Goal: Task Accomplishment & Management: Manage account settings

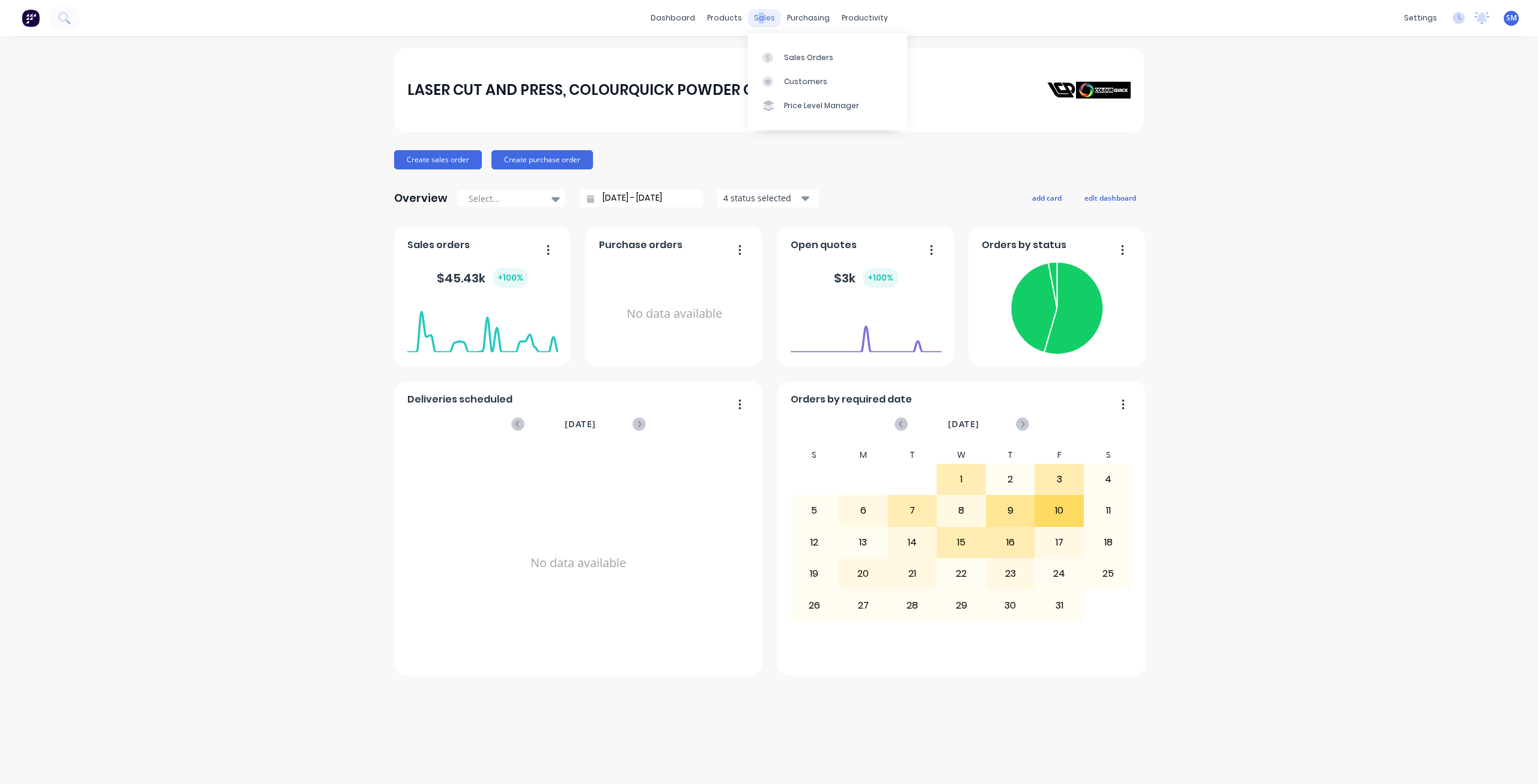
click at [761, 15] on div "sales" at bounding box center [765, 18] width 33 height 18
drag, startPoint x: 807, startPoint y: 79, endPoint x: 787, endPoint y: 80, distance: 20.0
click at [805, 80] on div "Customers" at bounding box center [806, 82] width 44 height 11
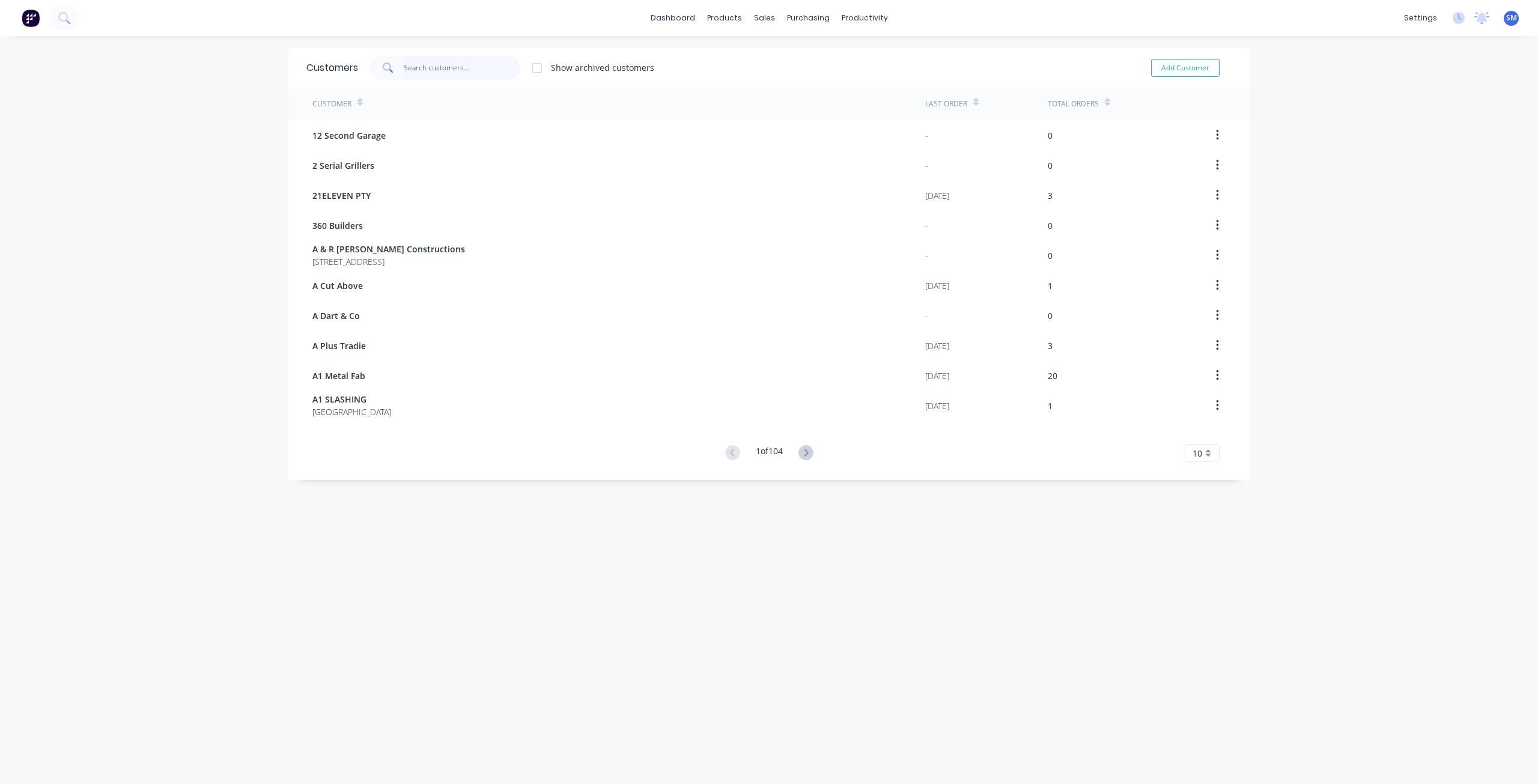
click at [405, 68] on input "text" at bounding box center [462, 68] width 117 height 24
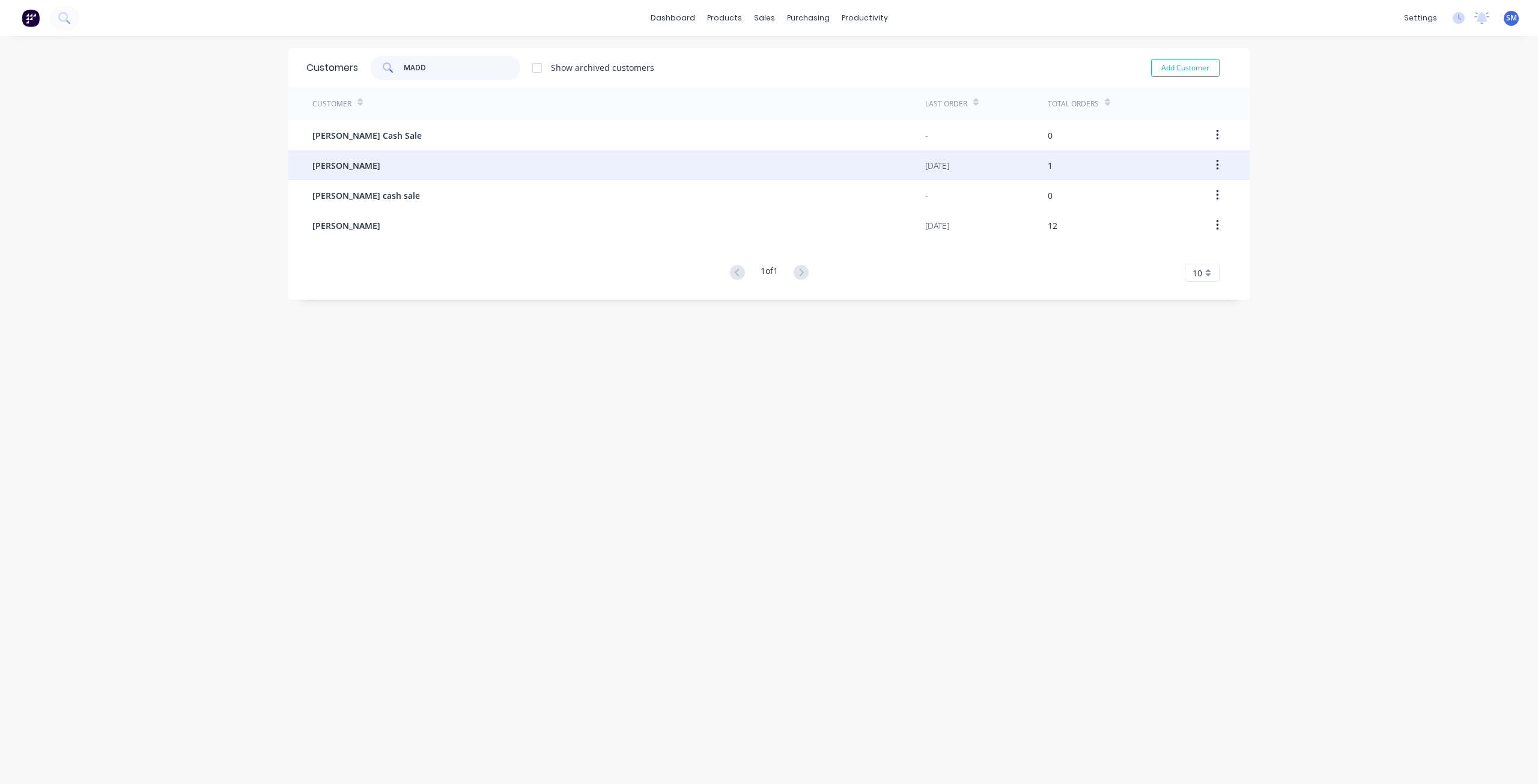
type input "MADD"
click at [342, 166] on span "[PERSON_NAME]" at bounding box center [346, 165] width 68 height 13
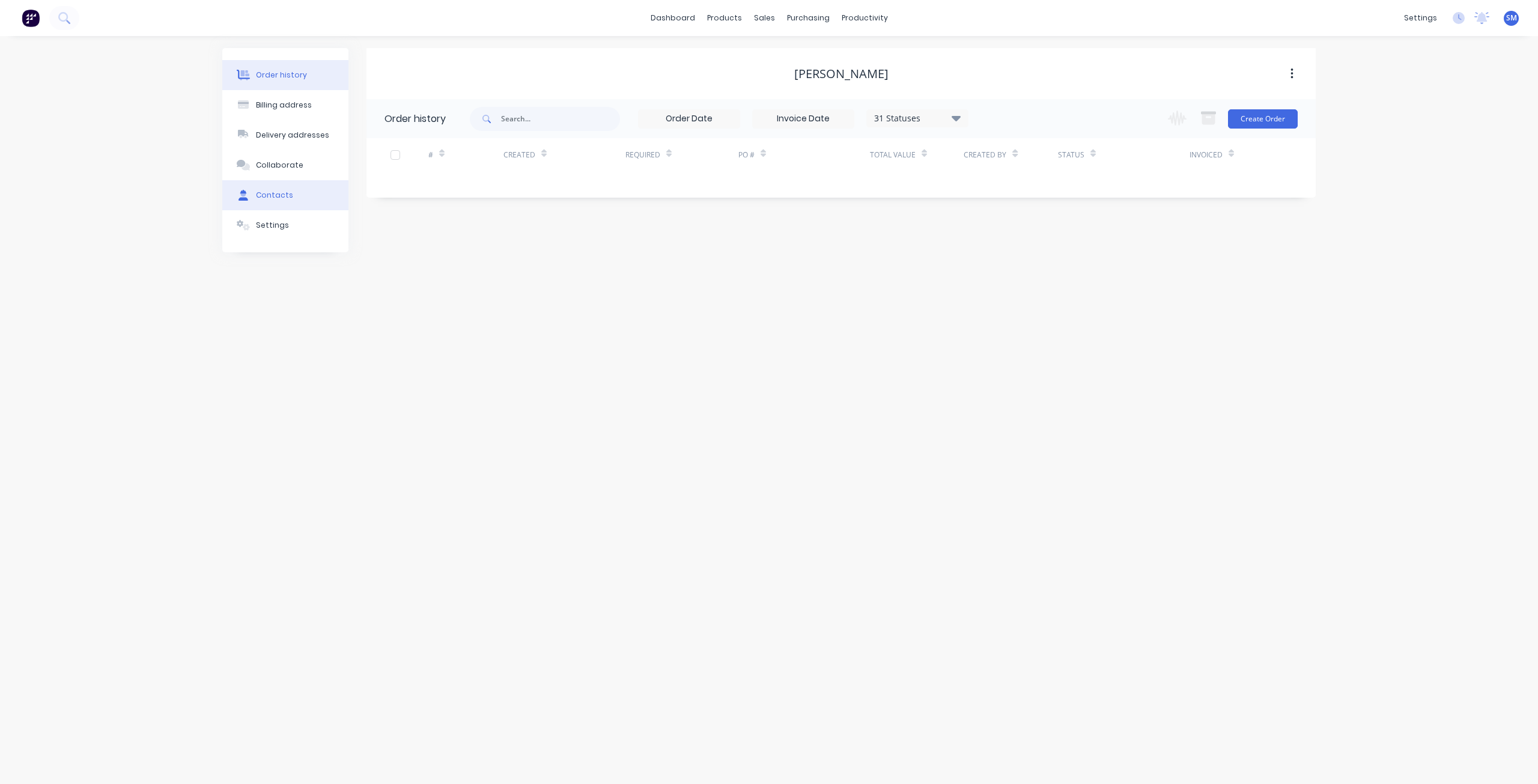
click at [270, 197] on div "Contacts" at bounding box center [275, 195] width 38 height 11
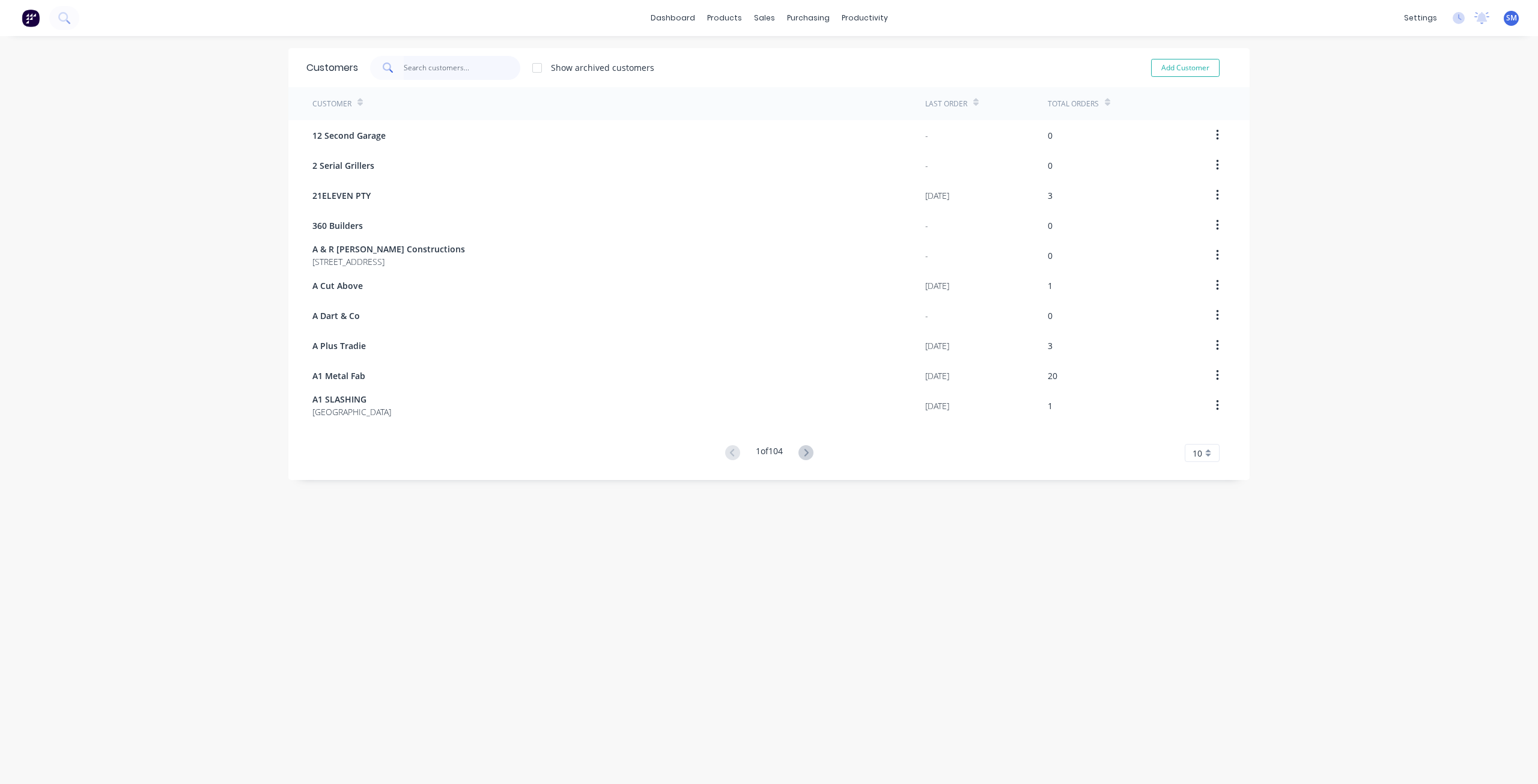
click at [404, 65] on input "text" at bounding box center [462, 68] width 117 height 24
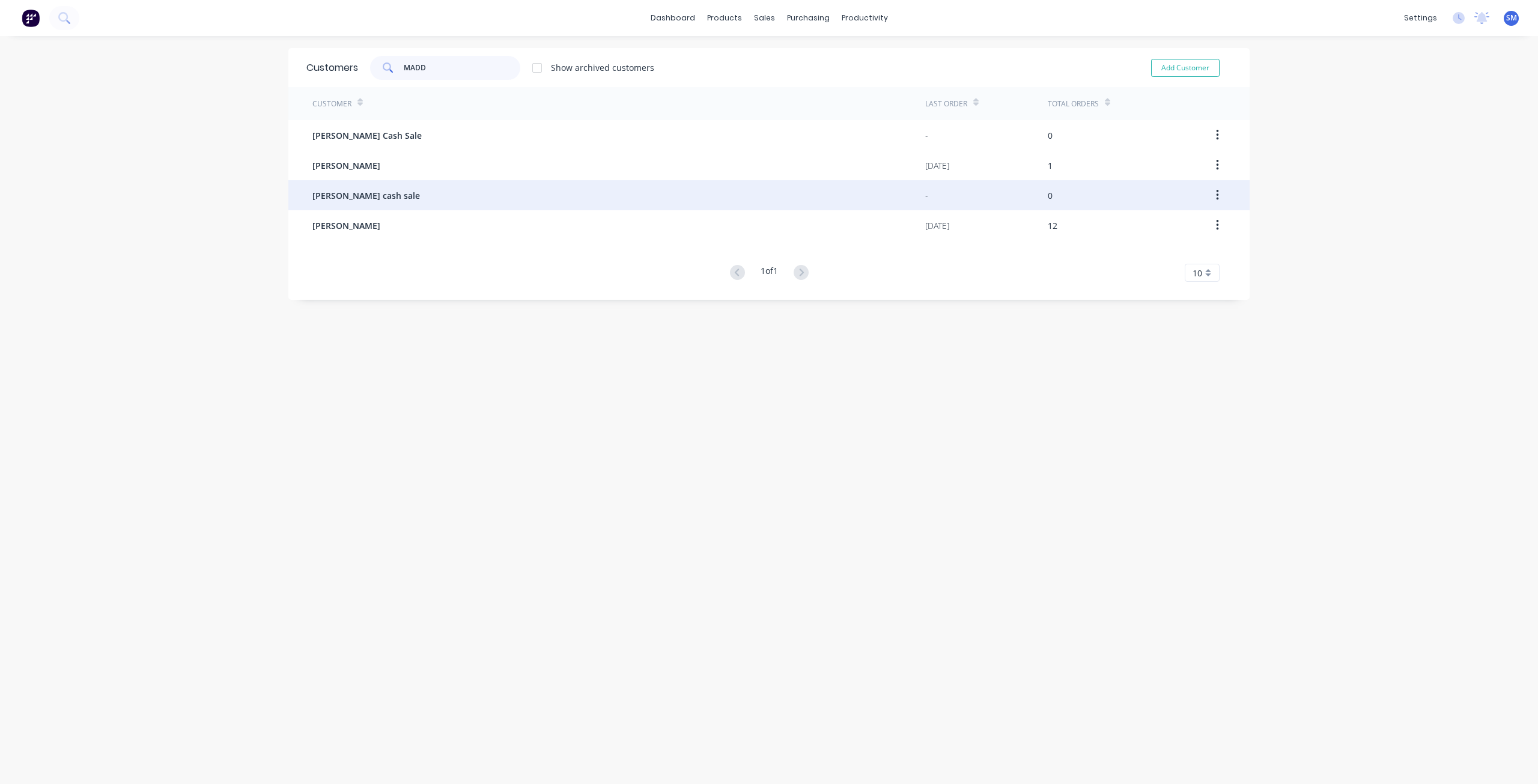
type input "MADD"
click at [348, 197] on span "[PERSON_NAME] cash sale" at bounding box center [366, 195] width 107 height 13
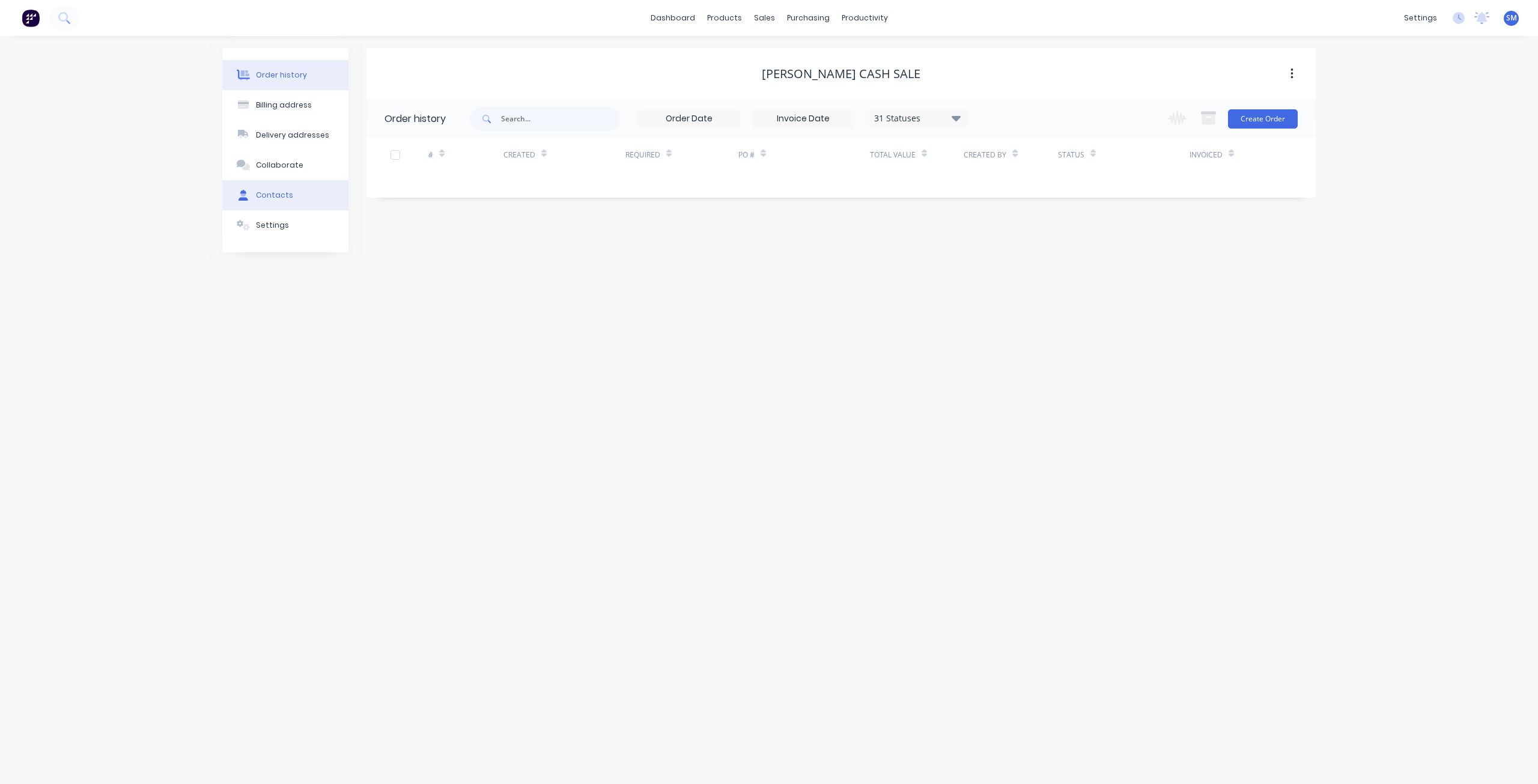
click at [269, 193] on div "Contacts" at bounding box center [275, 195] width 38 height 11
click at [411, 163] on div "[PERSON_NAME]" at bounding box center [430, 160] width 74 height 14
click at [381, 161] on icon "button" at bounding box center [380, 160] width 7 height 7
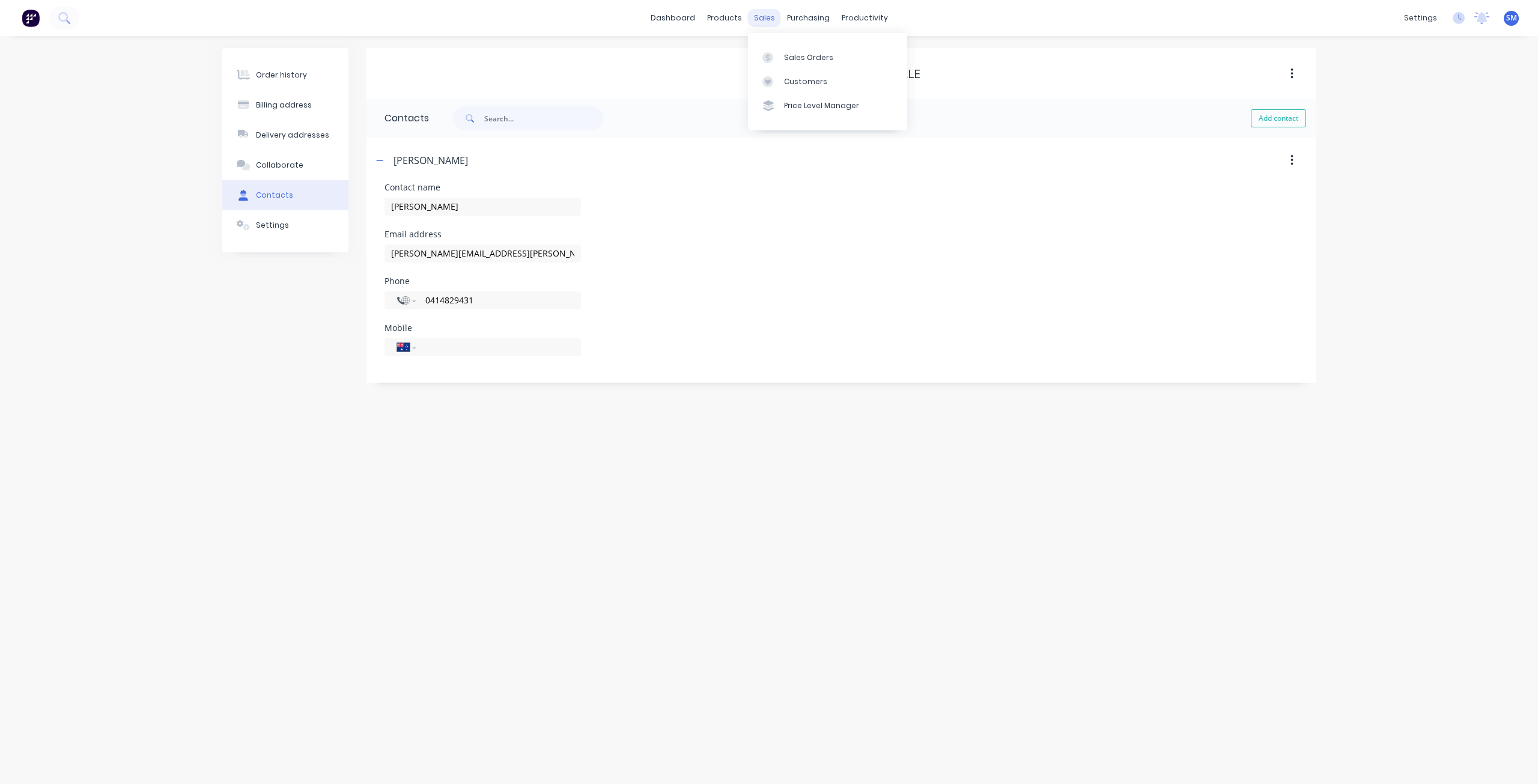
click at [767, 16] on div "sales" at bounding box center [765, 18] width 33 height 18
click at [799, 56] on div "Sales Orders" at bounding box center [809, 58] width 50 height 11
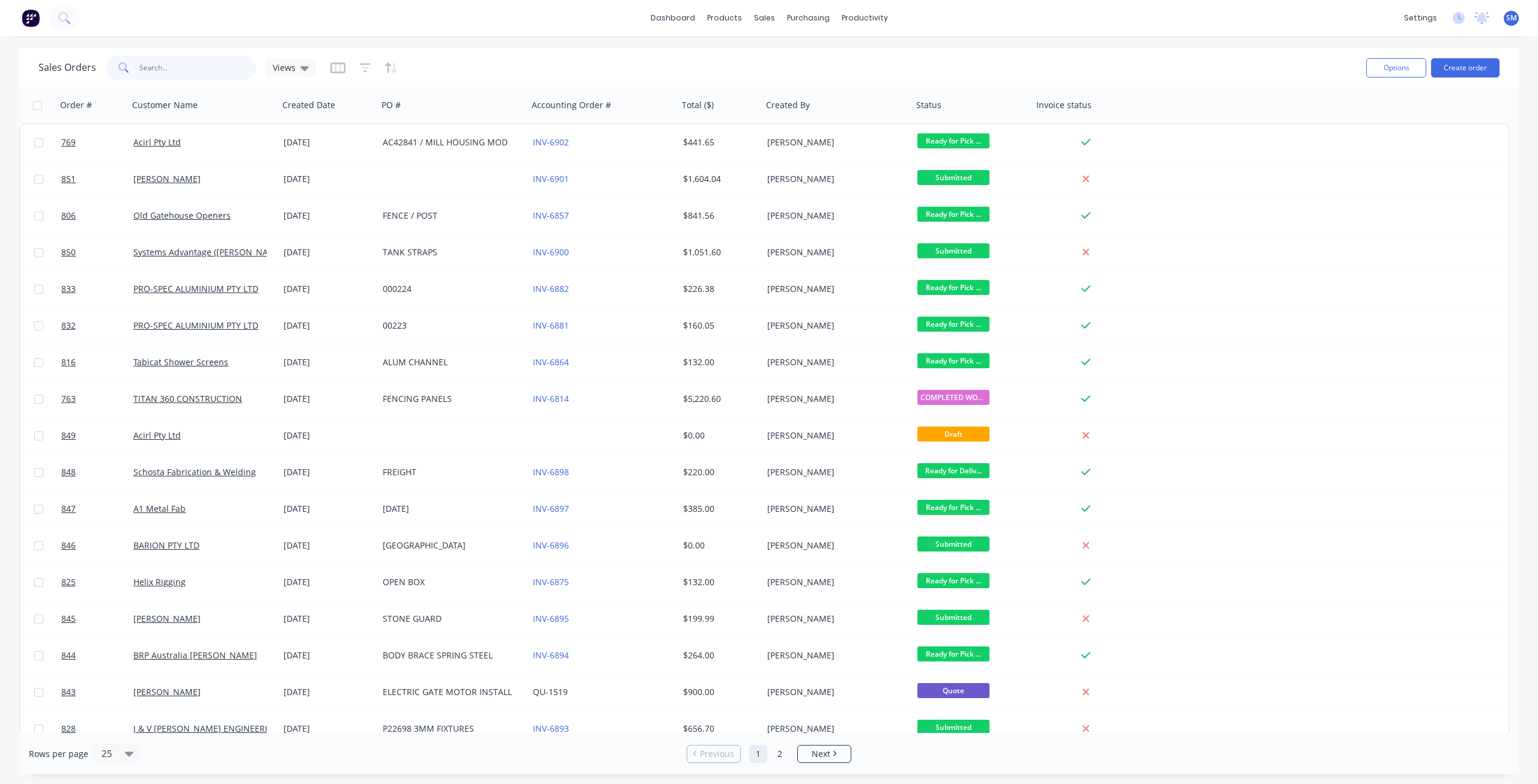
click at [143, 72] on input "text" at bounding box center [198, 68] width 117 height 24
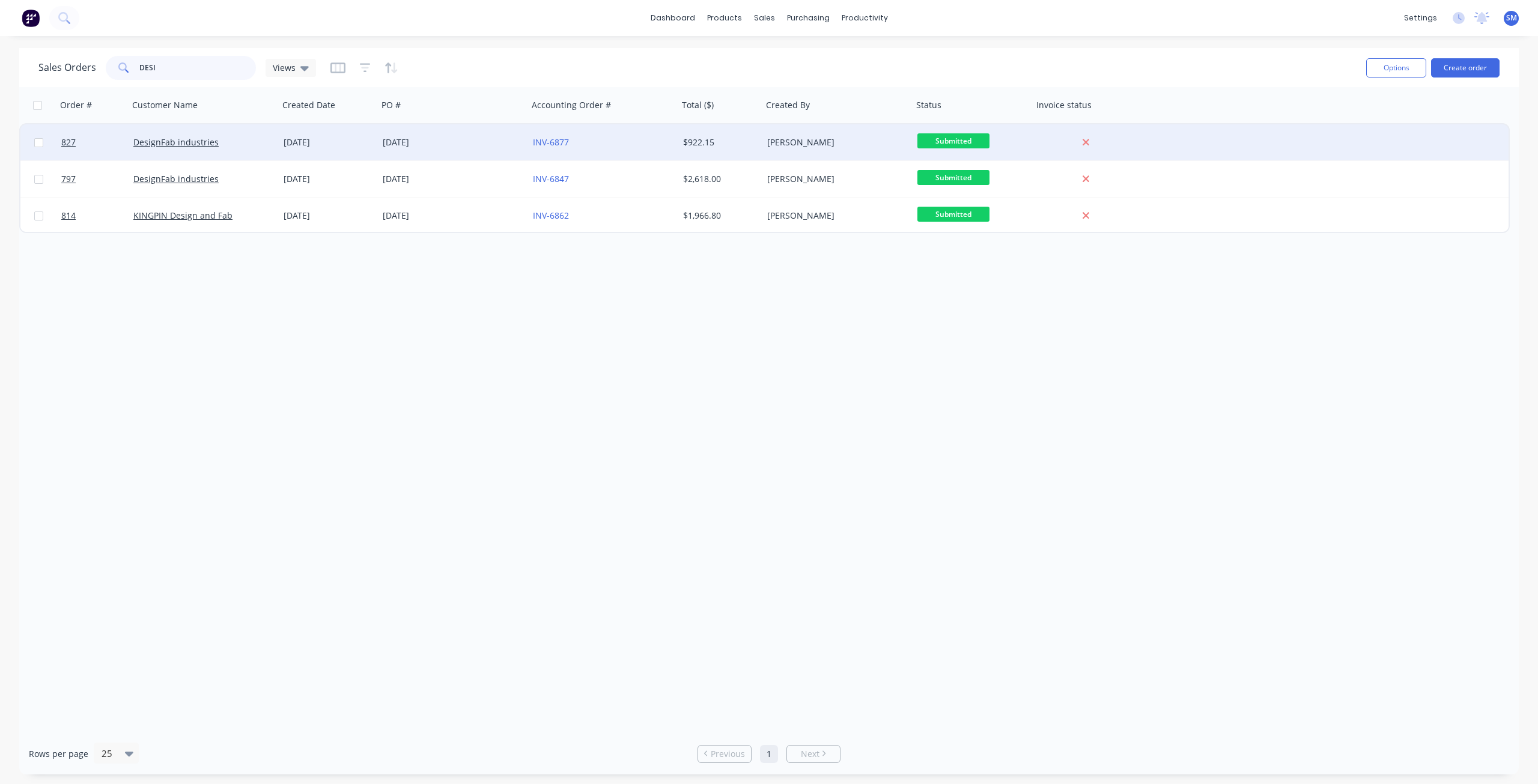
type input "DESI"
click at [351, 142] on div "[DATE]" at bounding box center [328, 143] width 89 height 12
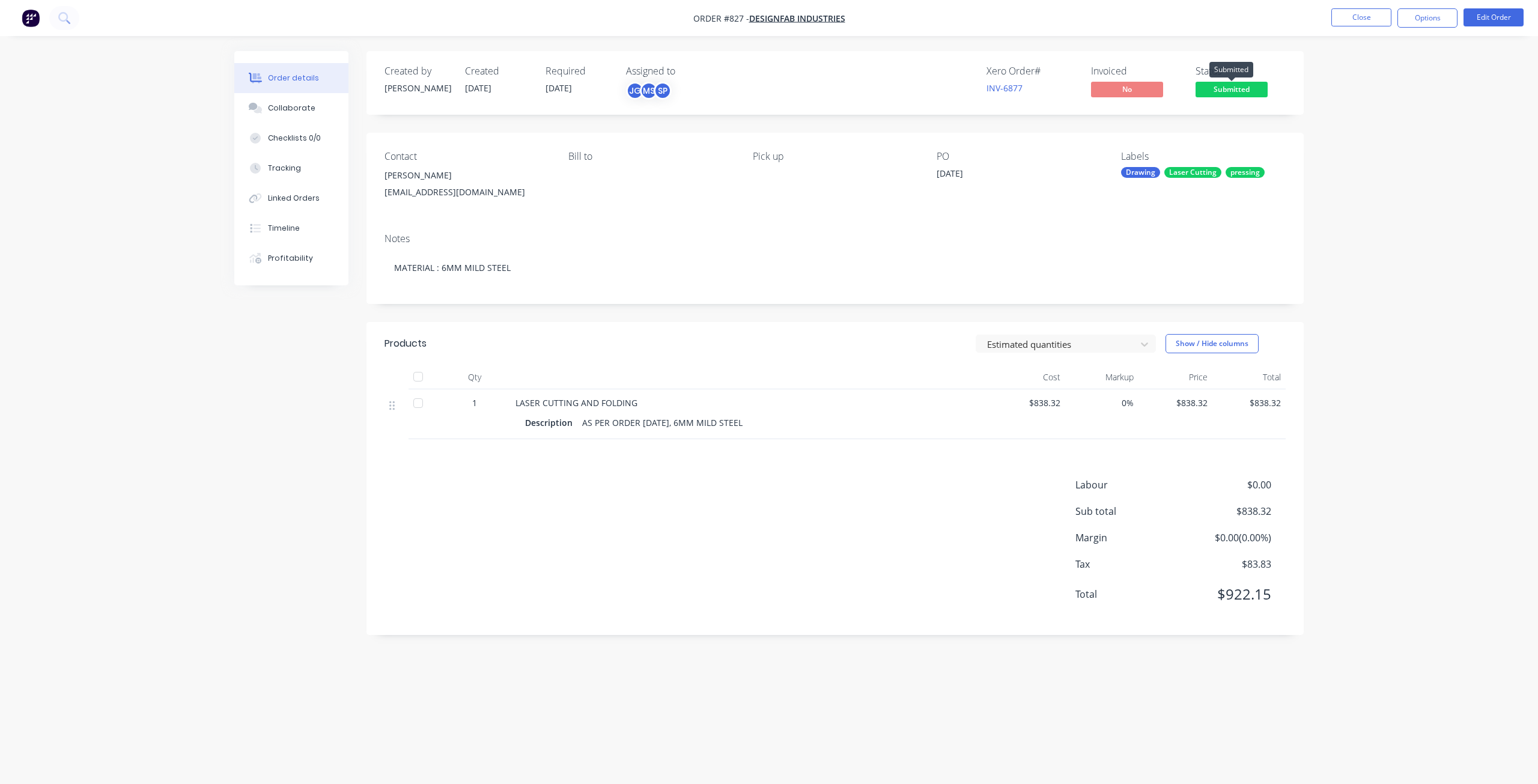
click at [1243, 92] on span "Submitted" at bounding box center [1232, 89] width 72 height 15
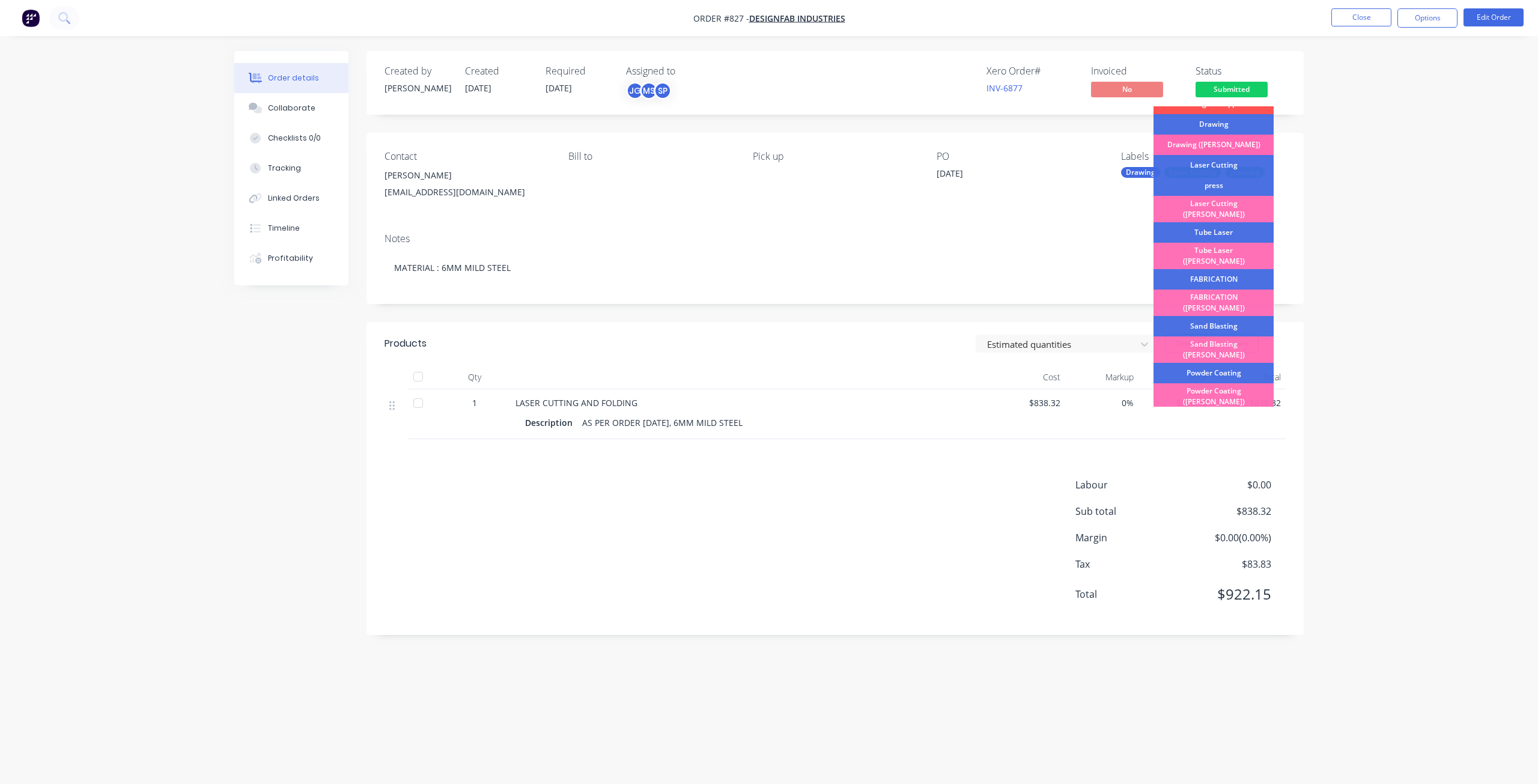
scroll to position [60, 0]
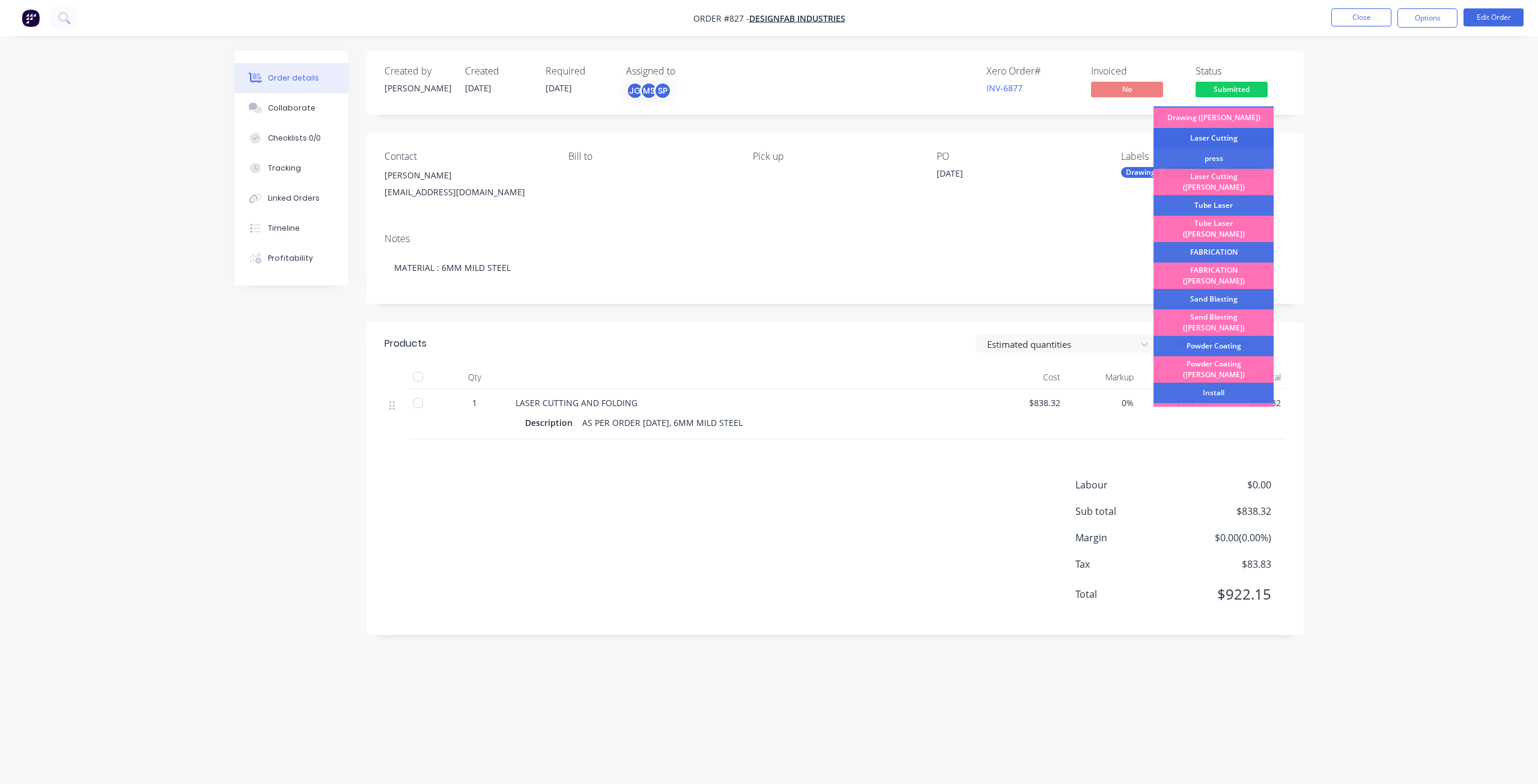
click at [1212, 138] on div "Laser Cutting" at bounding box center [1214, 138] width 120 height 20
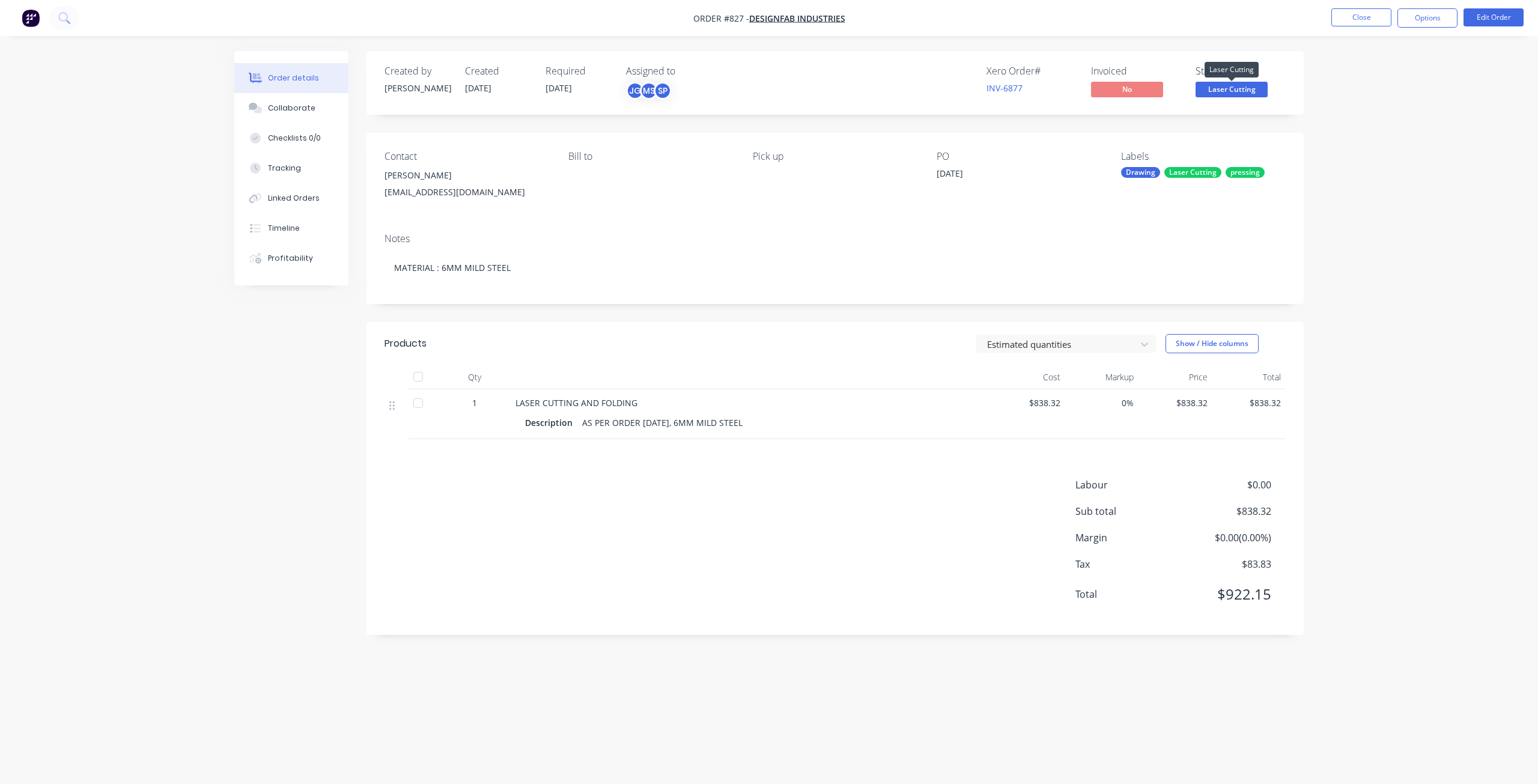
click at [1224, 86] on span "Laser Cutting" at bounding box center [1232, 89] width 72 height 15
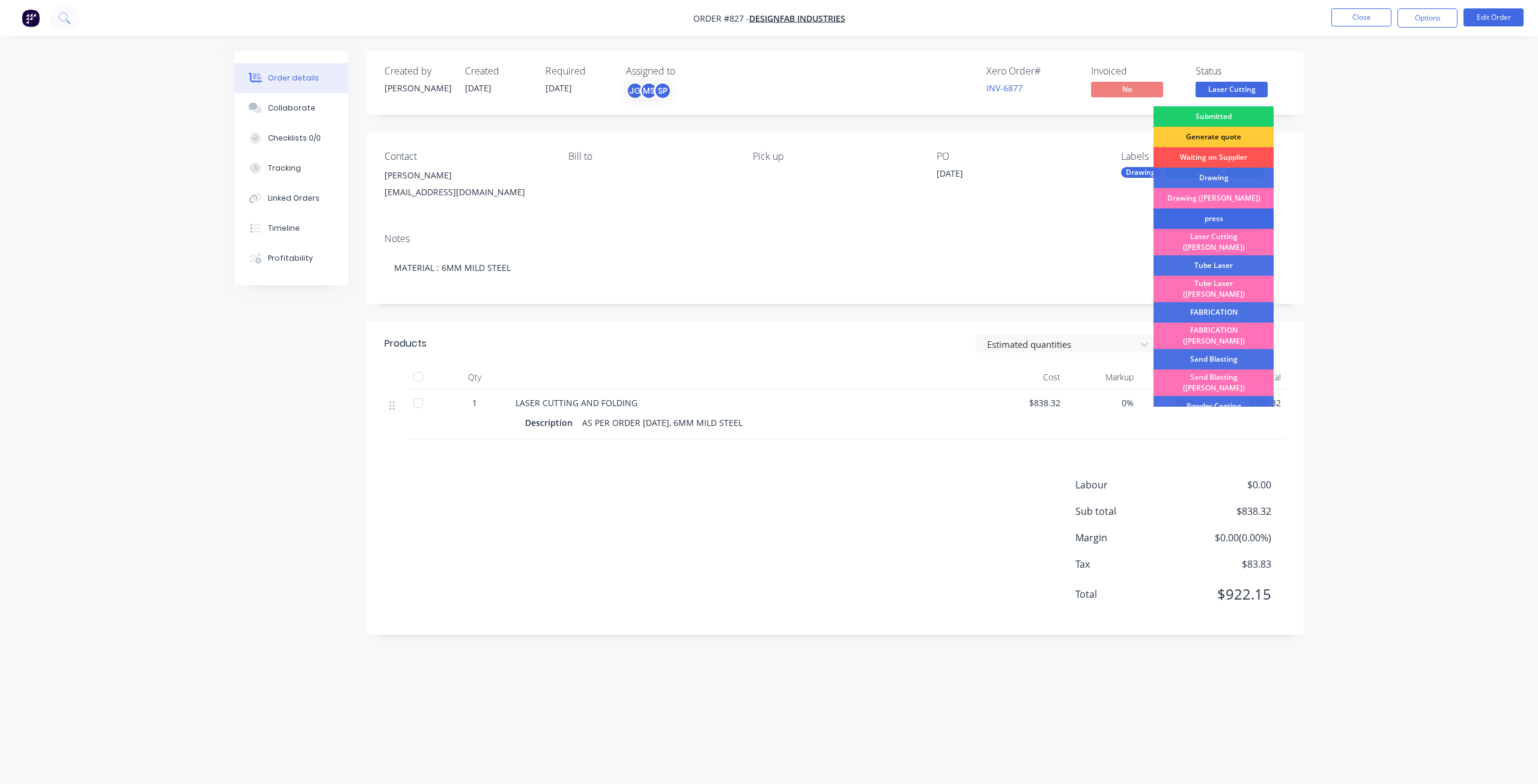
click at [1204, 218] on div "press" at bounding box center [1214, 218] width 120 height 20
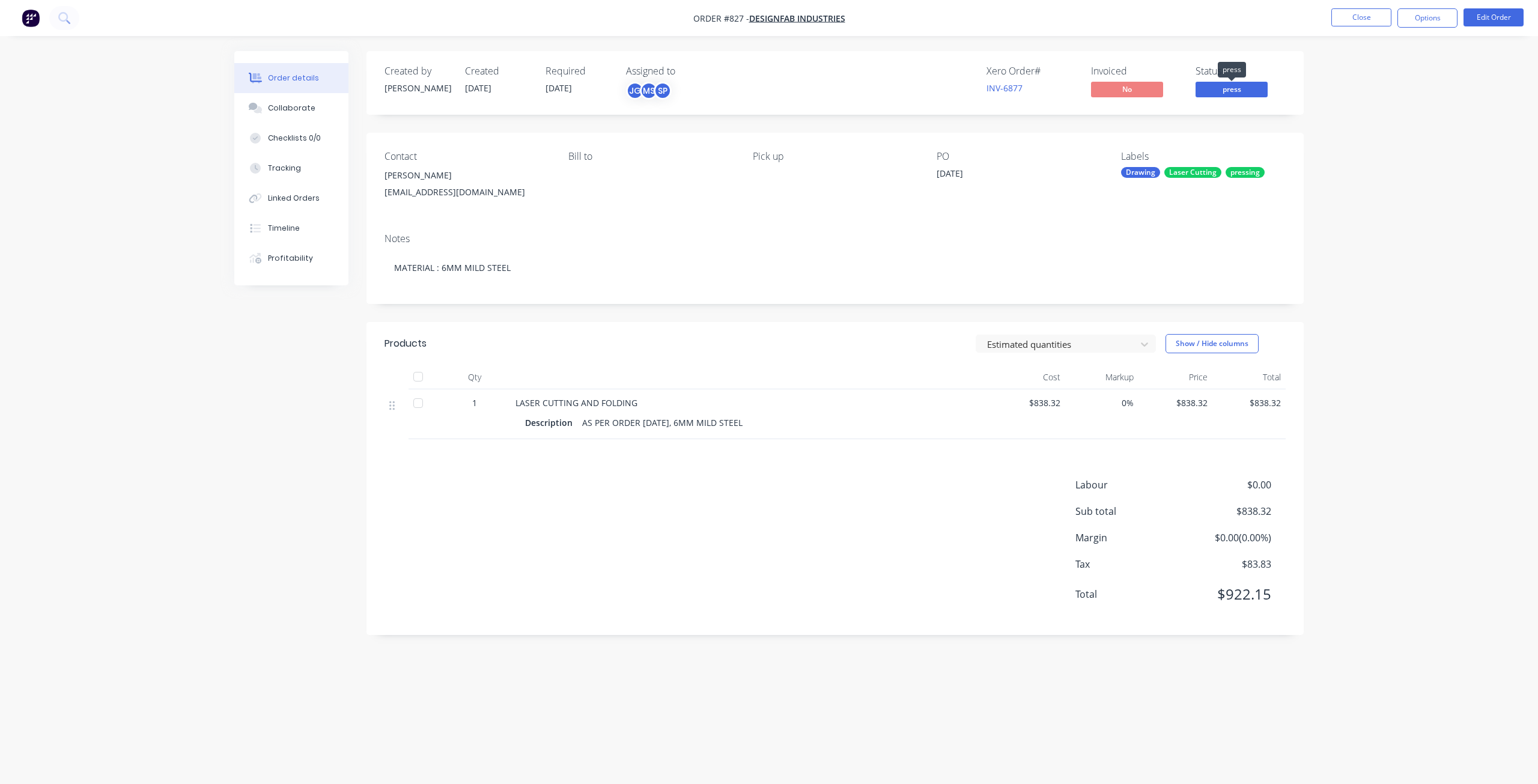
click at [1221, 90] on span "press" at bounding box center [1232, 89] width 72 height 15
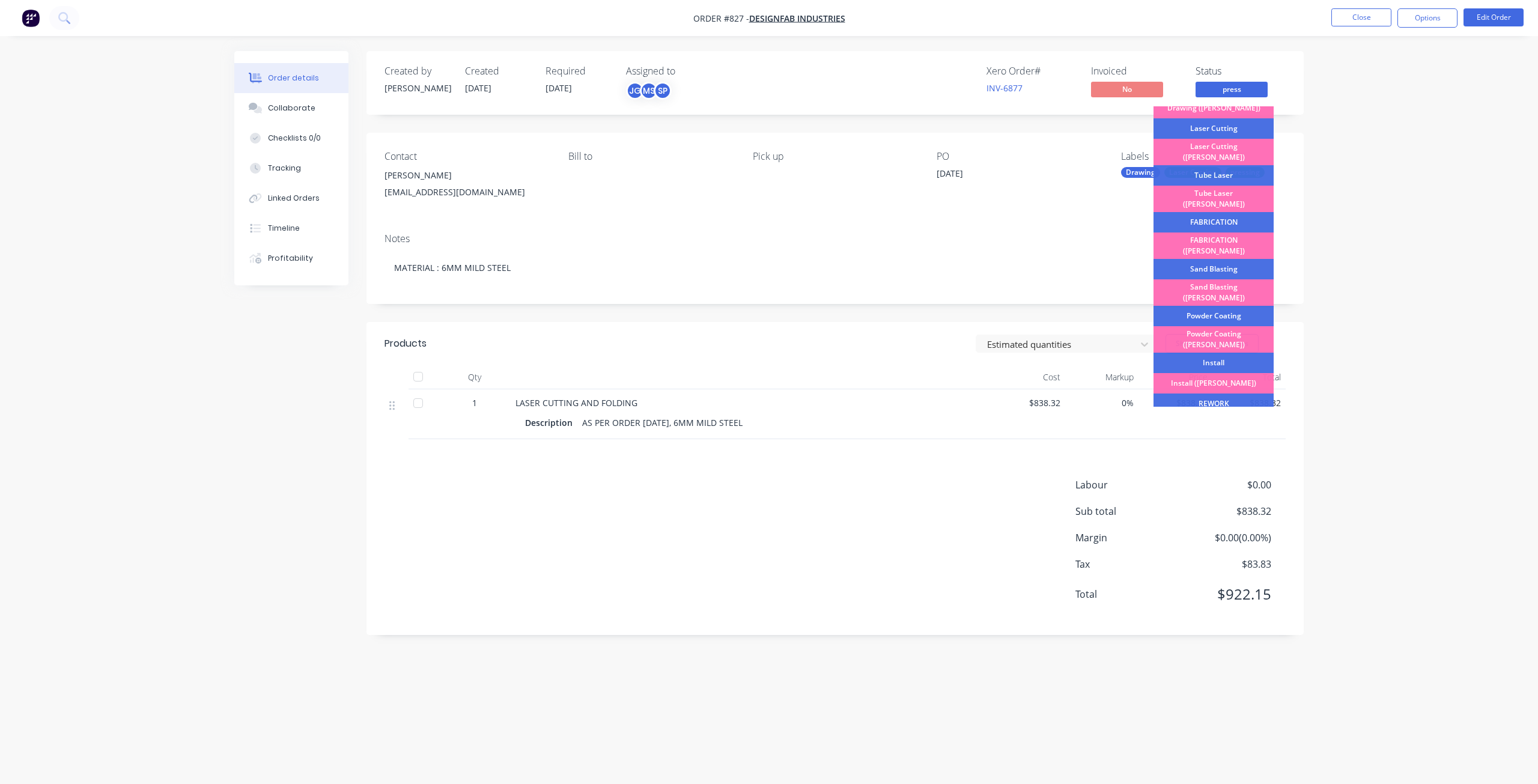
scroll to position [210, 0]
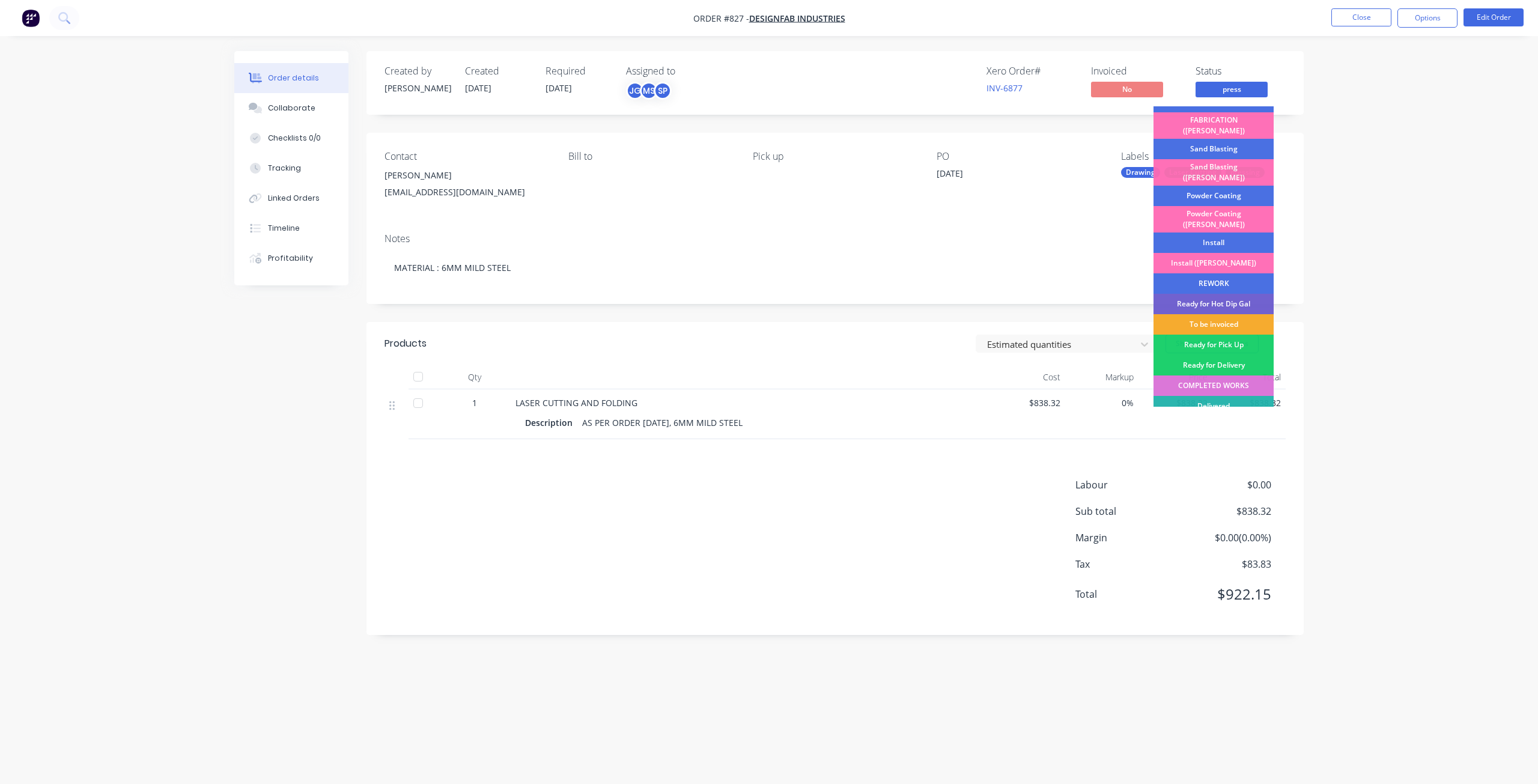
click at [1218, 314] on div "To be invoiced" at bounding box center [1214, 324] width 120 height 20
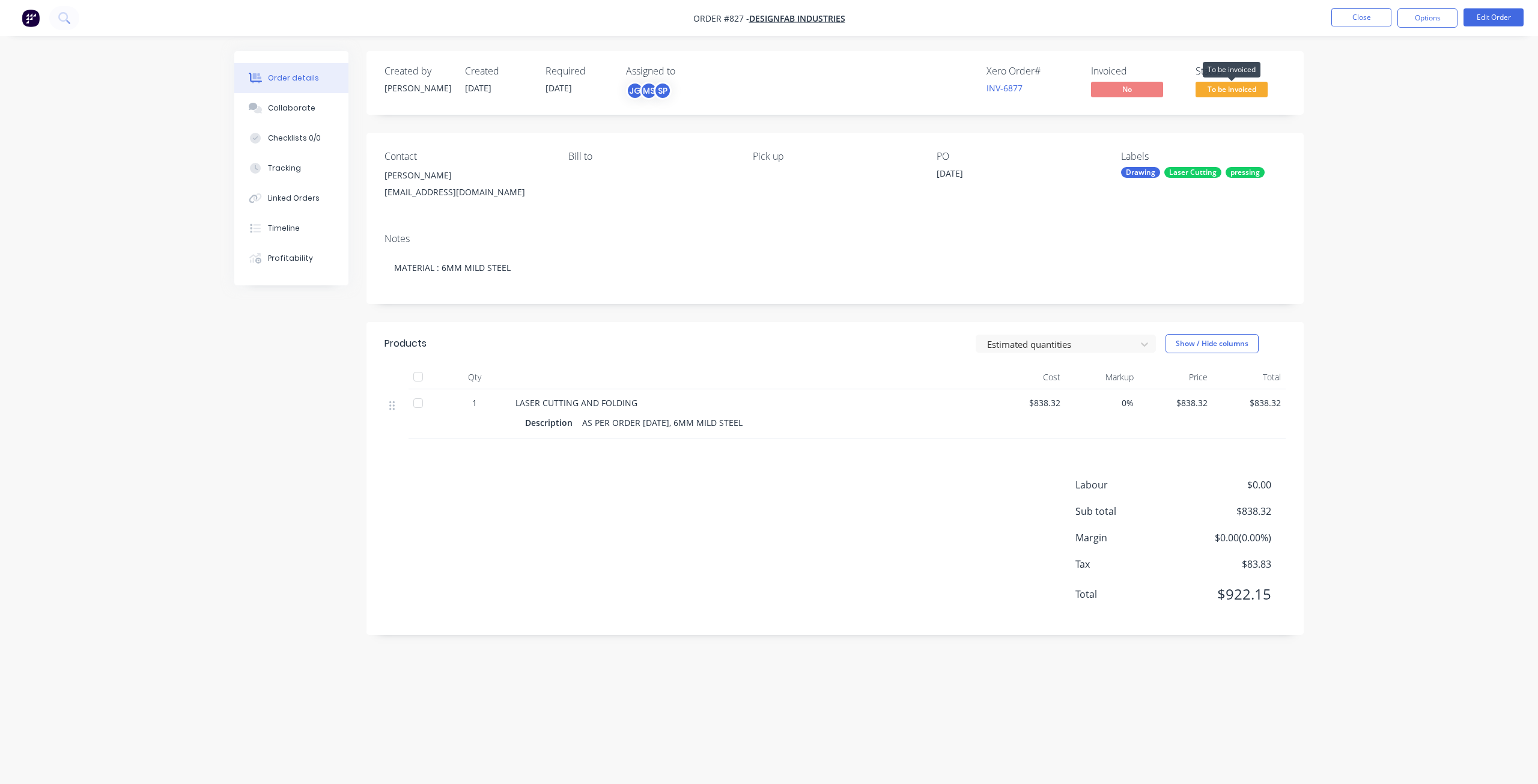
click at [1233, 96] on span "To be invoiced" at bounding box center [1232, 89] width 72 height 15
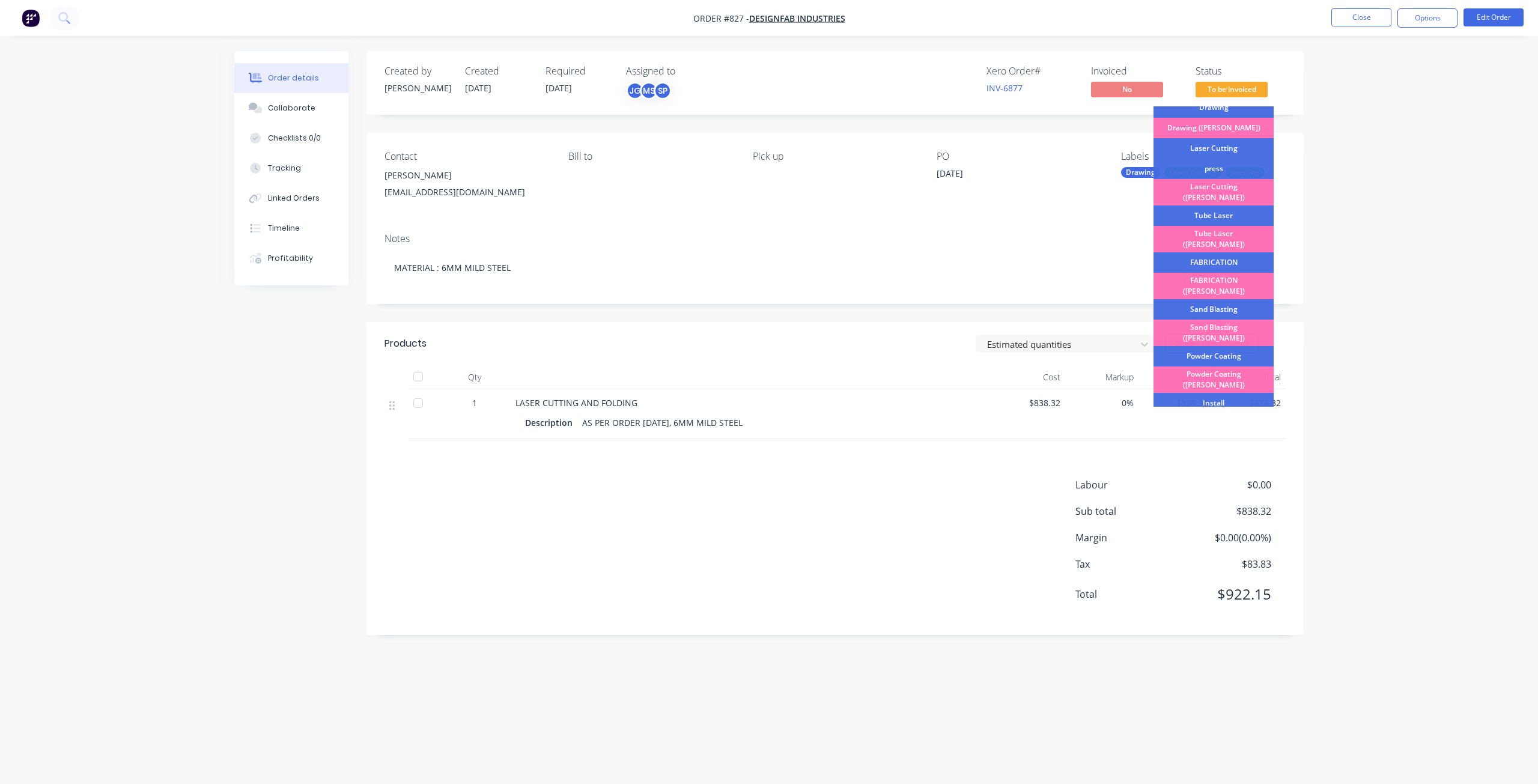
scroll to position [180, 0]
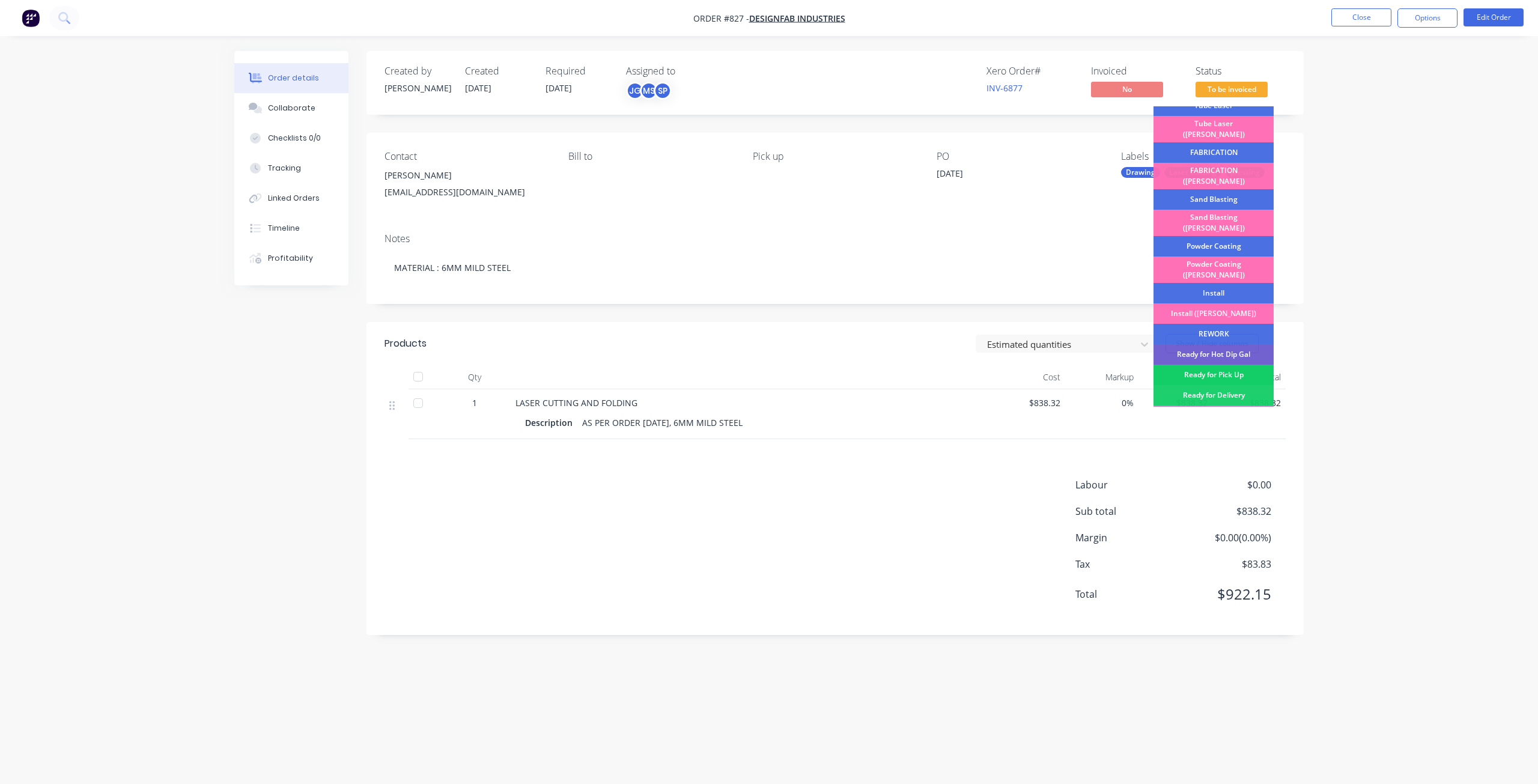
click at [1205, 365] on div "Ready for Pick Up" at bounding box center [1214, 374] width 120 height 20
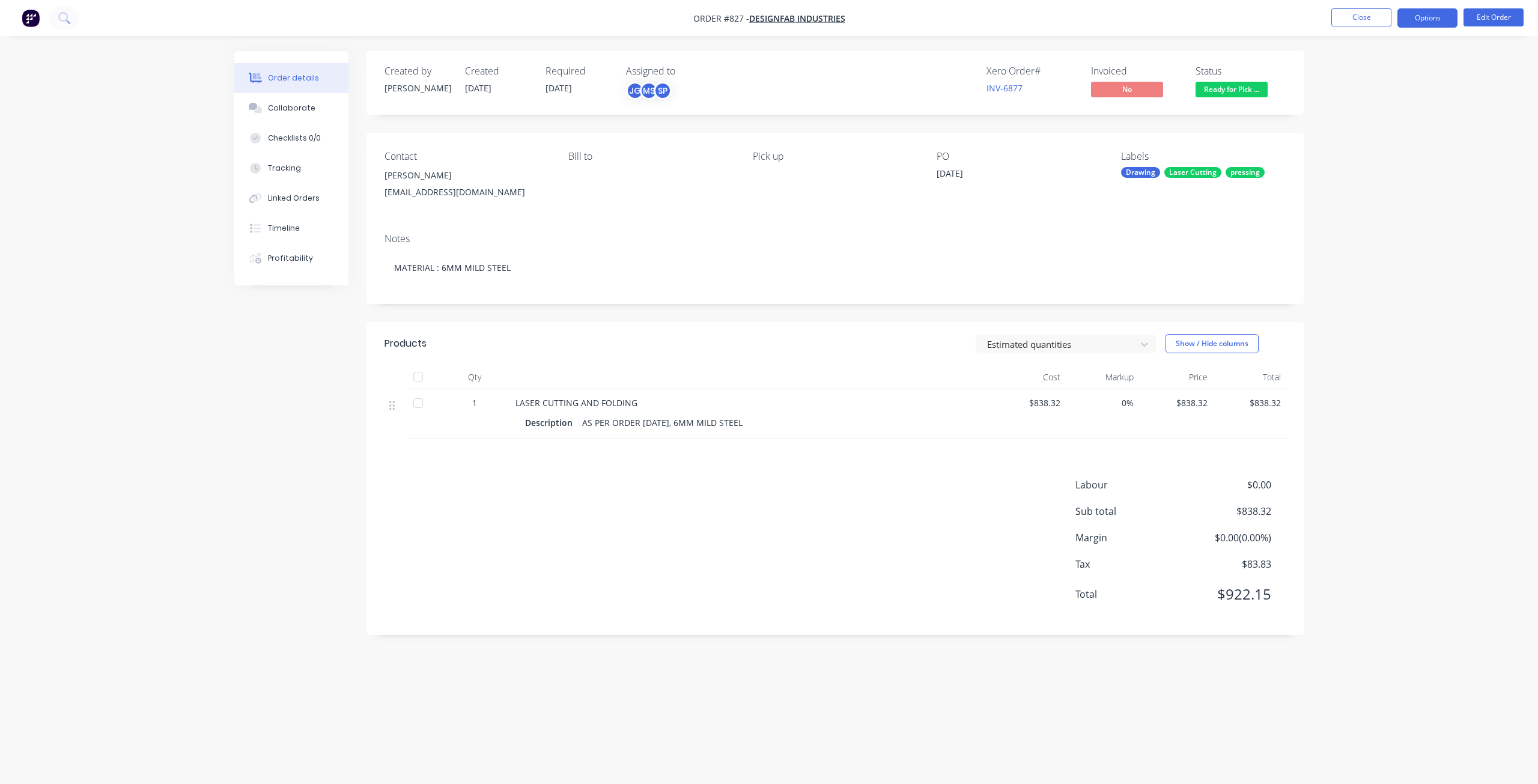
click at [1419, 23] on button "Options" at bounding box center [1428, 18] width 60 height 20
click at [1363, 70] on div "Invoice" at bounding box center [1391, 73] width 110 height 17
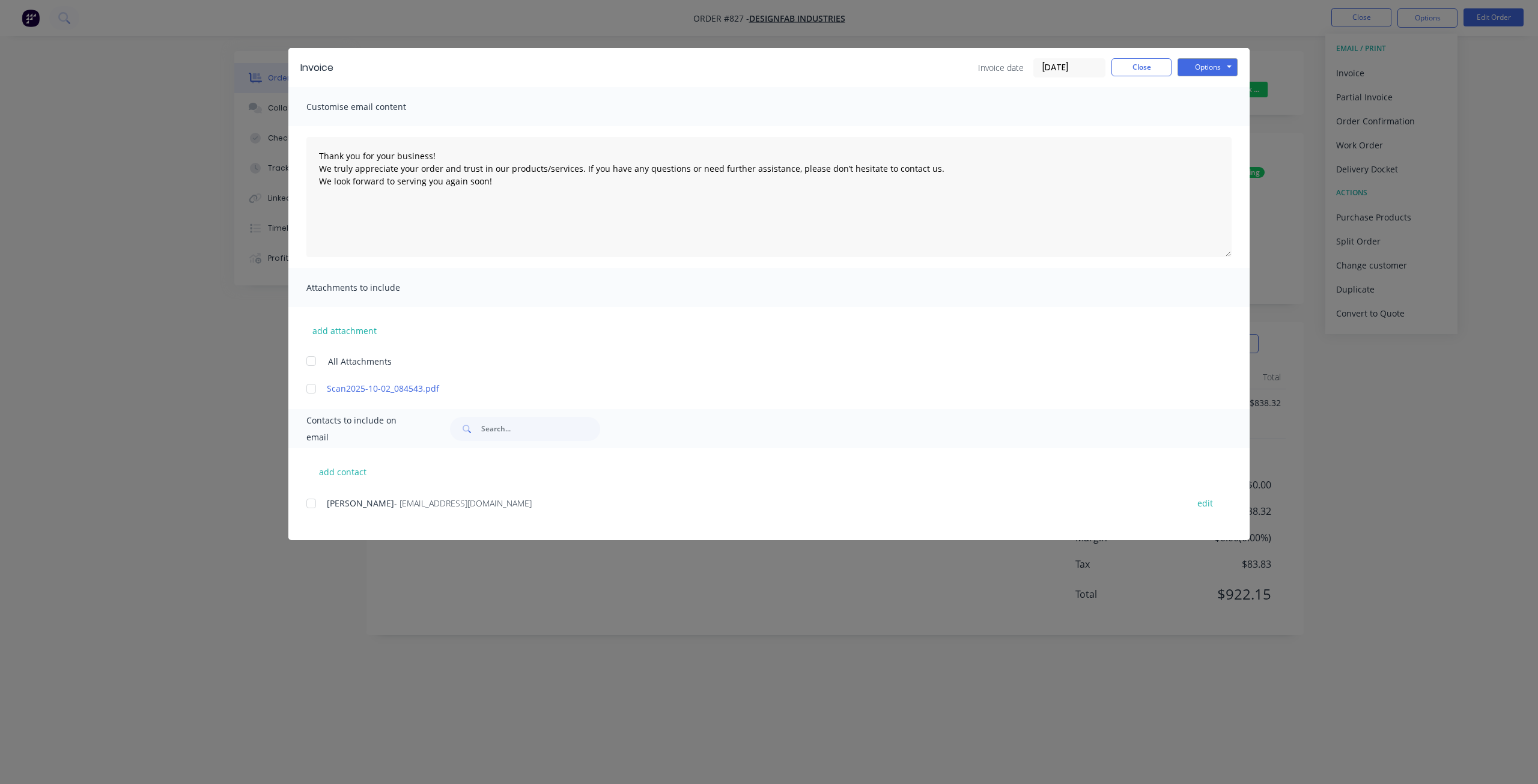
click at [310, 508] on div at bounding box center [312, 503] width 24 height 24
click at [1191, 67] on button "Options" at bounding box center [1208, 68] width 60 height 18
click at [1203, 127] on button "Email" at bounding box center [1216, 128] width 77 height 20
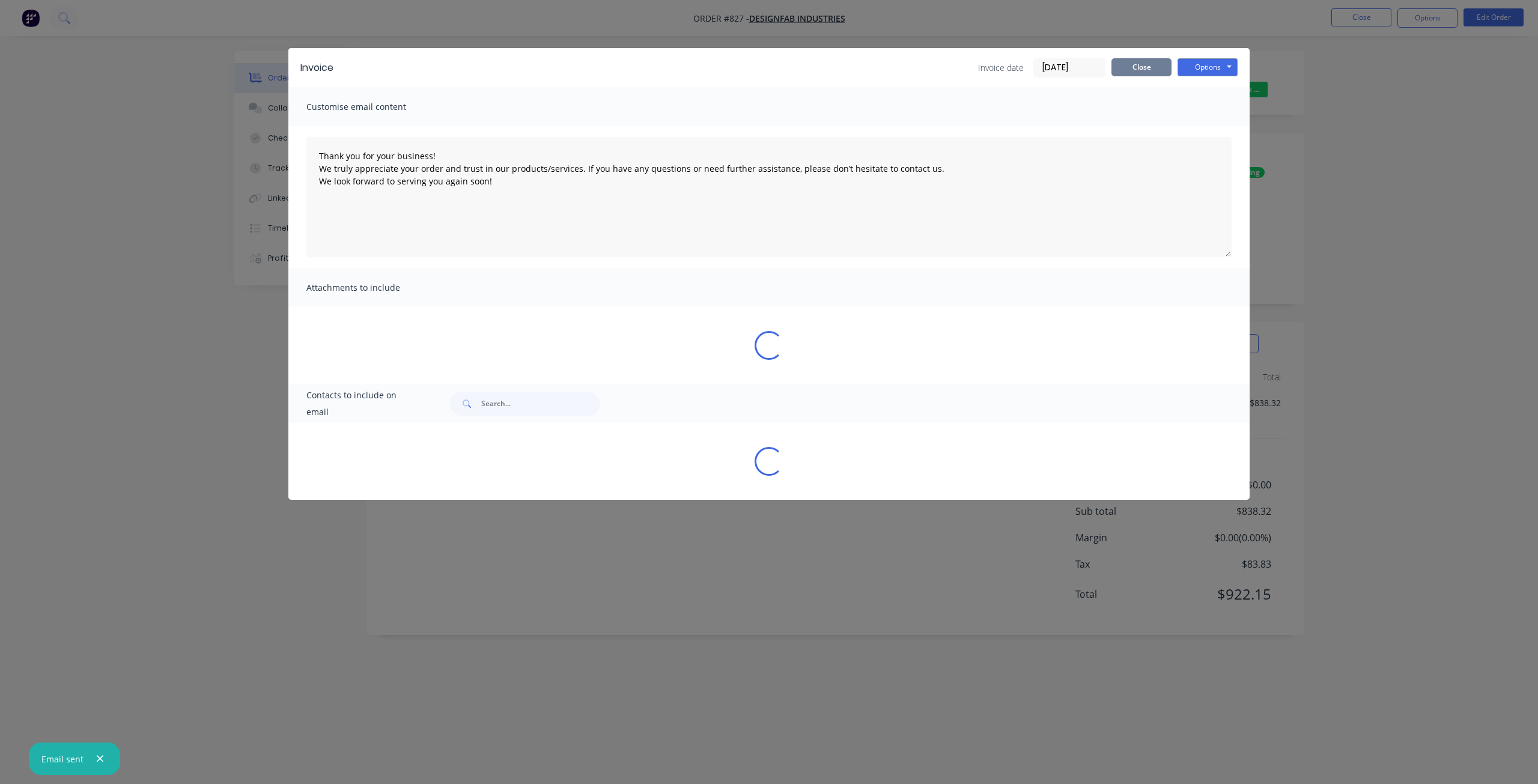
type textarea "Thank you for your business! We truly appreciate your order and trust in our pr…"
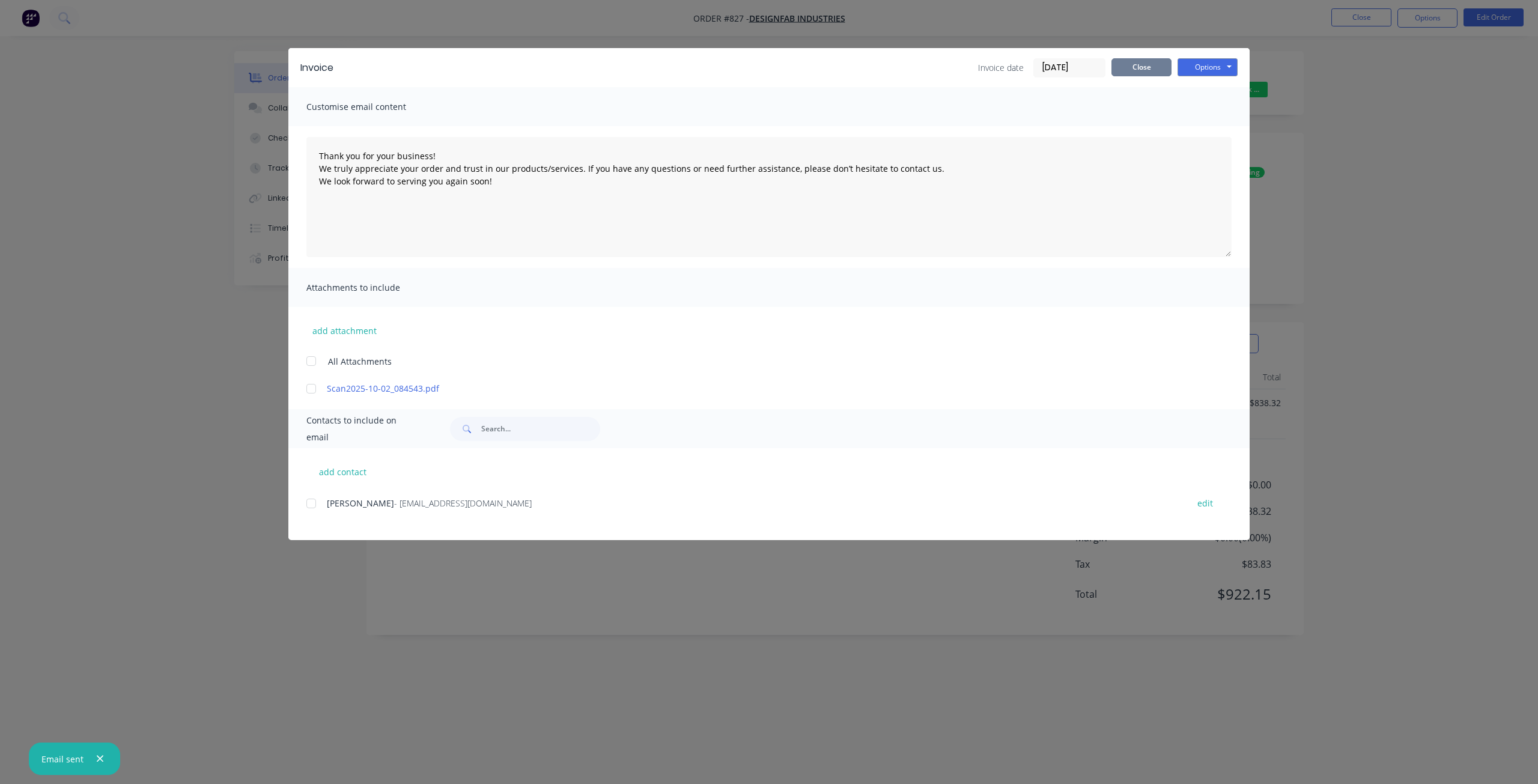
click at [1136, 65] on button "Close" at bounding box center [1142, 68] width 60 height 18
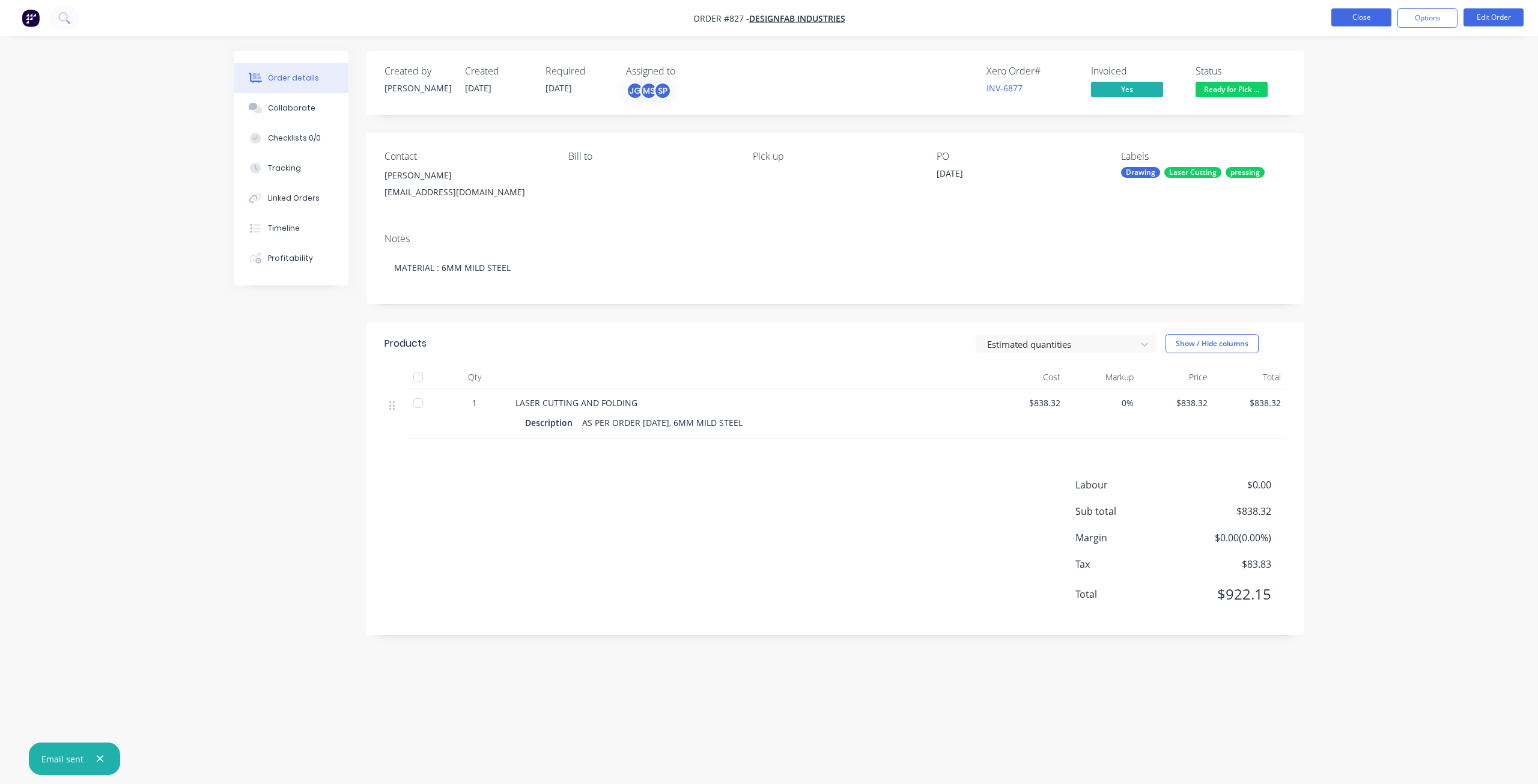
click at [1349, 23] on button "Close" at bounding box center [1362, 17] width 60 height 18
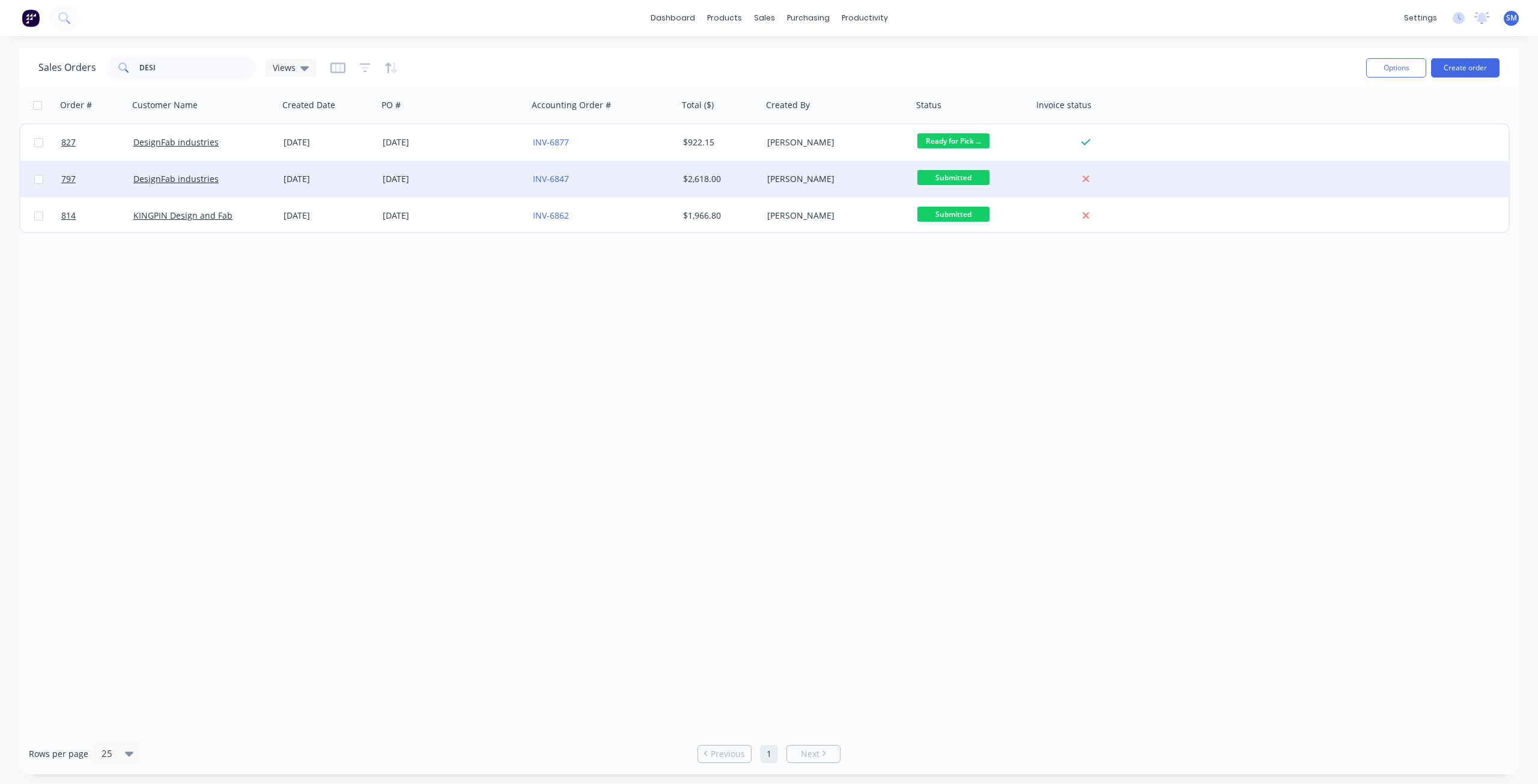
click at [390, 179] on div "[DATE]" at bounding box center [450, 179] width 134 height 12
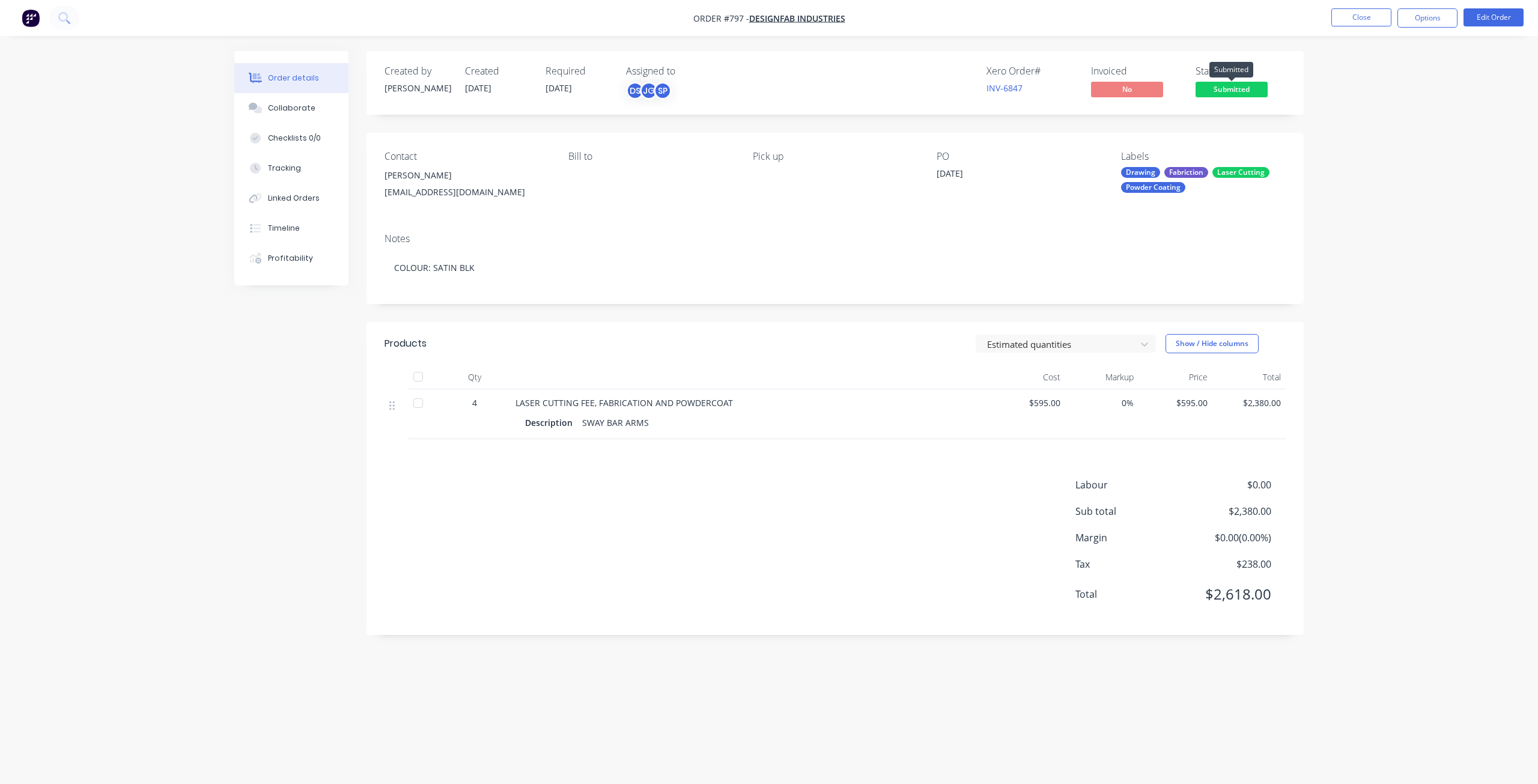
click at [1228, 90] on span "Submitted" at bounding box center [1232, 89] width 72 height 15
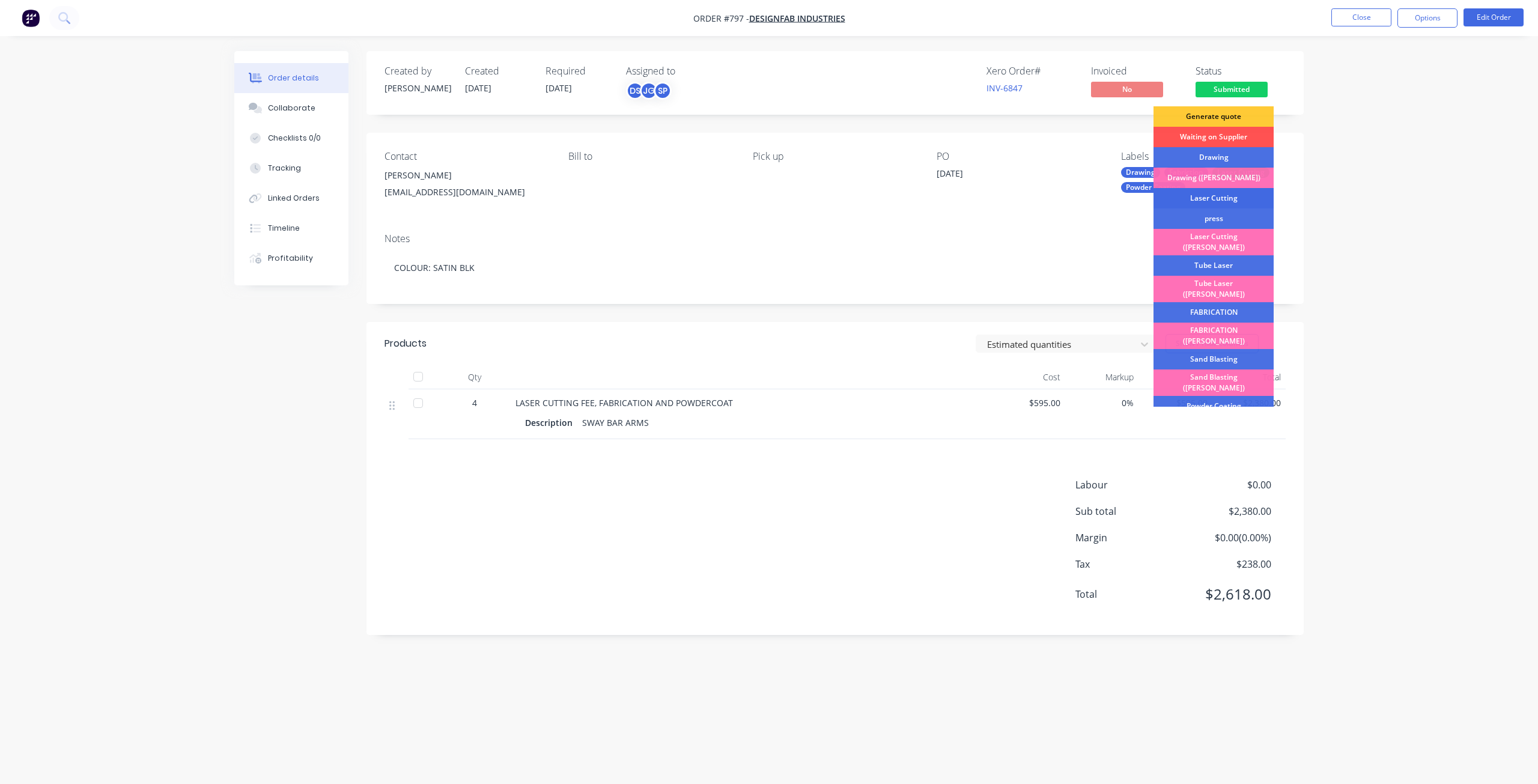
click at [1200, 199] on div "Laser Cutting" at bounding box center [1214, 198] width 120 height 20
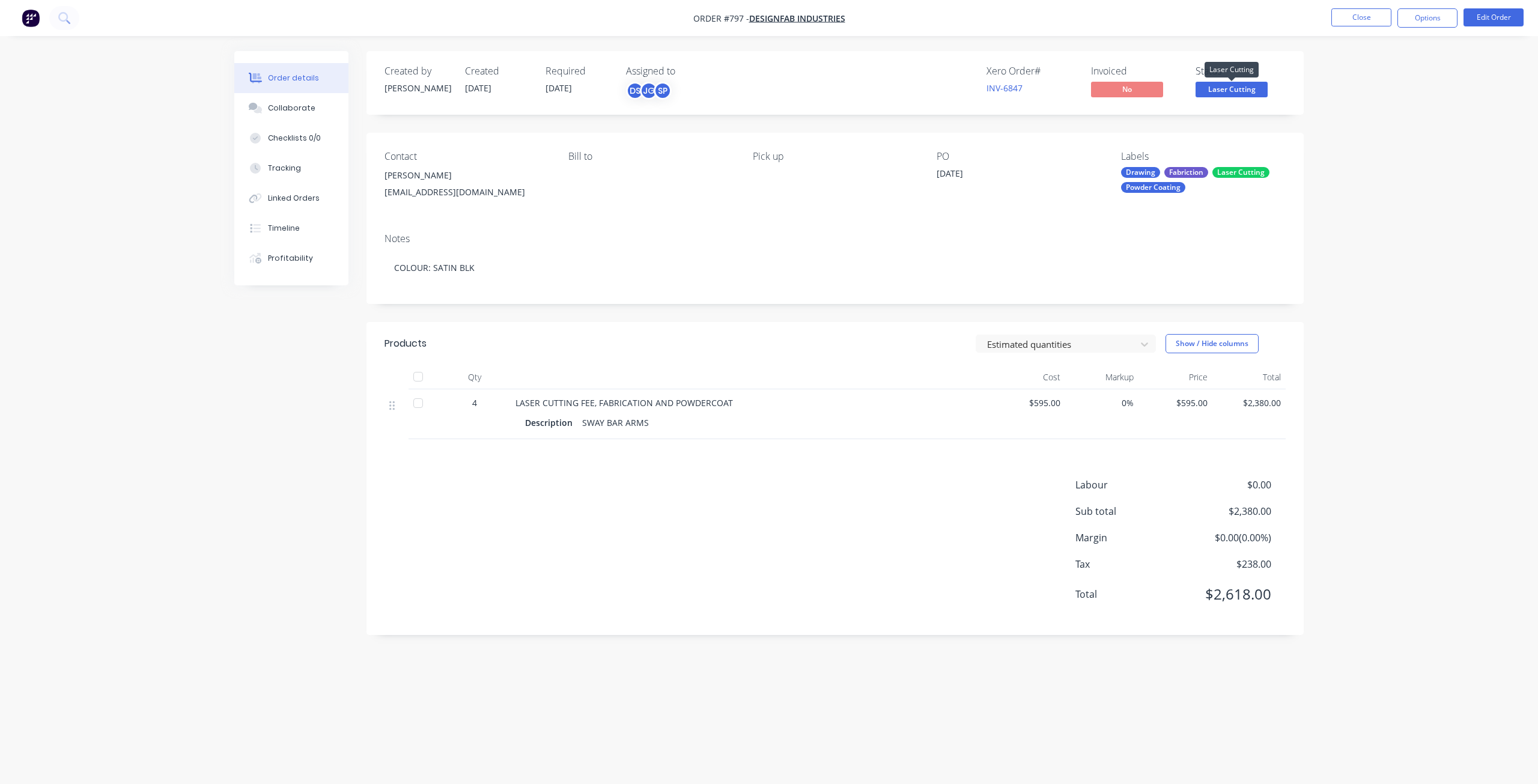
click at [1215, 83] on span "Laser Cutting" at bounding box center [1232, 89] width 72 height 15
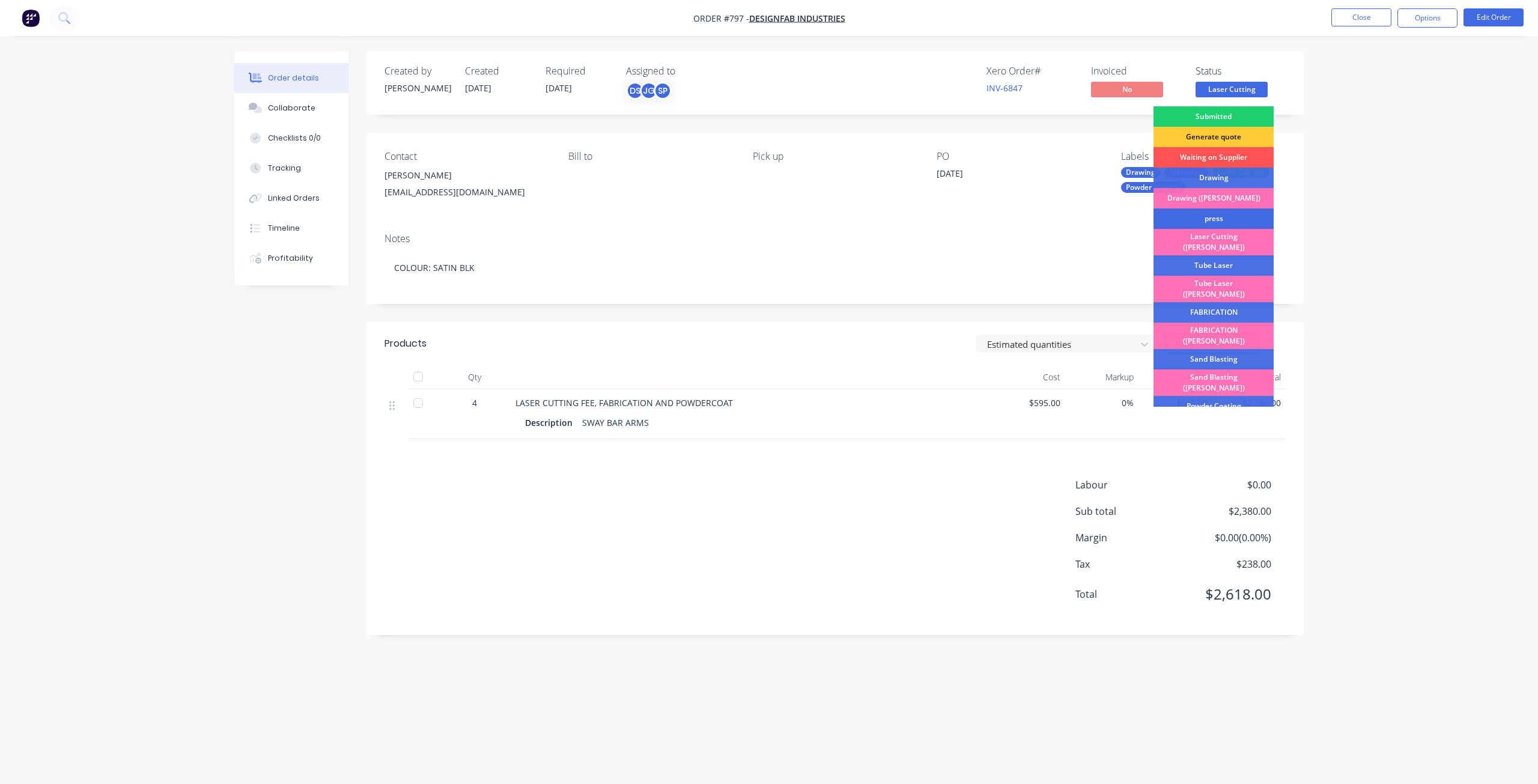
click at [1209, 218] on div "press" at bounding box center [1214, 218] width 120 height 20
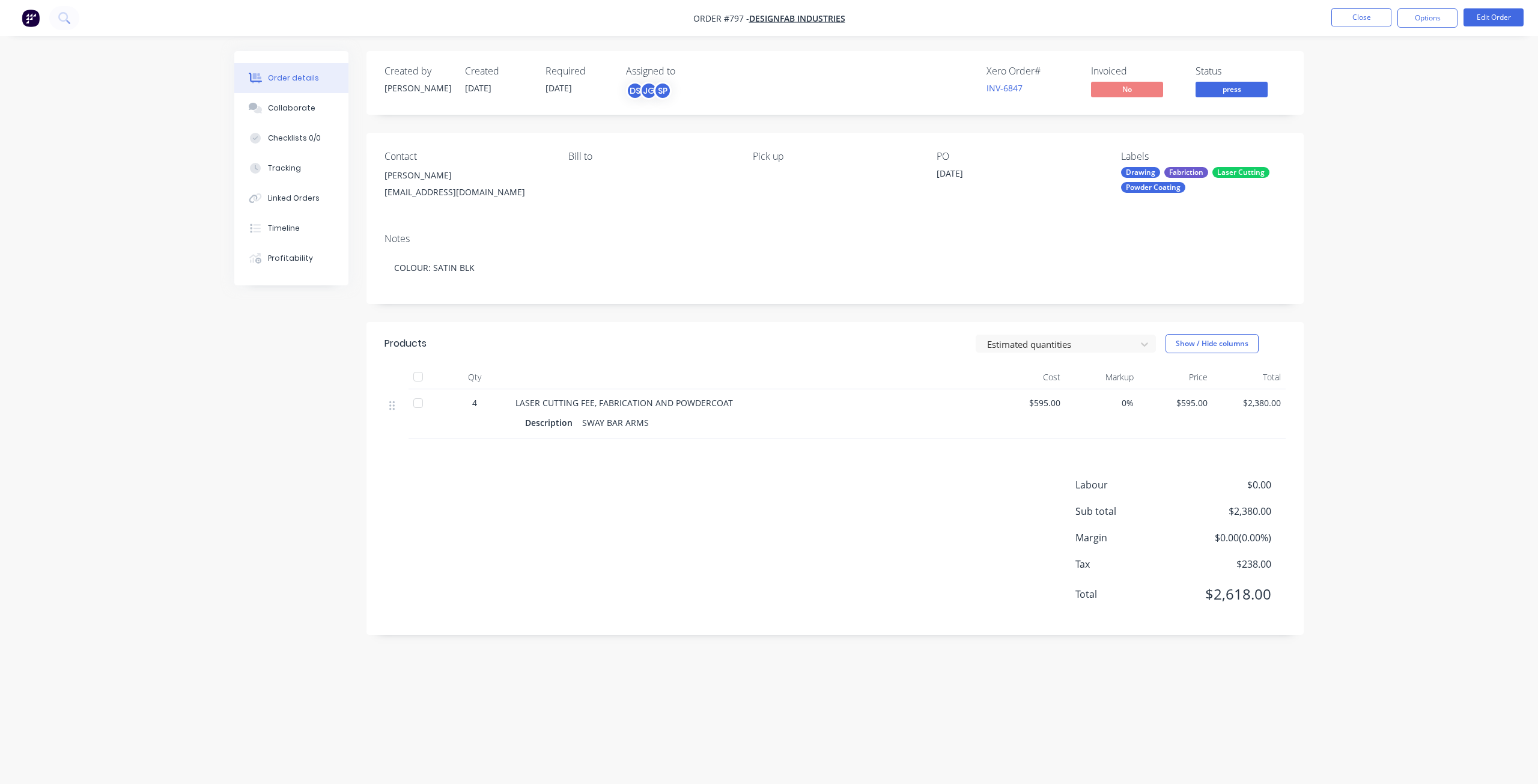
click at [1218, 93] on span "press" at bounding box center [1232, 89] width 72 height 15
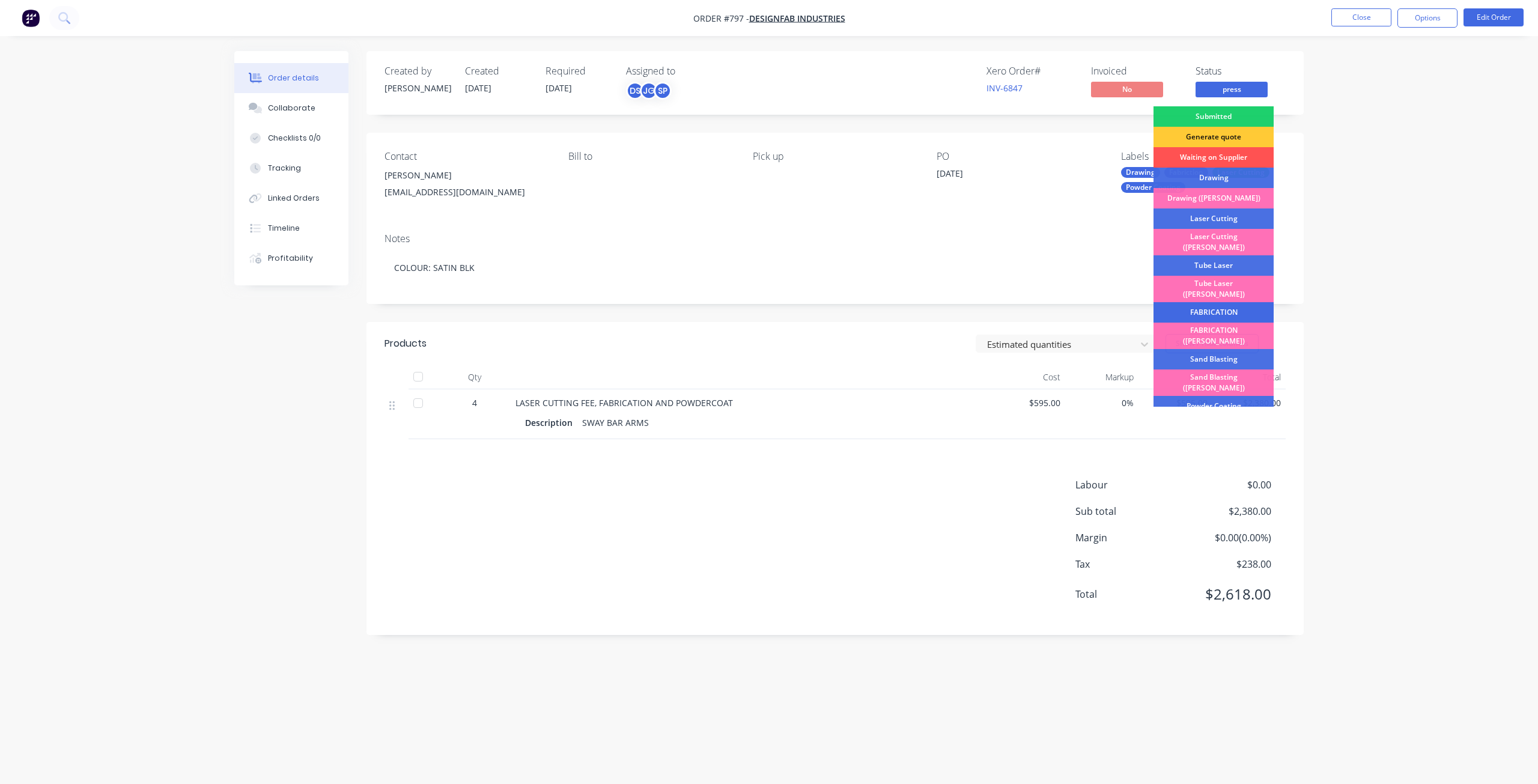
click at [1201, 302] on div "FABRICATION" at bounding box center [1214, 312] width 120 height 20
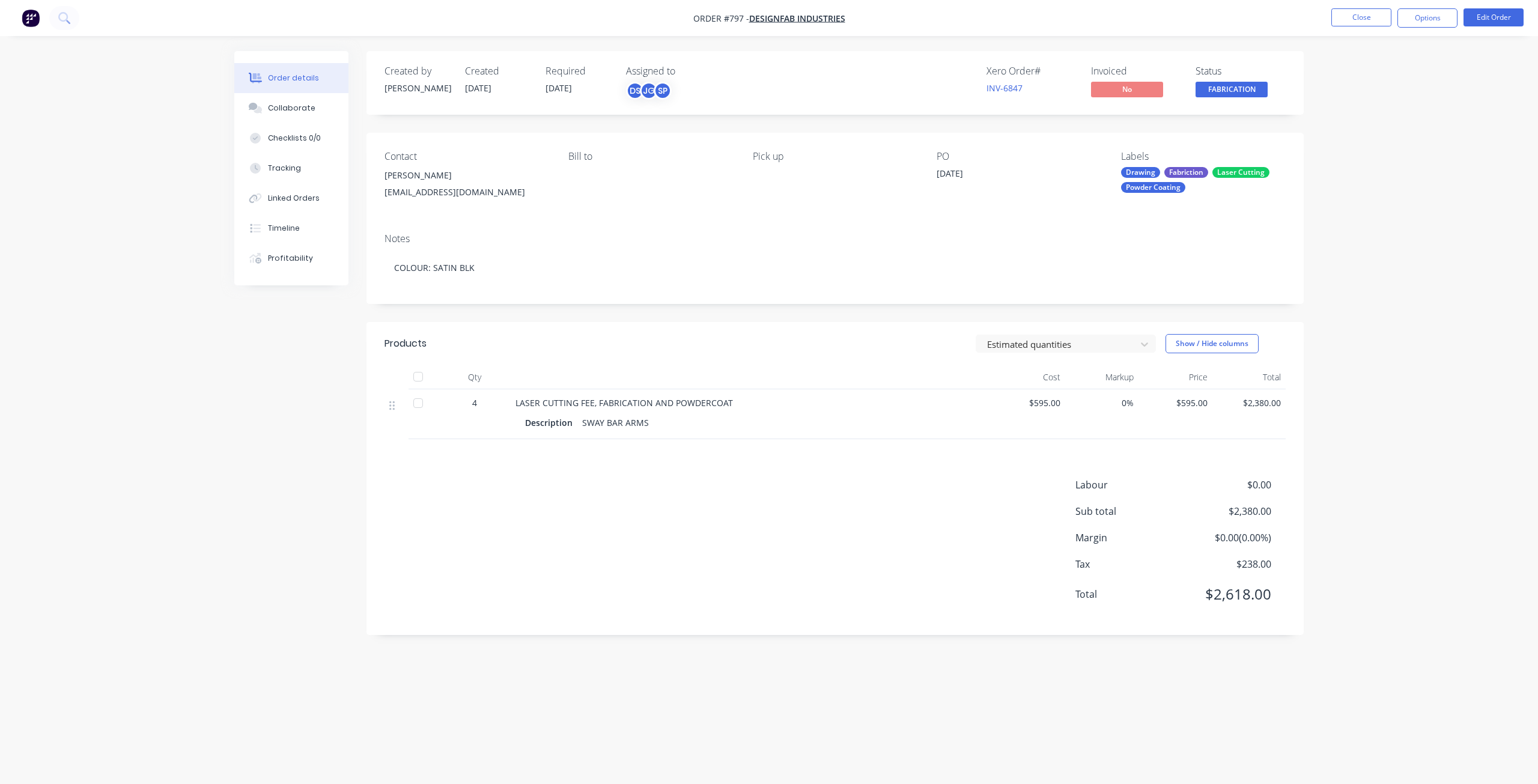
click at [1239, 95] on span "FABRICATION" at bounding box center [1232, 89] width 72 height 15
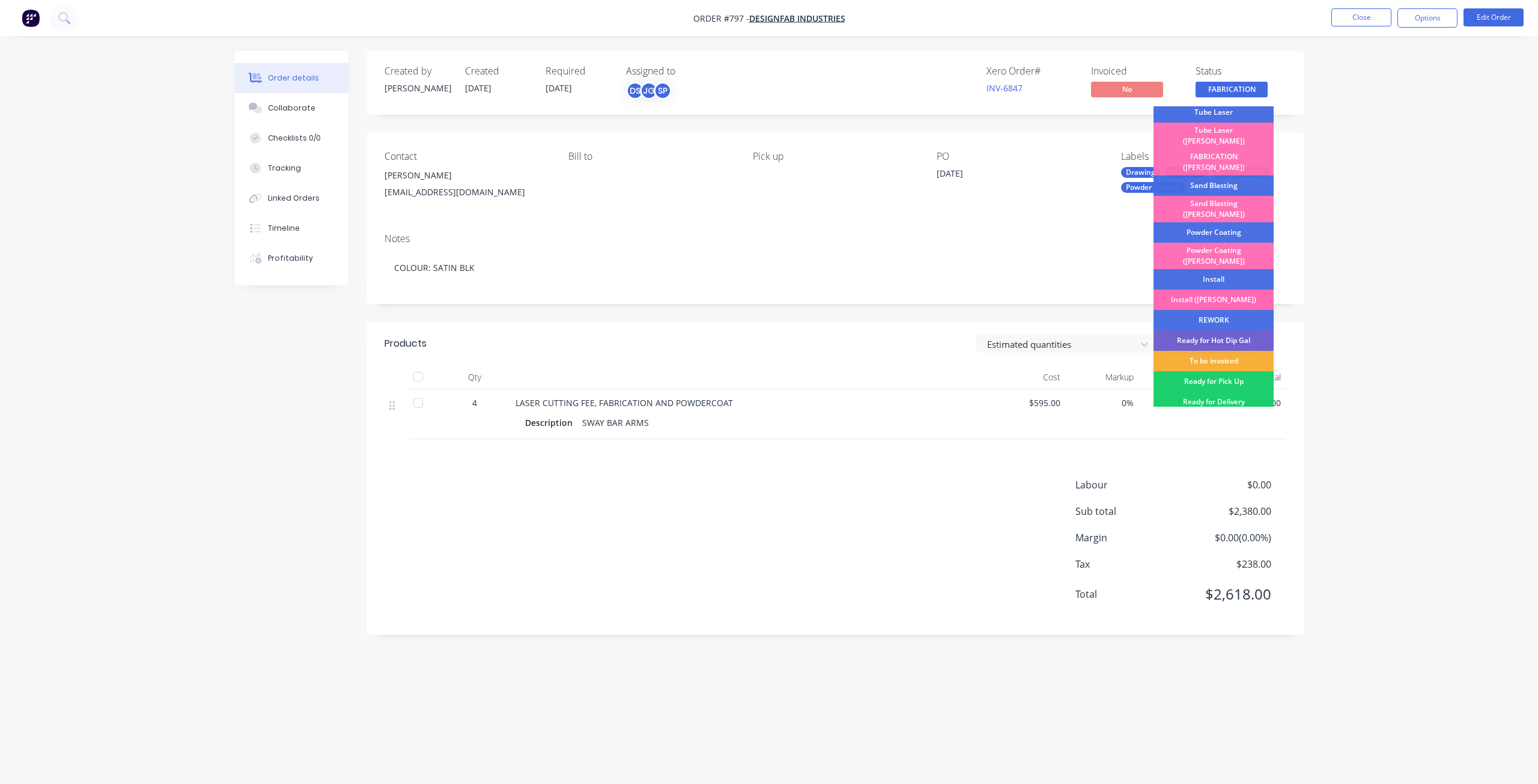
scroll to position [180, 0]
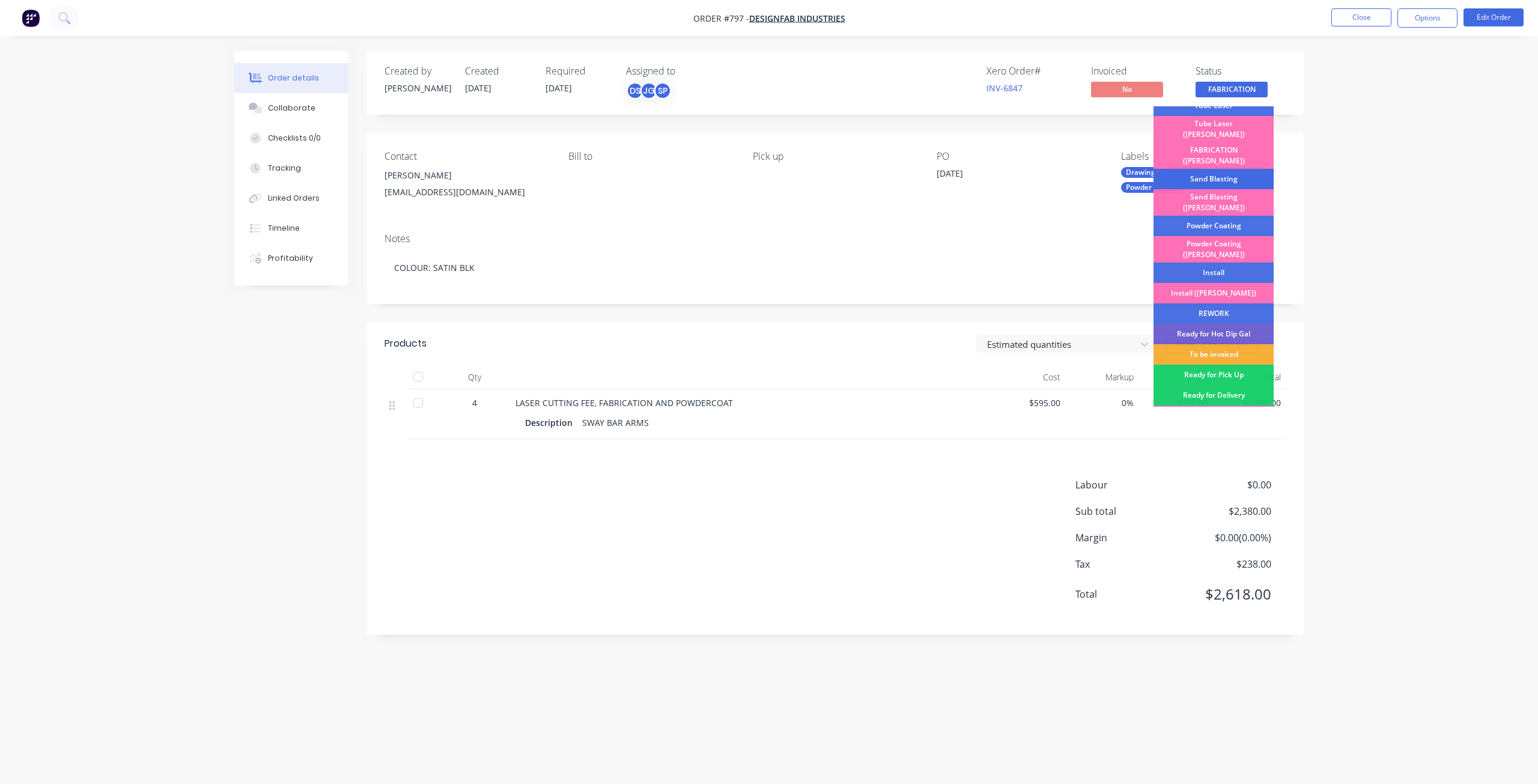
click at [1214, 169] on div "Sand Blasting" at bounding box center [1214, 179] width 120 height 20
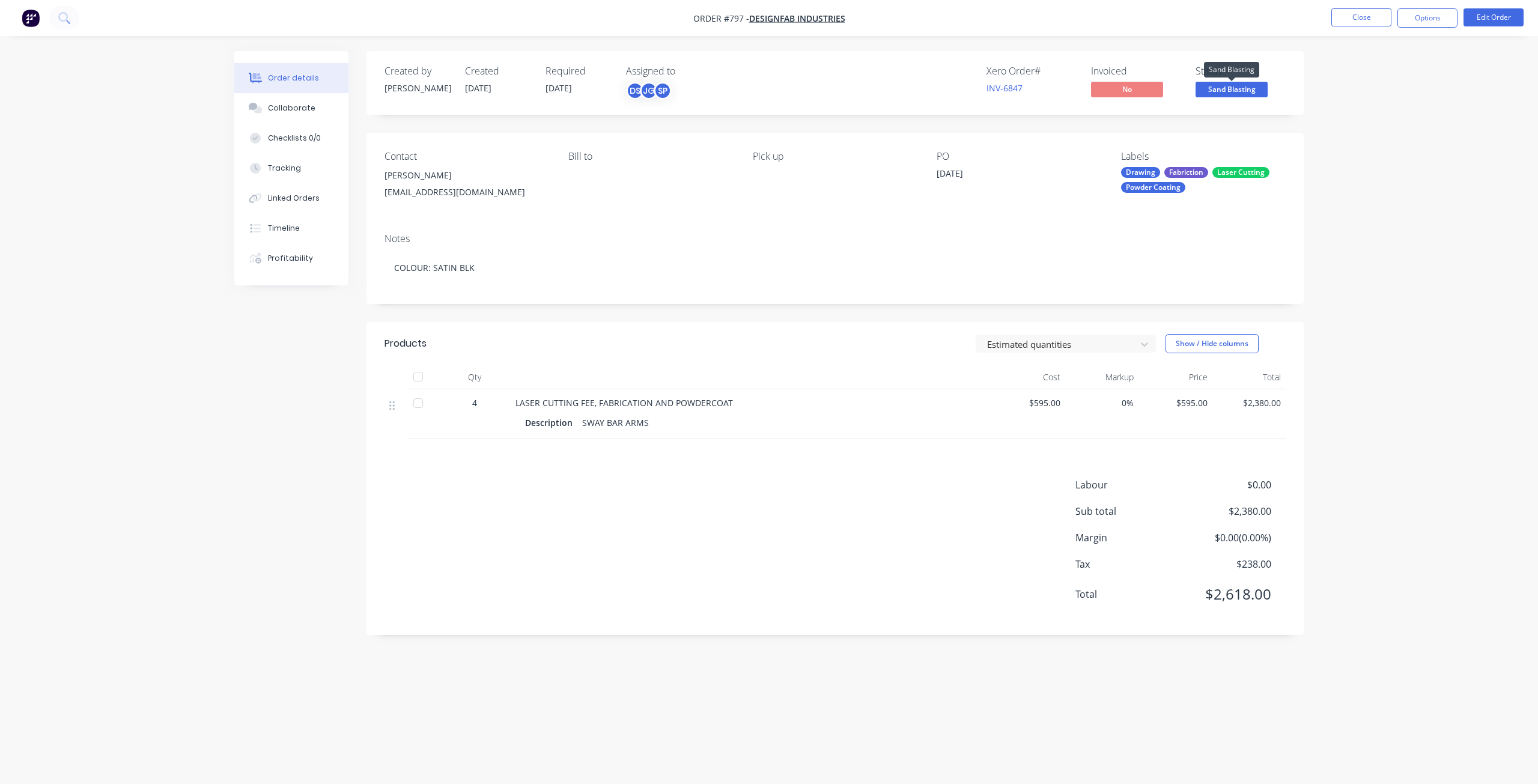
click at [1222, 95] on span "Sand Blasting" at bounding box center [1232, 89] width 72 height 15
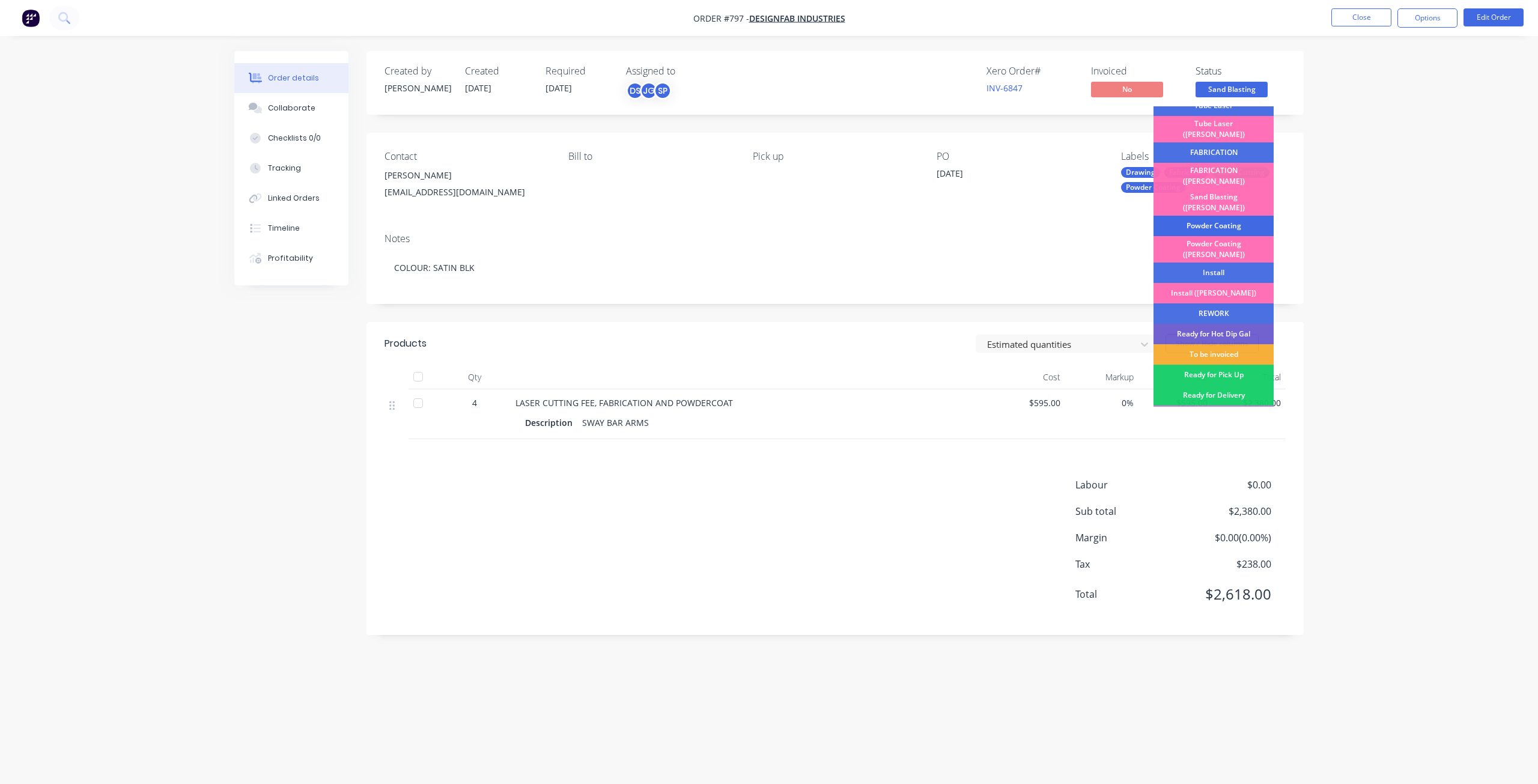
click at [1215, 215] on div "Powder Coating" at bounding box center [1214, 225] width 120 height 20
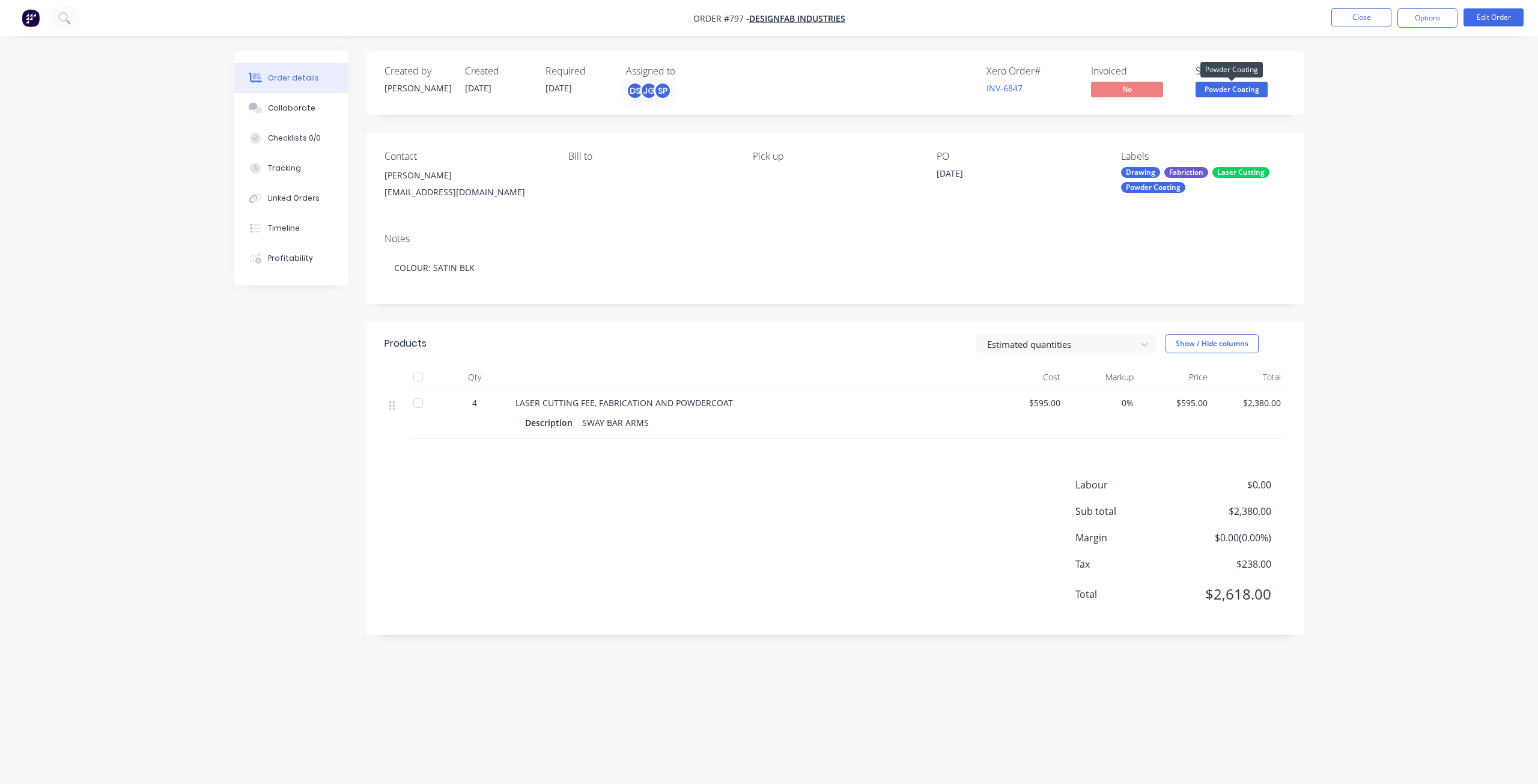
click at [1223, 83] on span "Powder Coating" at bounding box center [1232, 89] width 72 height 15
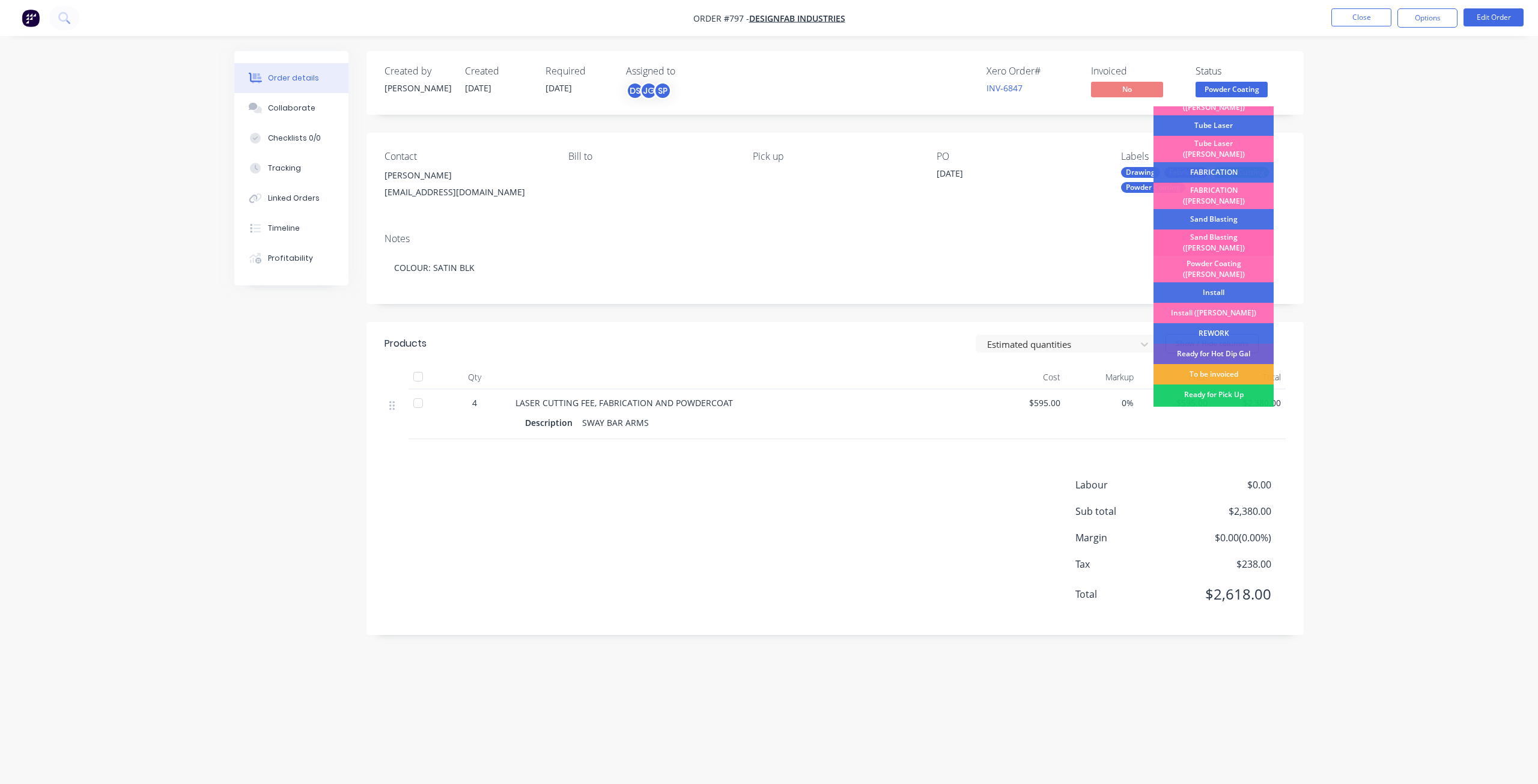
scroll to position [210, 0]
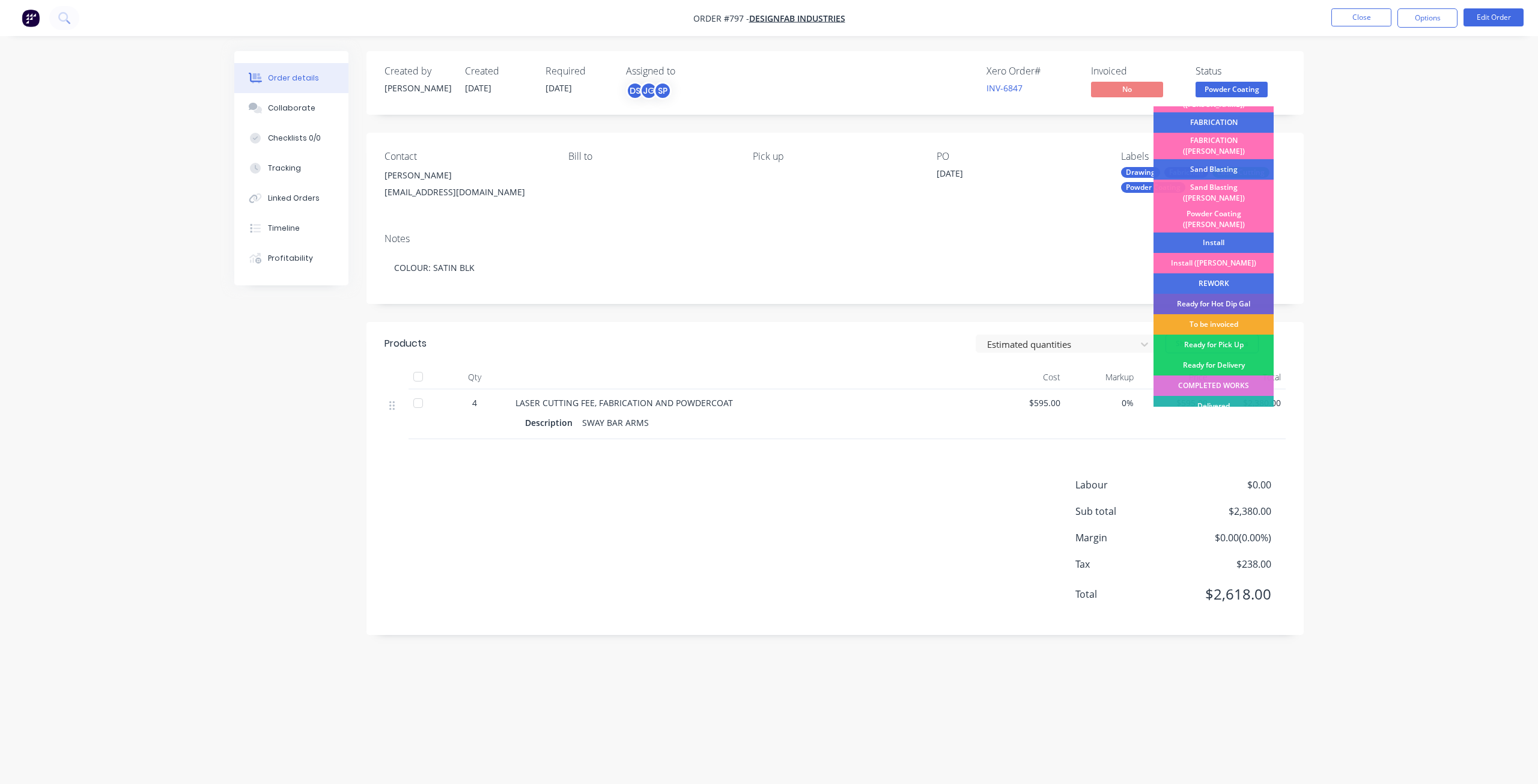
click at [1202, 314] on div "To be invoiced" at bounding box center [1214, 324] width 120 height 20
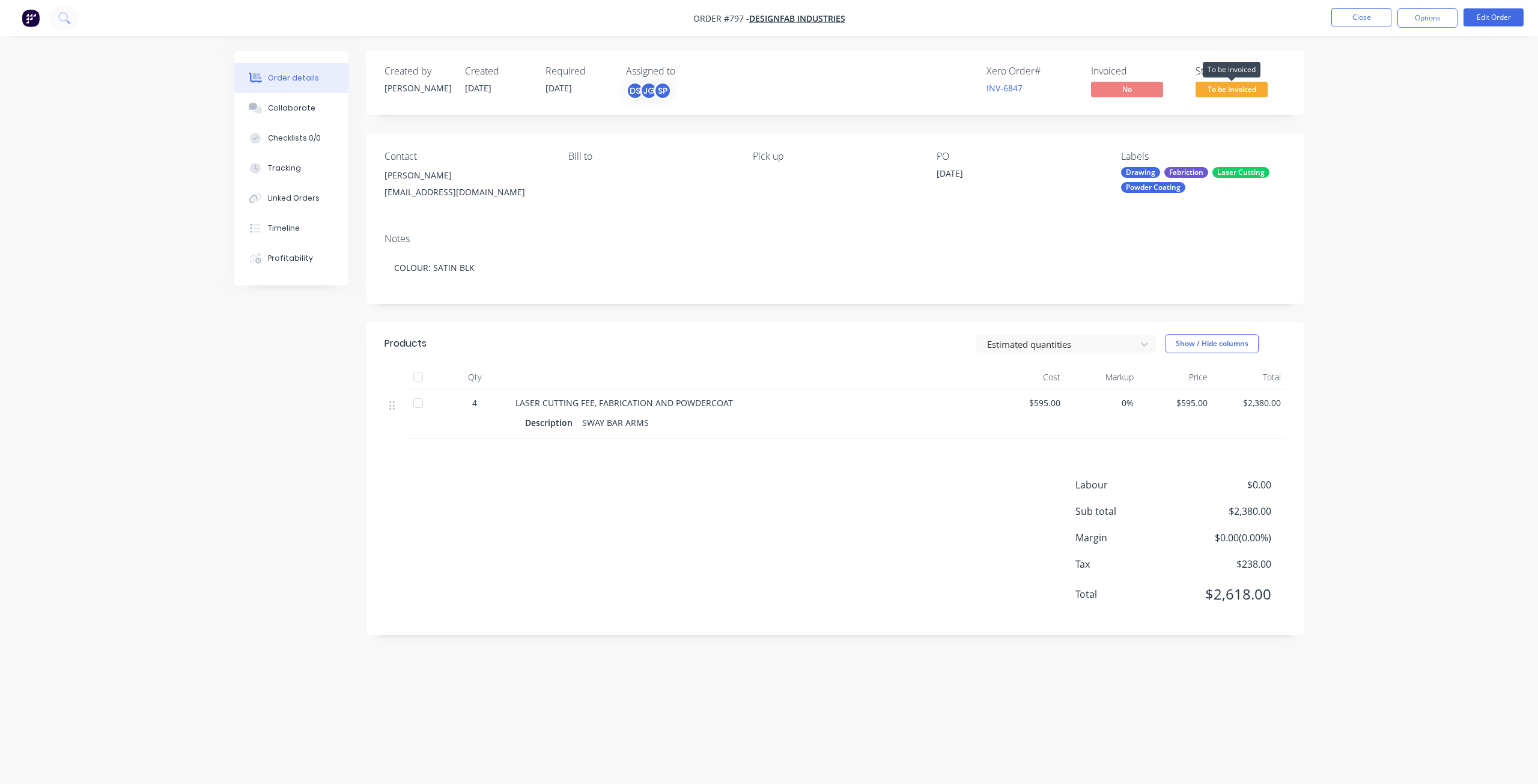
click at [1226, 92] on span "To be invoiced" at bounding box center [1232, 89] width 72 height 15
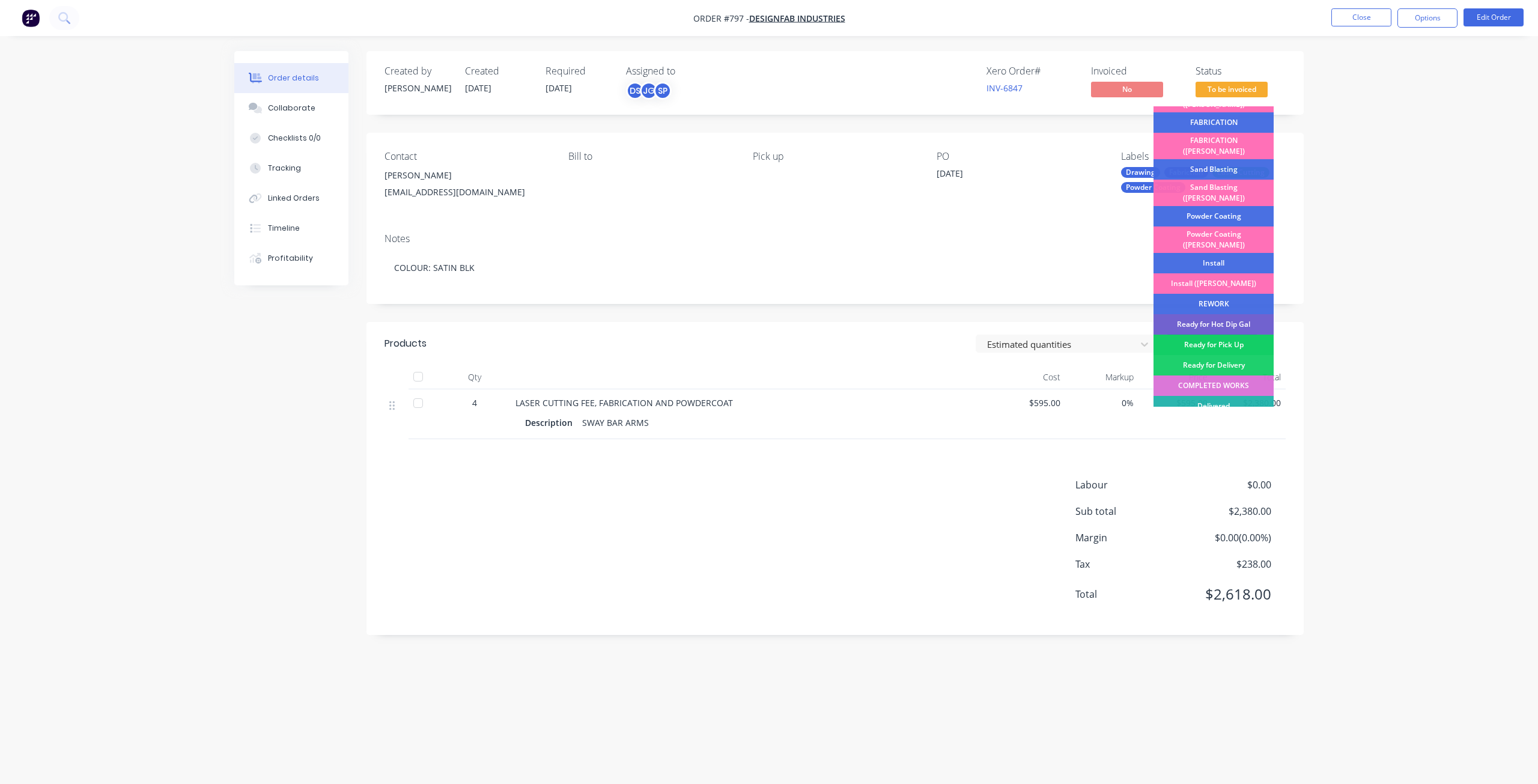
click at [1212, 335] on div "Ready for Pick Up" at bounding box center [1214, 344] width 120 height 20
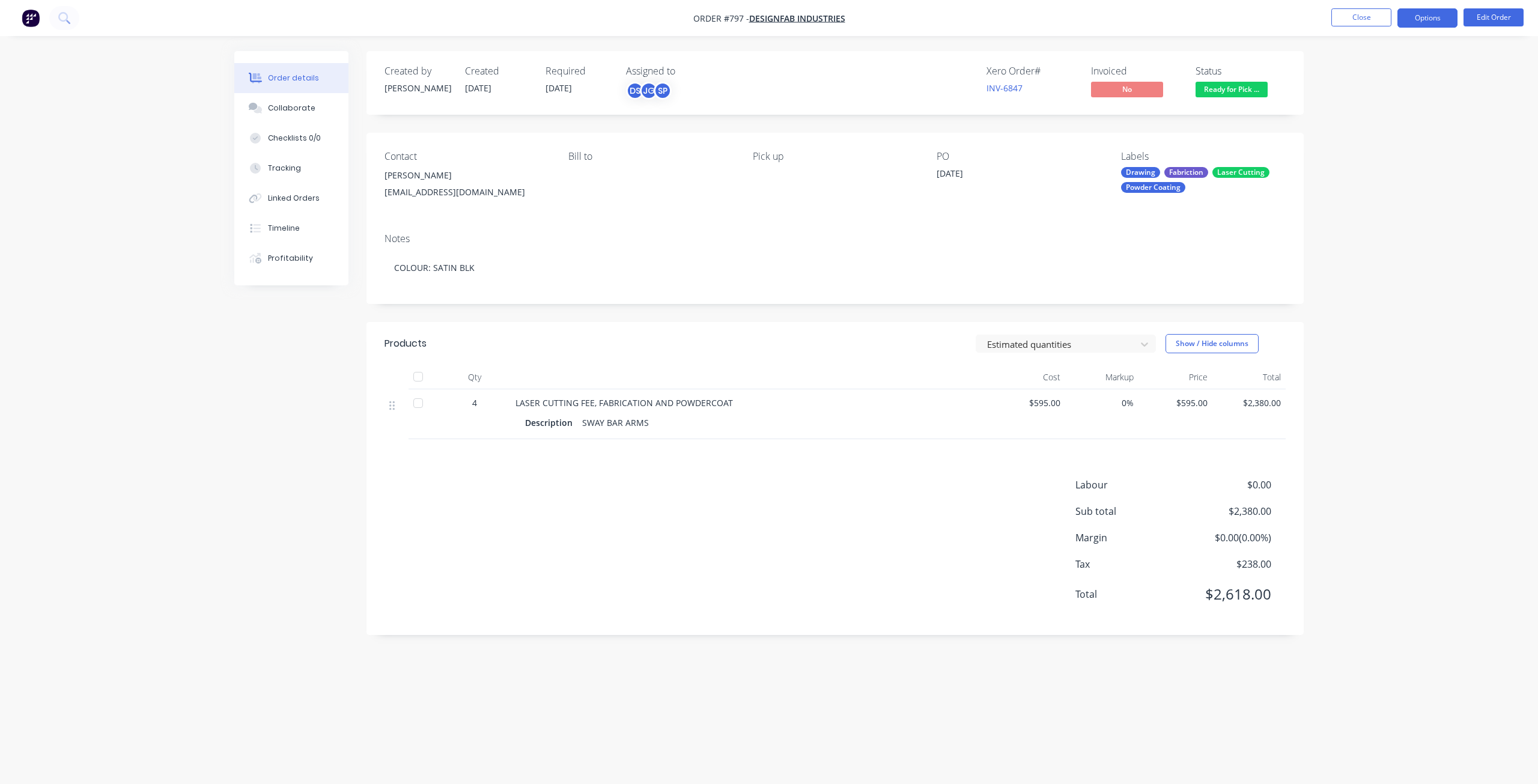
click at [1426, 20] on button "Options" at bounding box center [1428, 18] width 60 height 20
click at [1350, 75] on div "Invoice" at bounding box center [1391, 73] width 110 height 17
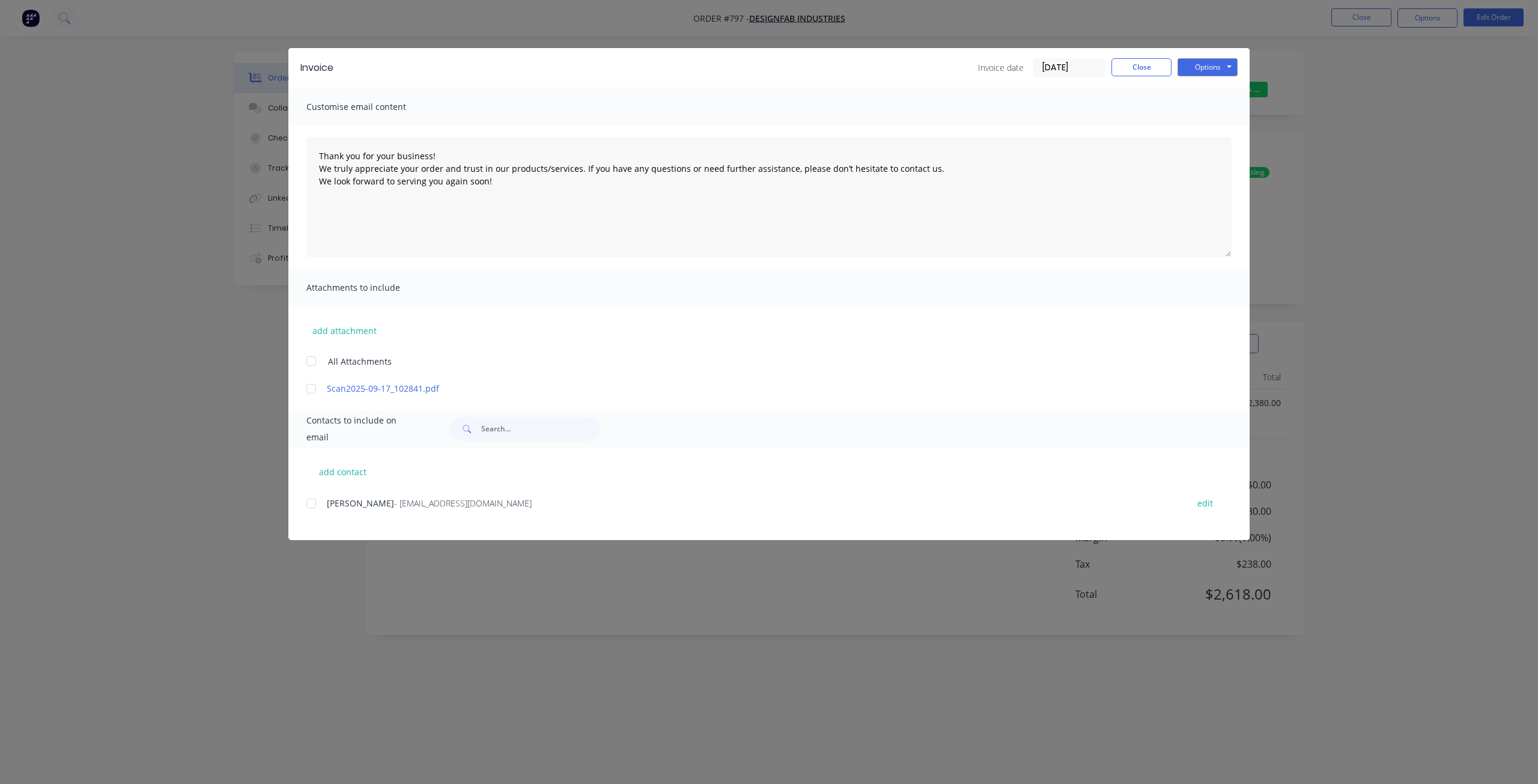
click at [309, 507] on div at bounding box center [312, 503] width 24 height 24
click at [1212, 65] on button "Options" at bounding box center [1208, 68] width 60 height 18
click at [1207, 131] on button "Email" at bounding box center [1216, 128] width 77 height 20
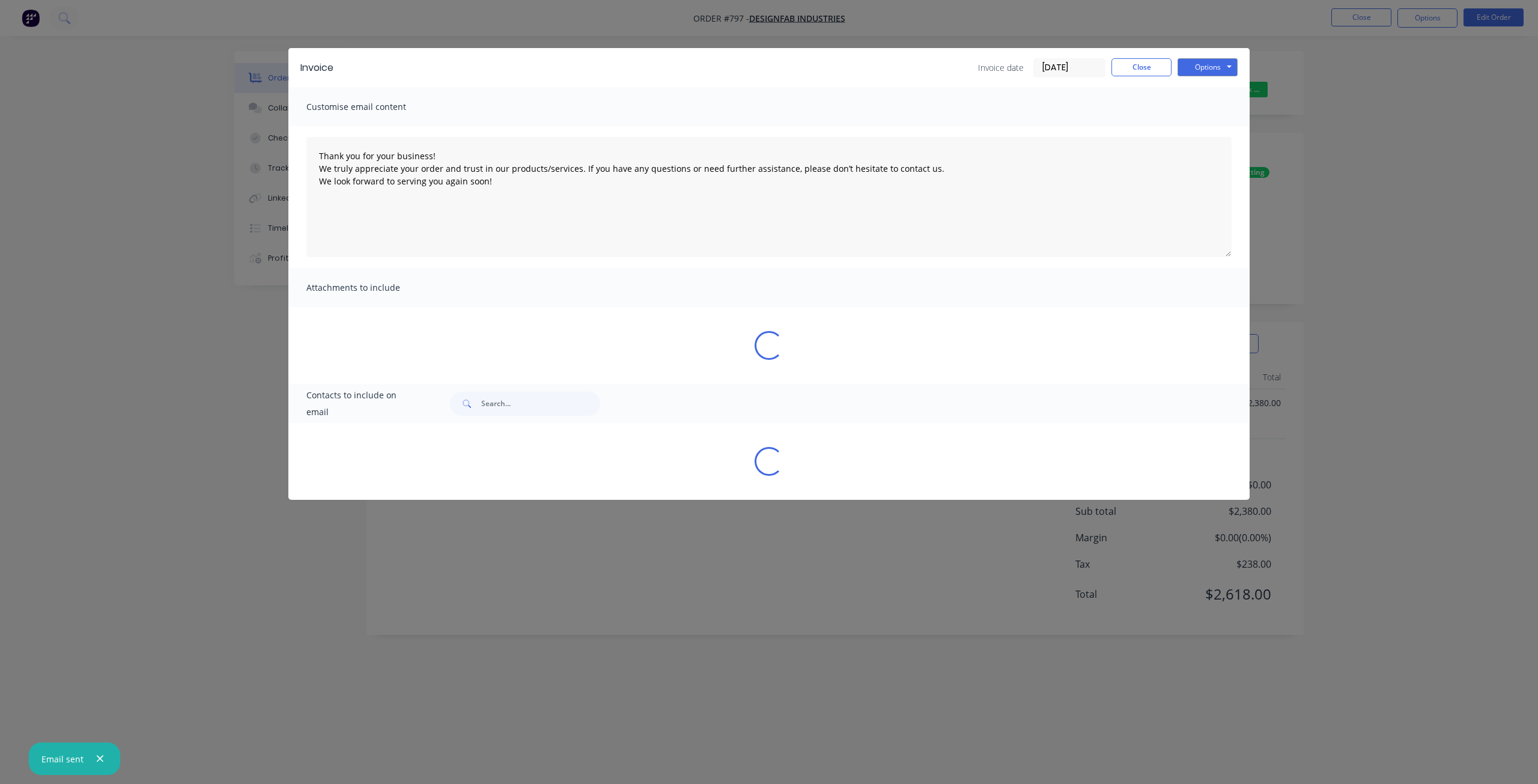
type textarea "Thank you for your business! We truly appreciate your order and trust in our pr…"
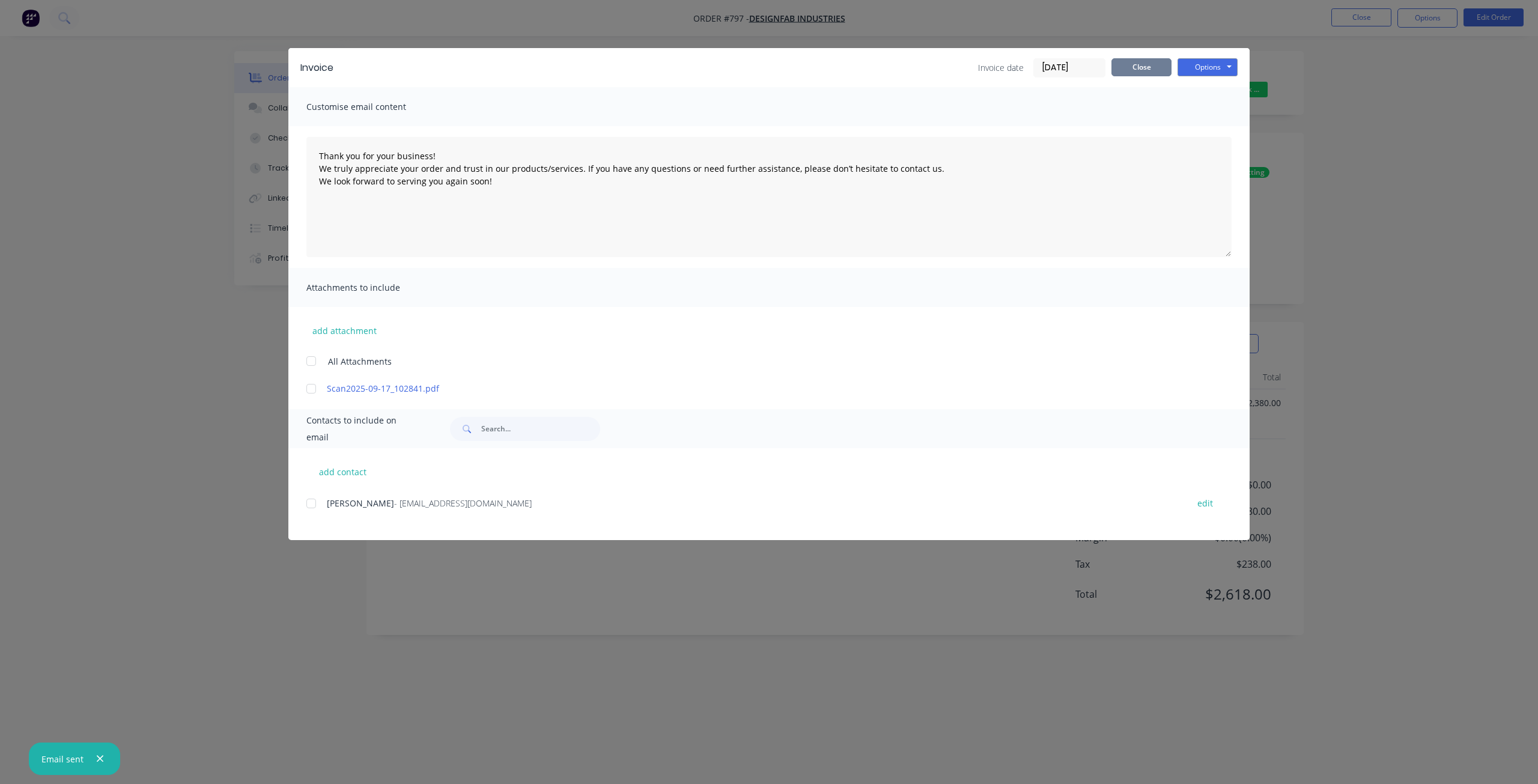
click at [1136, 73] on button "Close" at bounding box center [1142, 68] width 60 height 18
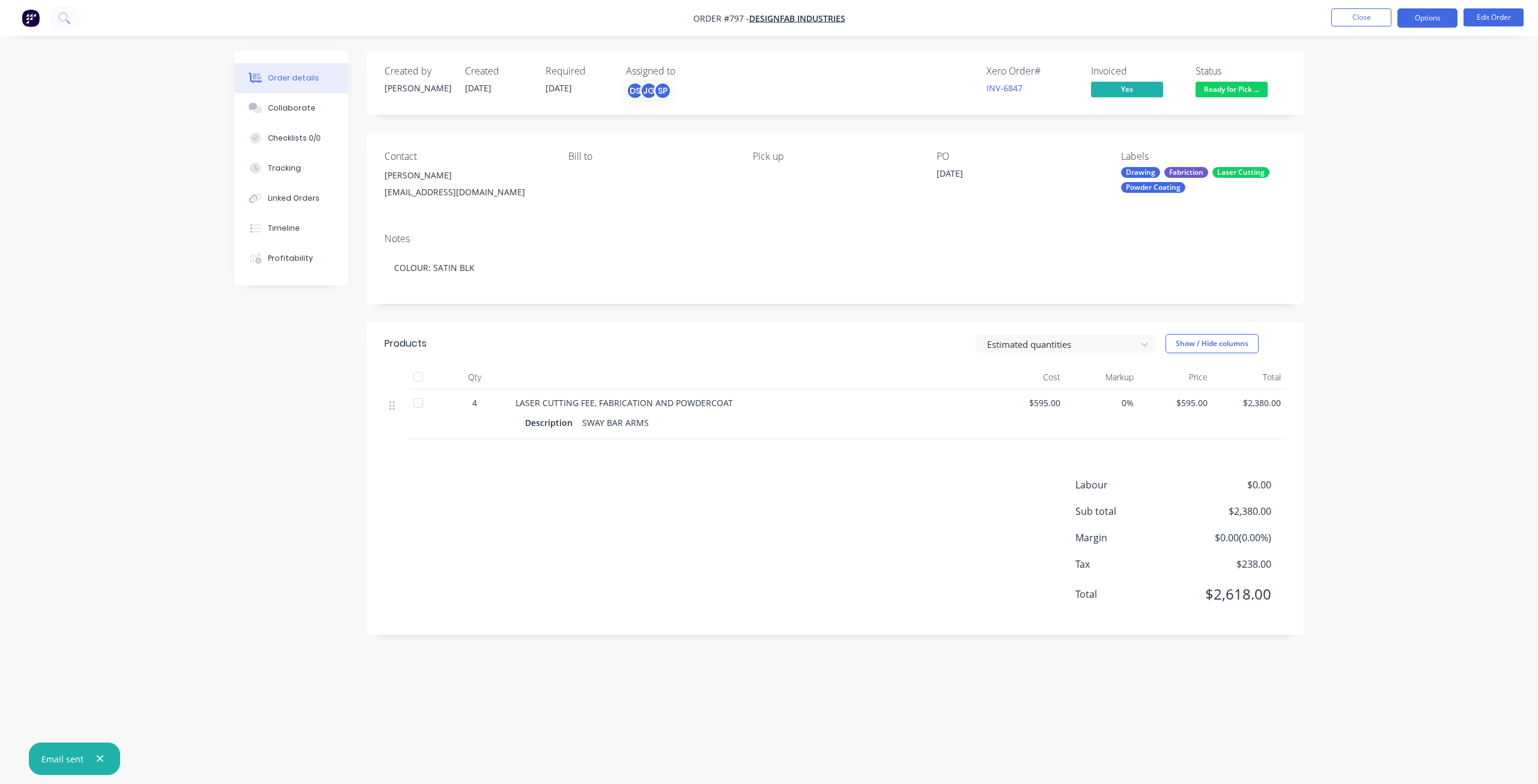
click at [1422, 14] on button "Options" at bounding box center [1428, 18] width 60 height 20
click at [1360, 17] on button "Close" at bounding box center [1362, 17] width 60 height 18
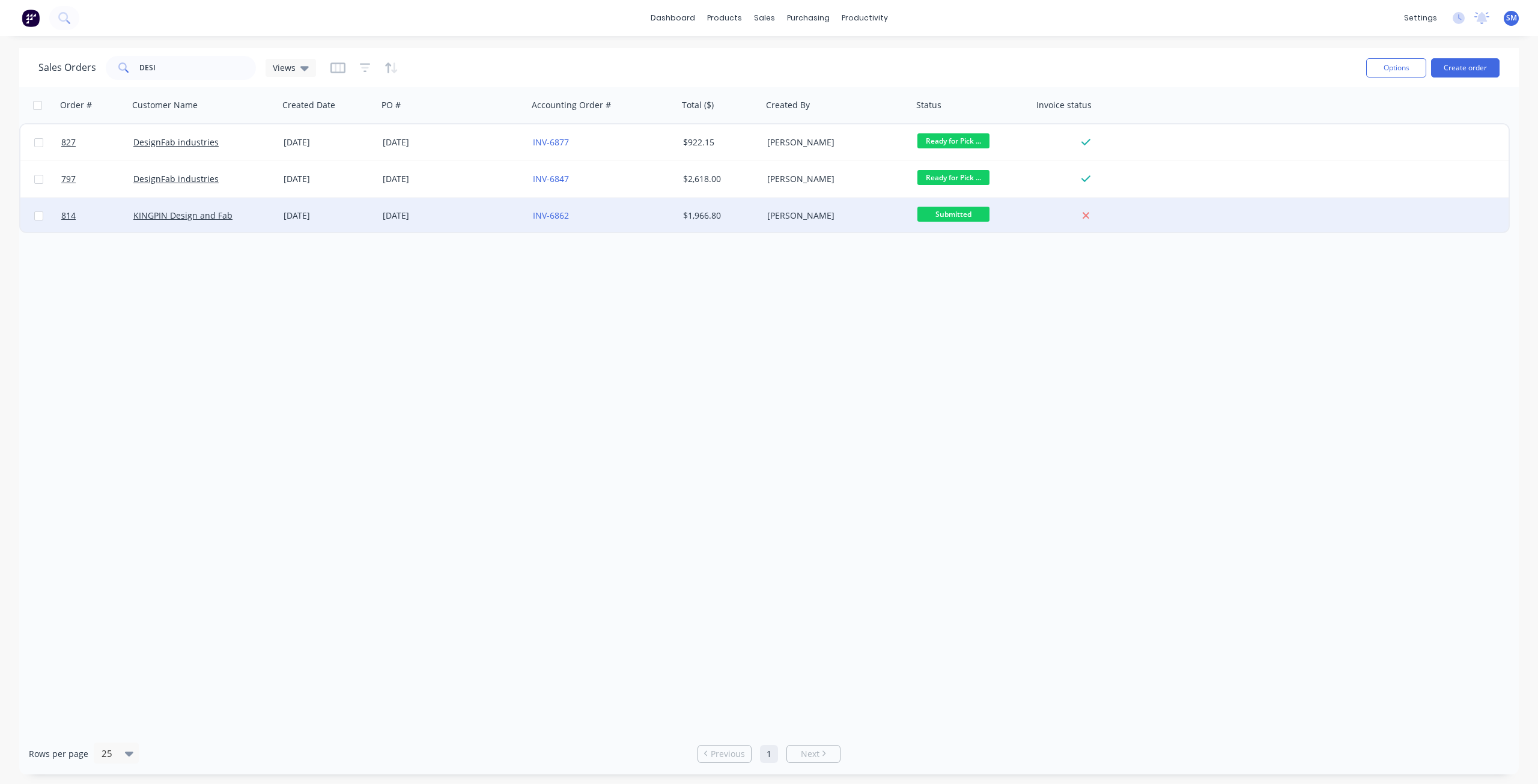
click at [874, 219] on div "[PERSON_NAME]" at bounding box center [834, 215] width 134 height 12
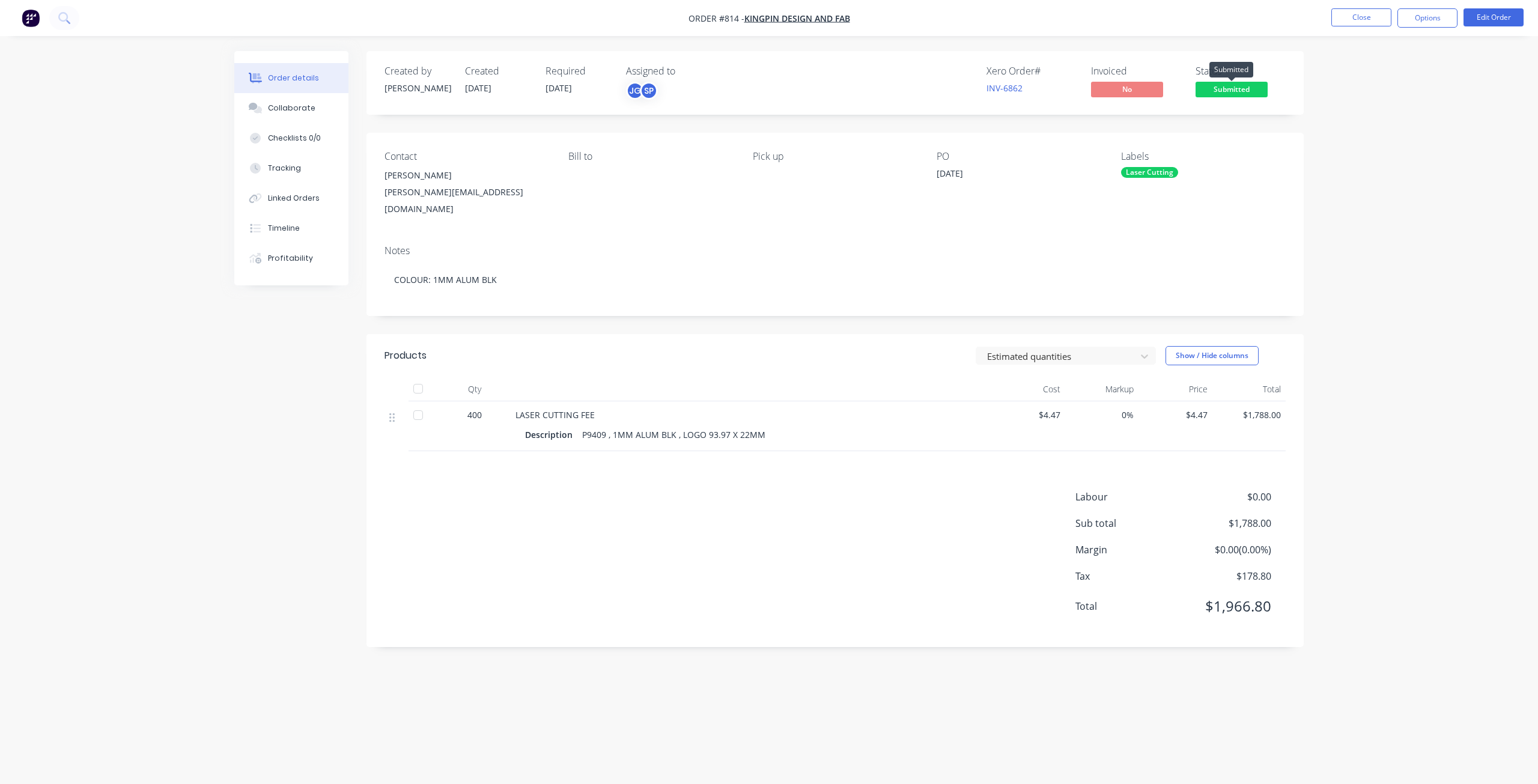
click at [1223, 89] on span "Submitted" at bounding box center [1232, 89] width 72 height 15
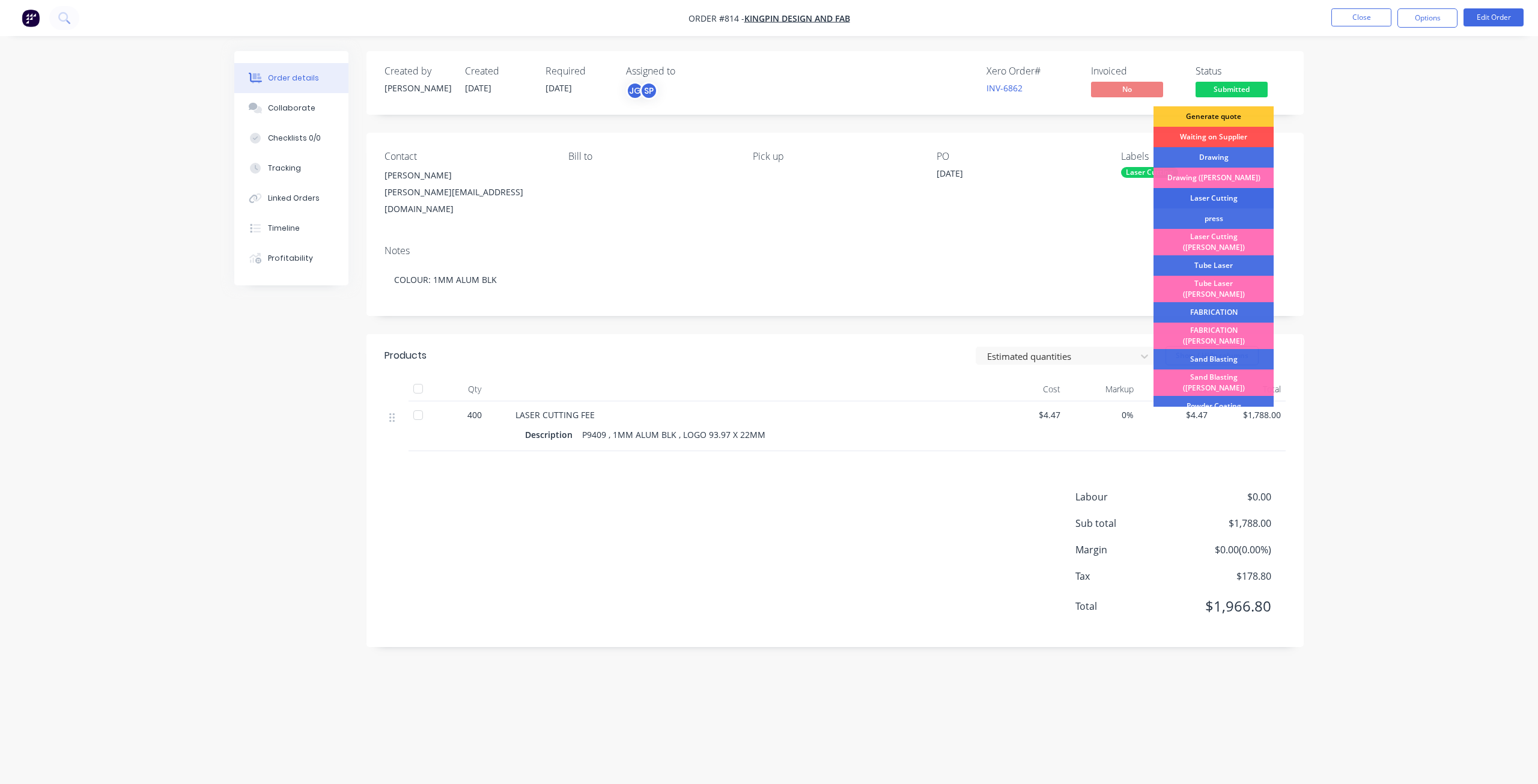
click at [1206, 197] on div "Laser Cutting" at bounding box center [1214, 198] width 120 height 20
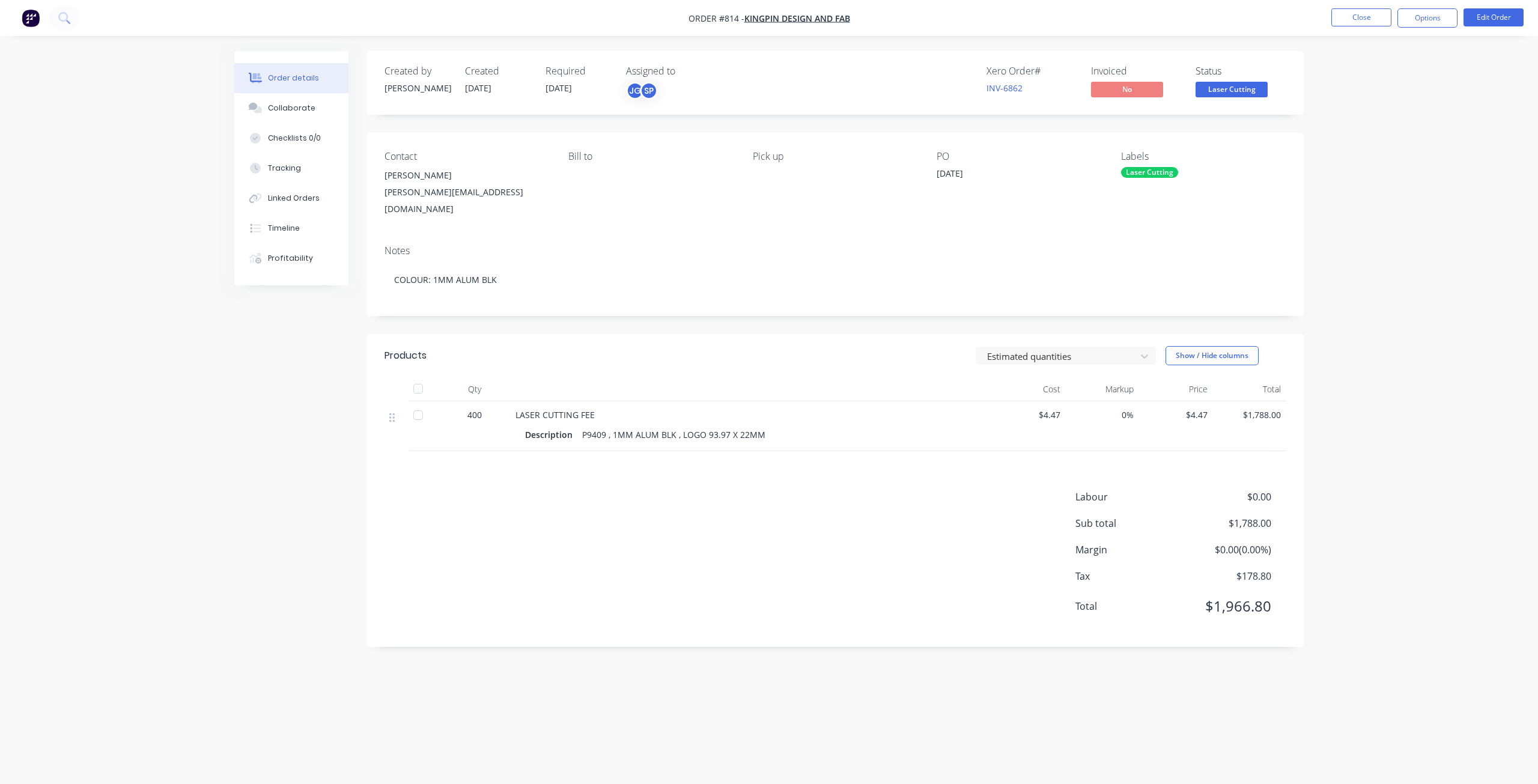
click at [1241, 88] on span "Laser Cutting" at bounding box center [1232, 89] width 72 height 15
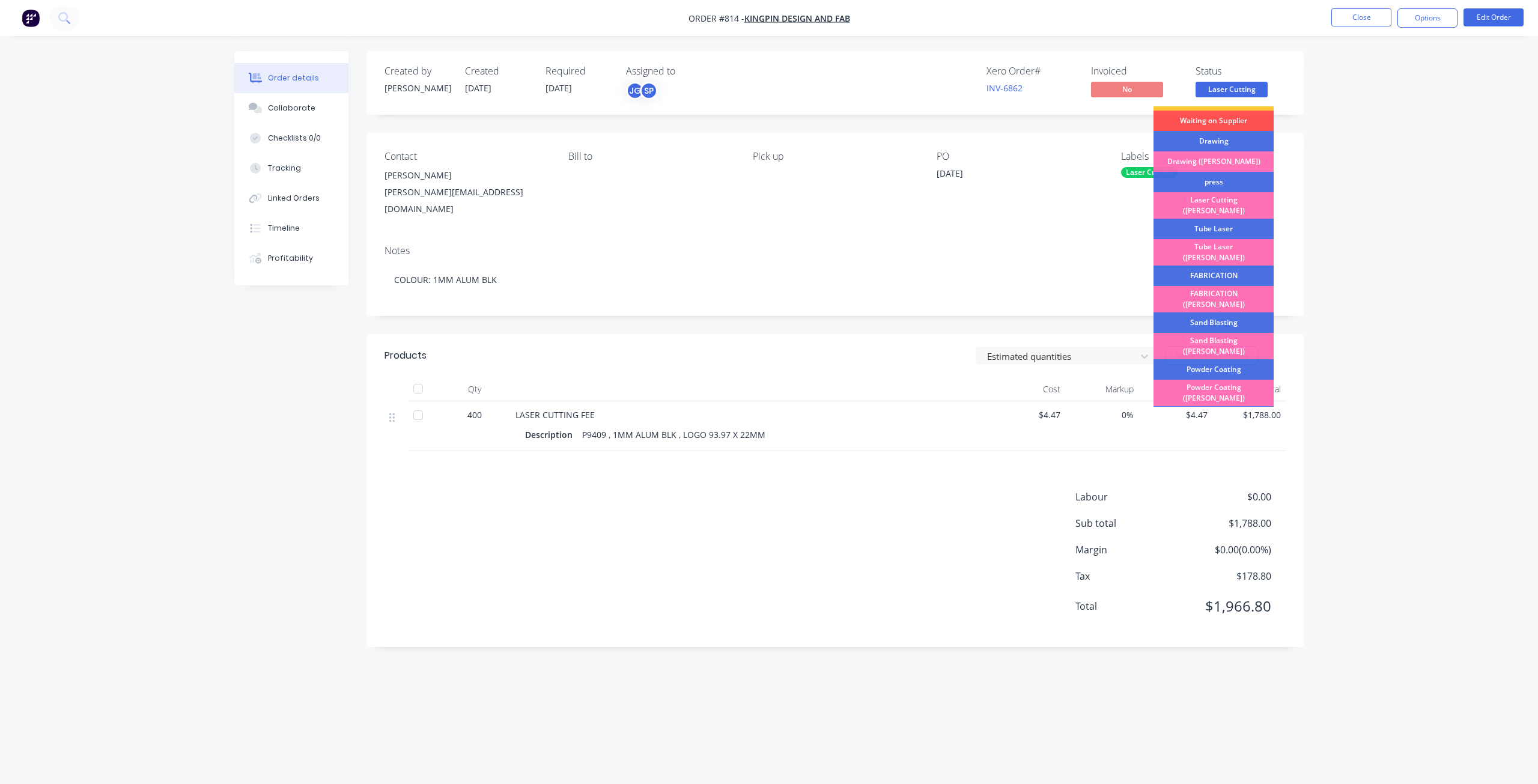
scroll to position [210, 0]
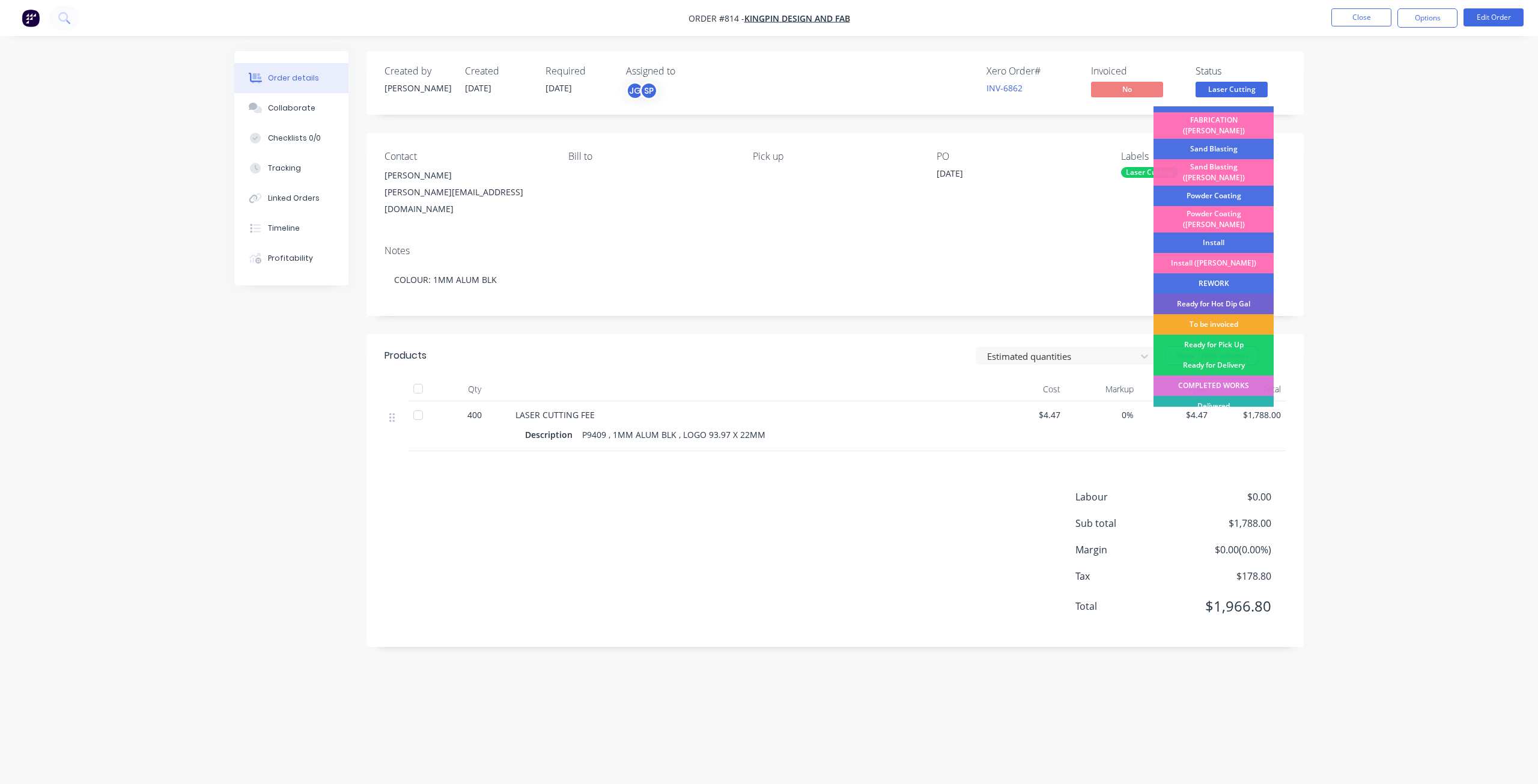
click at [1212, 314] on div "To be invoiced" at bounding box center [1214, 324] width 120 height 20
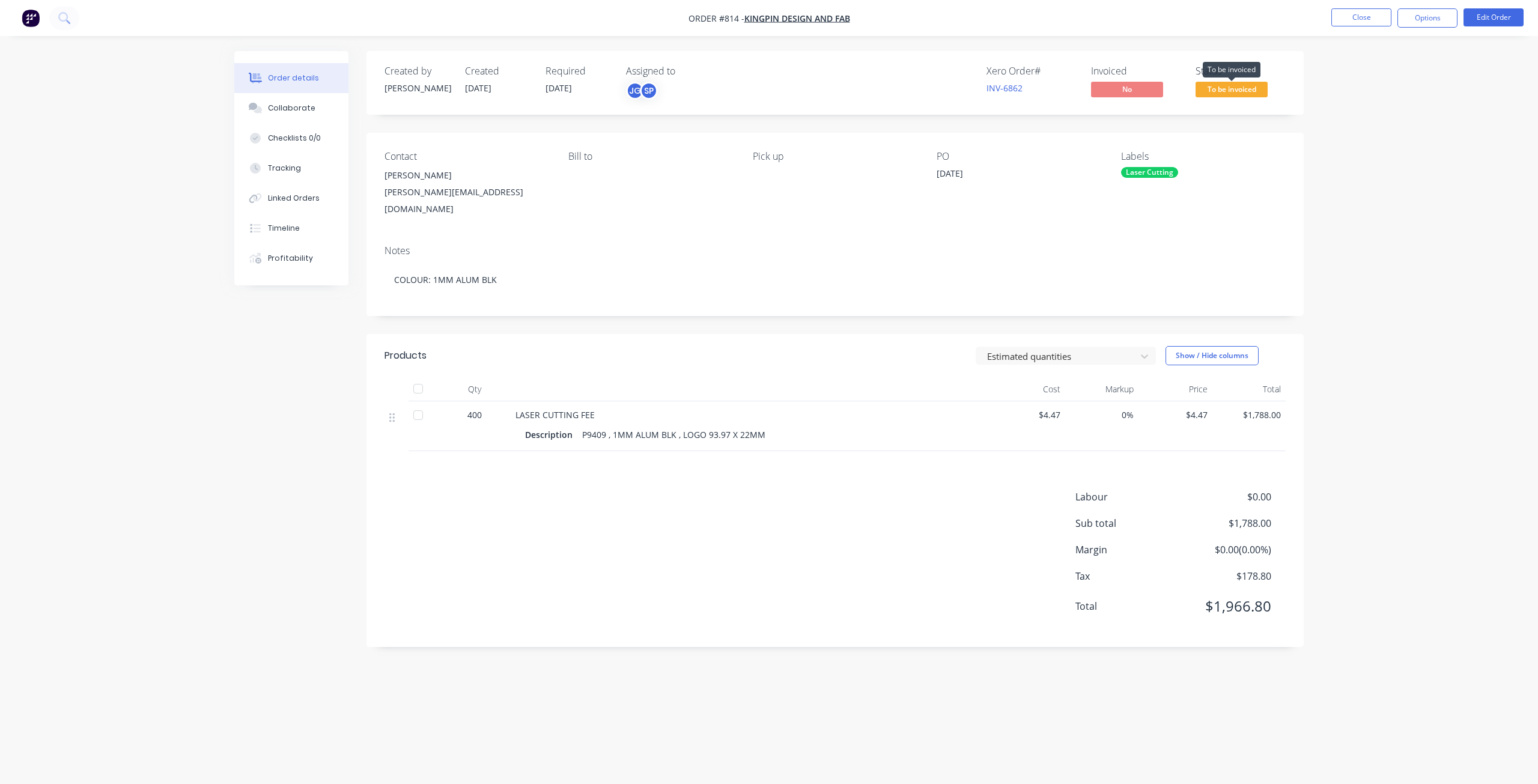
drag, startPoint x: 1236, startPoint y: 89, endPoint x: 1233, endPoint y: 99, distance: 10.4
click at [1235, 90] on span "To be invoiced" at bounding box center [1232, 89] width 72 height 15
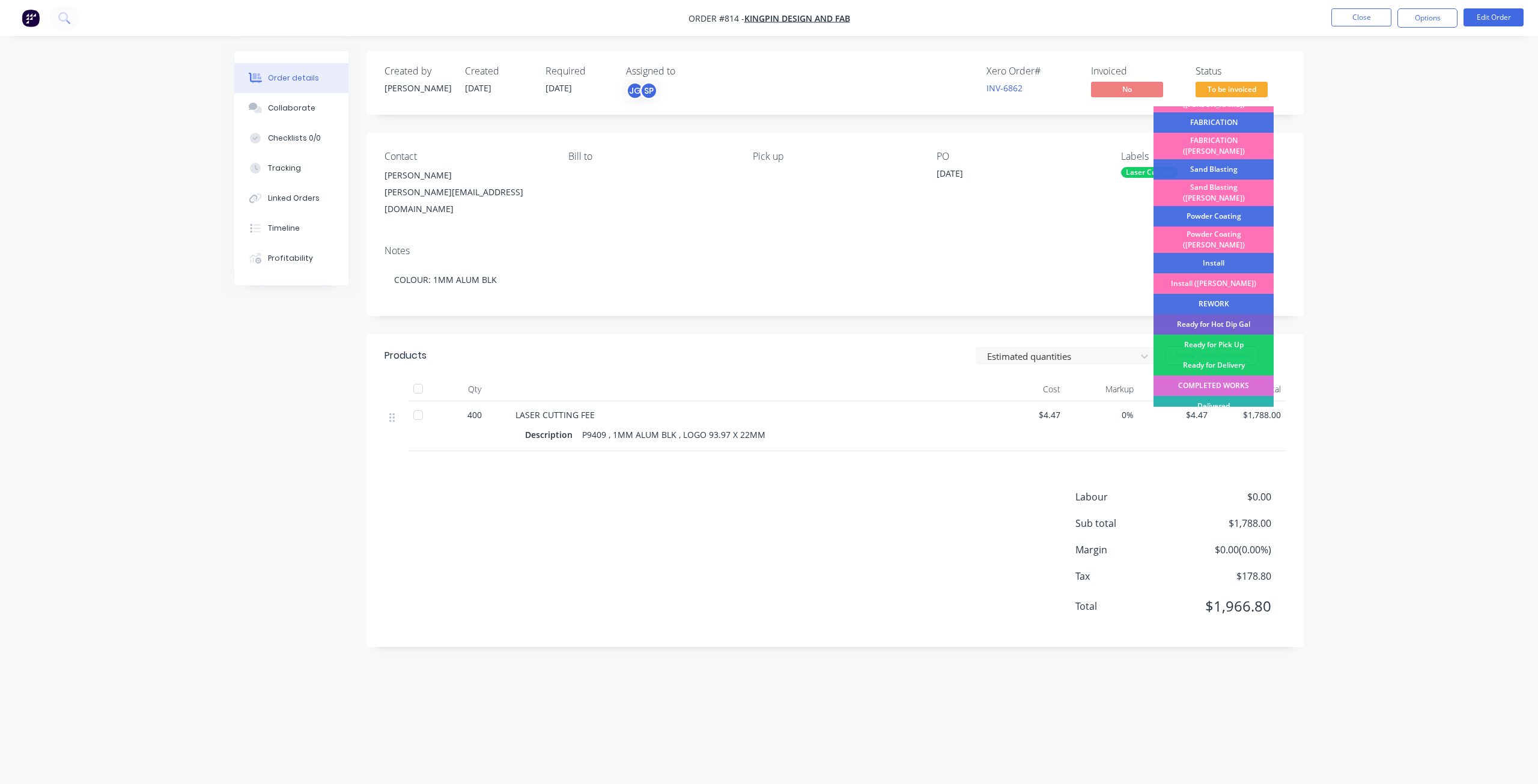
click at [1228, 375] on div "COMPLETED WORKS" at bounding box center [1214, 385] width 120 height 20
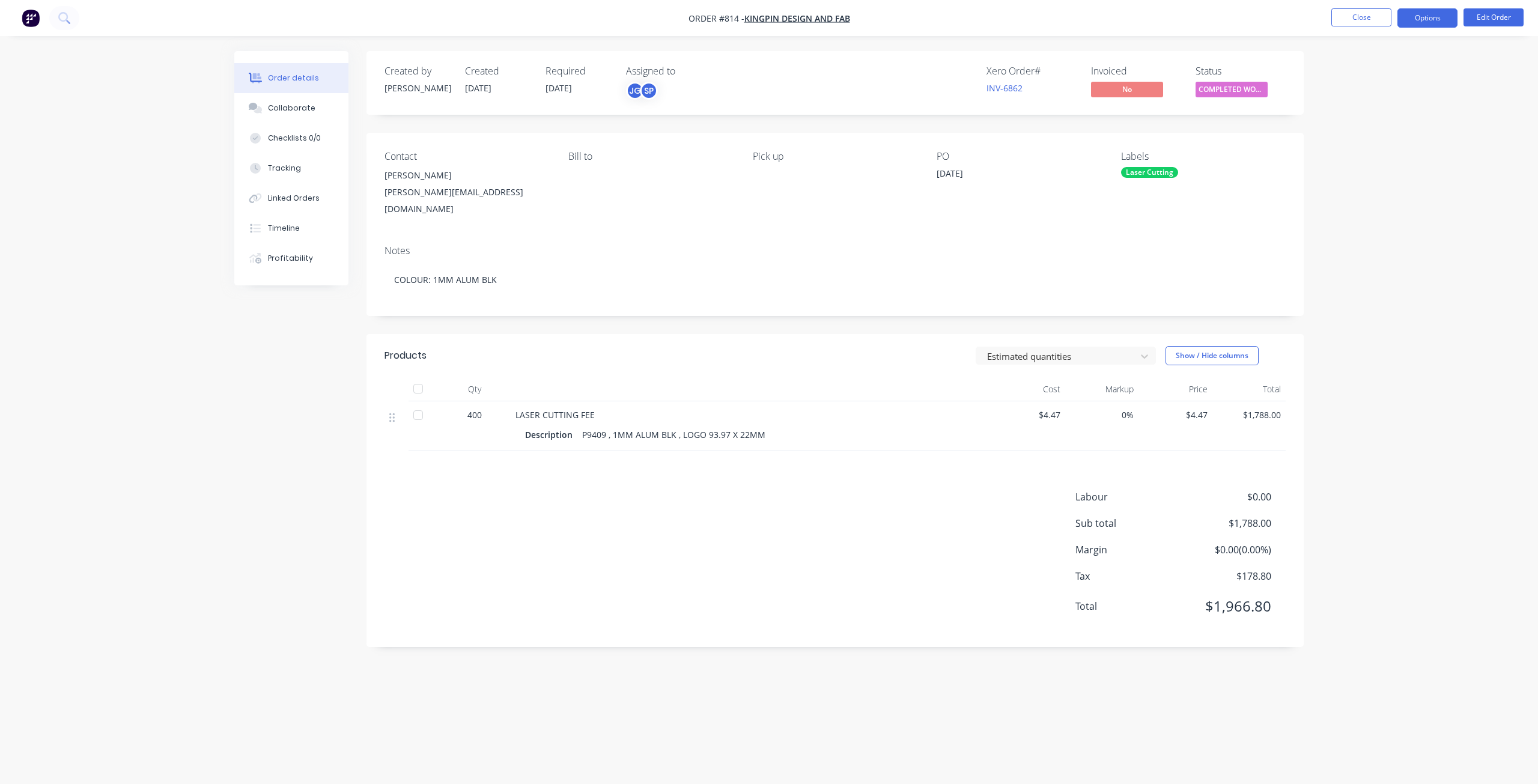
click at [1423, 19] on button "Options" at bounding box center [1428, 18] width 60 height 20
click at [1353, 72] on div "Invoice" at bounding box center [1391, 73] width 110 height 17
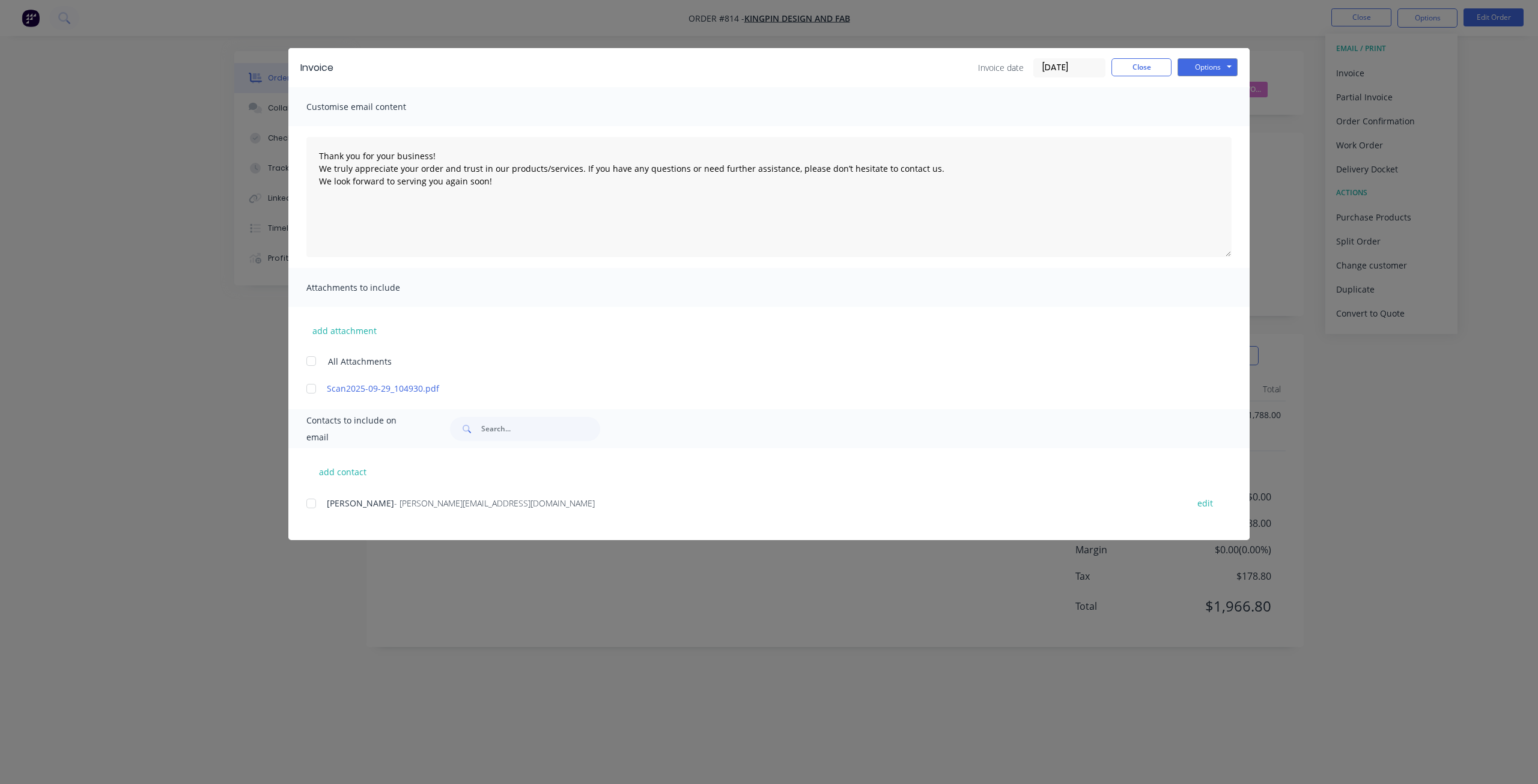
drag, startPoint x: 309, startPoint y: 502, endPoint x: 348, endPoint y: 495, distance: 39.6
click at [309, 502] on div at bounding box center [312, 503] width 24 height 24
click at [1204, 66] on button "Options" at bounding box center [1208, 68] width 60 height 18
click at [1205, 134] on button "Email" at bounding box center [1216, 128] width 77 height 20
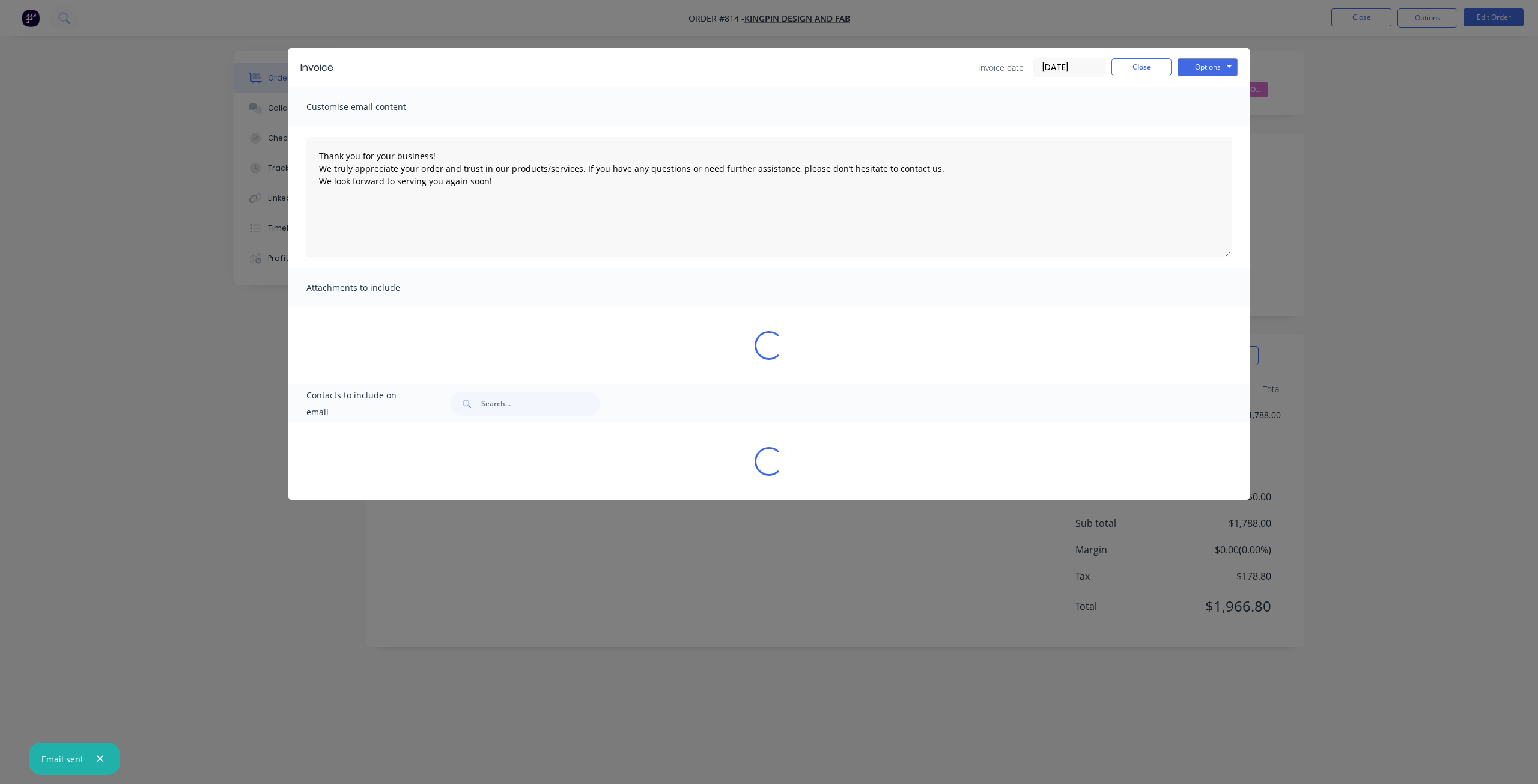
type textarea "Thank you for your business! We truly appreciate your order and trust in our pr…"
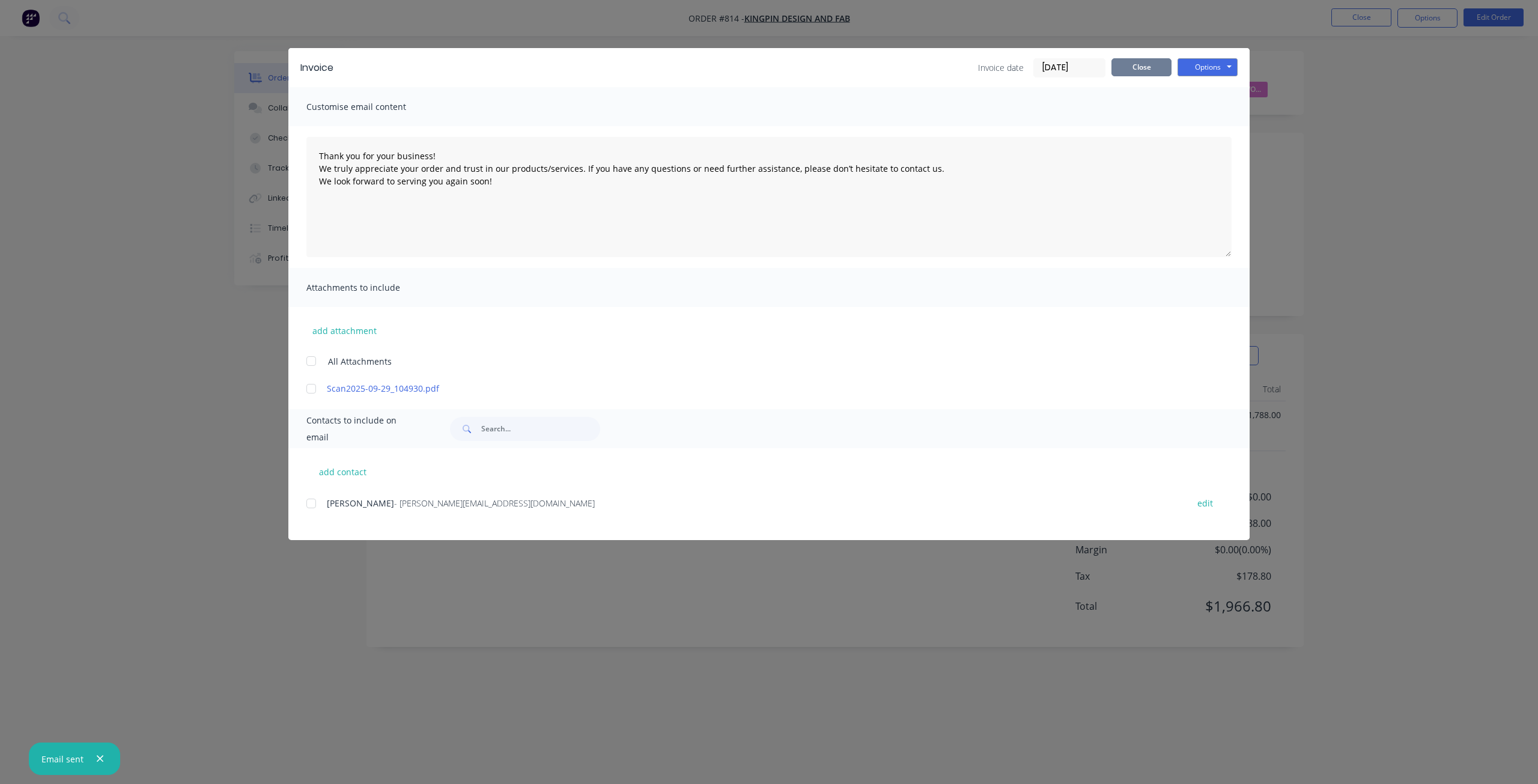
click at [1135, 62] on button "Close" at bounding box center [1142, 68] width 60 height 18
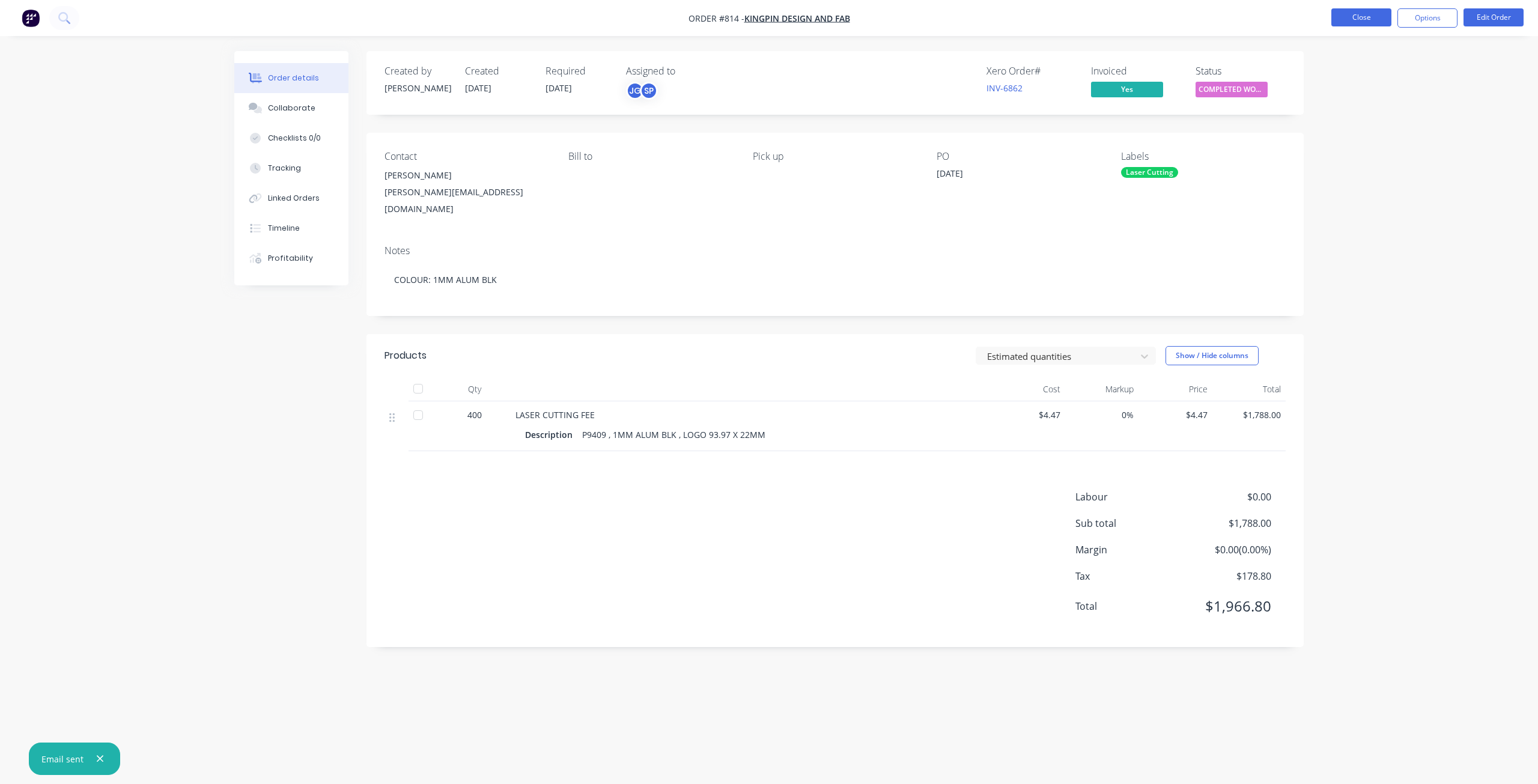
click at [1357, 14] on button "Close" at bounding box center [1362, 17] width 60 height 18
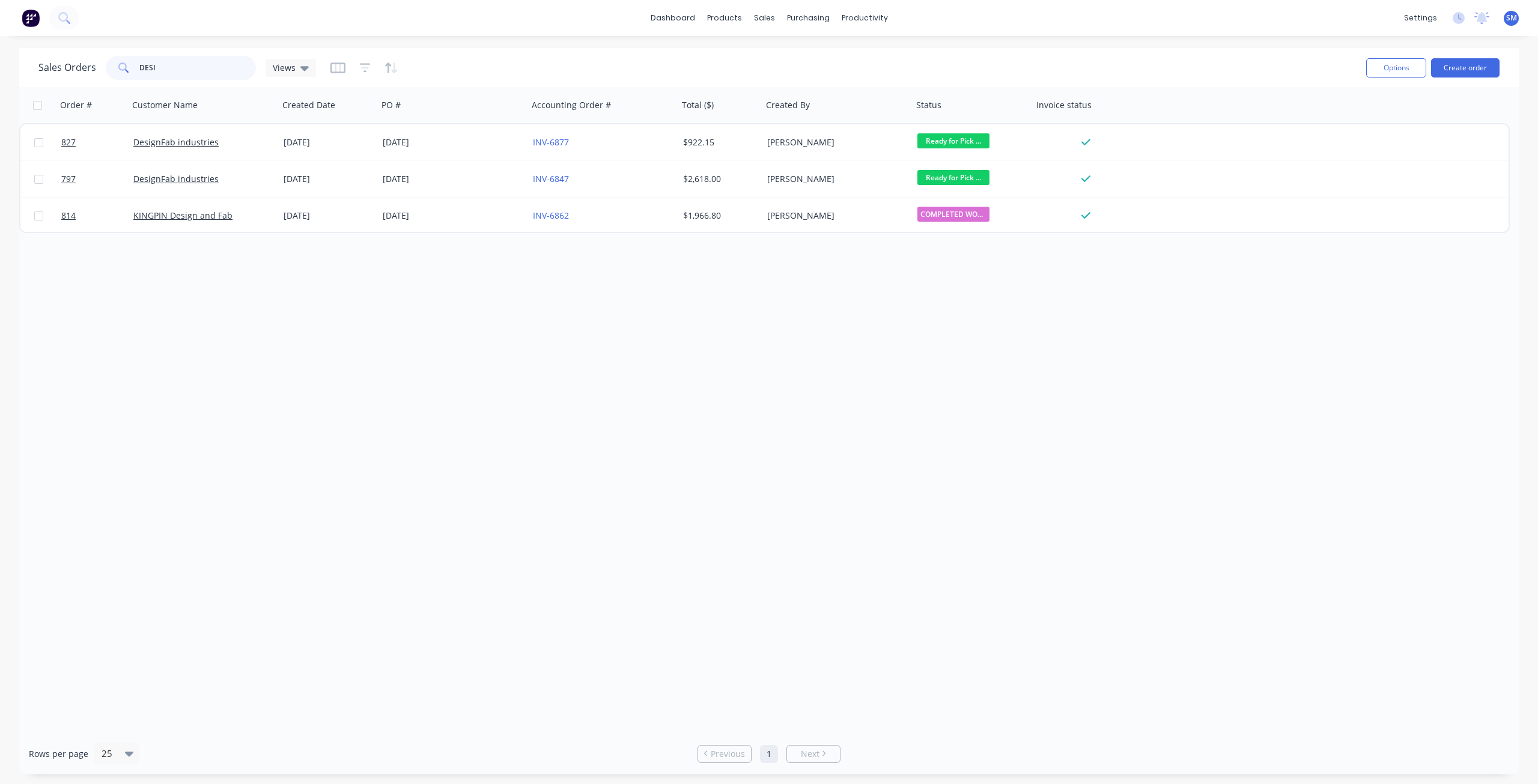
drag, startPoint x: 185, startPoint y: 71, endPoint x: 77, endPoint y: 65, distance: 108.2
click at [77, 65] on div "Sales Orders DESI Views" at bounding box center [177, 68] width 278 height 24
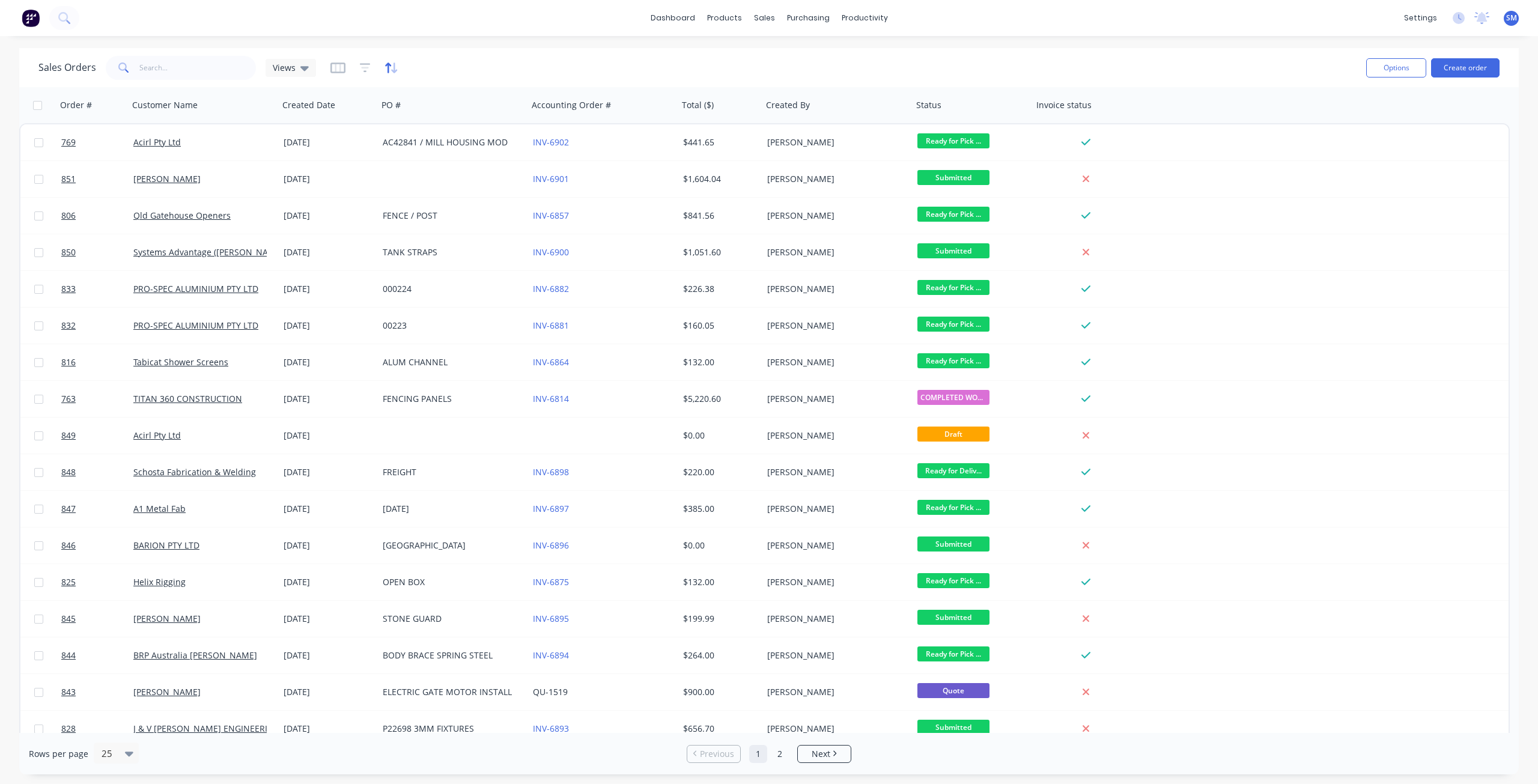
click at [387, 65] on icon "button" at bounding box center [391, 68] width 14 height 12
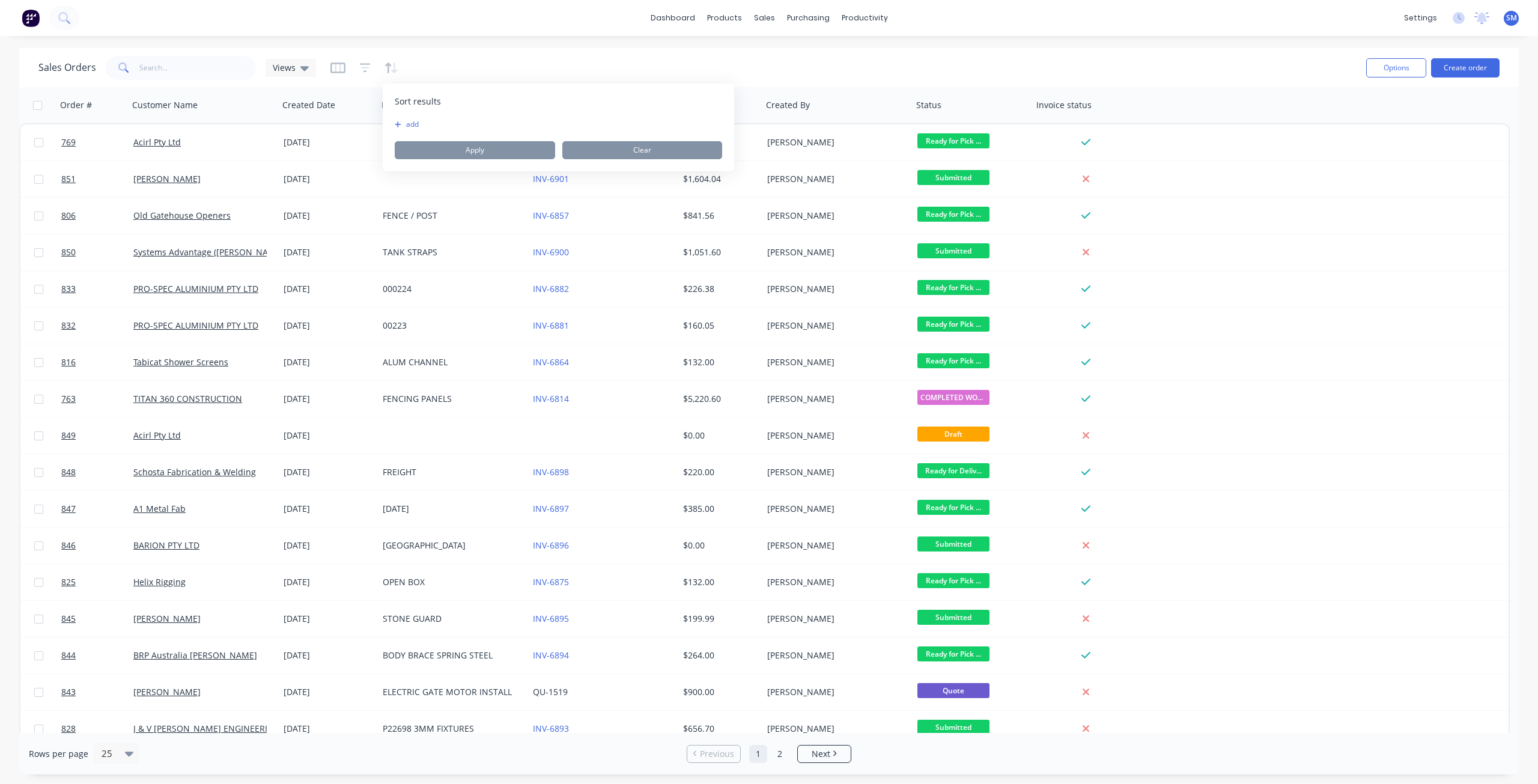
click at [410, 124] on button "add" at bounding box center [402, 124] width 15 height 10
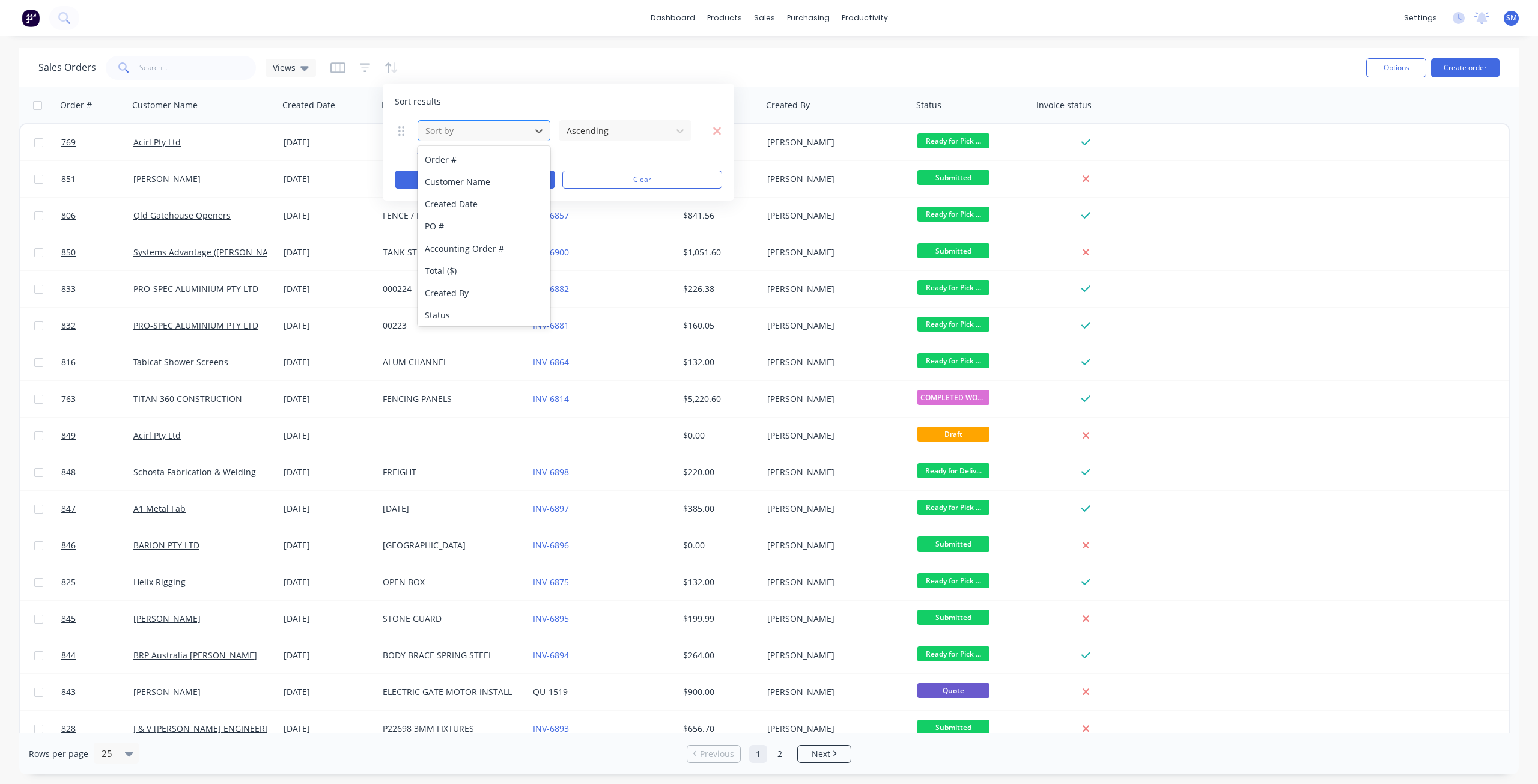
click at [468, 136] on div at bounding box center [474, 131] width 101 height 15
click at [445, 194] on div "Status" at bounding box center [483, 195] width 133 height 23
click at [456, 173] on button "Apply" at bounding box center [475, 179] width 161 height 18
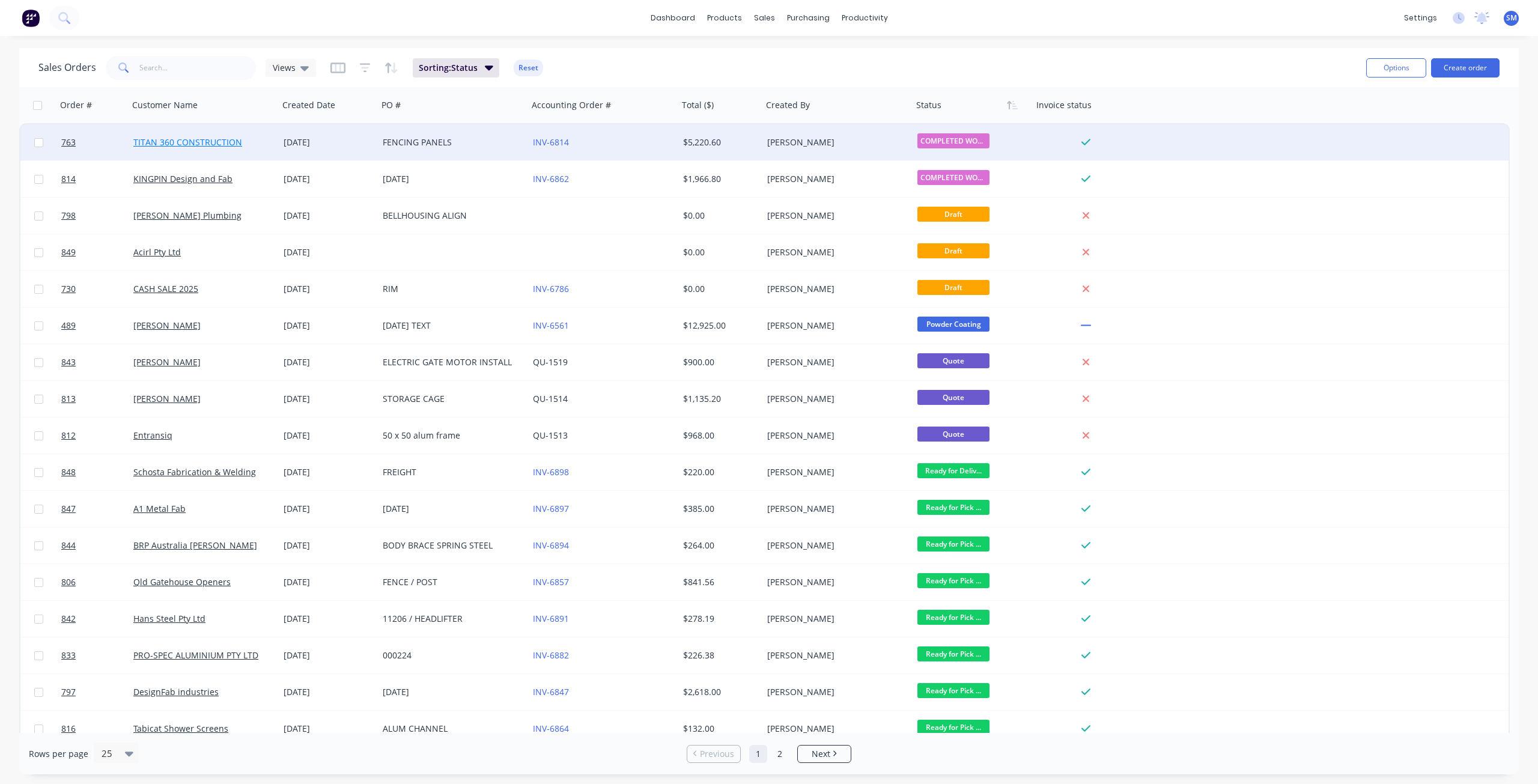
click at [203, 143] on link "TITAN 360 CONSTRUCTION" at bounding box center [188, 142] width 109 height 11
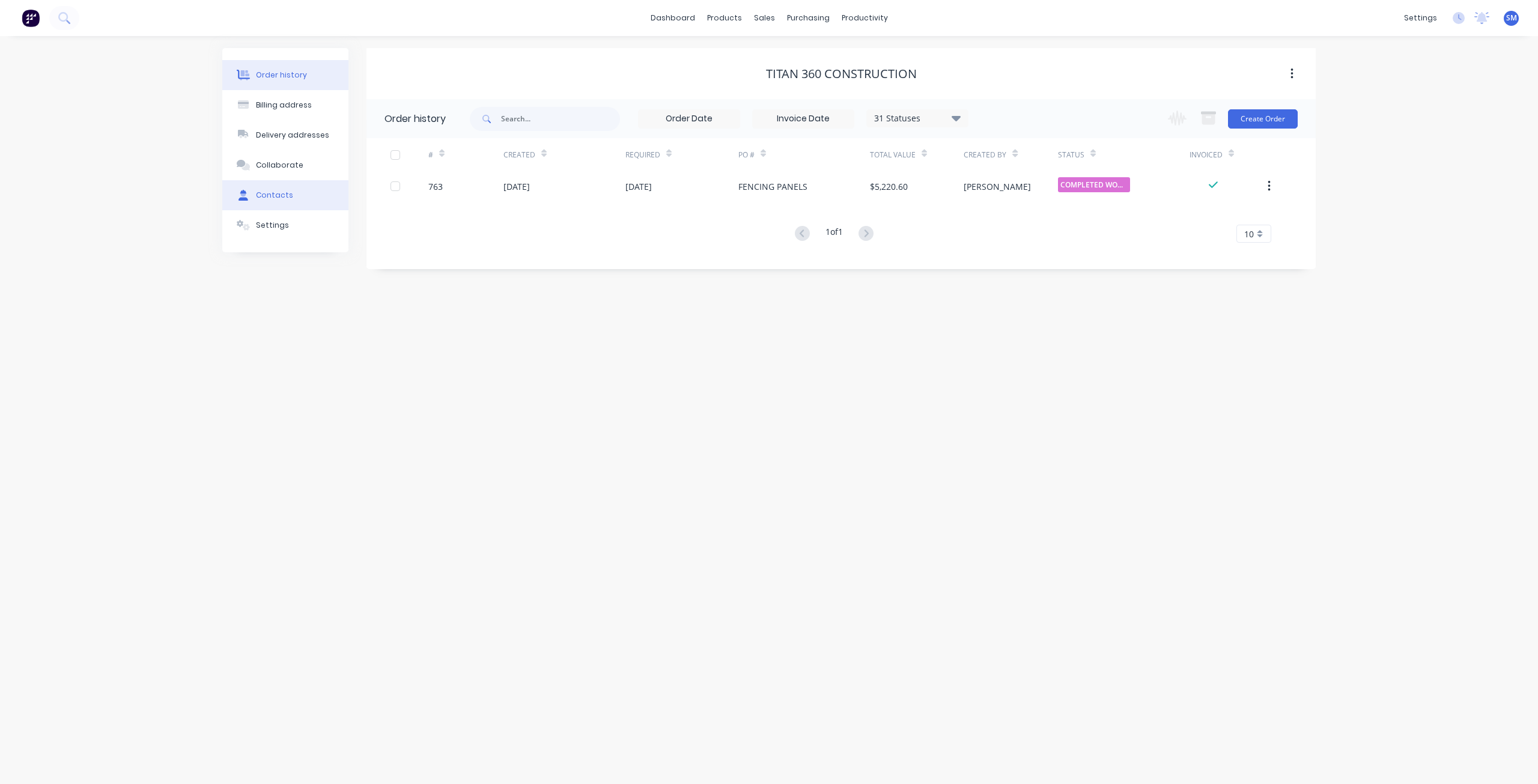
click at [272, 195] on div "Contacts" at bounding box center [275, 195] width 38 height 11
select select "AU"
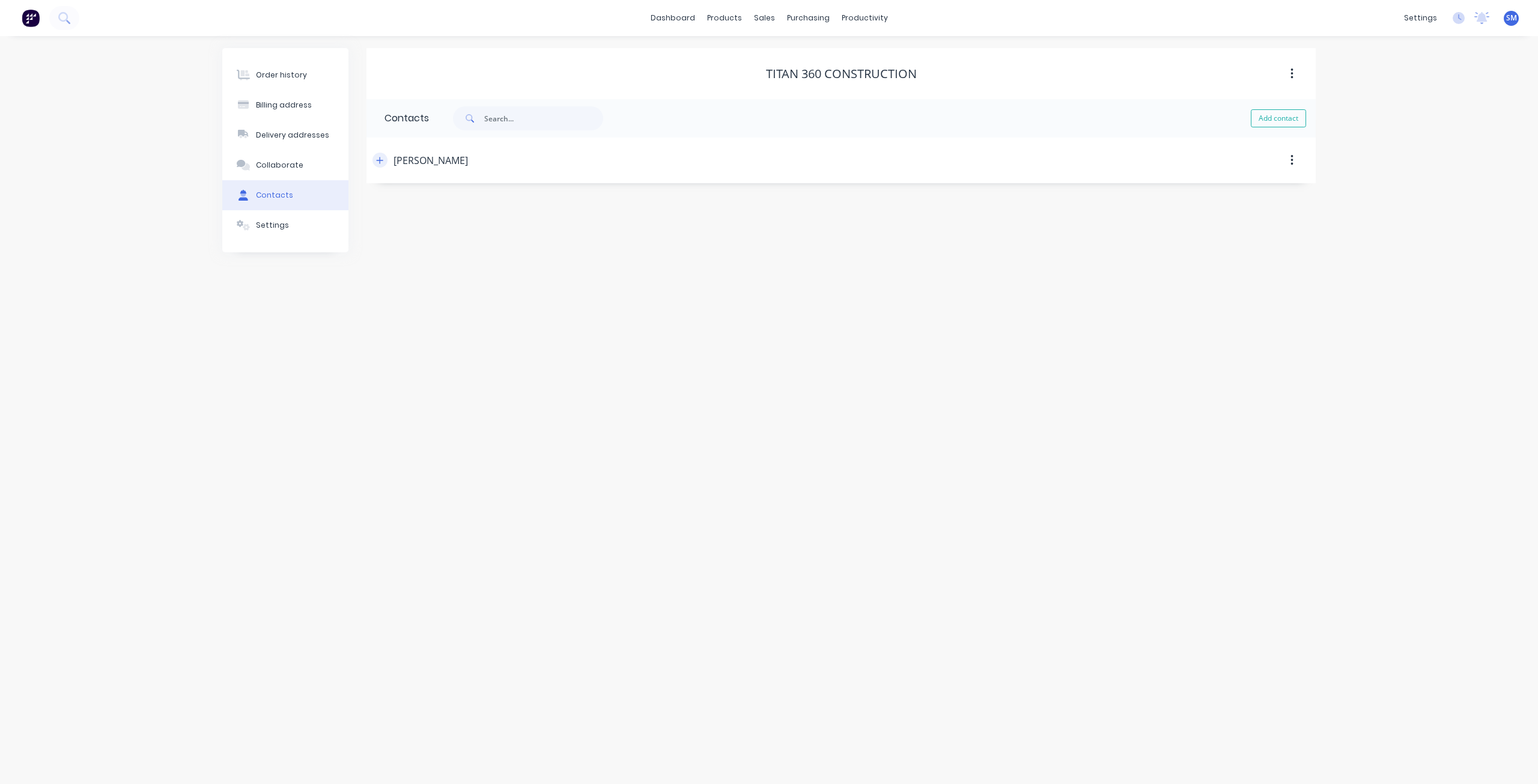
click at [378, 158] on icon "button" at bounding box center [380, 160] width 8 height 8
click at [761, 16] on div "sales" at bounding box center [765, 18] width 33 height 18
click at [790, 59] on div "Sales Orders" at bounding box center [809, 58] width 50 height 11
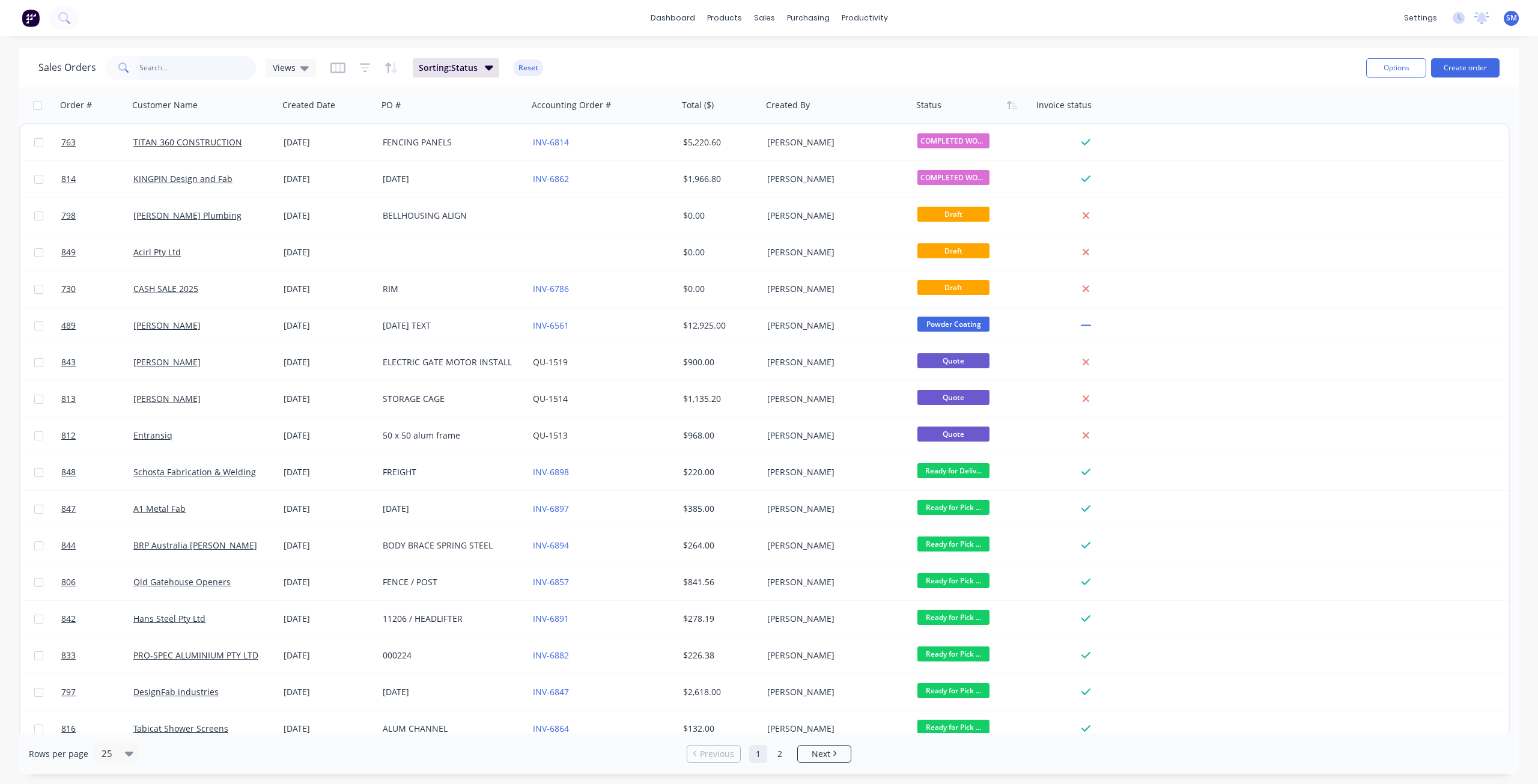
click at [169, 71] on input "text" at bounding box center [198, 68] width 117 height 24
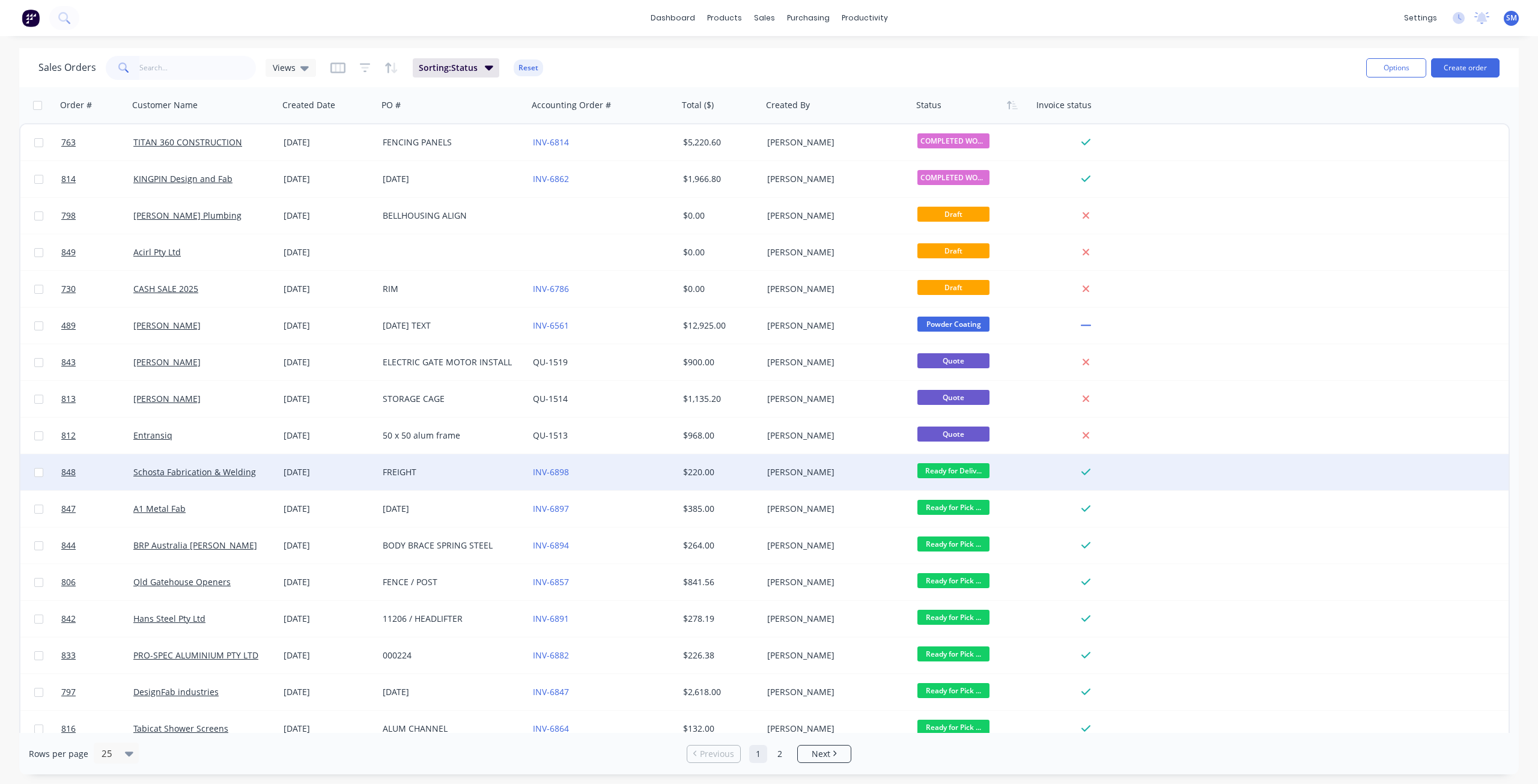
click at [963, 473] on span "Ready for Deliv..." at bounding box center [953, 470] width 72 height 15
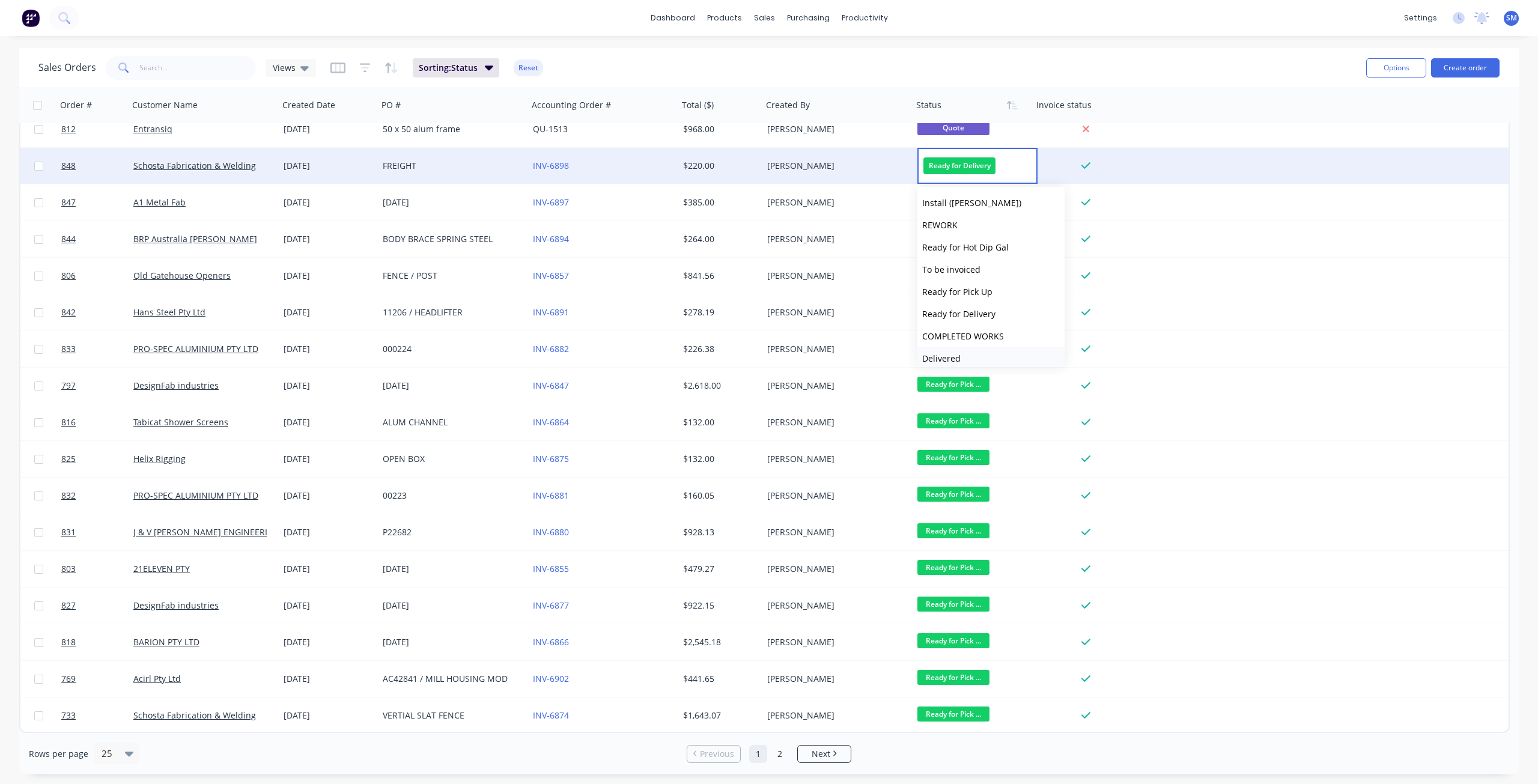
scroll to position [407, 0]
click at [974, 303] on span "COMPLETED WORKS" at bounding box center [963, 306] width 82 height 11
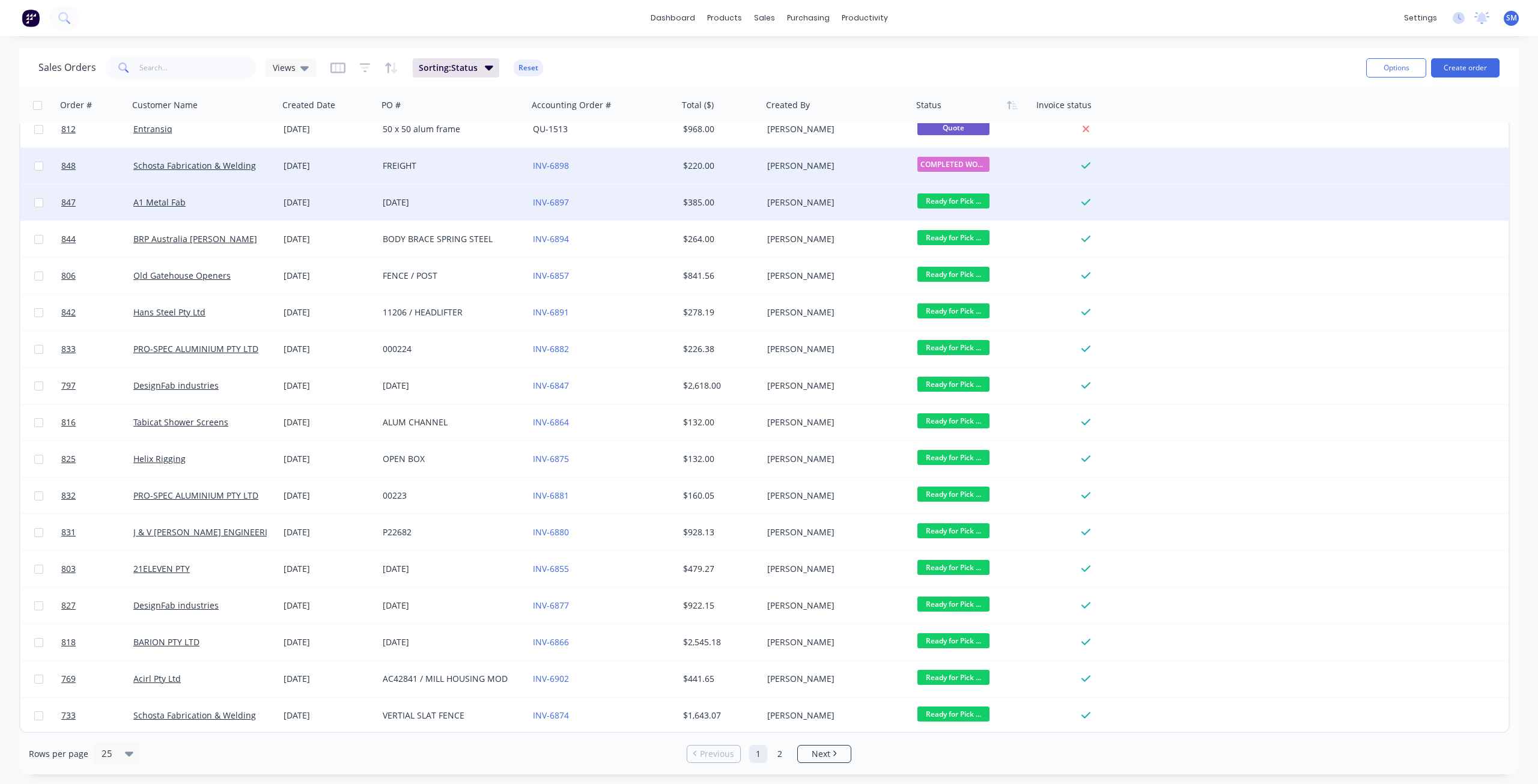
click at [948, 201] on span "Ready for Pick ..." at bounding box center [953, 201] width 72 height 15
click at [959, 344] on span "COMPLETED WORKS" at bounding box center [963, 343] width 82 height 11
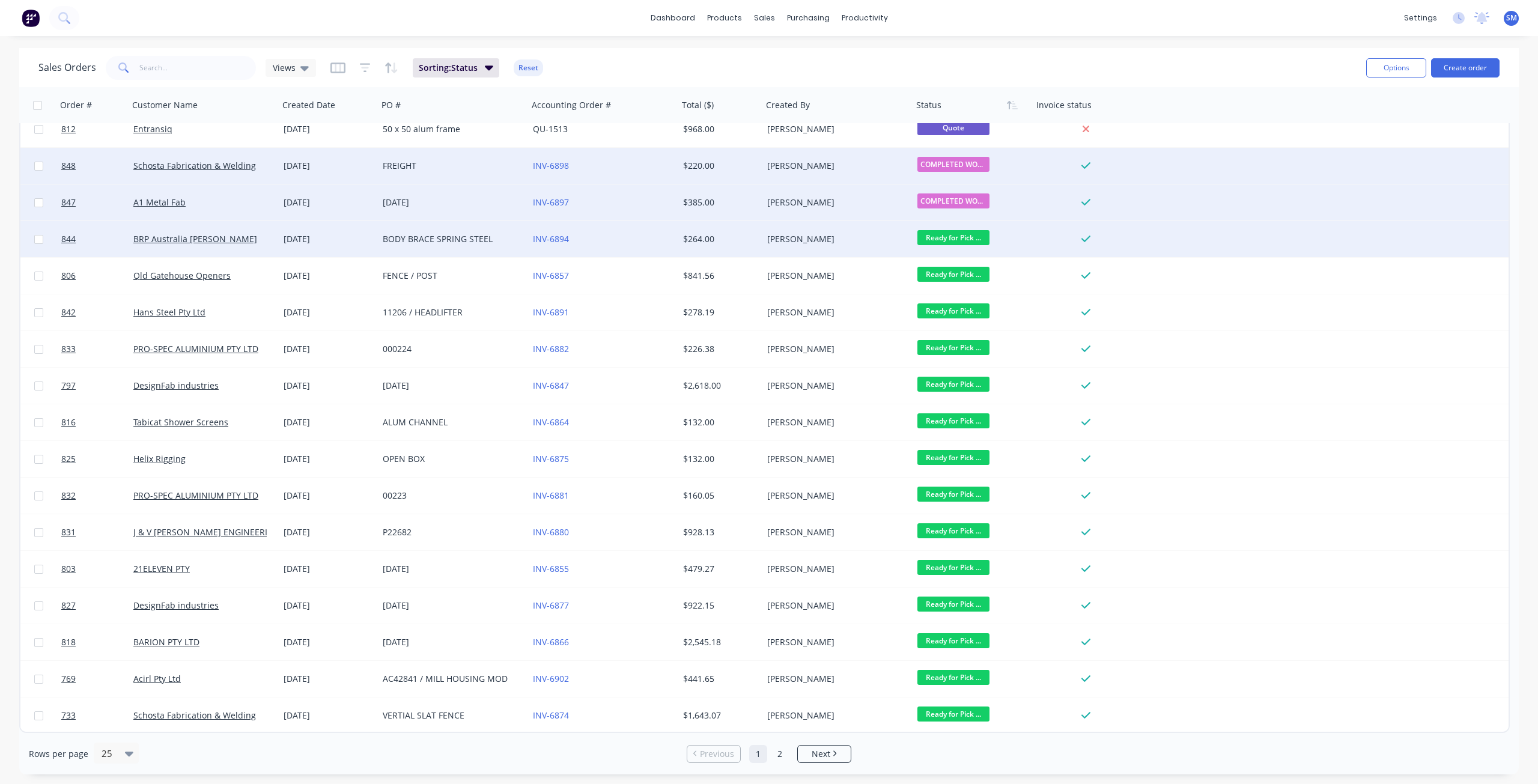
click at [947, 233] on span "Ready for Pick ..." at bounding box center [953, 238] width 72 height 15
click at [959, 380] on span "COMPLETED WORKS" at bounding box center [963, 380] width 82 height 11
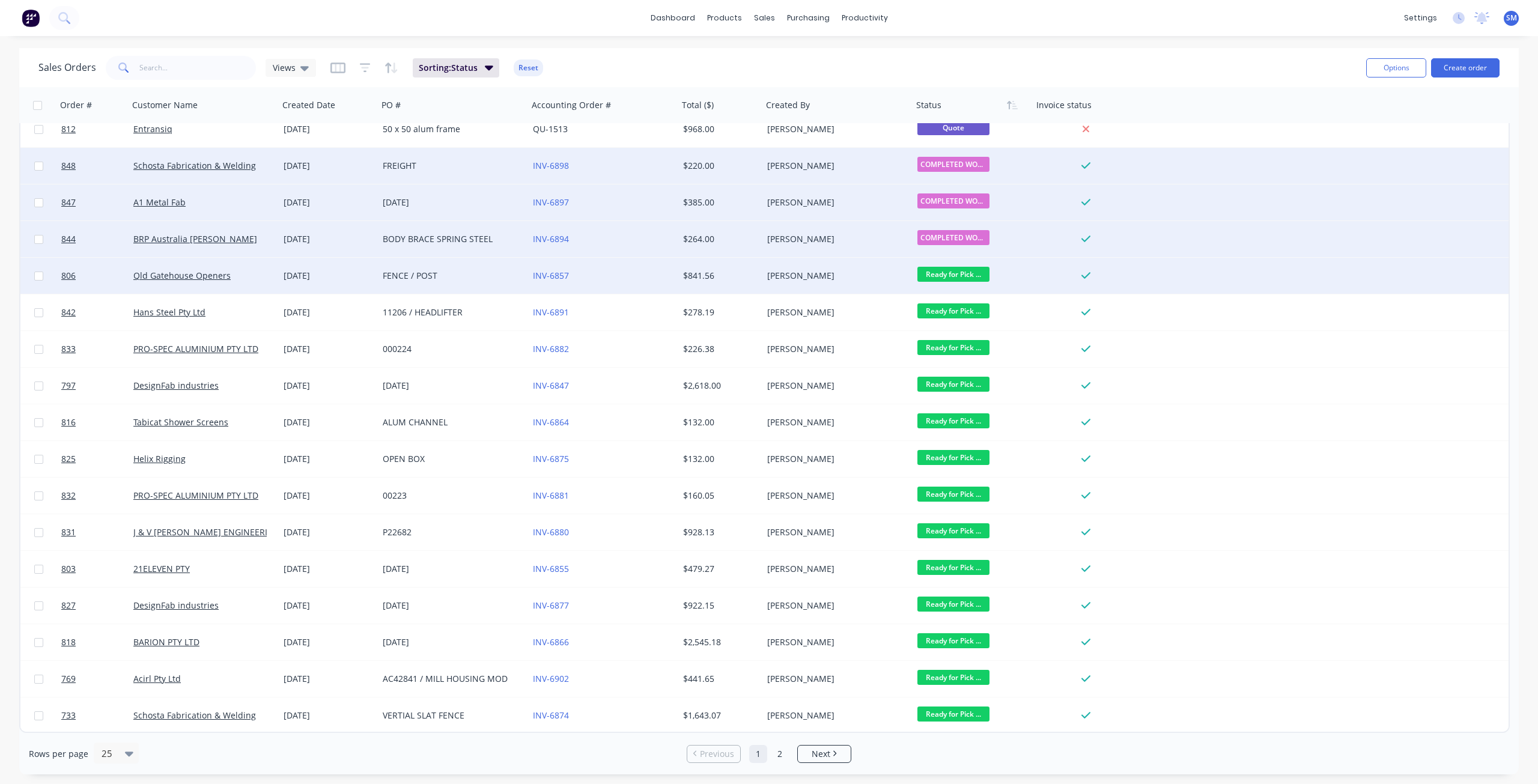
click at [948, 279] on span "Ready for Pick ..." at bounding box center [953, 274] width 72 height 15
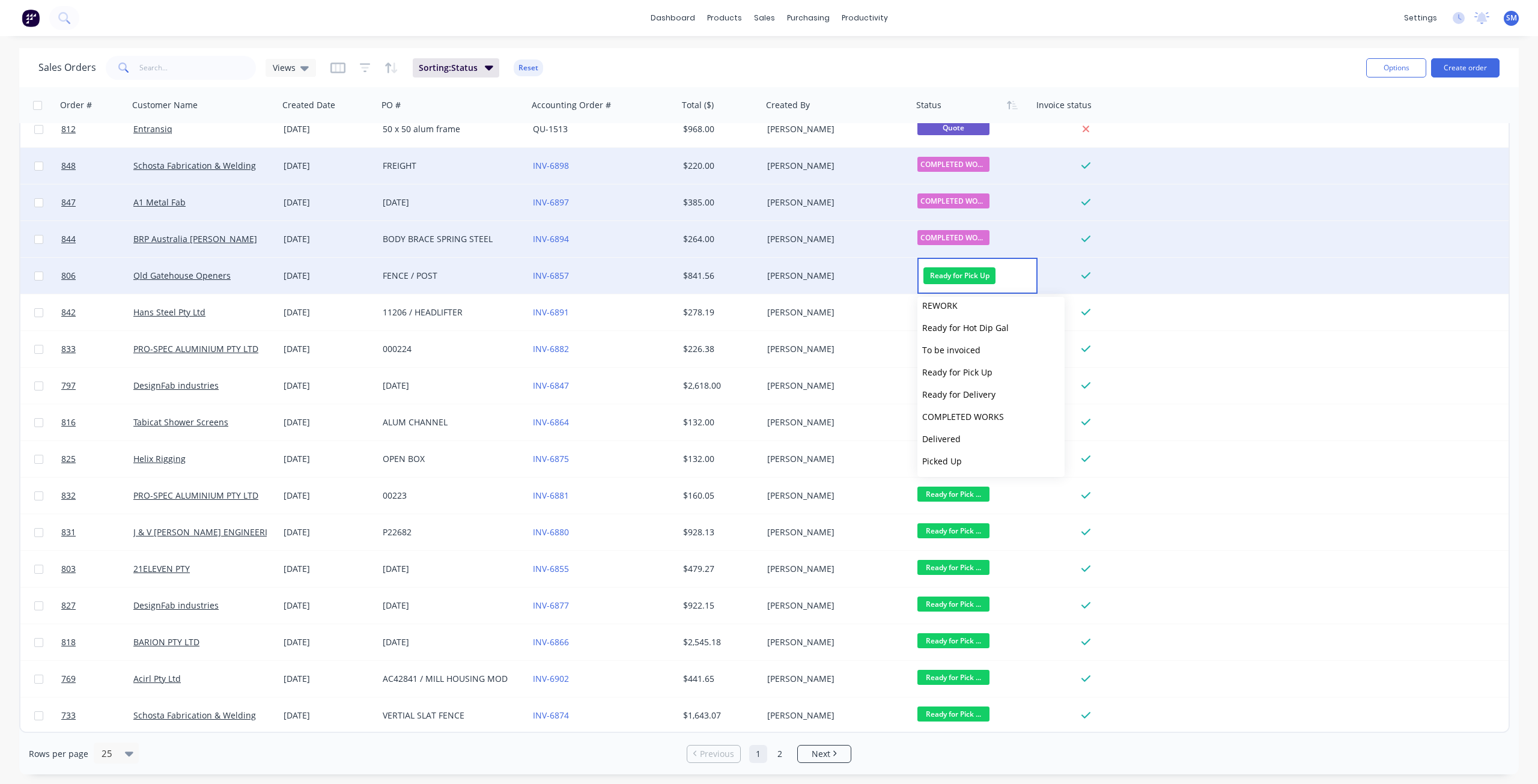
click at [1194, 272] on div "806 [GEOGRAPHIC_DATA] Openers [DATE] FENCE / POST INV-6857 $841.56 [PERSON_NAME…" at bounding box center [764, 275] width 1488 height 37
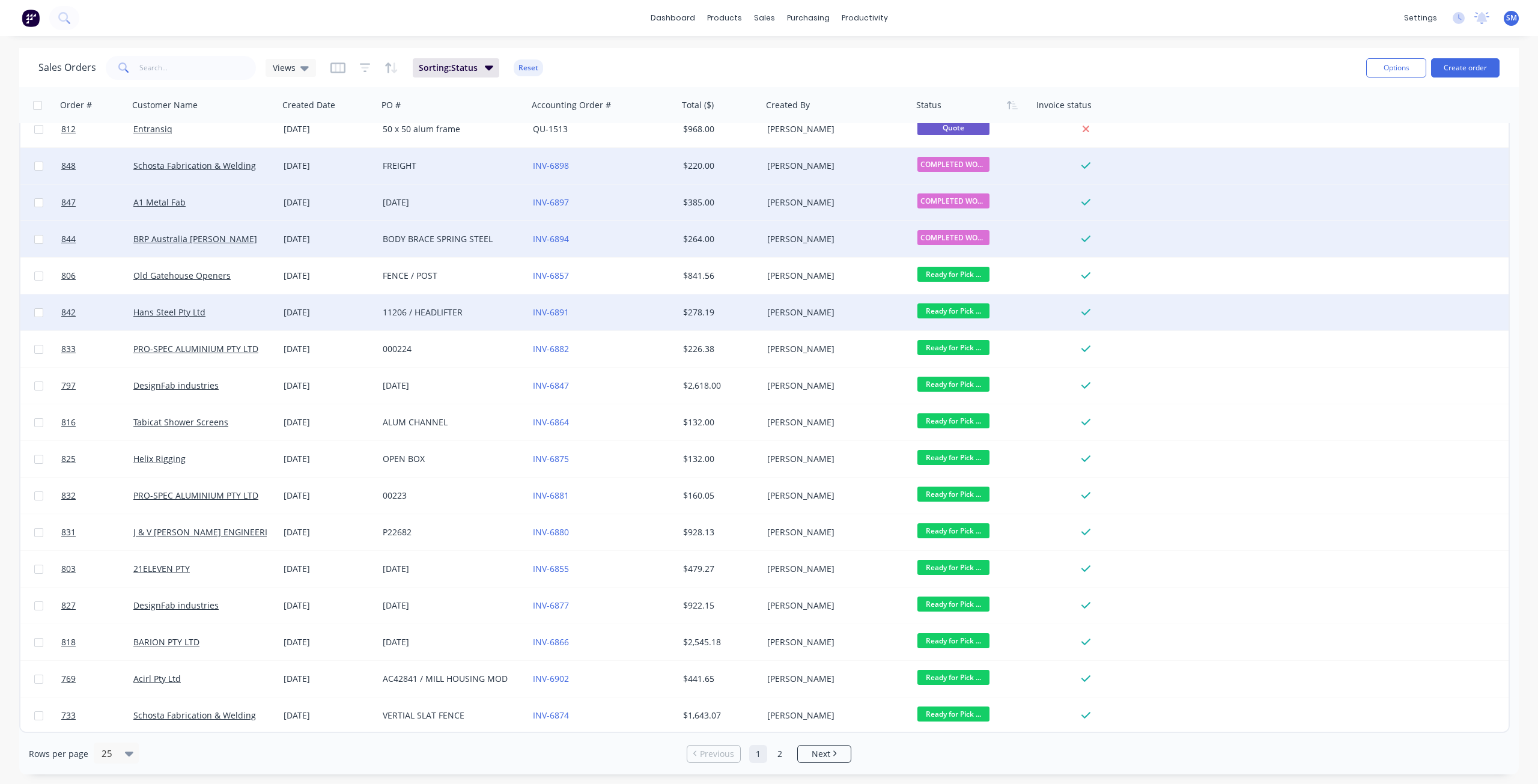
click at [940, 311] on span "Ready for Pick ..." at bounding box center [953, 311] width 72 height 15
click at [971, 452] on span "COMPLETED WORKS" at bounding box center [963, 452] width 82 height 11
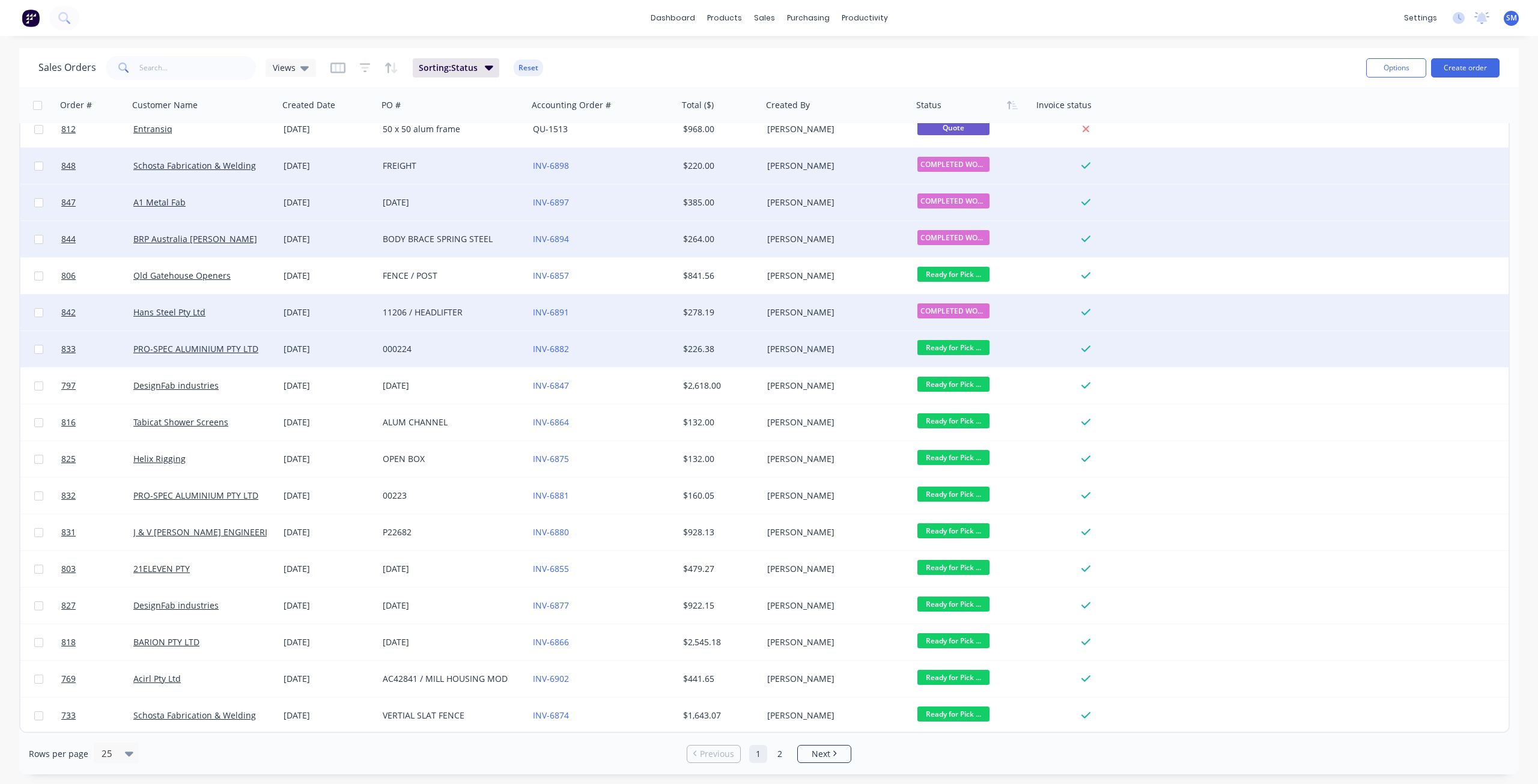
click at [958, 347] on span "Ready for Pick ..." at bounding box center [953, 347] width 72 height 15
click at [953, 489] on span "COMPLETED WORKS" at bounding box center [963, 489] width 82 height 11
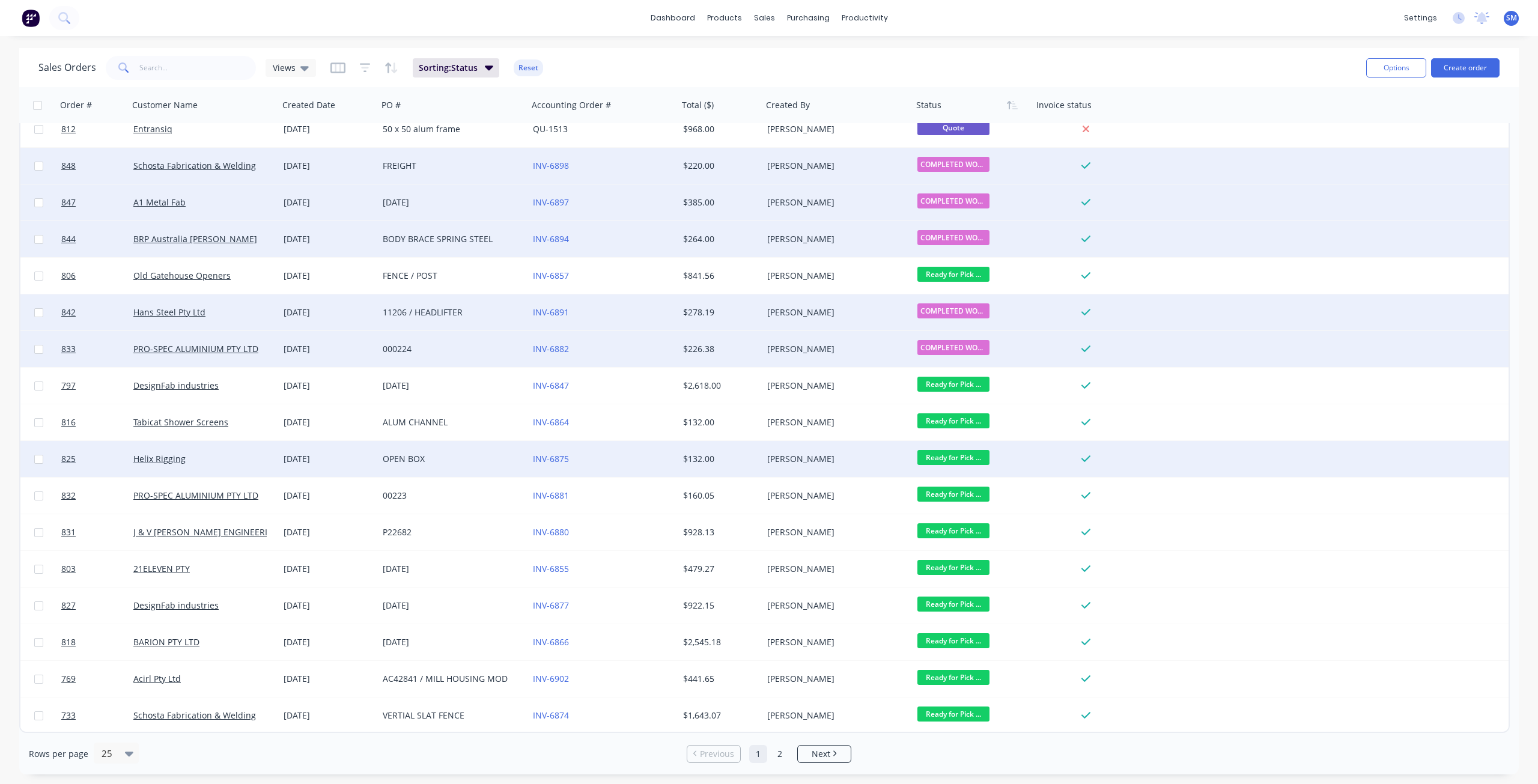
click at [955, 453] on span "Ready for Pick ..." at bounding box center [953, 458] width 72 height 15
click at [962, 599] on span "COMPLETED WORKS" at bounding box center [963, 599] width 82 height 11
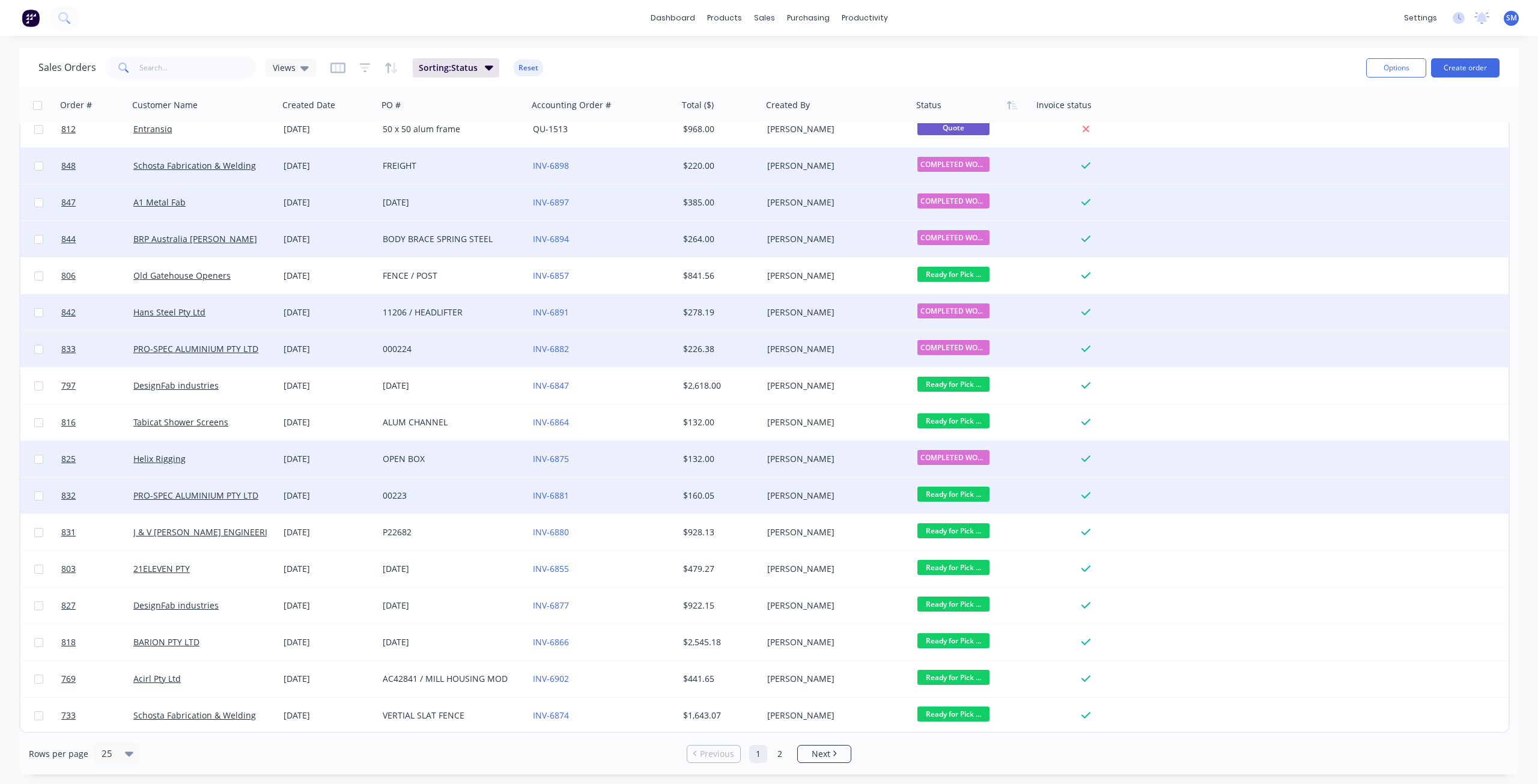
click at [941, 490] on span "Ready for Pick ..." at bounding box center [953, 494] width 72 height 15
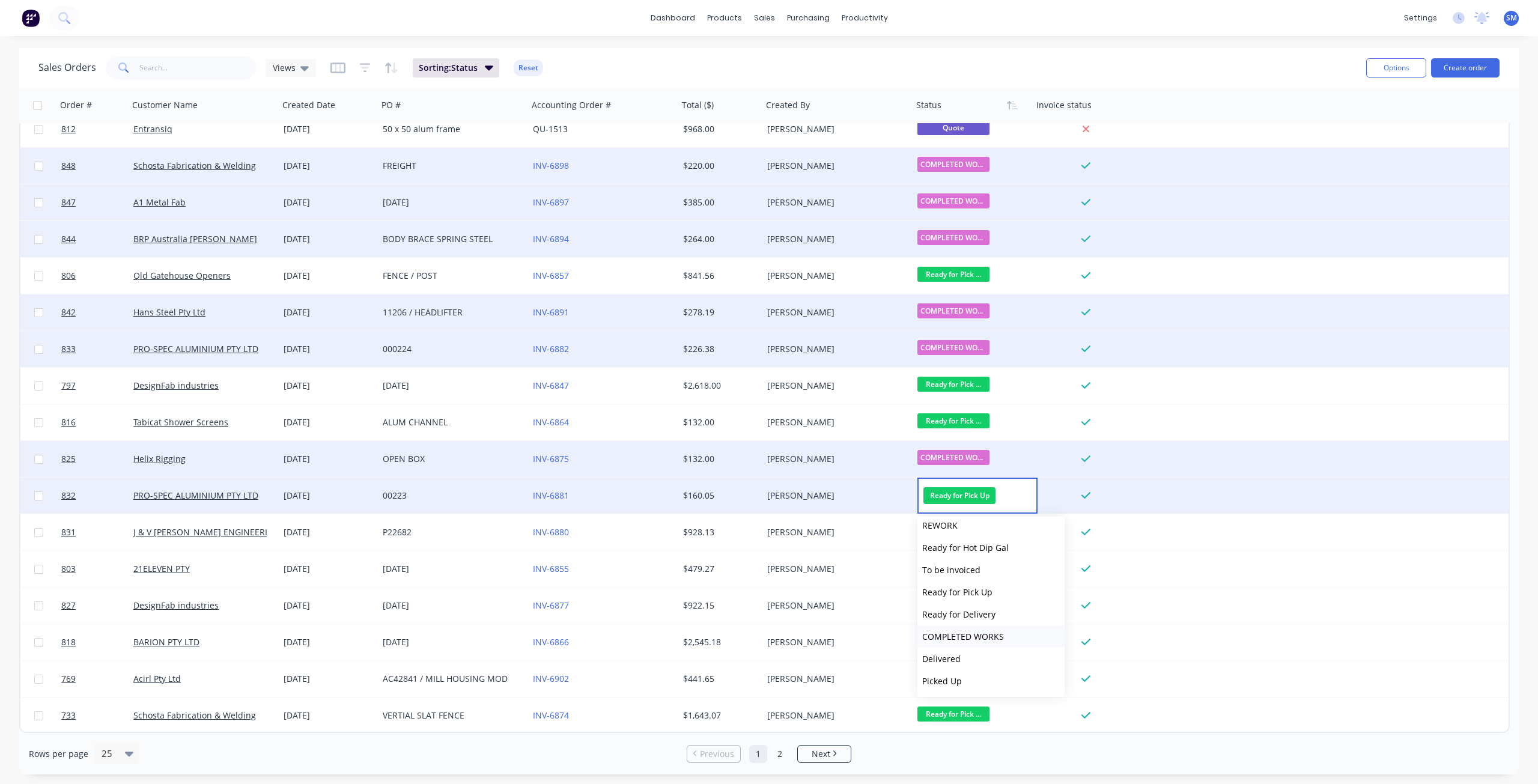
click at [968, 637] on span "COMPLETED WORKS" at bounding box center [963, 636] width 82 height 11
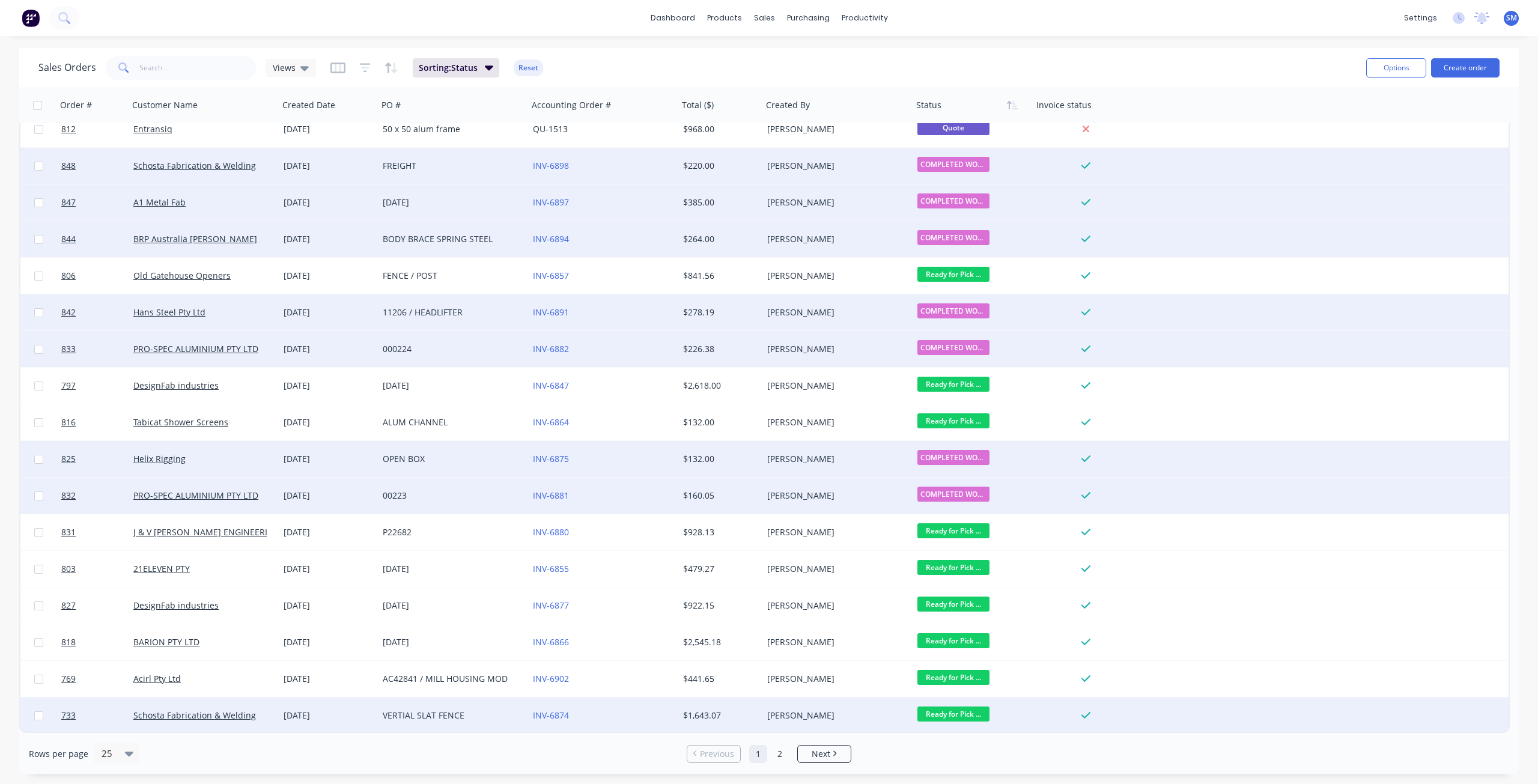
click at [933, 714] on span "Ready for Pick ..." at bounding box center [953, 713] width 72 height 15
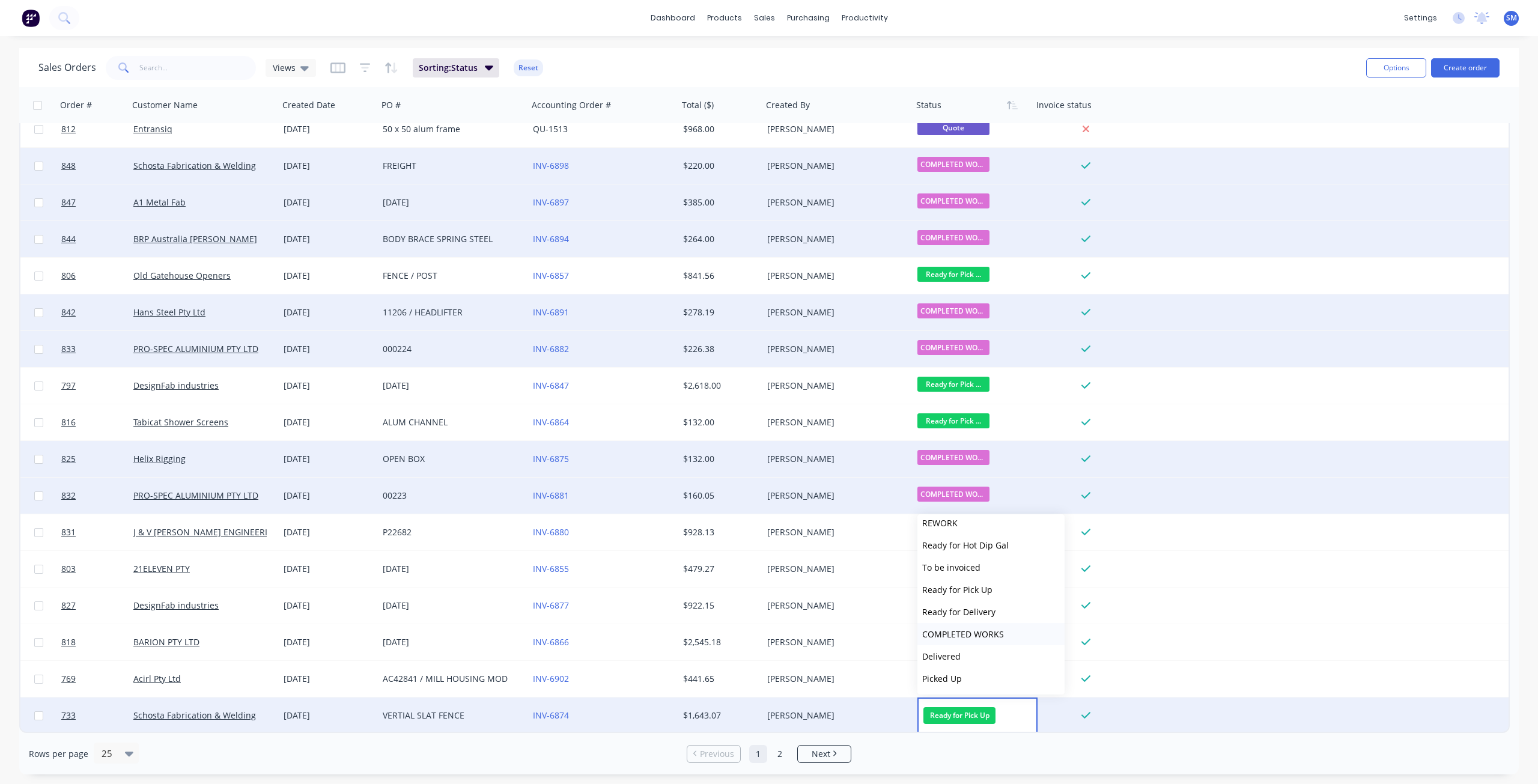
click at [967, 631] on span "COMPLETED WORKS" at bounding box center [963, 633] width 82 height 11
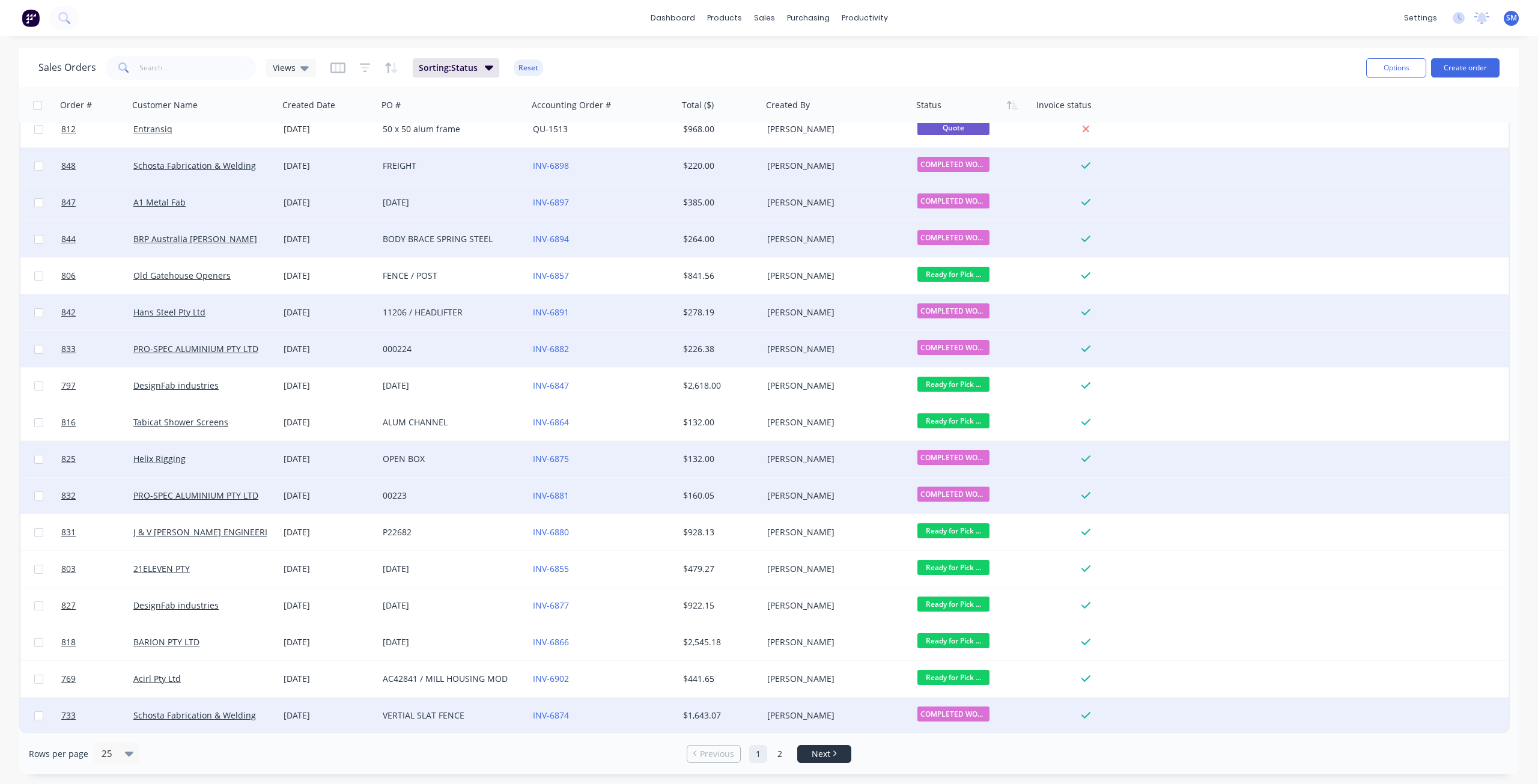
click at [820, 754] on span "Next" at bounding box center [820, 754] width 19 height 12
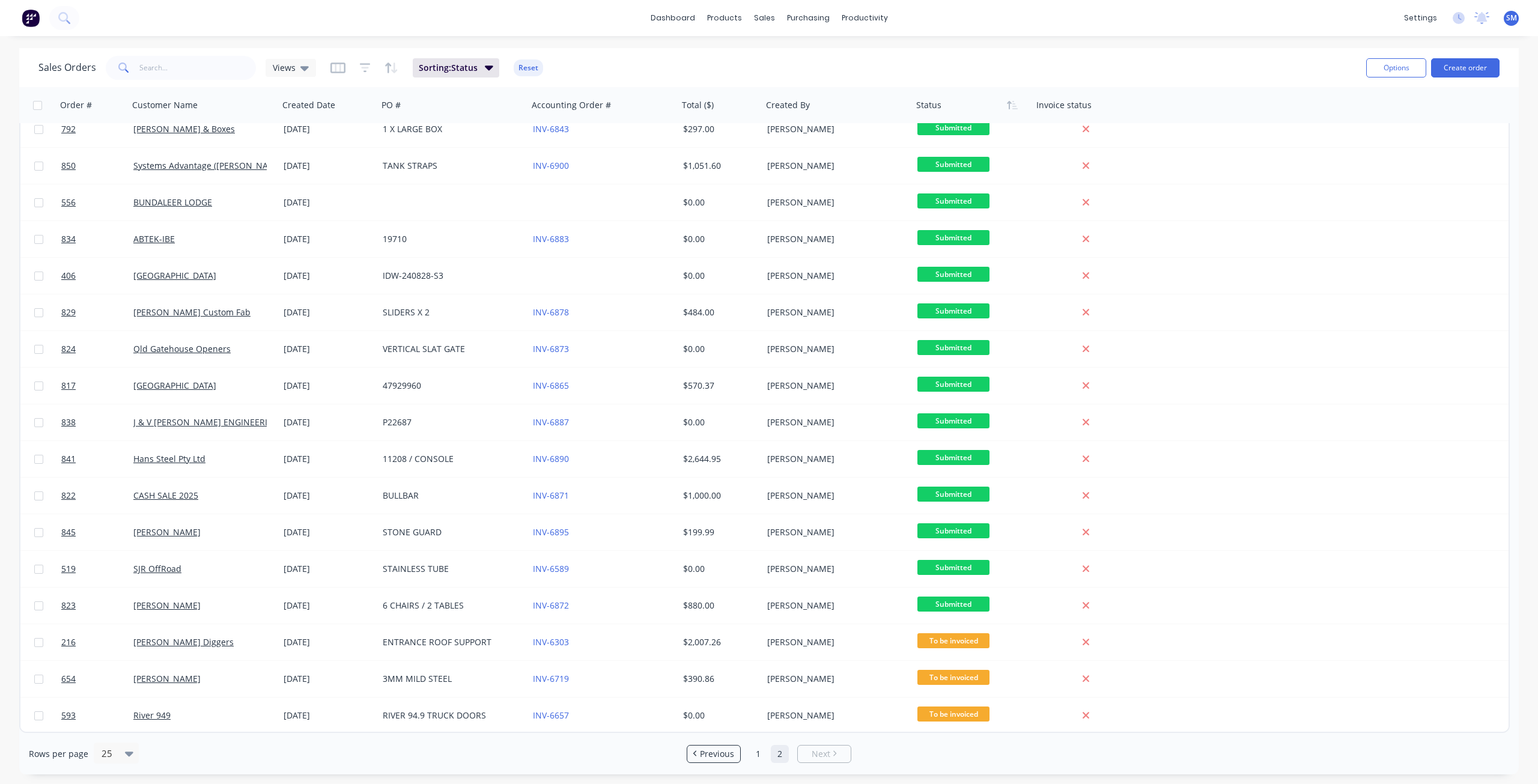
scroll to position [0, 0]
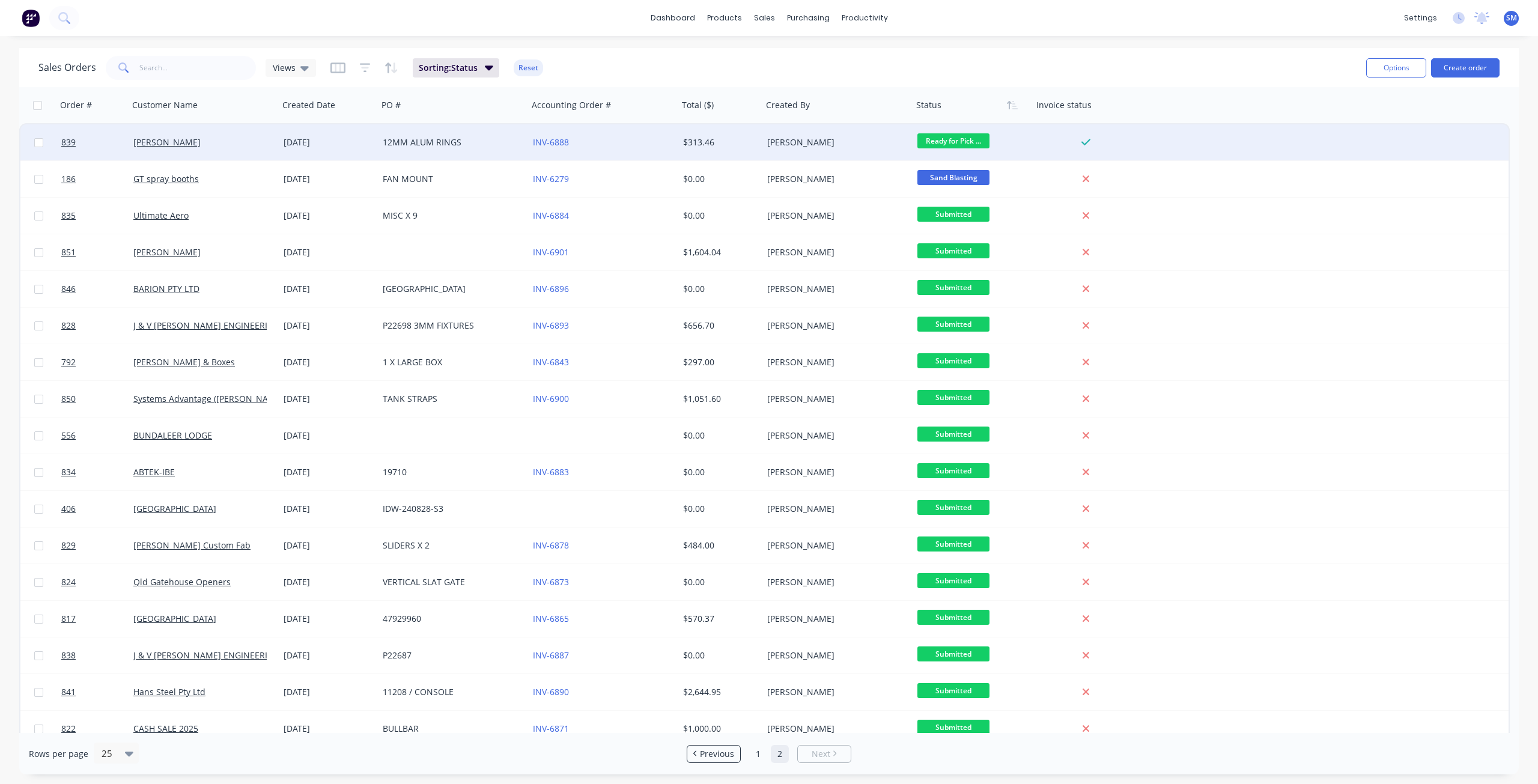
click at [947, 137] on span "Ready for Pick ..." at bounding box center [953, 141] width 72 height 15
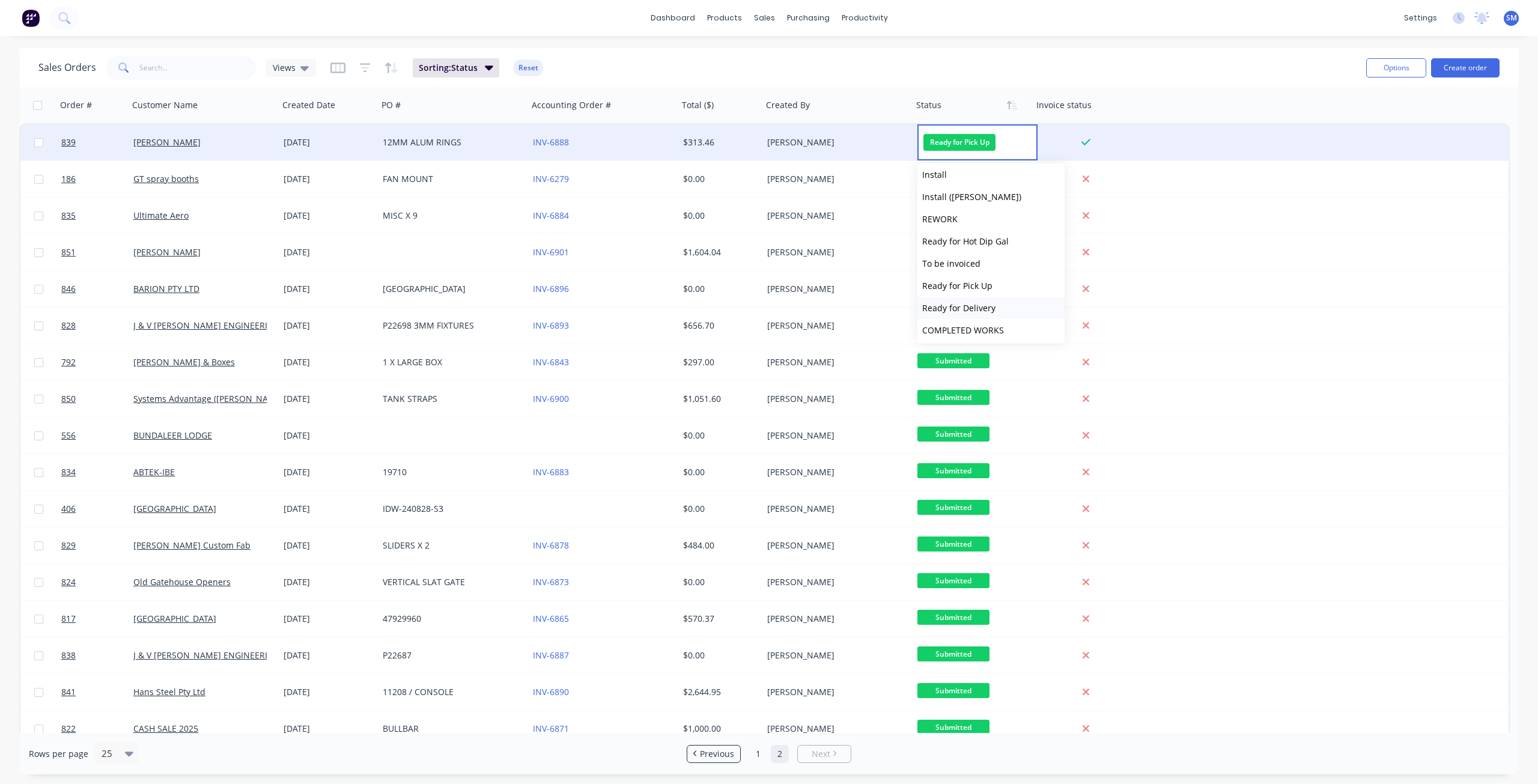
scroll to position [407, 0]
click at [962, 289] on button "COMPLETED WORKS" at bounding box center [991, 284] width 147 height 23
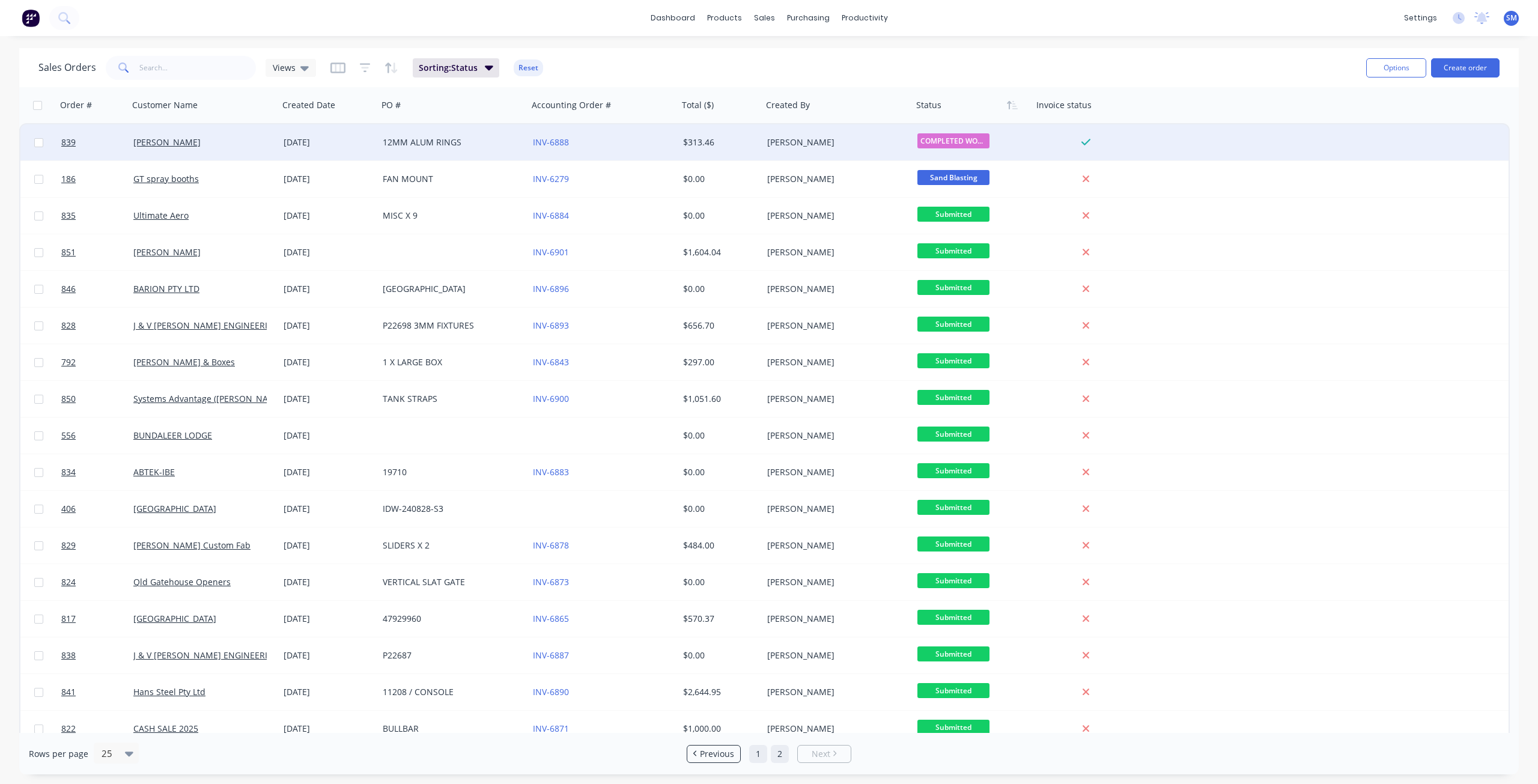
click at [753, 751] on link "1" at bounding box center [758, 754] width 18 height 18
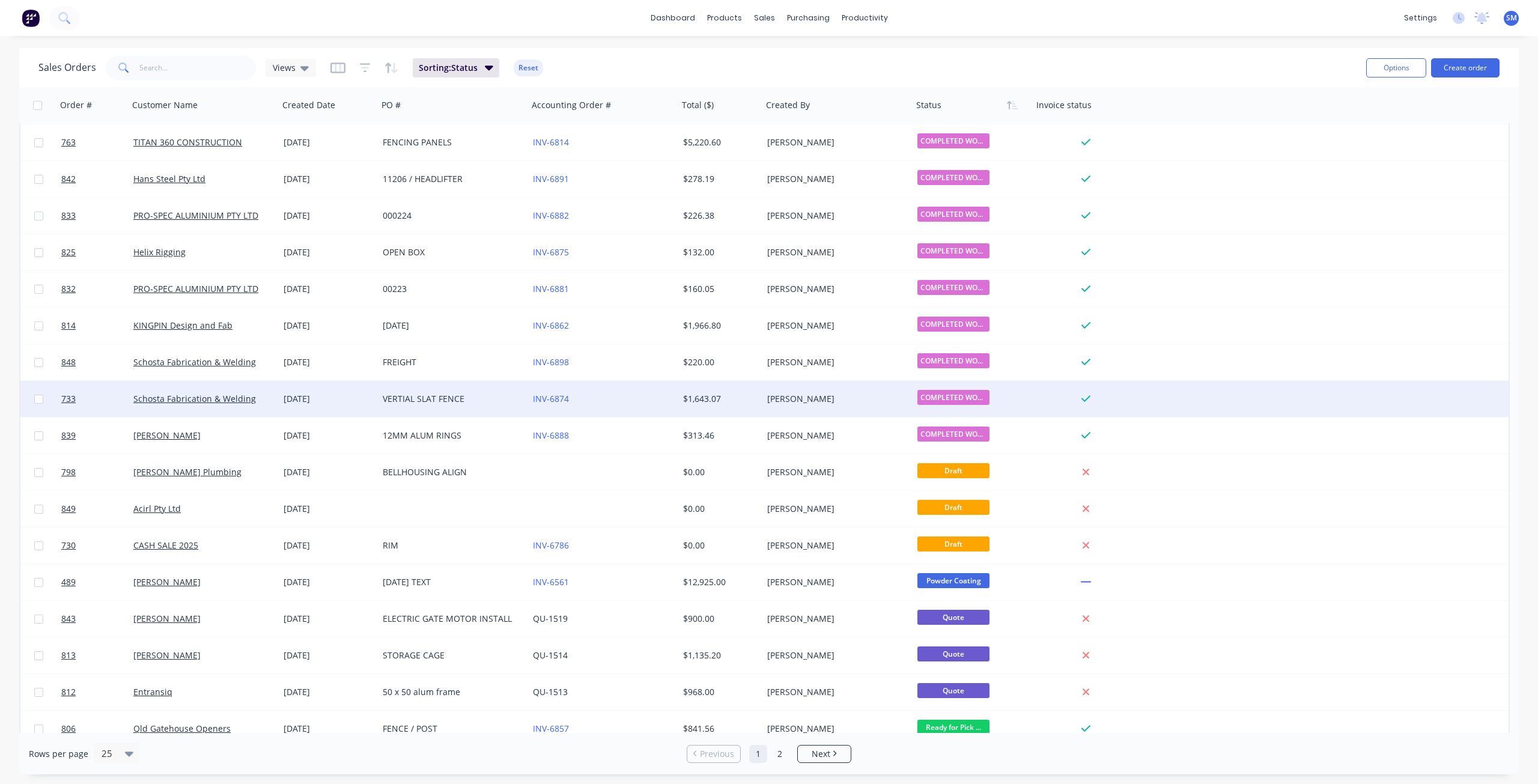
scroll to position [0, 0]
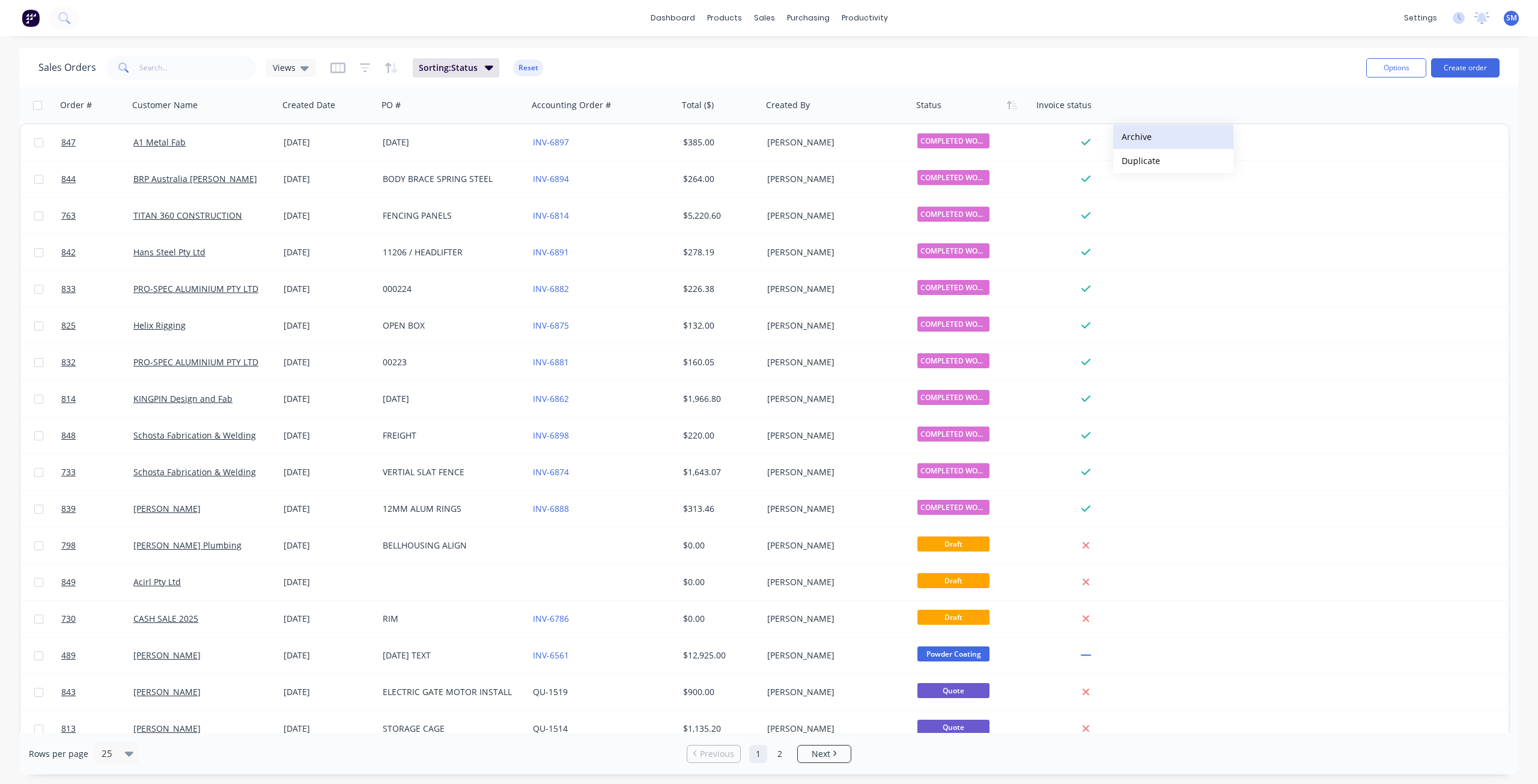
click at [1137, 134] on button "Archive" at bounding box center [1173, 137] width 120 height 24
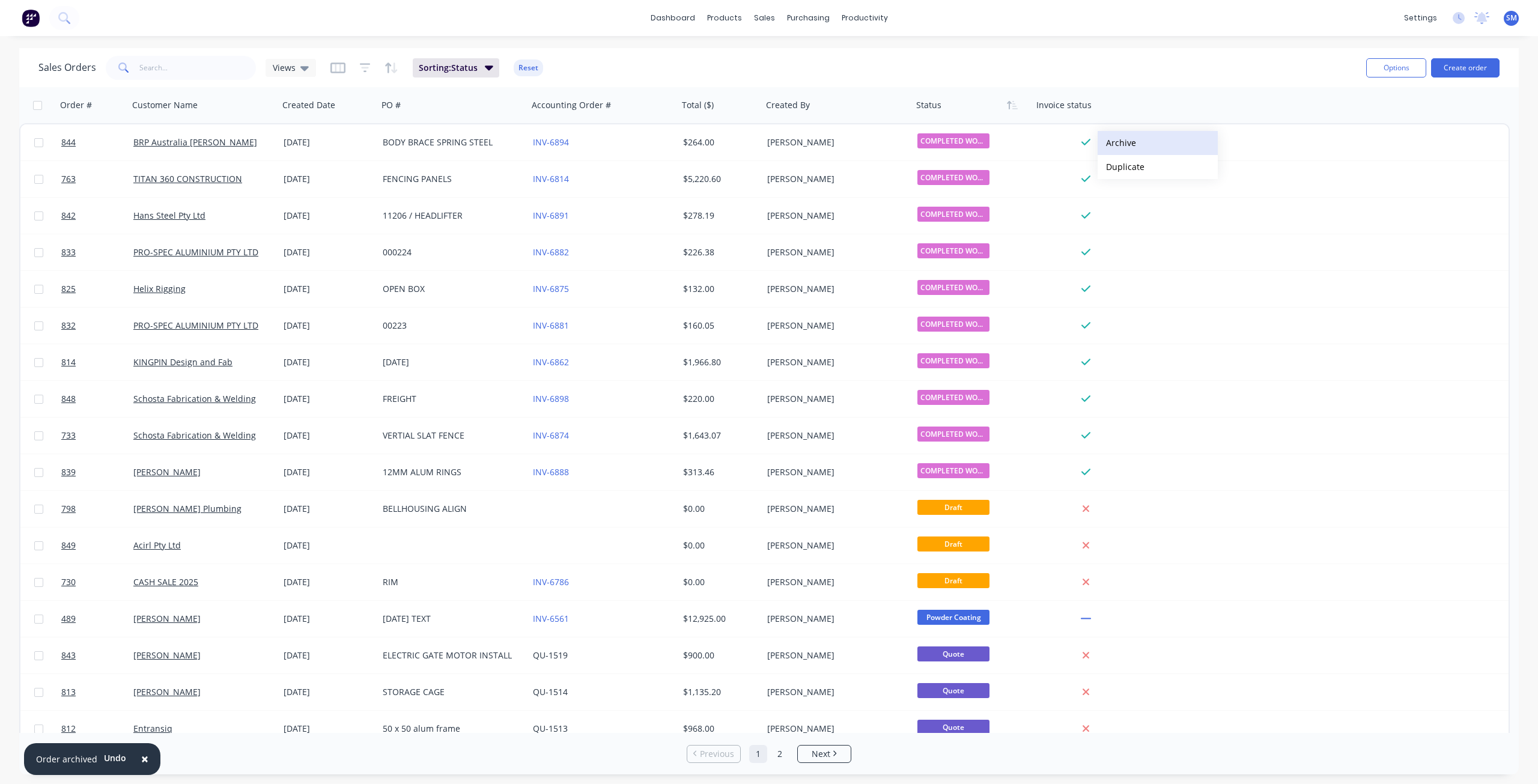
click at [1119, 142] on button "Archive" at bounding box center [1158, 143] width 120 height 24
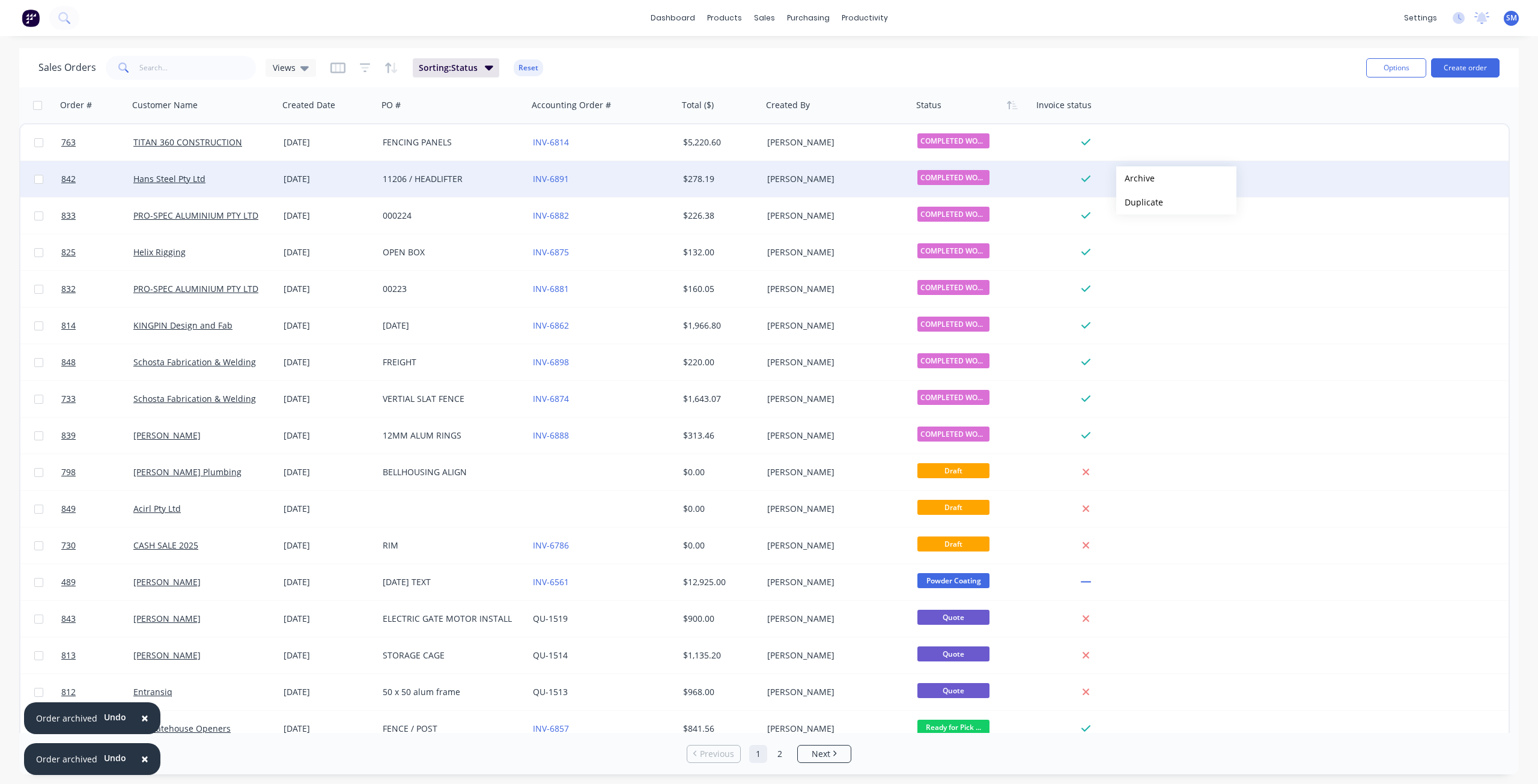
click at [1136, 179] on button "Archive" at bounding box center [1176, 179] width 120 height 24
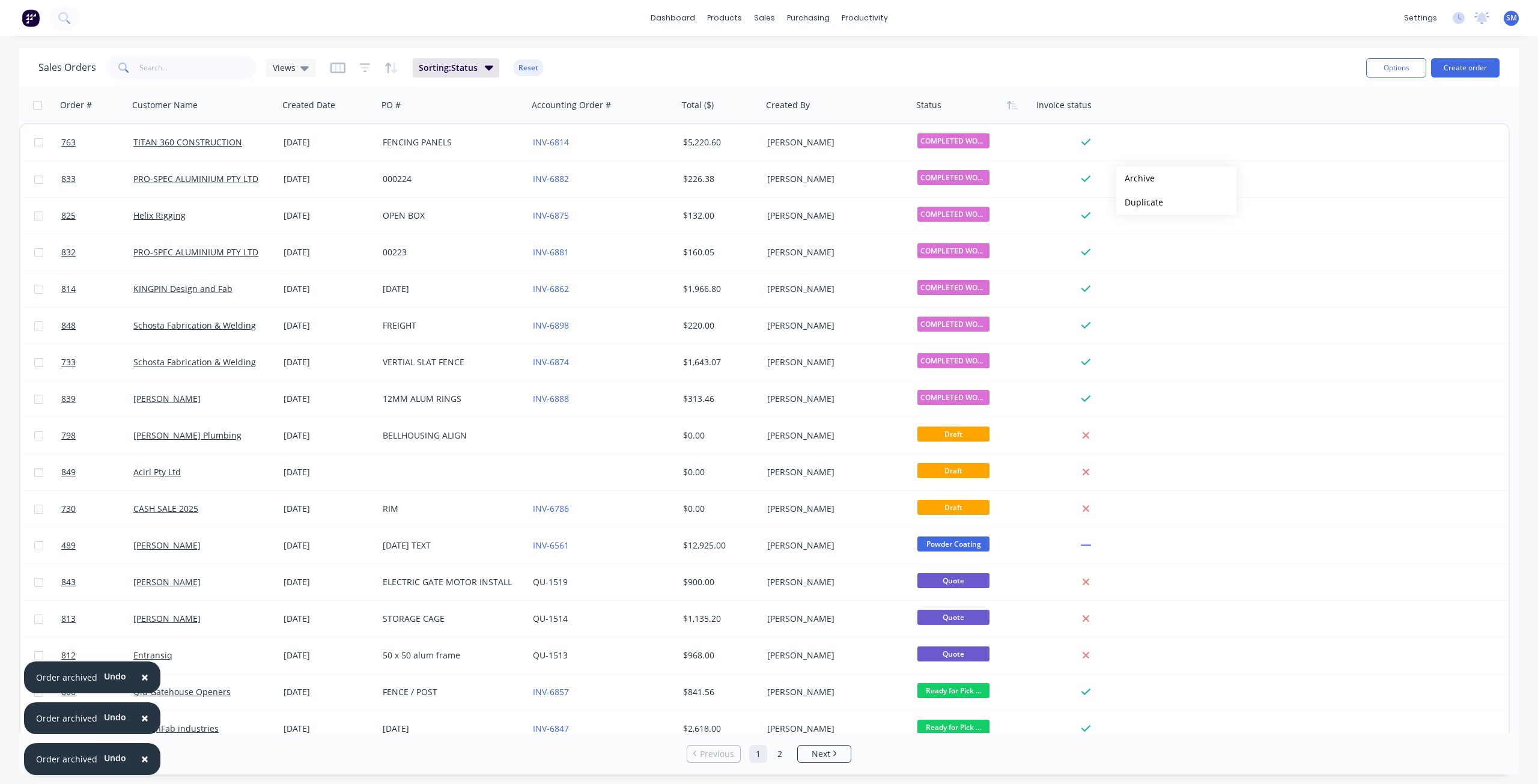
click at [1136, 179] on button "Archive" at bounding box center [1176, 179] width 120 height 24
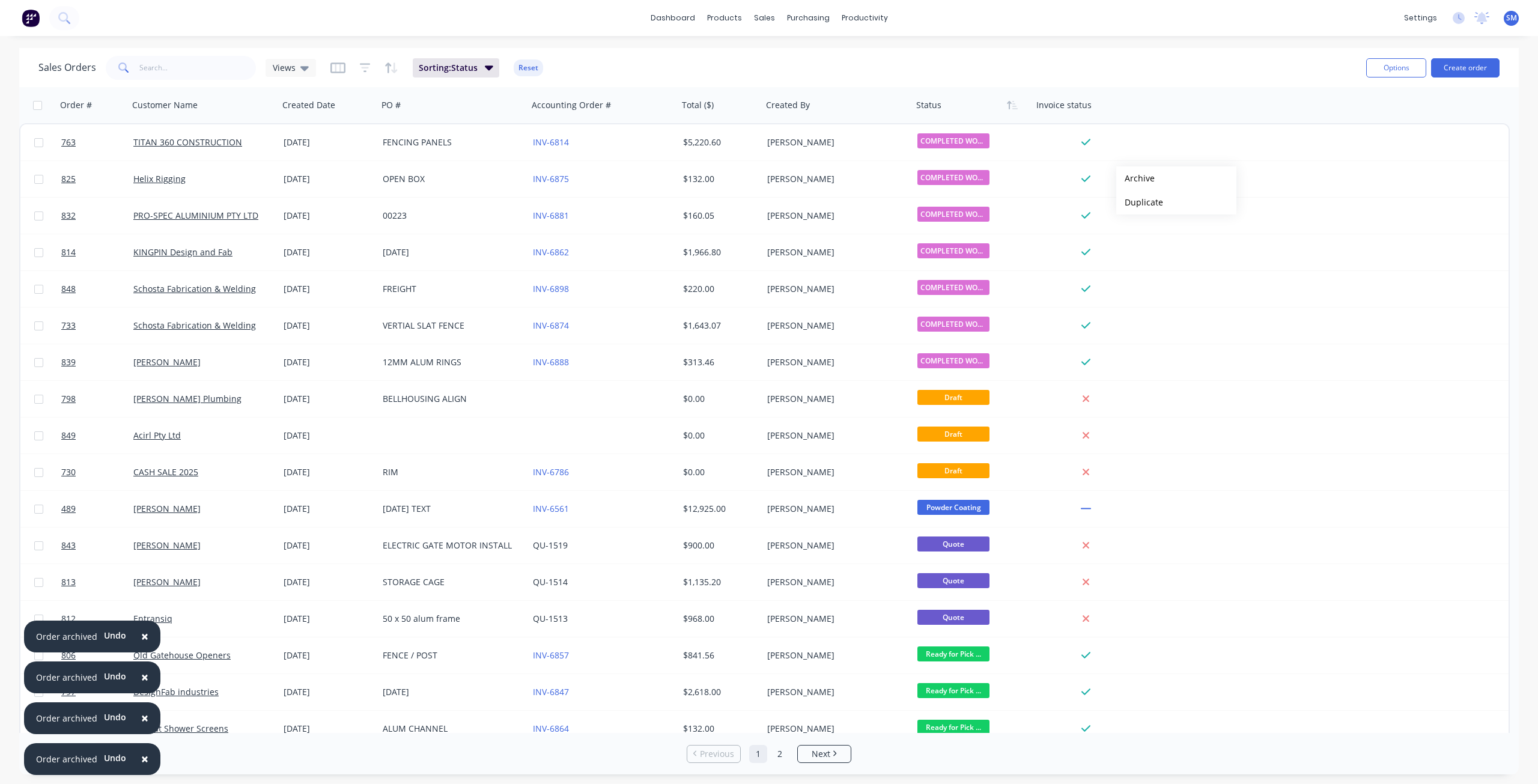
click at [1136, 179] on button "Archive" at bounding box center [1176, 179] width 120 height 24
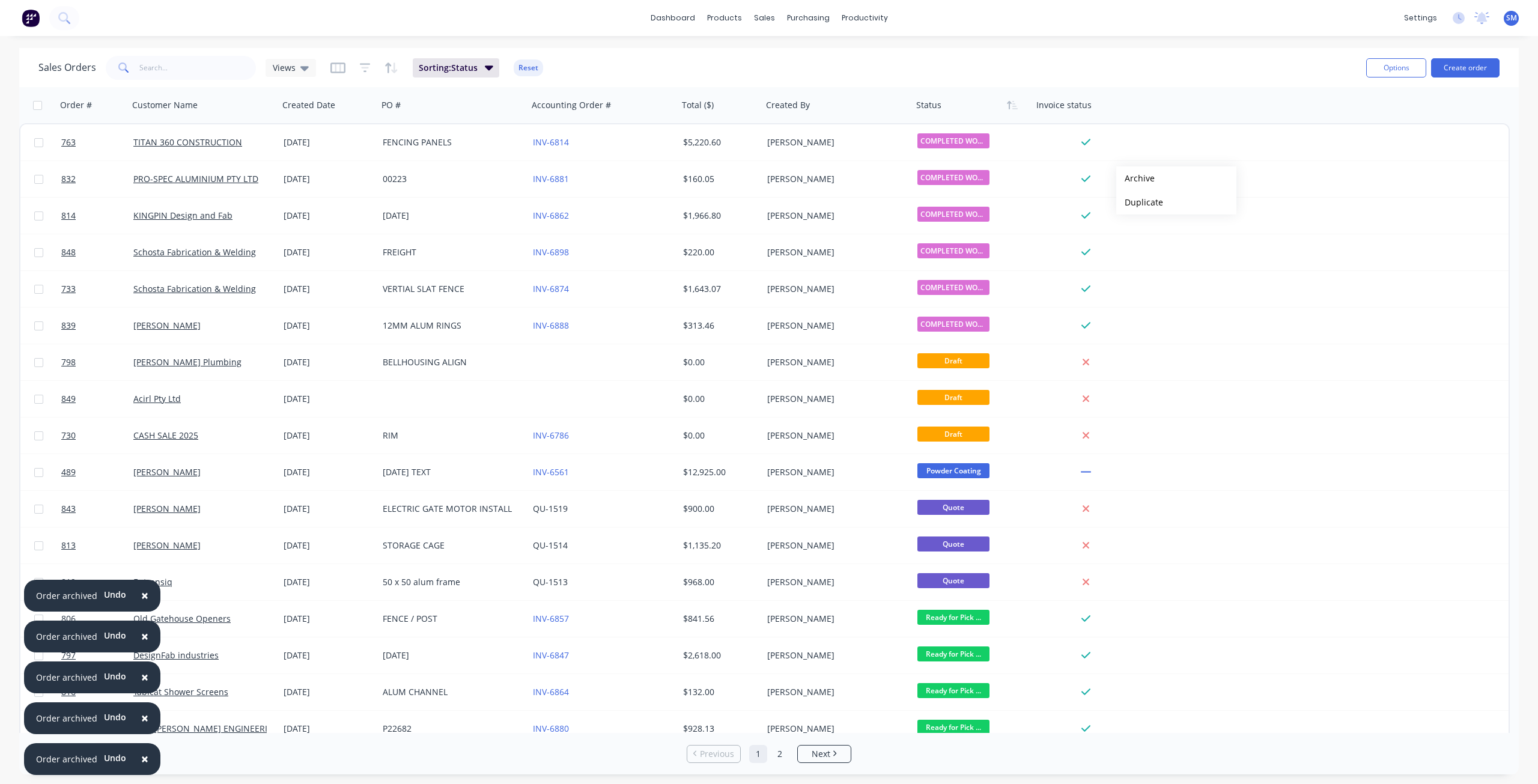
click at [1136, 179] on button "Archive" at bounding box center [1176, 179] width 120 height 24
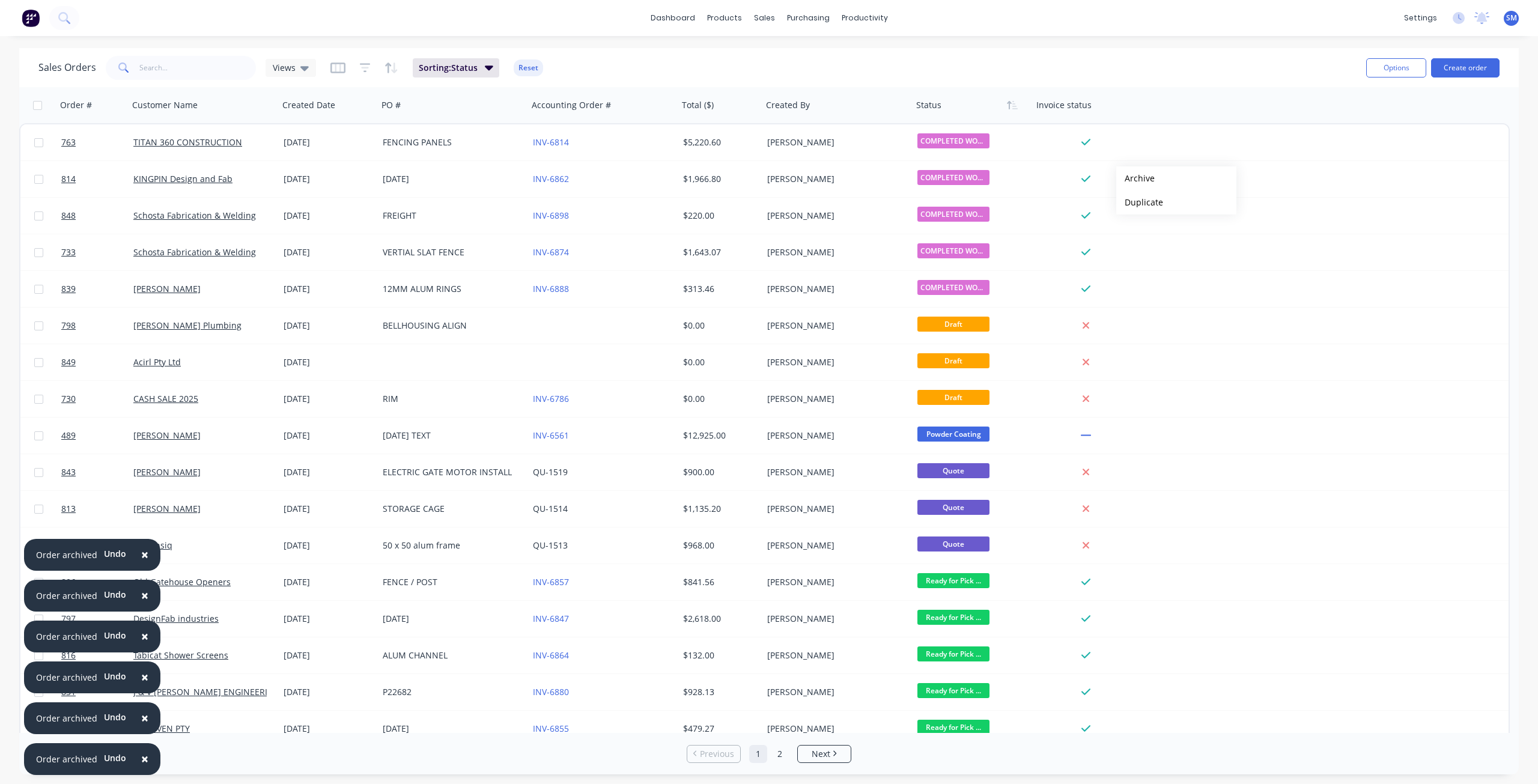
click at [1136, 179] on button "Archive" at bounding box center [1176, 179] width 120 height 24
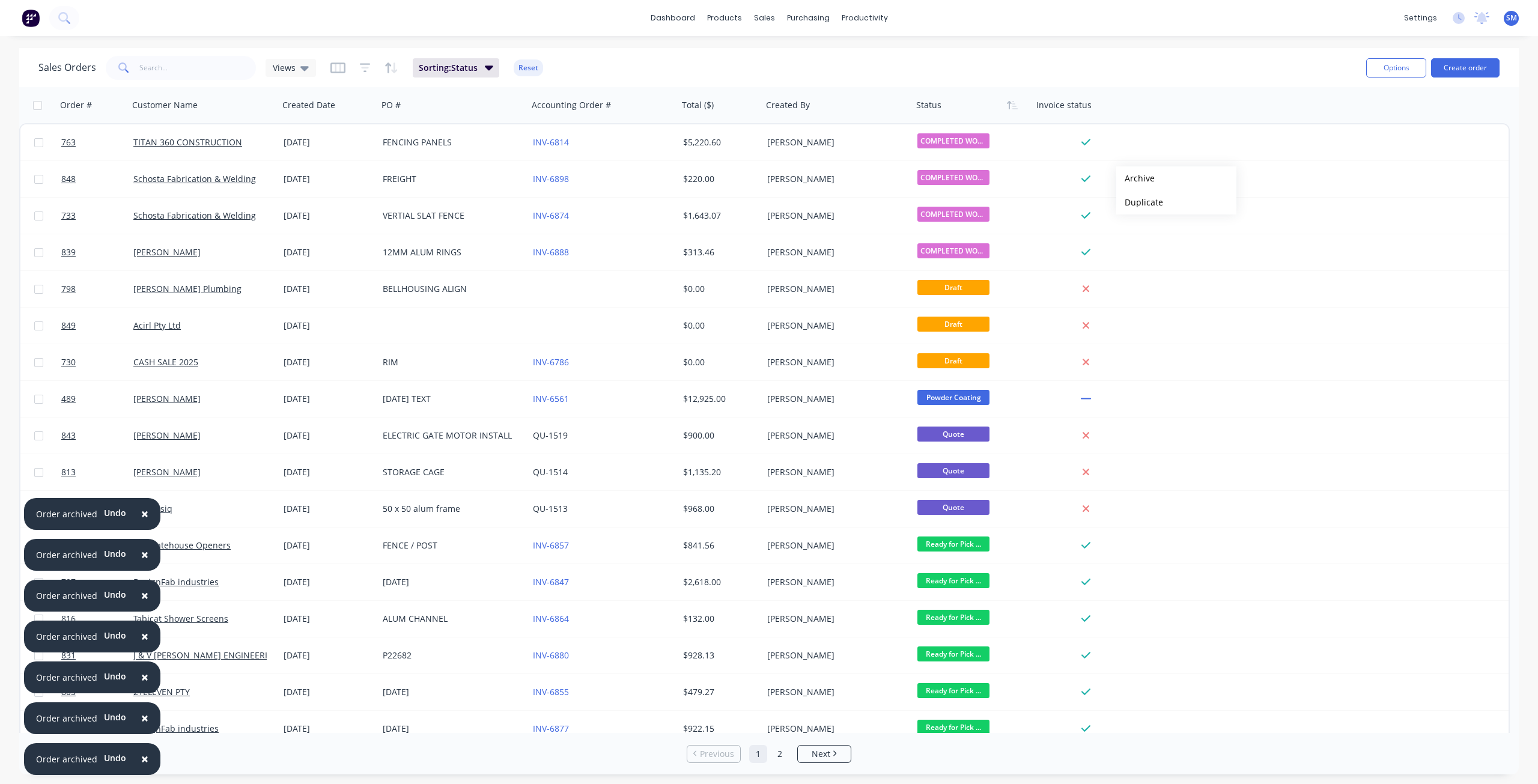
click at [1136, 179] on button "Archive" at bounding box center [1176, 179] width 120 height 24
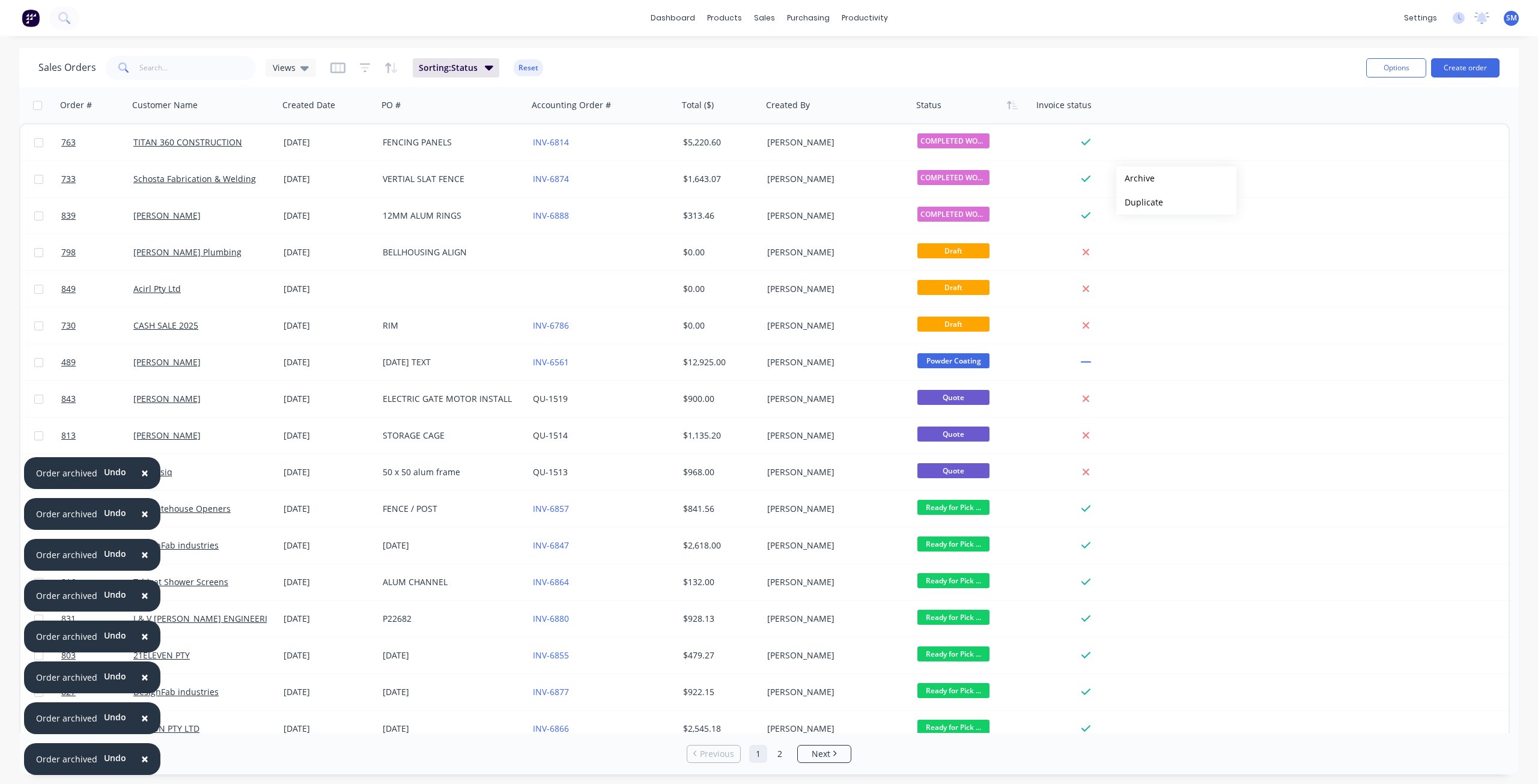
click at [1136, 179] on button "Archive" at bounding box center [1176, 179] width 120 height 24
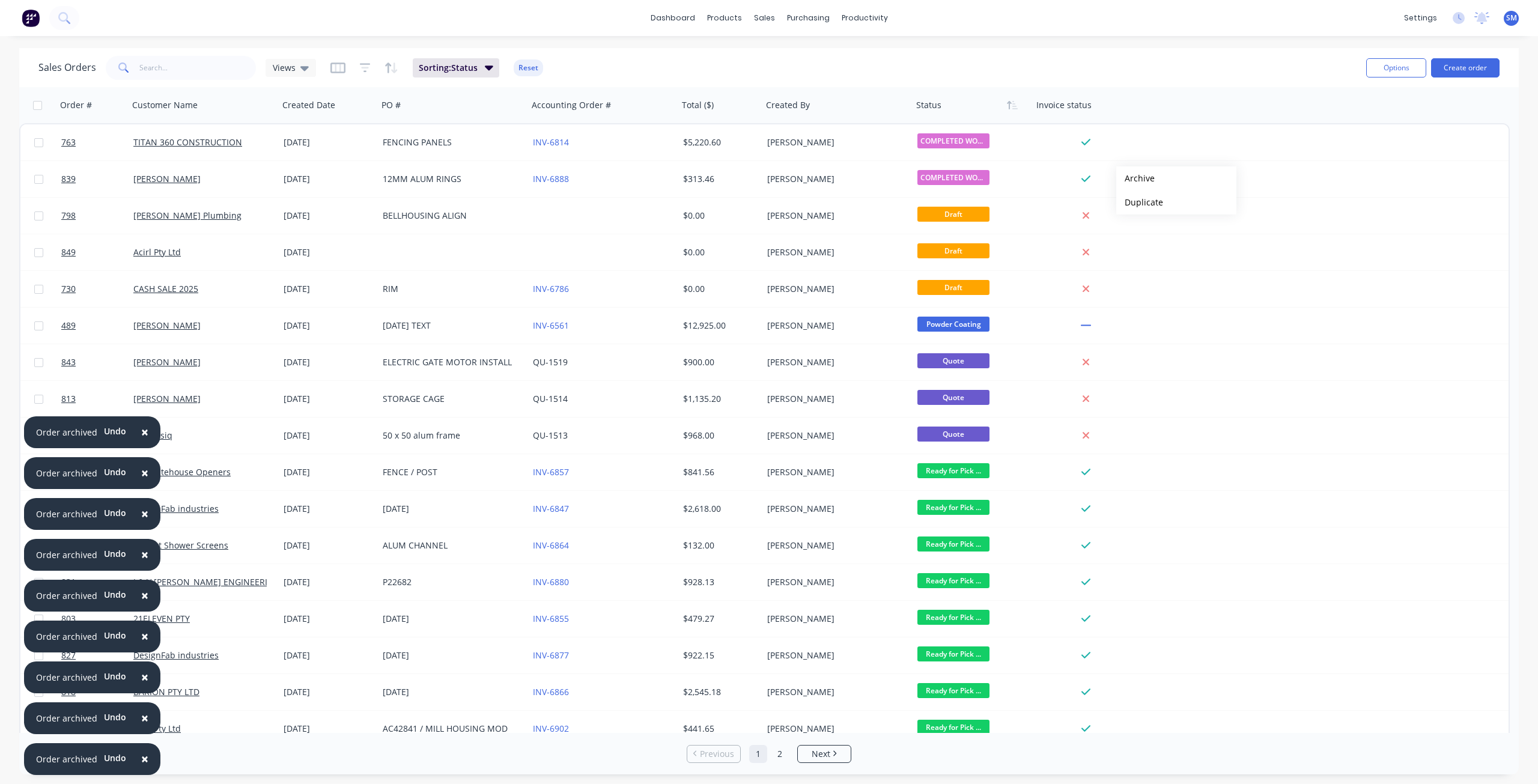
click at [1136, 179] on button "Archive" at bounding box center [1176, 179] width 120 height 24
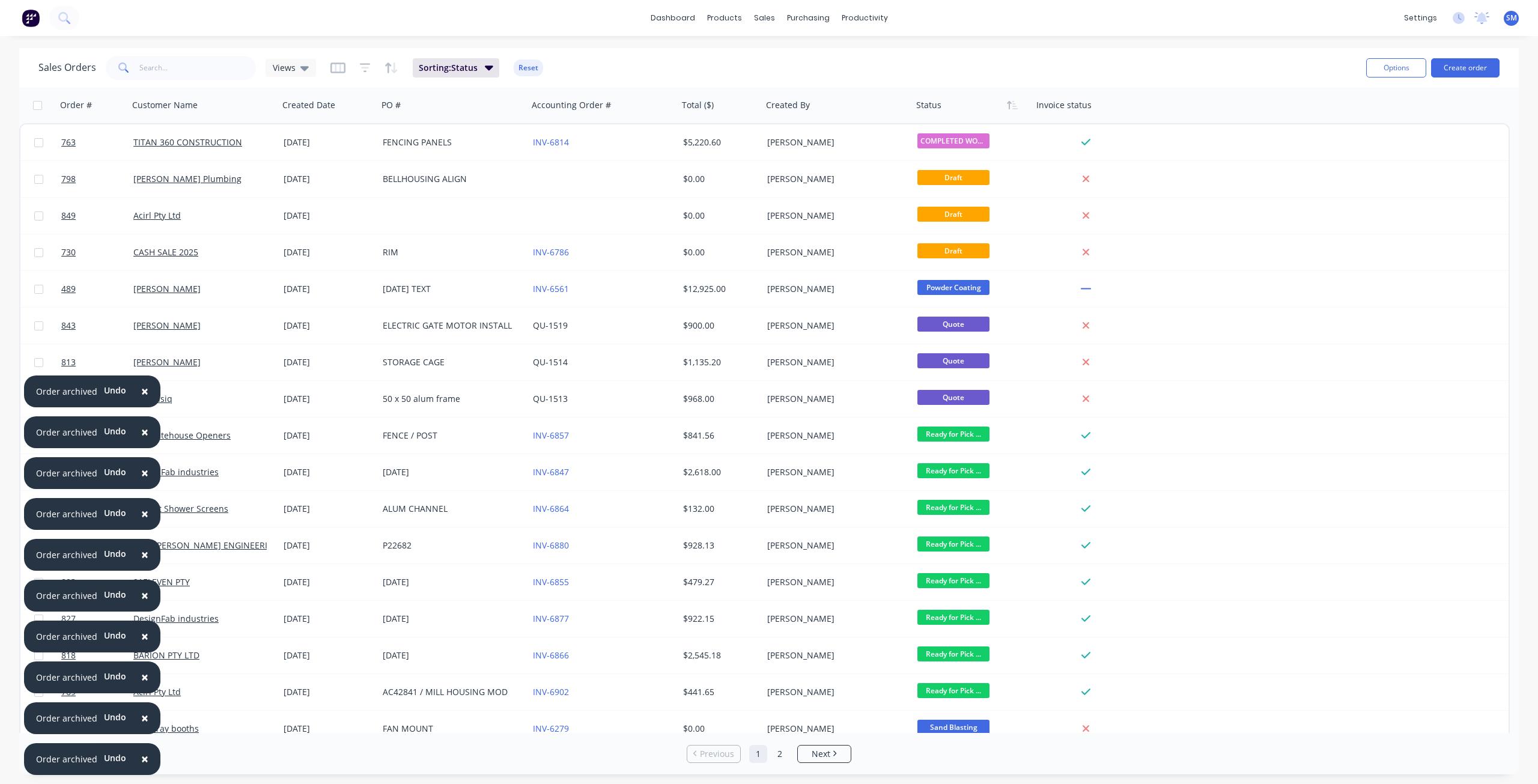
click at [141, 758] on span "×" at bounding box center [145, 758] width 8 height 17
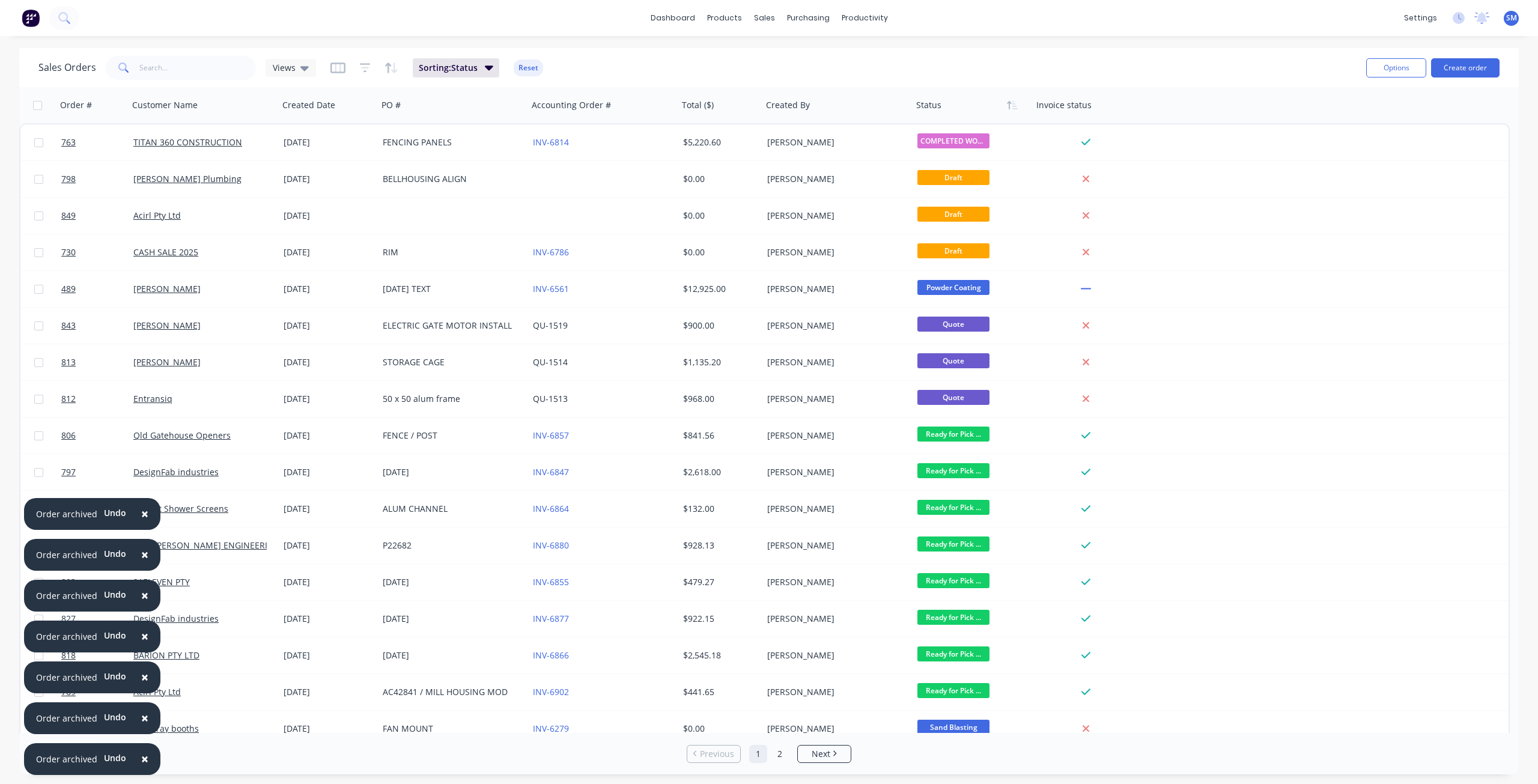
click at [141, 758] on span "×" at bounding box center [145, 758] width 8 height 17
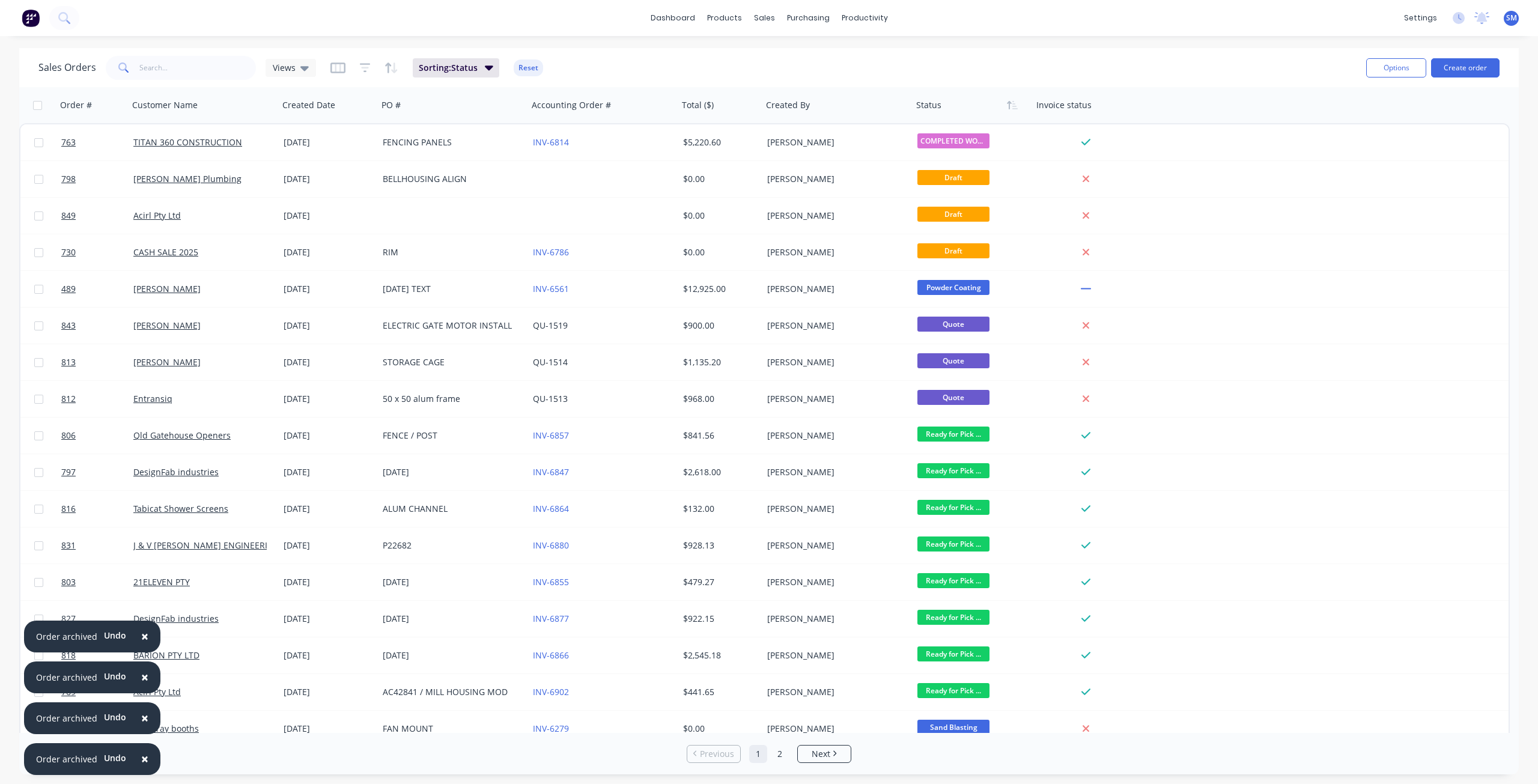
click at [141, 758] on span "×" at bounding box center [145, 758] width 8 height 17
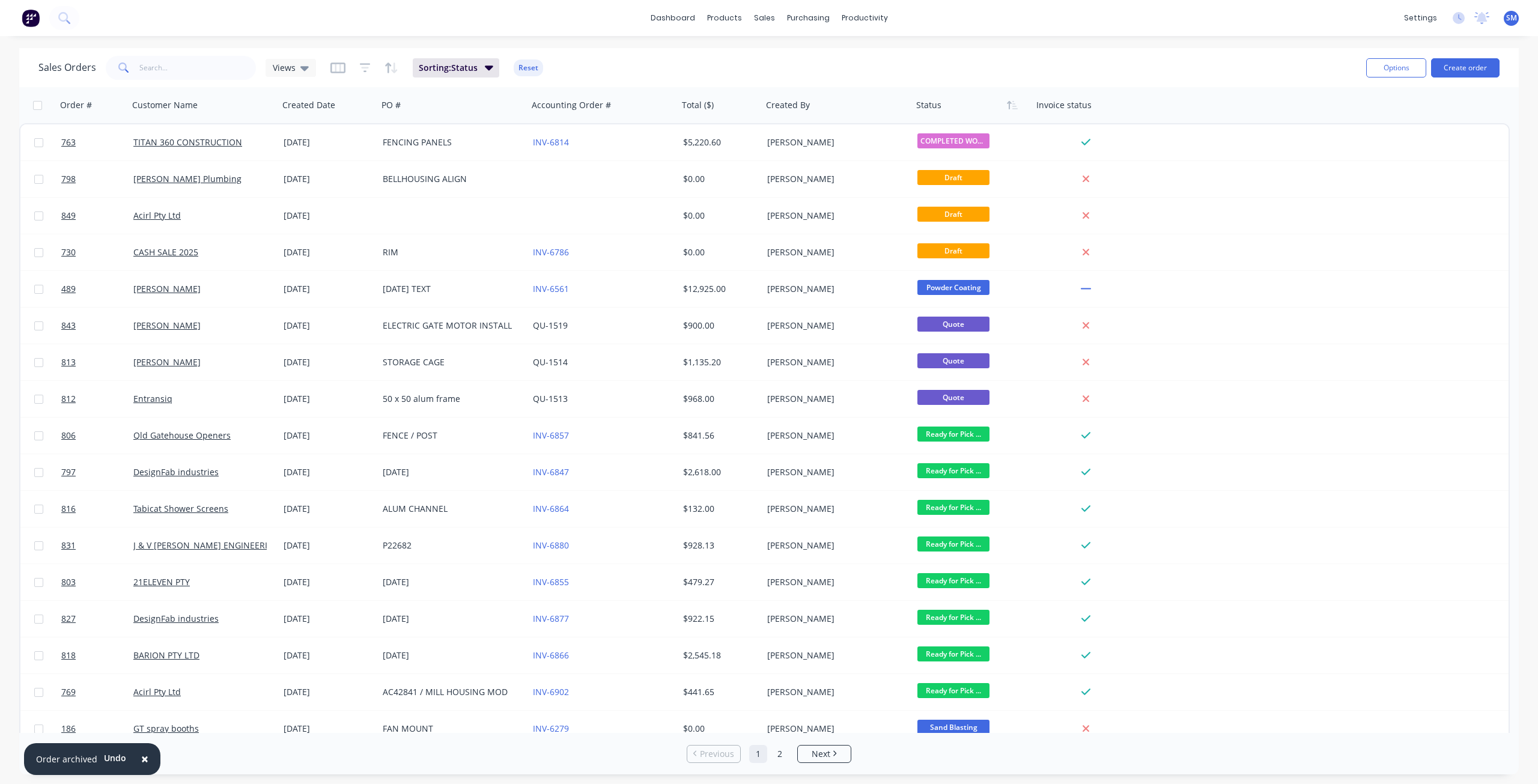
click at [141, 758] on span "×" at bounding box center [145, 758] width 8 height 17
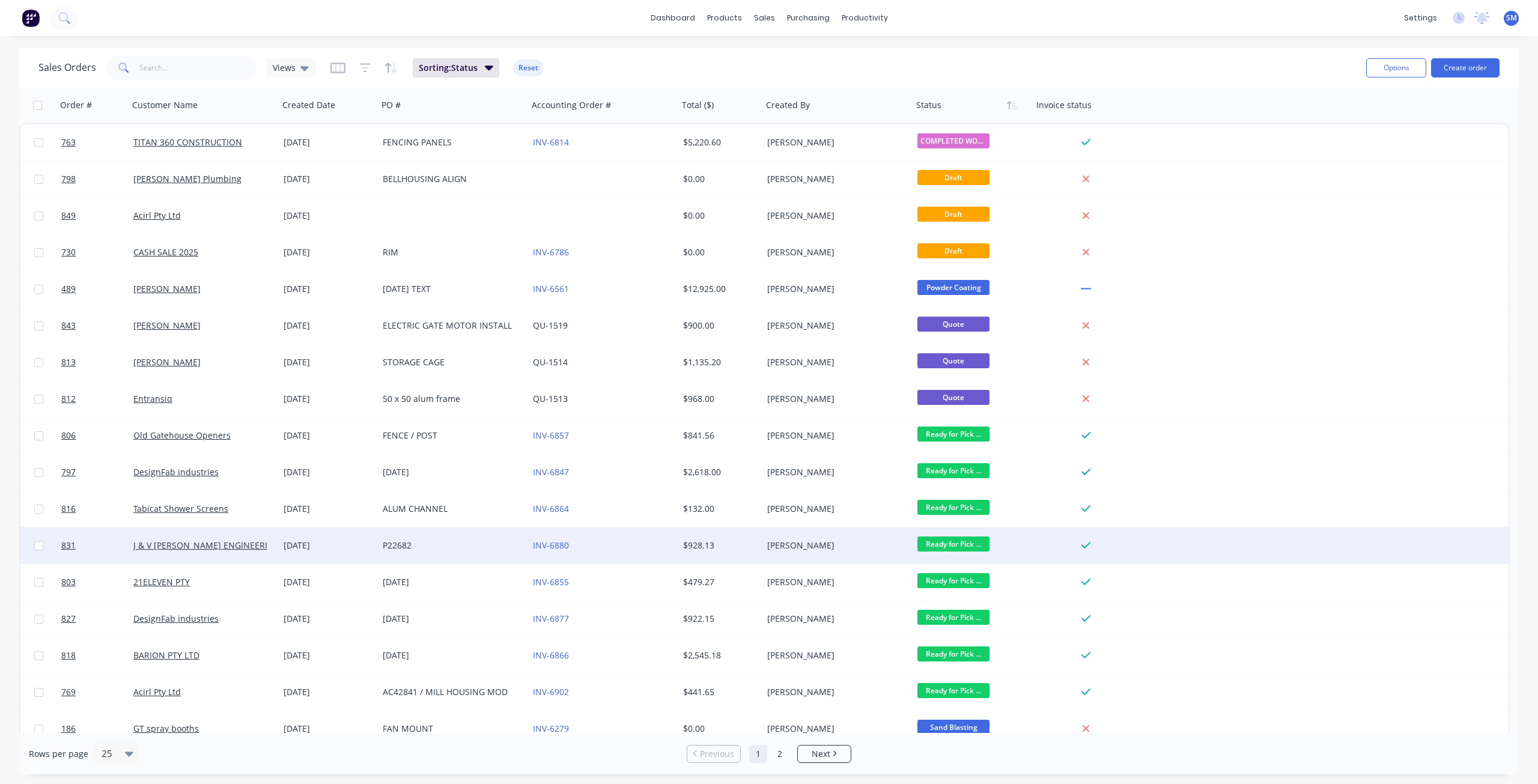
click at [950, 540] on span "Ready for Pick ..." at bounding box center [953, 544] width 72 height 15
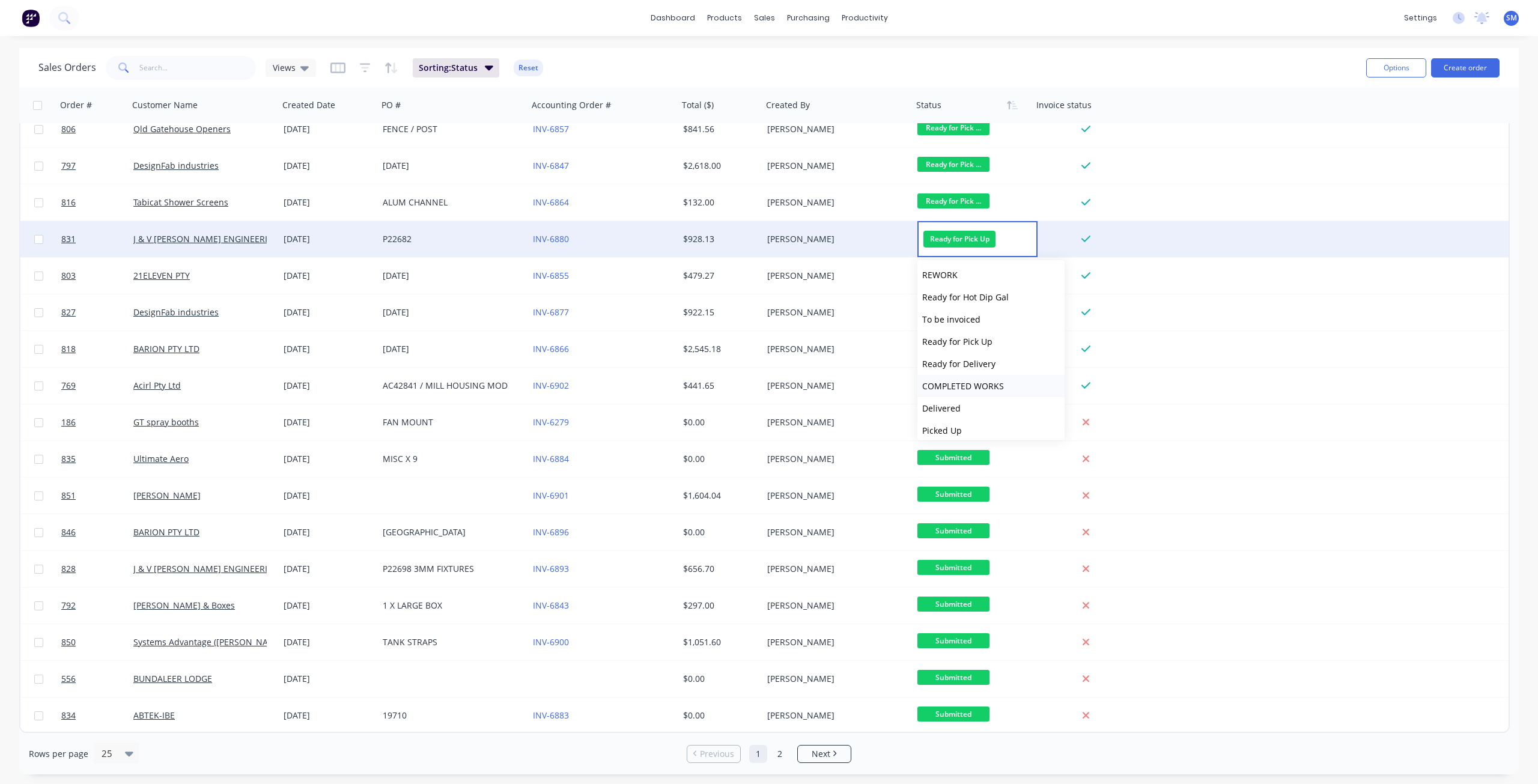
scroll to position [407, 0]
click at [953, 380] on span "COMPLETED WORKS" at bounding box center [963, 380] width 82 height 11
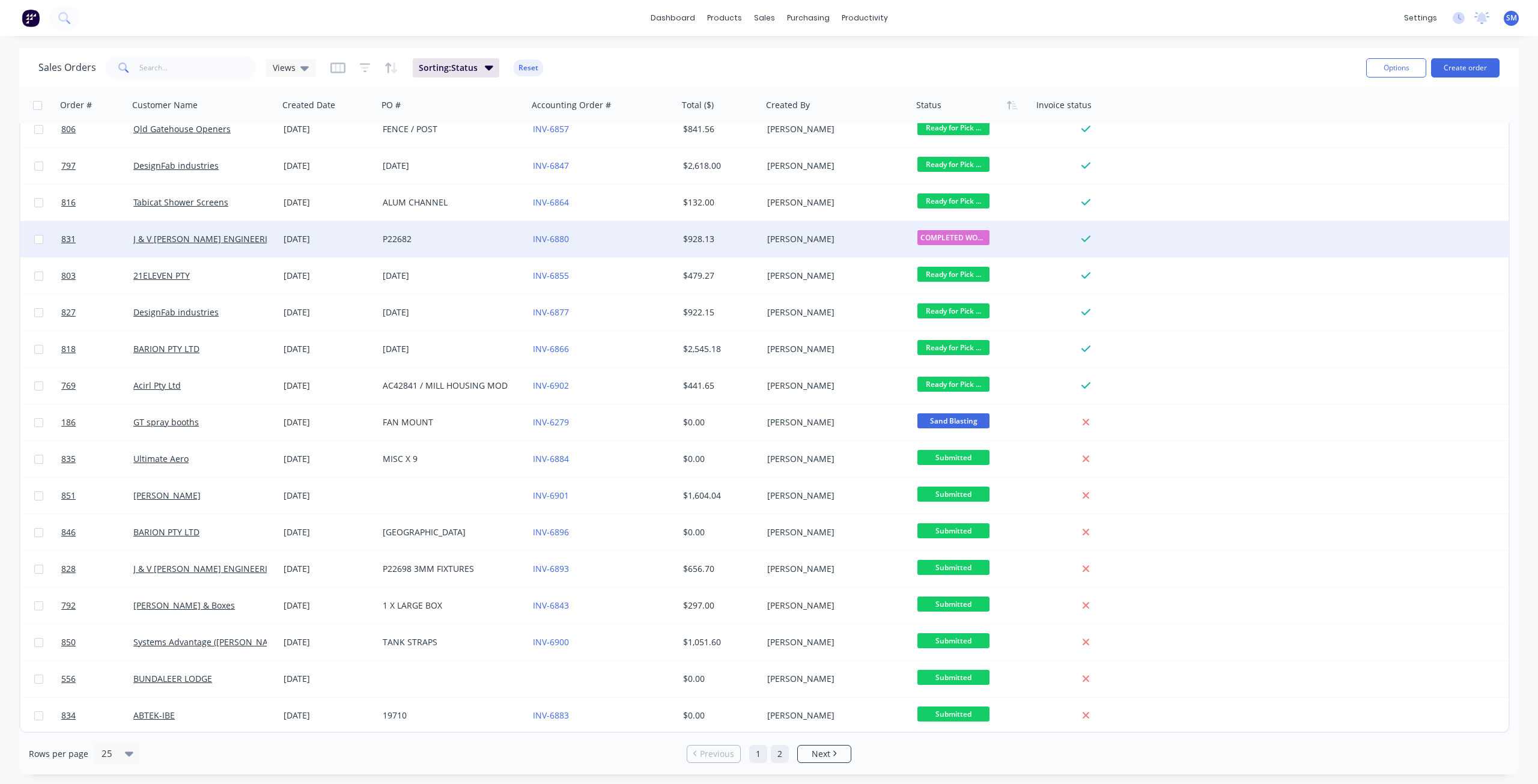
click at [780, 753] on link "2" at bounding box center [780, 754] width 18 height 18
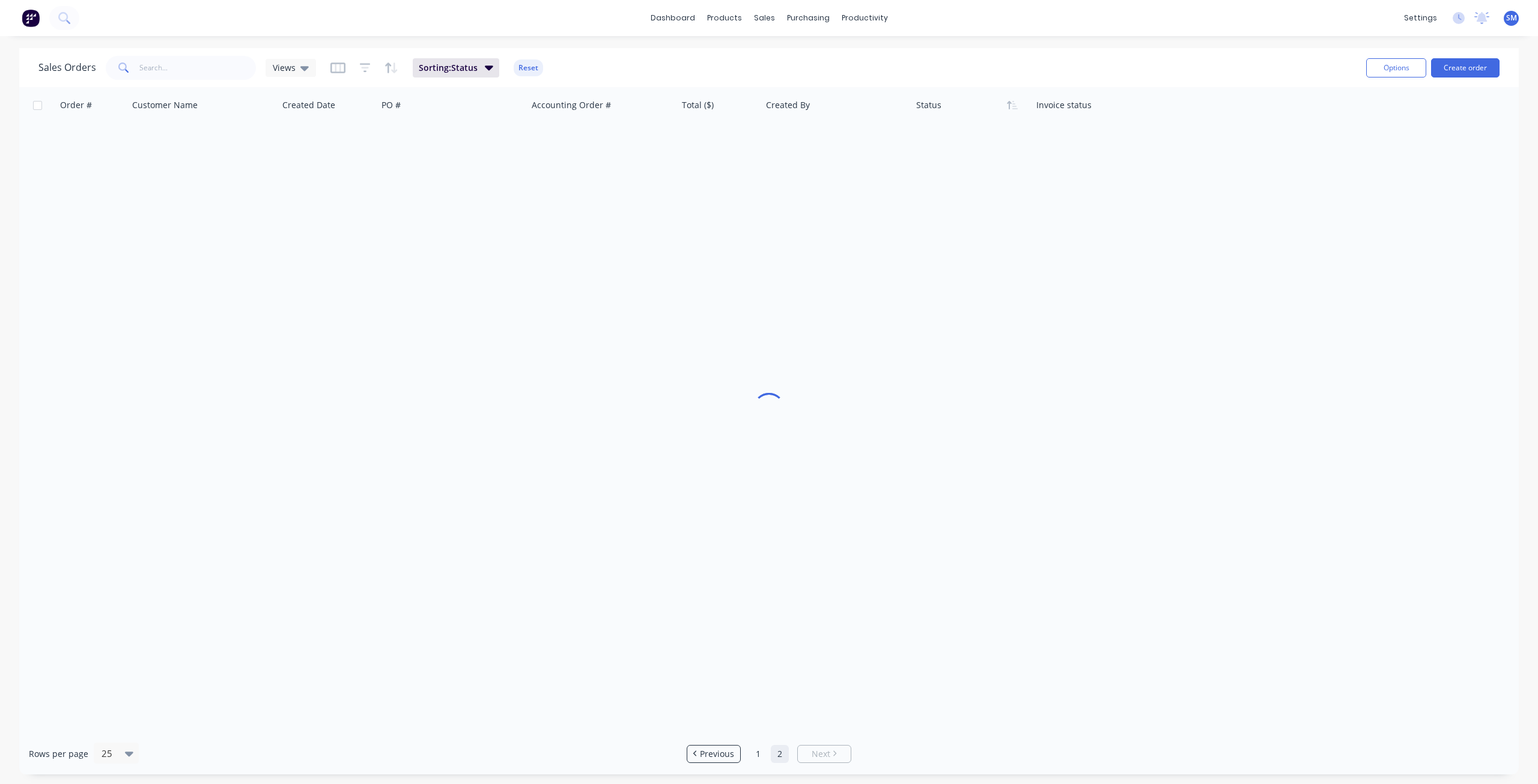
scroll to position [0, 0]
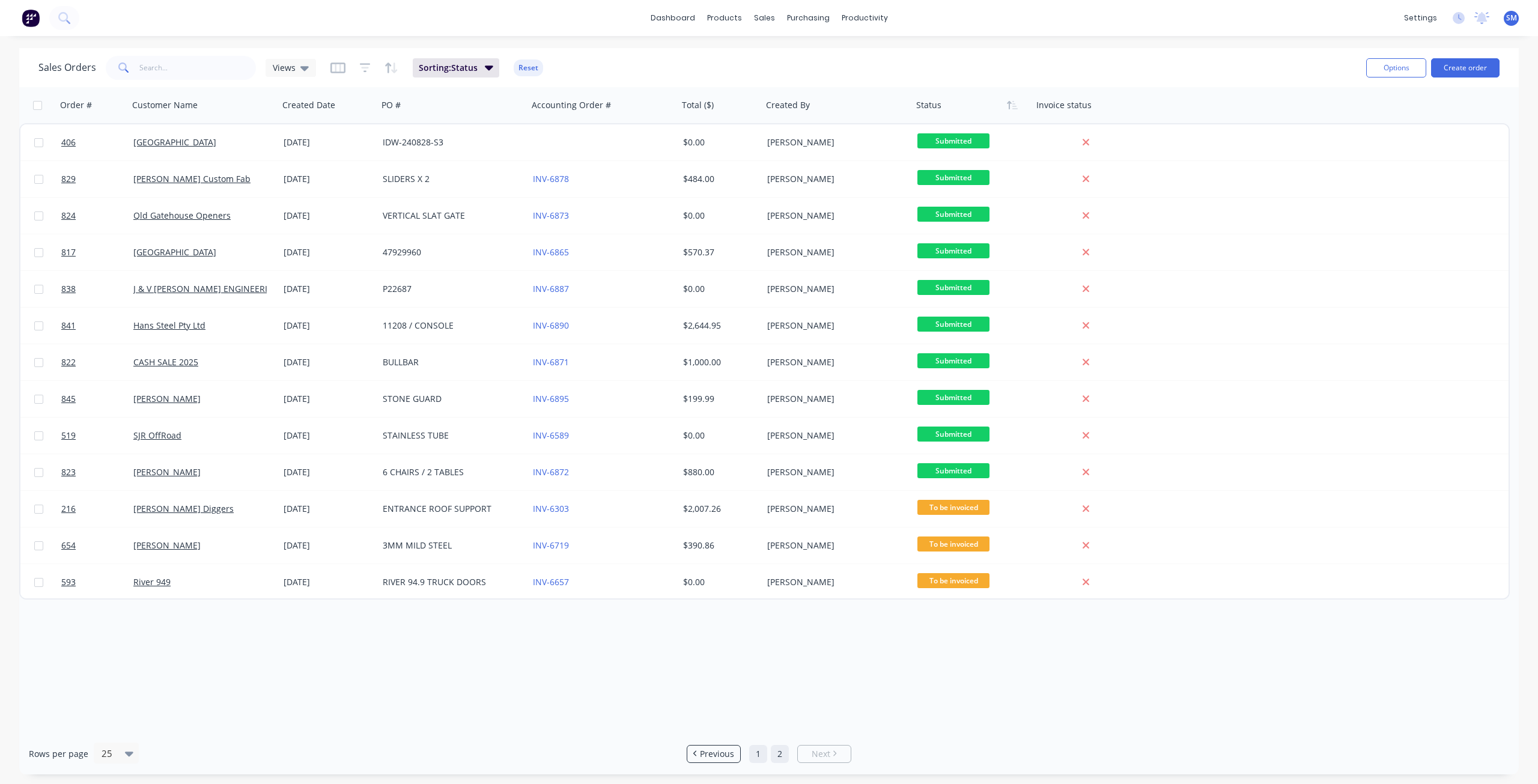
click at [760, 753] on link "1" at bounding box center [758, 754] width 18 height 18
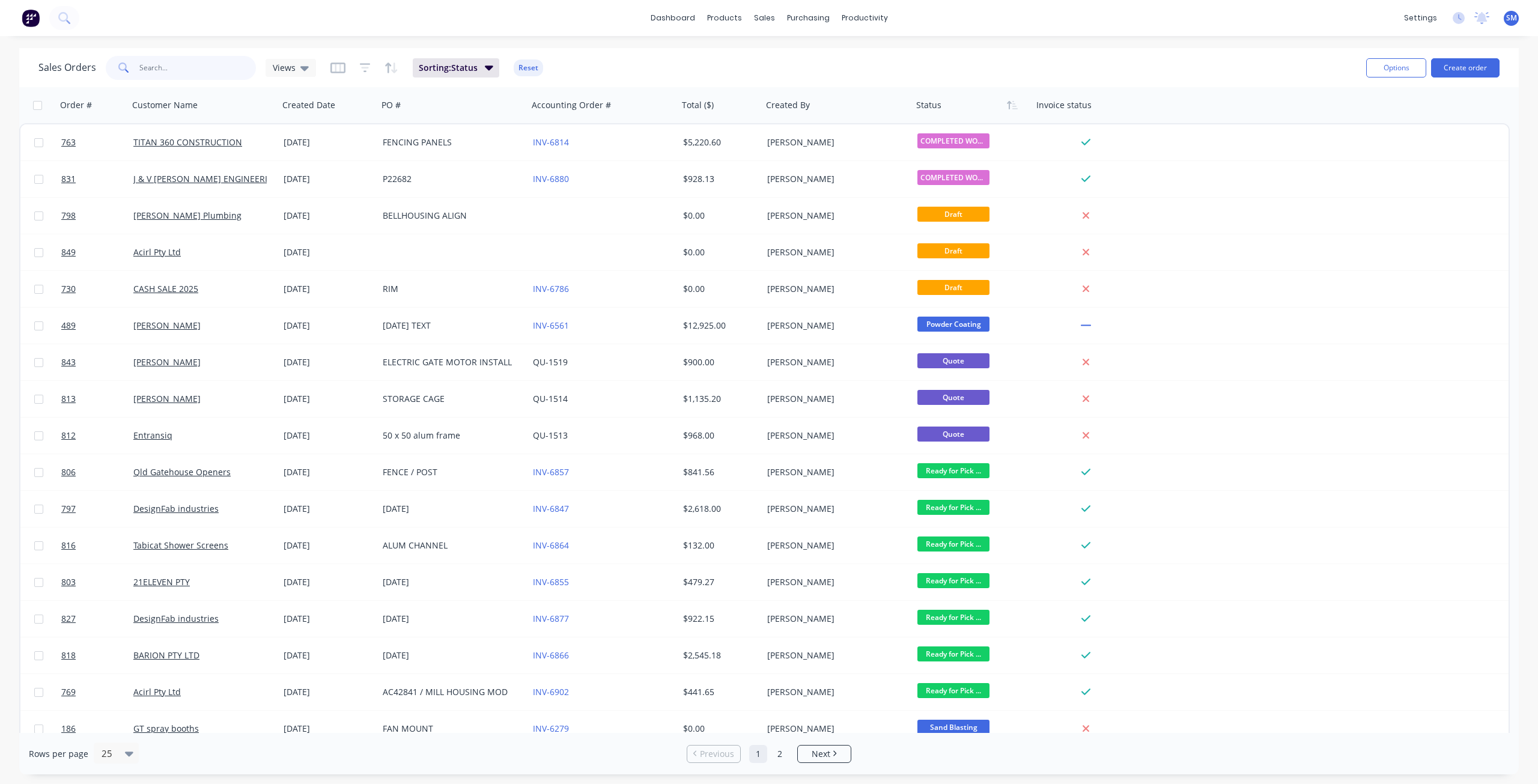
click at [148, 68] on input "text" at bounding box center [198, 68] width 117 height 24
type input "841"
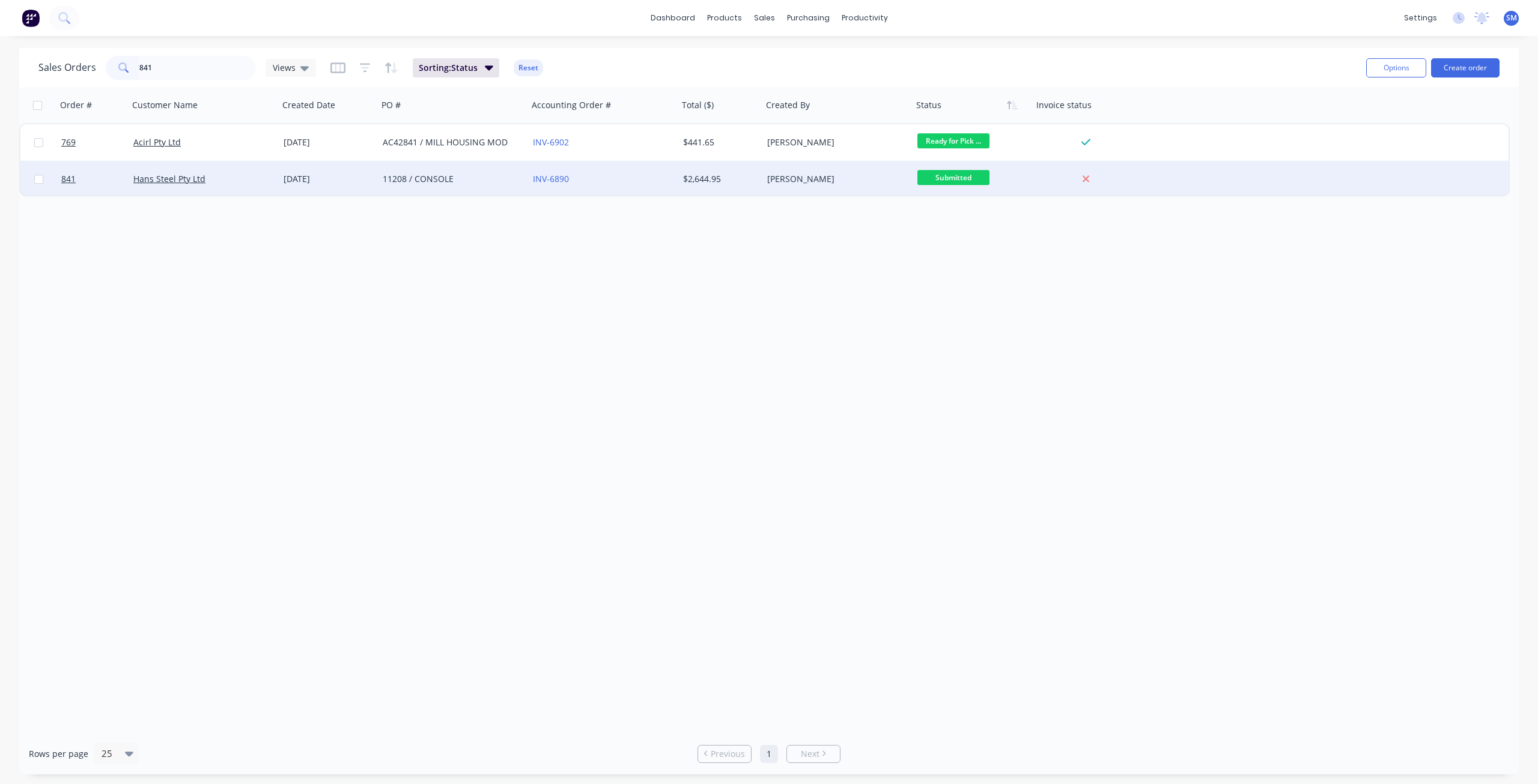
click at [416, 182] on div "11208 / CONSOLE" at bounding box center [450, 179] width 134 height 12
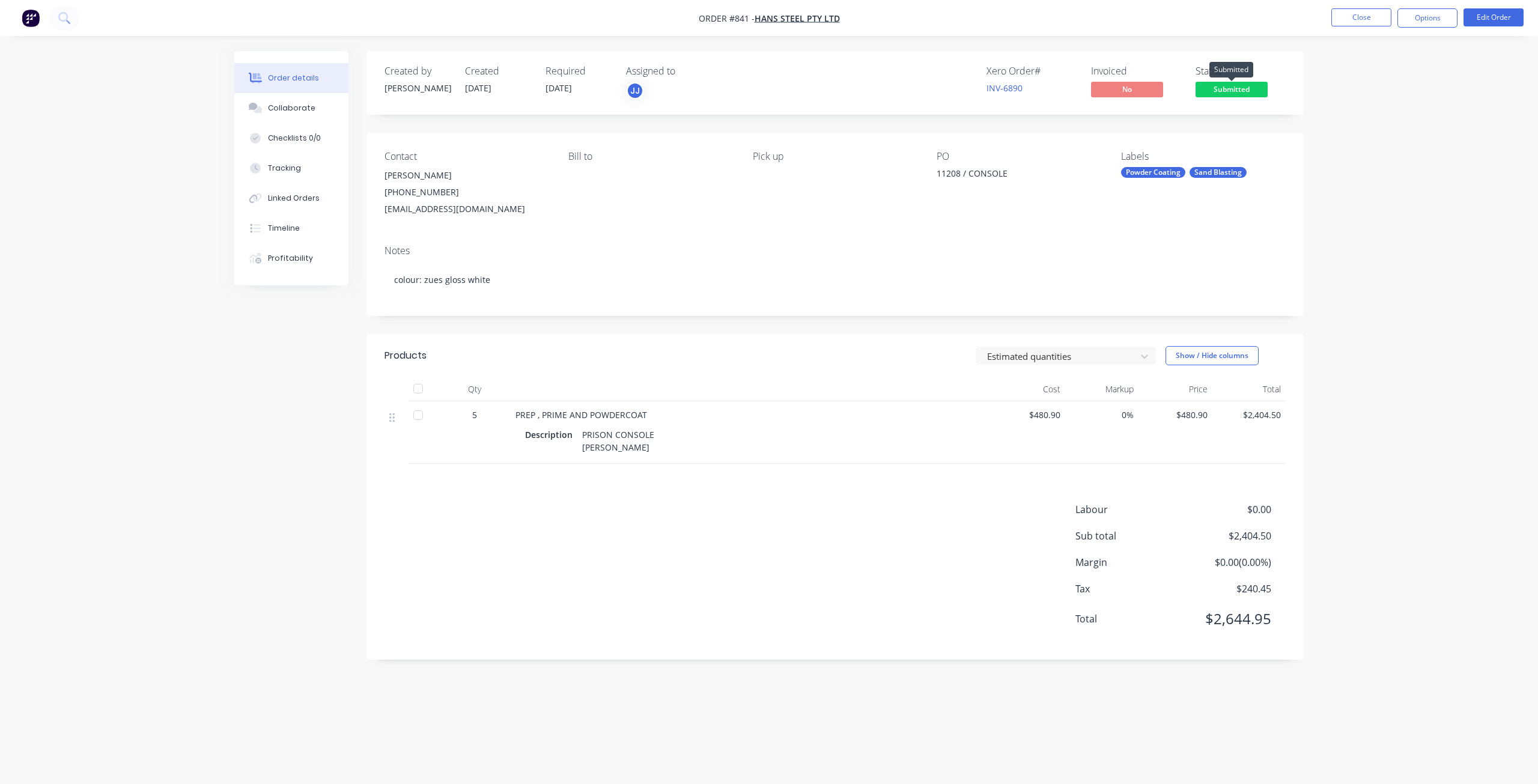
click at [1240, 92] on span "Submitted" at bounding box center [1232, 89] width 72 height 15
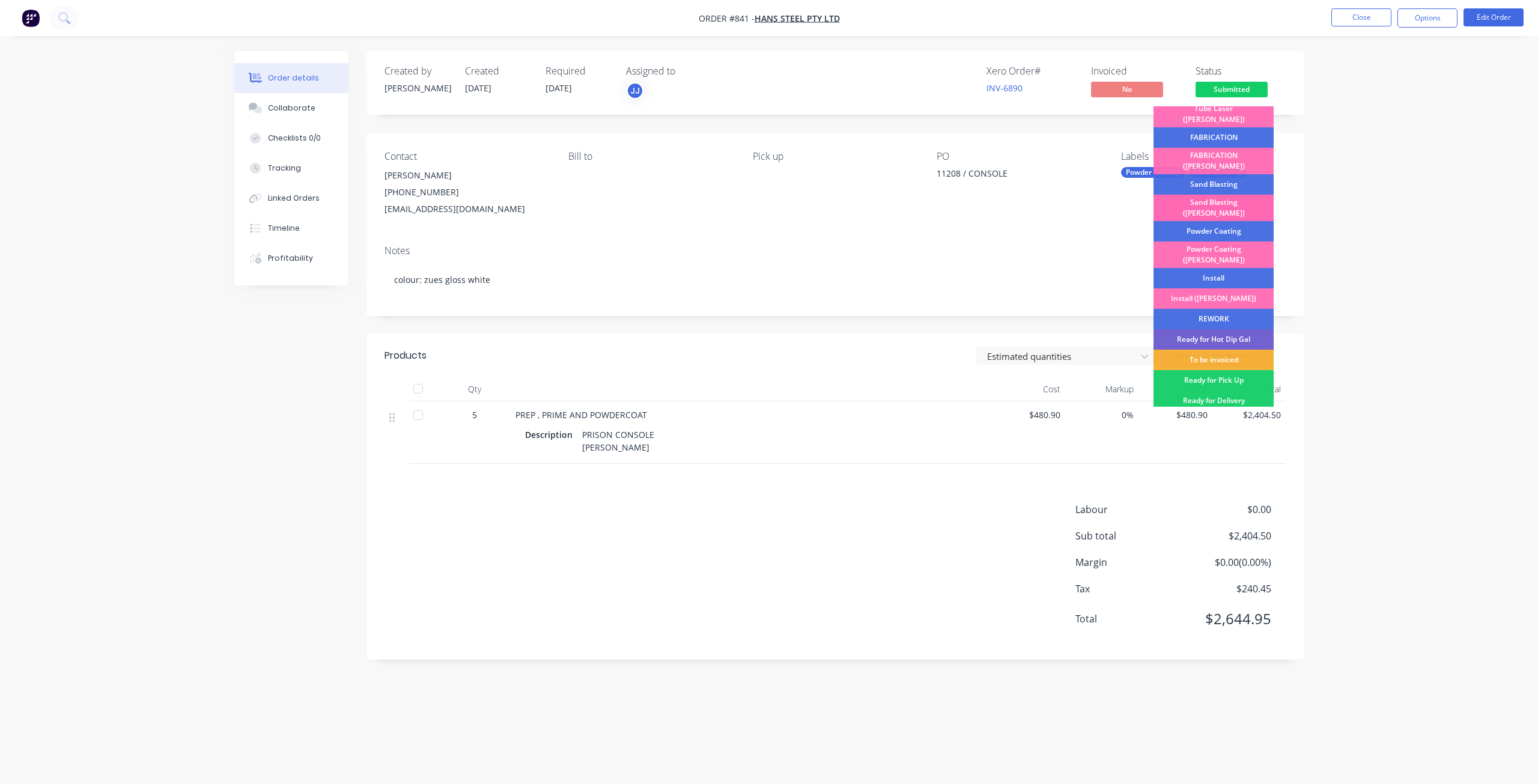
scroll to position [180, 0]
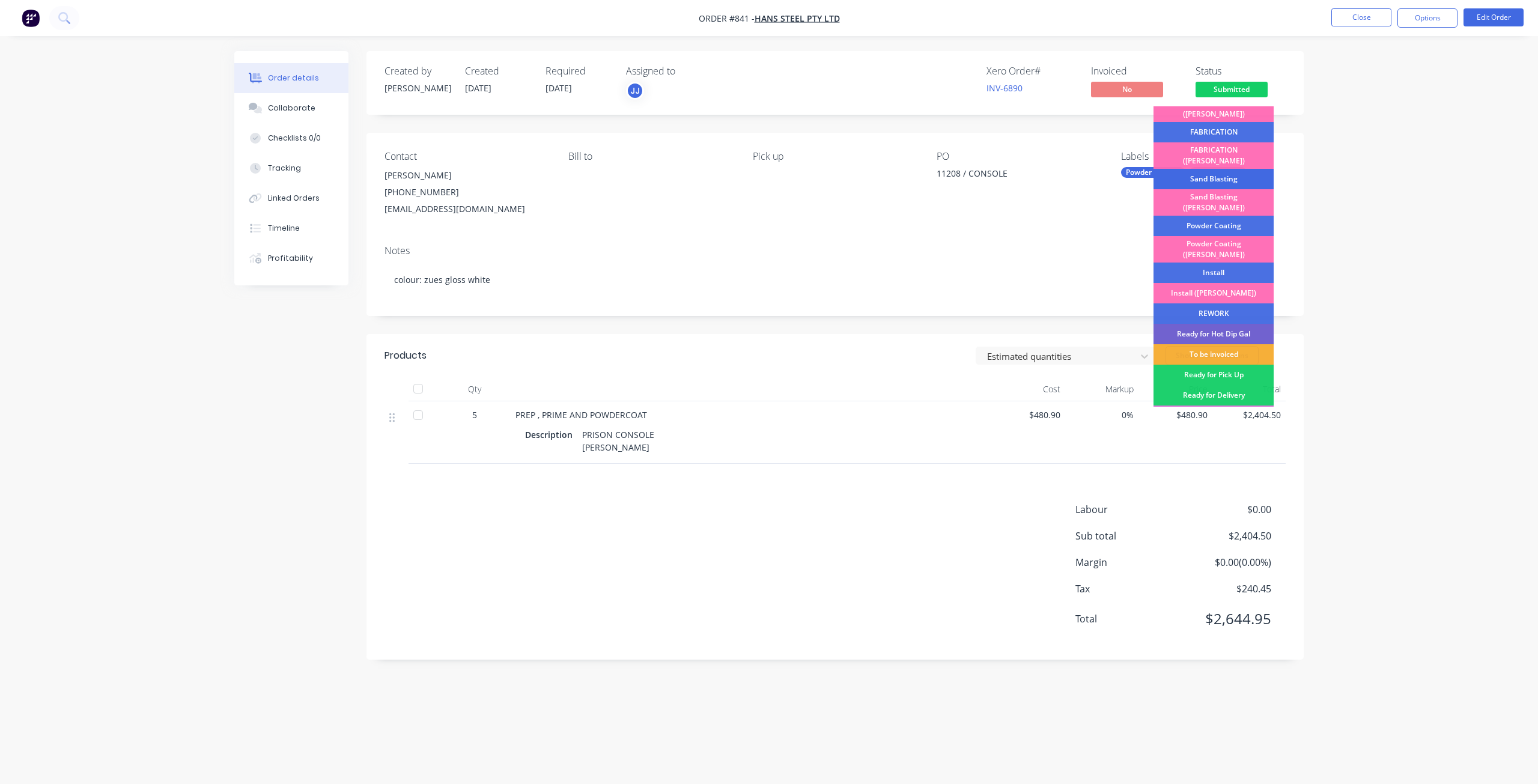
click at [1200, 169] on div "Sand Blasting" at bounding box center [1214, 179] width 120 height 20
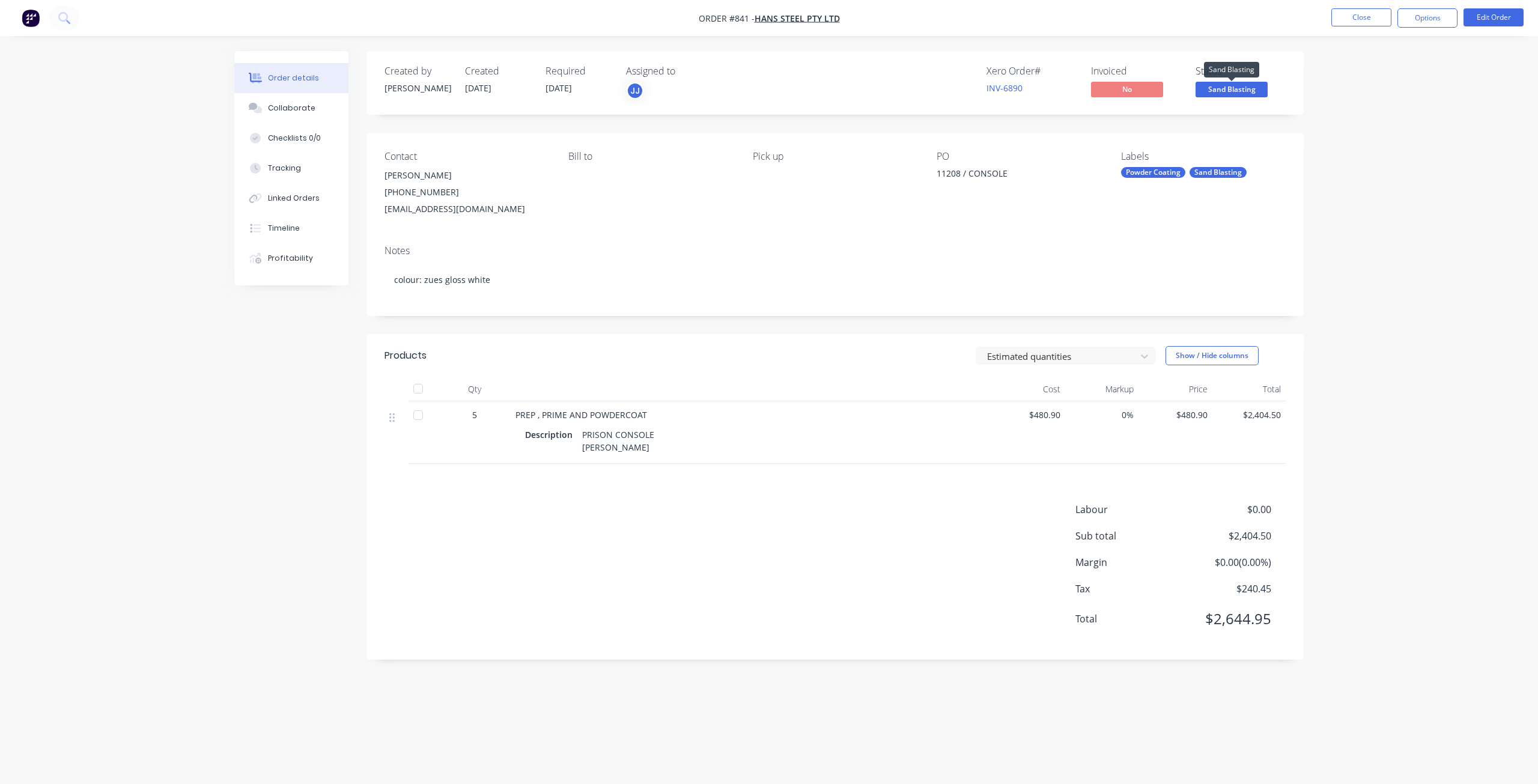
click at [1217, 91] on span "Sand Blasting" at bounding box center [1232, 89] width 72 height 15
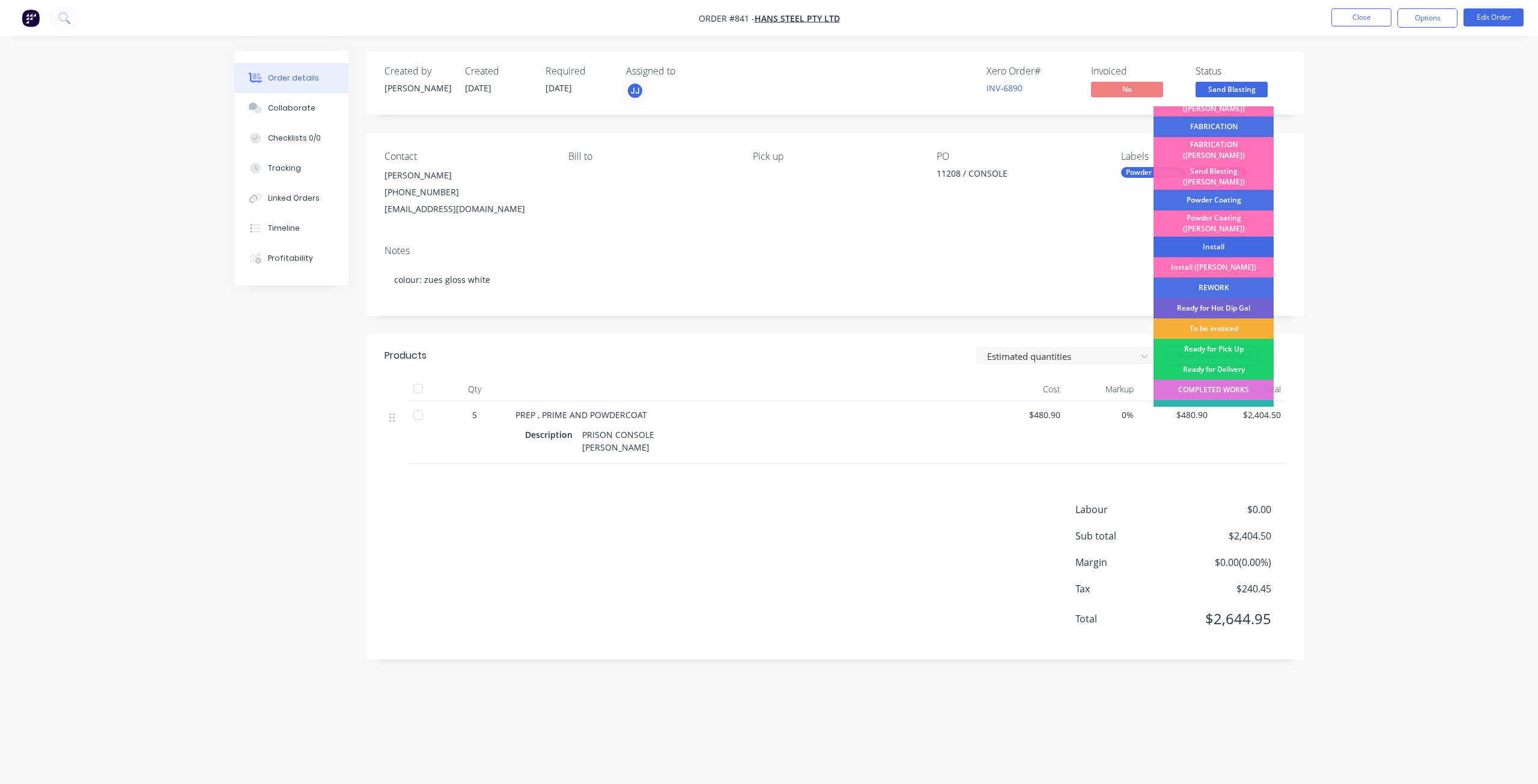
scroll to position [210, 0]
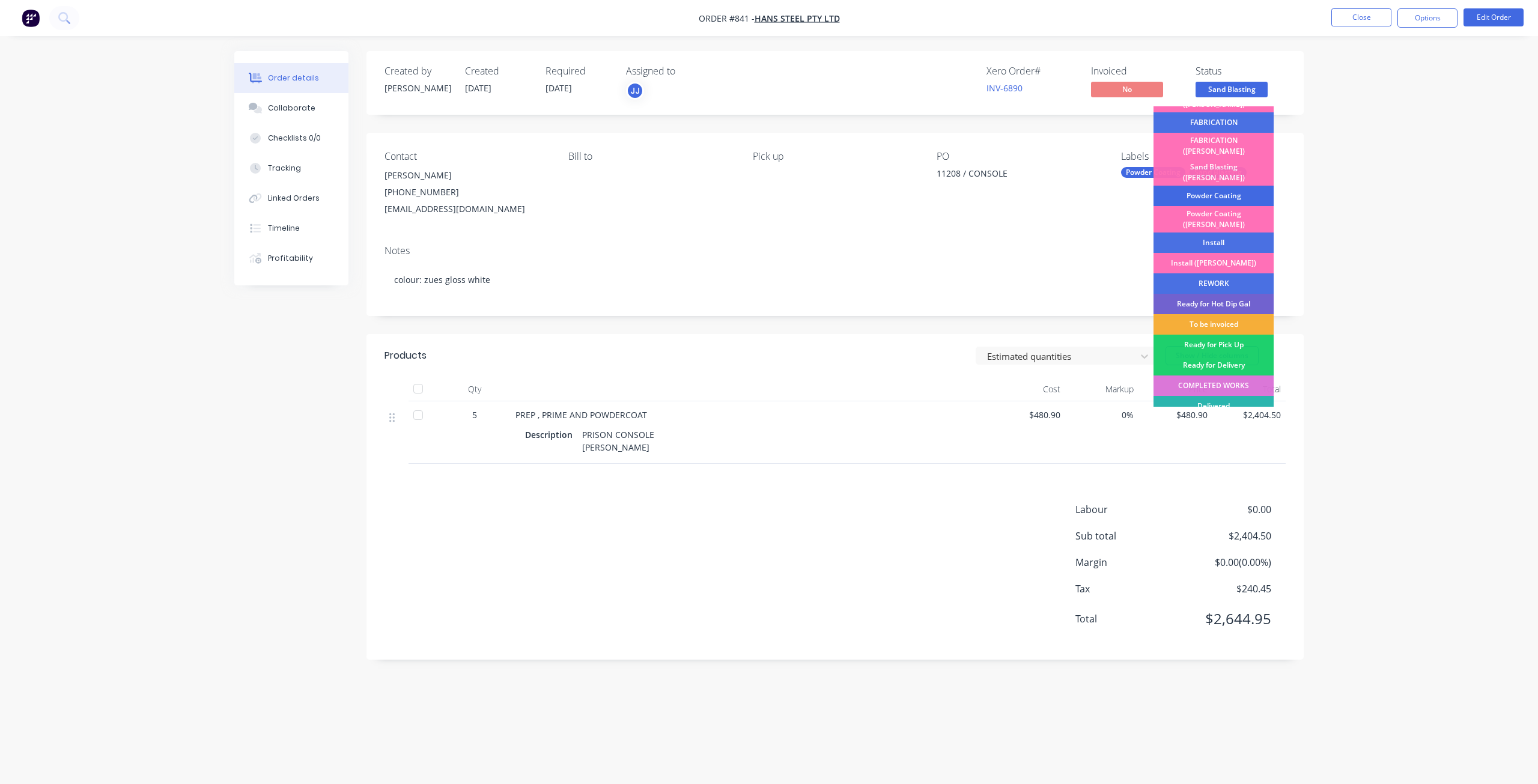
click at [1201, 185] on div "Powder Coating" at bounding box center [1214, 195] width 120 height 20
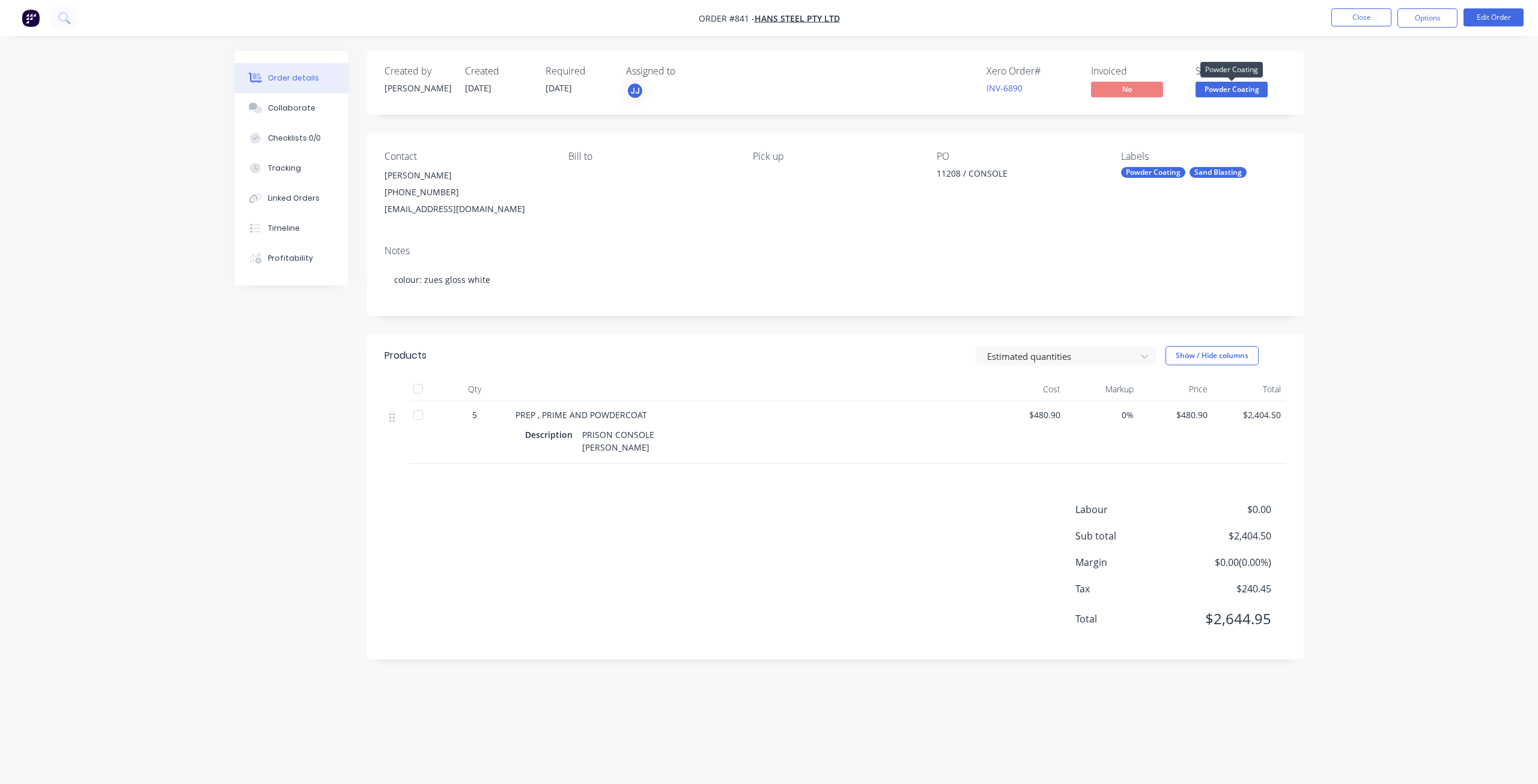
click at [1231, 87] on span "Powder Coating" at bounding box center [1232, 89] width 72 height 15
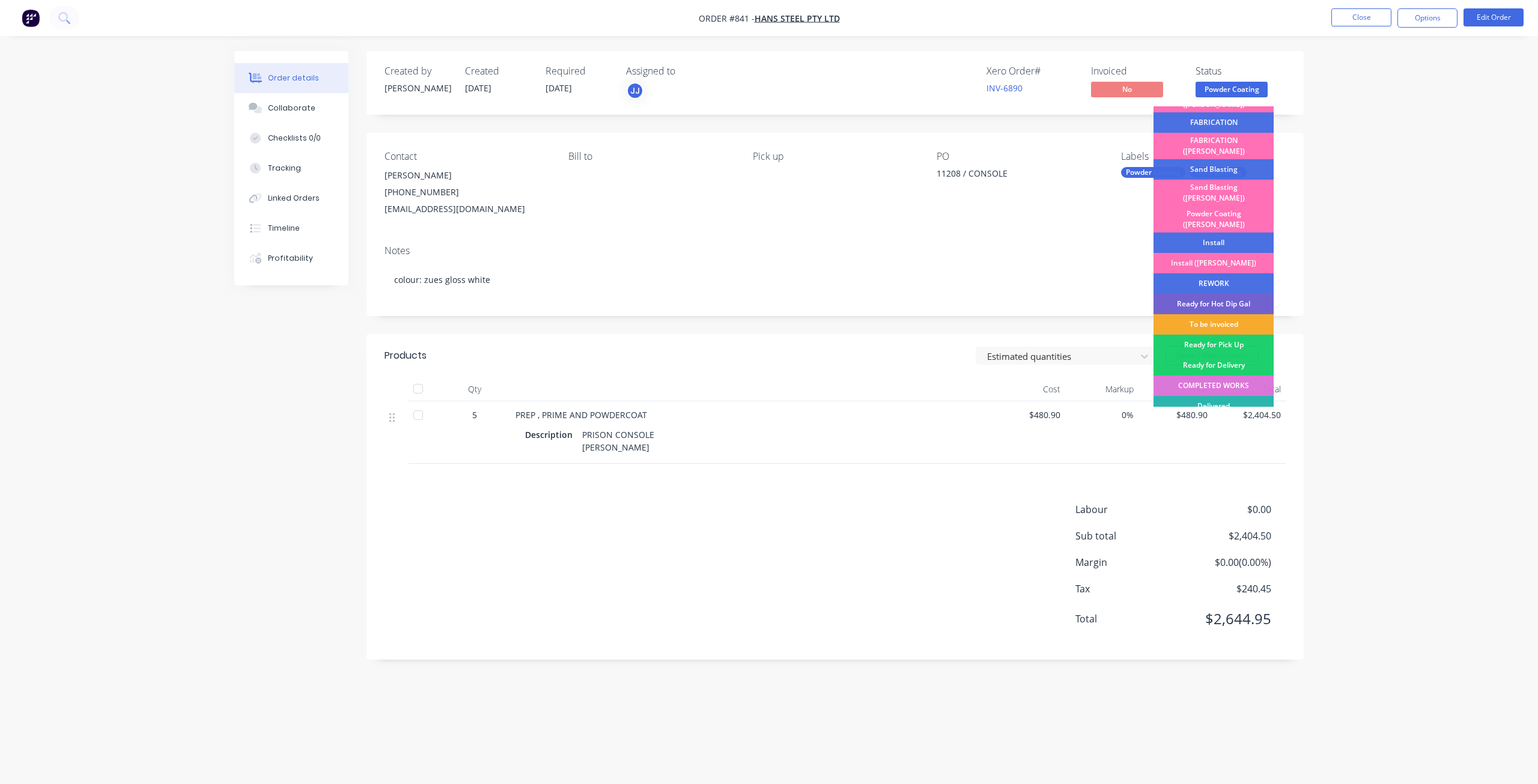
click at [1202, 314] on div "To be invoiced" at bounding box center [1214, 324] width 120 height 20
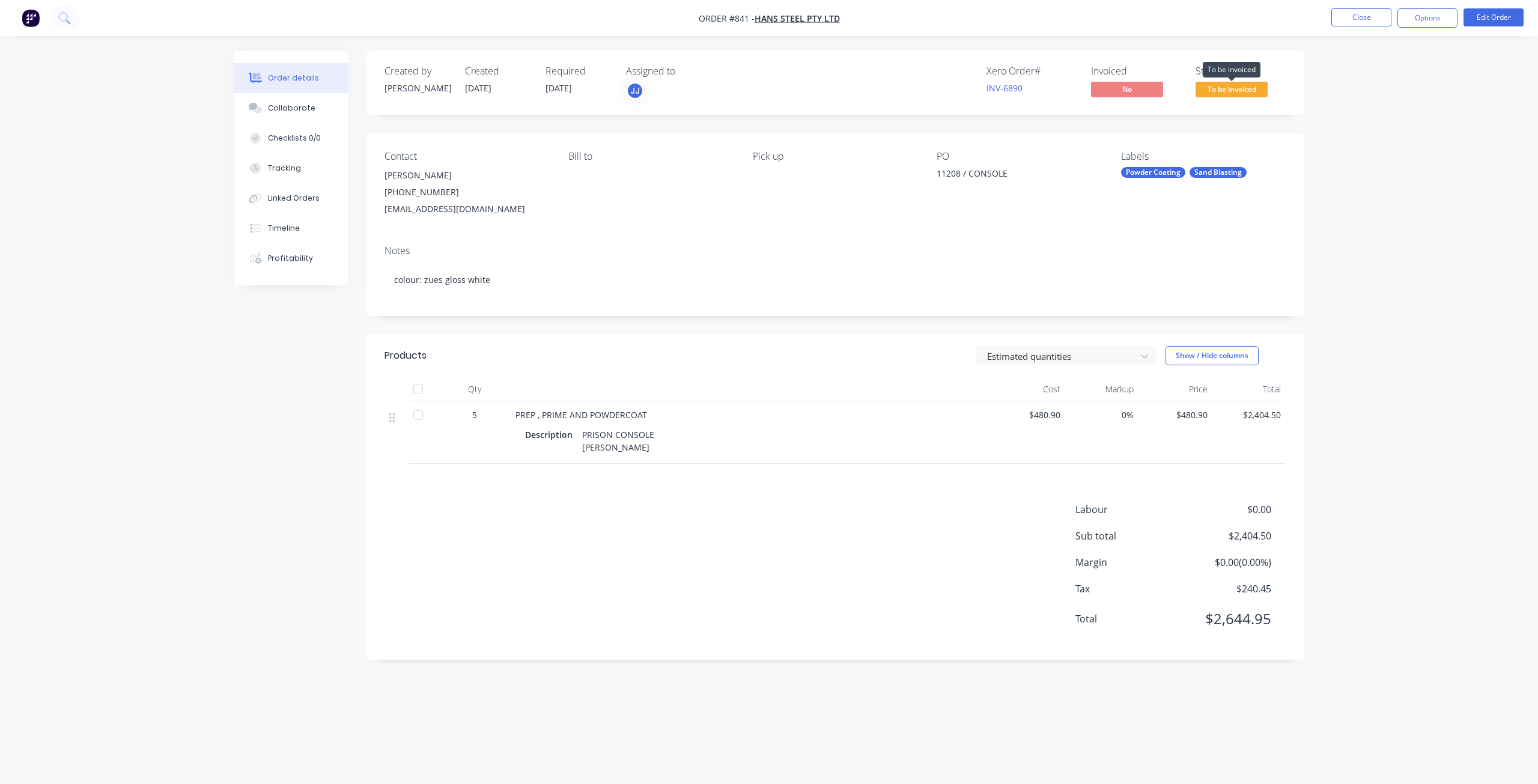
click at [1228, 91] on span "To be invoiced" at bounding box center [1232, 89] width 72 height 15
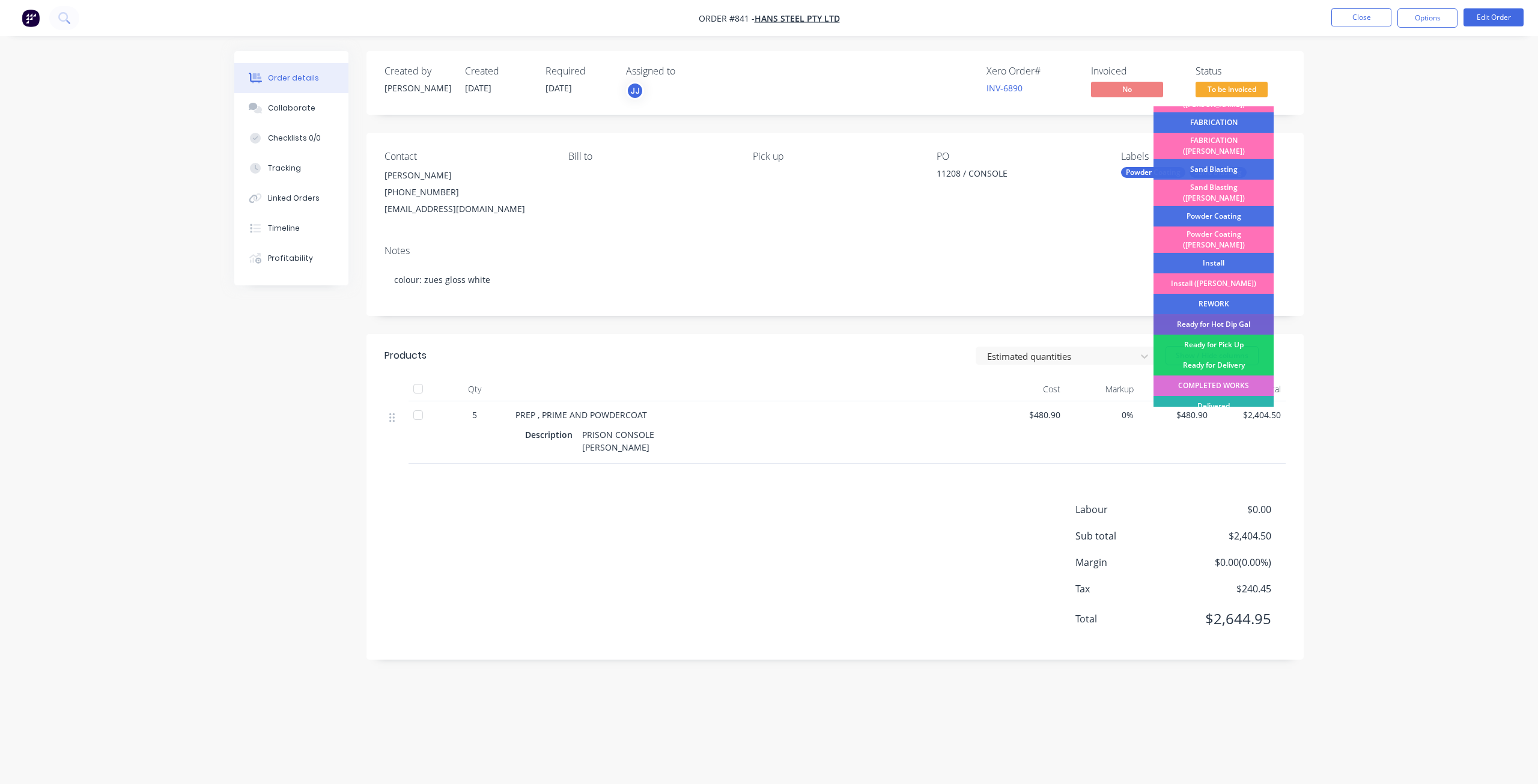
click at [1221, 375] on div "COMPLETED WORKS" at bounding box center [1214, 385] width 120 height 20
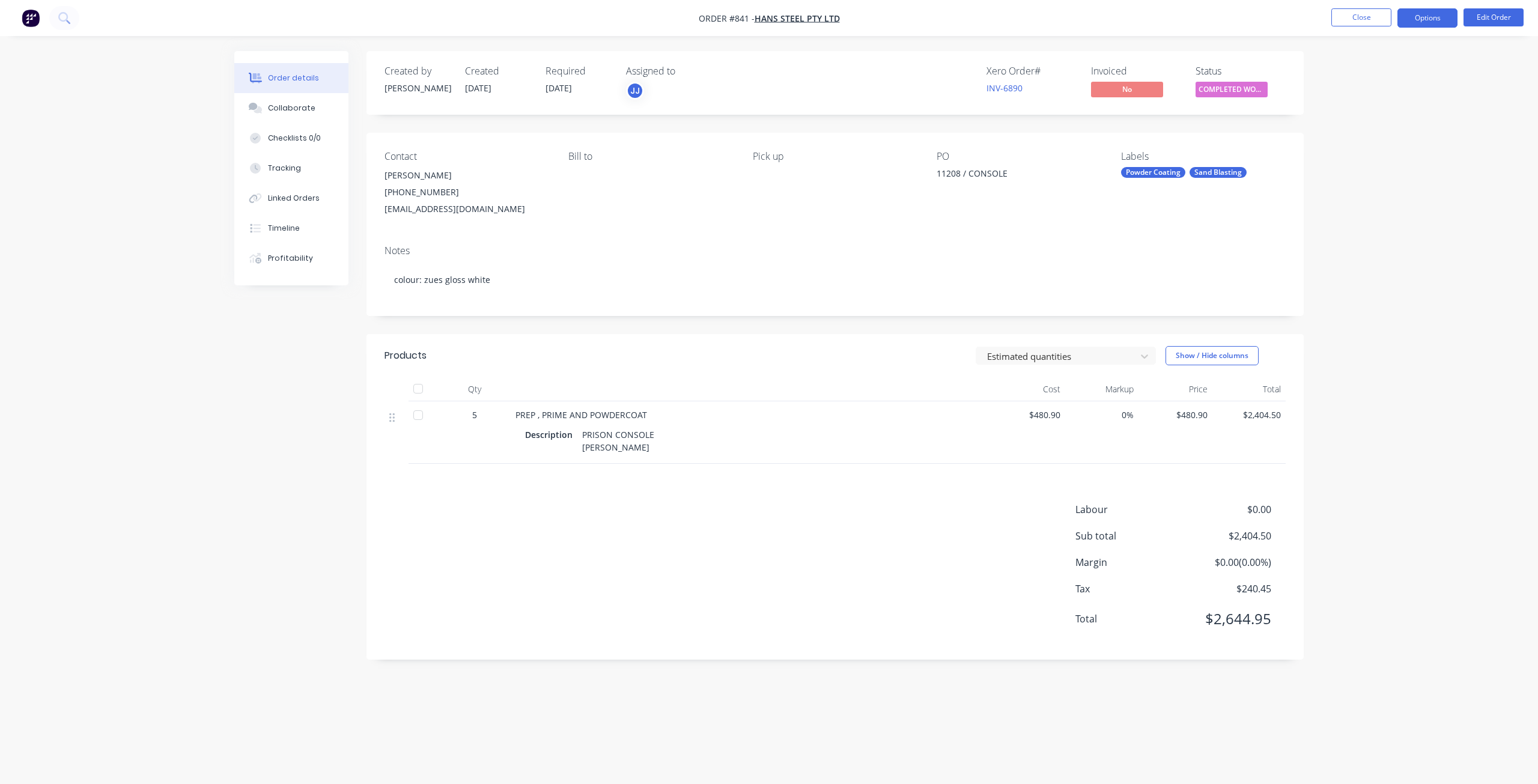
click at [1431, 21] on button "Options" at bounding box center [1428, 18] width 60 height 20
click at [1345, 70] on div "Invoice" at bounding box center [1391, 73] width 110 height 17
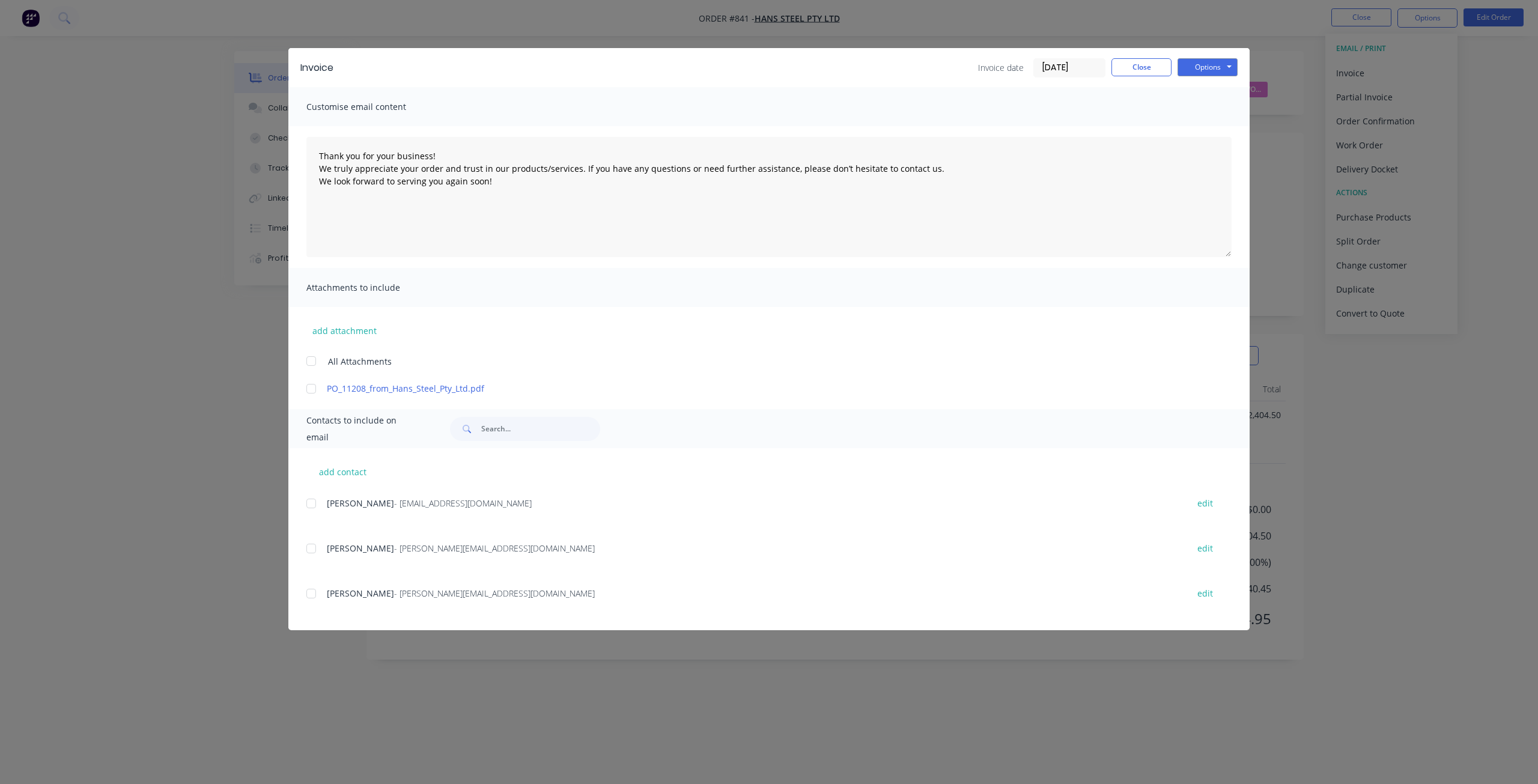
click at [309, 502] on div at bounding box center [312, 503] width 24 height 24
click at [1207, 68] on button "Options" at bounding box center [1208, 68] width 60 height 18
click at [1200, 128] on button "Email" at bounding box center [1216, 128] width 77 height 20
type textarea "Thank you for your business! We truly appreciate your order and trust in our pr…"
click at [1136, 67] on button "Close" at bounding box center [1142, 68] width 60 height 18
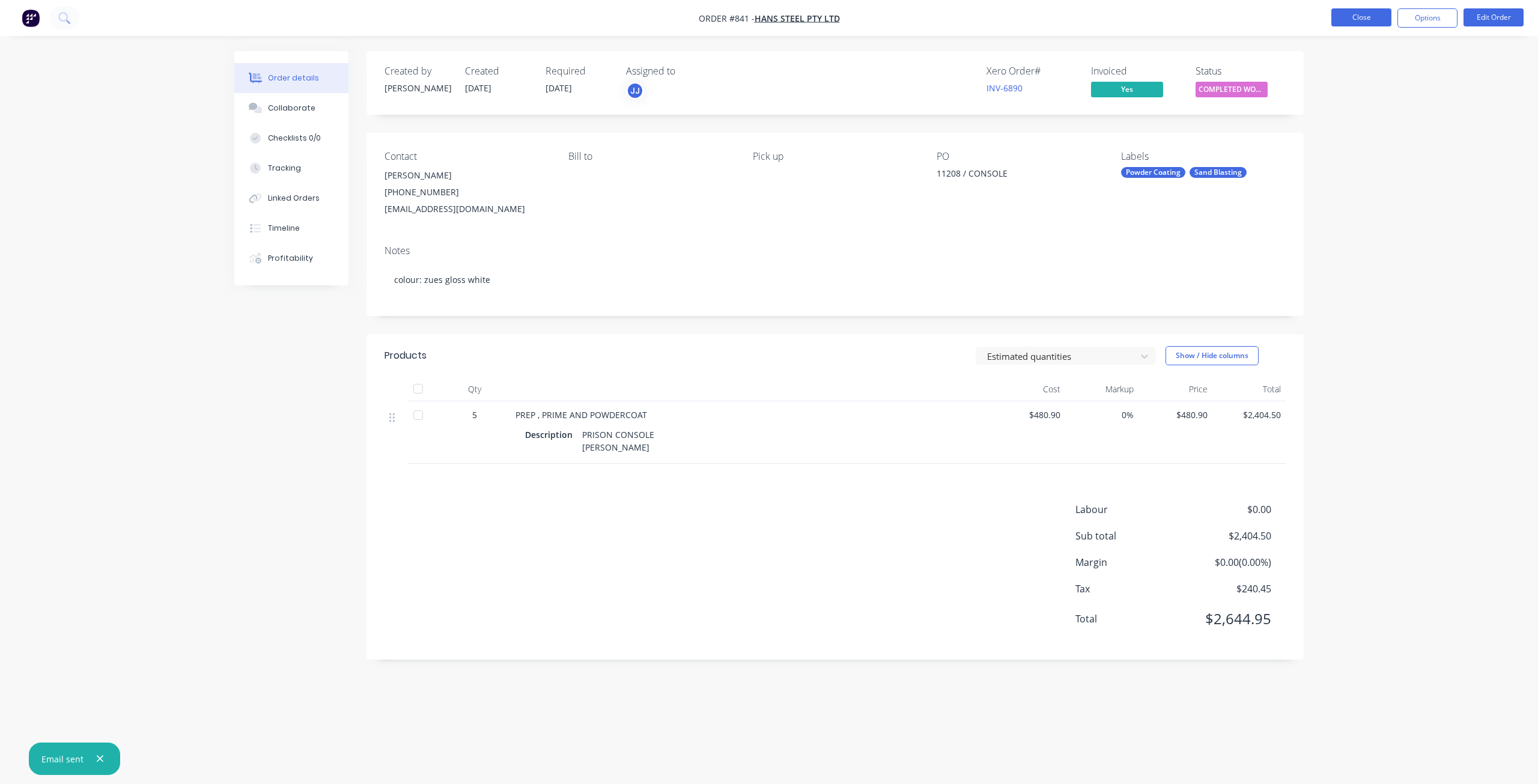
click at [1358, 14] on button "Close" at bounding box center [1362, 17] width 60 height 18
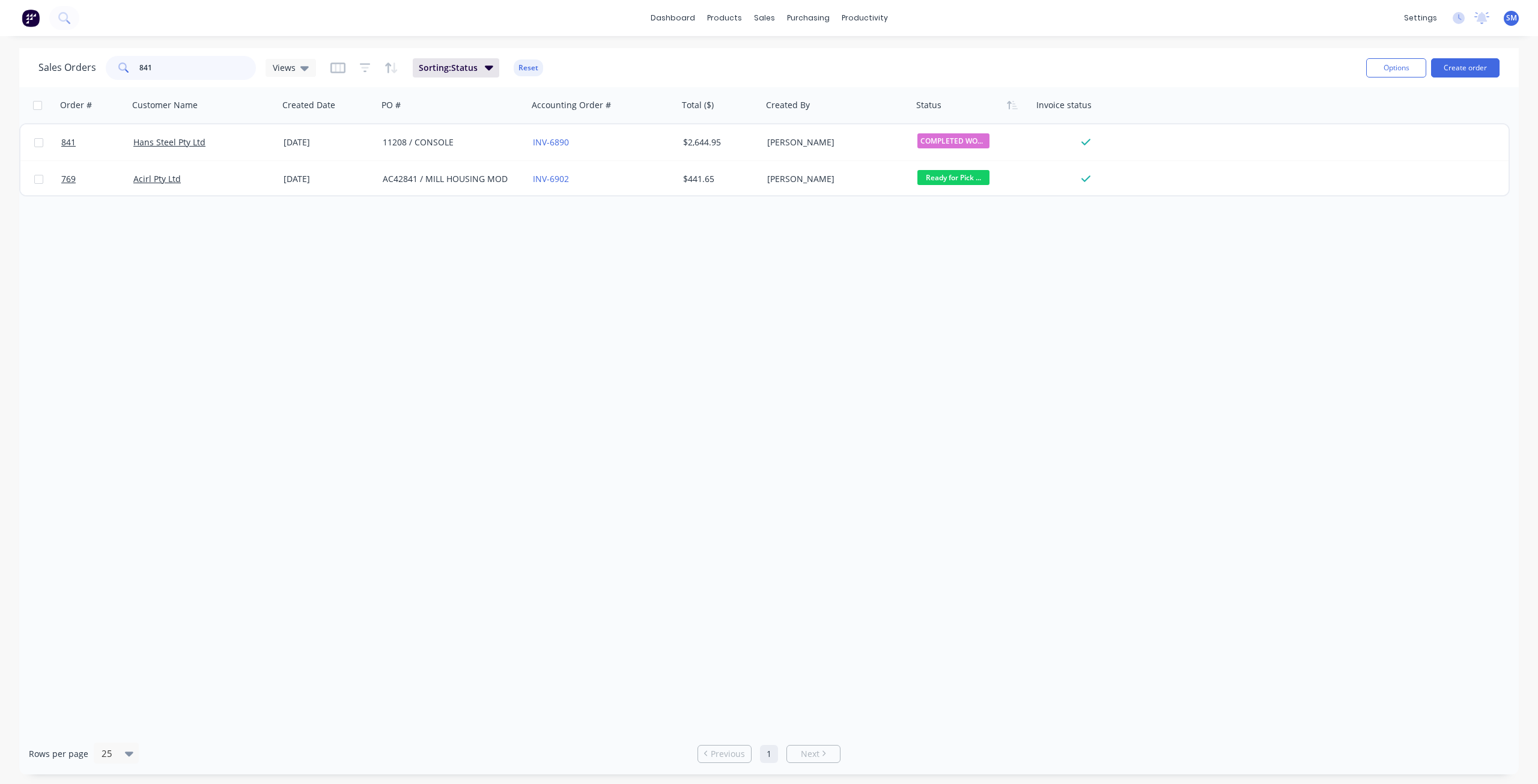
drag, startPoint x: 146, startPoint y: 64, endPoint x: 83, endPoint y: 65, distance: 63.0
click at [83, 65] on div "Sales Orders 841 Views" at bounding box center [177, 68] width 278 height 24
drag, startPoint x: 162, startPoint y: 62, endPoint x: 128, endPoint y: 58, distance: 34.2
click at [128, 58] on div "841" at bounding box center [181, 68] width 150 height 24
type input "829"
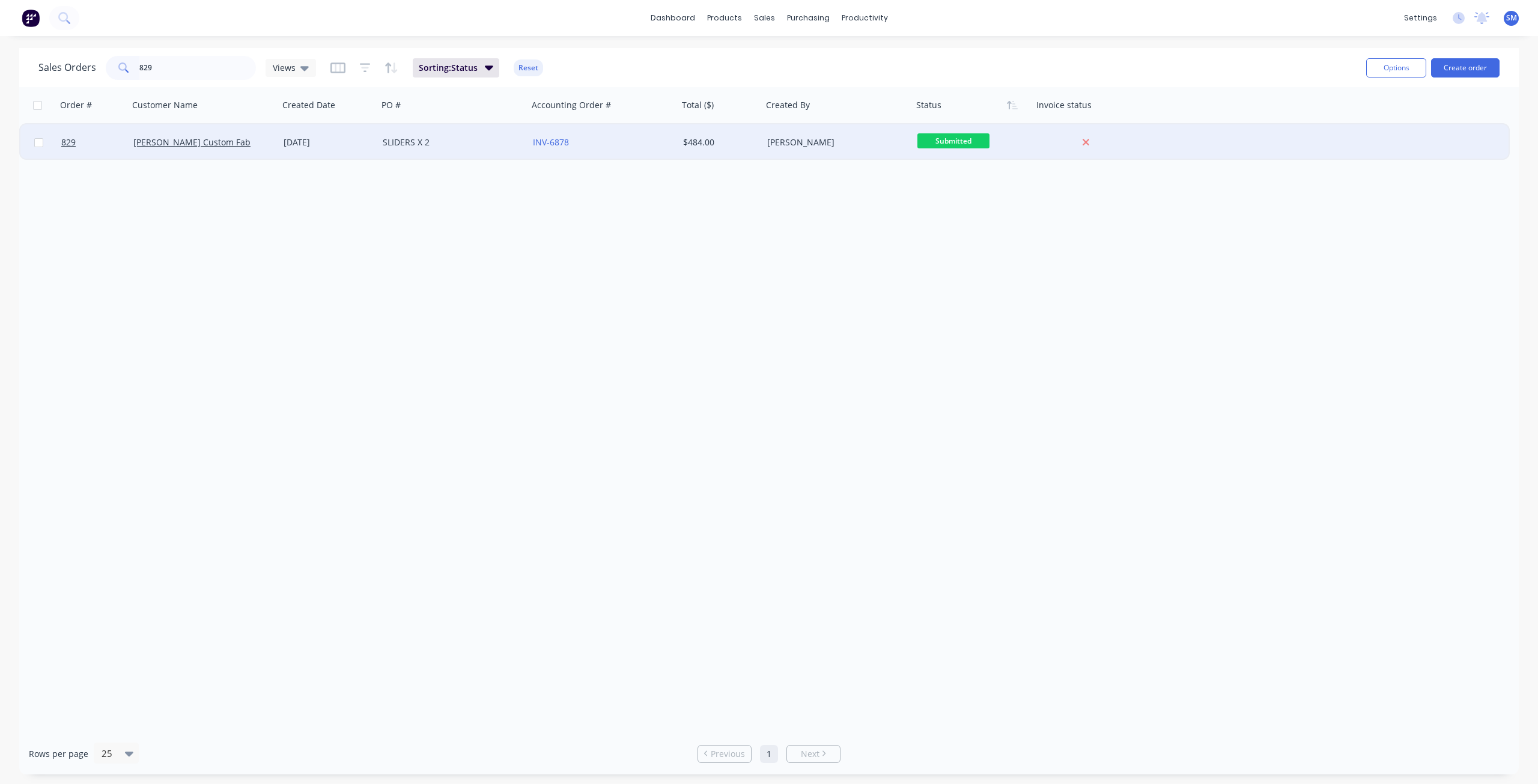
click at [472, 143] on div "SLIDERS X 2" at bounding box center [450, 143] width 134 height 12
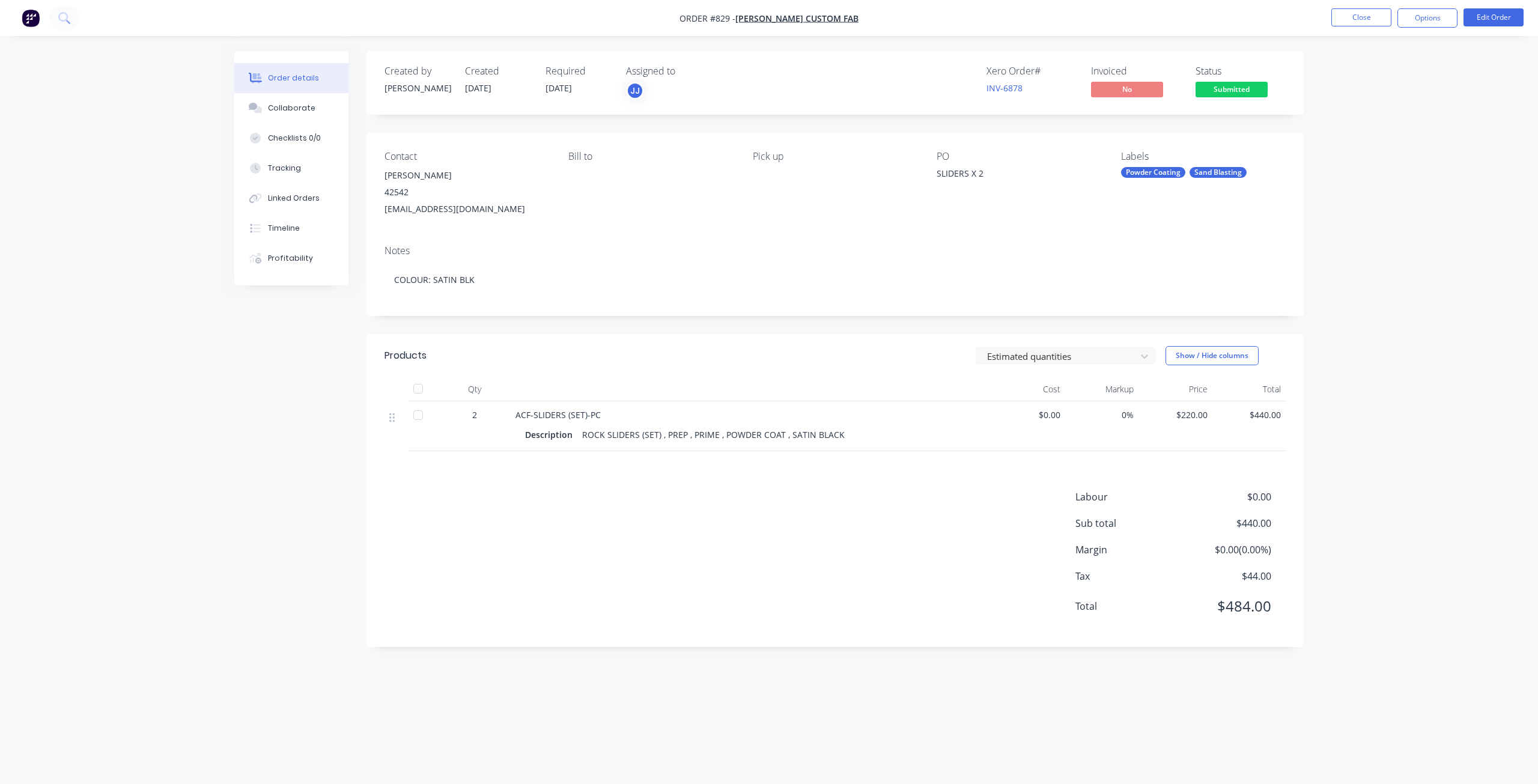
click at [1237, 90] on span "Submitted" at bounding box center [1232, 89] width 72 height 15
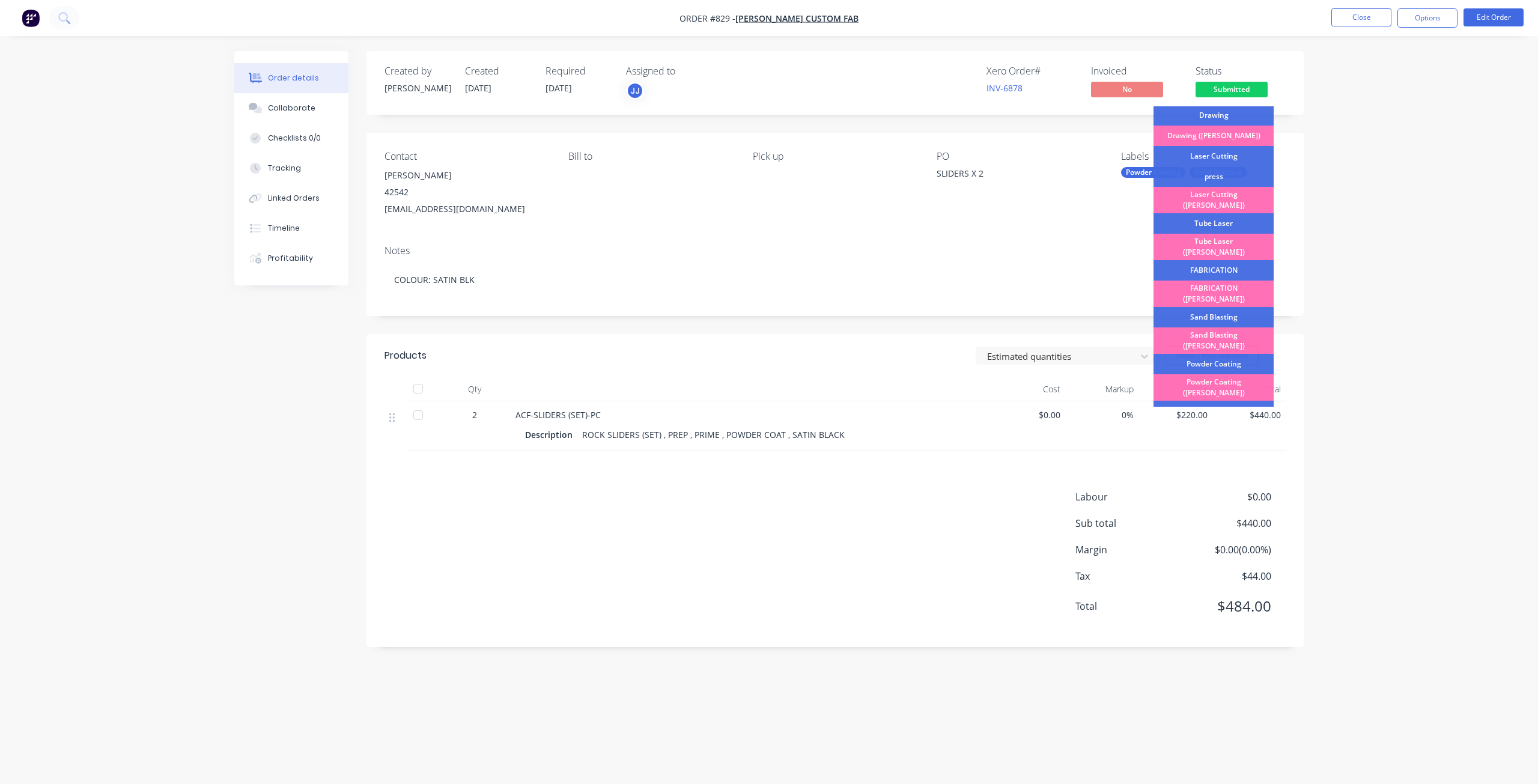
scroll to position [30, 0]
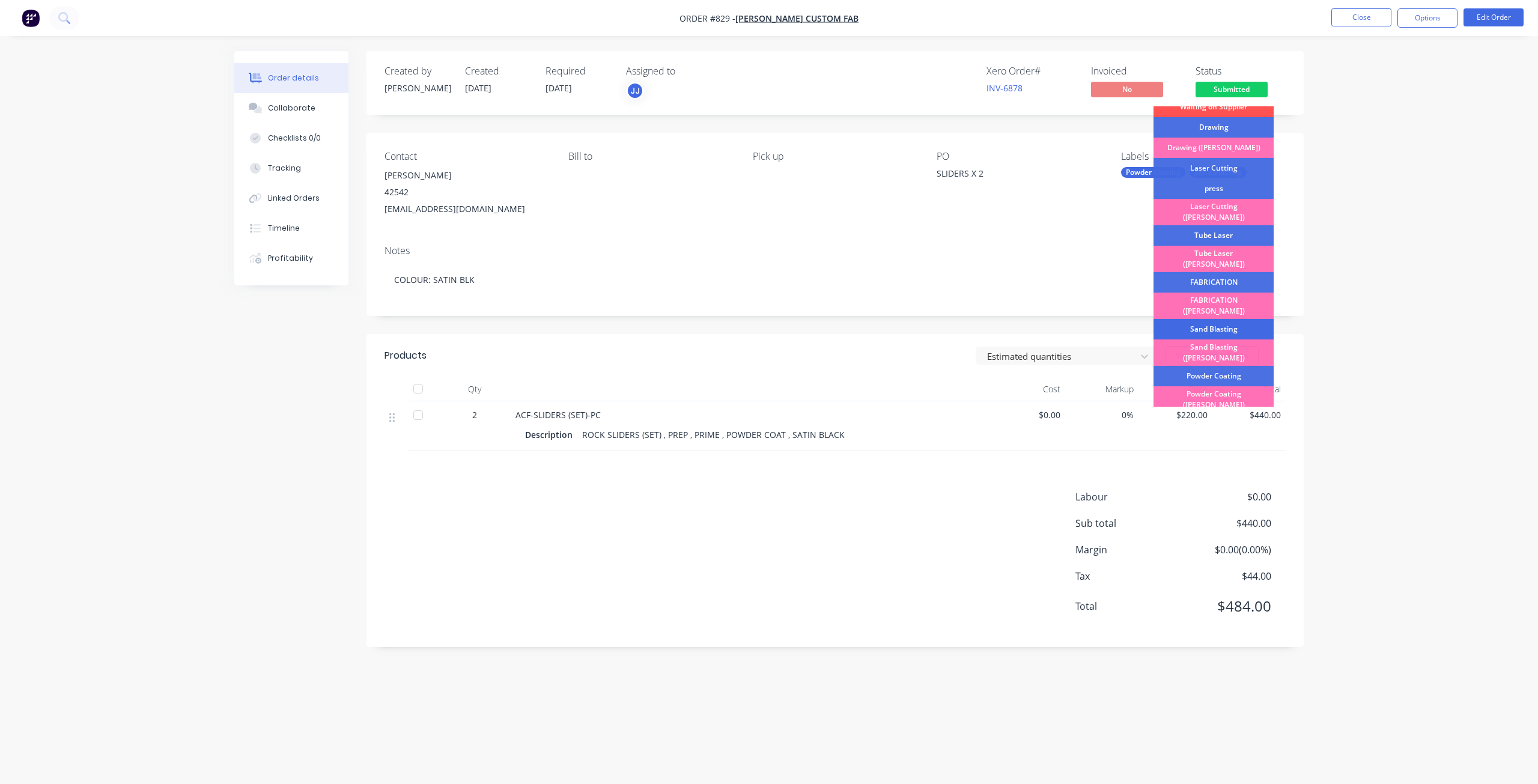
click at [1202, 319] on div "Sand Blasting" at bounding box center [1214, 329] width 120 height 20
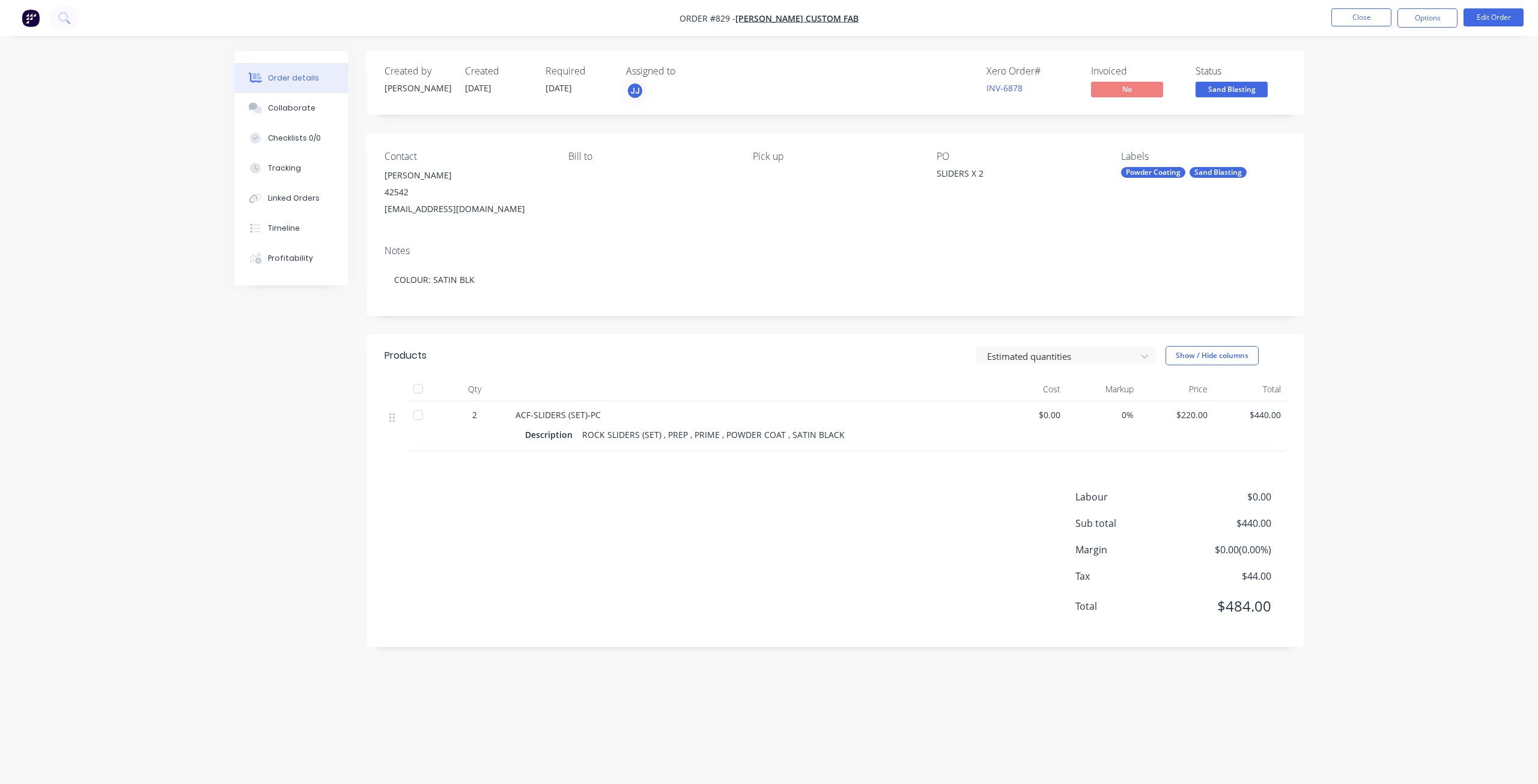
click at [1224, 92] on span "Sand Blasting" at bounding box center [1232, 89] width 72 height 15
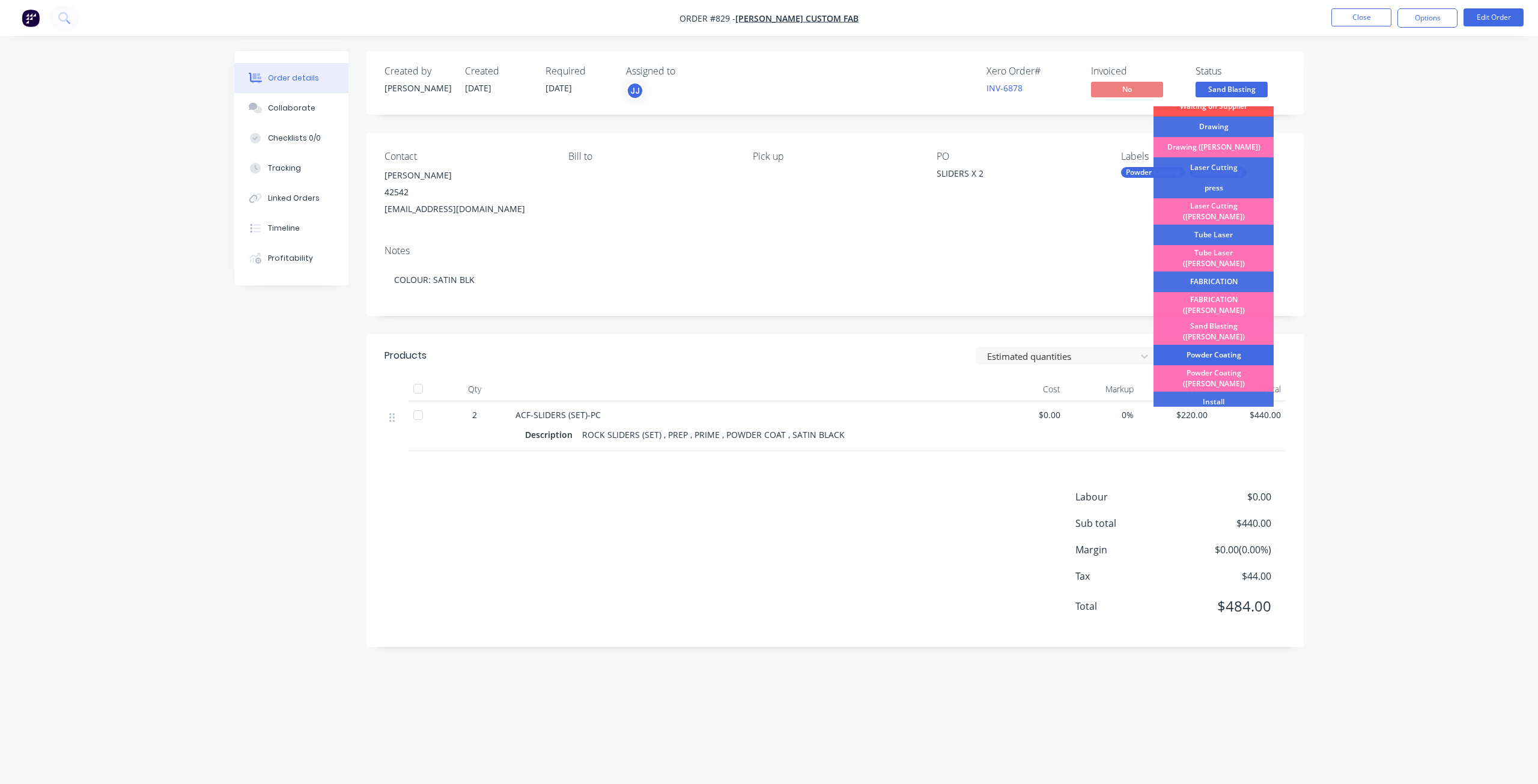
scroll to position [180, 0]
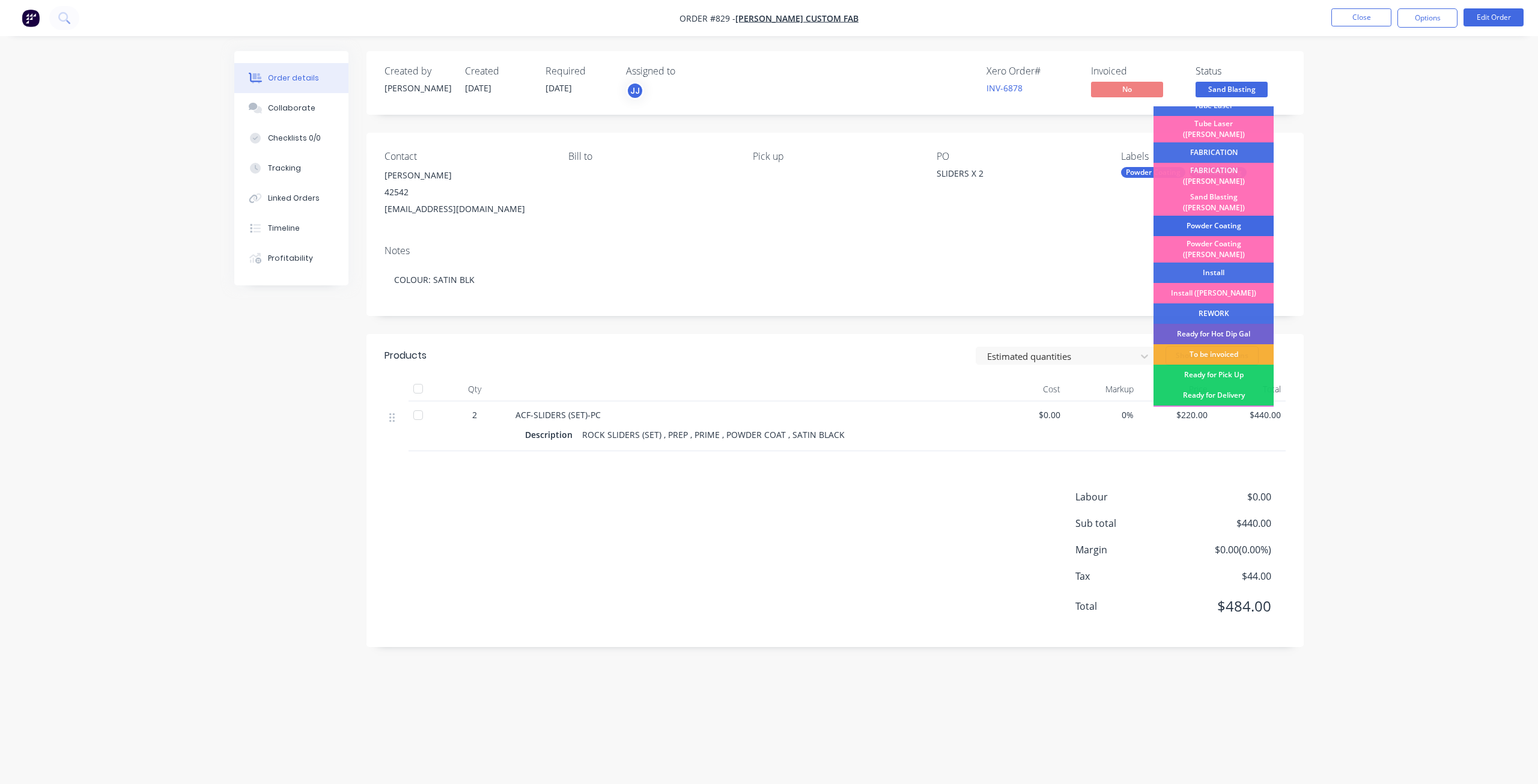
click at [1204, 215] on div "Powder Coating" at bounding box center [1214, 225] width 120 height 20
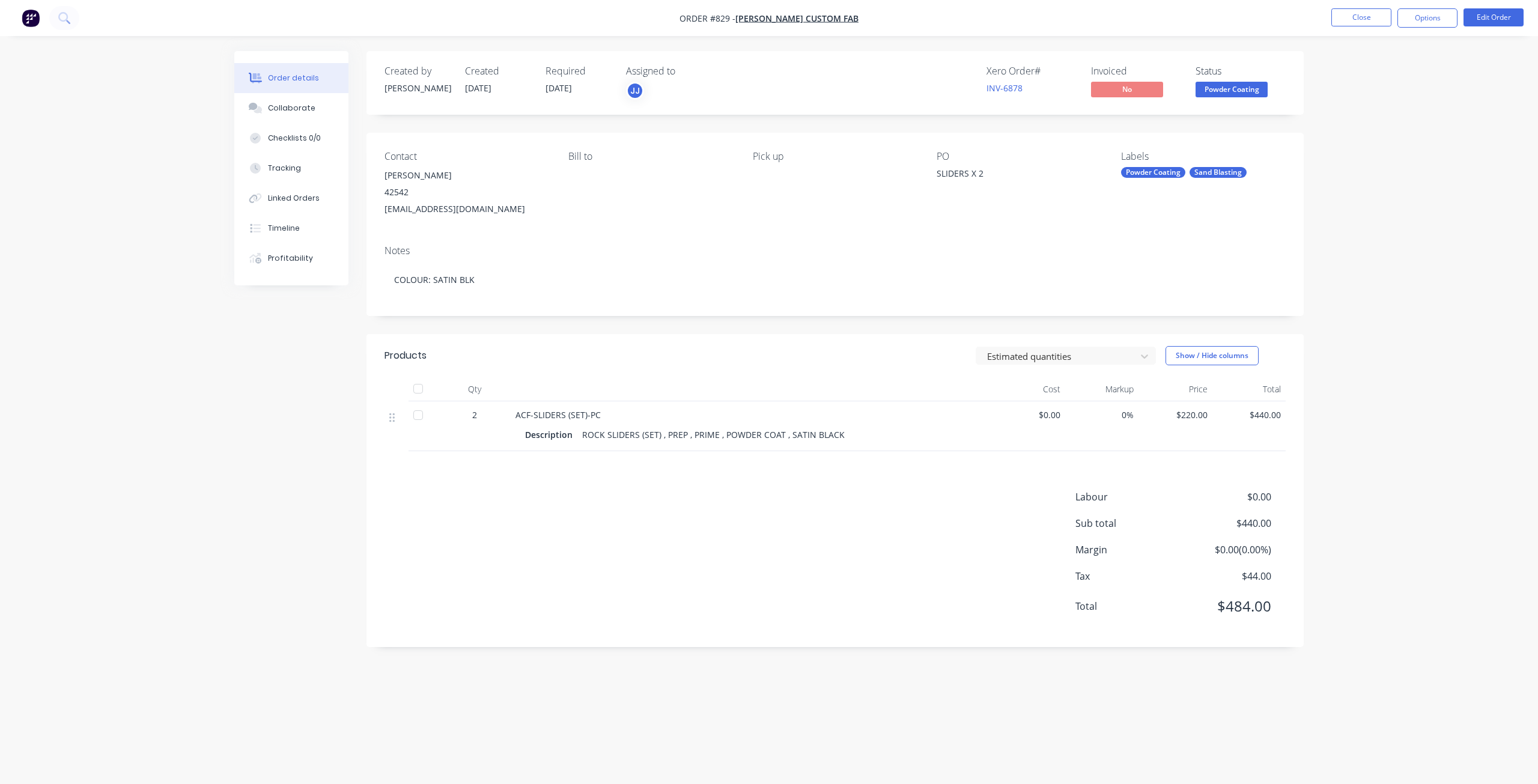
click at [1237, 86] on span "Powder Coating" at bounding box center [1232, 89] width 72 height 15
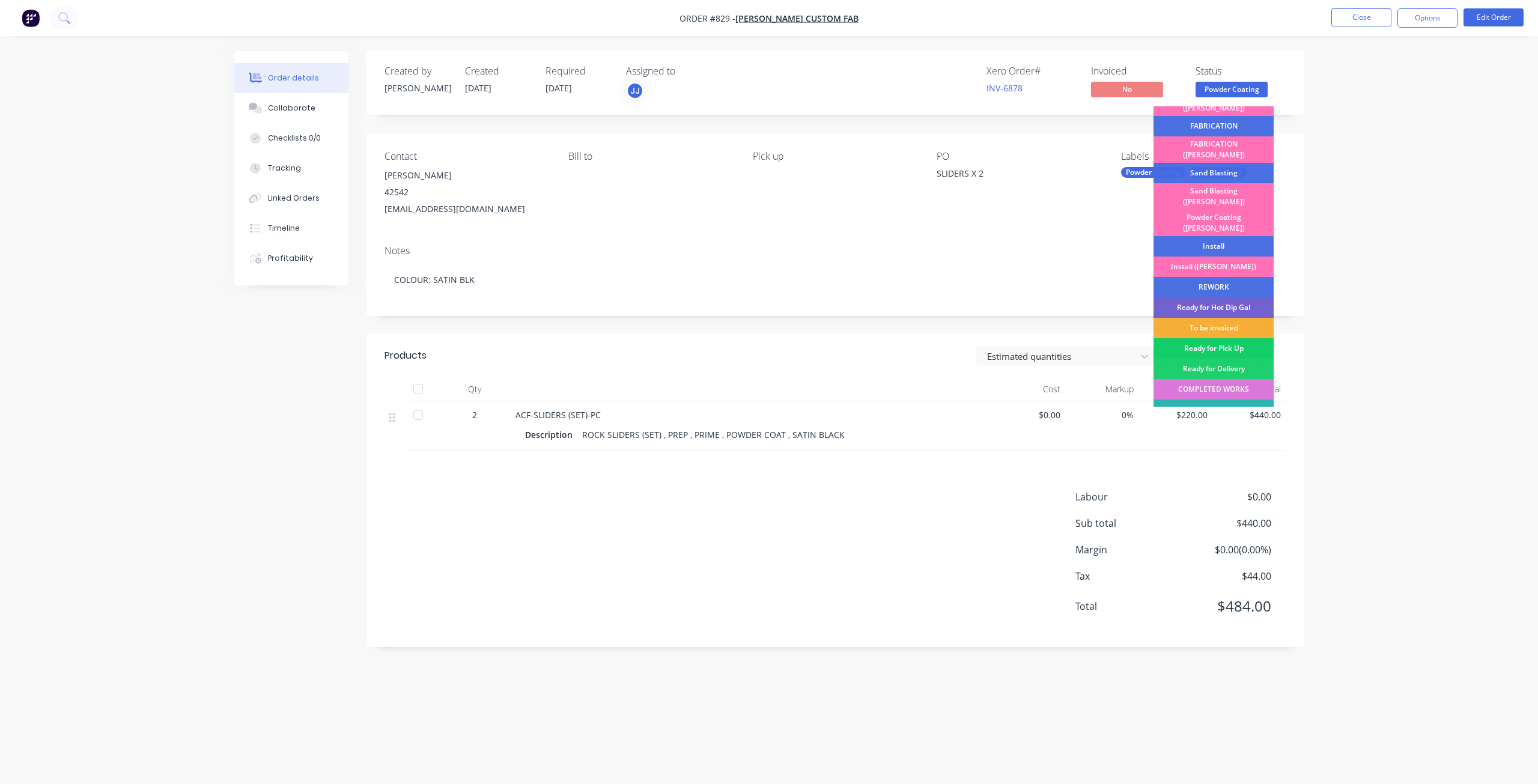
scroll to position [210, 0]
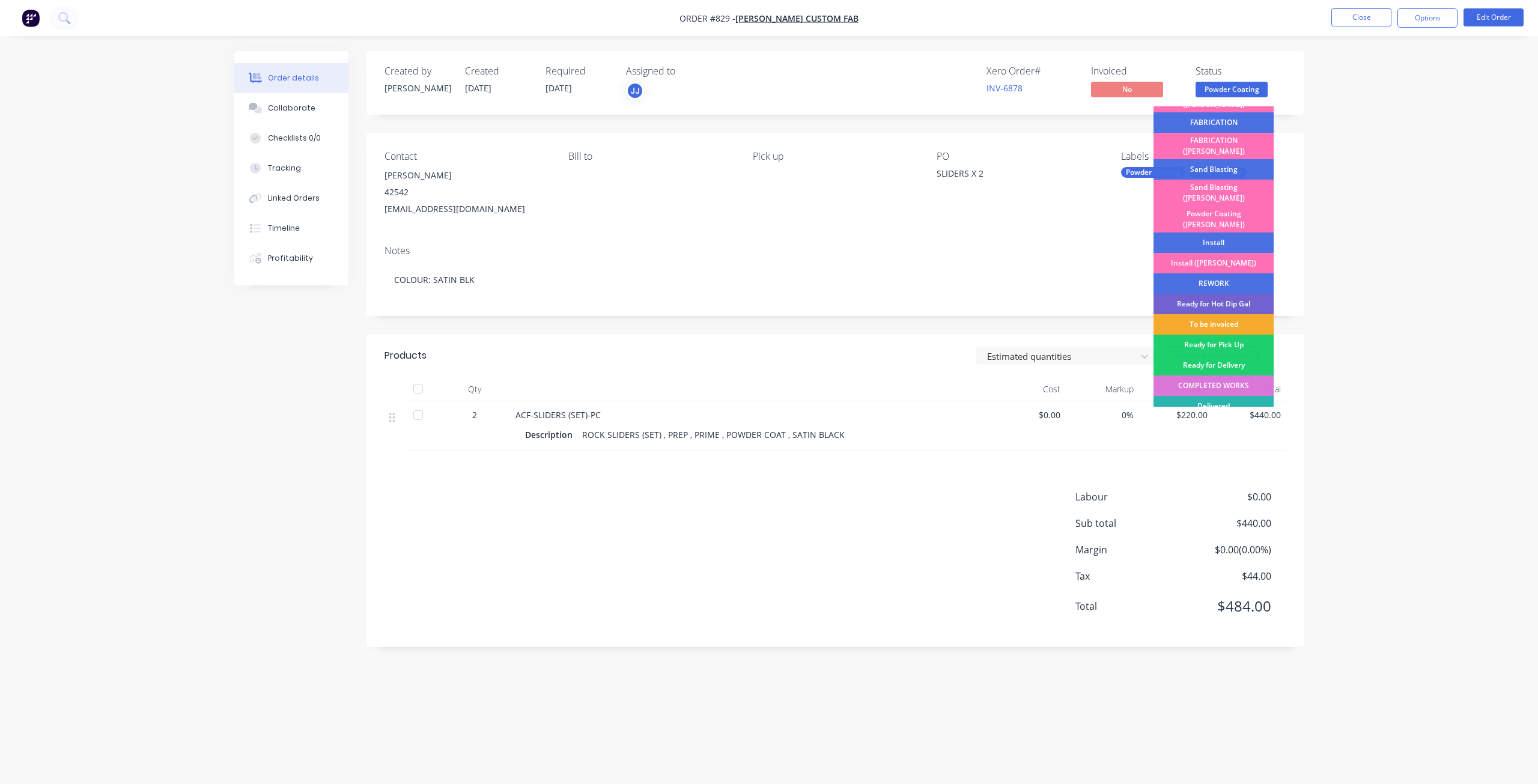
click at [1194, 314] on div "To be invoiced" at bounding box center [1214, 324] width 120 height 20
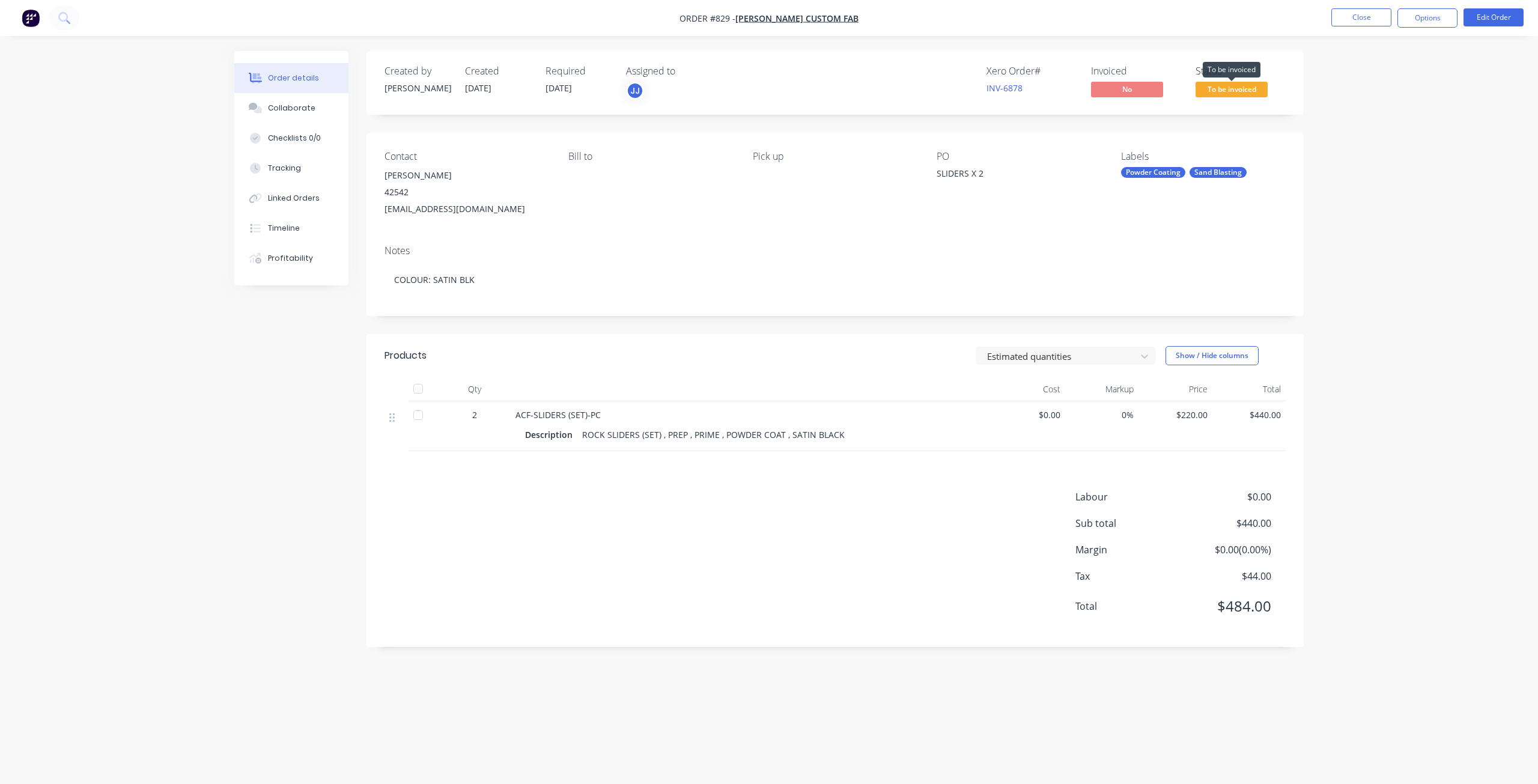
click at [1232, 92] on span "To be invoiced" at bounding box center [1232, 89] width 72 height 15
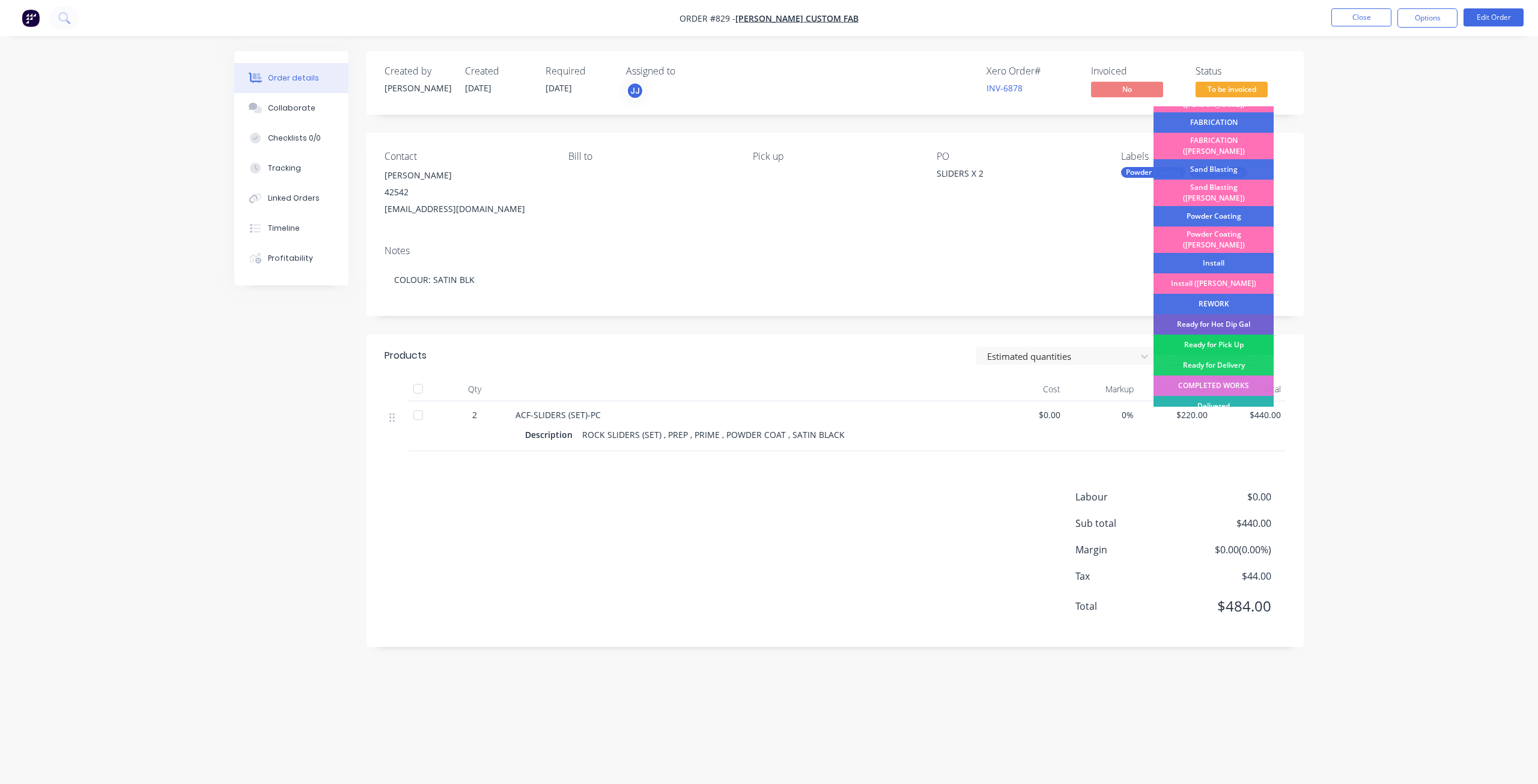
click at [1213, 335] on div "Ready for Pick Up" at bounding box center [1214, 344] width 120 height 20
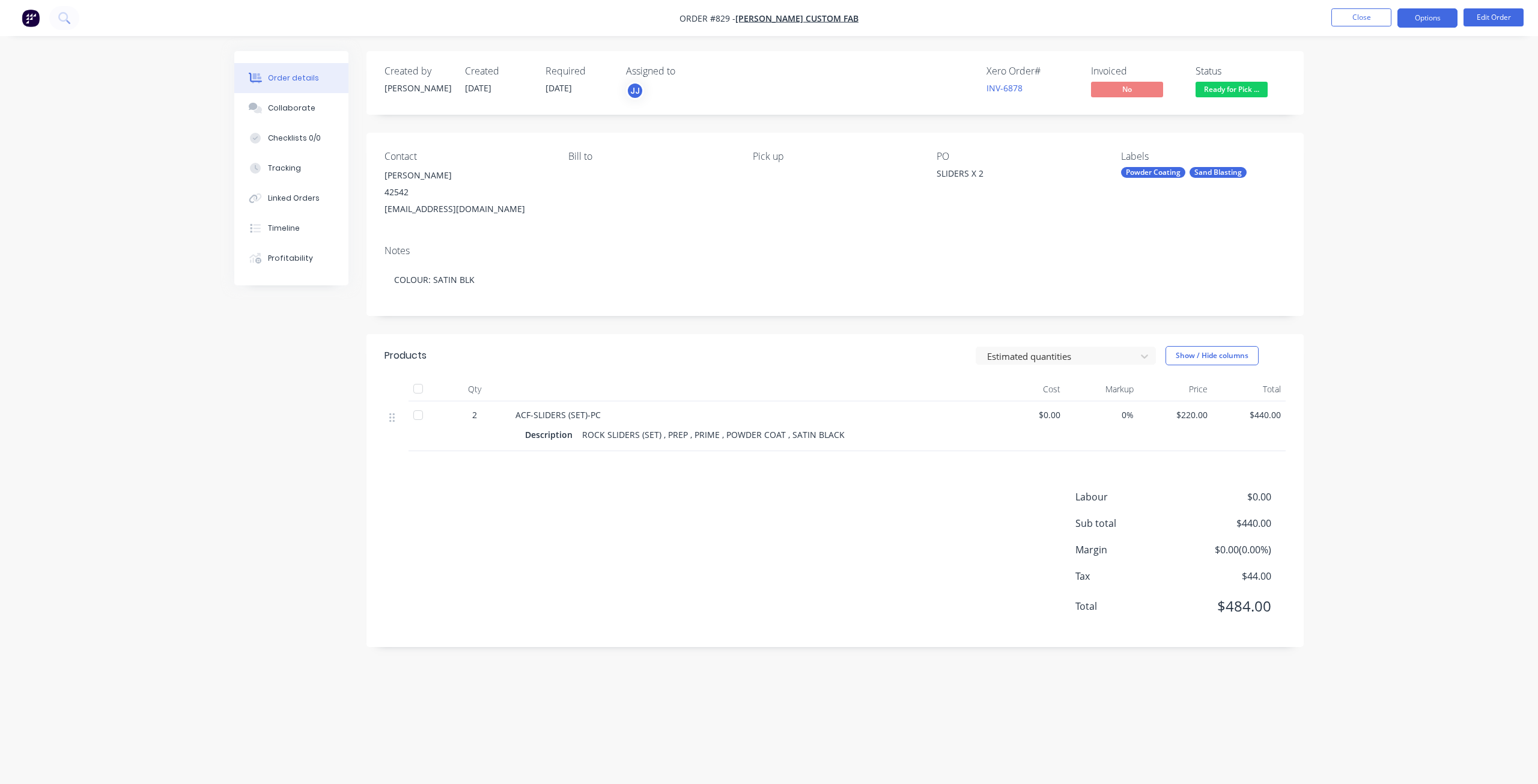
click at [1424, 14] on button "Options" at bounding box center [1428, 18] width 60 height 20
click at [1348, 75] on div "Invoice" at bounding box center [1391, 73] width 110 height 17
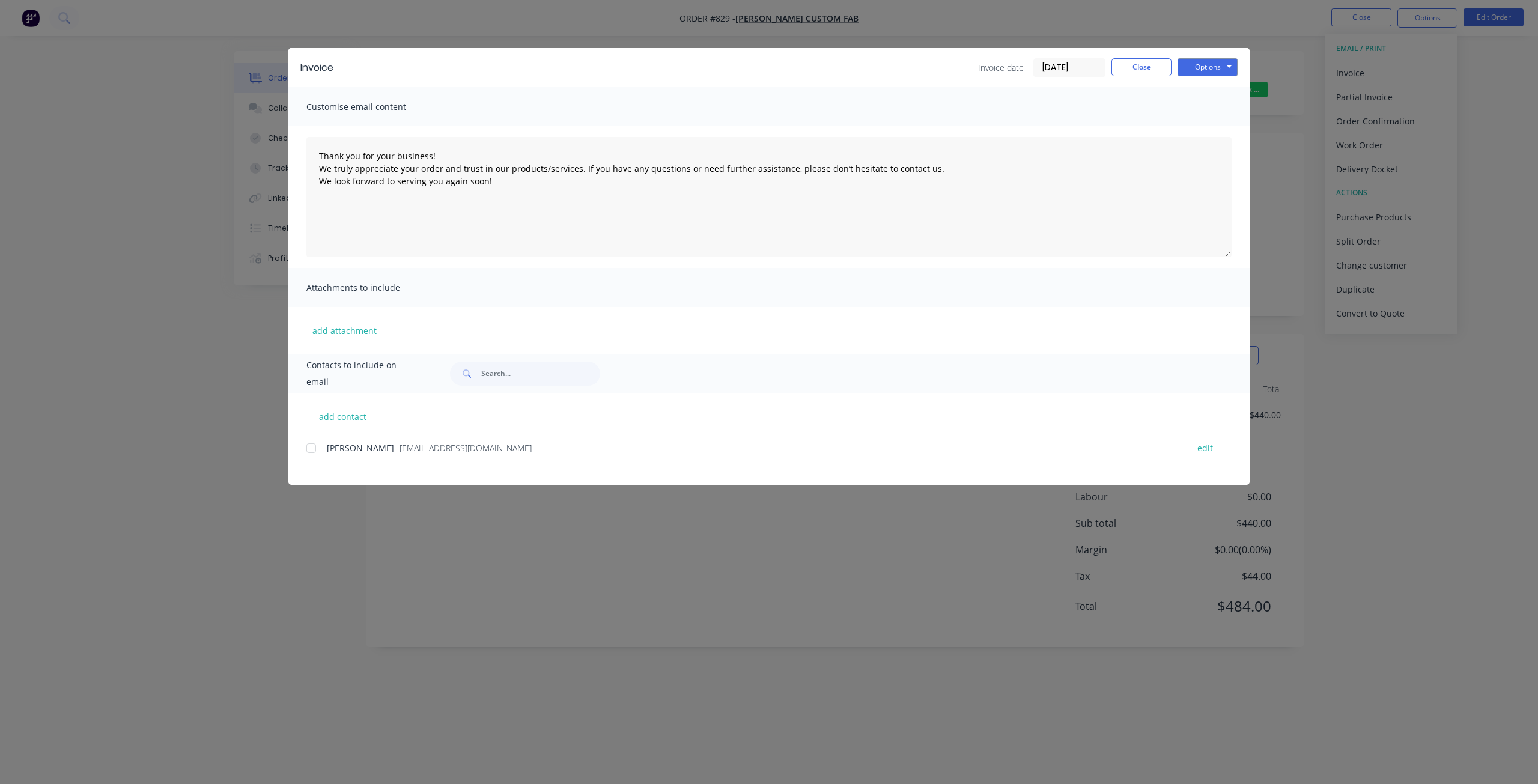
click at [314, 448] on div at bounding box center [312, 448] width 24 height 24
click at [1215, 70] on button "Options" at bounding box center [1208, 68] width 60 height 18
click at [1211, 131] on button "Email" at bounding box center [1216, 128] width 77 height 20
type textarea "Thank you for your business! We truly appreciate your order and trust in our pr…"
click at [1137, 66] on button "Close" at bounding box center [1142, 68] width 60 height 18
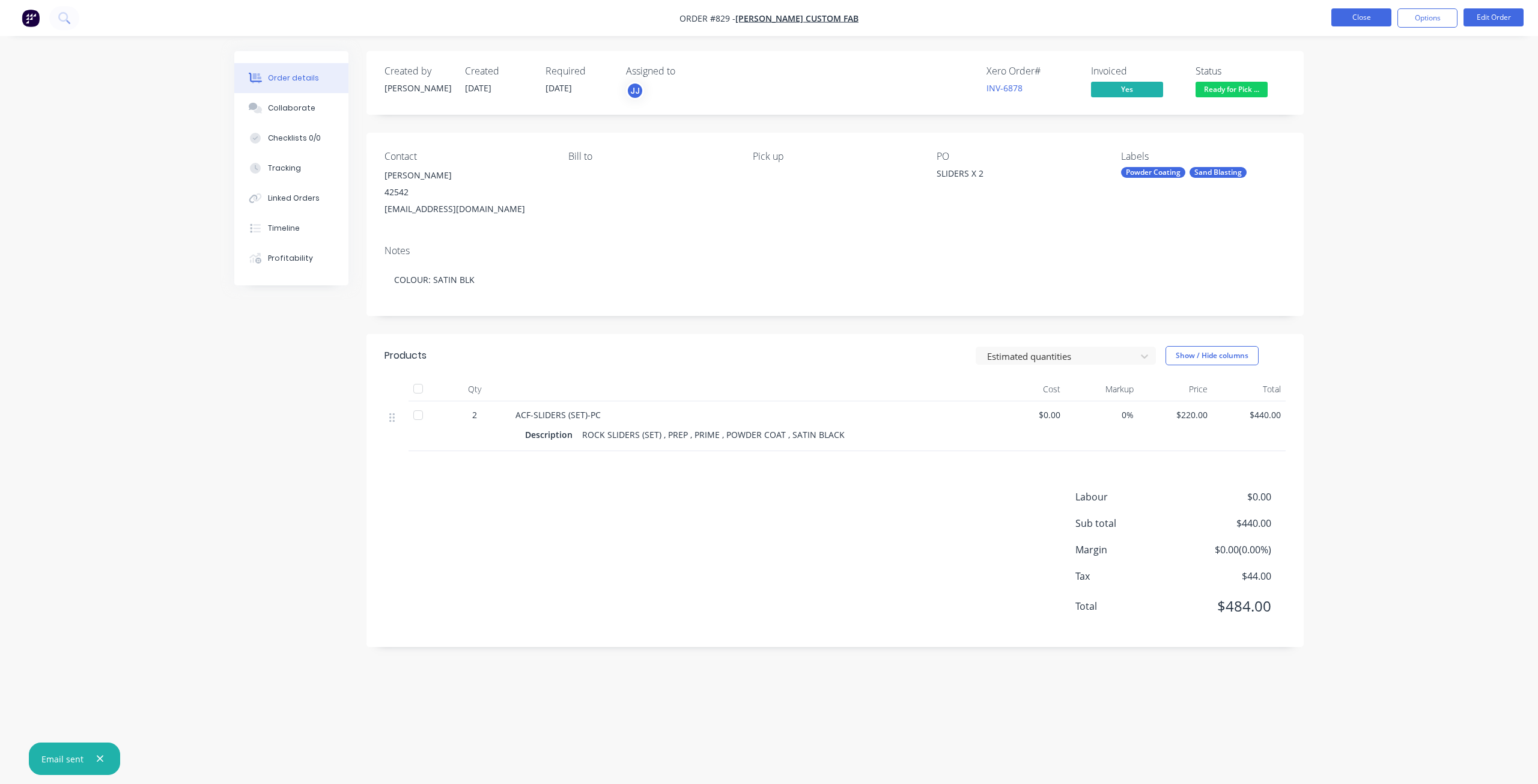
click at [1365, 18] on button "Close" at bounding box center [1362, 17] width 60 height 18
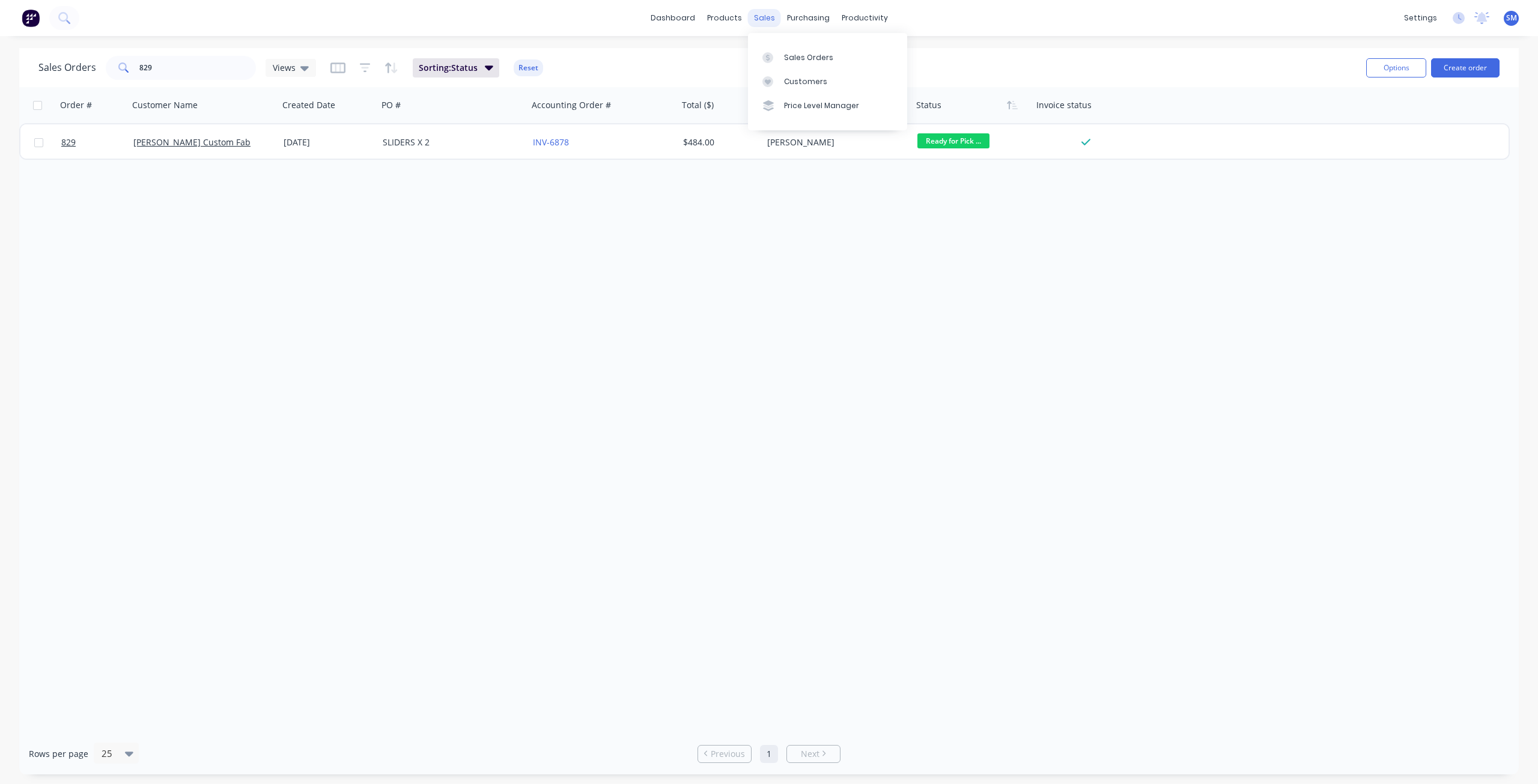
click at [766, 19] on div "sales" at bounding box center [765, 18] width 33 height 18
click at [791, 77] on div "Customers" at bounding box center [806, 82] width 44 height 11
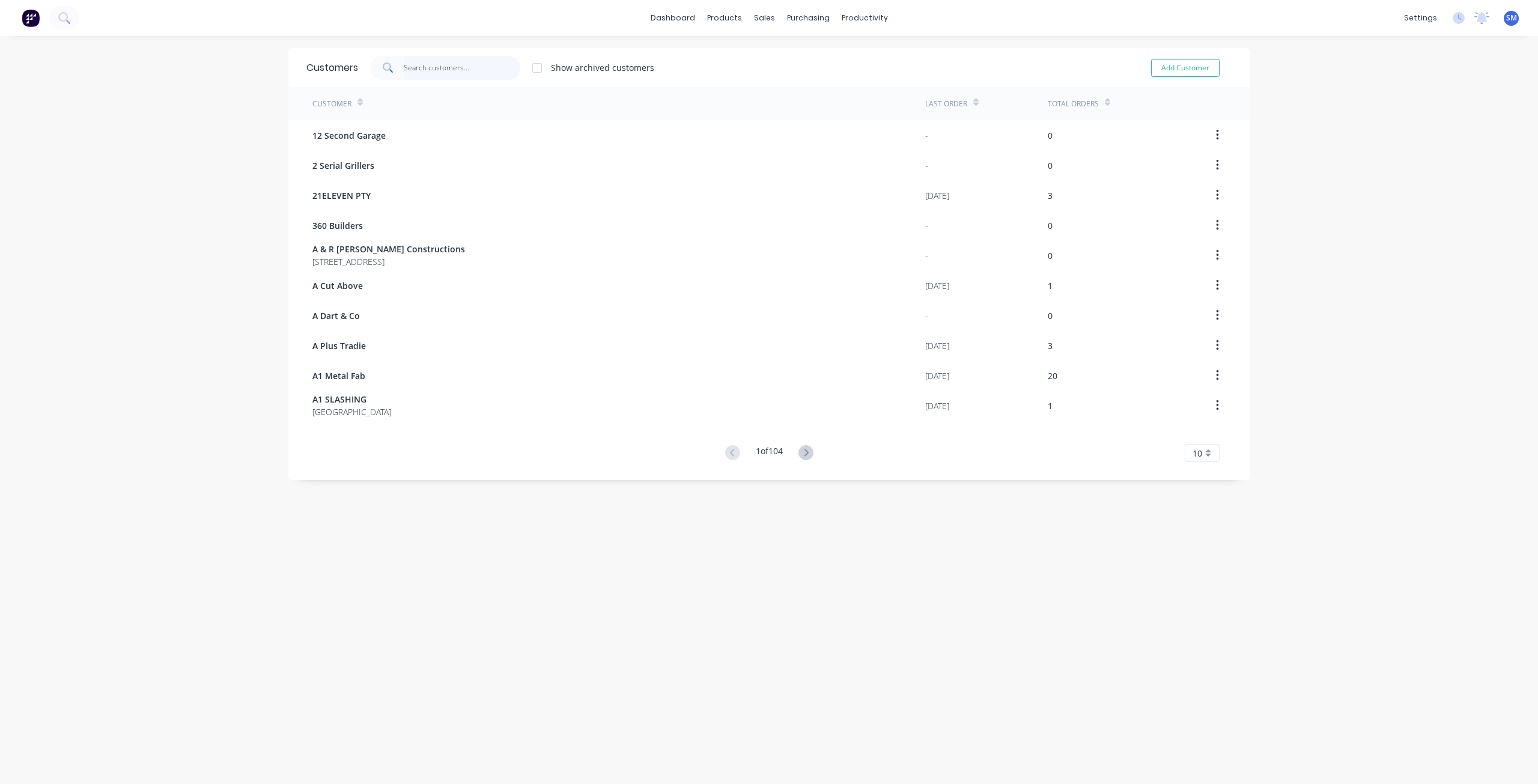
click at [420, 73] on input "text" at bounding box center [462, 68] width 117 height 24
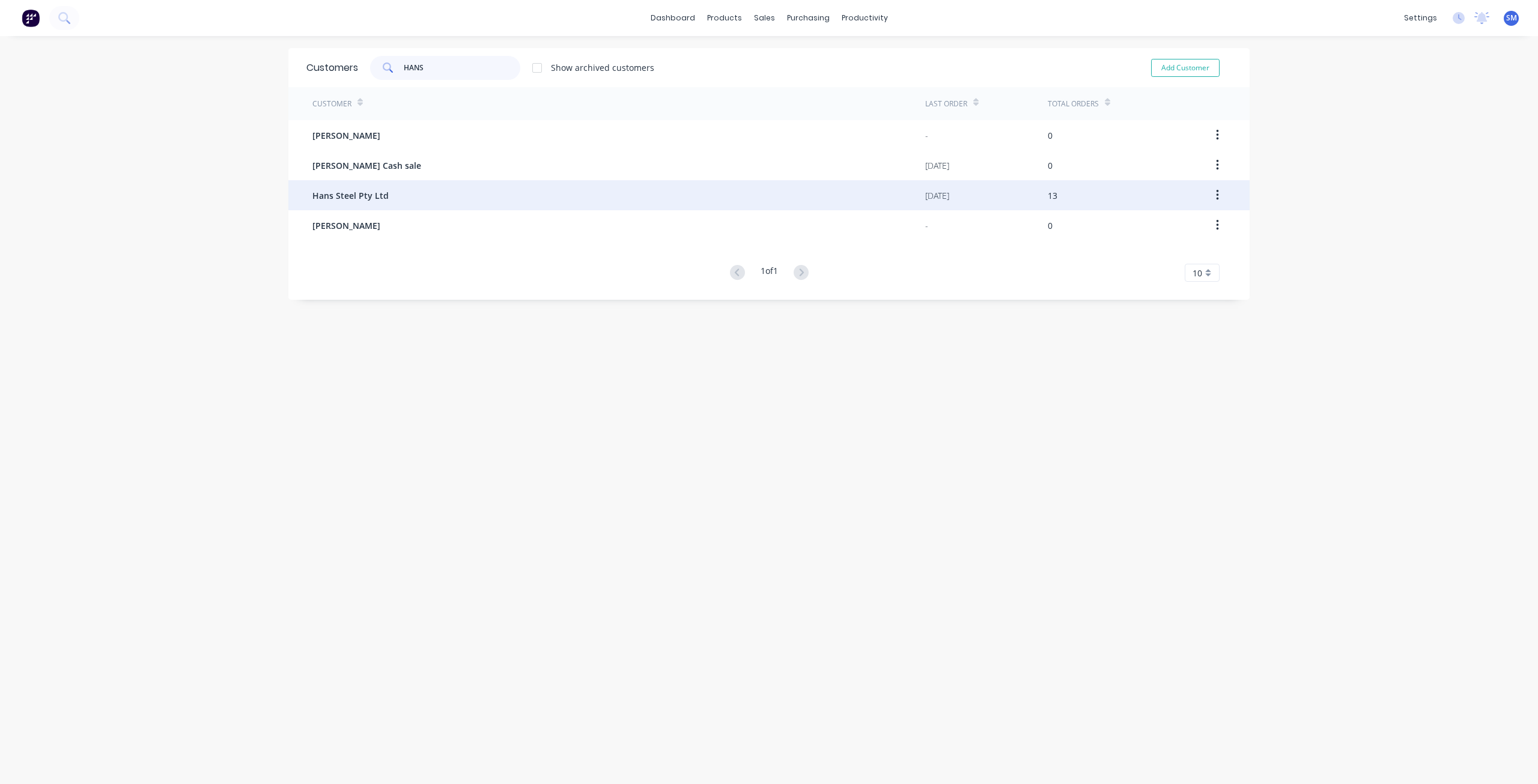
type input "HANS"
click at [373, 197] on span "Hans Steel Pty Ltd" at bounding box center [351, 195] width 77 height 13
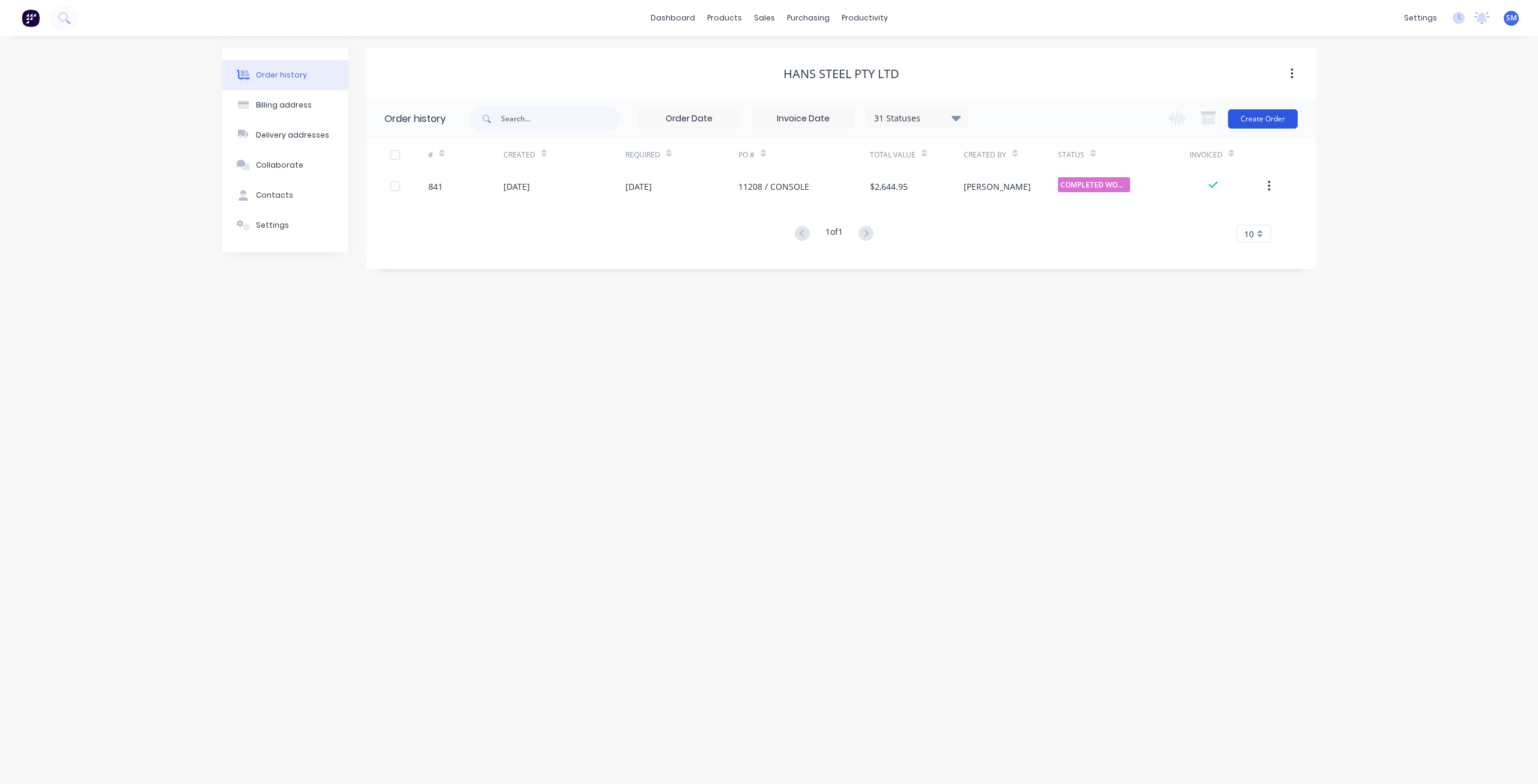
click at [1254, 116] on button "Create Order" at bounding box center [1263, 119] width 70 height 20
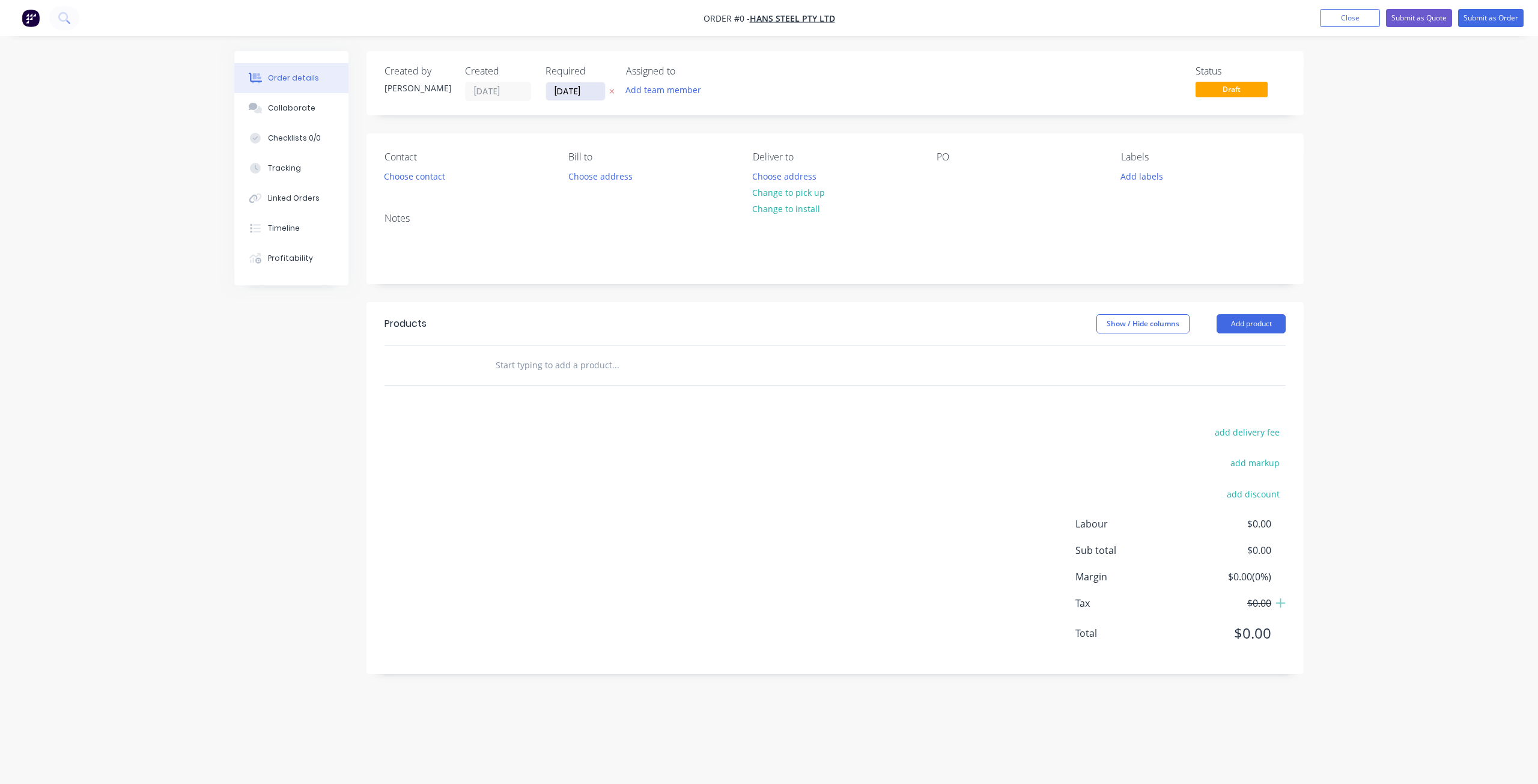
click at [567, 92] on input "[DATE]" at bounding box center [576, 92] width 59 height 18
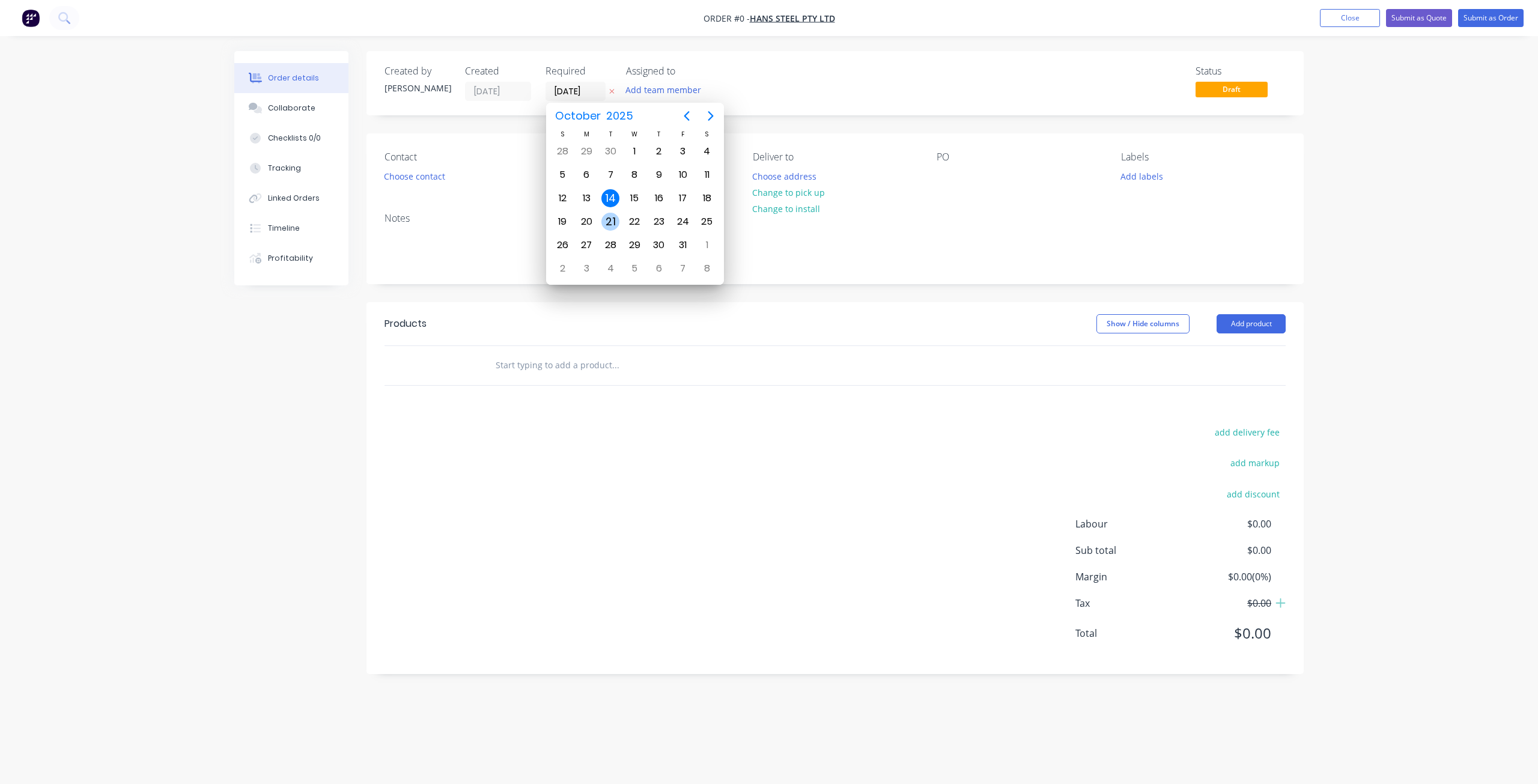
click at [617, 221] on div "21" at bounding box center [610, 221] width 18 height 18
type input "[DATE]"
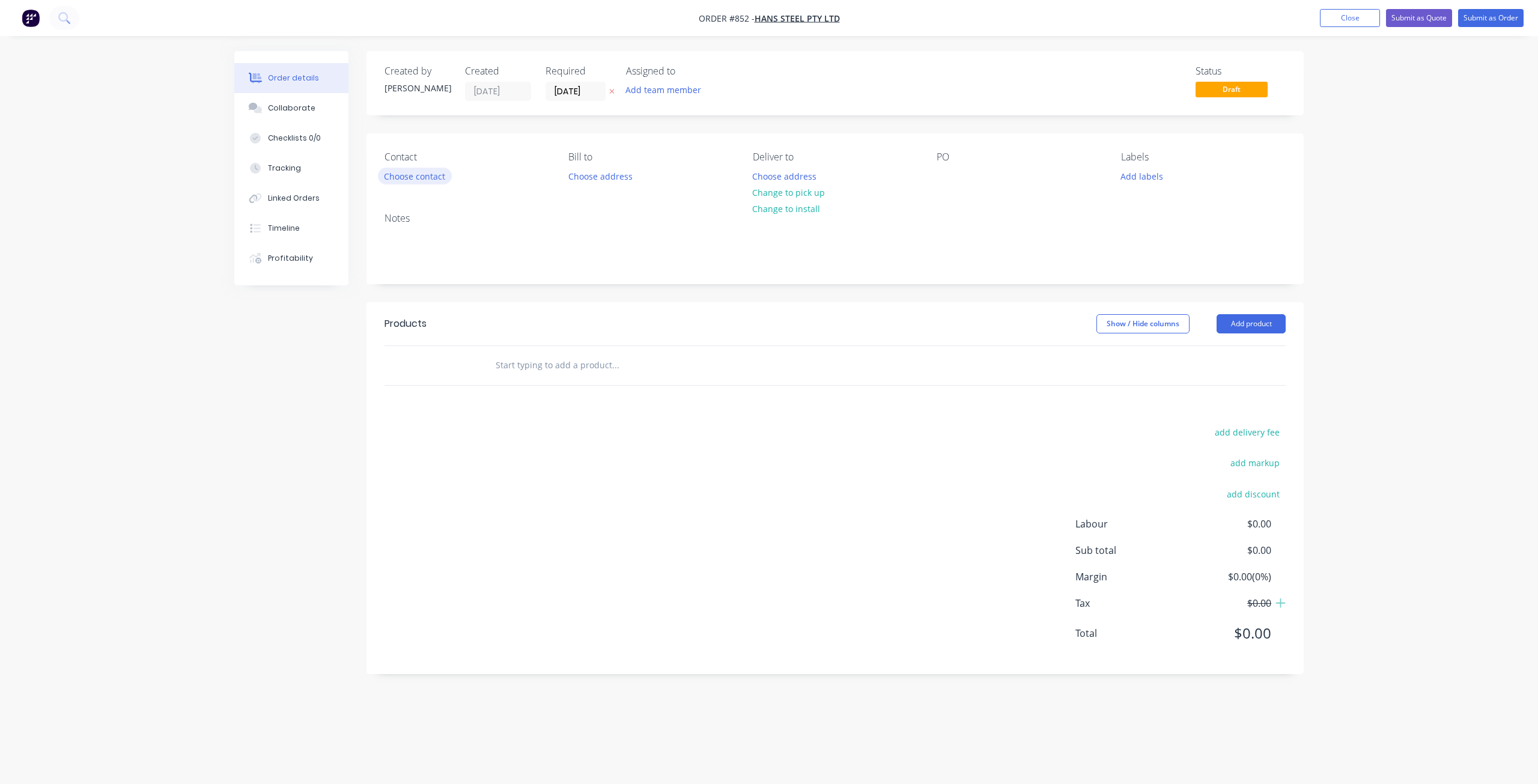
click at [414, 182] on button "Choose contact" at bounding box center [415, 176] width 74 height 17
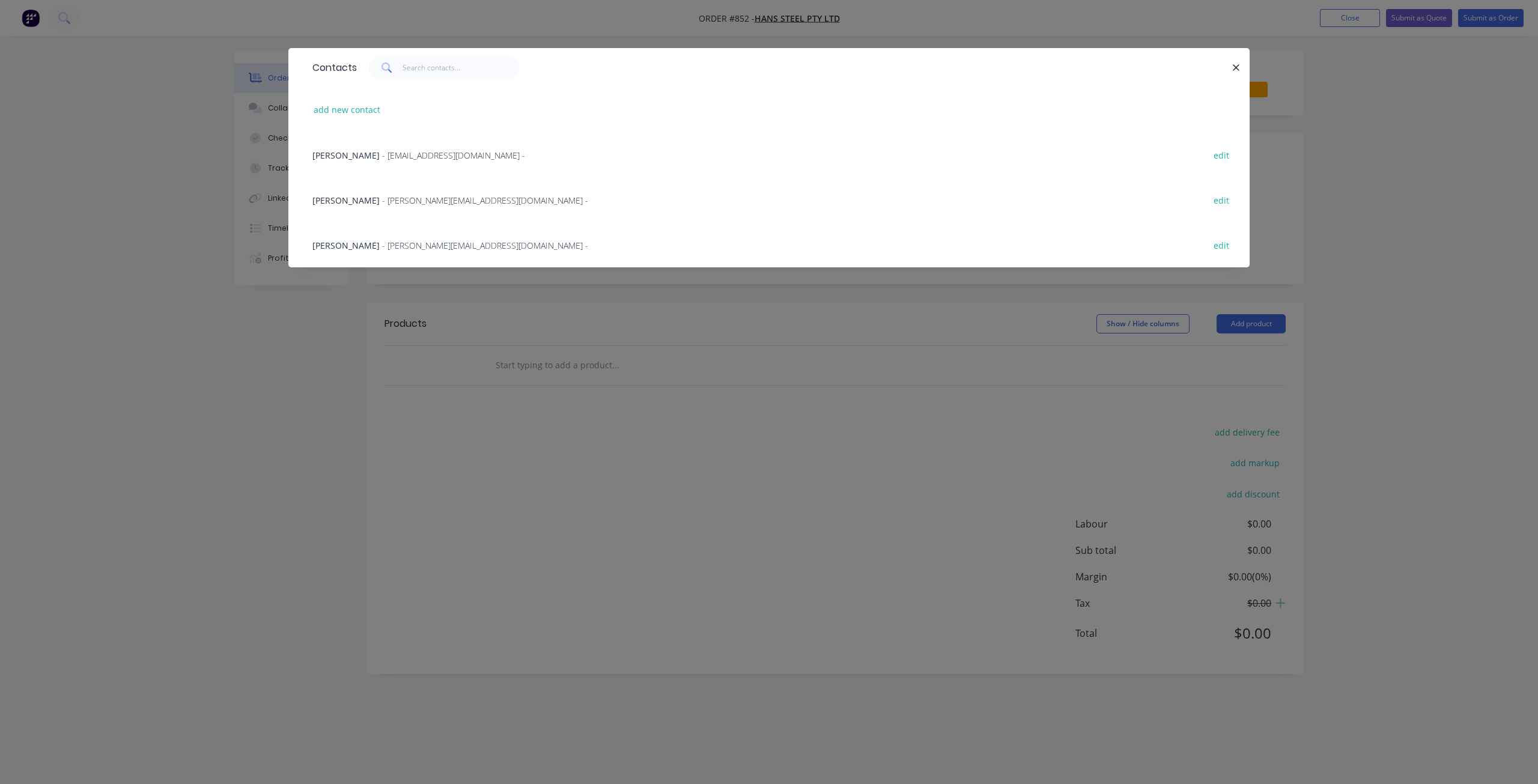
click at [396, 154] on span "- [EMAIL_ADDRESS][DOMAIN_NAME] -" at bounding box center [453, 155] width 143 height 11
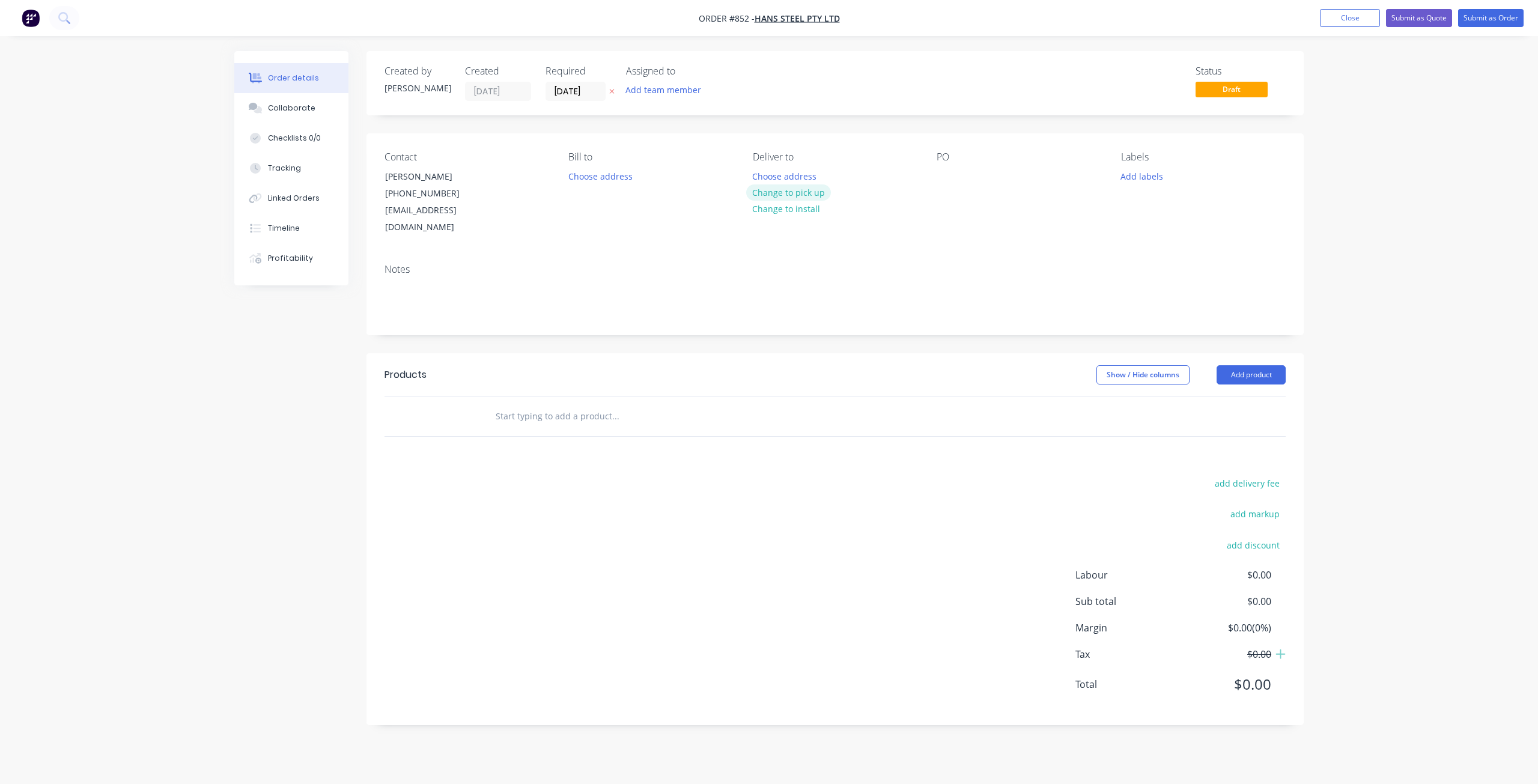
click at [784, 191] on button "Change to pick up" at bounding box center [789, 193] width 86 height 17
click at [941, 173] on div at bounding box center [947, 176] width 20 height 17
click at [1133, 171] on button "Add labels" at bounding box center [1142, 176] width 56 height 17
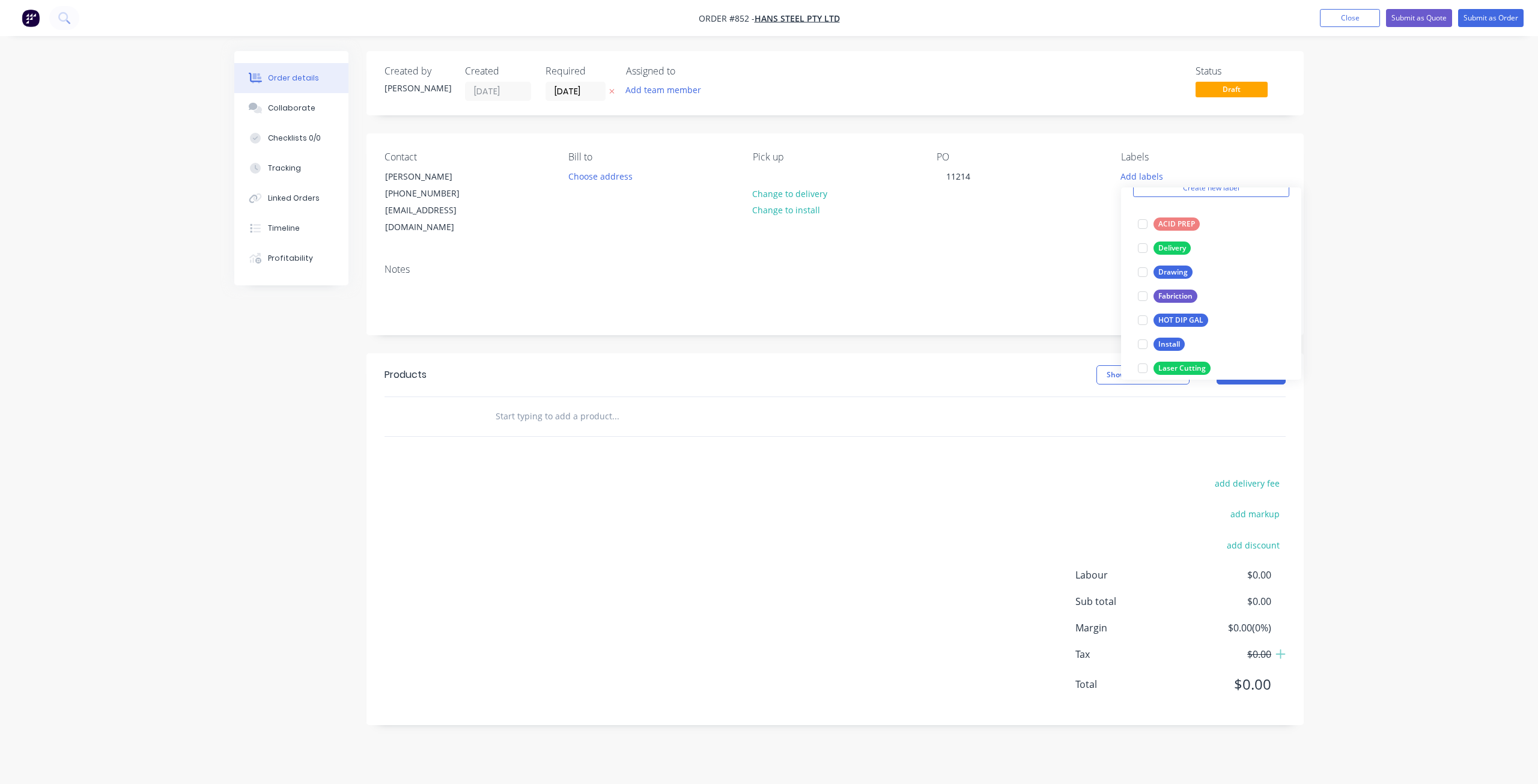
scroll to position [240, 0]
click at [1149, 308] on div at bounding box center [1143, 308] width 24 height 24
click at [1145, 227] on div at bounding box center [1143, 230] width 24 height 24
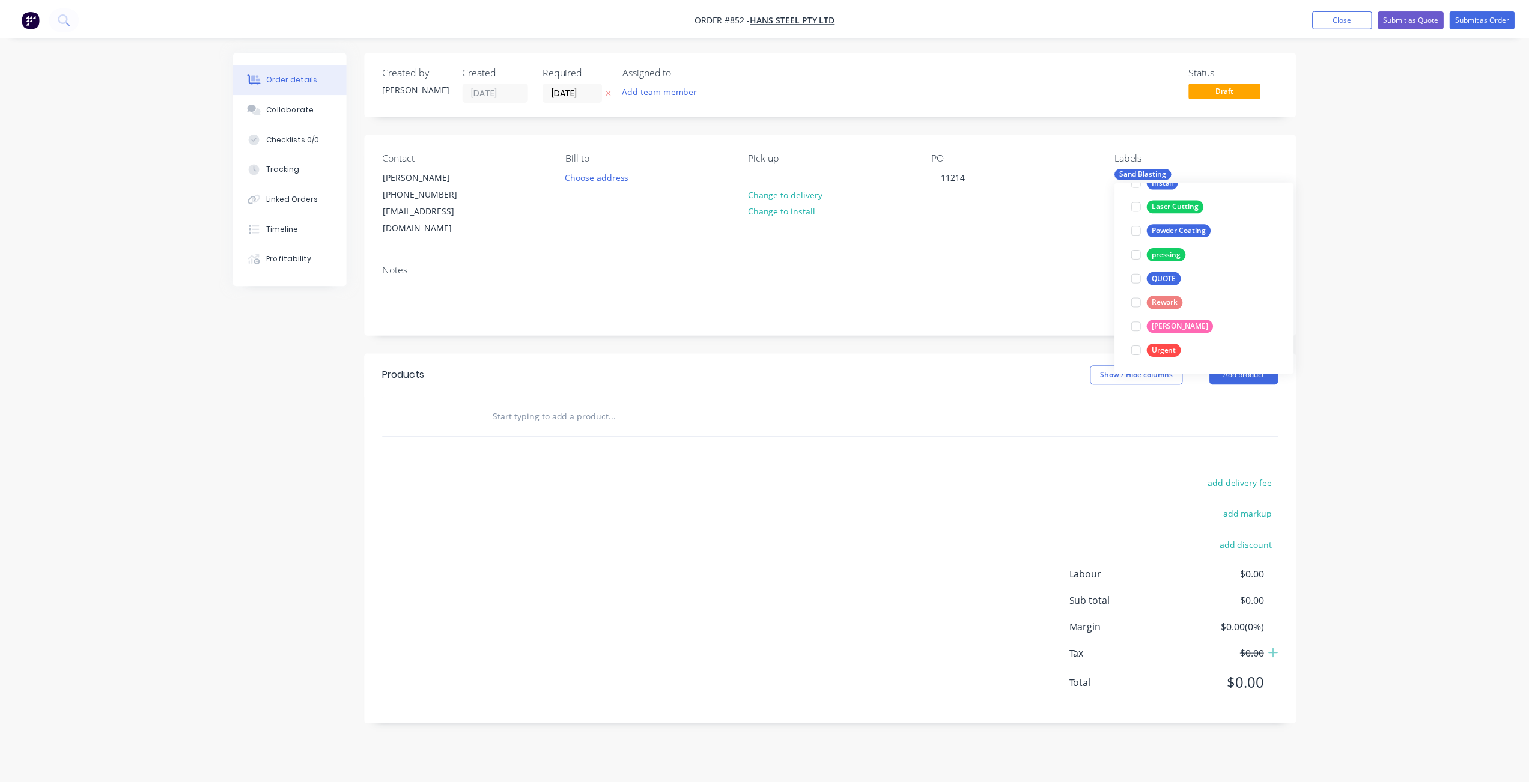
scroll to position [48, 0]
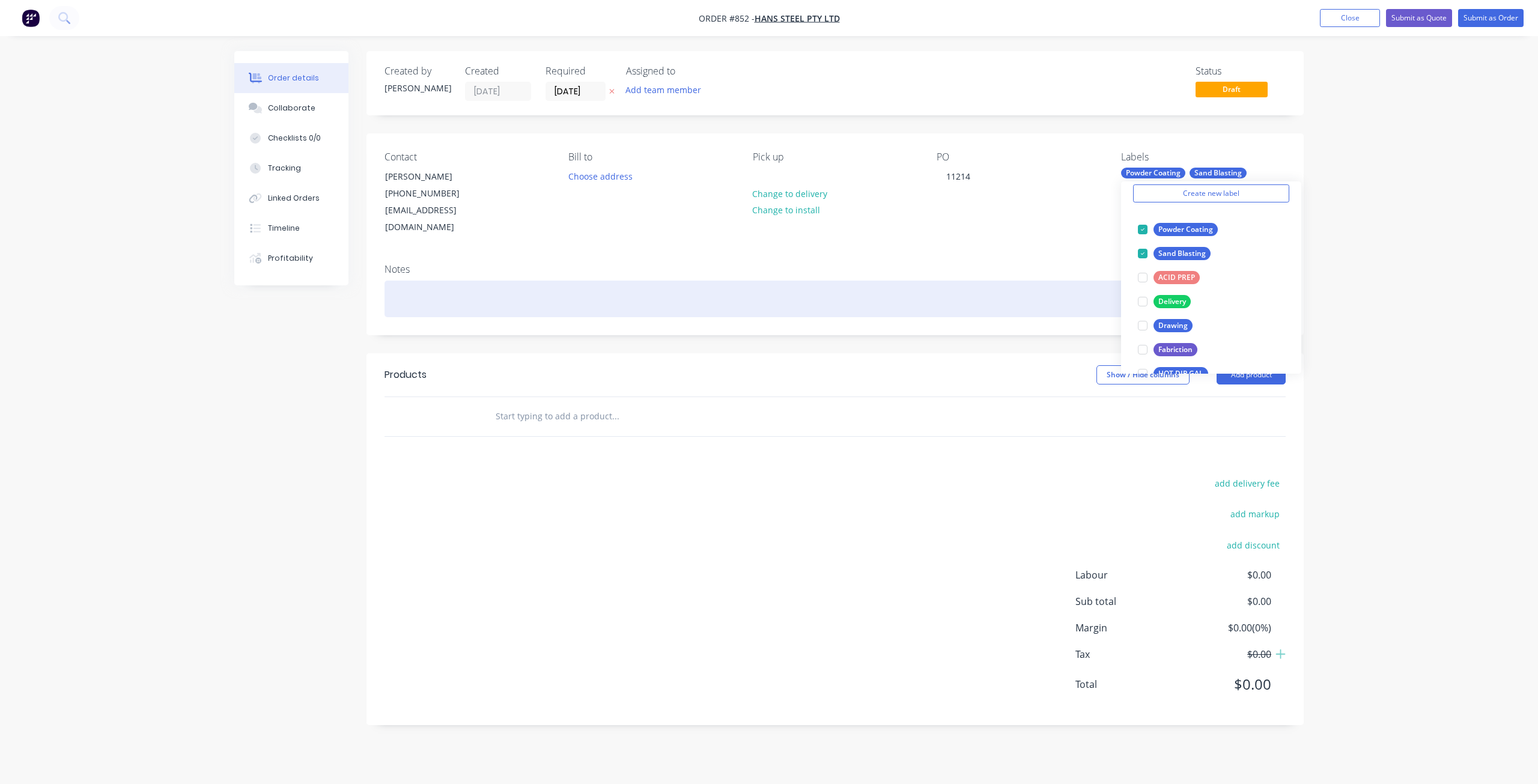
click at [432, 296] on div at bounding box center [835, 299] width 901 height 37
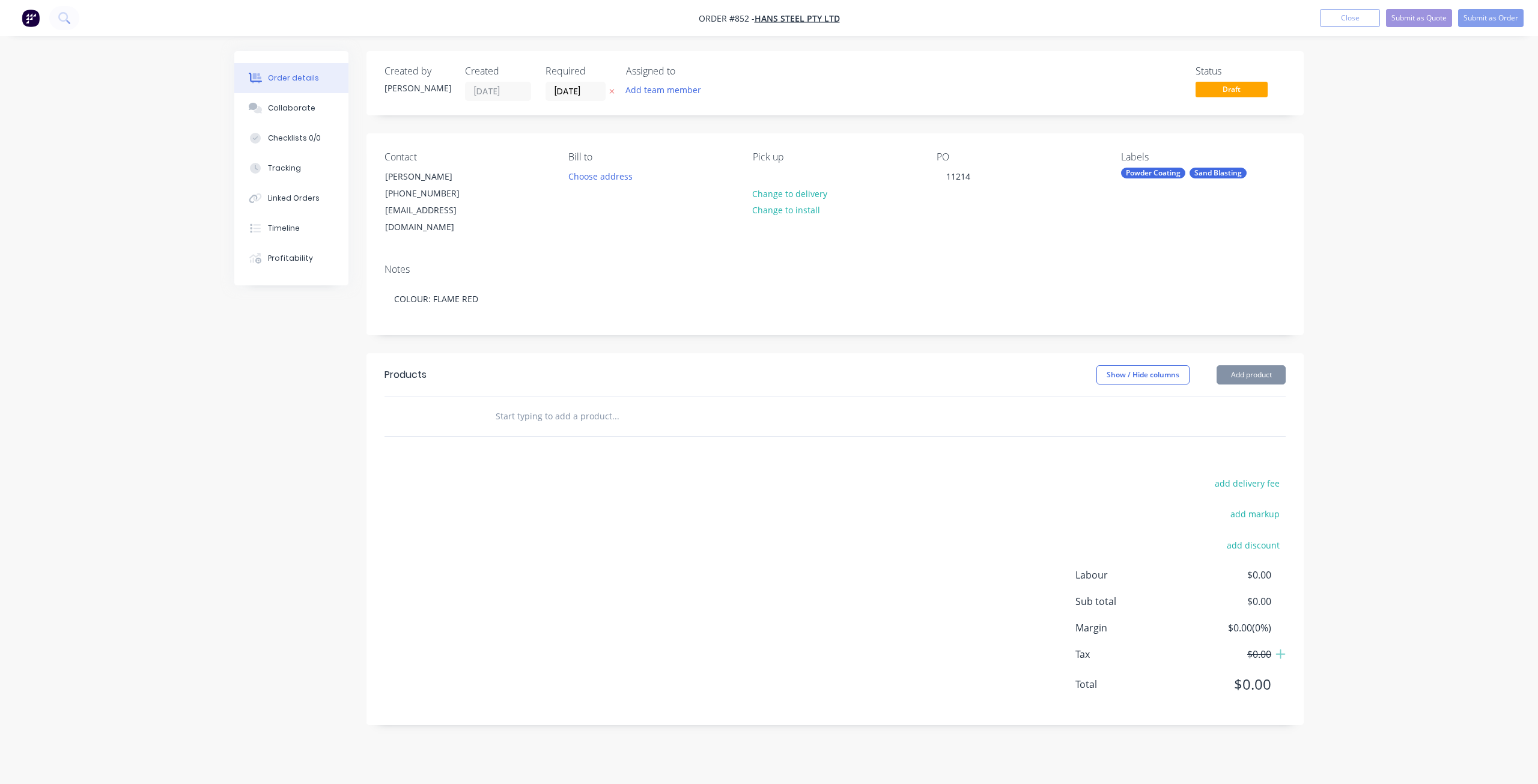
click at [475, 402] on div at bounding box center [444, 416] width 72 height 39
click at [461, 400] on div at bounding box center [444, 416] width 72 height 39
click at [498, 410] on input "text" at bounding box center [616, 416] width 240 height 24
click at [503, 404] on input "text" at bounding box center [616, 416] width 240 height 24
click at [525, 407] on input "HANS" at bounding box center [616, 416] width 240 height 24
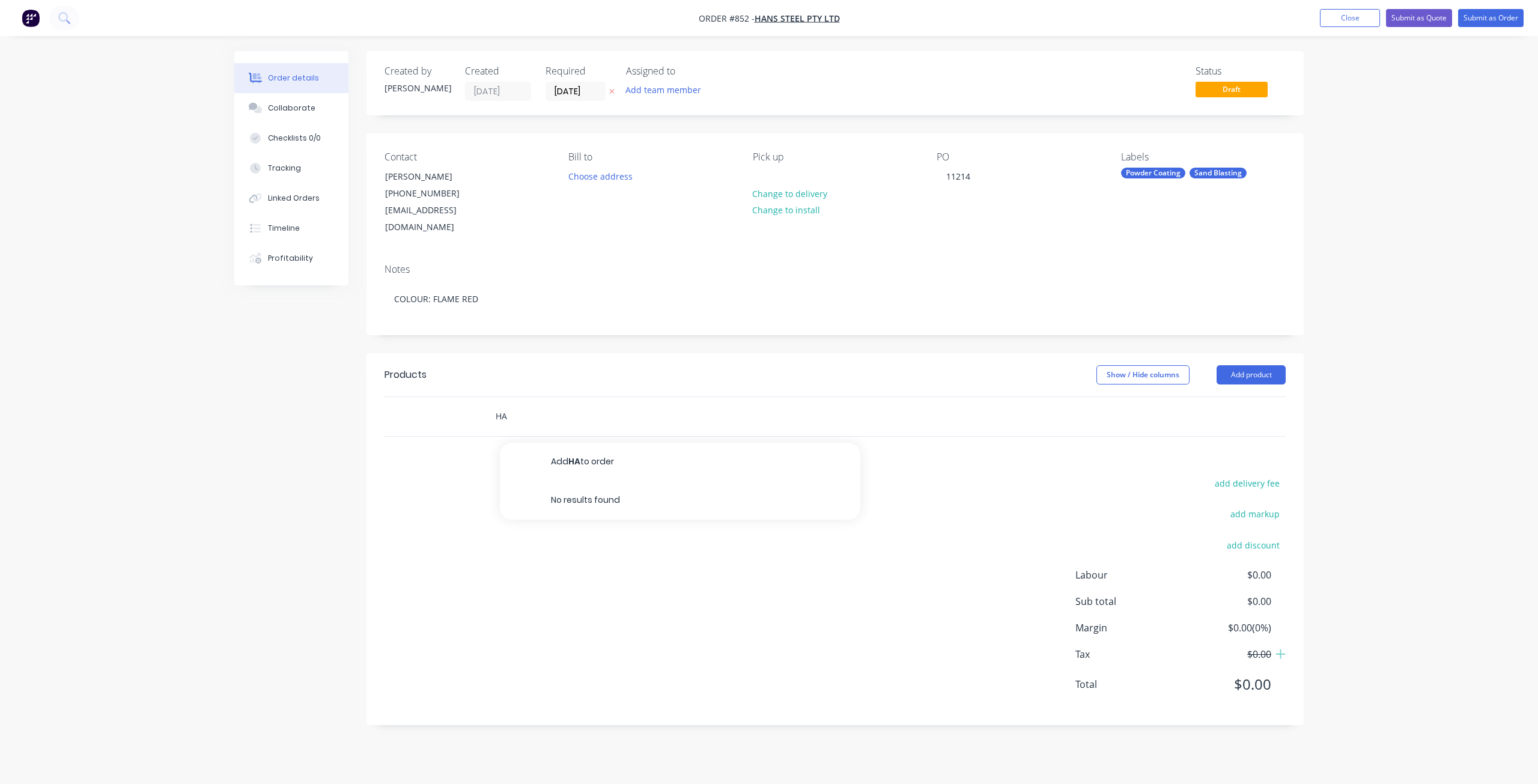
type input "H"
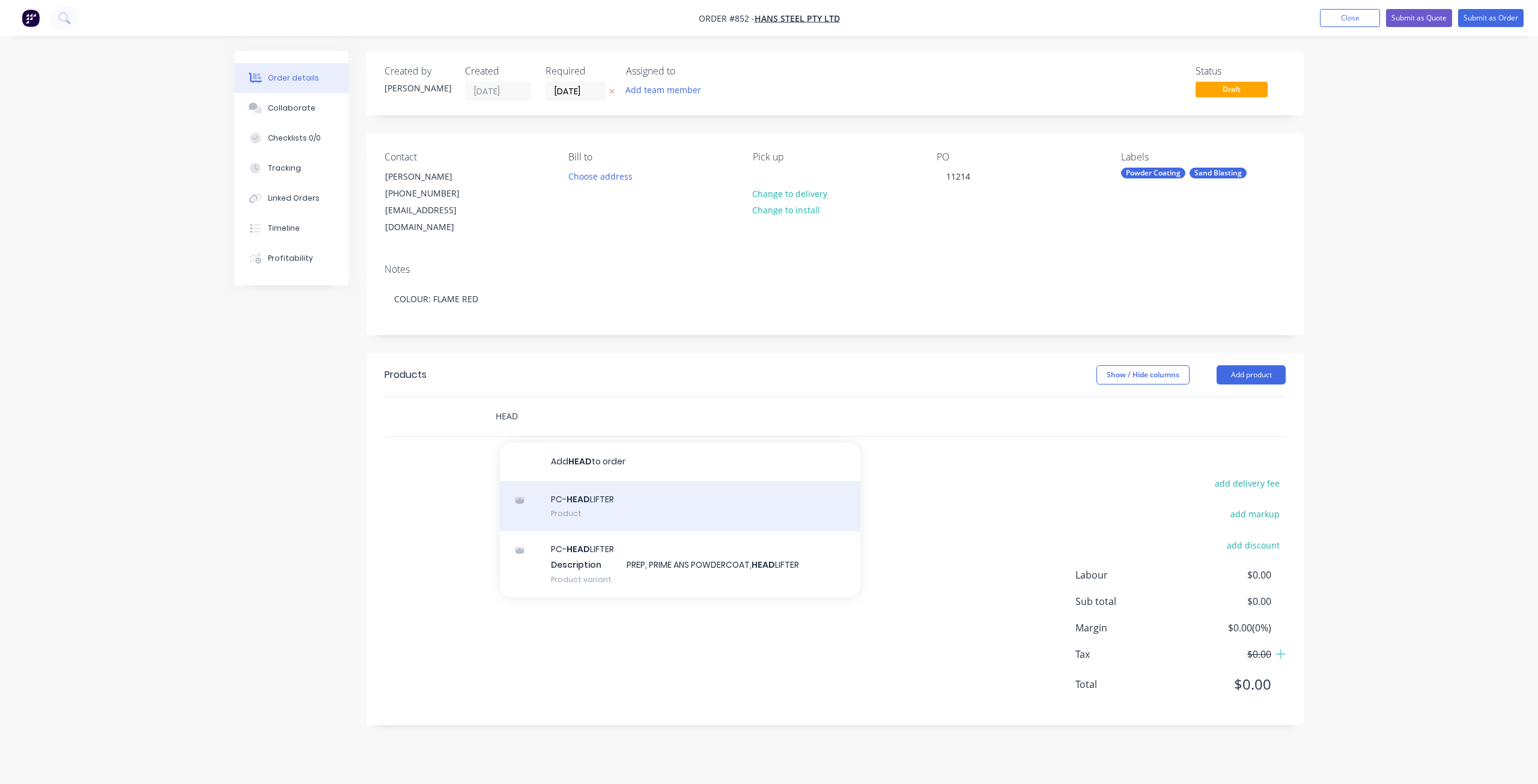
type input "HEAD"
click at [591, 481] on div "PC- HEAD LIFTER Product" at bounding box center [680, 506] width 360 height 50
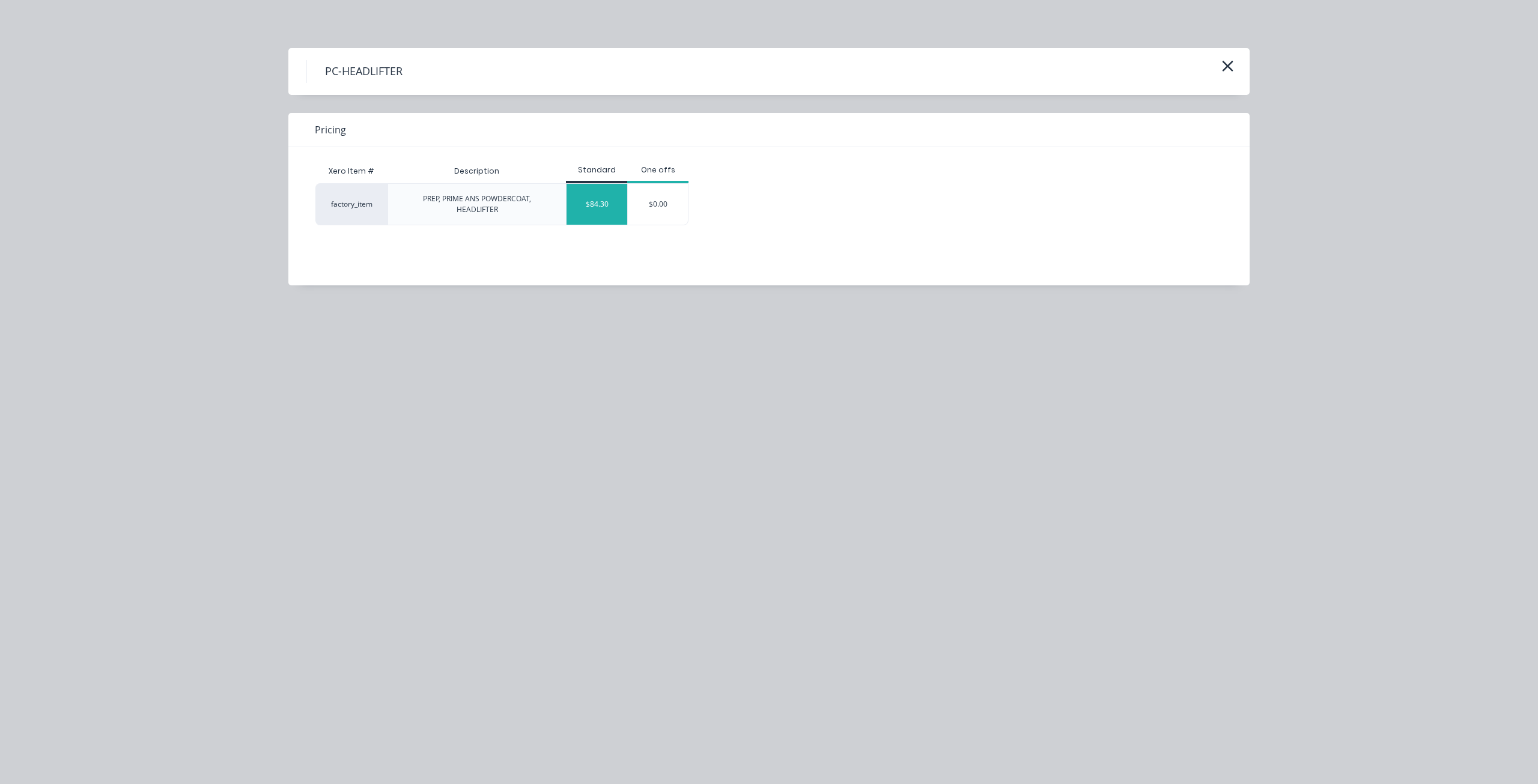
click at [597, 209] on div "$84.30" at bounding box center [597, 204] width 61 height 41
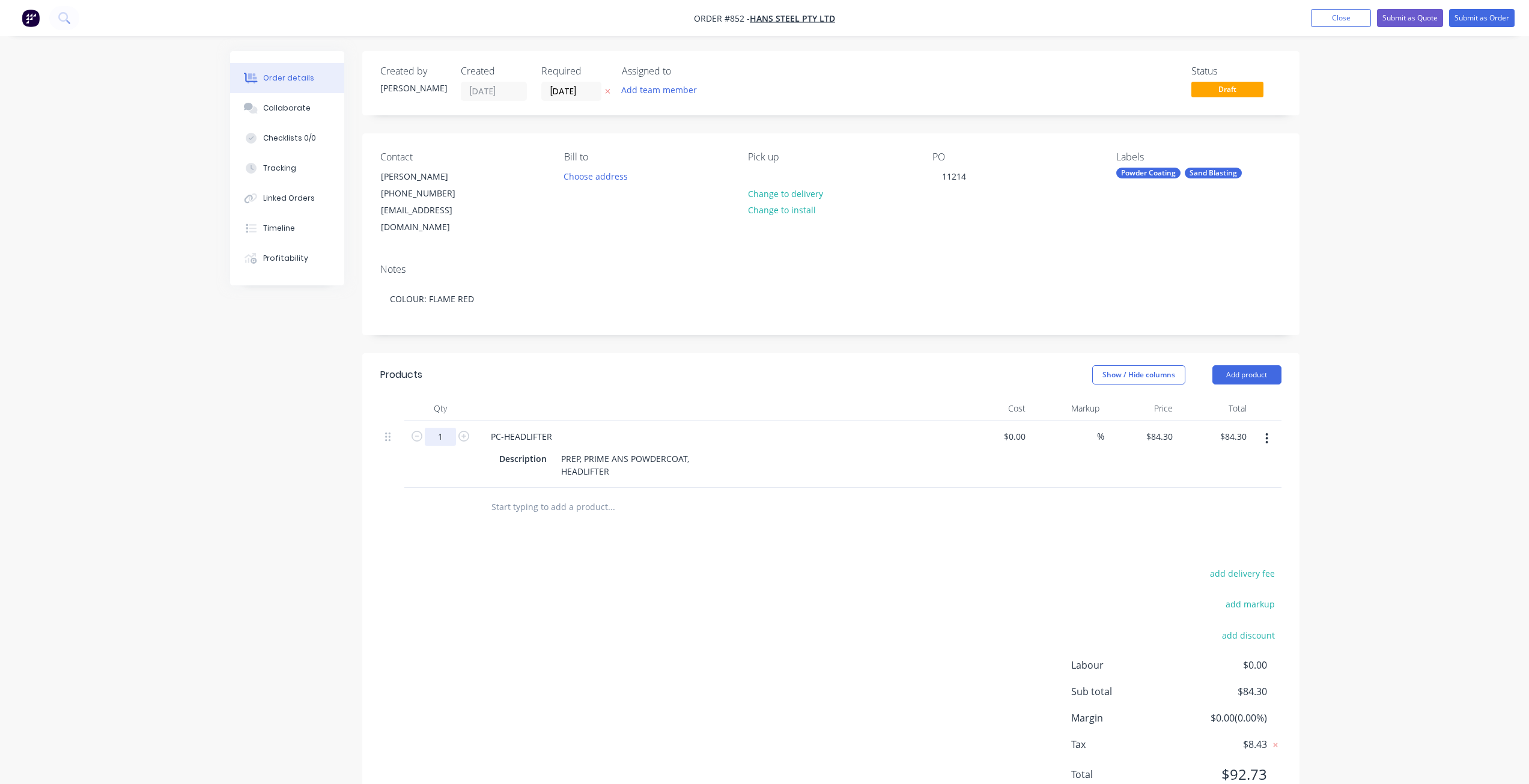
click at [450, 428] on input "1" at bounding box center [441, 437] width 32 height 18
type input "7"
type input "$590.10"
click at [508, 495] on input "text" at bounding box center [611, 507] width 240 height 24
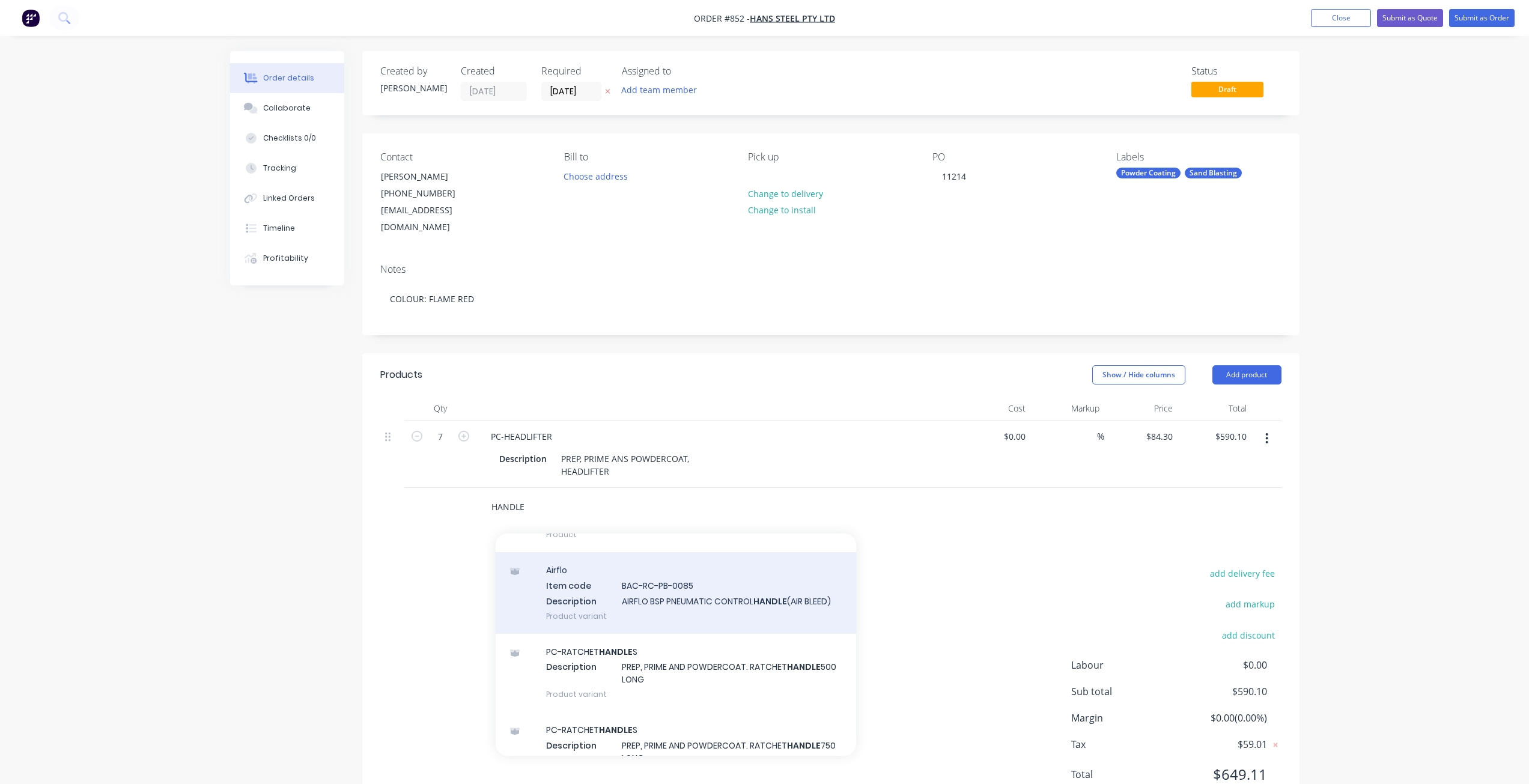
scroll to position [0, 0]
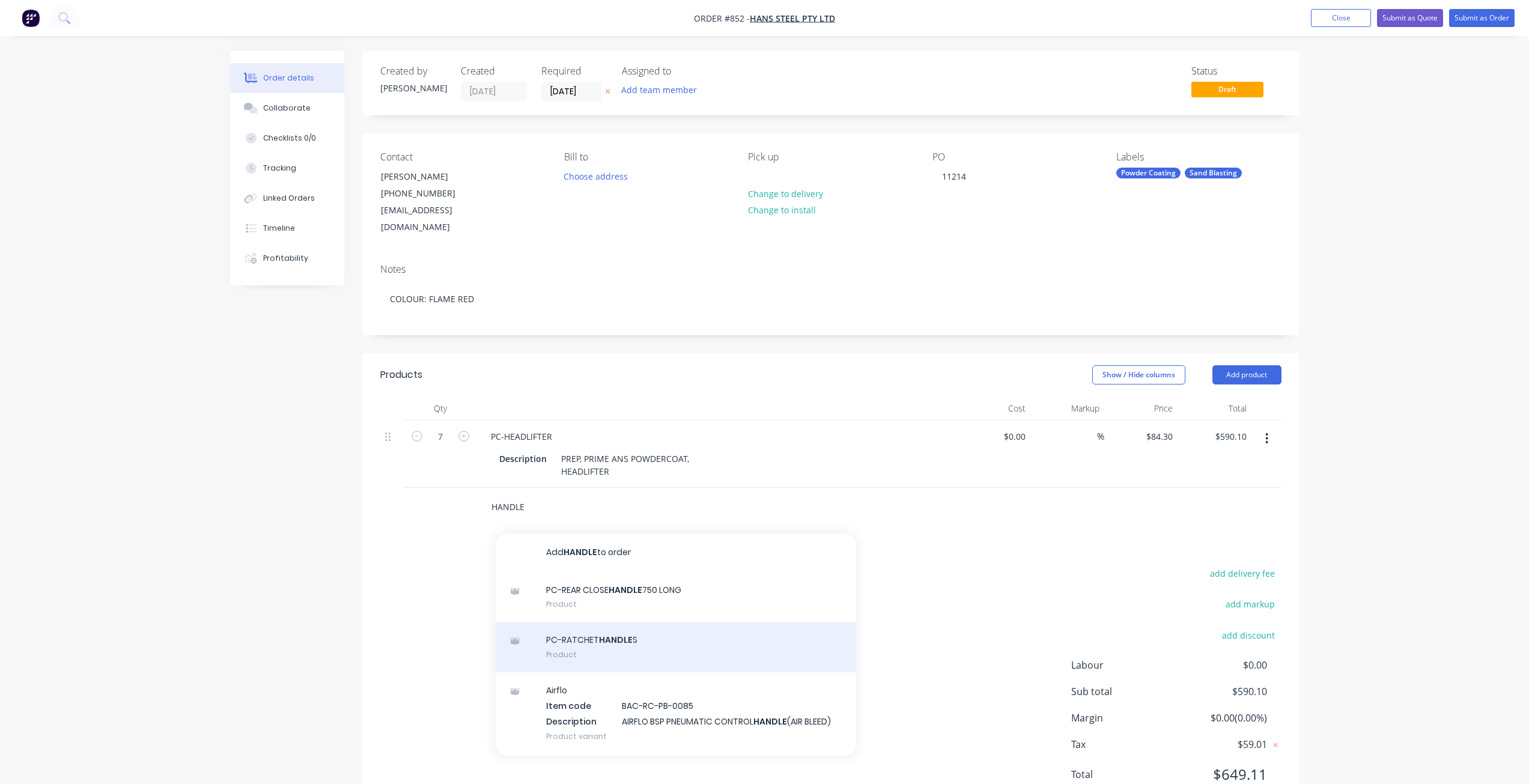
type input "HANDLE"
click at [579, 623] on div "PC-[PERSON_NAME] HANDLE S Product" at bounding box center [676, 647] width 360 height 50
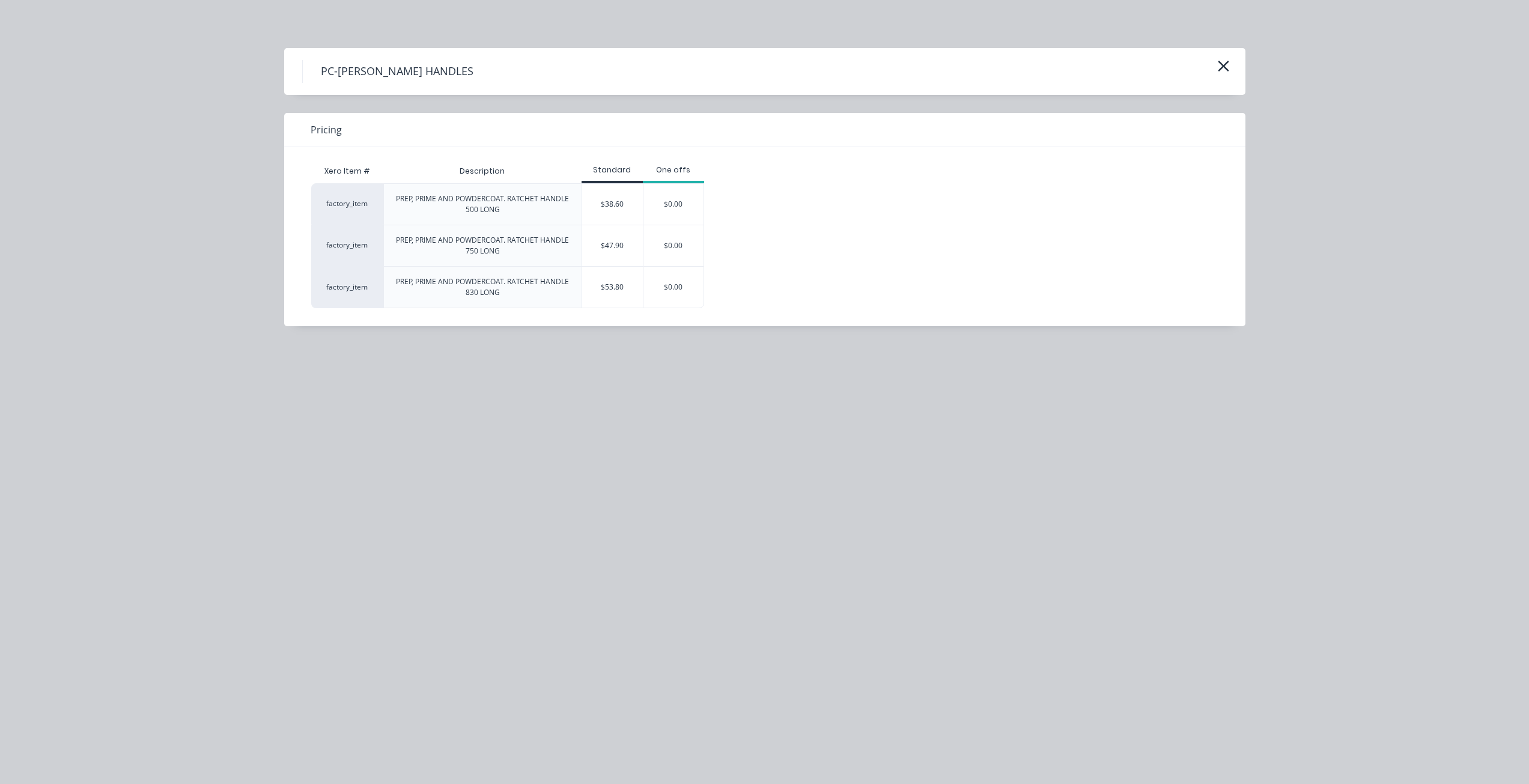
click at [544, 250] on div "PREP, PRIME AND POWDERCOAT. RATCHET HANDLE 750 LONG" at bounding box center [483, 245] width 179 height 22
click at [630, 250] on div "$47.90" at bounding box center [613, 245] width 61 height 41
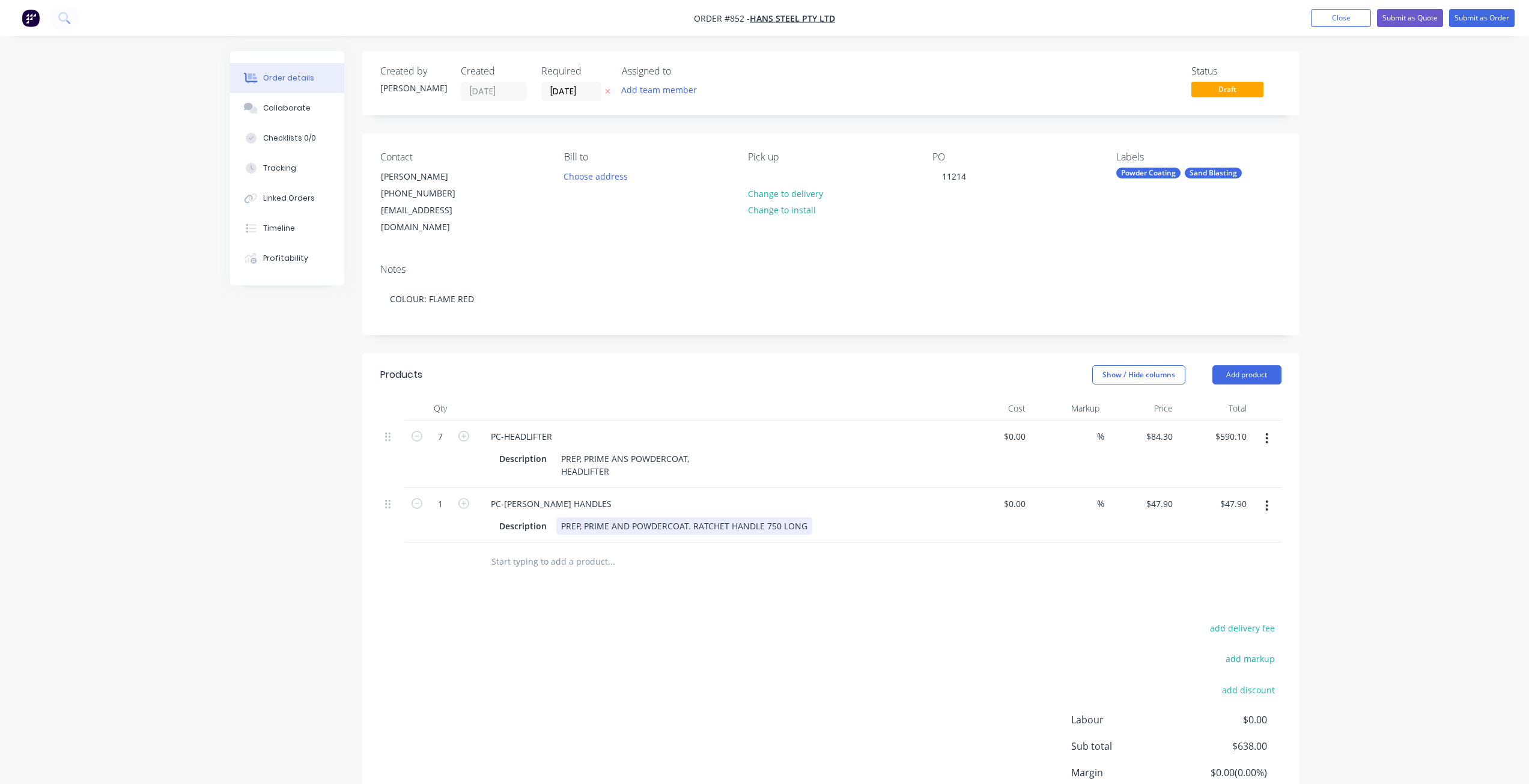
click at [775, 517] on div "PREP, PRIME AND POWDERCOAT. RATCHET HANDLE 750 LONG" at bounding box center [684, 525] width 256 height 17
drag, startPoint x: 804, startPoint y: 508, endPoint x: 758, endPoint y: 507, distance: 46.0
click at [758, 517] on div "PREP, PRIME AND POWDERCOAT. RATCHET HANDLE 750 LONG" at bounding box center [684, 525] width 256 height 17
click at [807, 517] on div "PREP, PRIME AND POWDERCOAT. RATCHET HANDLE 750 LONG" at bounding box center [684, 525] width 256 height 17
drag, startPoint x: 807, startPoint y: 509, endPoint x: 763, endPoint y: 509, distance: 44.0
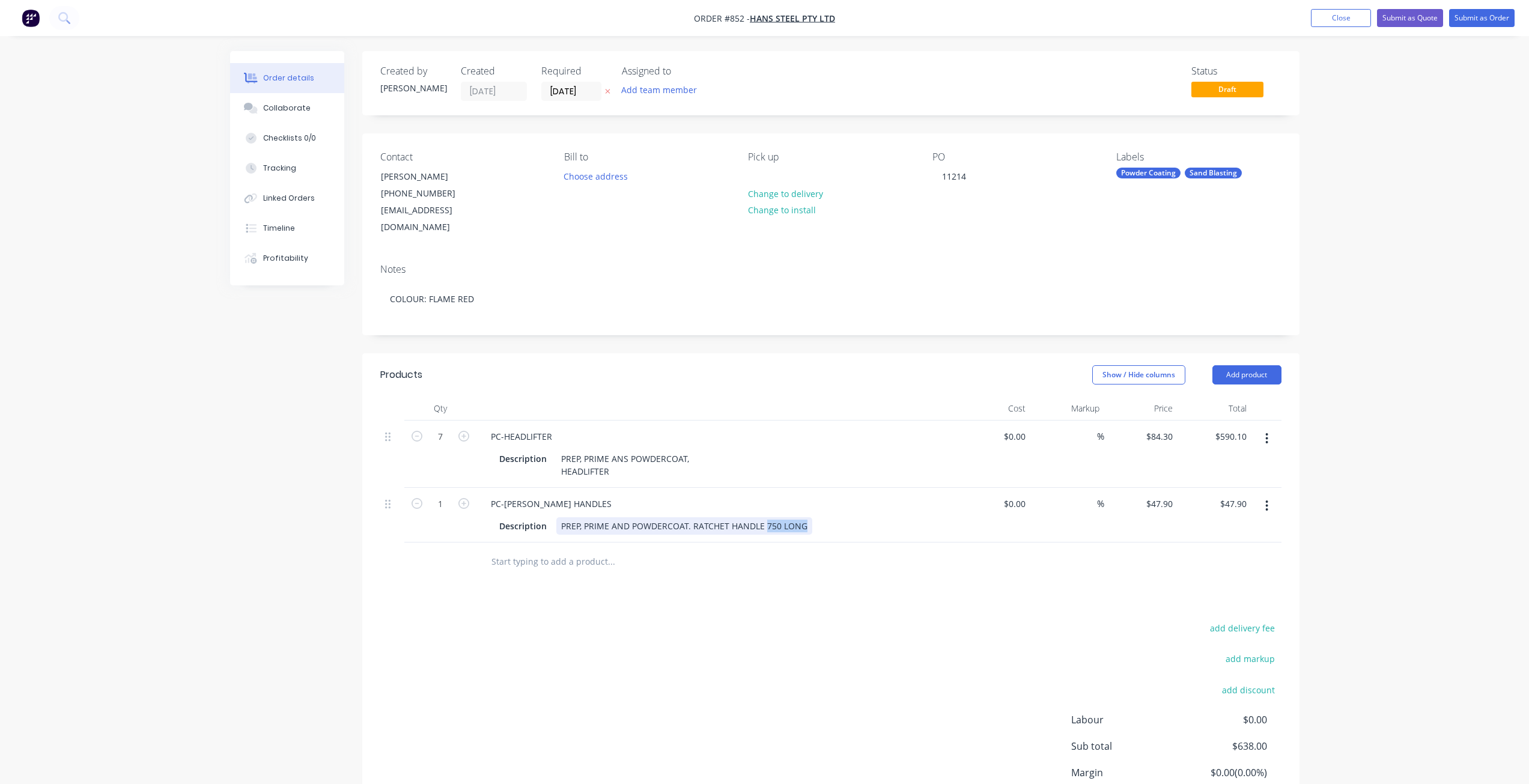
click at [763, 517] on div "PREP, PRIME AND POWDERCOAT. RATCHET HANDLE 750 LONG" at bounding box center [684, 525] width 256 height 17
click at [447, 495] on input "1" at bounding box center [441, 504] width 32 height 18
type input "9"
type input "$431.10"
drag, startPoint x: 622, startPoint y: 628, endPoint x: 628, endPoint y: 629, distance: 6.1
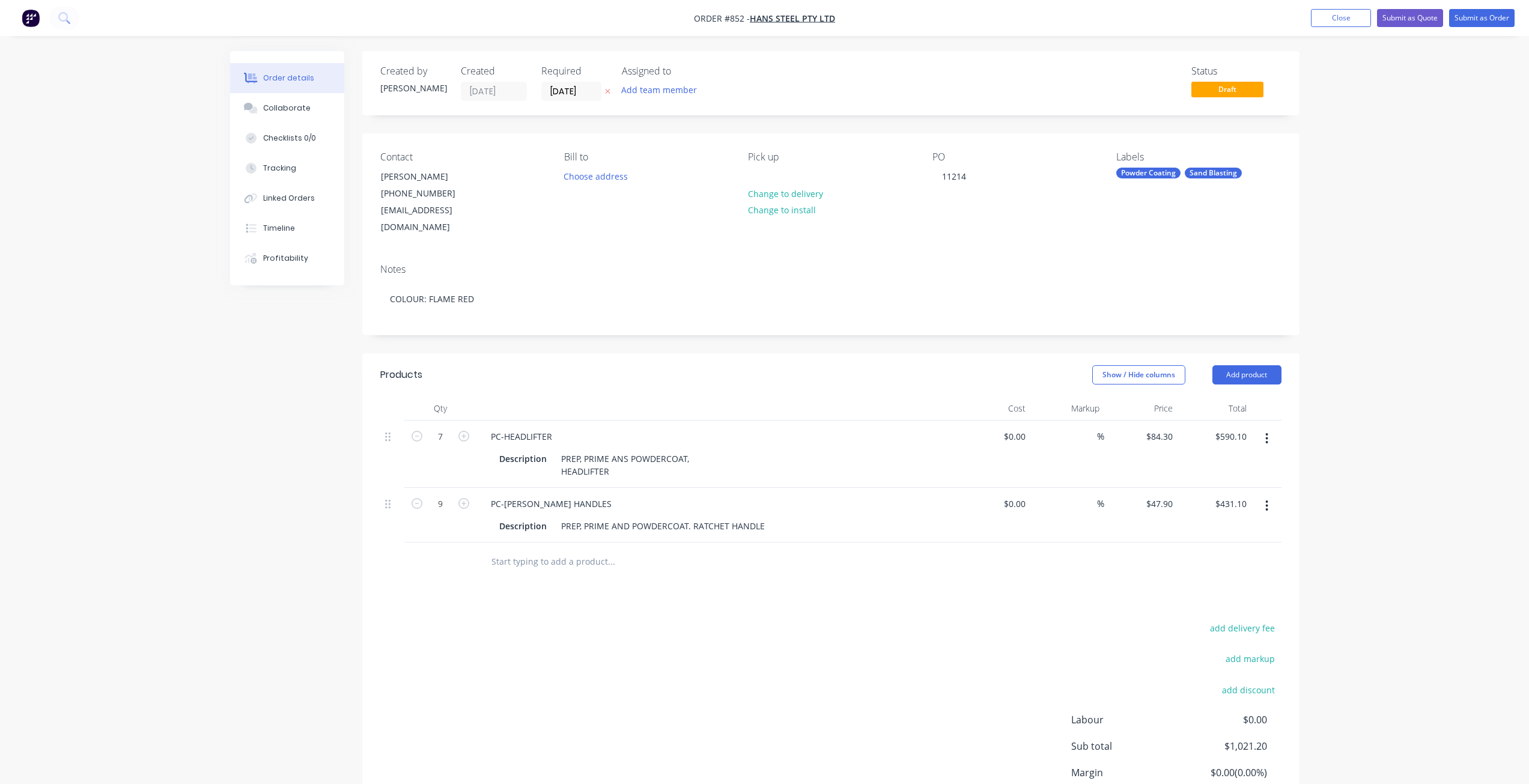
click at [628, 629] on div "add delivery fee add markup add discount Labour $0.00 Sub total $1,021.20 Margi…" at bounding box center [831, 735] width 901 height 232
click at [296, 110] on div "Collaborate" at bounding box center [287, 108] width 47 height 11
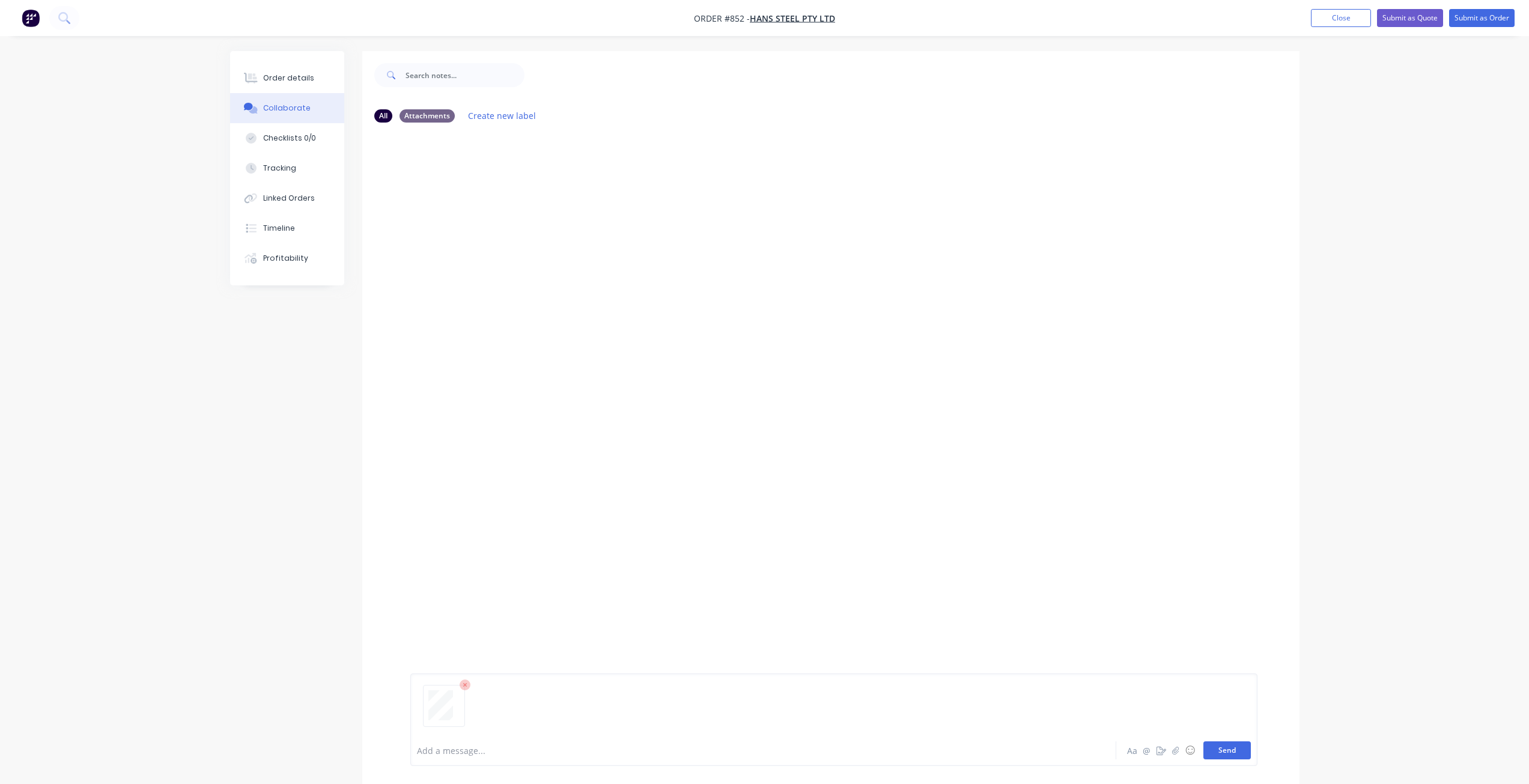
click at [1236, 749] on button "Send" at bounding box center [1227, 750] width 47 height 18
click at [289, 77] on div "Order details" at bounding box center [289, 78] width 51 height 11
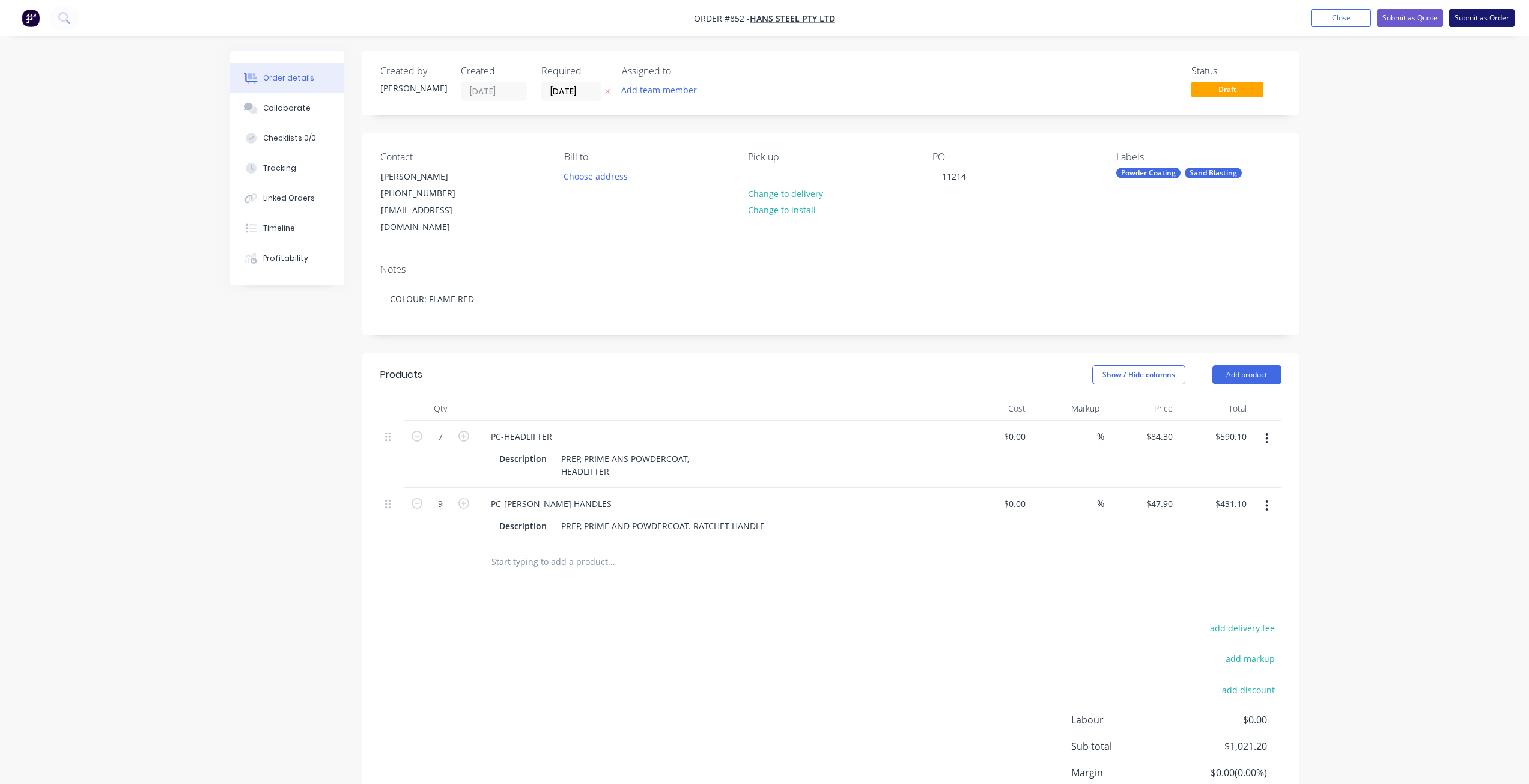
click at [1486, 22] on button "Submit as Order" at bounding box center [1482, 18] width 65 height 18
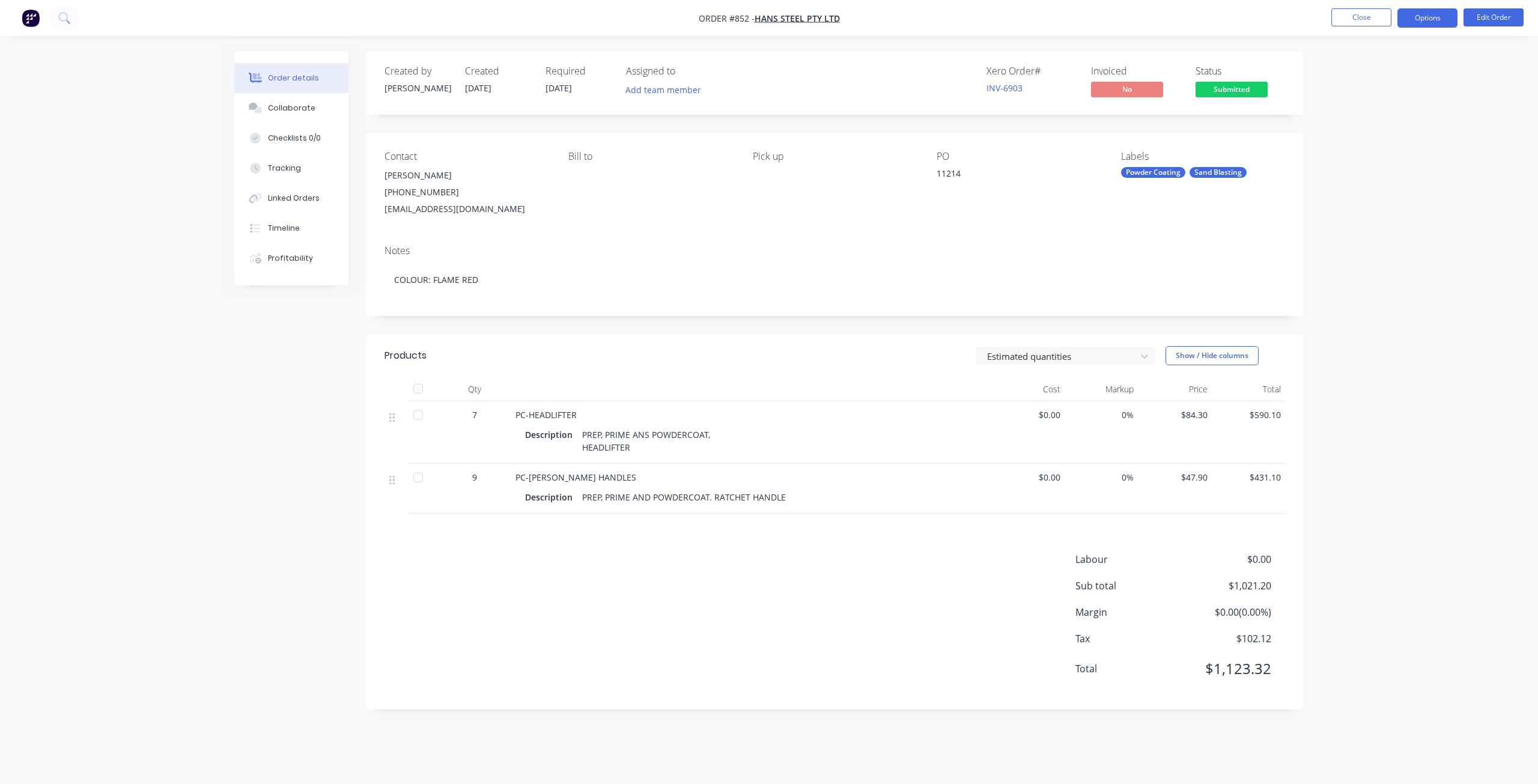
click at [1429, 22] on button "Options" at bounding box center [1428, 18] width 60 height 20
click at [1356, 71] on div "Invoice" at bounding box center [1391, 73] width 110 height 17
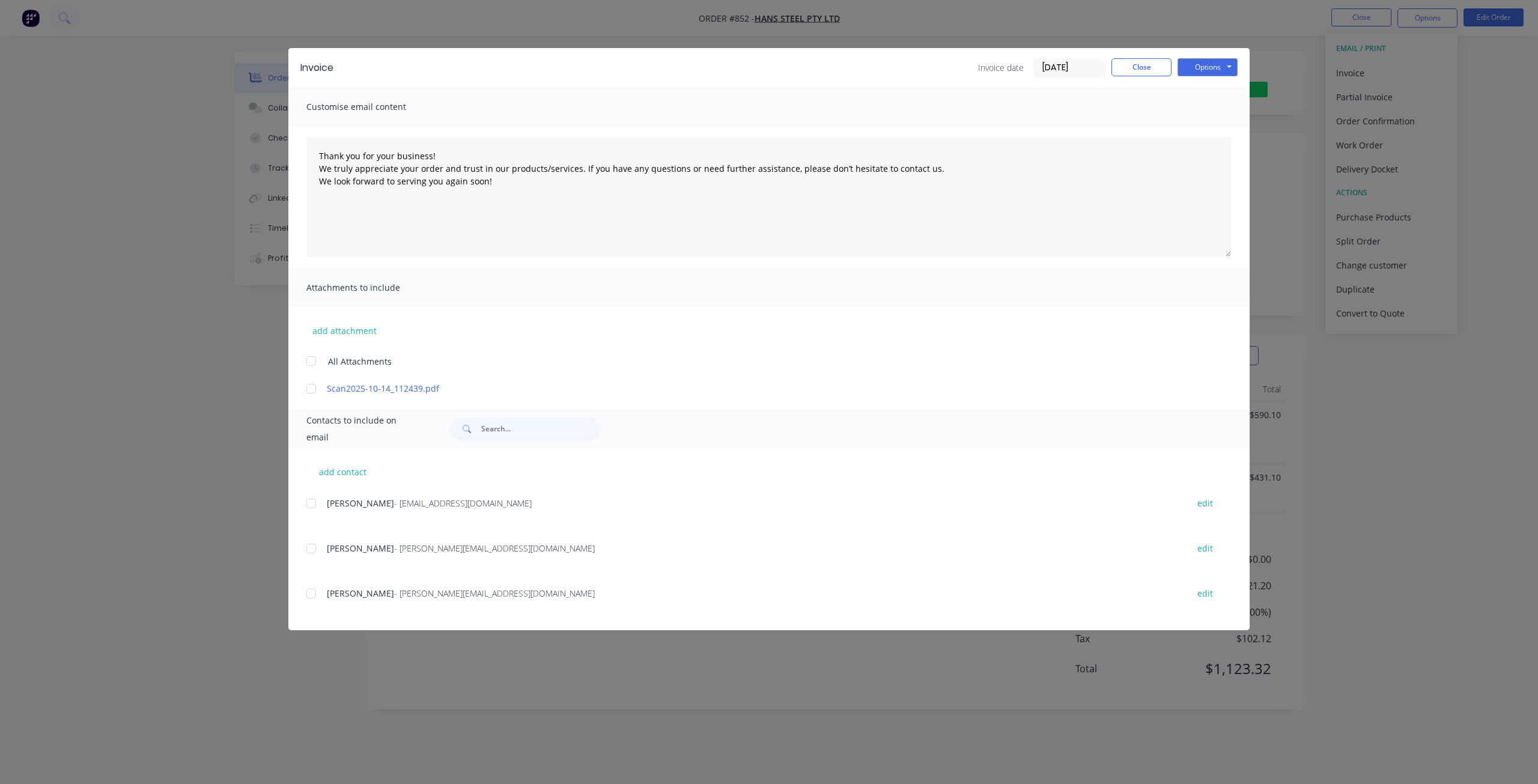
click at [1361, 144] on div "Invoice Invoice date [DATE] Close Options Preview Print Email Customise email c…" at bounding box center [769, 392] width 1538 height 784
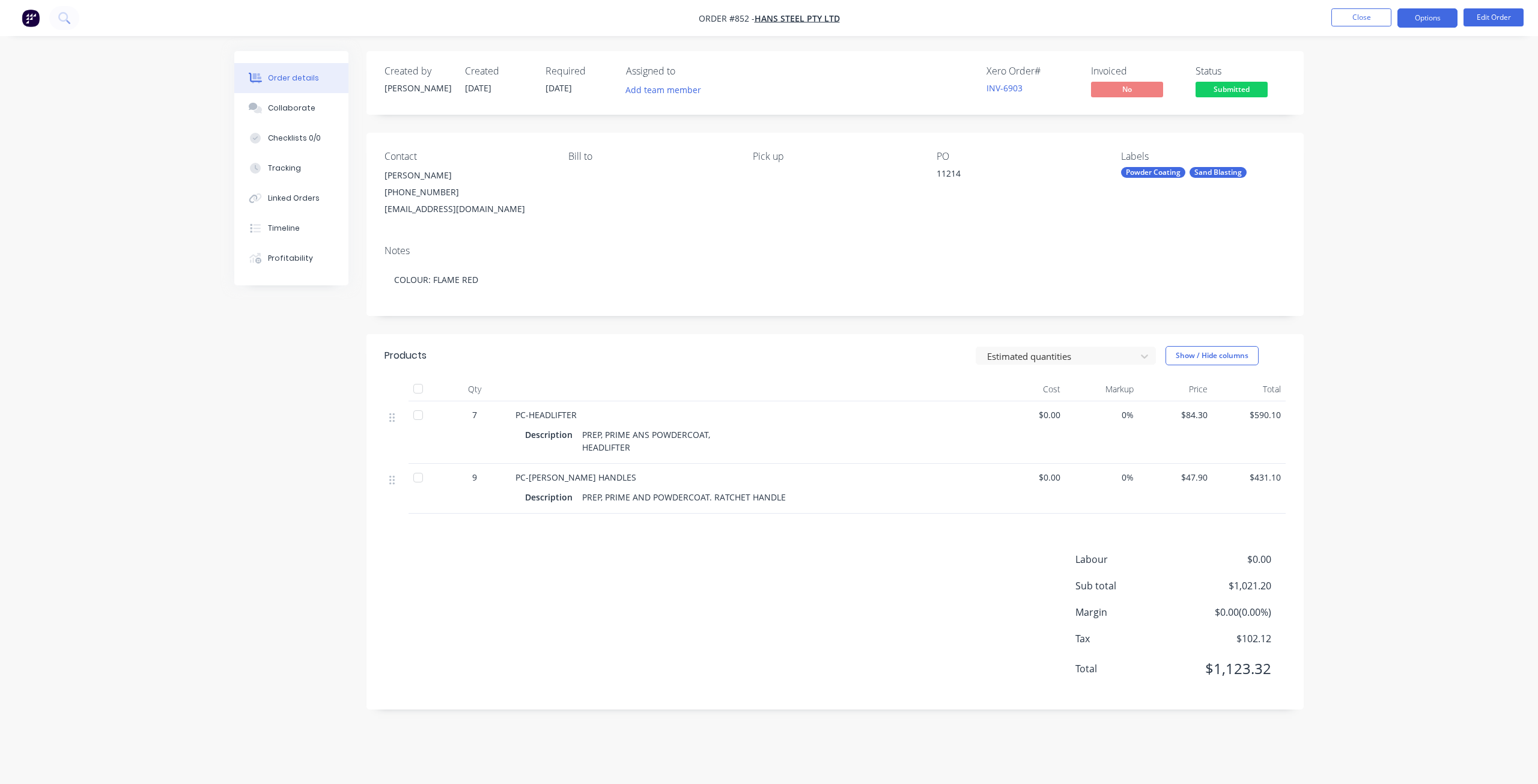
click at [1432, 21] on button "Options" at bounding box center [1428, 18] width 60 height 20
click at [1358, 146] on div "Work Order" at bounding box center [1391, 145] width 110 height 17
click at [1369, 119] on div "Without pricing" at bounding box center [1391, 121] width 110 height 17
click at [1369, 12] on button "Close" at bounding box center [1362, 17] width 60 height 18
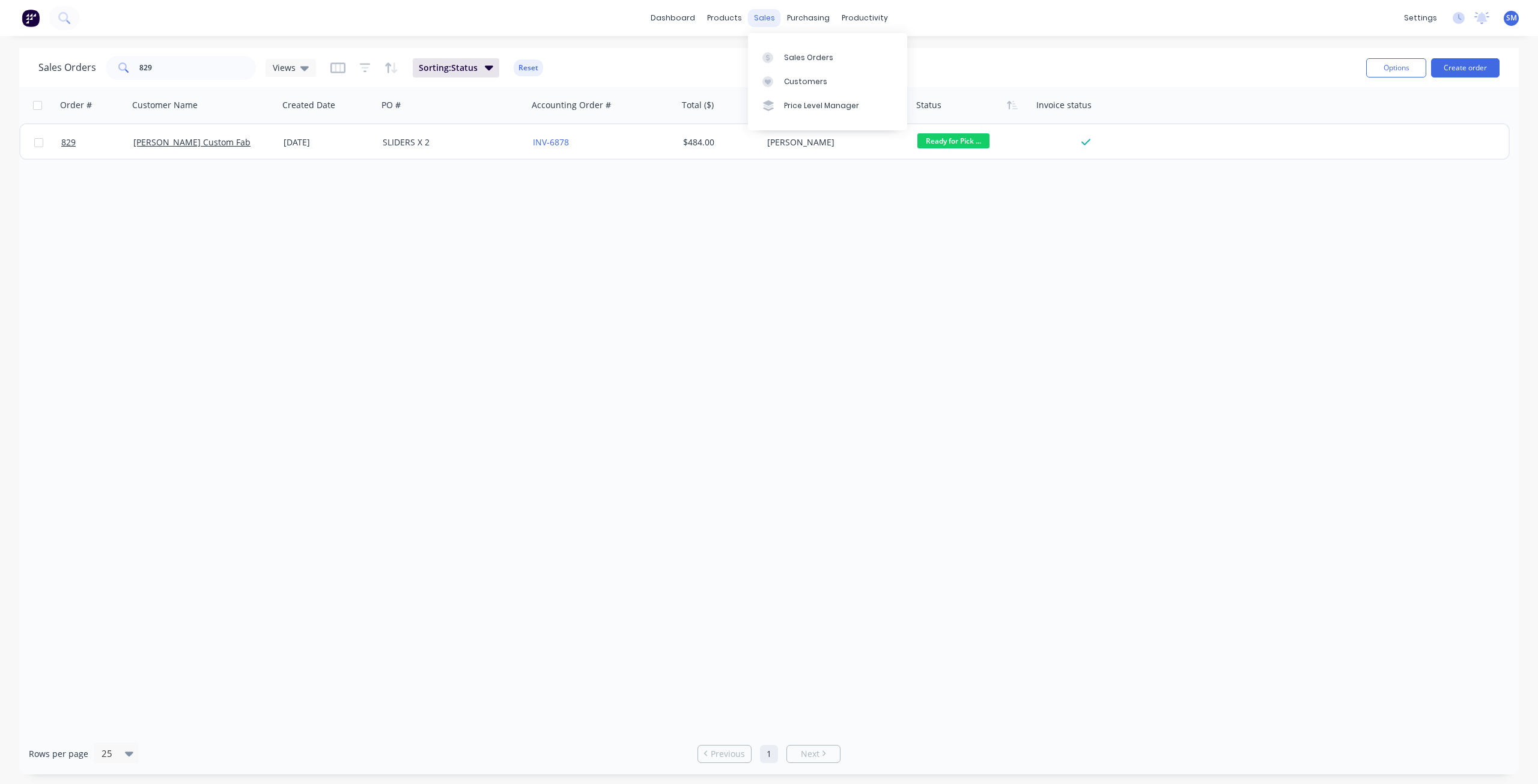
click at [758, 18] on div "sales" at bounding box center [765, 18] width 33 height 18
click at [800, 82] on div "Customers" at bounding box center [806, 82] width 44 height 11
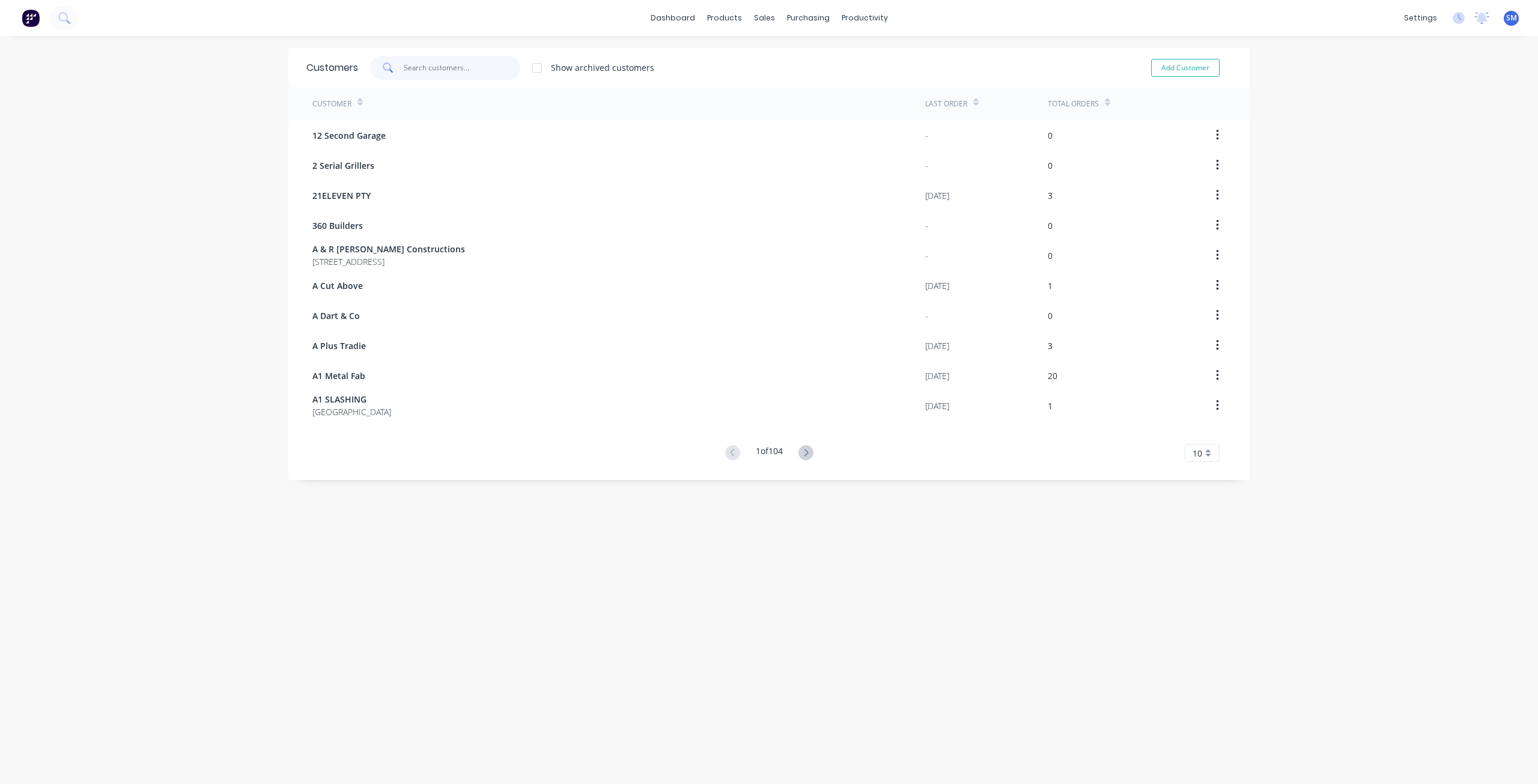
click at [404, 71] on input "text" at bounding box center [462, 68] width 117 height 24
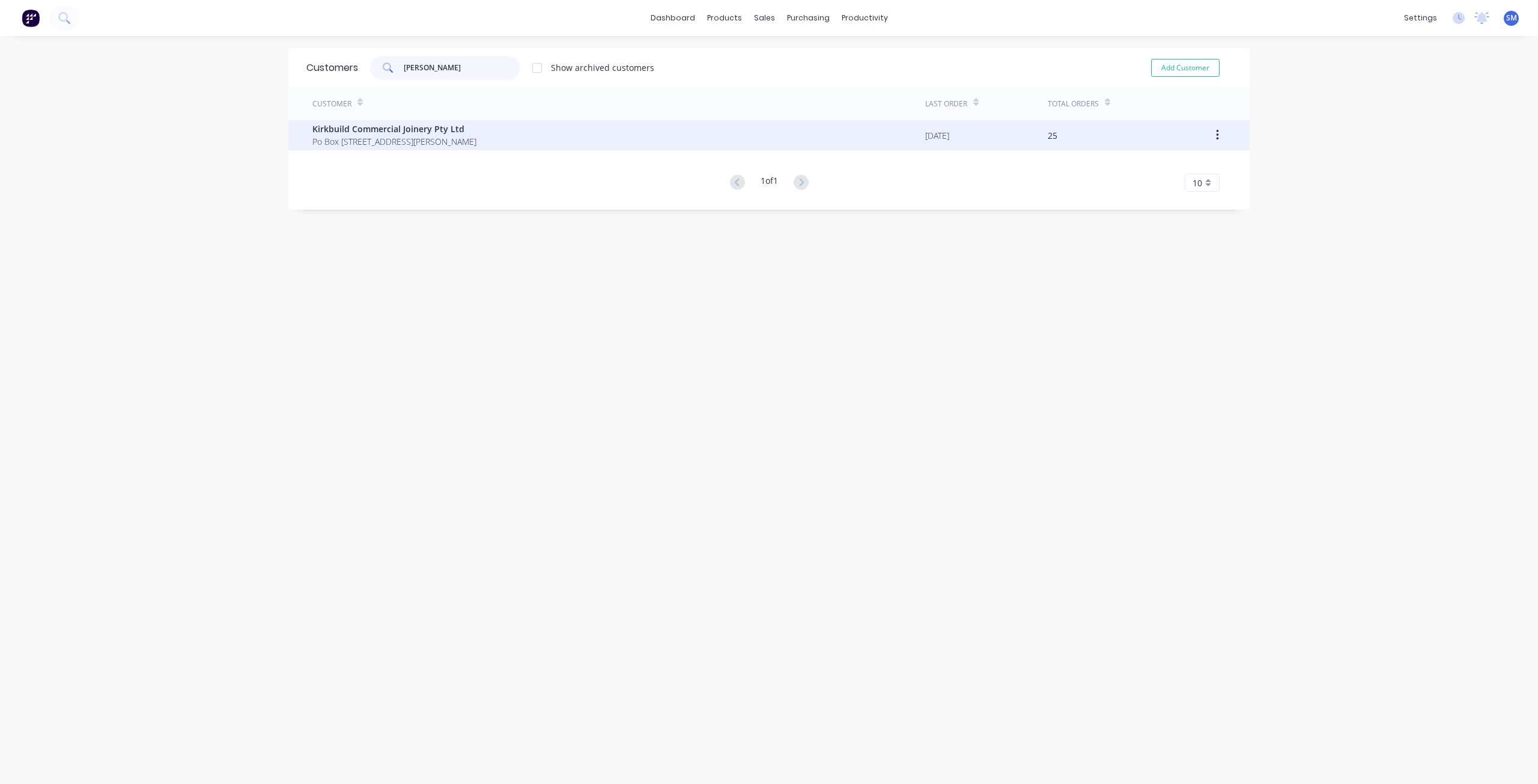
type input "[PERSON_NAME]"
click at [370, 132] on span "Kirkbuild Commercial Joinery Pty Ltd" at bounding box center [394, 128] width 164 height 13
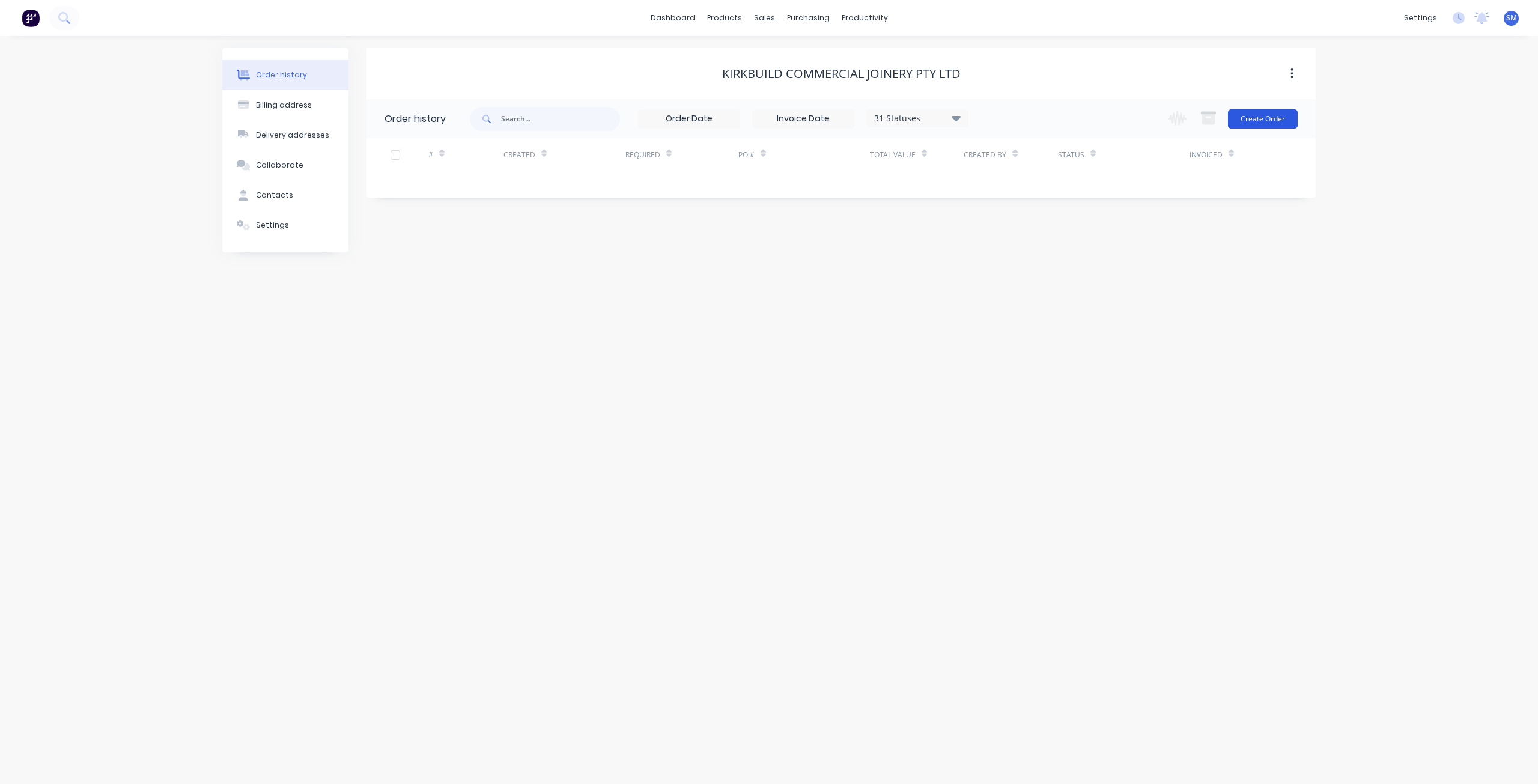
click at [1267, 116] on button "Create Order" at bounding box center [1263, 119] width 70 height 20
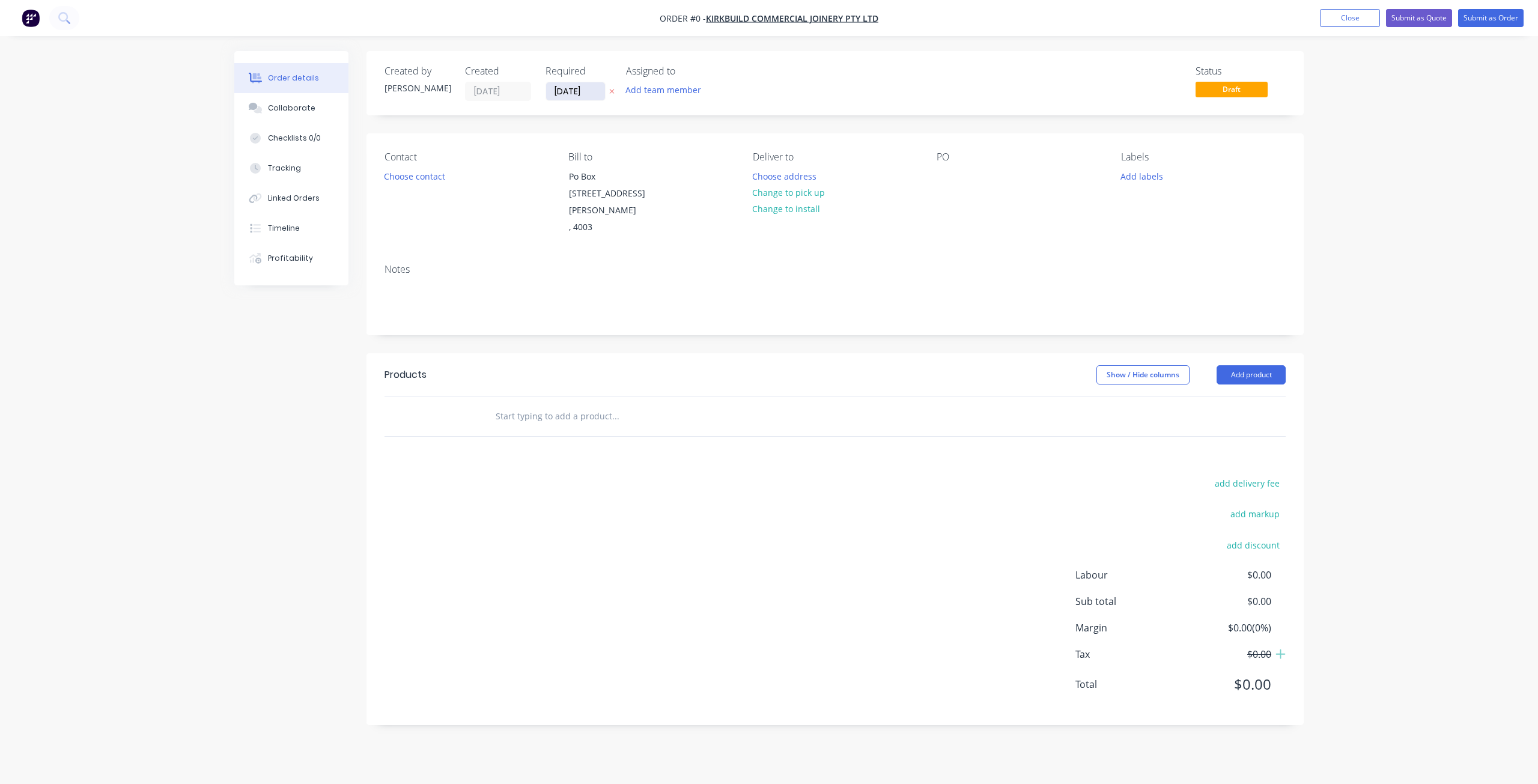
click at [564, 92] on input "[DATE]" at bounding box center [576, 92] width 59 height 18
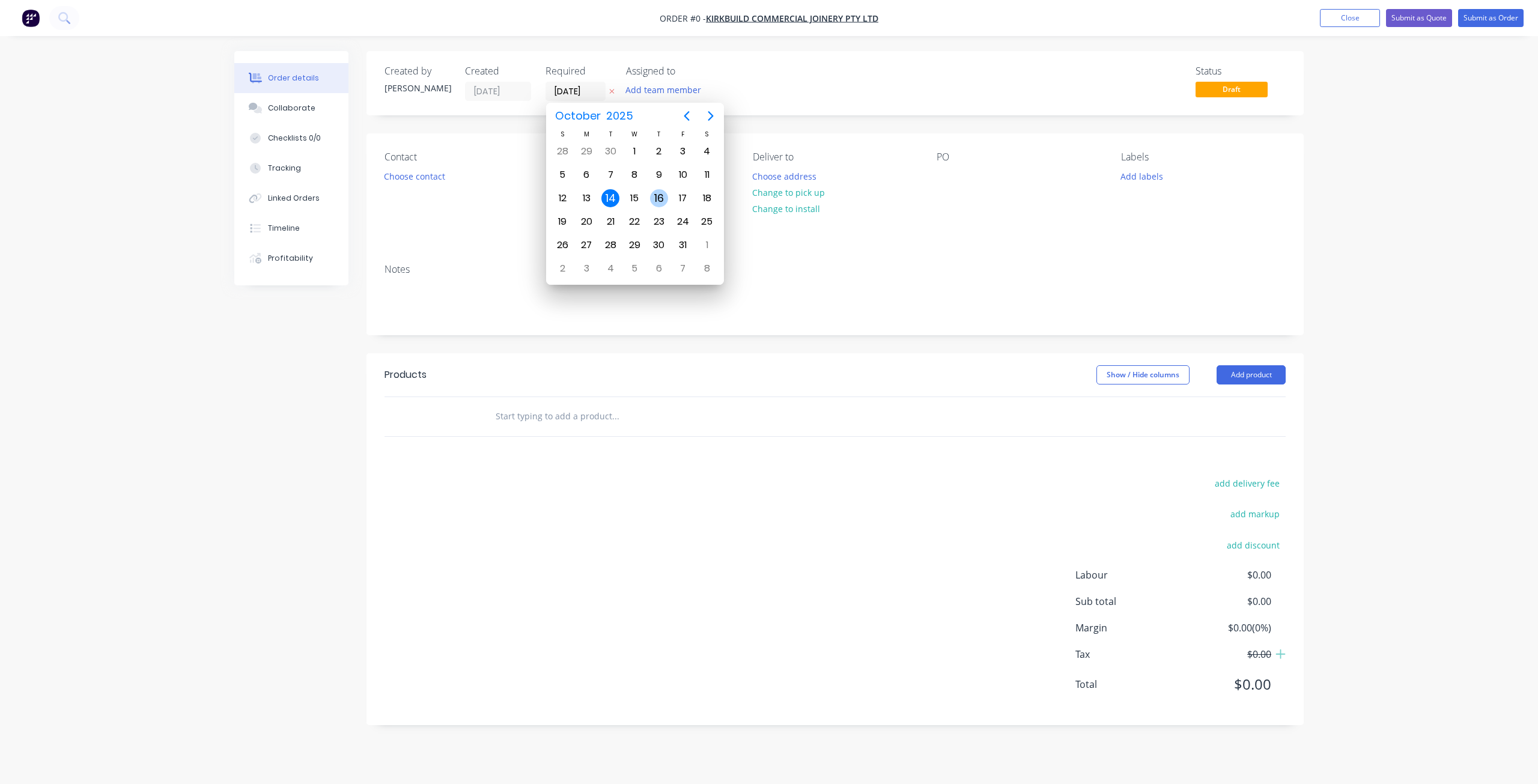
click at [659, 199] on div "16" at bounding box center [659, 198] width 18 height 18
type input "[DATE]"
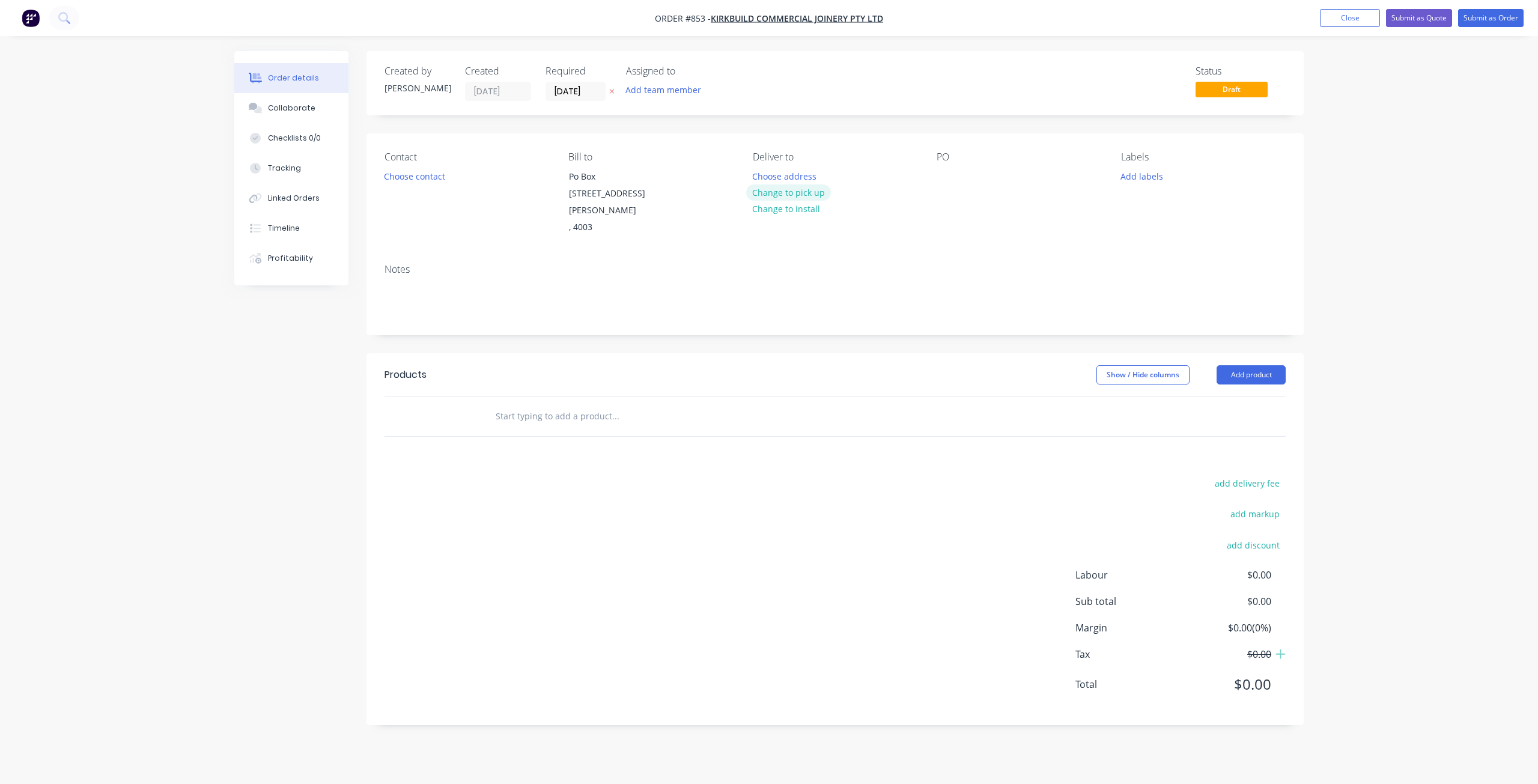
click at [776, 194] on button "Change to pick up" at bounding box center [789, 193] width 86 height 17
click at [950, 165] on div "PO" at bounding box center [1019, 194] width 164 height 85
click at [953, 181] on div at bounding box center [947, 176] width 20 height 17
click at [1138, 176] on button "Add labels" at bounding box center [1142, 176] width 56 height 17
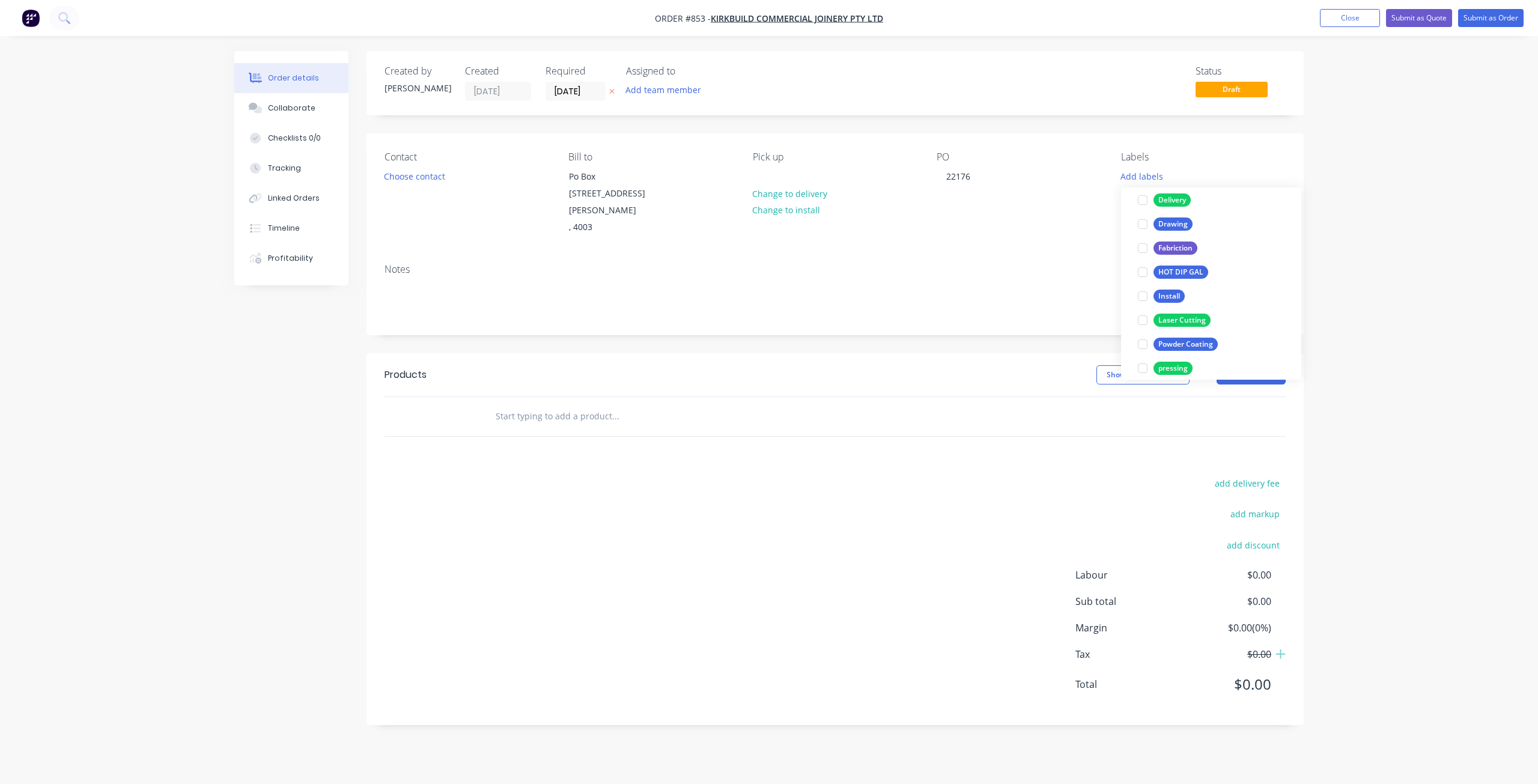
scroll to position [240, 0]
click at [1142, 212] on div at bounding box center [1143, 212] width 24 height 24
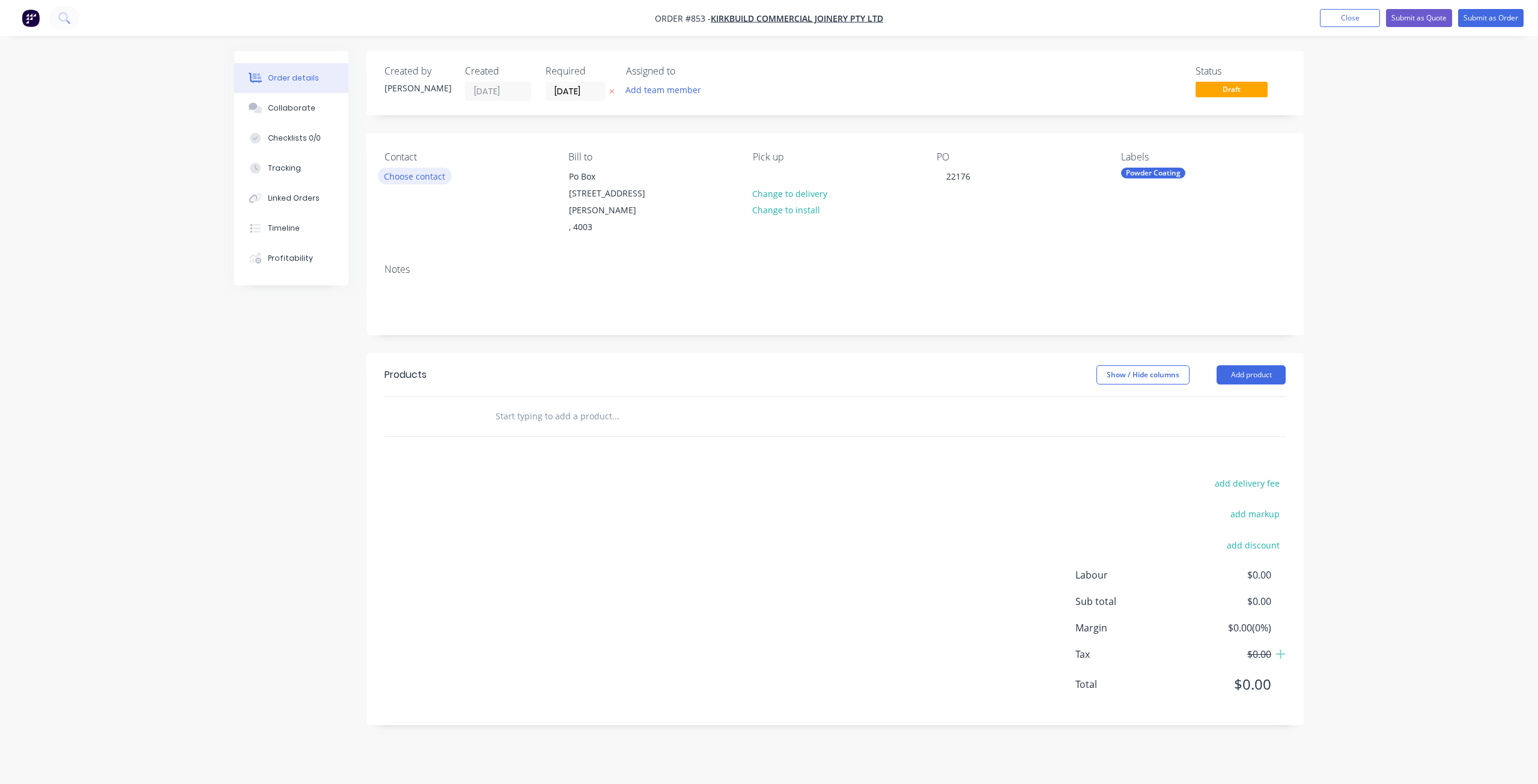
click at [420, 182] on button "Choose contact" at bounding box center [415, 176] width 74 height 17
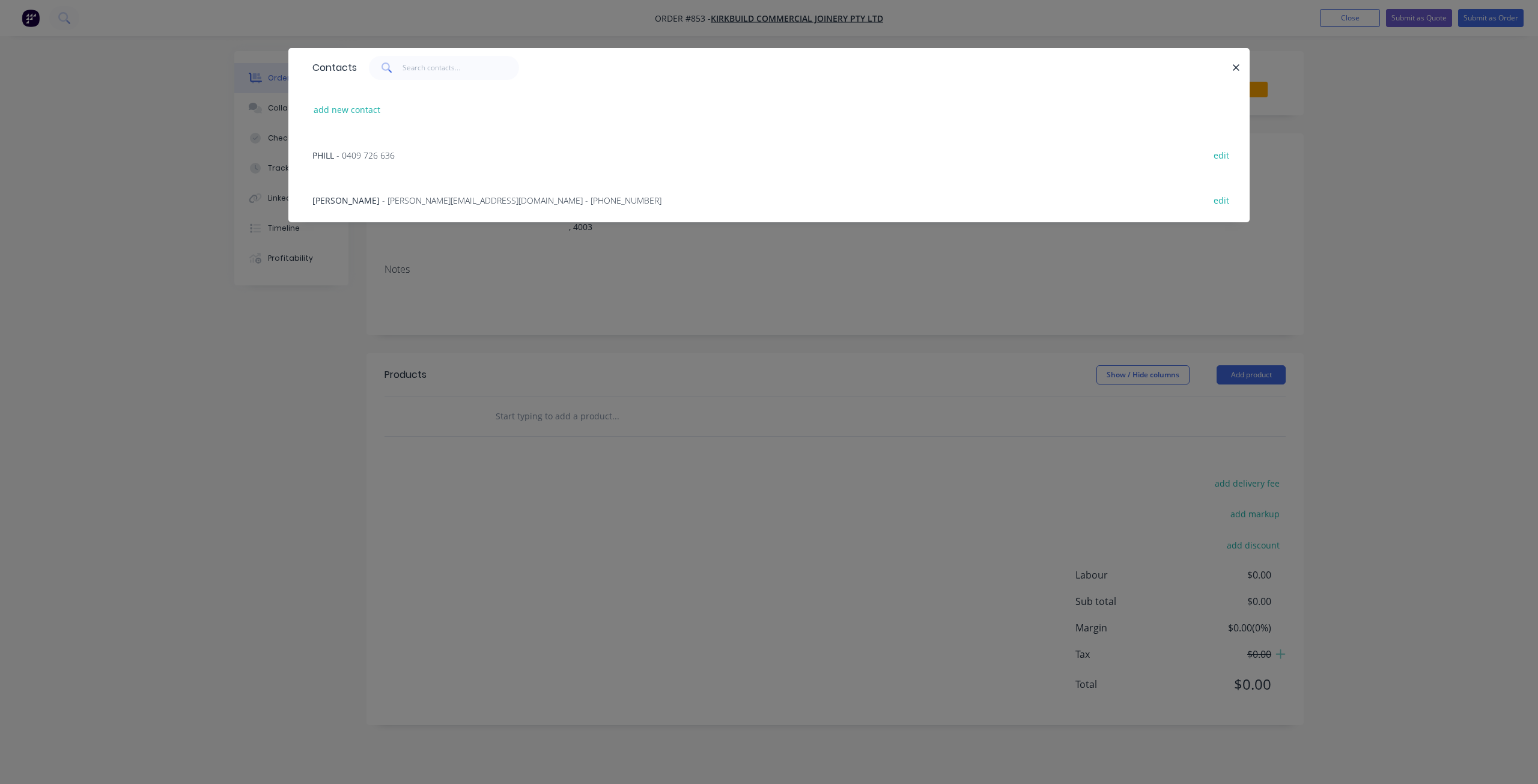
click at [402, 200] on span "- [PERSON_NAME][EMAIL_ADDRESS][DOMAIN_NAME] - [PHONE_NUMBER]" at bounding box center [522, 200] width 279 height 11
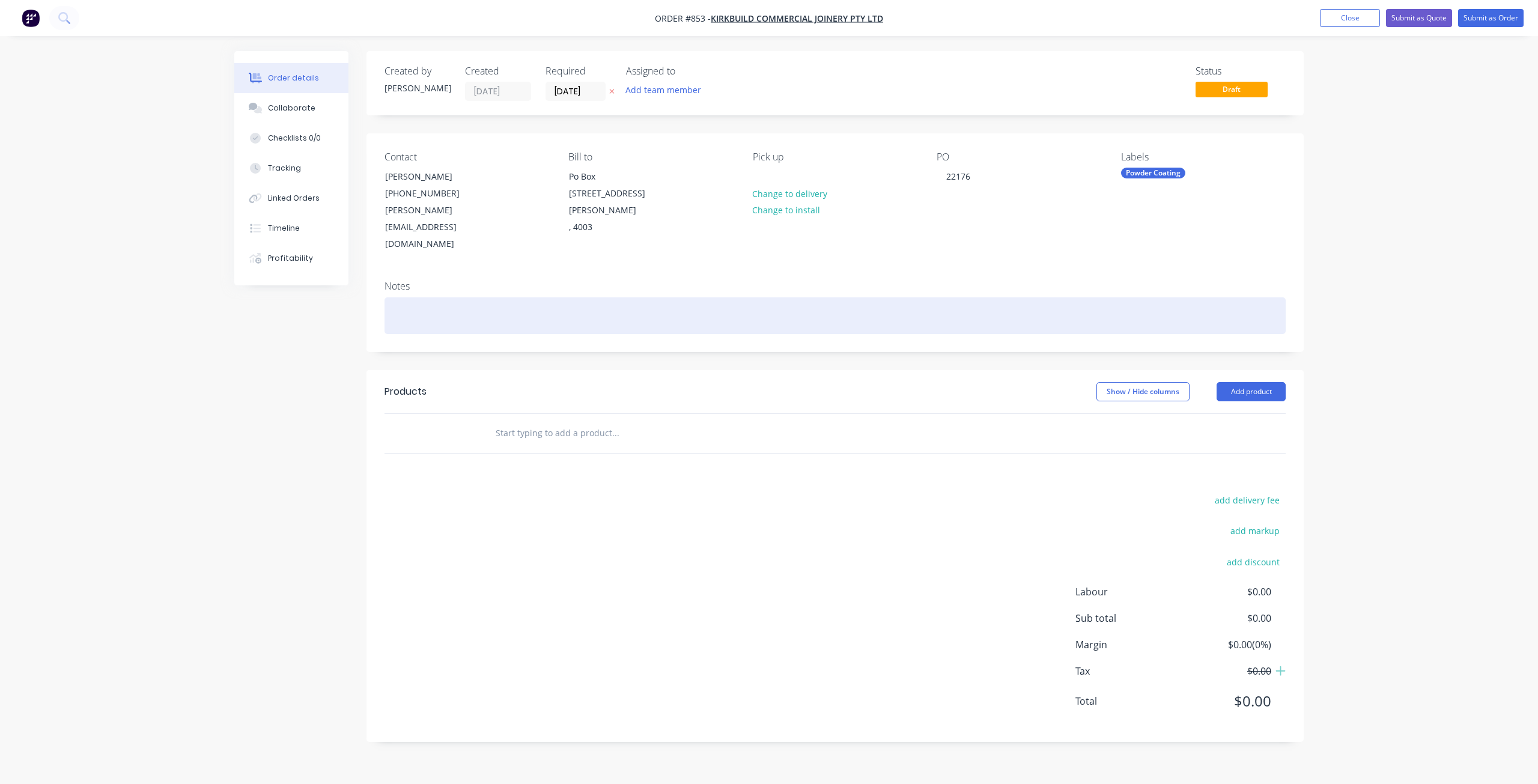
click at [402, 297] on div at bounding box center [835, 315] width 901 height 37
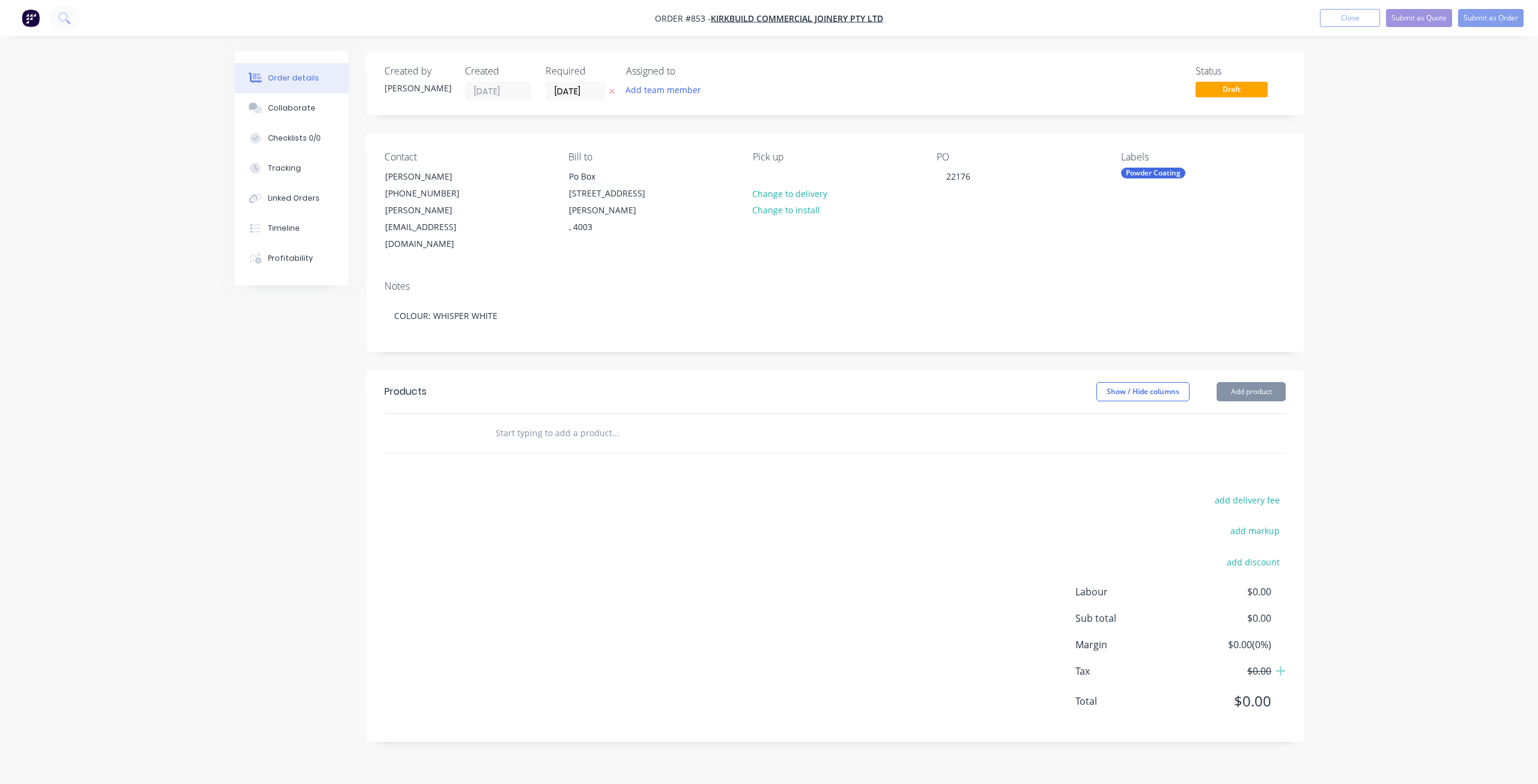
click at [504, 421] on input "text" at bounding box center [616, 433] width 240 height 24
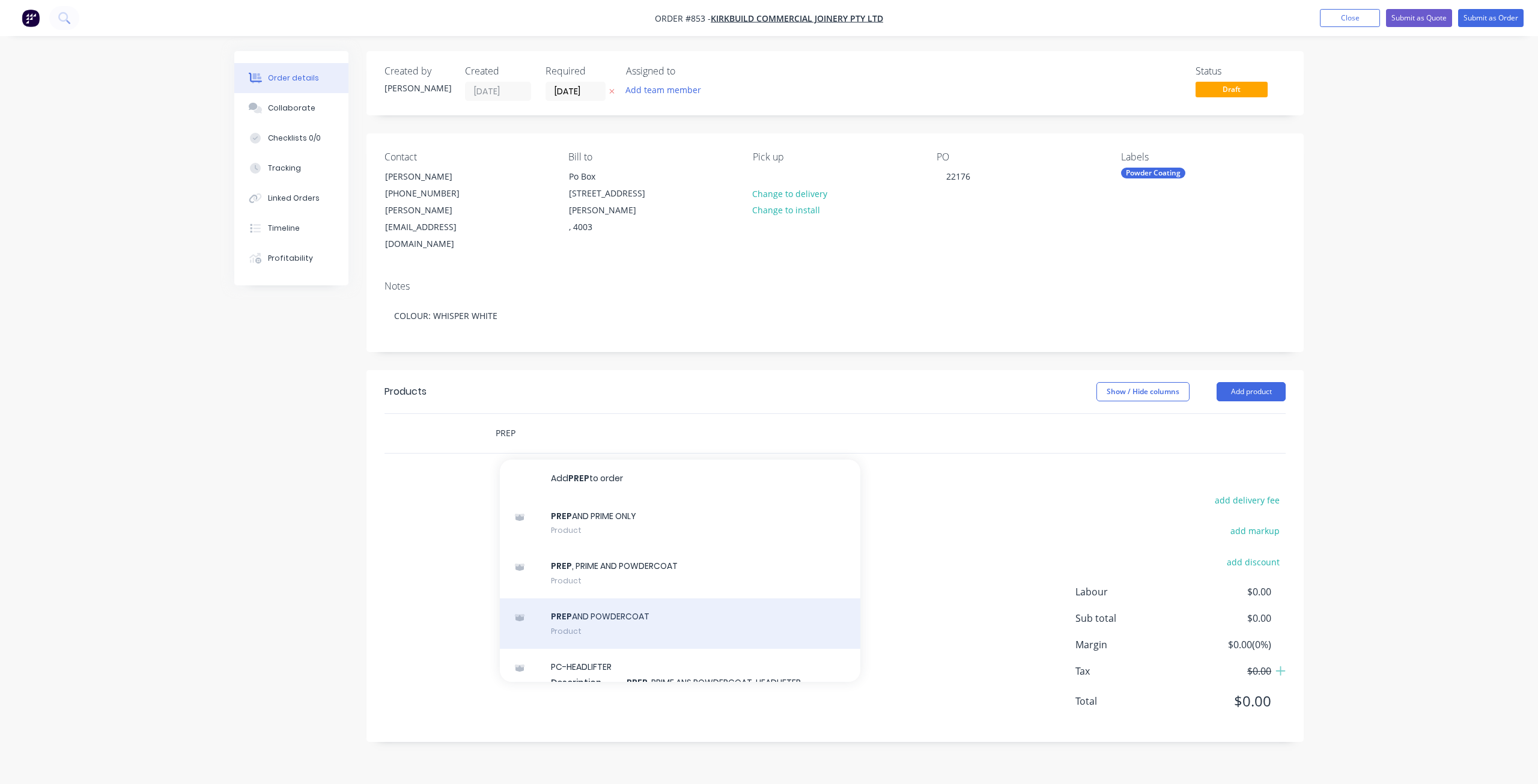
type input "PREP"
click at [602, 598] on div "PREP AND POWDERCOAT Product" at bounding box center [680, 623] width 360 height 50
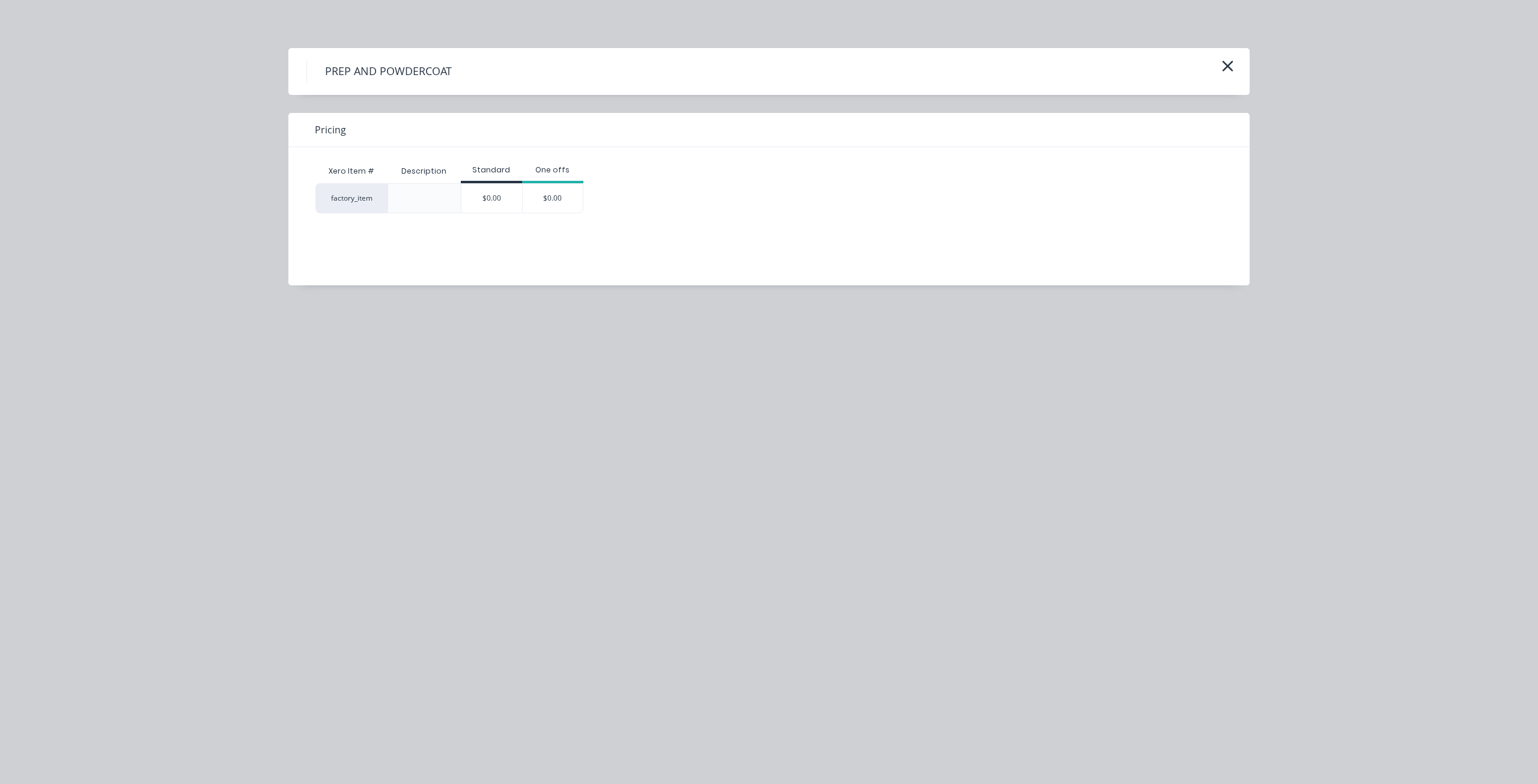
drag, startPoint x: 497, startPoint y: 200, endPoint x: 480, endPoint y: 284, distance: 85.7
click at [497, 200] on div "$0.00" at bounding box center [492, 198] width 61 height 29
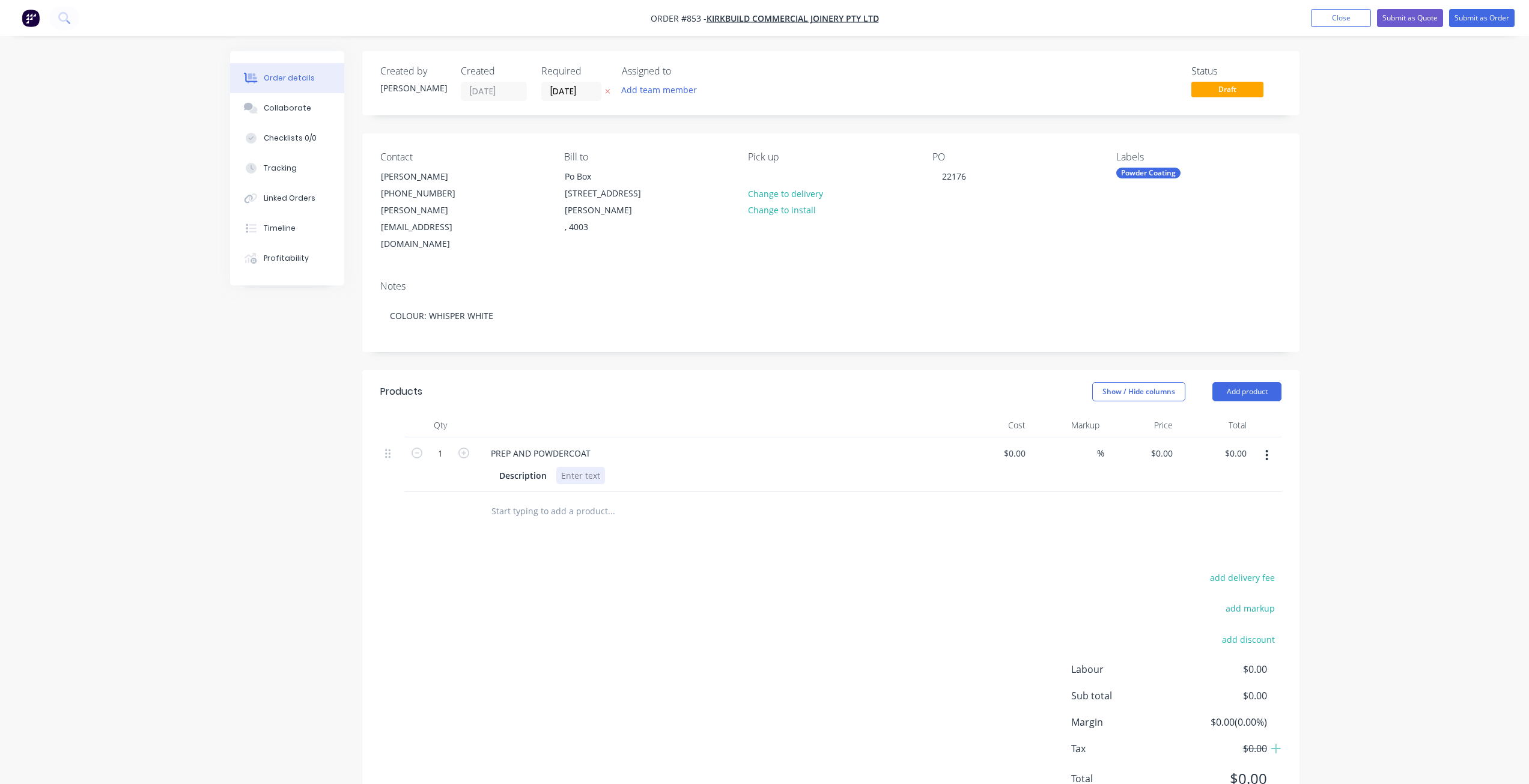
click at [570, 467] on div at bounding box center [580, 475] width 49 height 17
click at [1009, 437] on div at bounding box center [994, 471] width 74 height 68
type input "$249.60"
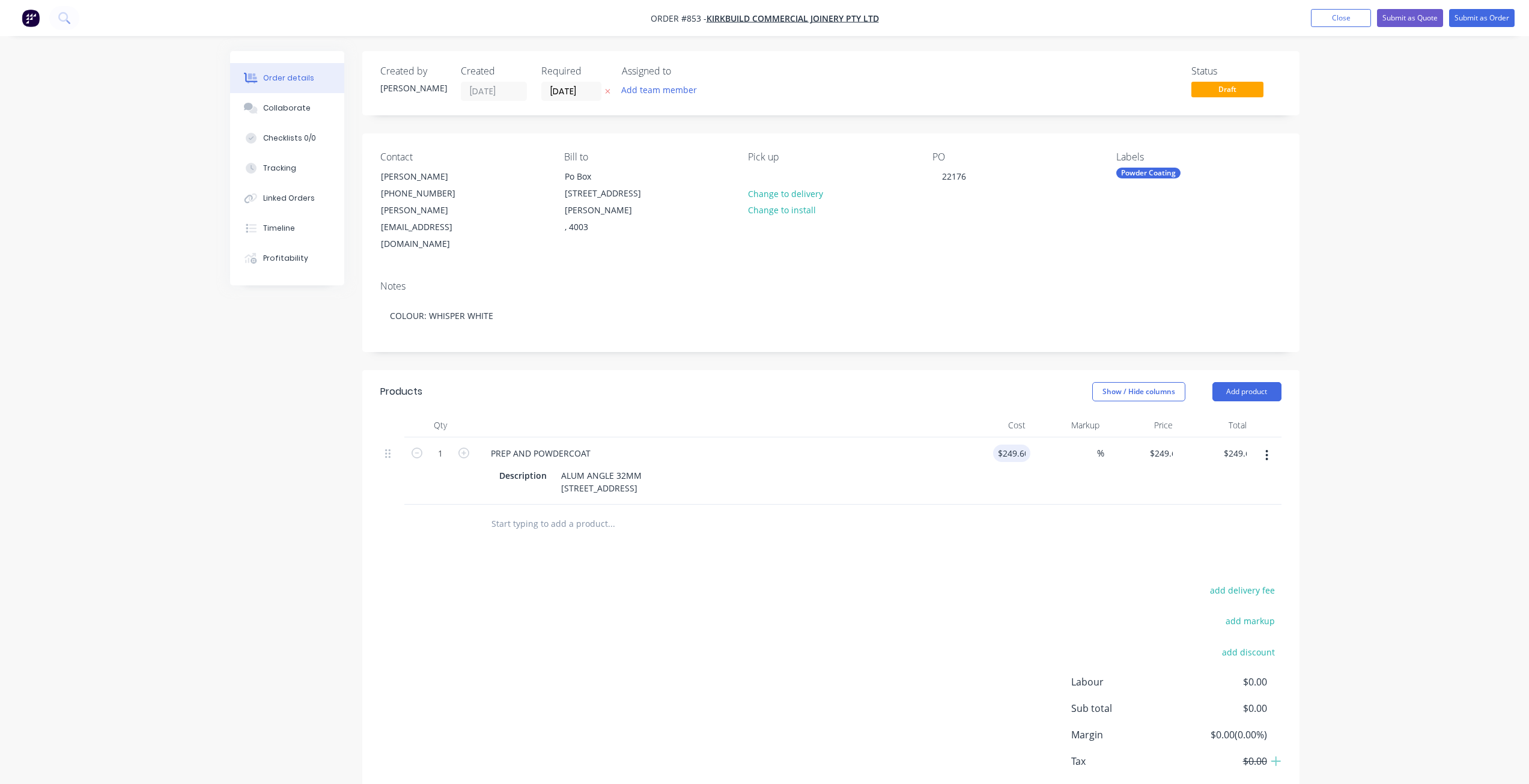
click at [1026, 450] on div "$249.60 249.60" at bounding box center [994, 471] width 74 height 68
click at [1477, 20] on button "Submit as Order" at bounding box center [1482, 18] width 65 height 18
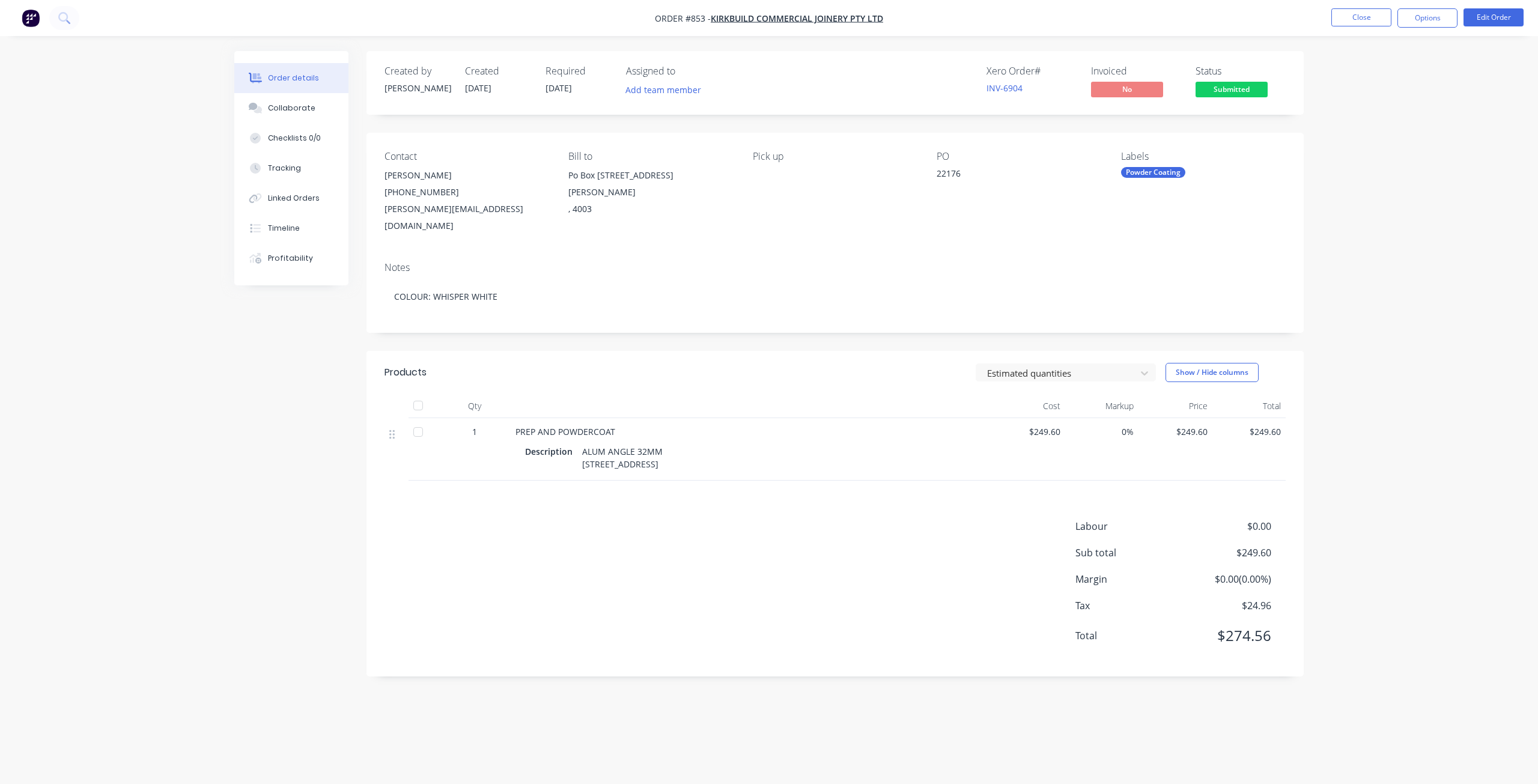
click at [1426, 23] on button "Options" at bounding box center [1428, 18] width 60 height 20
click at [1366, 146] on div "Work Order" at bounding box center [1391, 145] width 110 height 17
click at [1360, 122] on div "Without pricing" at bounding box center [1391, 121] width 110 height 17
click at [287, 105] on div "Collaborate" at bounding box center [291, 108] width 47 height 11
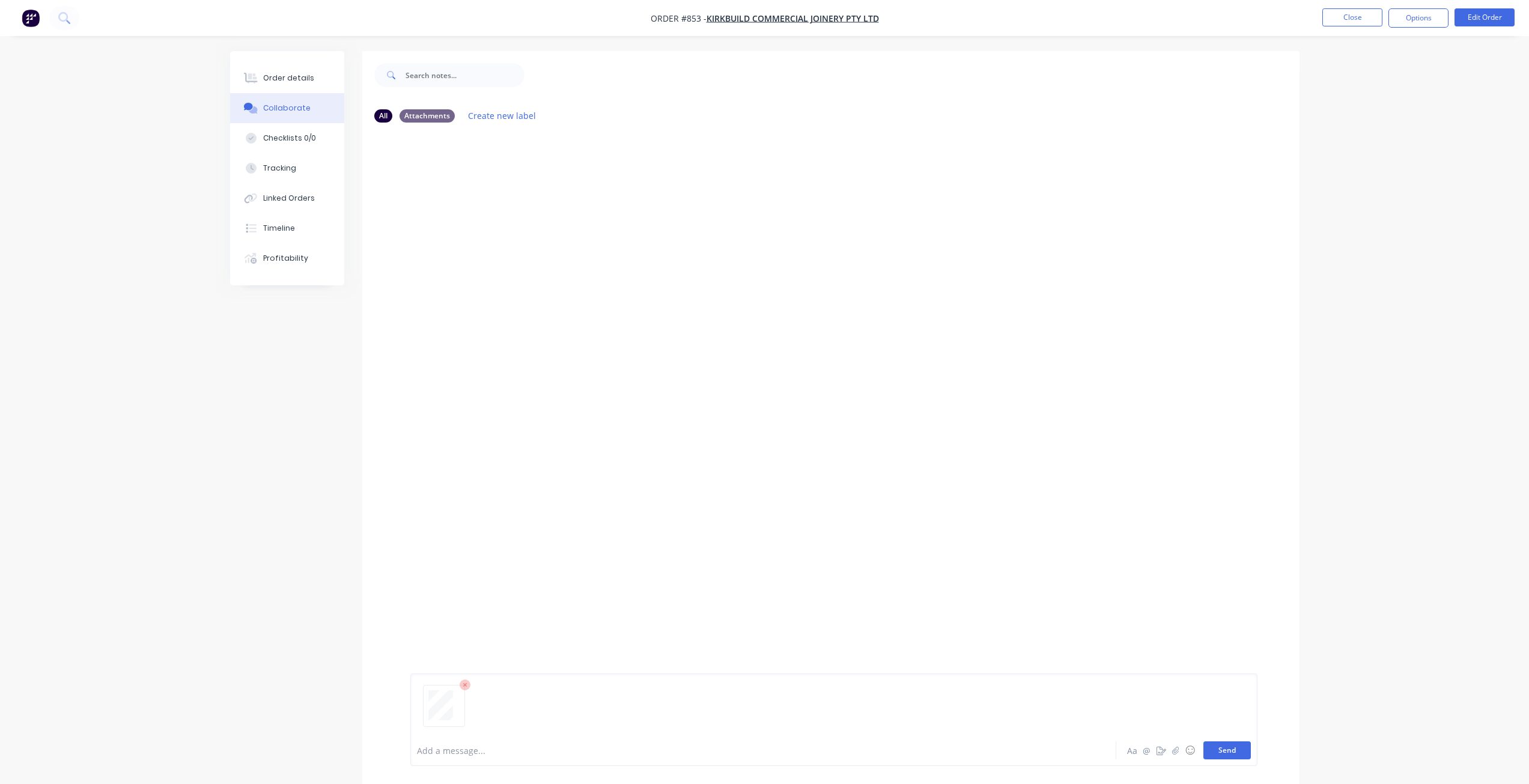
click at [1230, 751] on button "Send" at bounding box center [1227, 750] width 47 height 18
click at [296, 72] on button "Order details" at bounding box center [287, 78] width 114 height 30
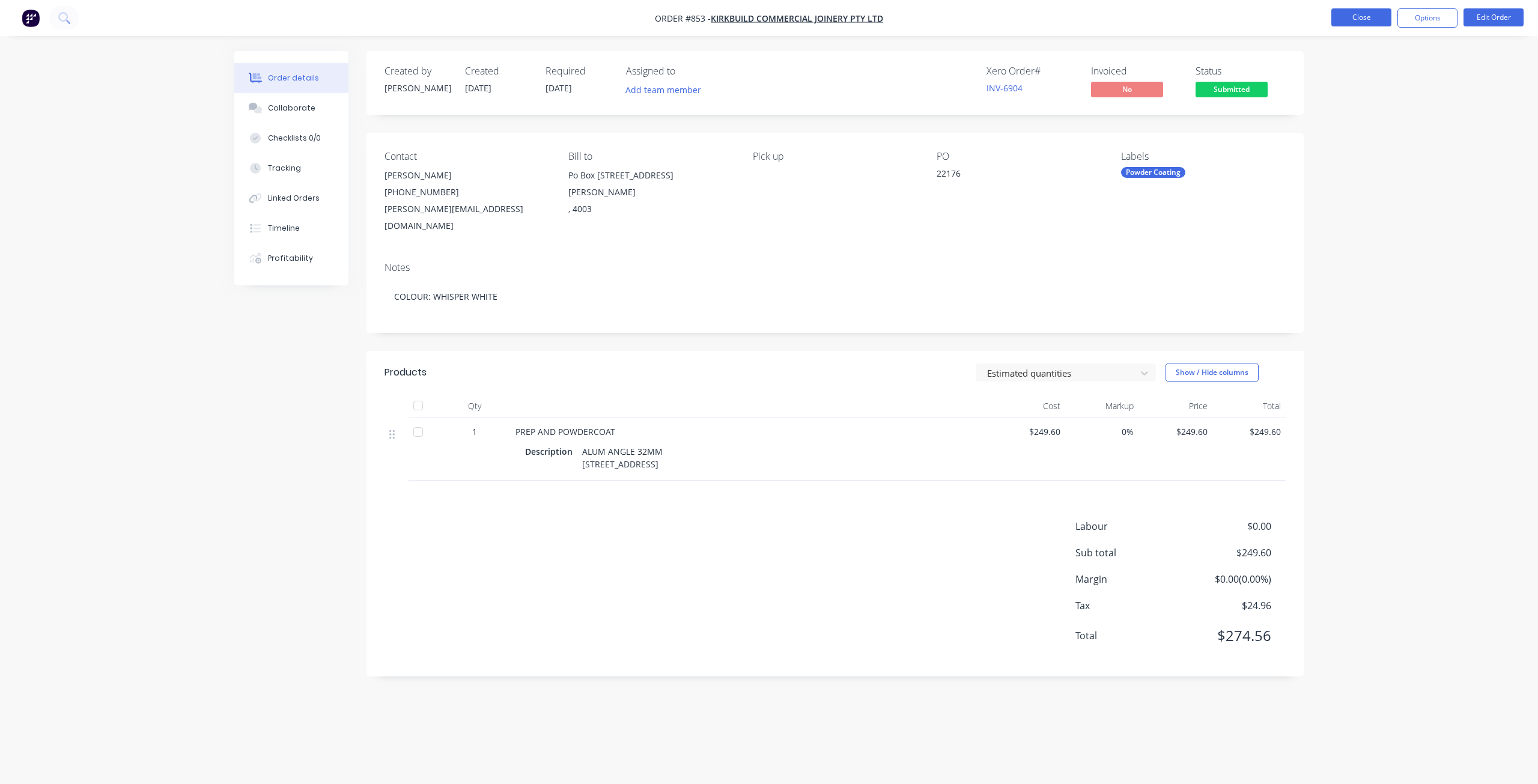
click at [1356, 20] on button "Close" at bounding box center [1362, 17] width 60 height 18
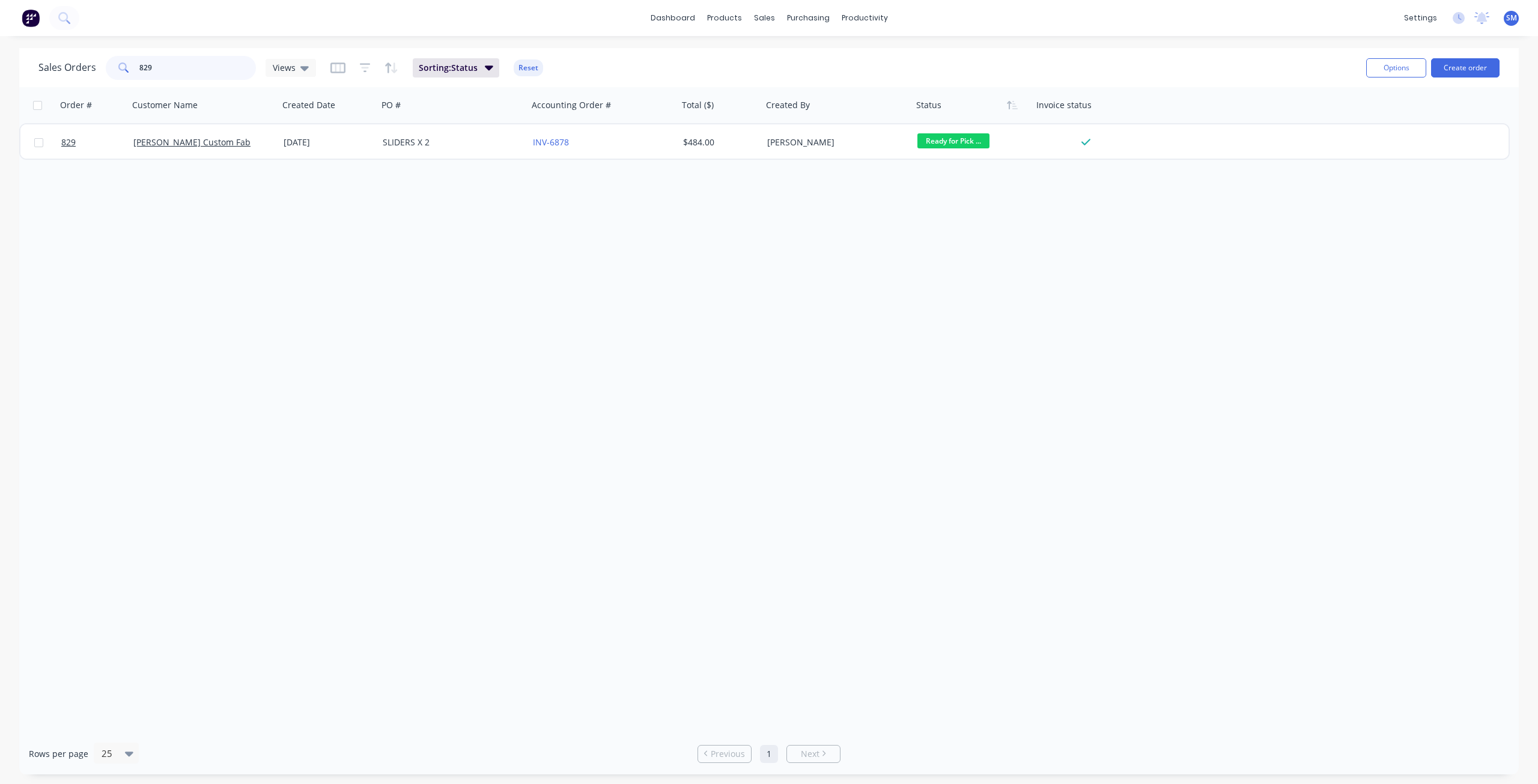
drag, startPoint x: 165, startPoint y: 65, endPoint x: 125, endPoint y: 68, distance: 40.1
click at [125, 68] on div "829" at bounding box center [181, 68] width 150 height 24
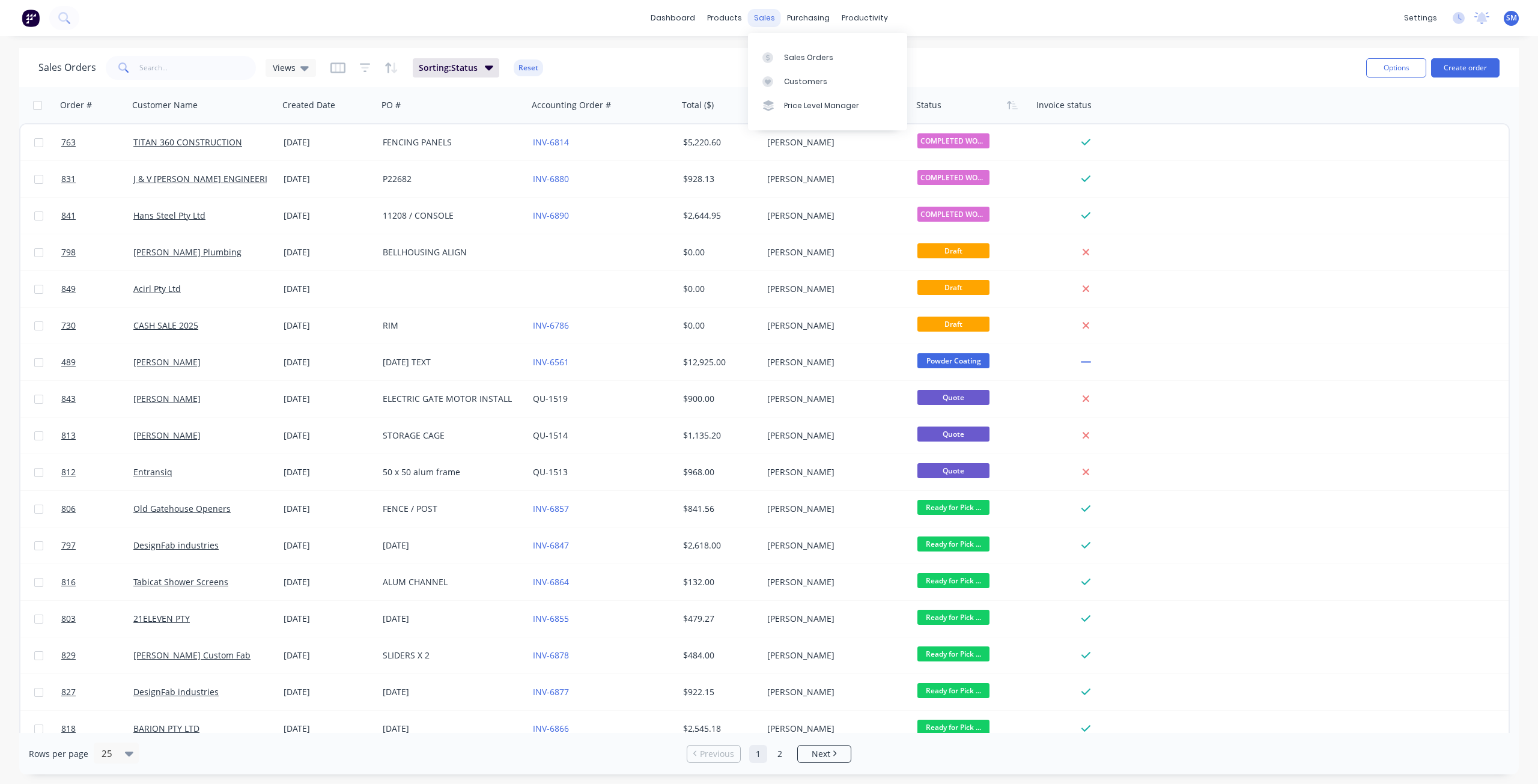
click at [765, 19] on div "sales" at bounding box center [765, 18] width 33 height 18
click at [800, 83] on div "Customers" at bounding box center [806, 82] width 44 height 11
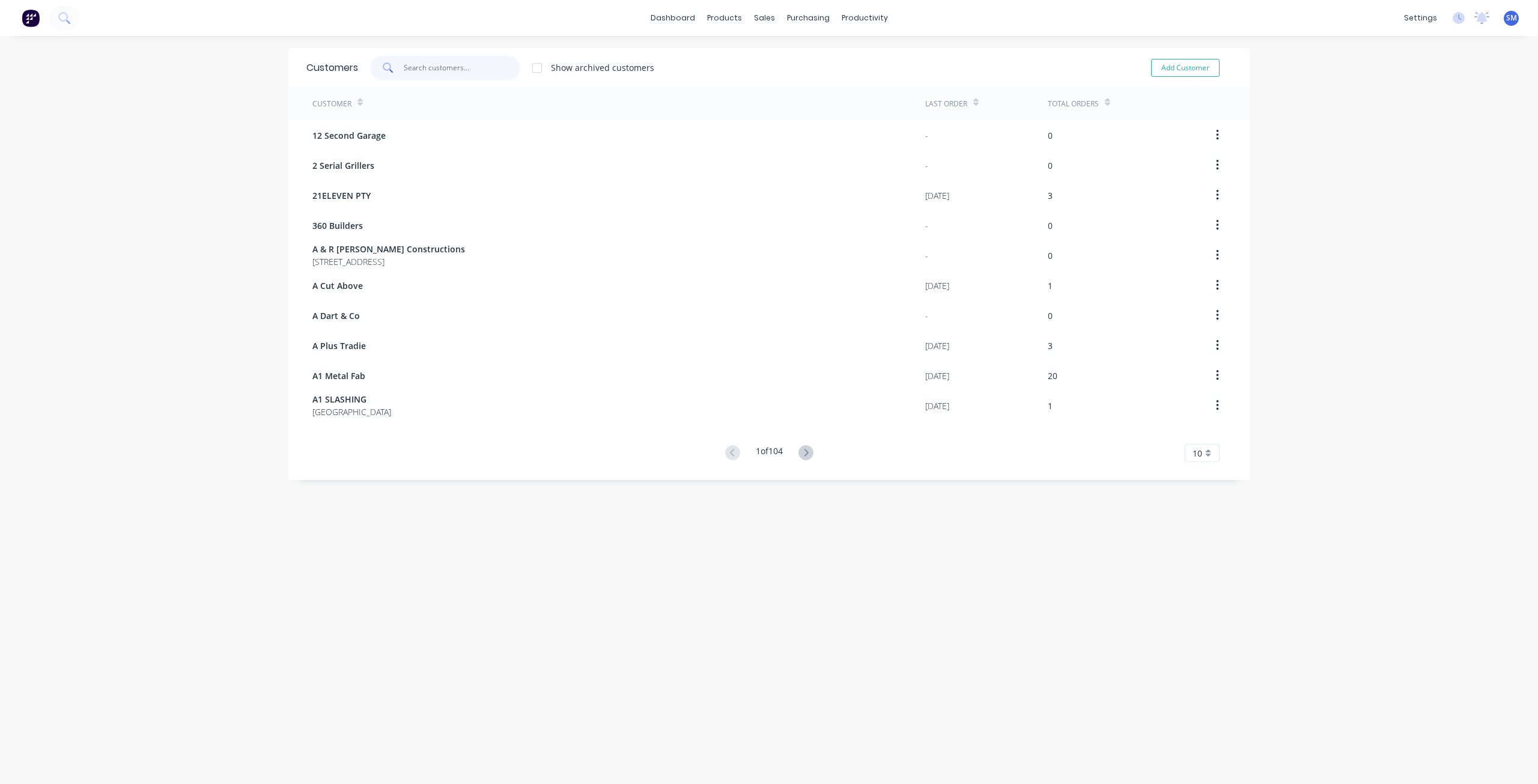
click at [420, 65] on input "text" at bounding box center [462, 68] width 117 height 24
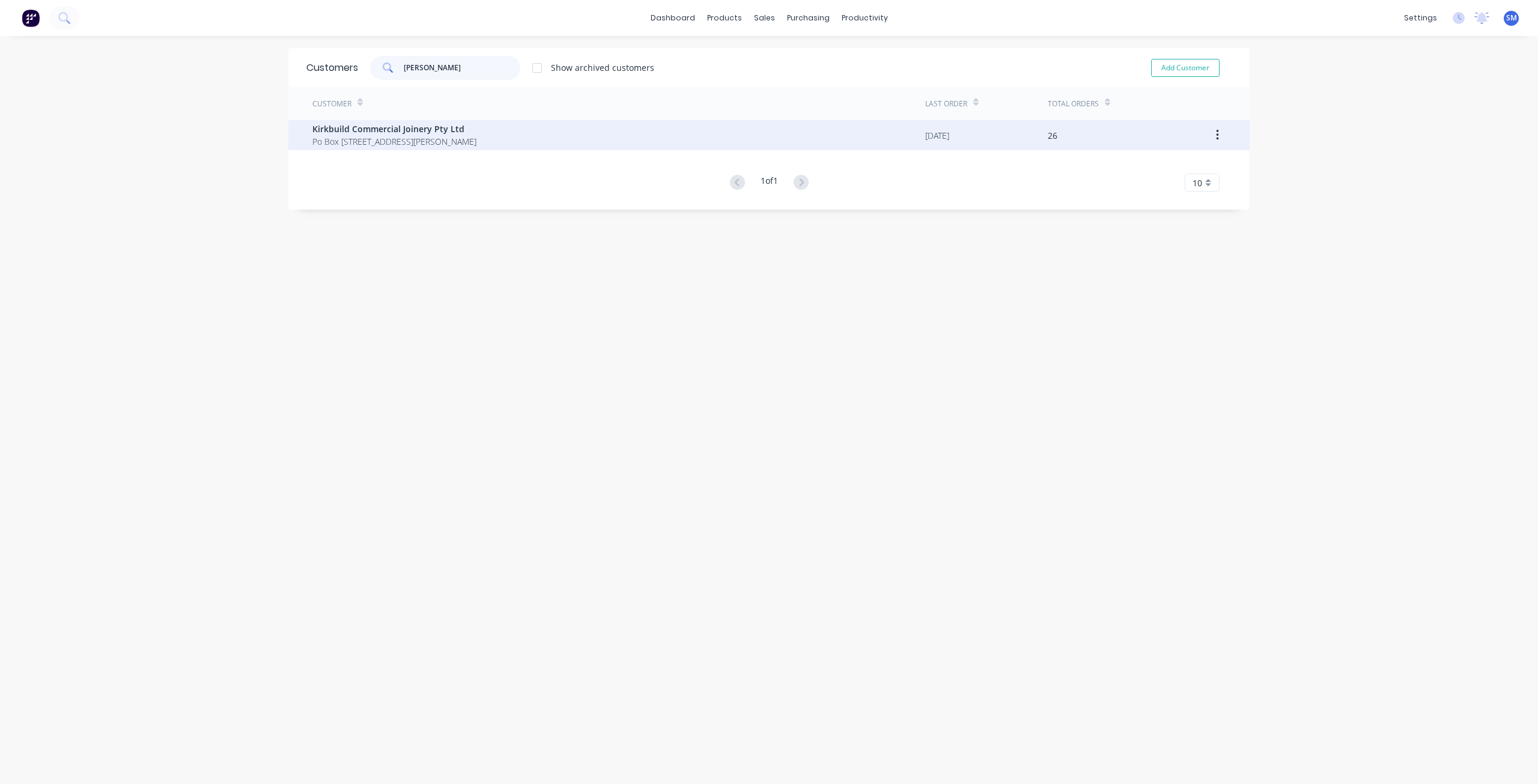
type input "[PERSON_NAME]"
click at [396, 147] on span "Po Box [STREET_ADDRESS][PERSON_NAME]" at bounding box center [394, 141] width 164 height 13
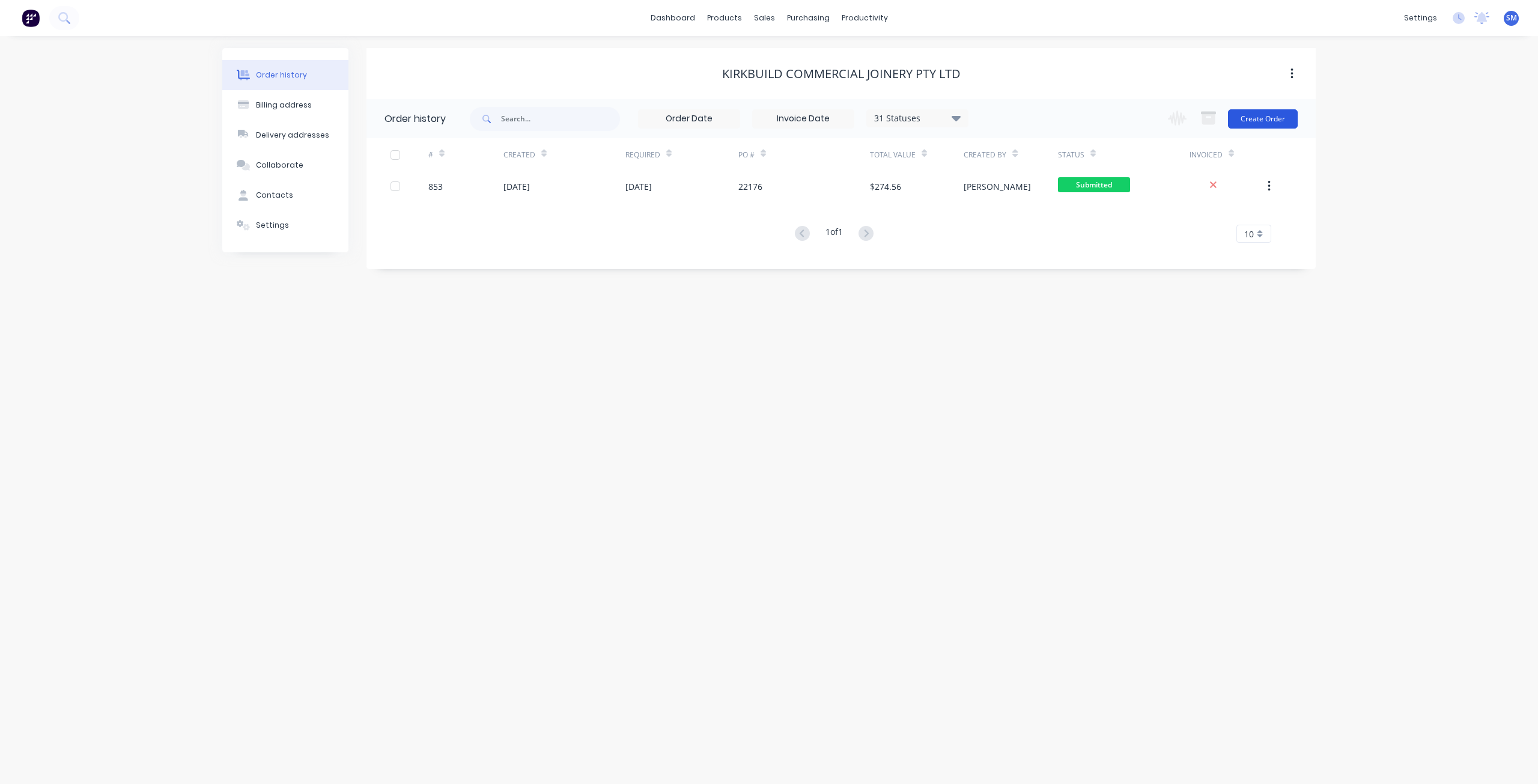
click at [1259, 115] on button "Create Order" at bounding box center [1263, 119] width 70 height 20
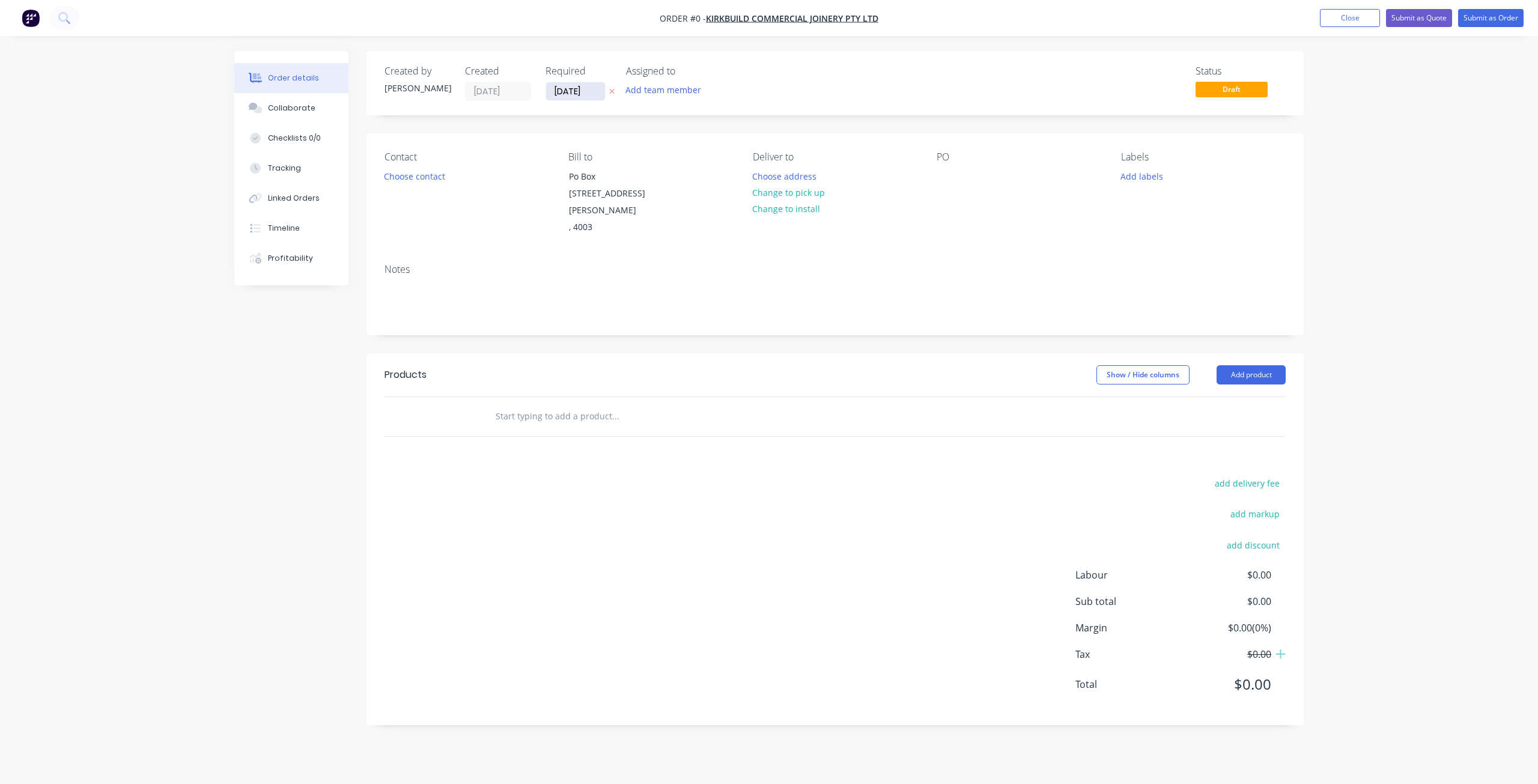
click at [567, 89] on input "[DATE]" at bounding box center [576, 92] width 59 height 18
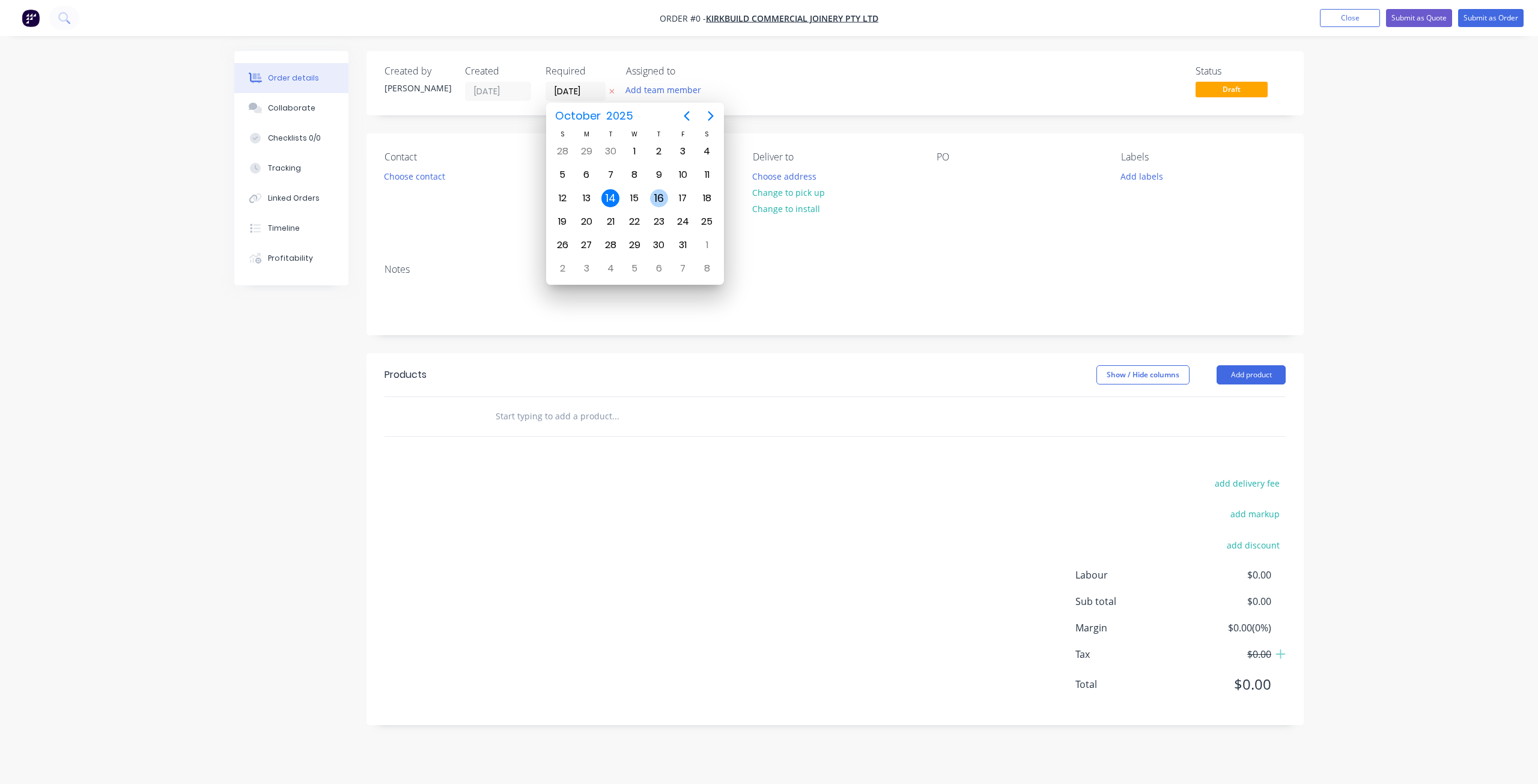
click at [657, 197] on div "16" at bounding box center [659, 198] width 18 height 18
type input "[DATE]"
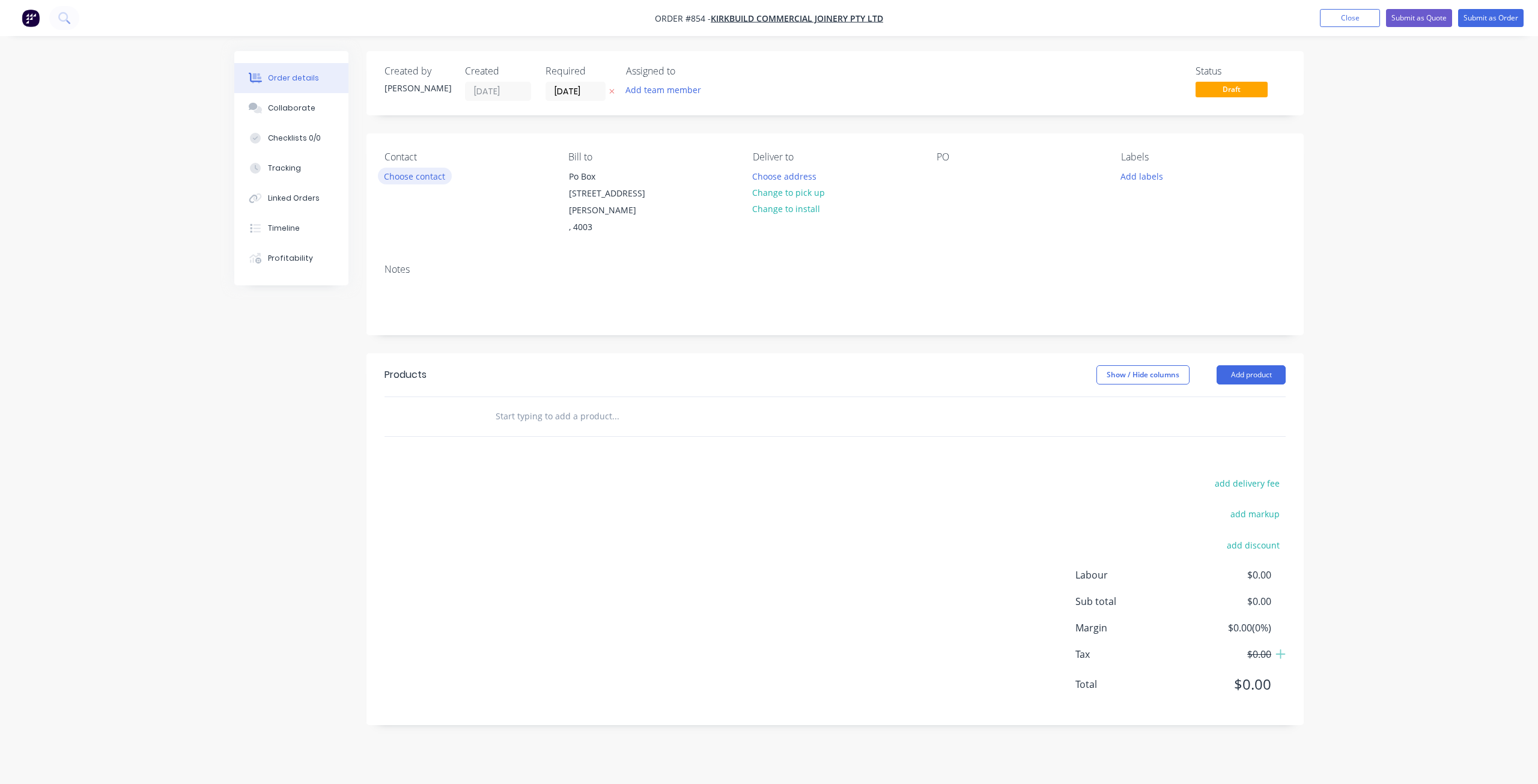
click at [422, 174] on button "Choose contact" at bounding box center [415, 176] width 74 height 17
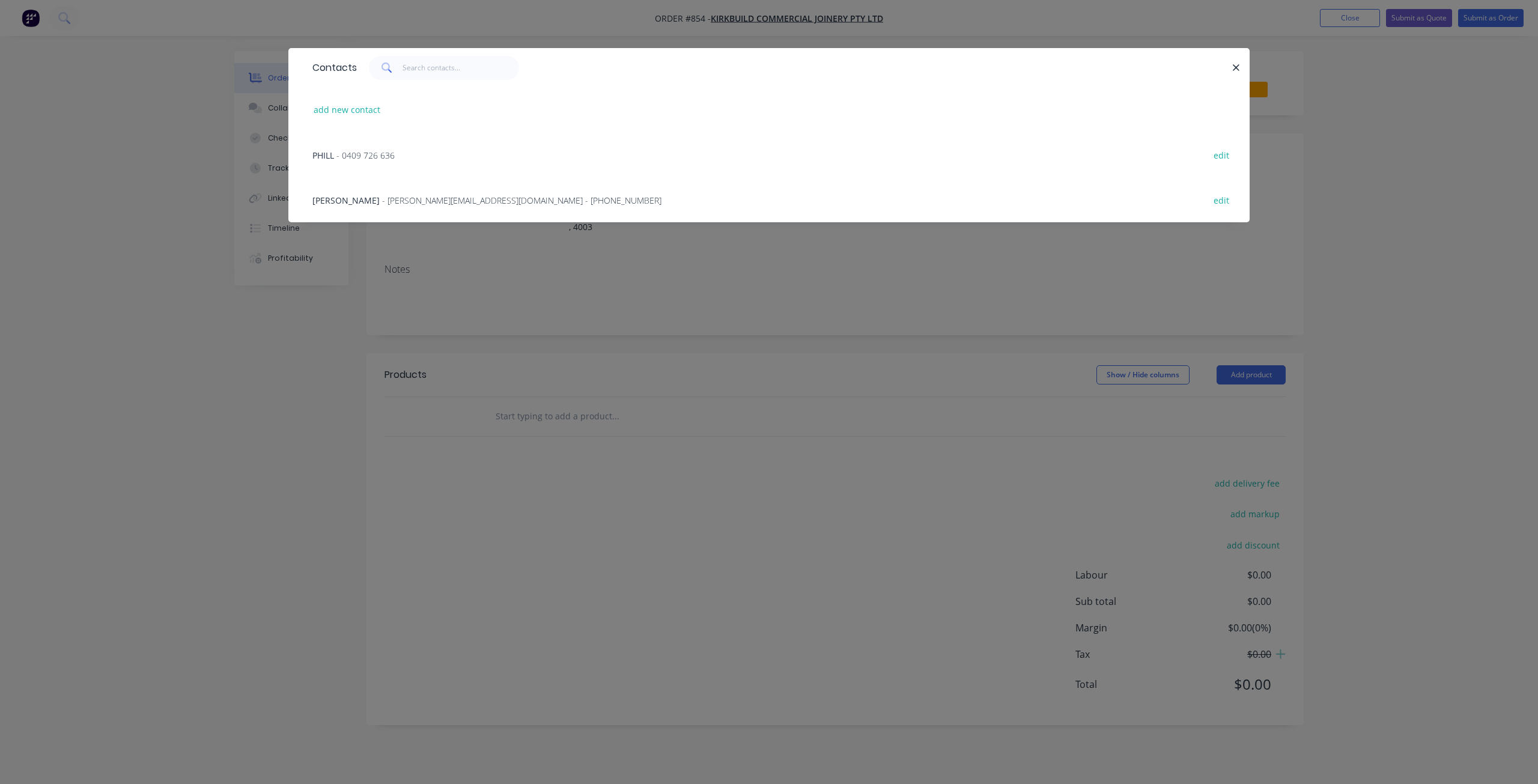
click at [417, 199] on span "- [PERSON_NAME][EMAIL_ADDRESS][DOMAIN_NAME] - [PHONE_NUMBER]" at bounding box center [522, 200] width 279 height 11
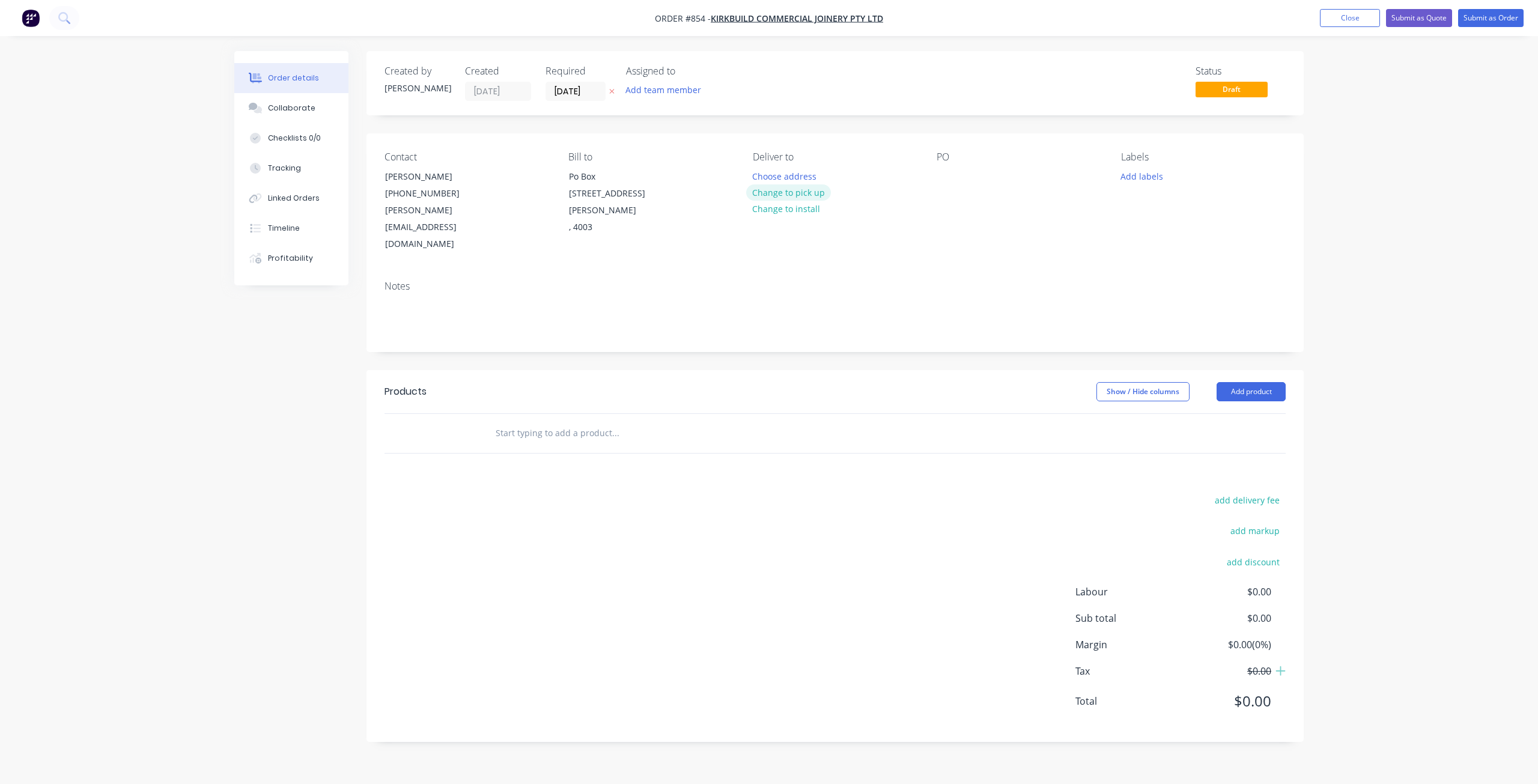
click at [790, 192] on button "Change to pick up" at bounding box center [789, 193] width 86 height 17
click at [947, 179] on div at bounding box center [947, 176] width 20 height 17
click at [1152, 179] on button "Add labels" at bounding box center [1142, 176] width 56 height 17
click at [1145, 272] on div at bounding box center [1143, 272] width 24 height 24
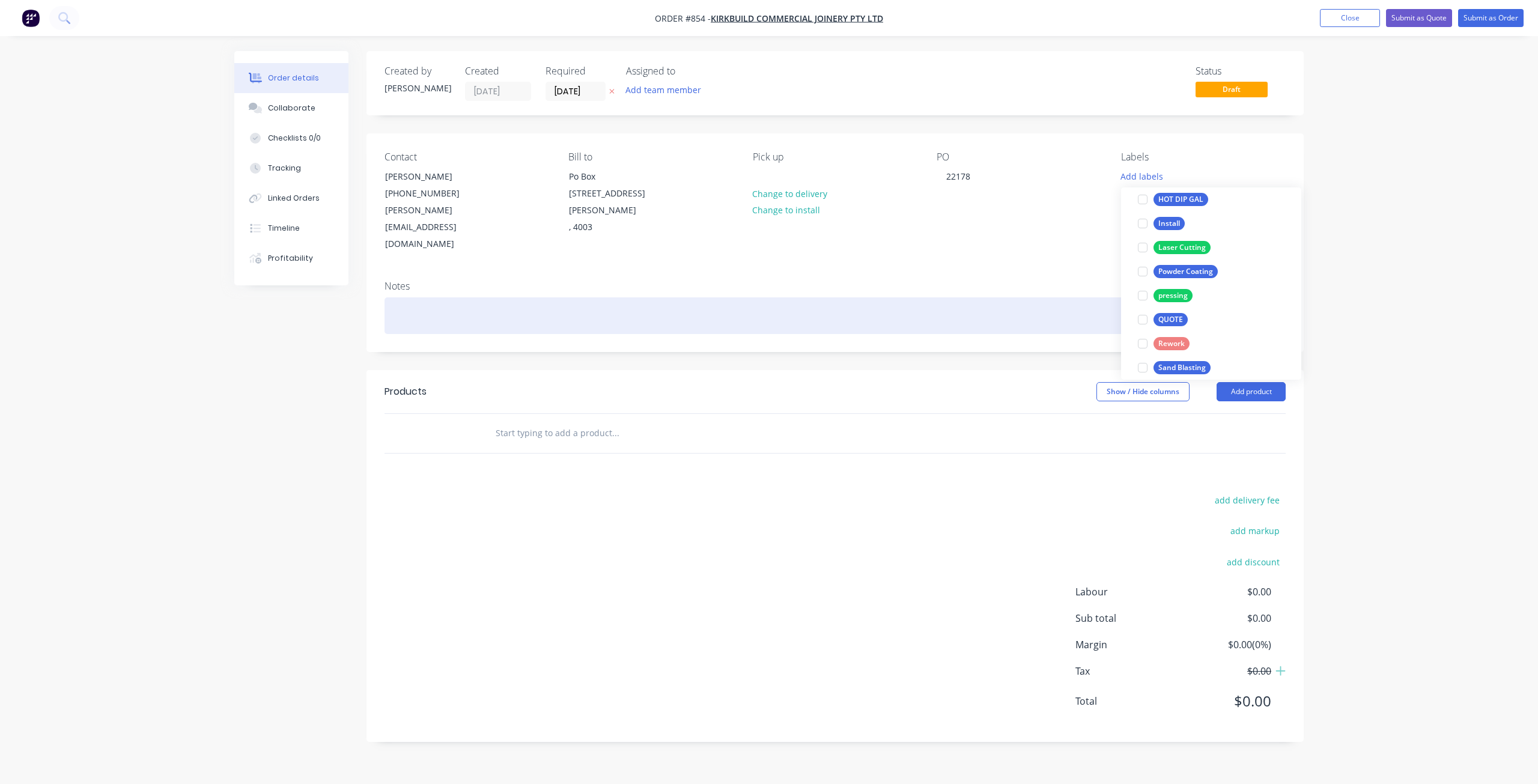
scroll to position [12, 0]
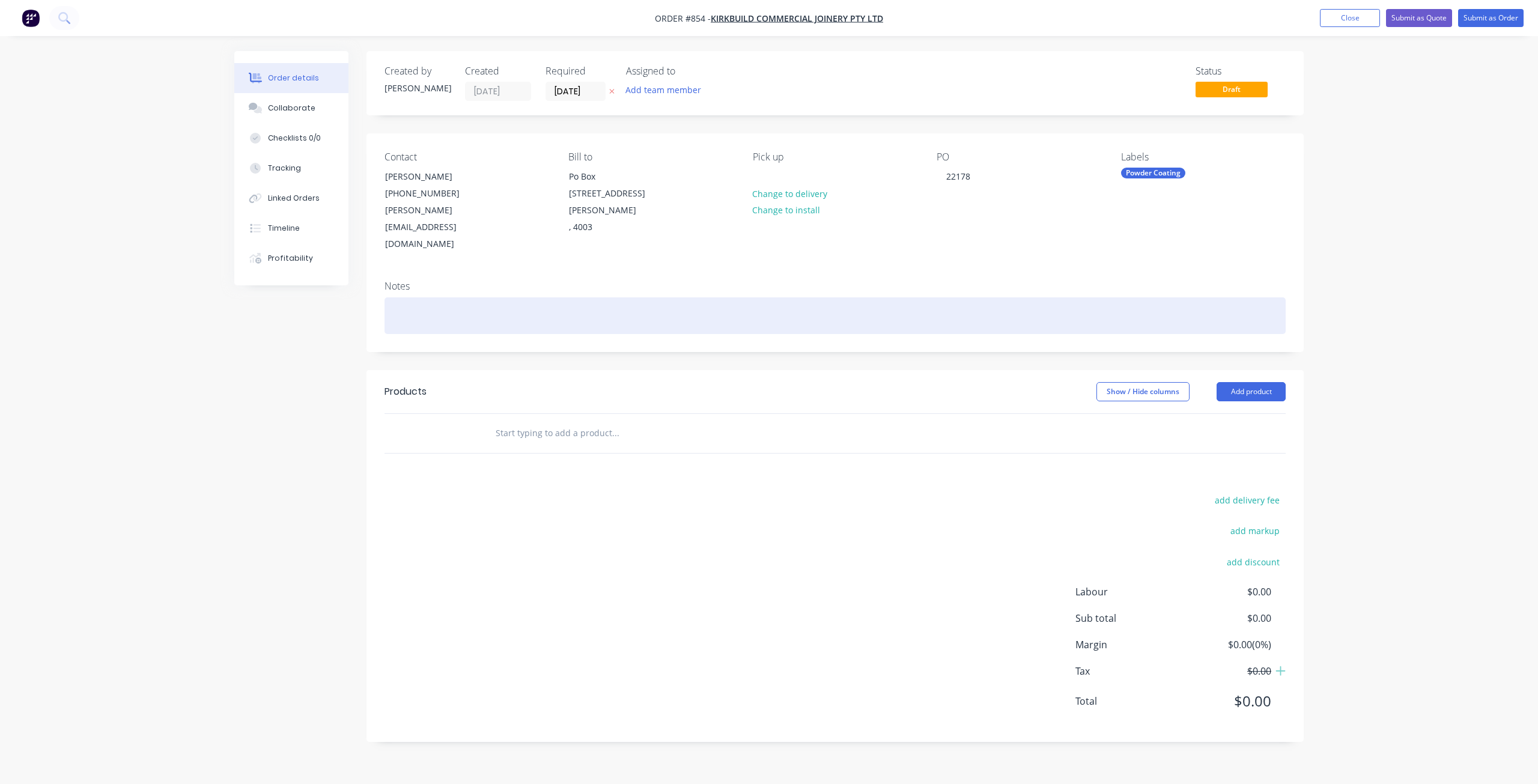
click at [393, 297] on div at bounding box center [835, 315] width 901 height 37
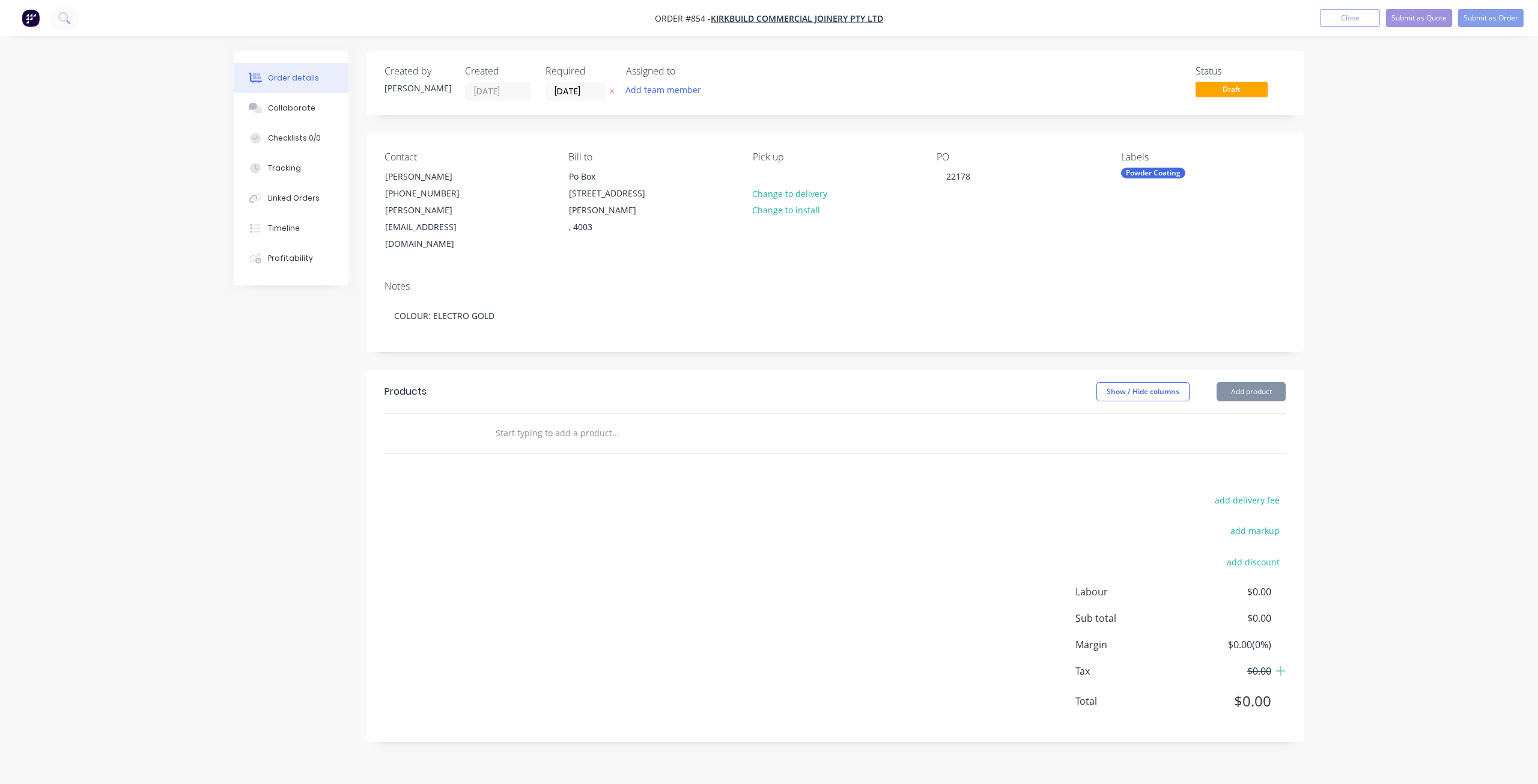
click at [506, 421] on input "text" at bounding box center [616, 433] width 240 height 24
type input "PREP"
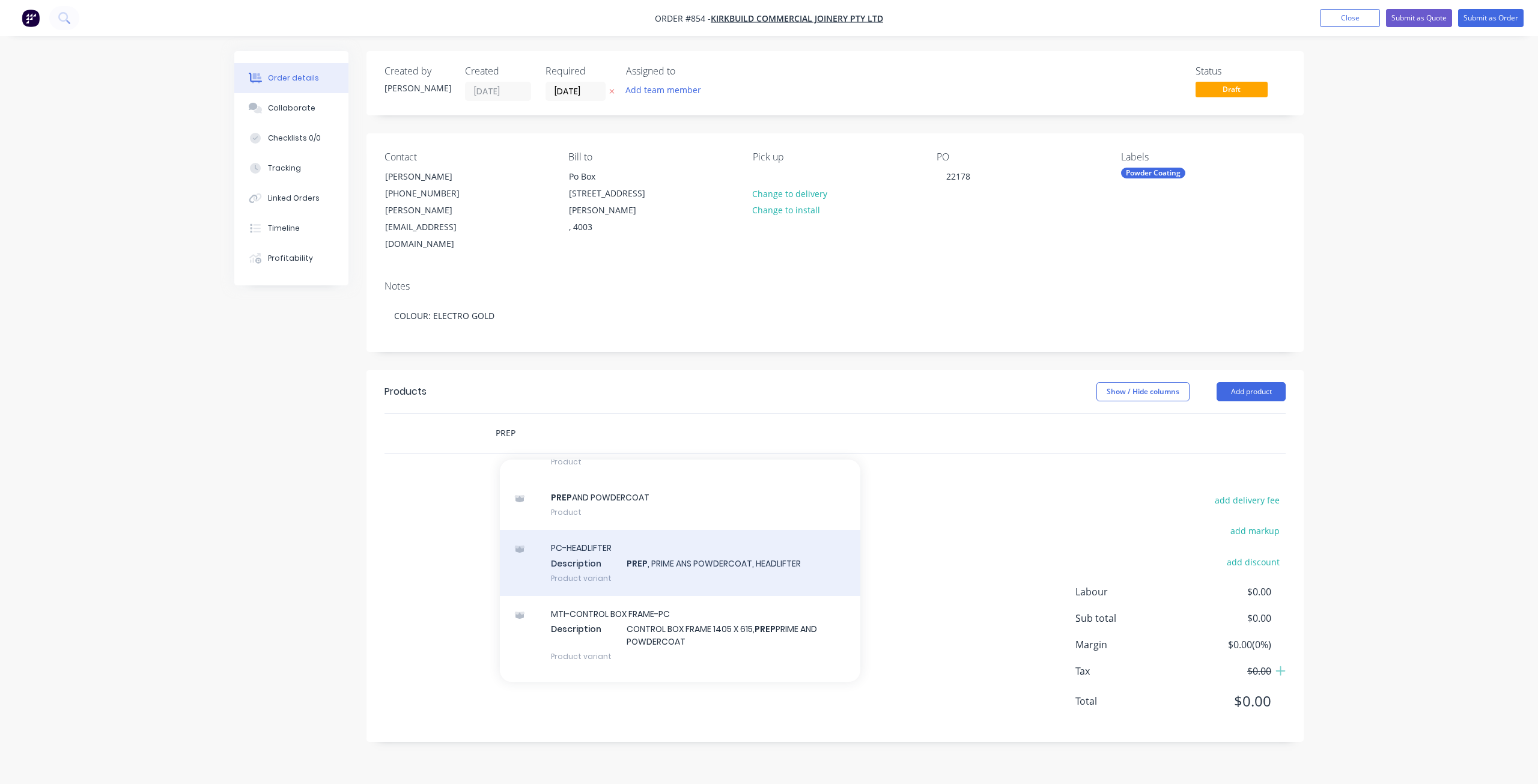
scroll to position [120, 0]
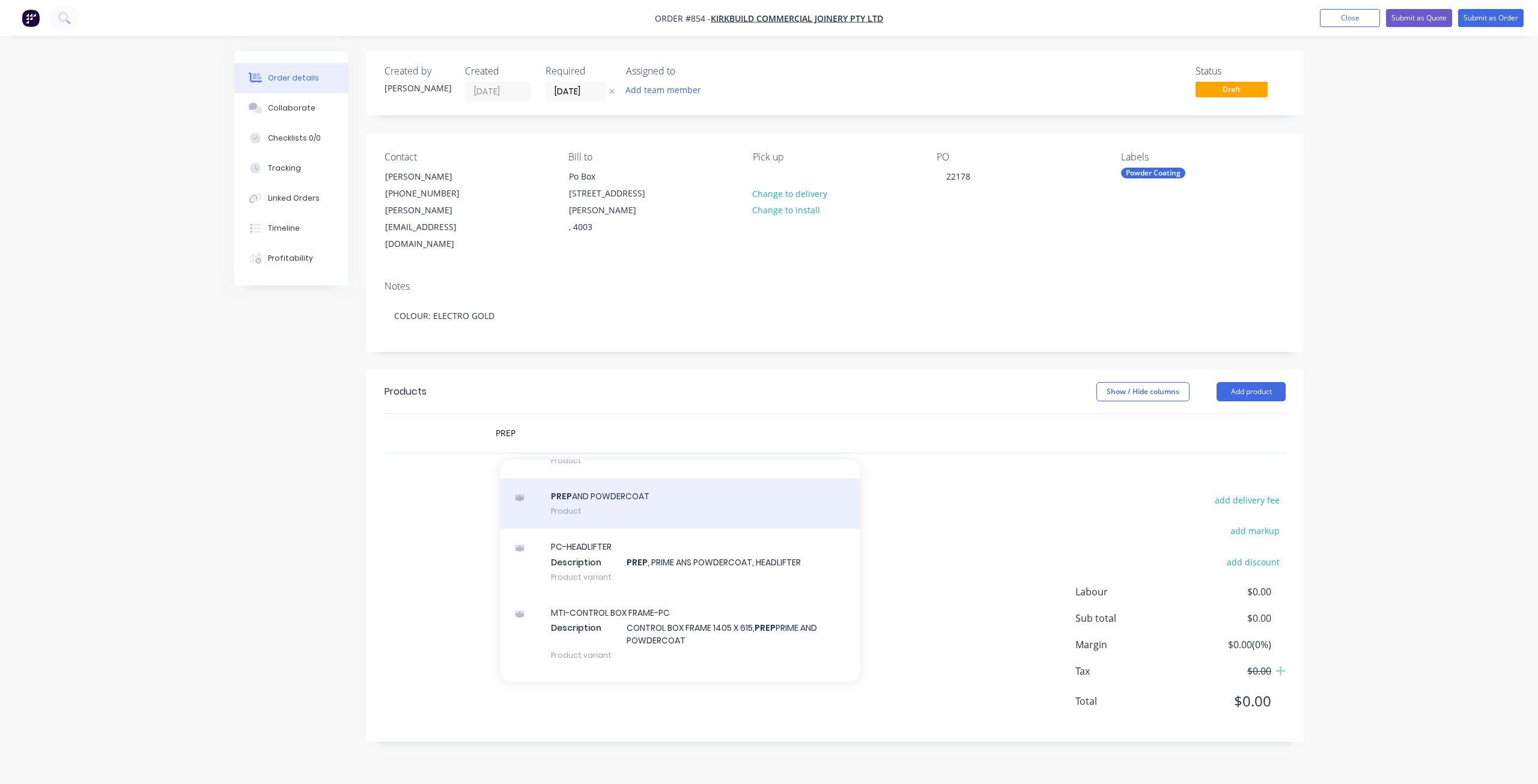
click at [602, 478] on div "PREP AND POWDERCOAT Product" at bounding box center [680, 503] width 360 height 50
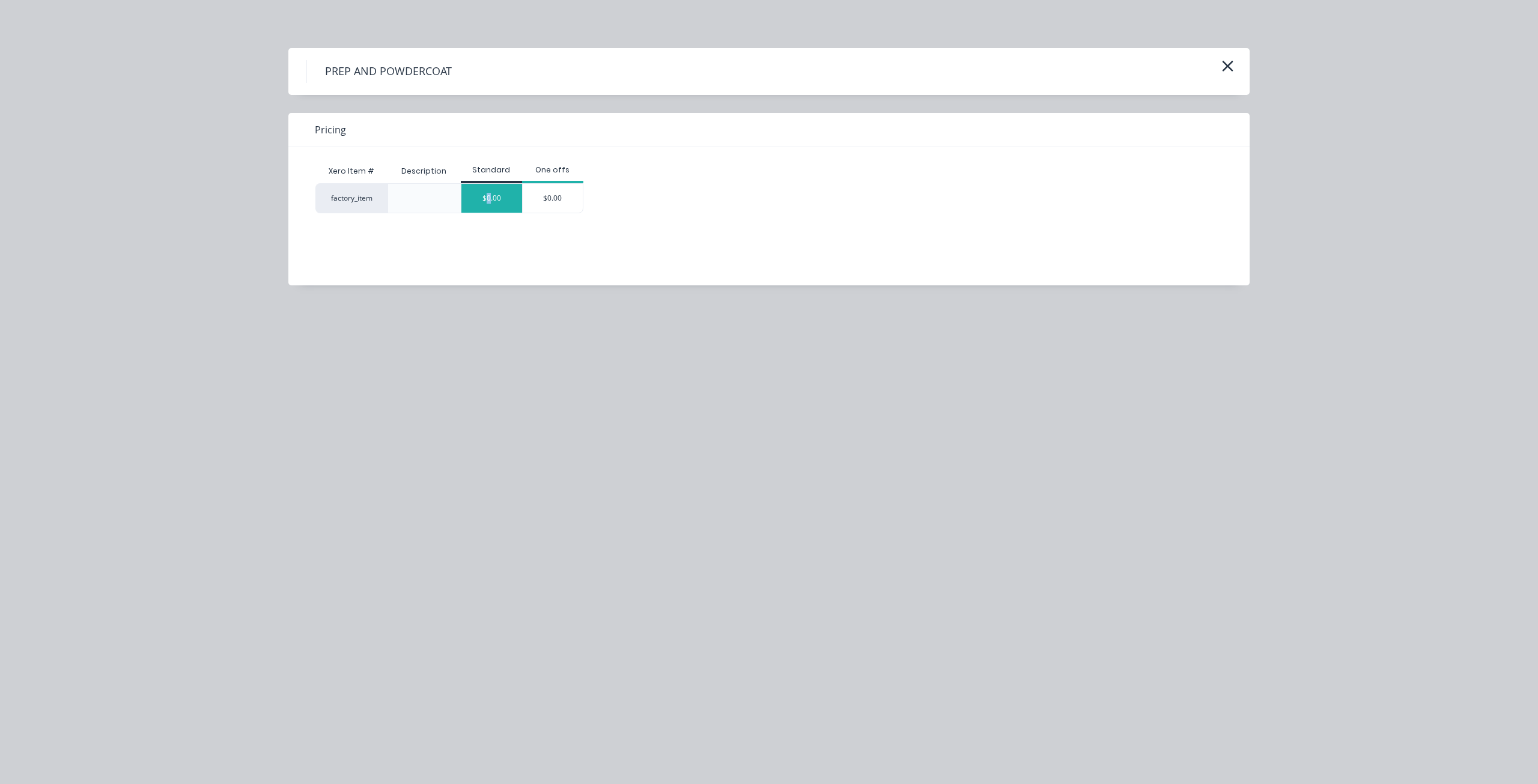
click at [489, 199] on div "$0.00" at bounding box center [492, 198] width 61 height 29
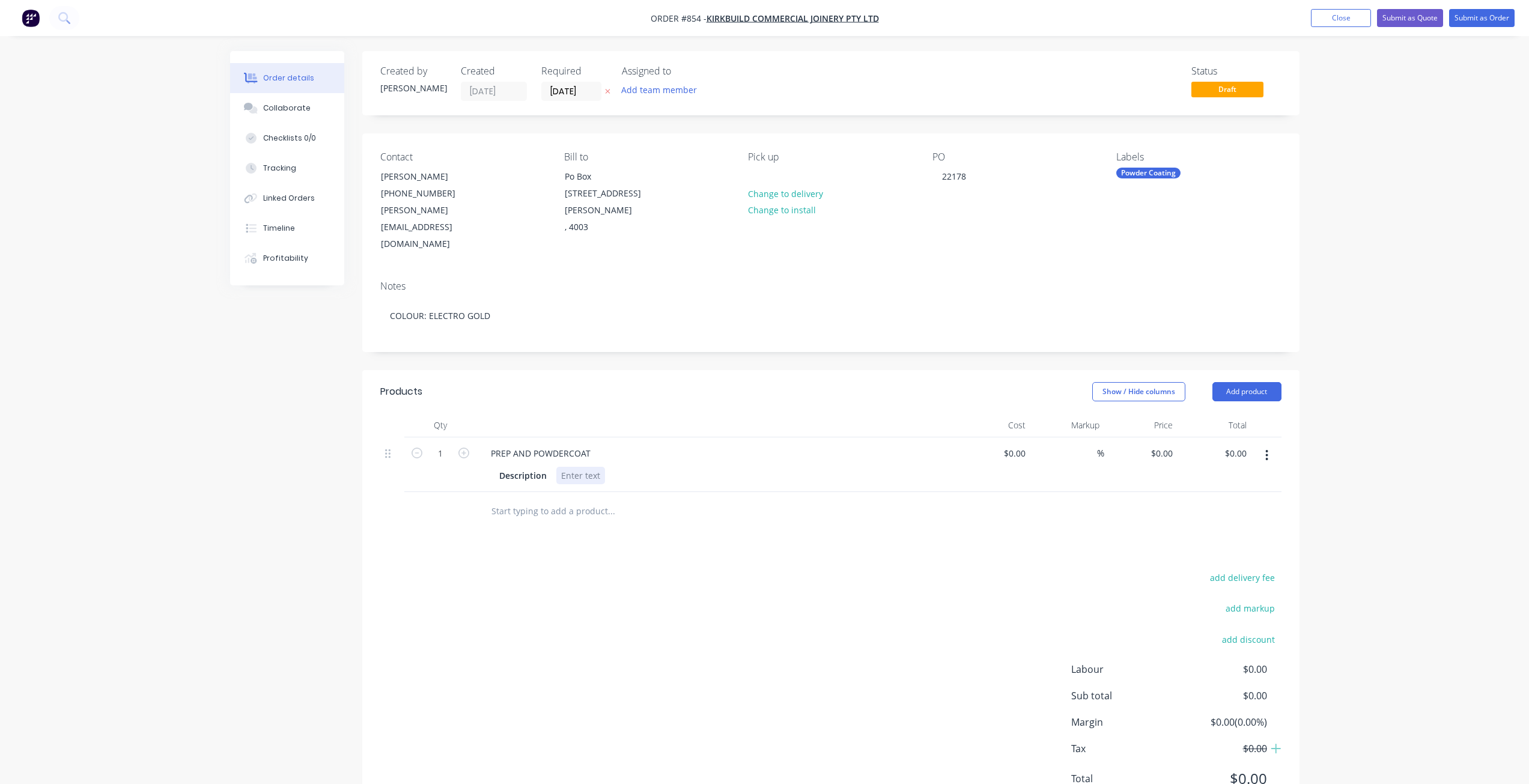
click at [564, 467] on div at bounding box center [580, 475] width 49 height 17
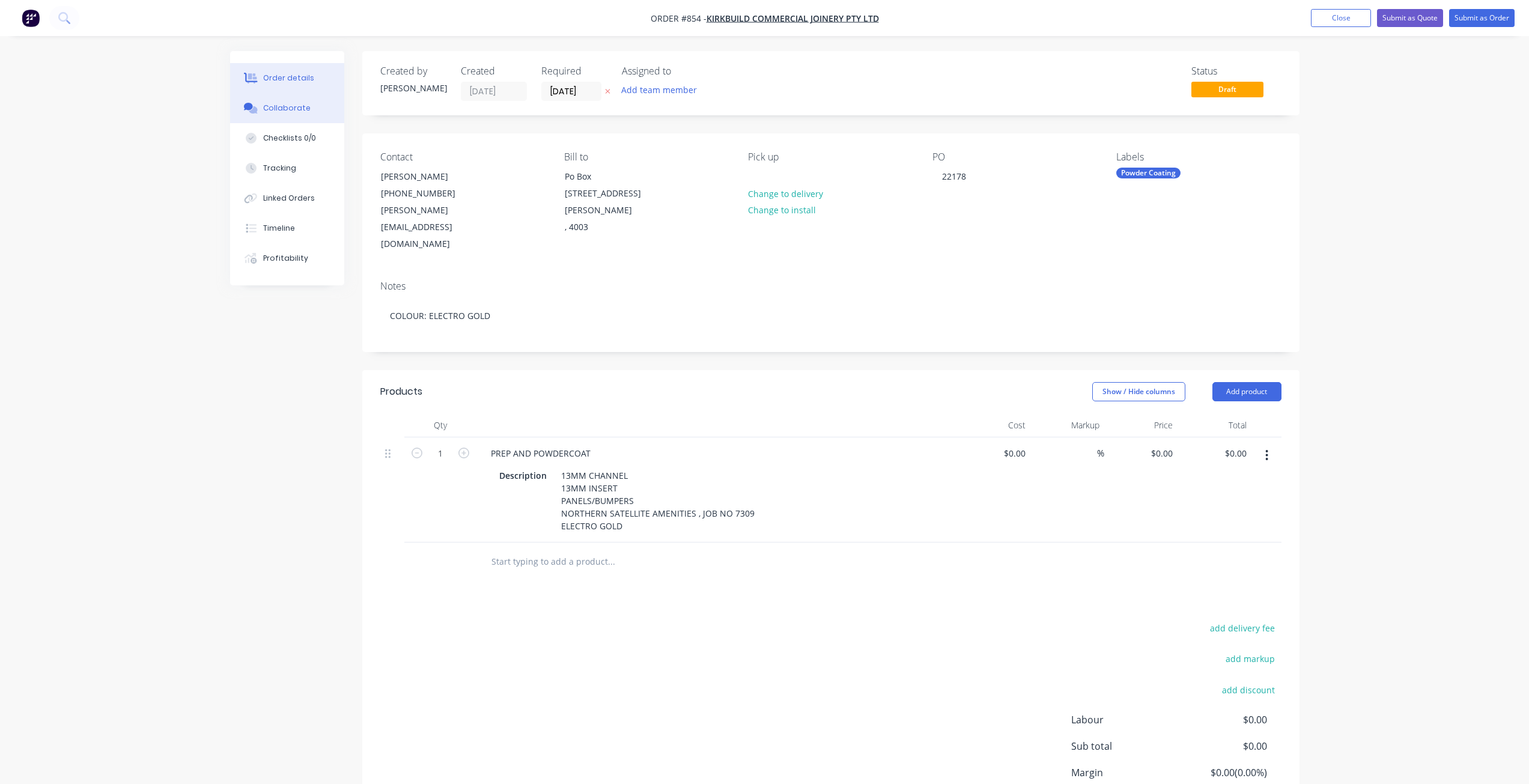
click at [293, 107] on div "Collaborate" at bounding box center [287, 108] width 47 height 11
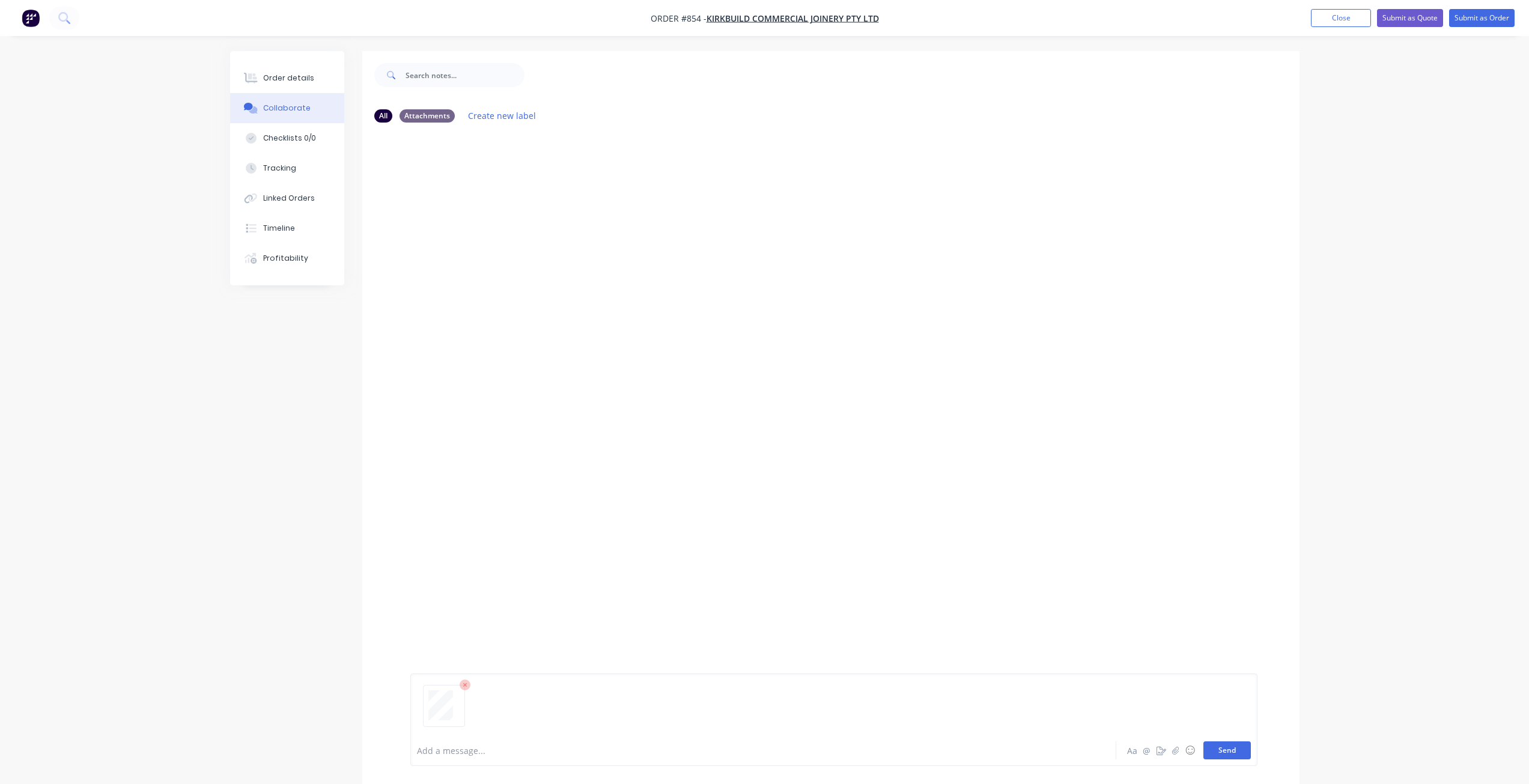
click at [1220, 744] on button "Send" at bounding box center [1227, 750] width 47 height 18
click at [1470, 17] on button "Submit as Order" at bounding box center [1482, 18] width 65 height 18
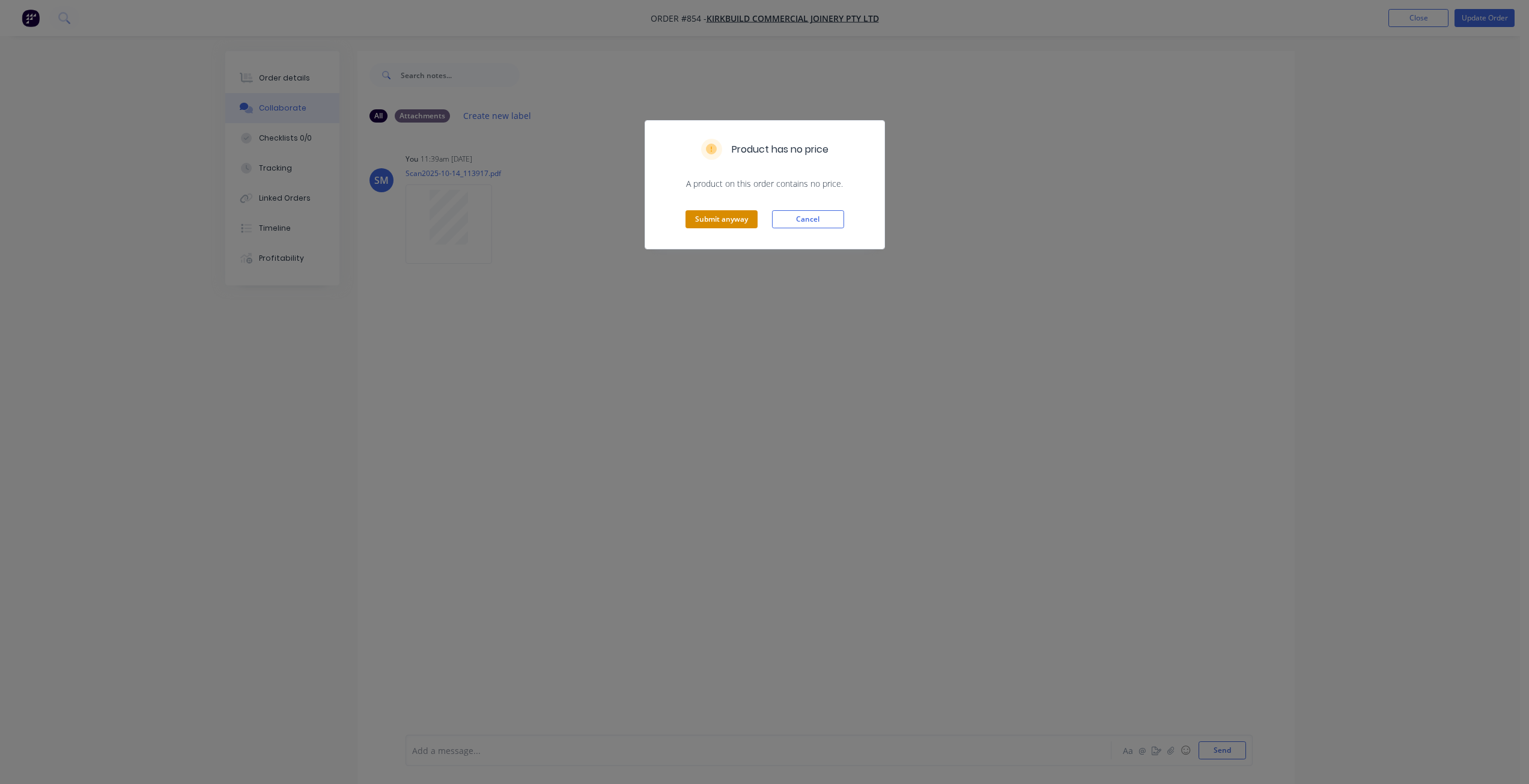
click at [712, 215] on button "Submit anyway" at bounding box center [721, 219] width 72 height 18
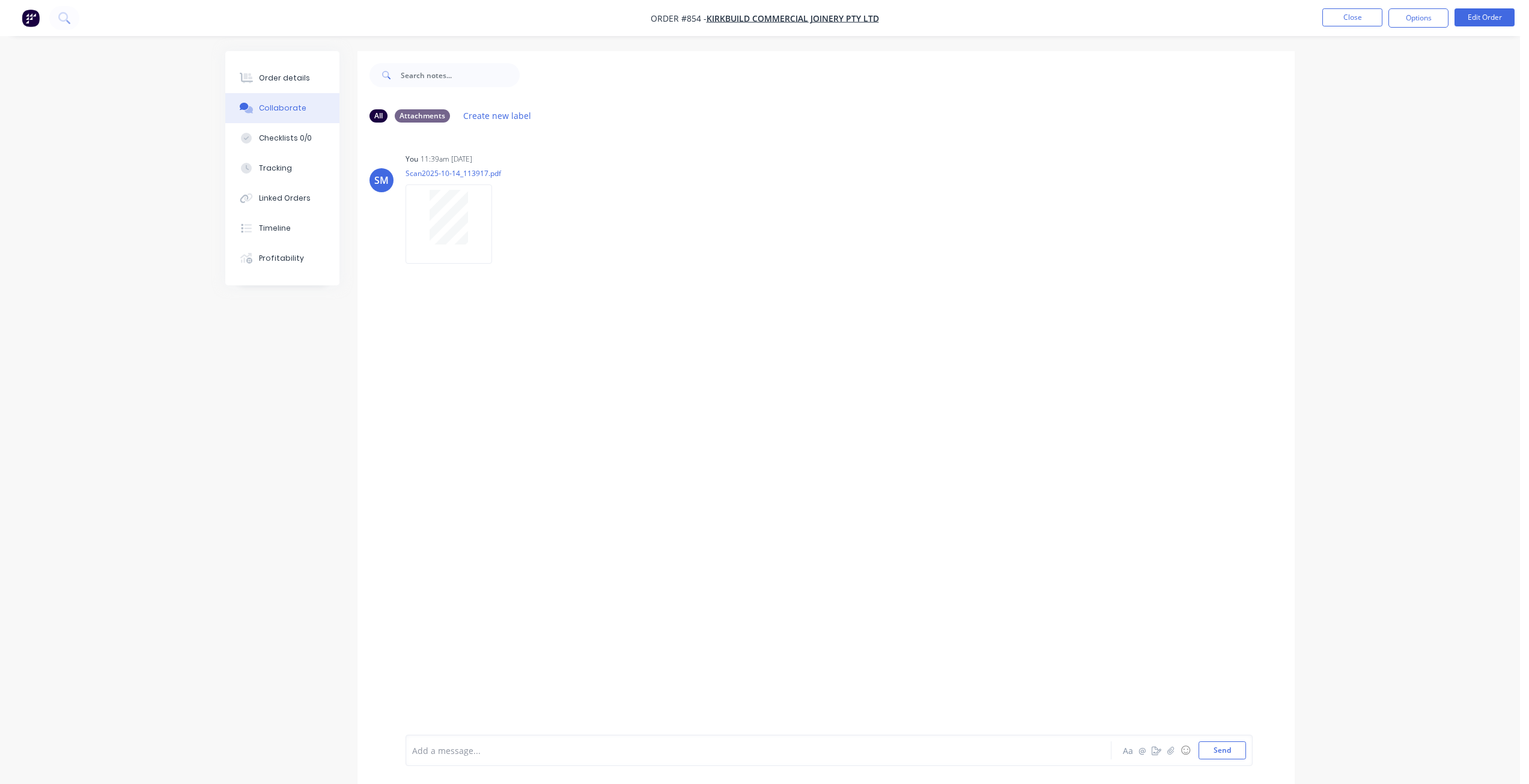
click at [1422, 23] on button "Options" at bounding box center [1419, 18] width 60 height 20
click at [1337, 143] on div "Work Order" at bounding box center [1382, 145] width 110 height 17
click at [1345, 126] on div "Without pricing" at bounding box center [1382, 121] width 110 height 17
click at [1349, 18] on button "Close" at bounding box center [1353, 17] width 60 height 18
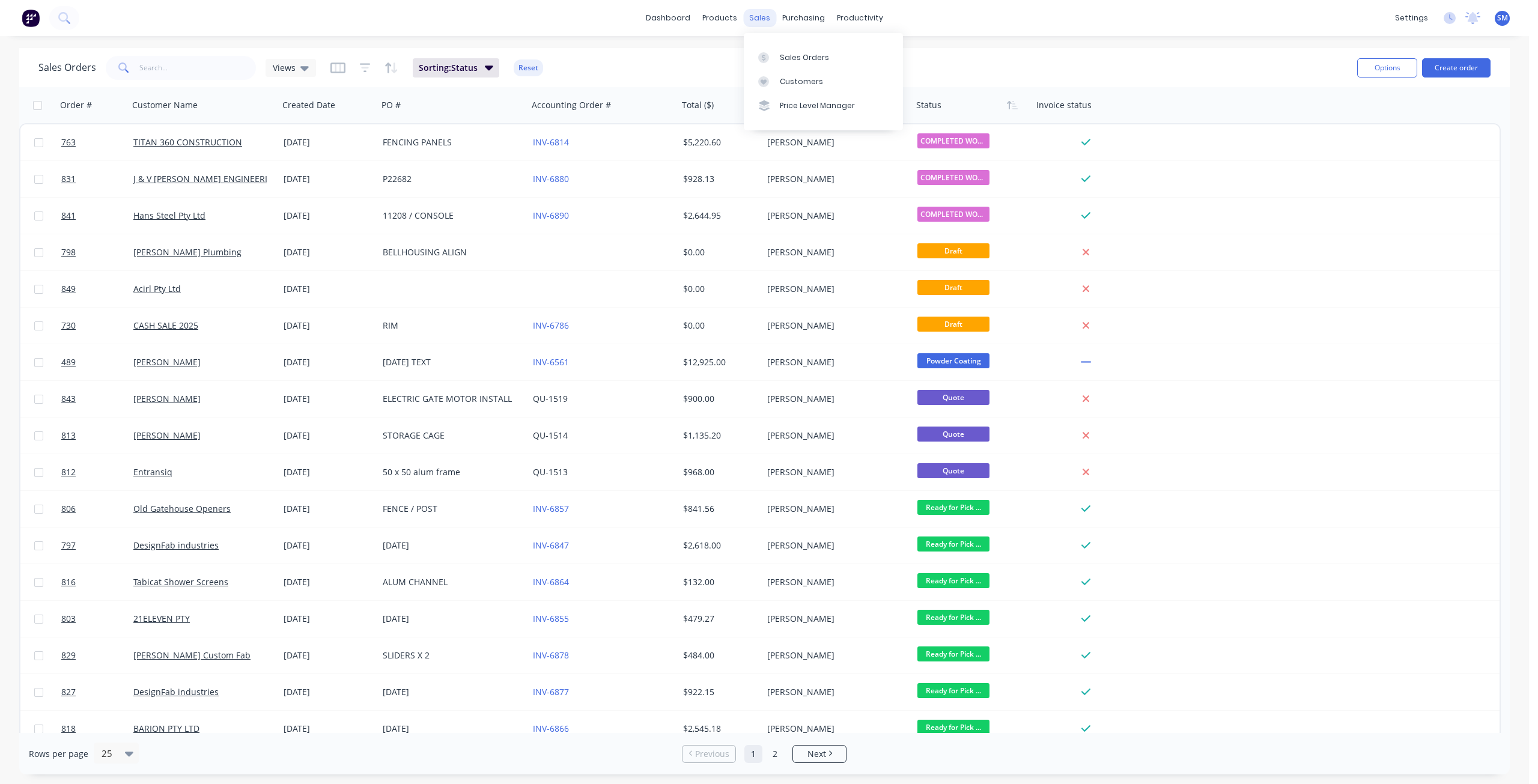
click at [759, 14] on div "sales" at bounding box center [760, 18] width 33 height 18
click at [793, 83] on div "Customers" at bounding box center [802, 82] width 44 height 11
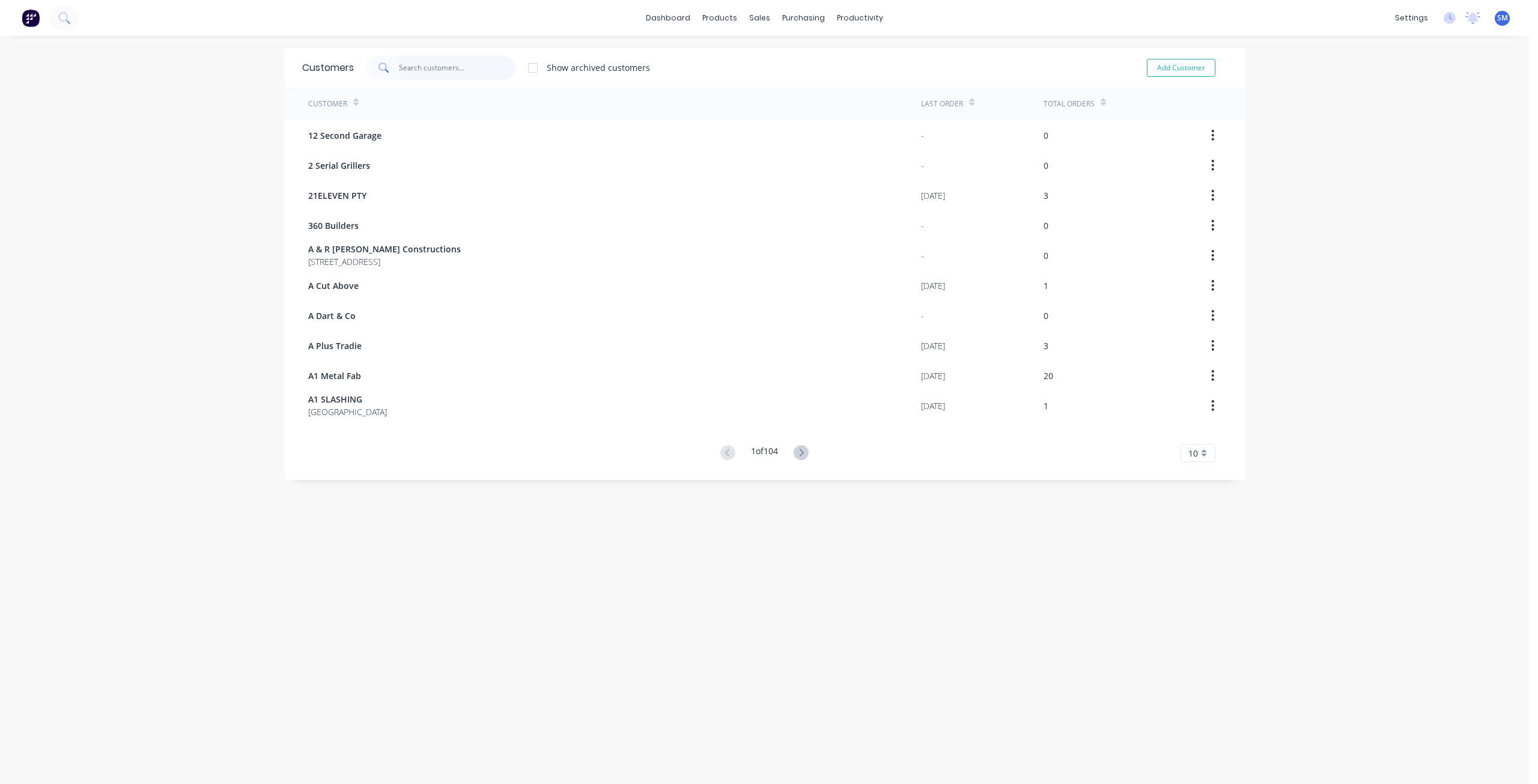
click at [426, 63] on input "text" at bounding box center [458, 68] width 117 height 24
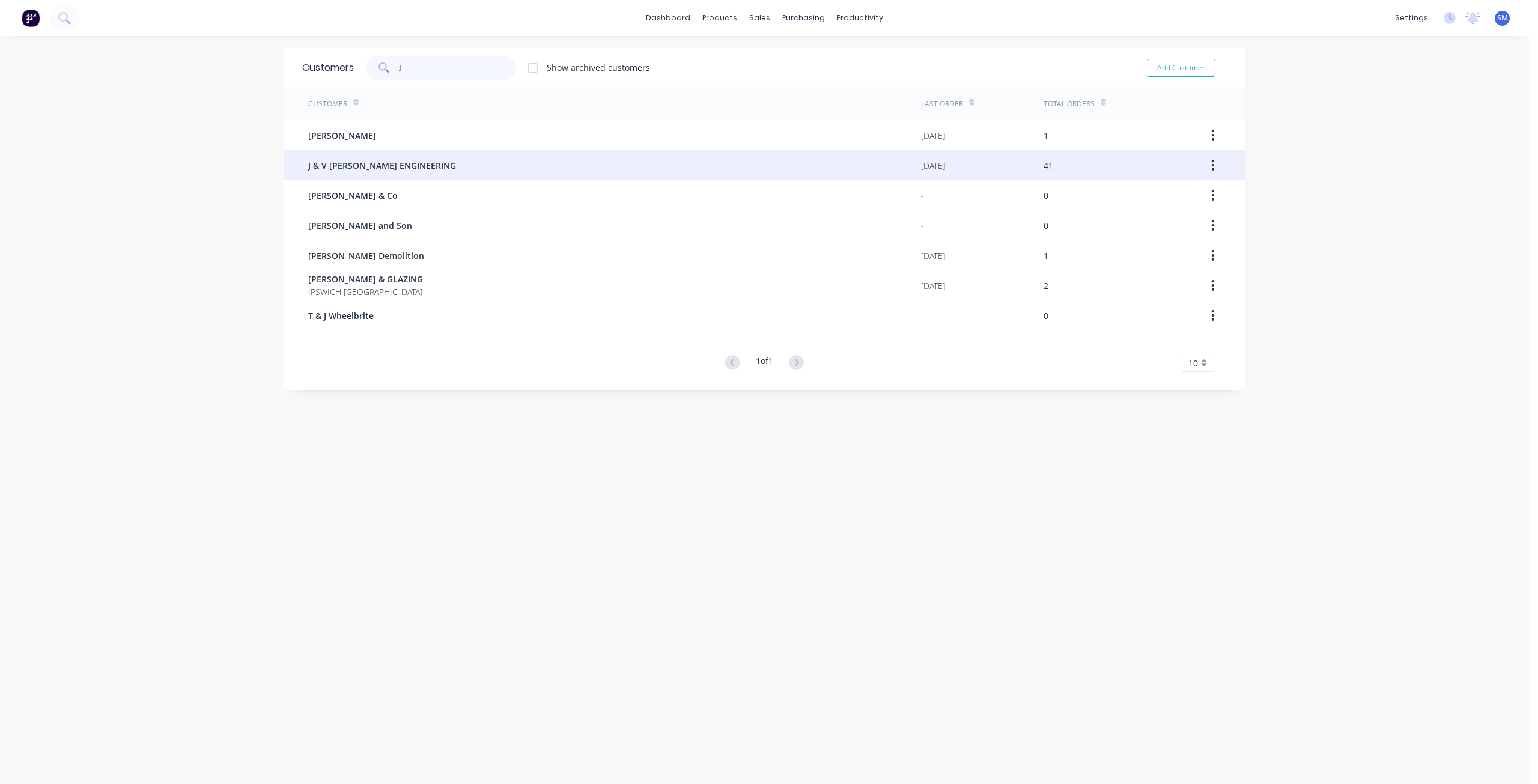
type input "J"
click at [404, 158] on div "J & V [PERSON_NAME] ENGINEERING" at bounding box center [615, 165] width 613 height 30
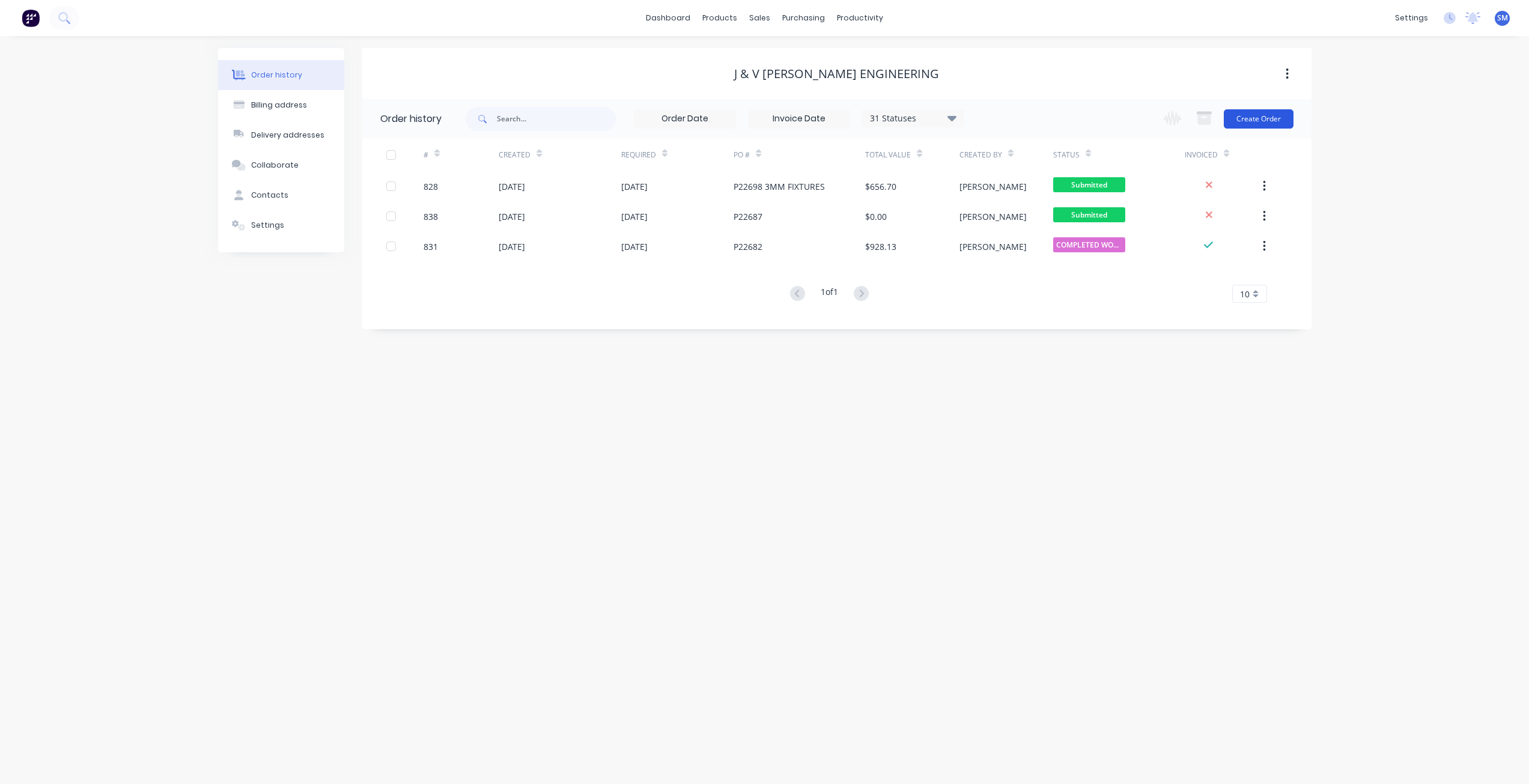
click at [1254, 122] on button "Create Order" at bounding box center [1259, 119] width 70 height 20
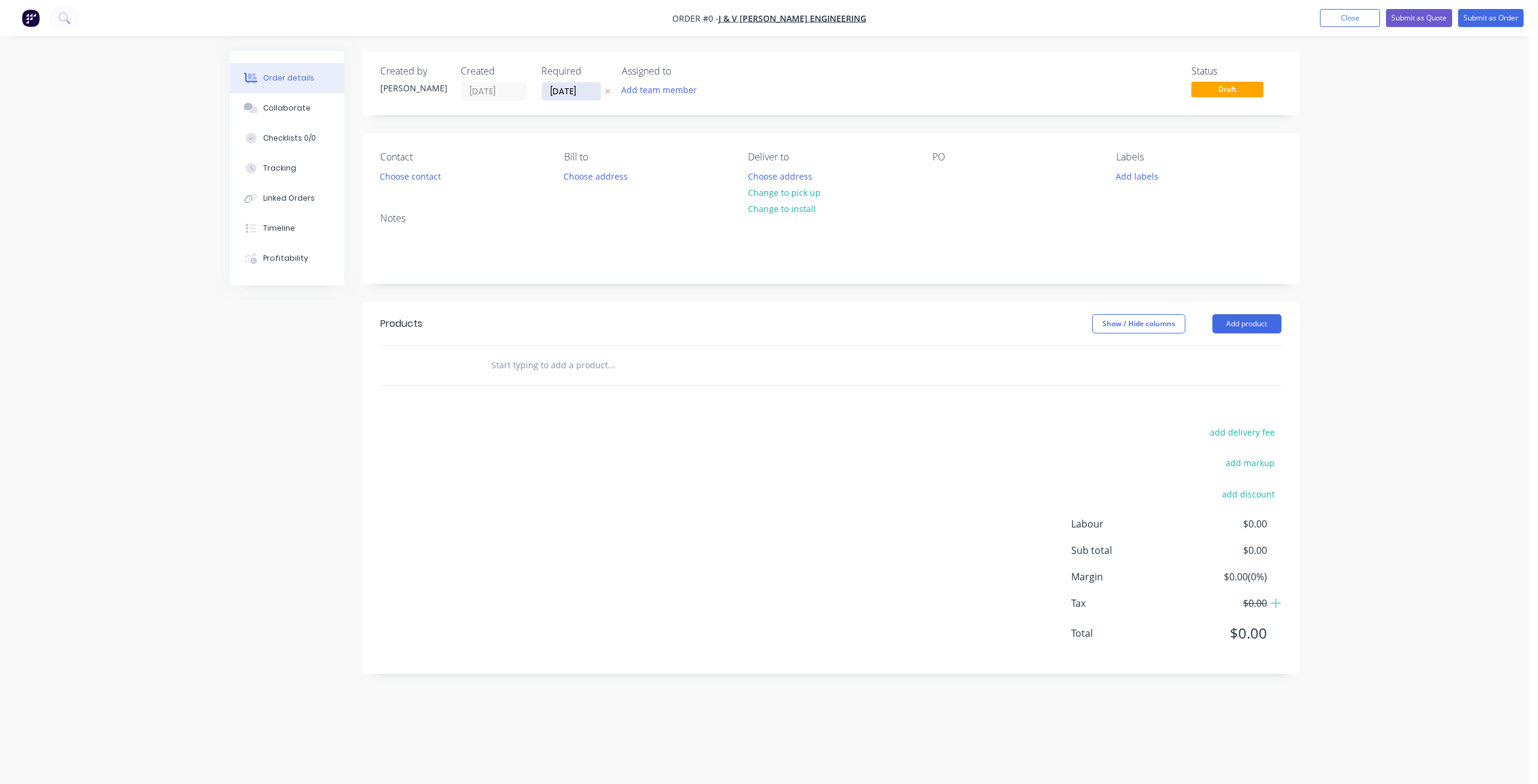
click at [568, 92] on input "[DATE]" at bounding box center [571, 92] width 59 height 18
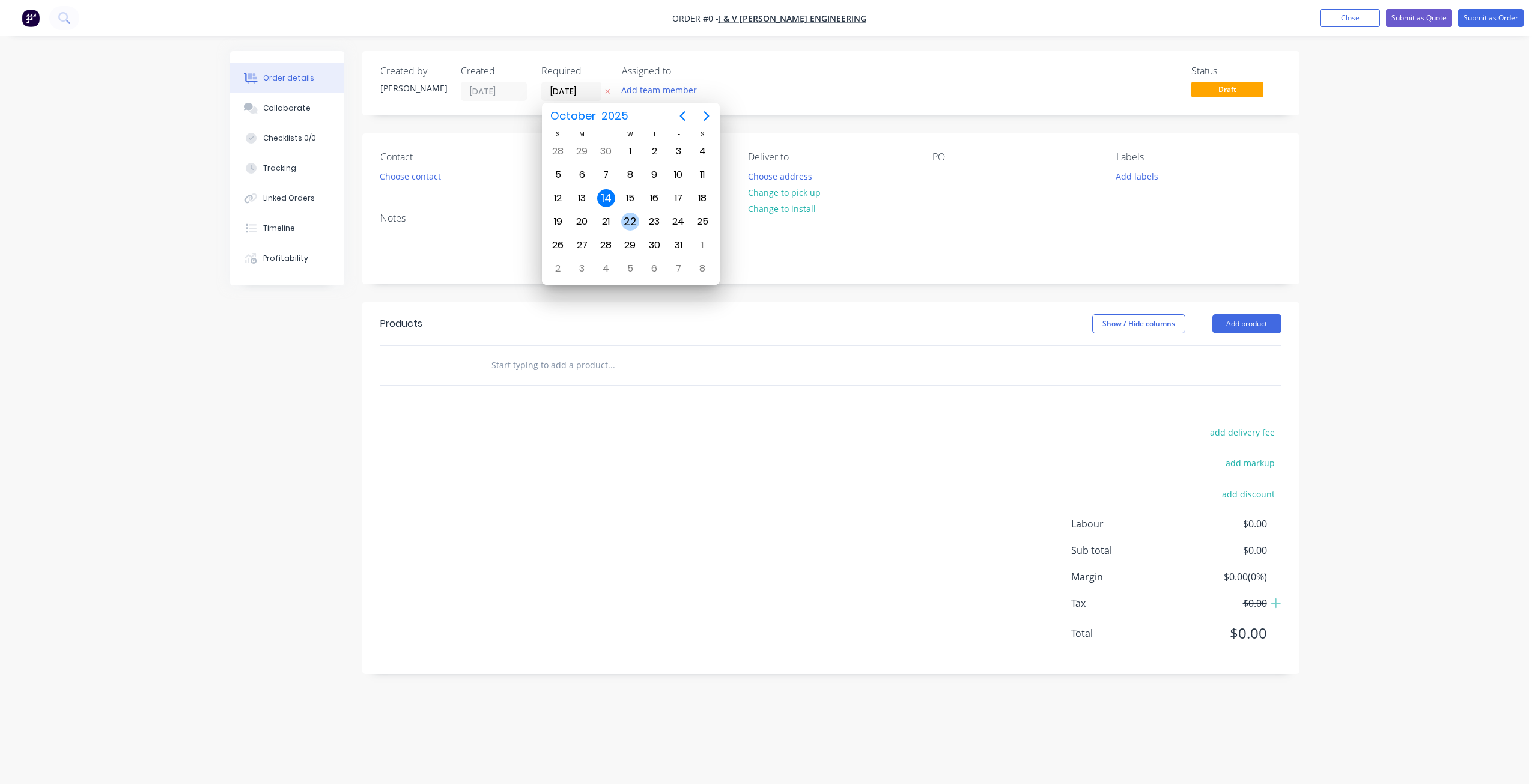
click at [637, 221] on div "22" at bounding box center [631, 221] width 18 height 18
type input "[DATE]"
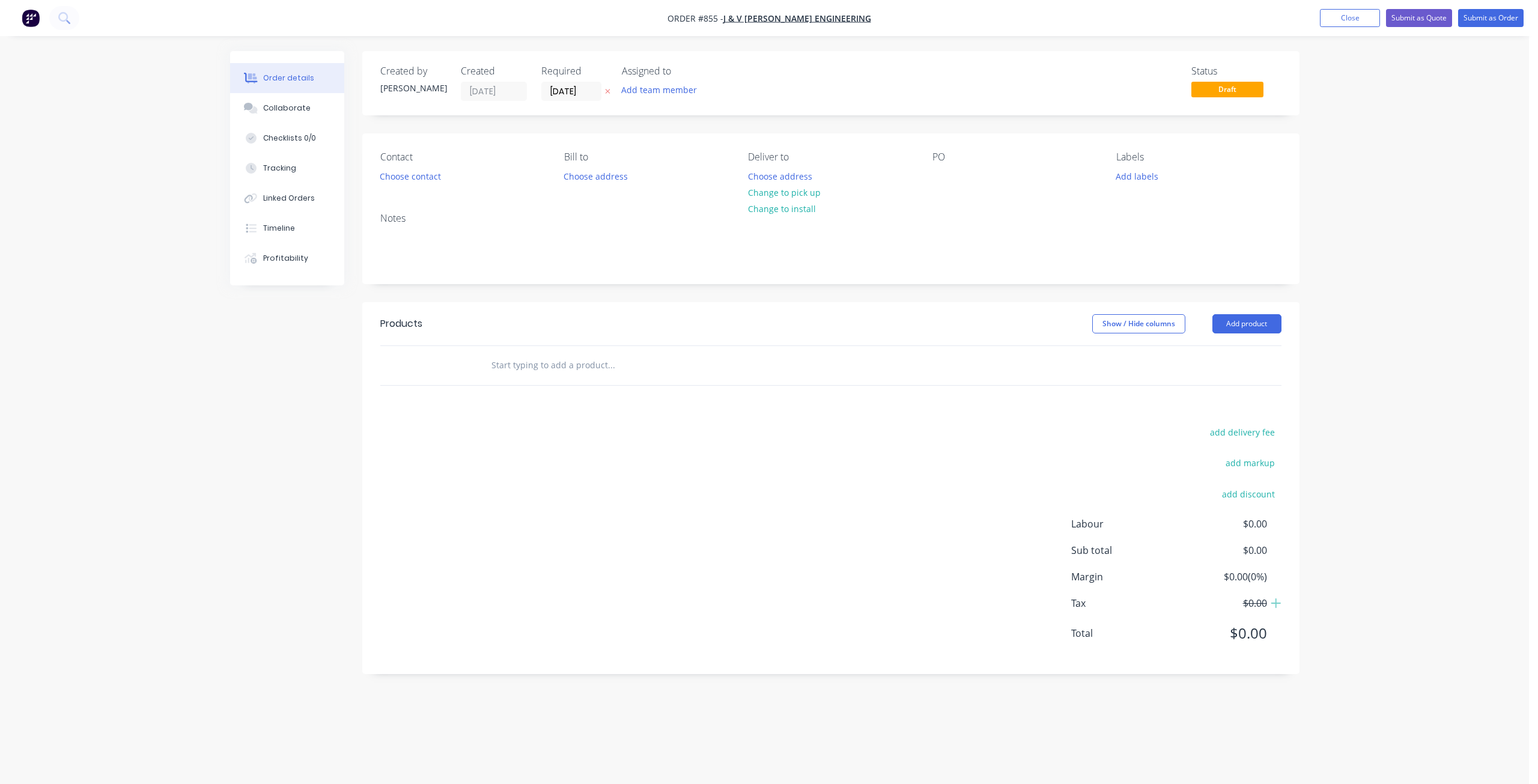
click at [649, 91] on button "Add team member" at bounding box center [659, 90] width 89 height 17
click at [643, 156] on div at bounding box center [642, 157] width 24 height 24
click at [916, 173] on div "Contact Choose contact [PERSON_NAME] to Choose address Deliver to Choose addres…" at bounding box center [831, 168] width 938 height 70
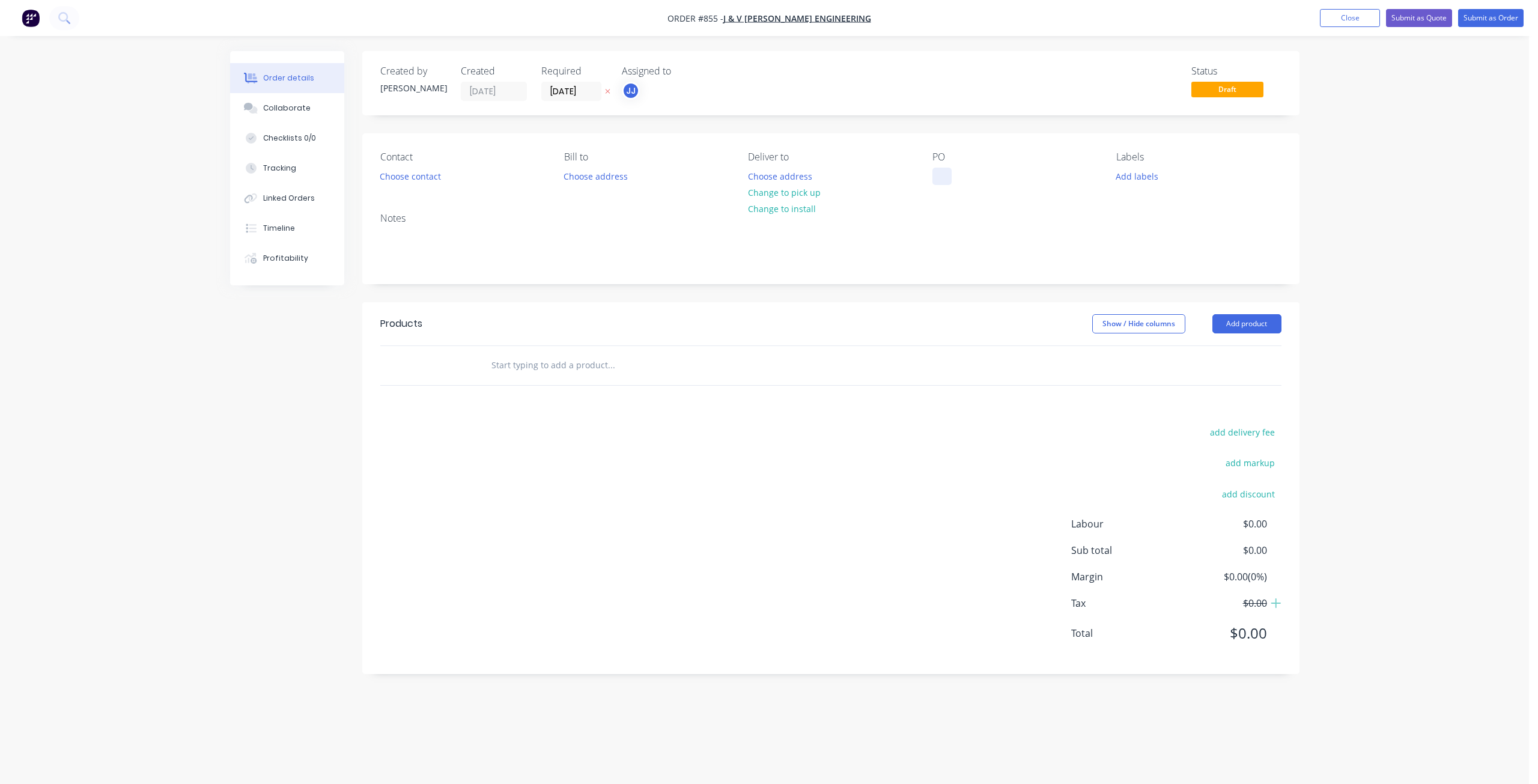
click at [938, 176] on div at bounding box center [942, 176] width 20 height 17
click at [1125, 174] on button "Add labels" at bounding box center [1138, 176] width 56 height 17
click at [1140, 224] on div at bounding box center [1138, 224] width 24 height 24
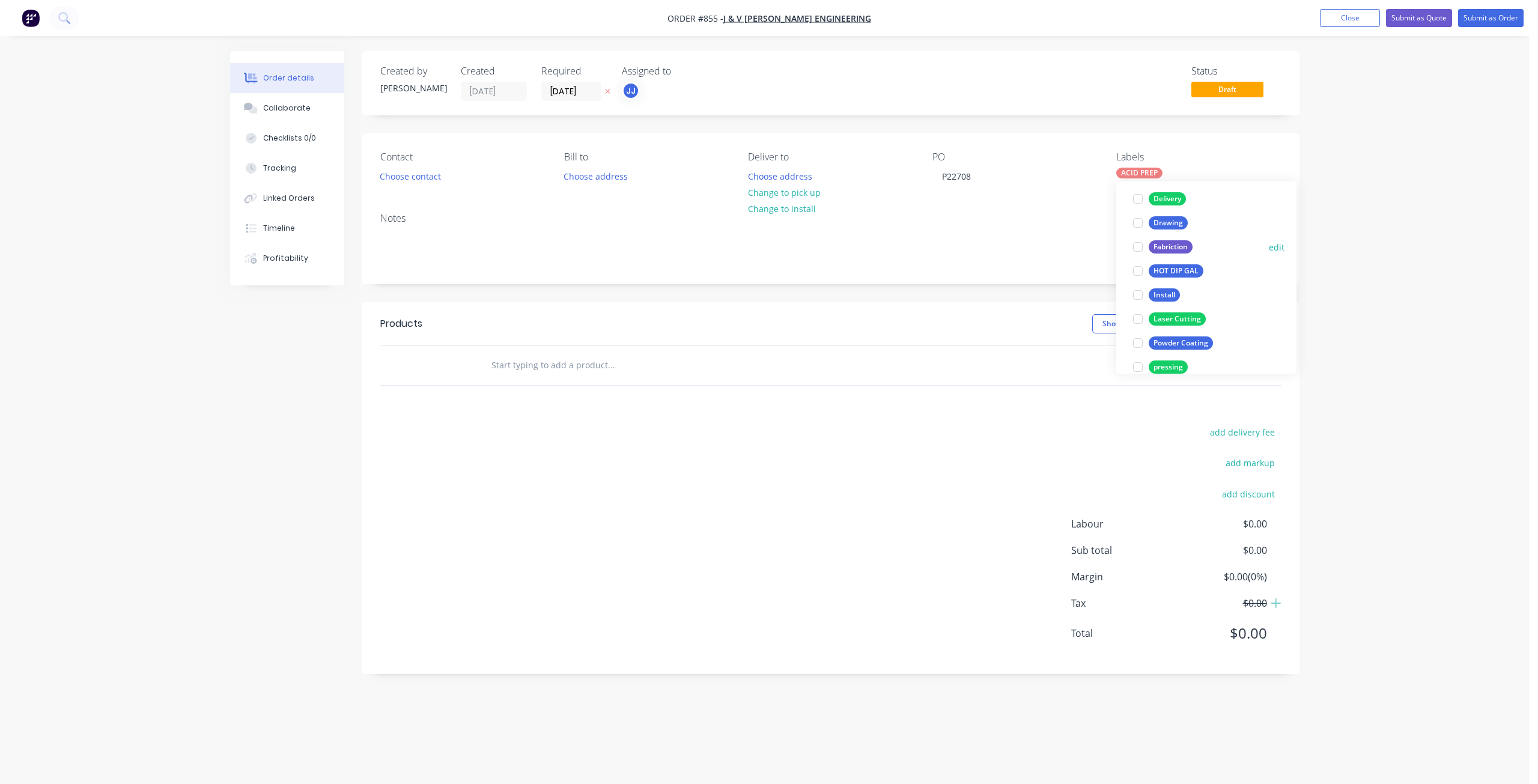
scroll to position [180, 0]
click at [1147, 266] on div at bounding box center [1138, 266] width 24 height 24
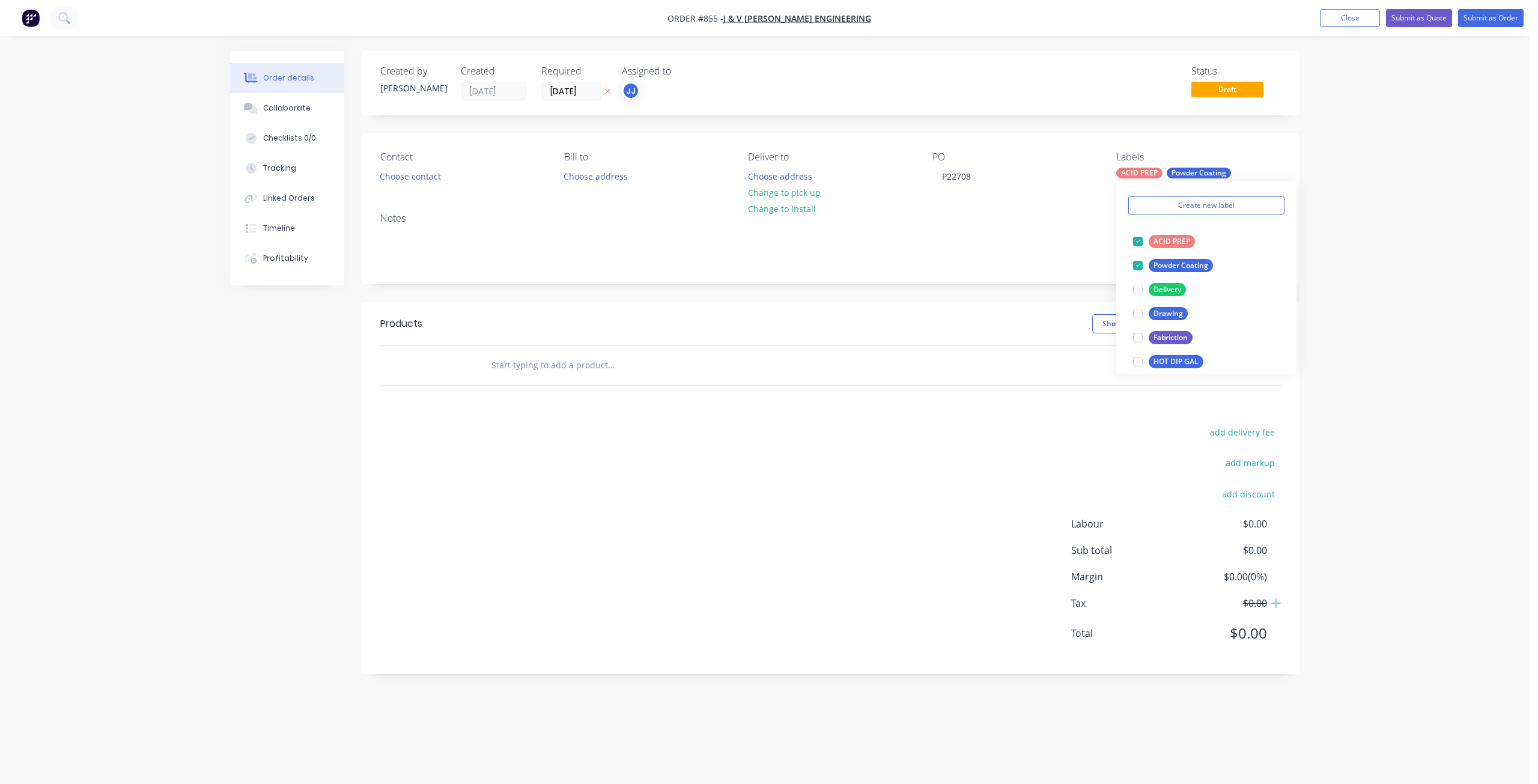
drag, startPoint x: 779, startPoint y: 191, endPoint x: 745, endPoint y: 179, distance: 36.1
click at [778, 191] on button "Change to pick up" at bounding box center [784, 193] width 86 height 17
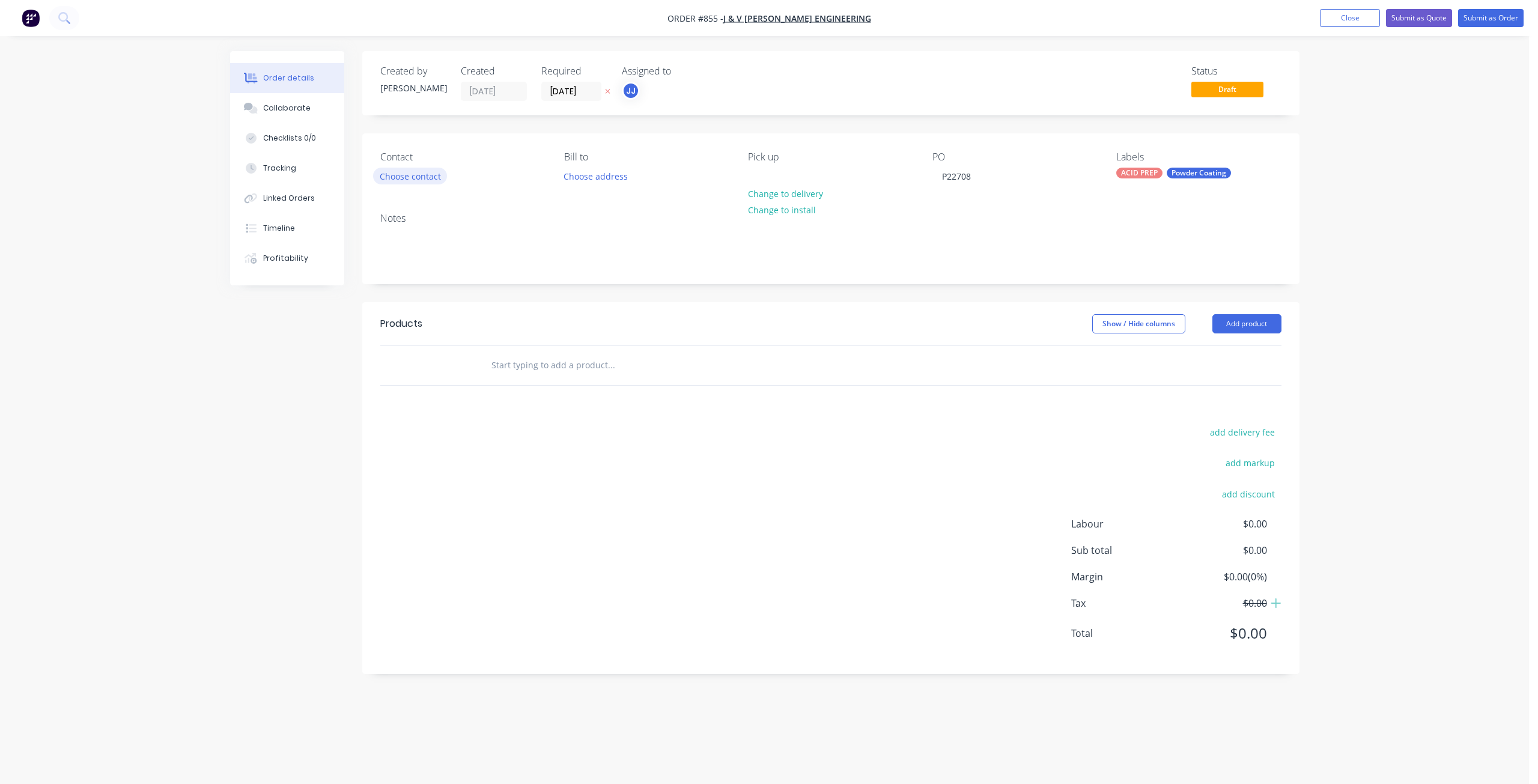
click at [395, 176] on button "Choose contact" at bounding box center [410, 176] width 74 height 17
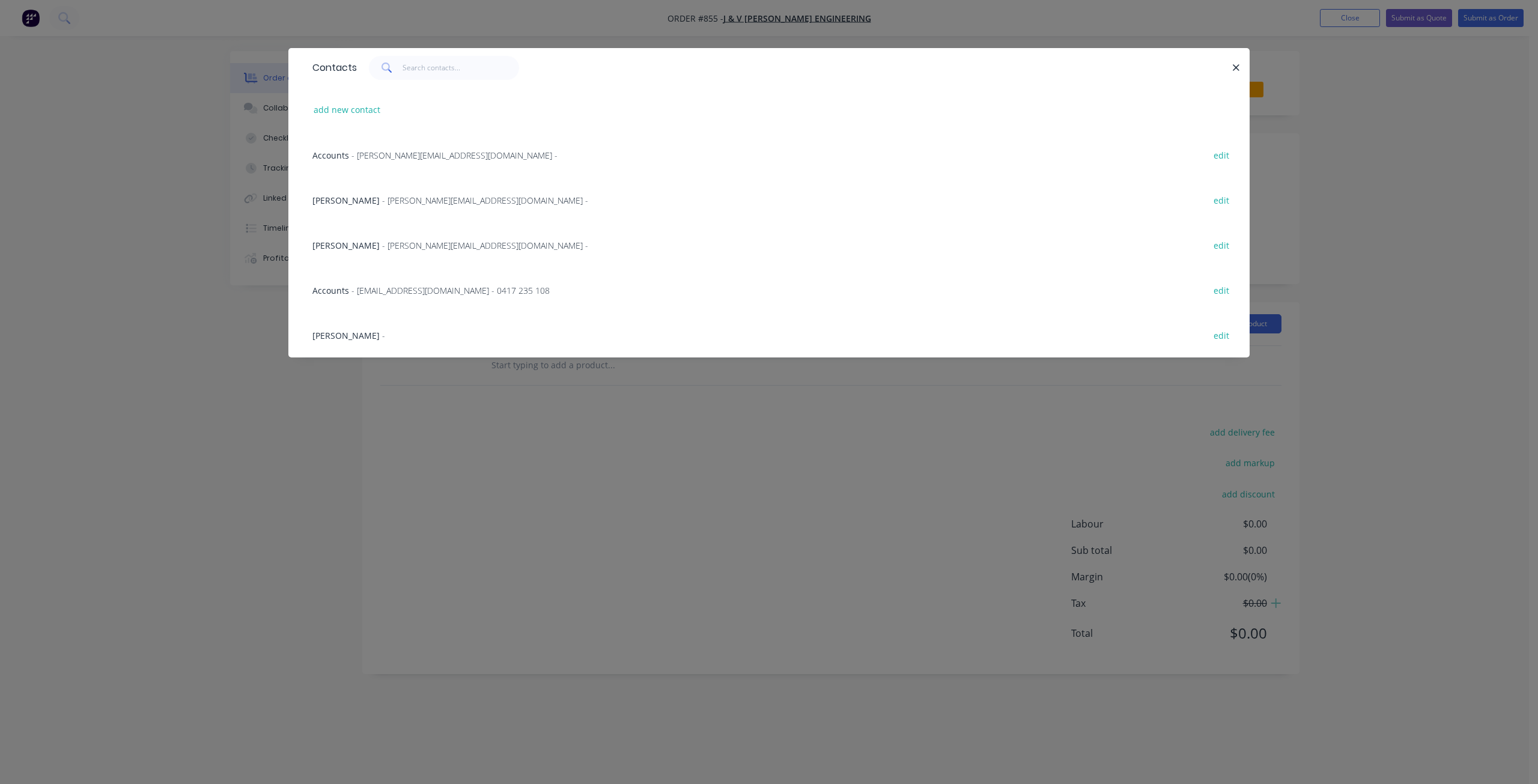
click at [359, 287] on span "- [EMAIL_ADDRESS][DOMAIN_NAME] - 0417 235 108" at bounding box center [450, 290] width 198 height 11
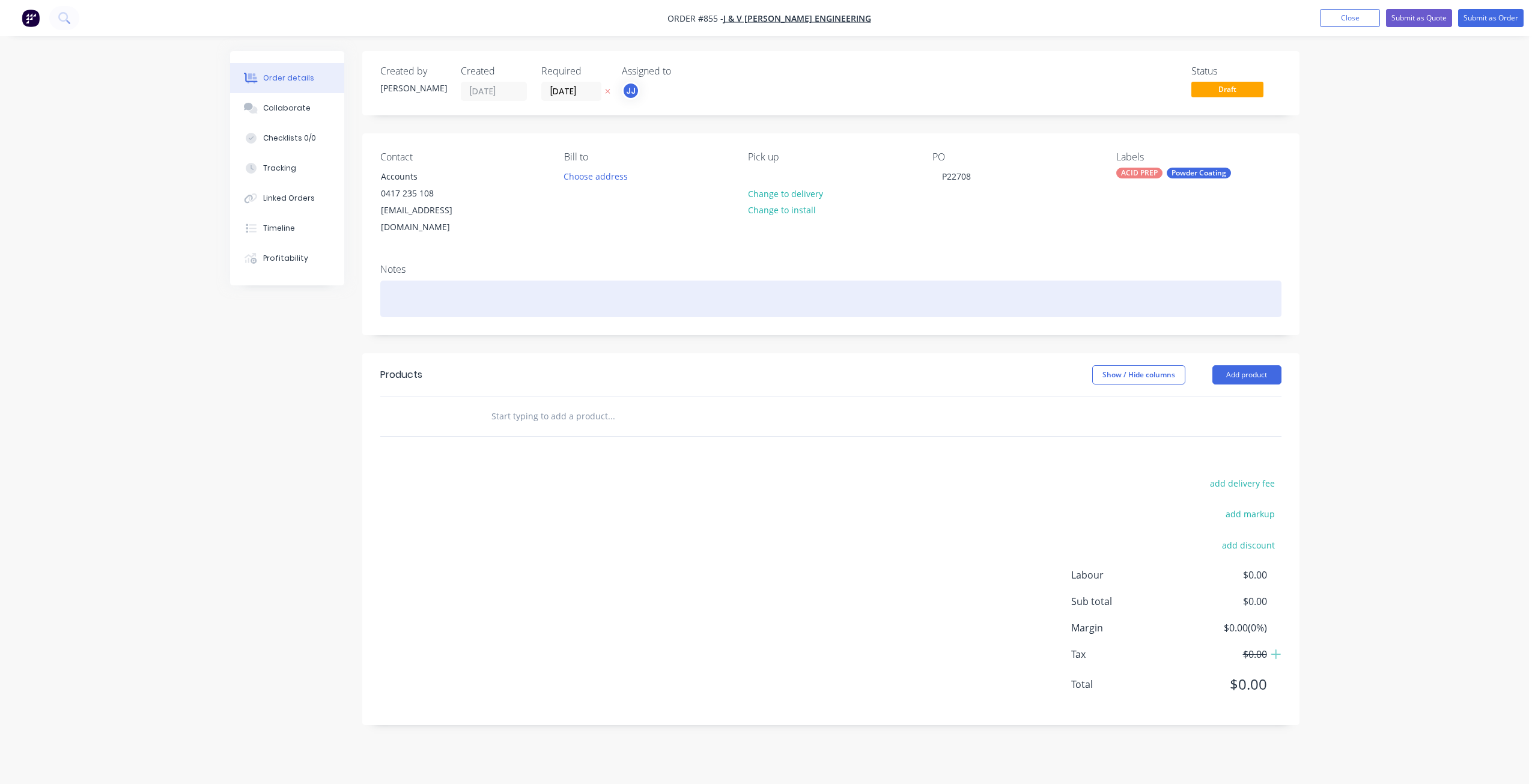
click at [396, 282] on div at bounding box center [831, 299] width 901 height 37
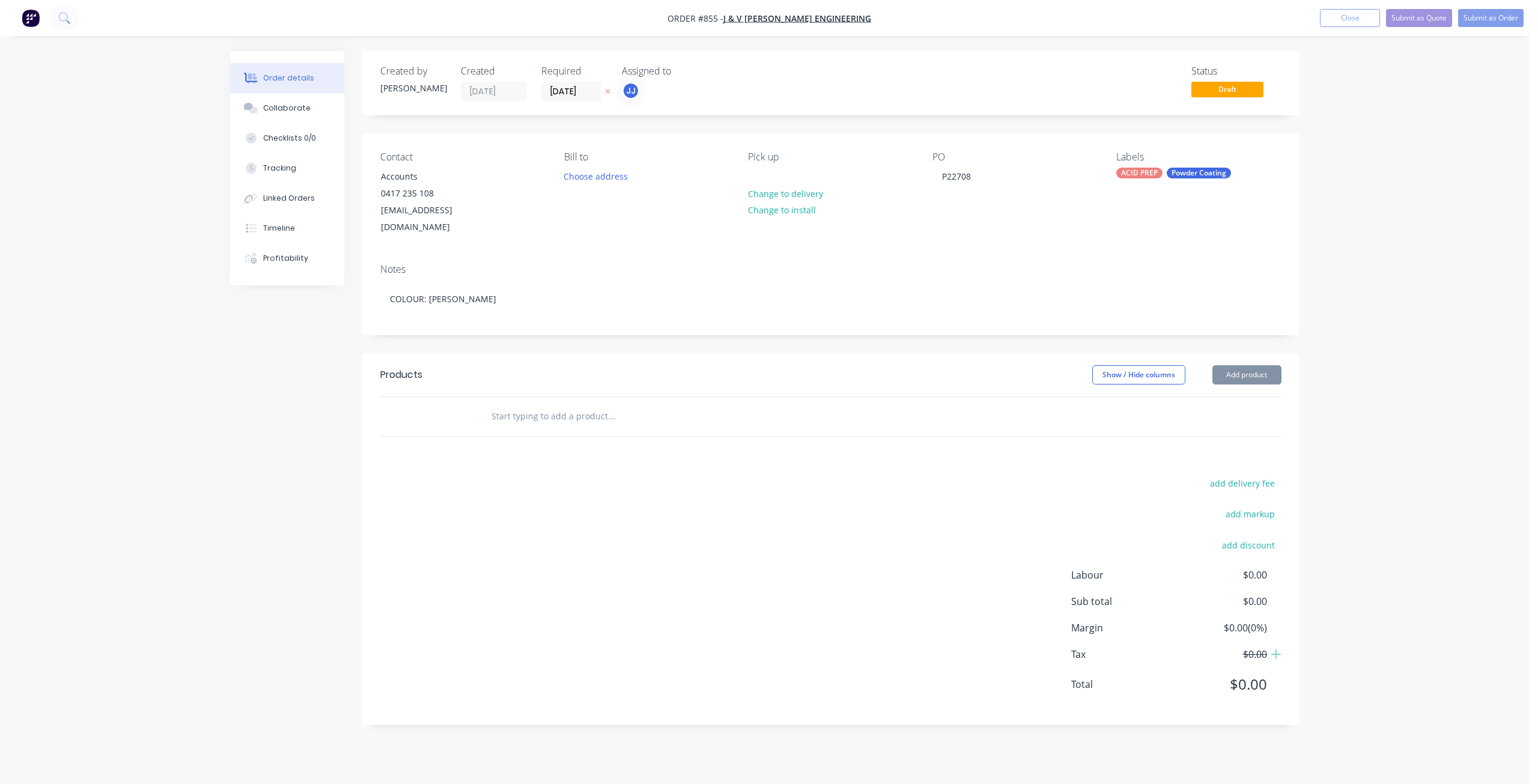
click at [516, 405] on input "text" at bounding box center [611, 416] width 240 height 24
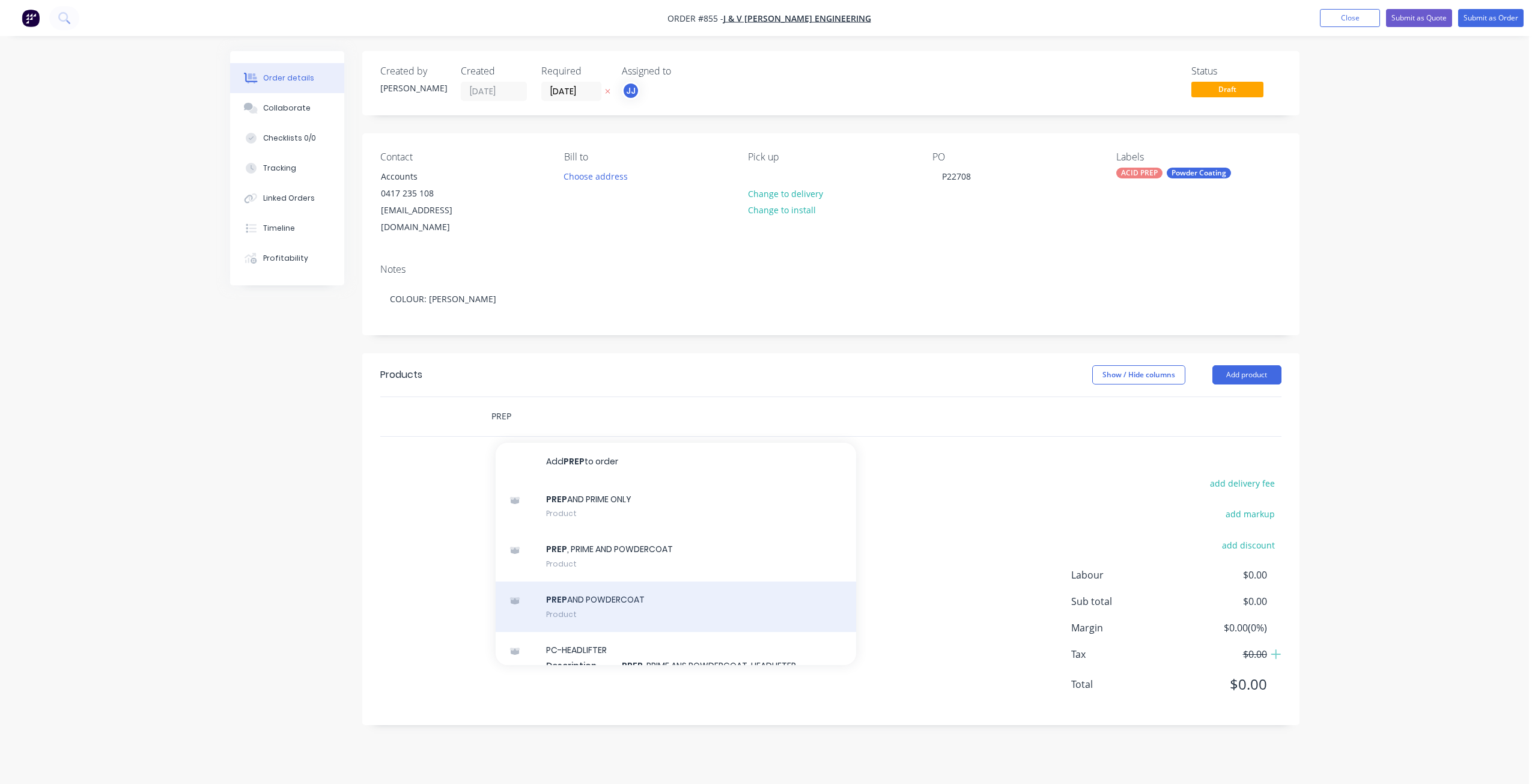
type input "PREP"
click at [591, 581] on div "PREP AND POWDERCOAT Product" at bounding box center [676, 606] width 360 height 50
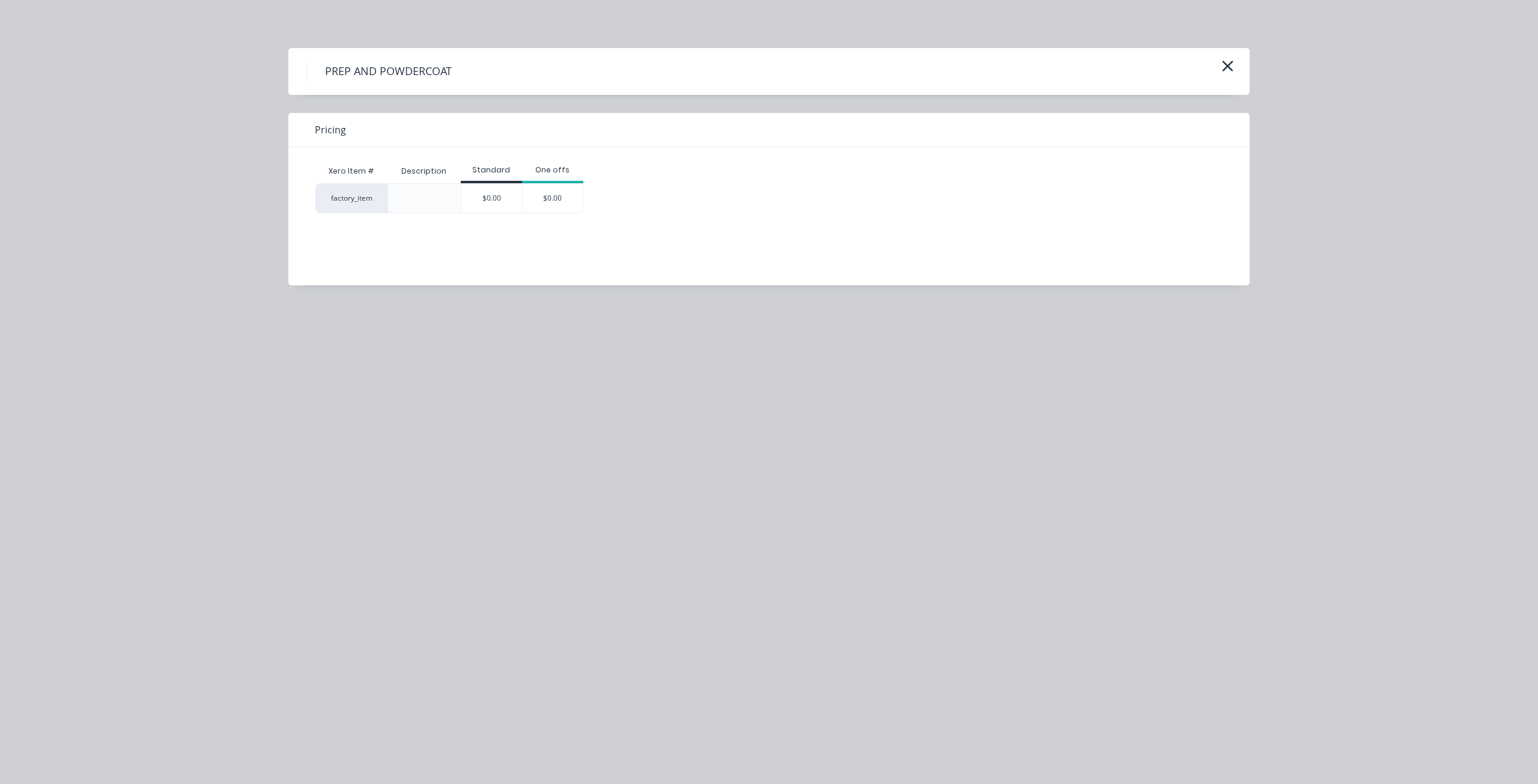
click at [496, 200] on div "$0.00" at bounding box center [492, 198] width 61 height 29
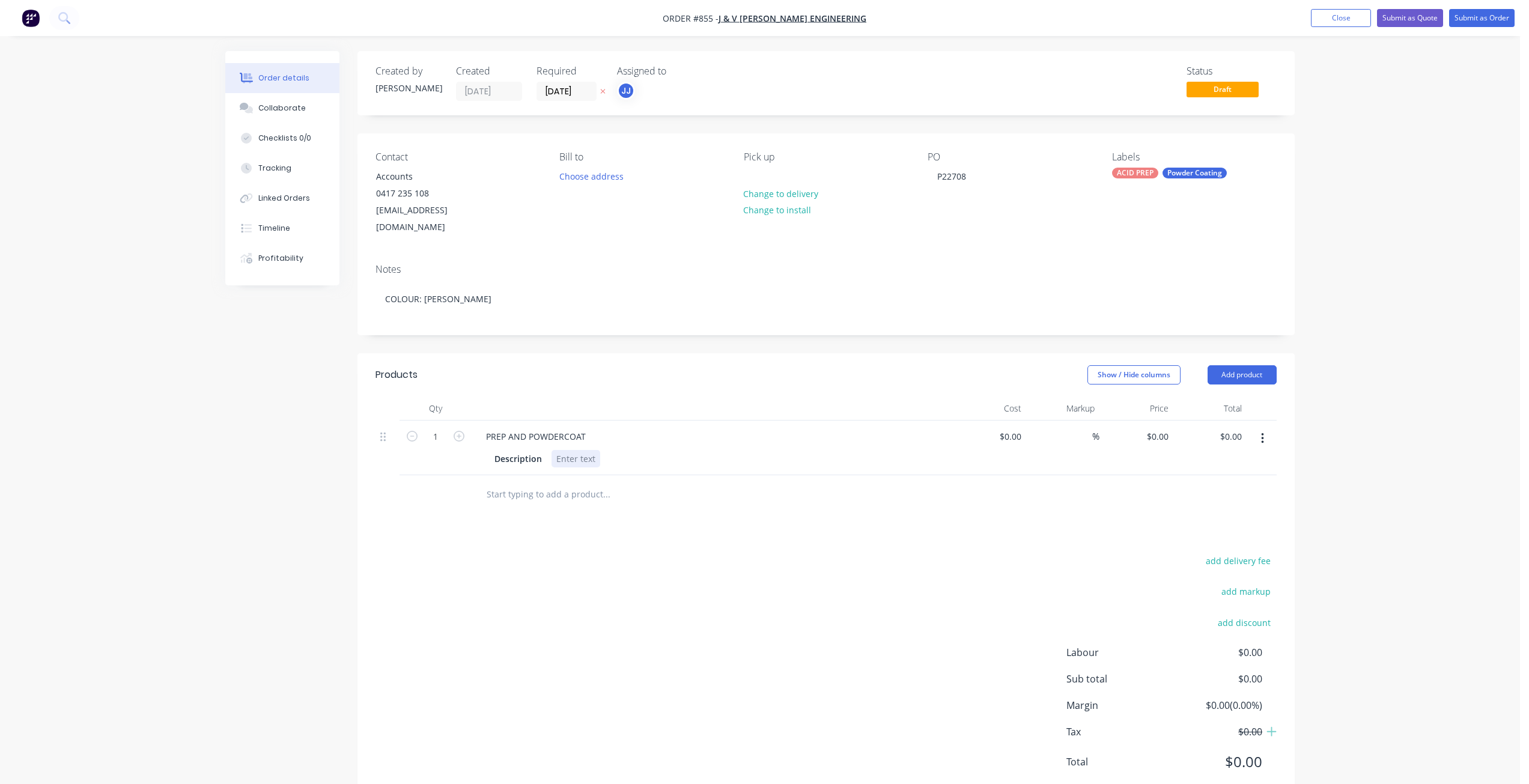
click at [564, 450] on div at bounding box center [576, 458] width 49 height 17
click at [841, 495] on div at bounding box center [688, 507] width 423 height 24
click at [275, 110] on div "Collaborate" at bounding box center [282, 108] width 47 height 11
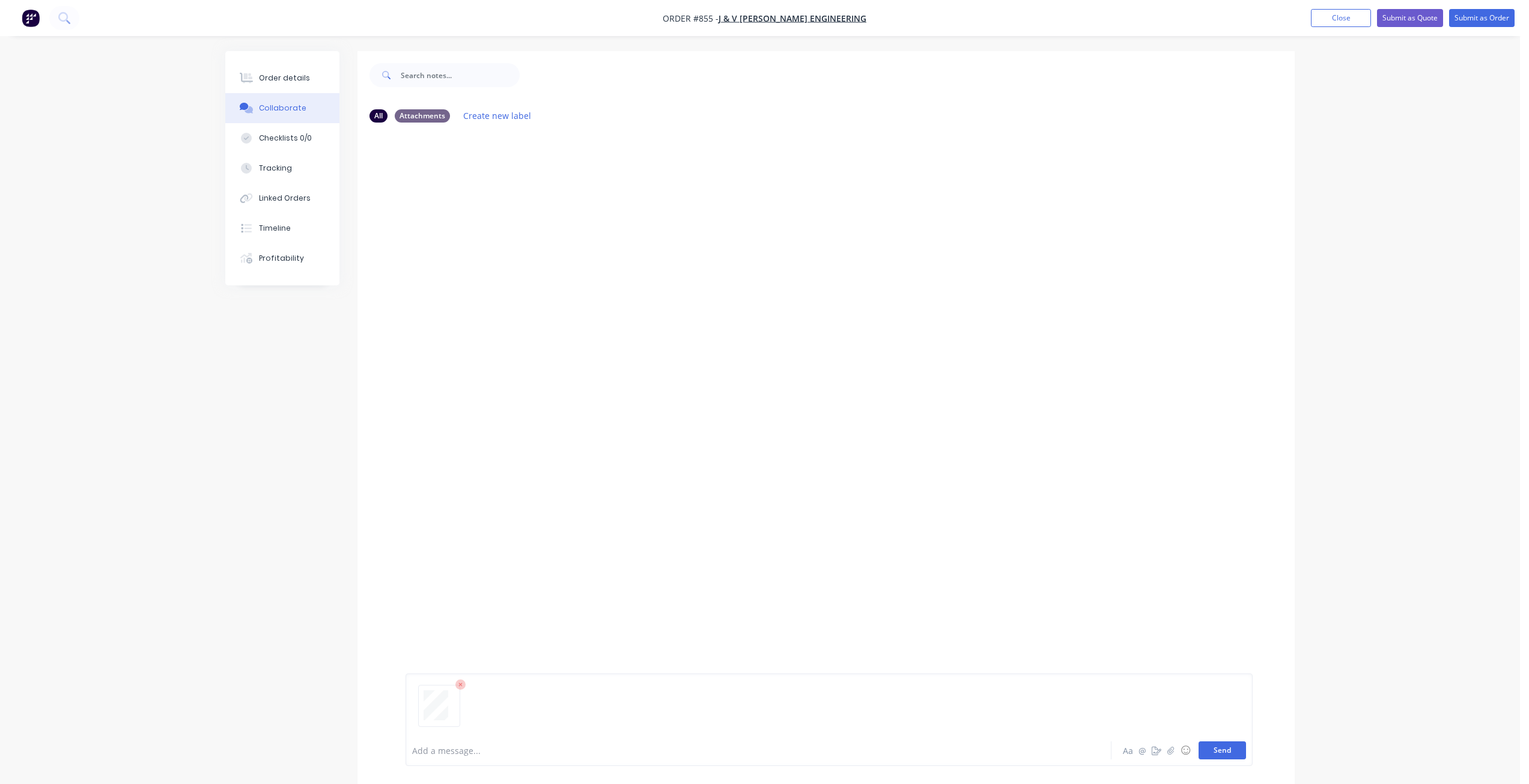
click at [1227, 749] on button "Send" at bounding box center [1222, 750] width 47 height 18
click at [1479, 19] on button "Submit as Order" at bounding box center [1482, 18] width 65 height 18
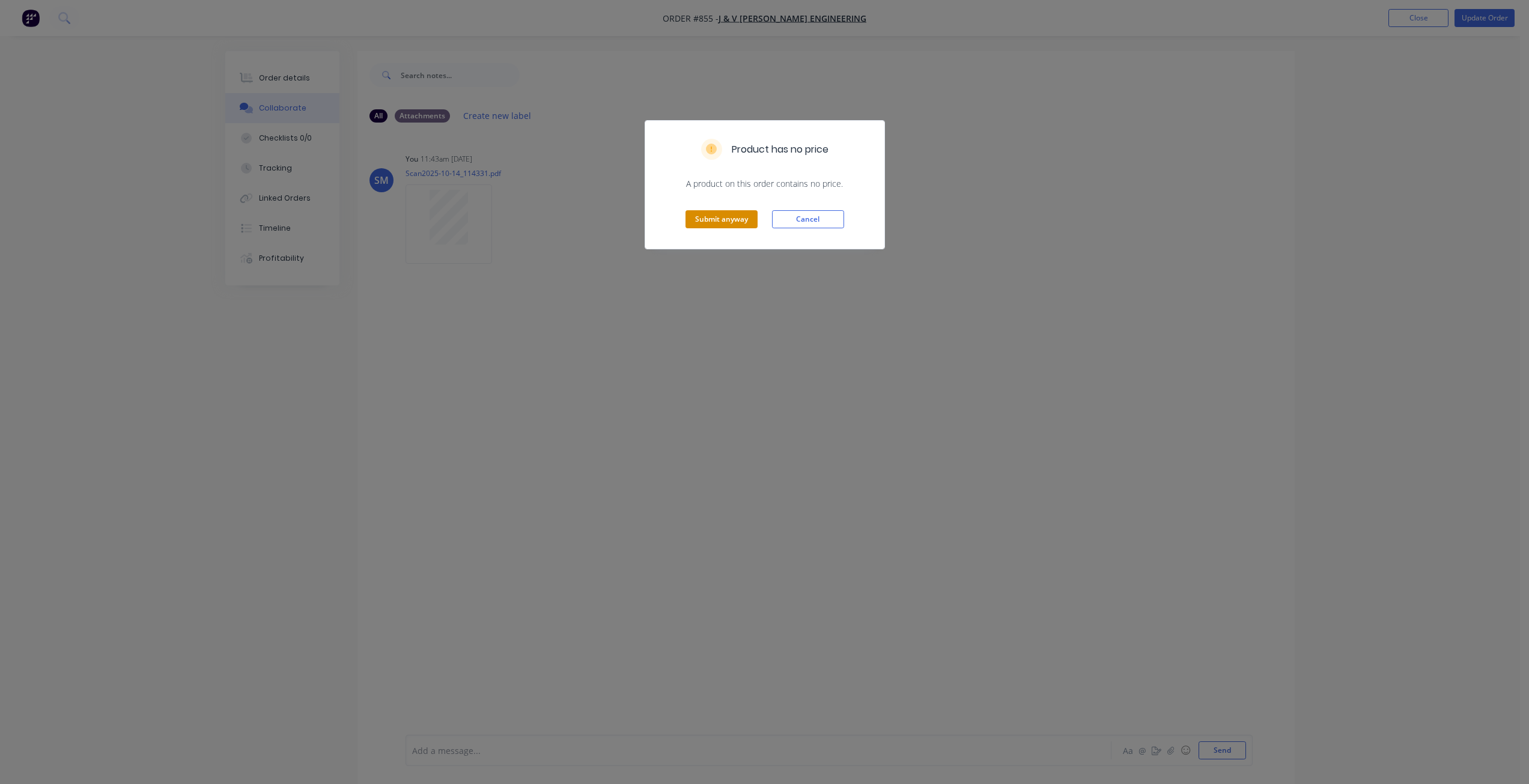
click at [730, 225] on button "Submit anyway" at bounding box center [721, 219] width 72 height 18
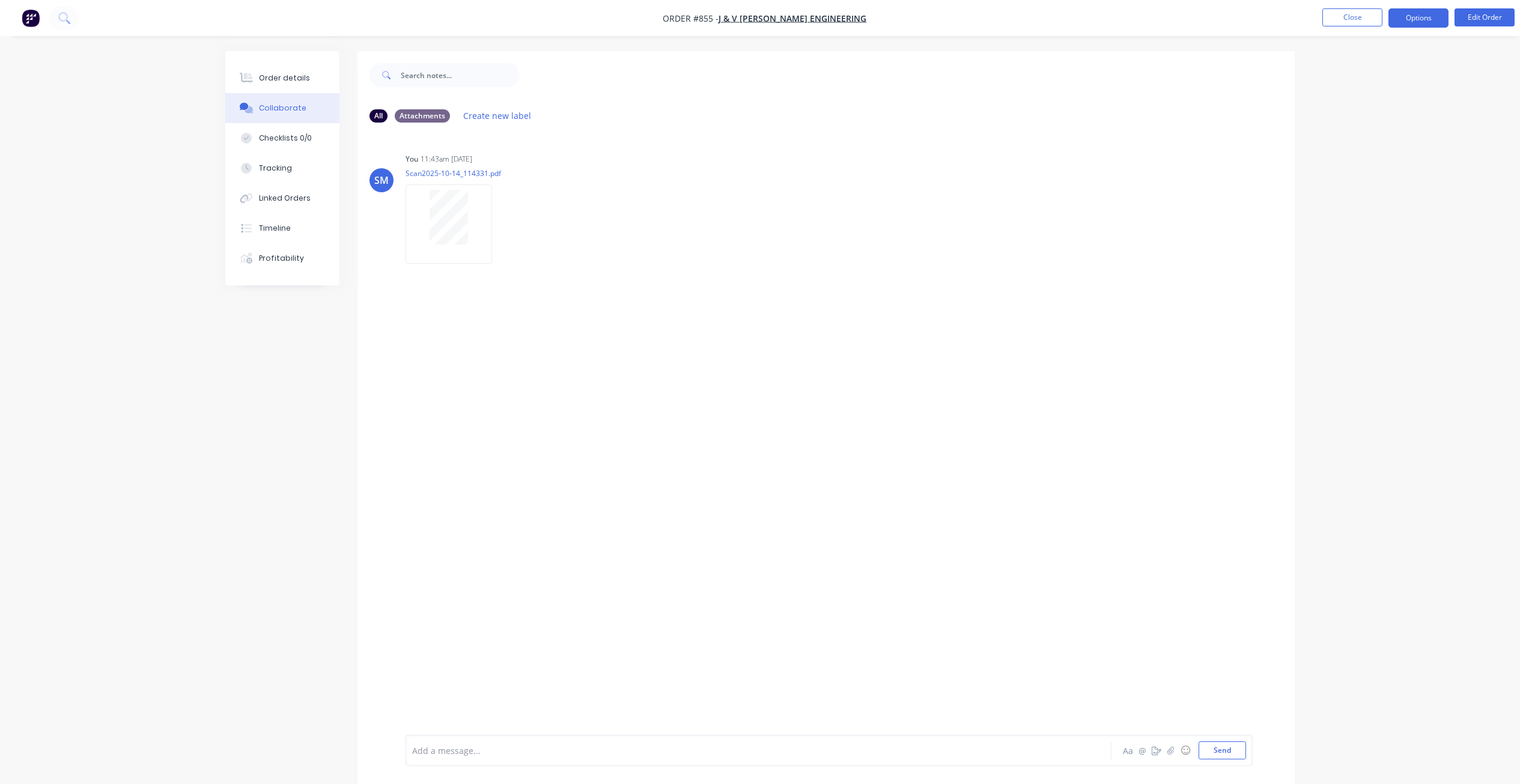
click at [1415, 20] on button "Options" at bounding box center [1419, 18] width 60 height 20
click at [1343, 146] on div "Work Order" at bounding box center [1382, 145] width 110 height 17
click at [1348, 123] on div "Without pricing" at bounding box center [1382, 121] width 110 height 17
click at [1348, 16] on button "Close" at bounding box center [1353, 17] width 60 height 18
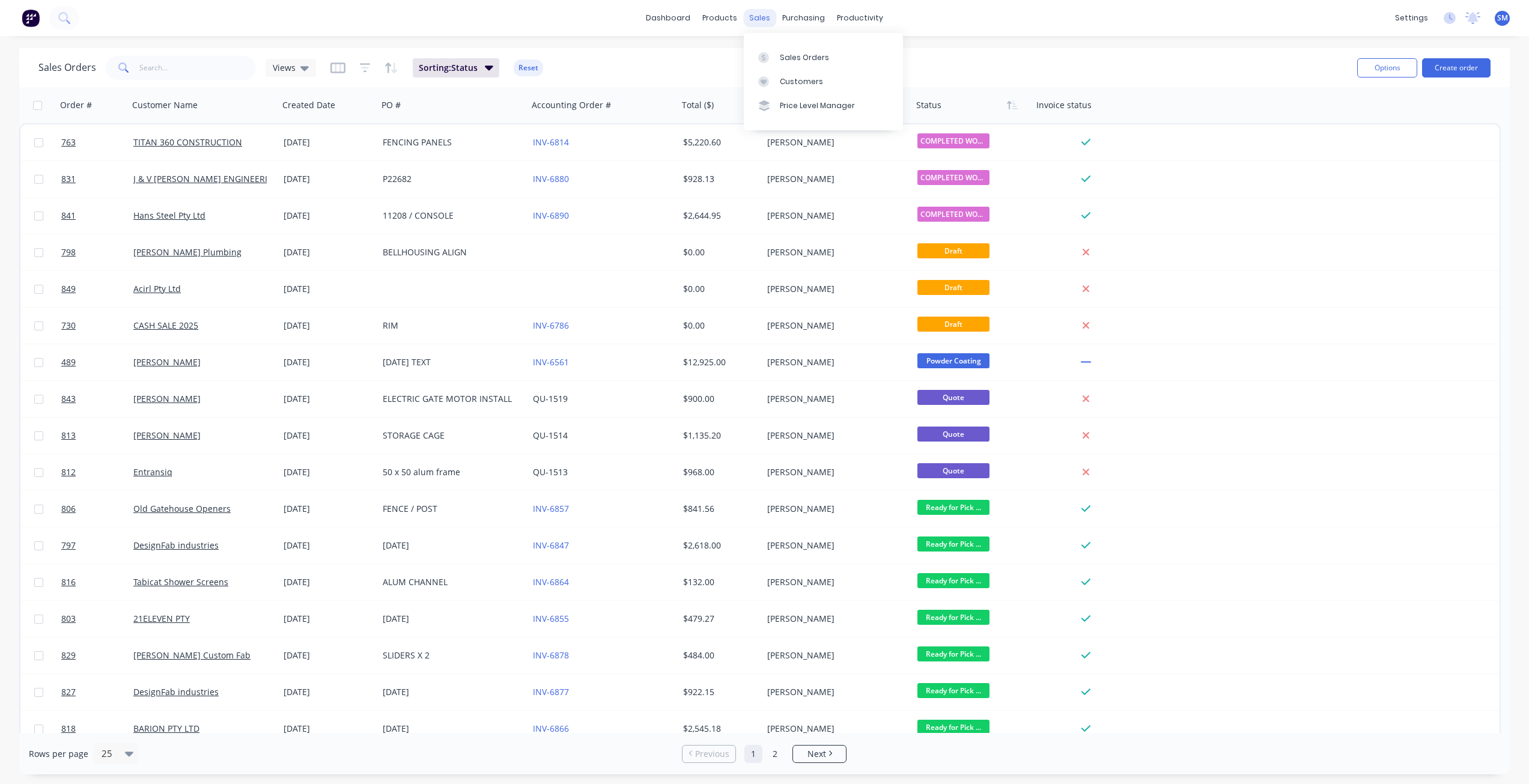
click at [757, 19] on div "sales" at bounding box center [760, 18] width 33 height 18
click at [791, 82] on div "Customers" at bounding box center [802, 82] width 44 height 11
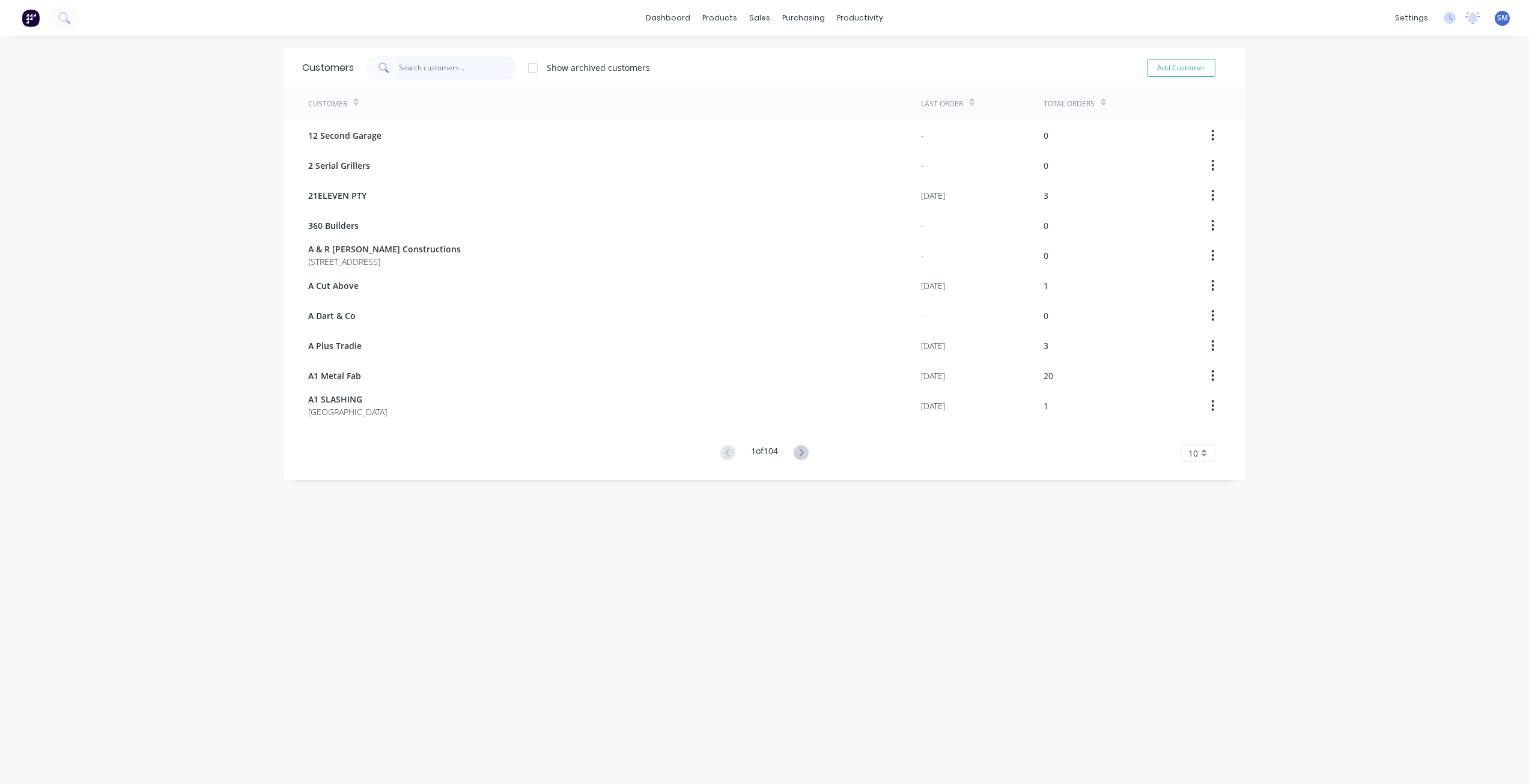
click at [428, 71] on input "text" at bounding box center [458, 68] width 117 height 24
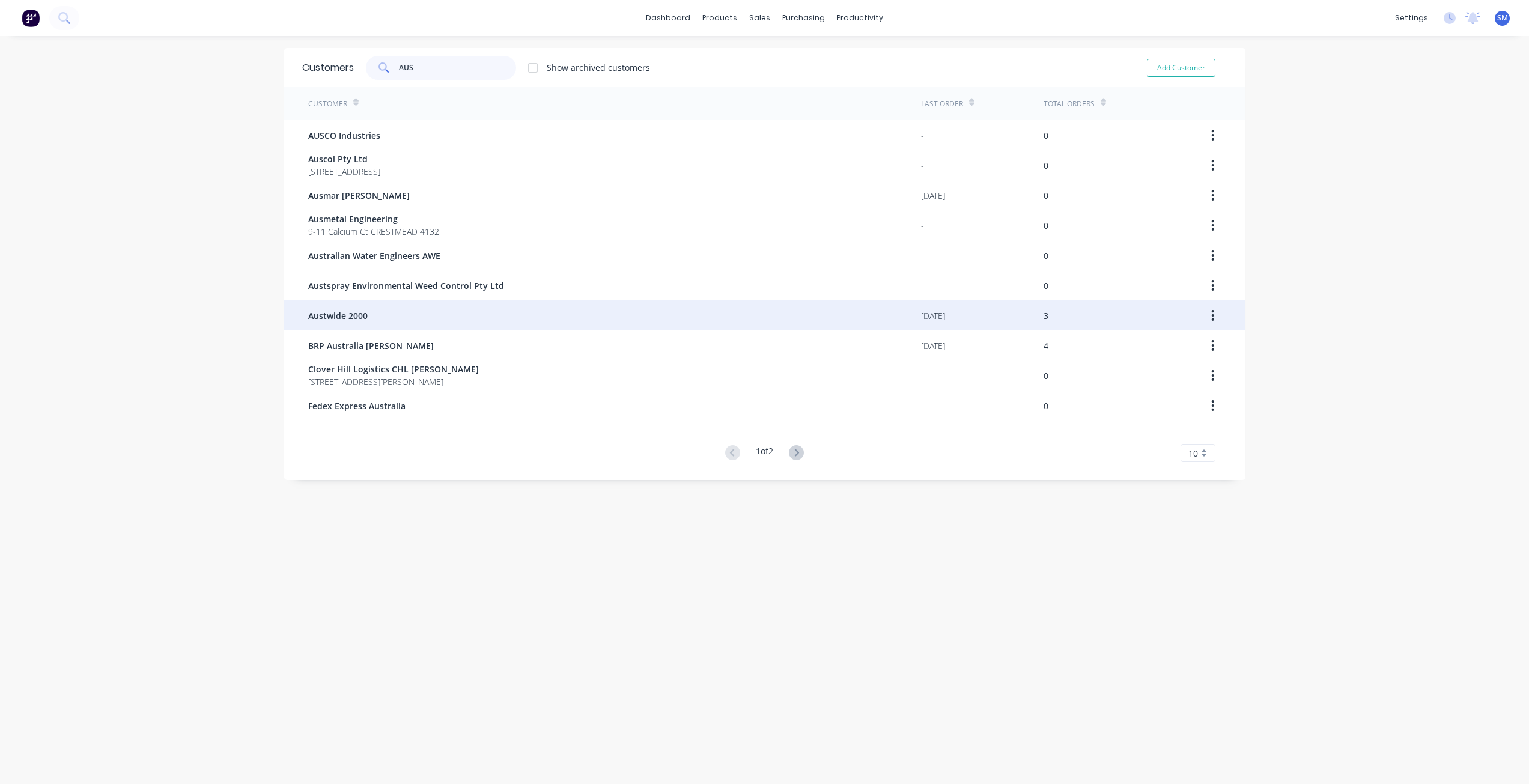
type input "AUS"
click at [354, 312] on span "Austwide 2000" at bounding box center [338, 315] width 59 height 13
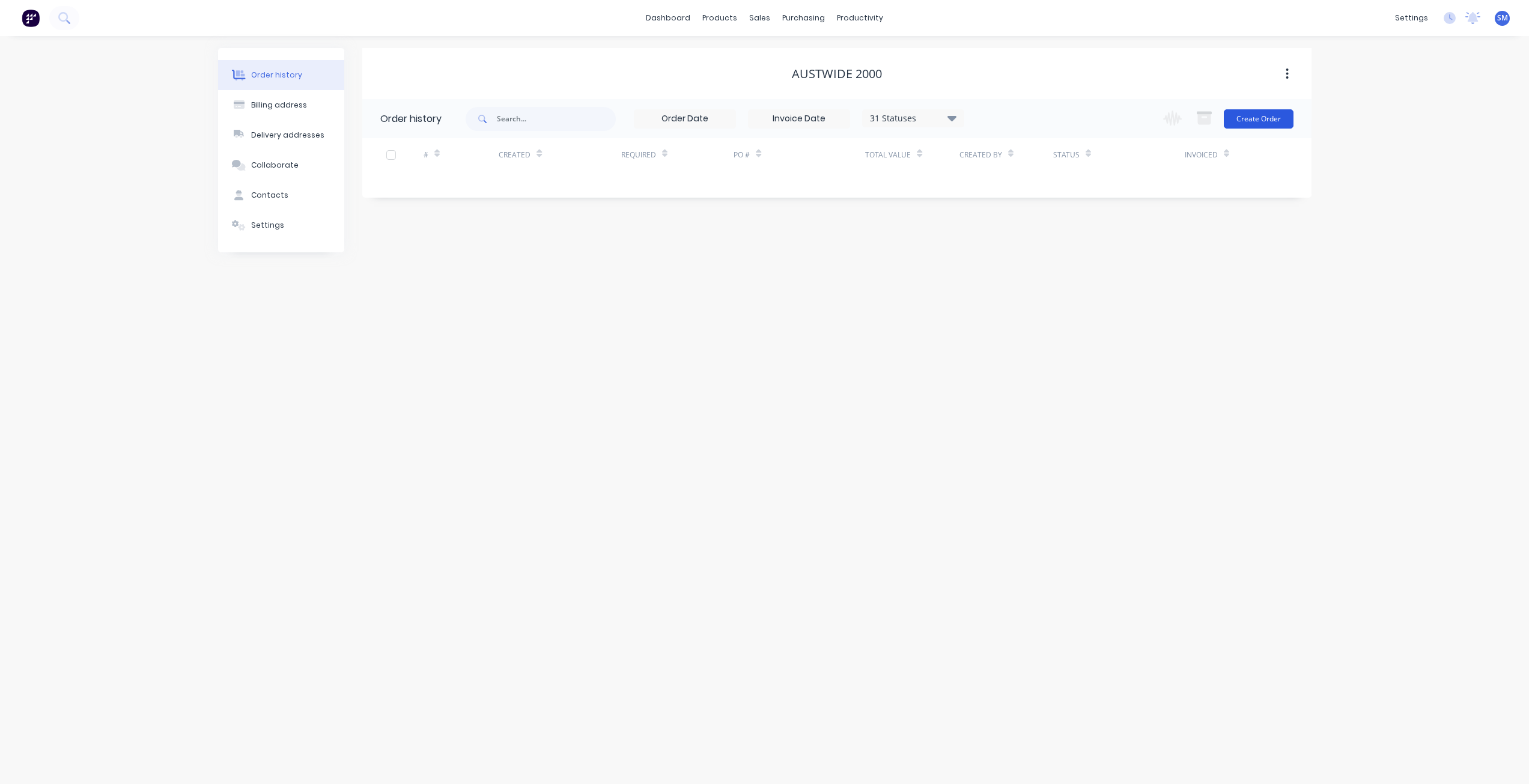
click at [1266, 117] on button "Create Order" at bounding box center [1259, 119] width 70 height 20
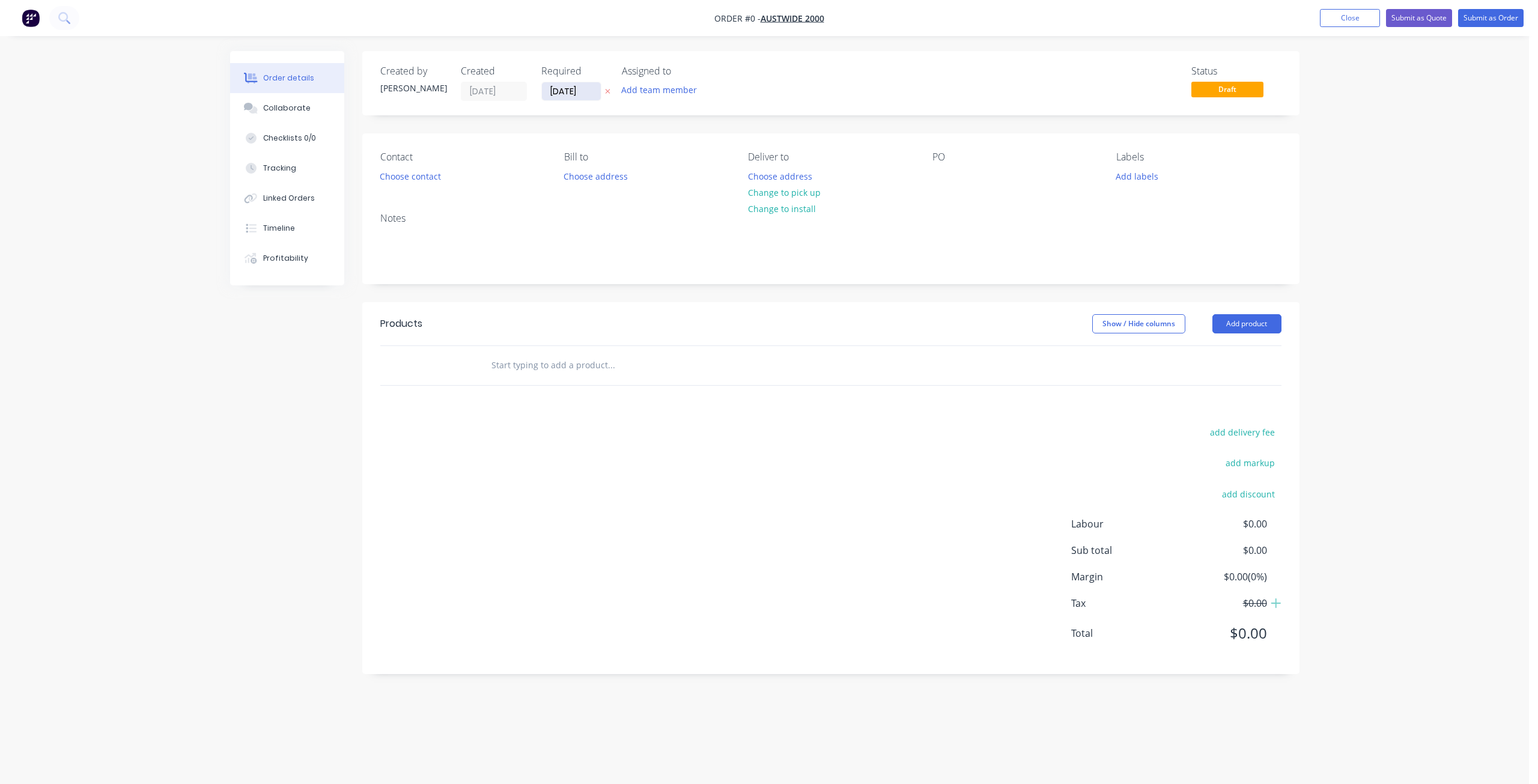
click at [556, 89] on input "[DATE]" at bounding box center [571, 92] width 59 height 18
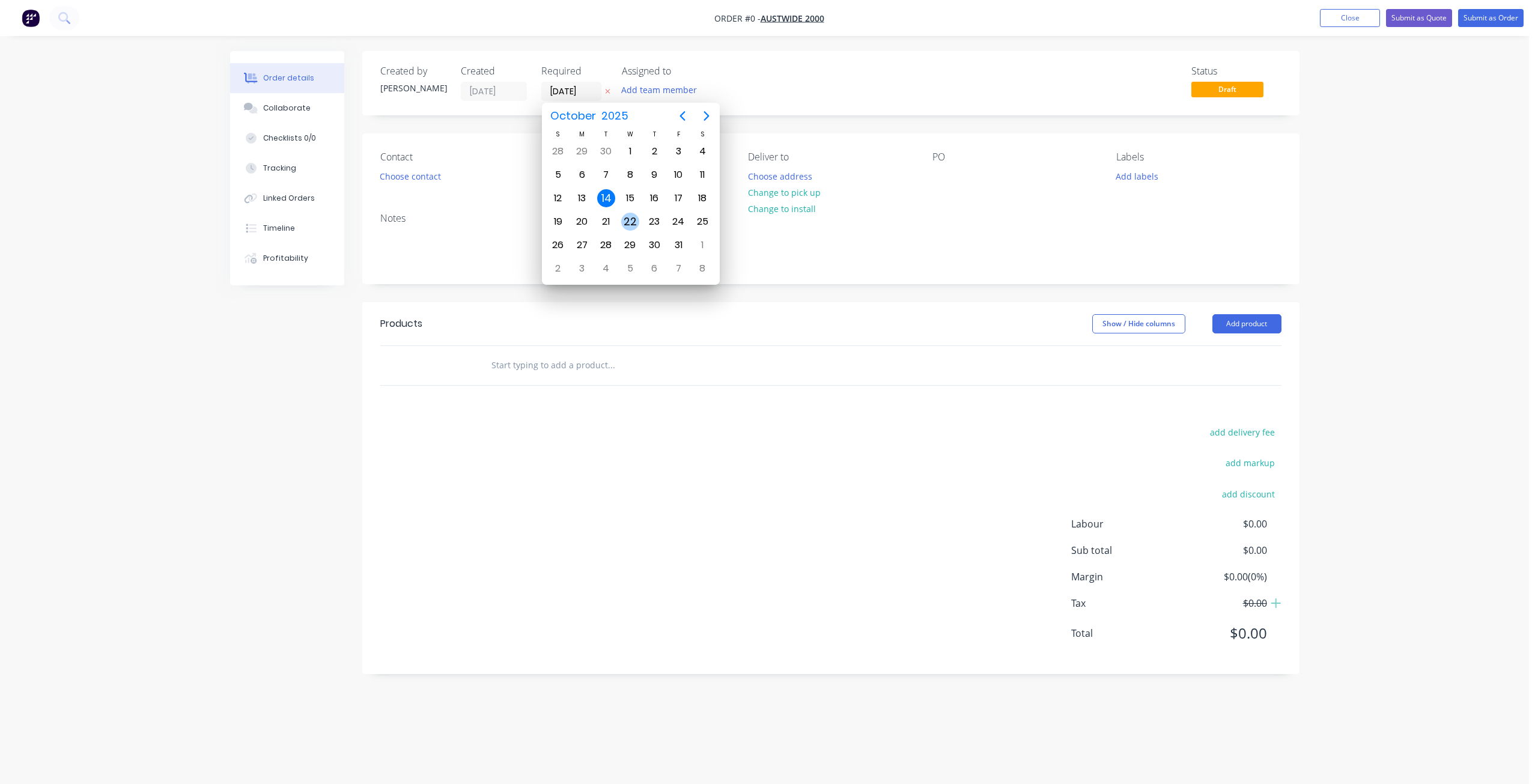
click at [634, 221] on div "22" at bounding box center [631, 221] width 18 height 18
type input "[DATE]"
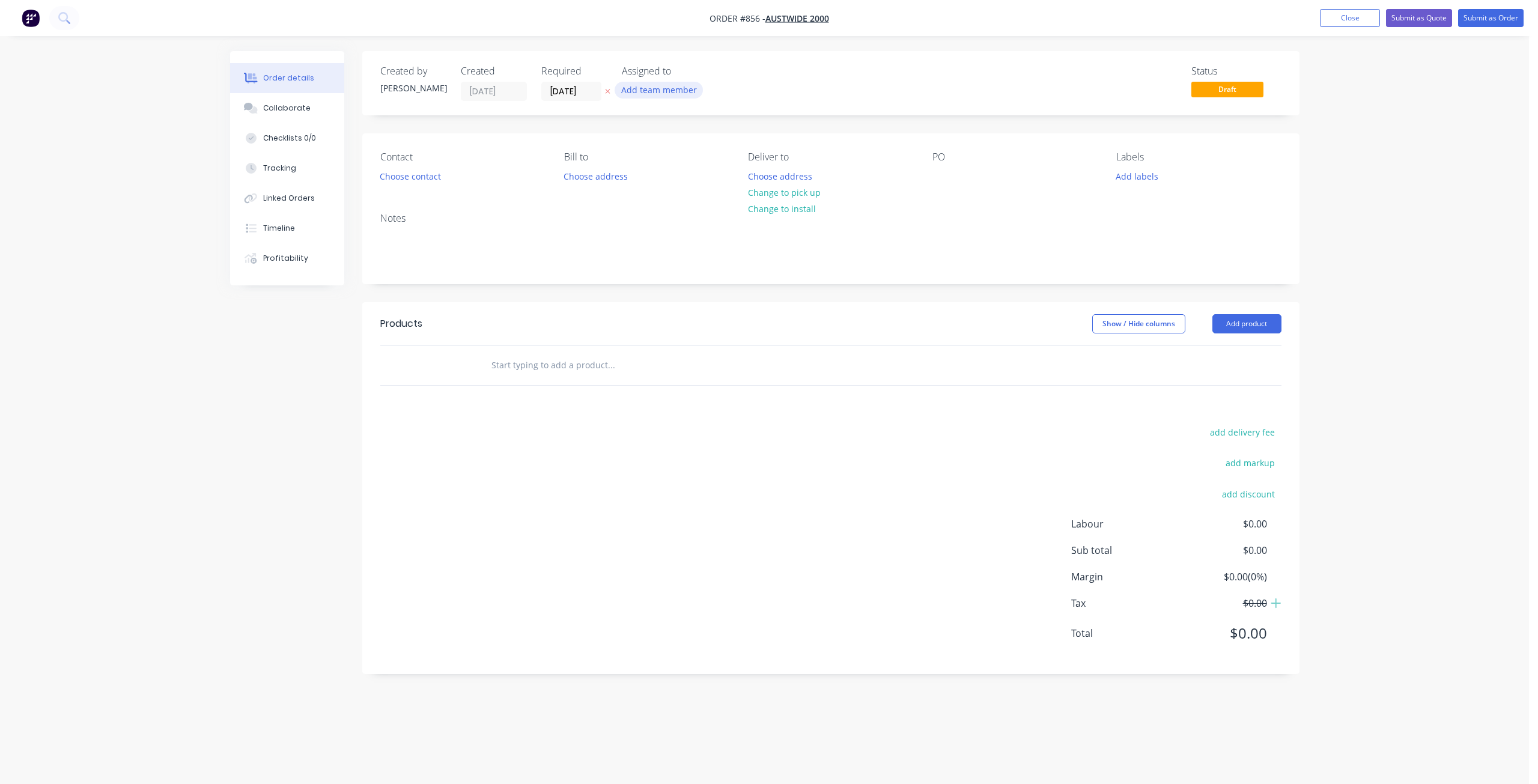
click at [652, 87] on button "Add team member" at bounding box center [659, 90] width 89 height 17
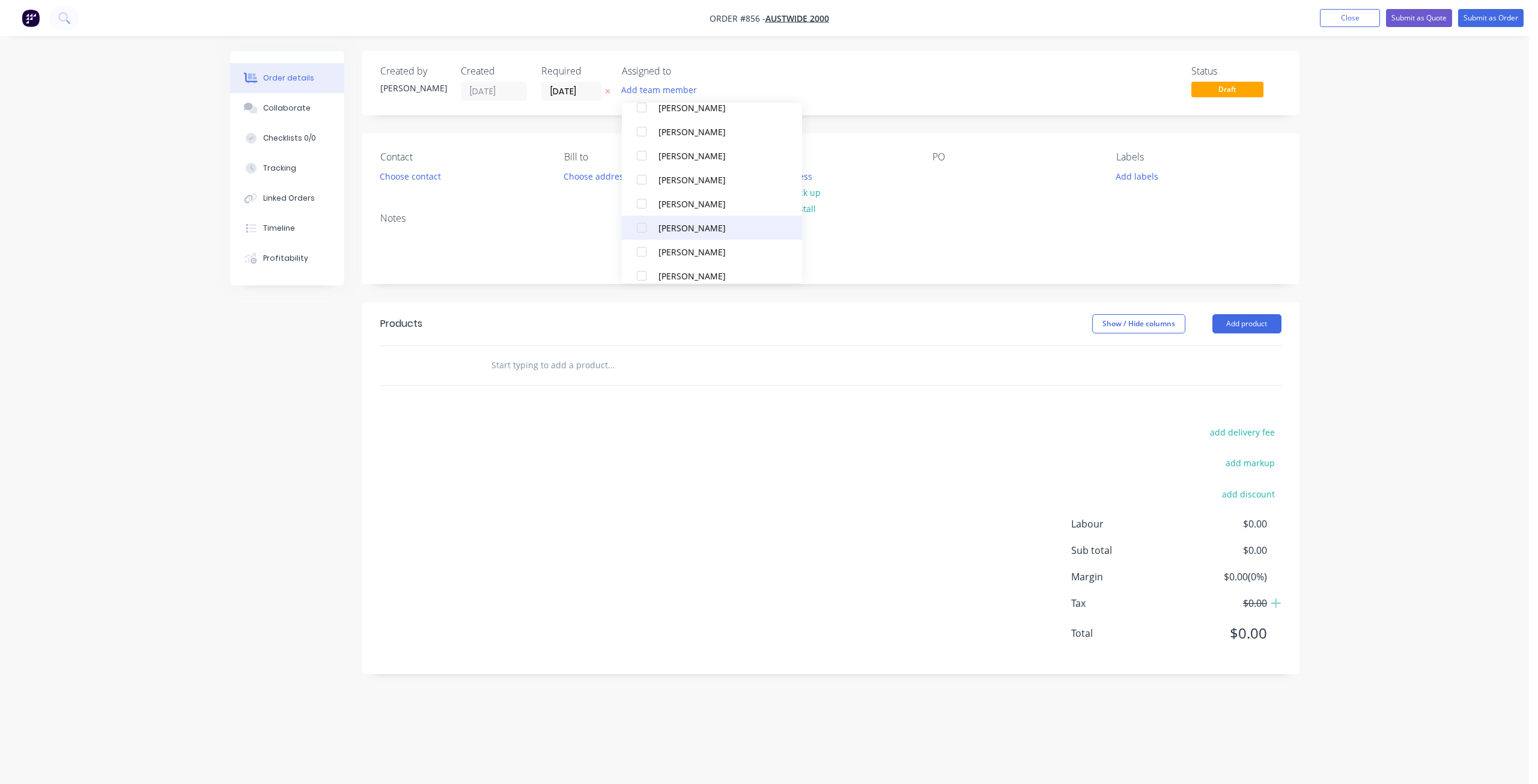
scroll to position [132, 0]
click at [641, 169] on div at bounding box center [642, 169] width 24 height 24
click at [640, 264] on div at bounding box center [642, 265] width 24 height 24
click at [686, 242] on div "[PERSON_NAME]" at bounding box center [718, 241] width 120 height 13
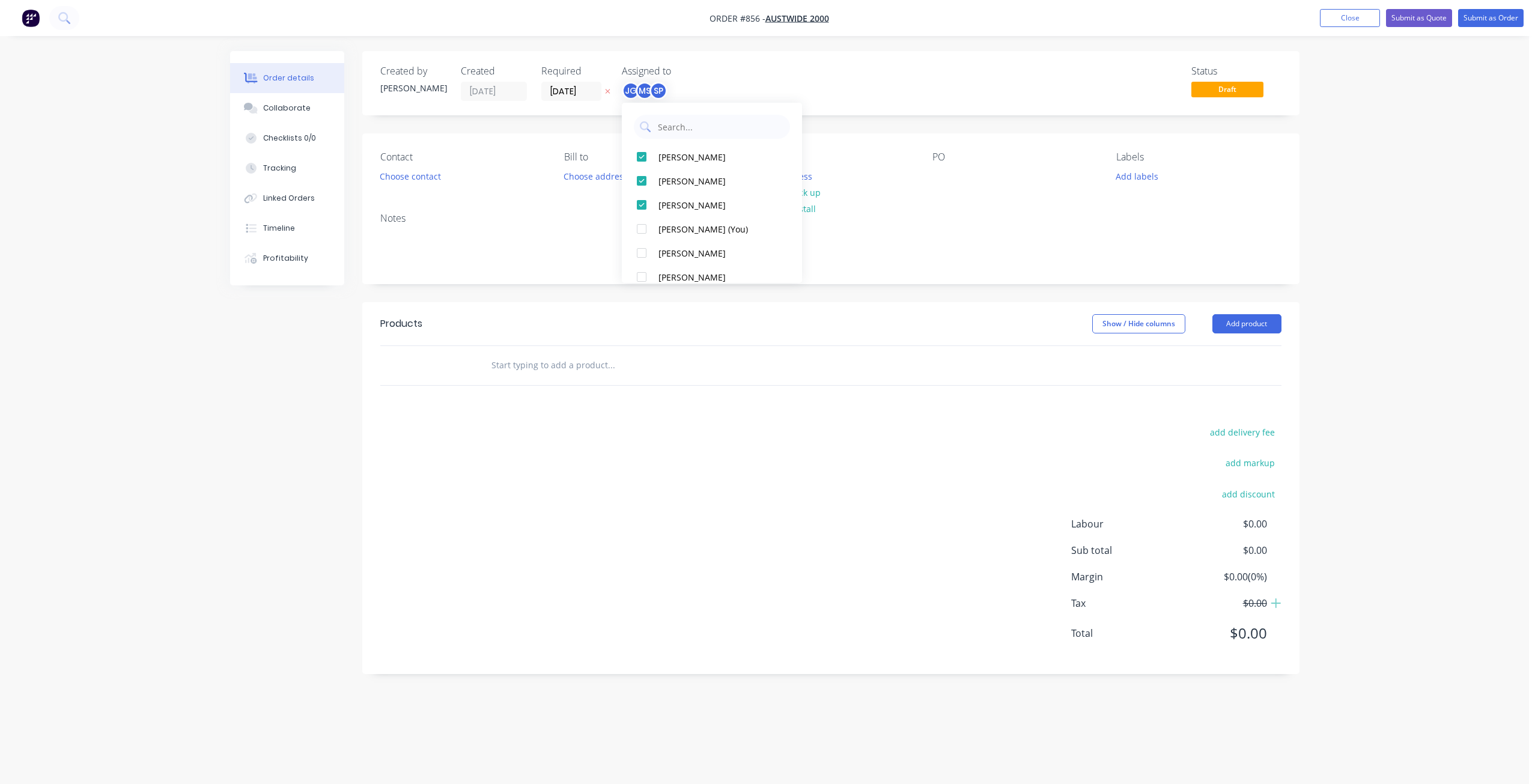
click at [890, 194] on div "Contact Choose contact [PERSON_NAME] to Choose address Deliver to Choose addres…" at bounding box center [831, 168] width 938 height 70
click at [766, 190] on button "Change to pick up" at bounding box center [784, 193] width 86 height 17
click at [392, 177] on button "Choose contact" at bounding box center [410, 176] width 74 height 17
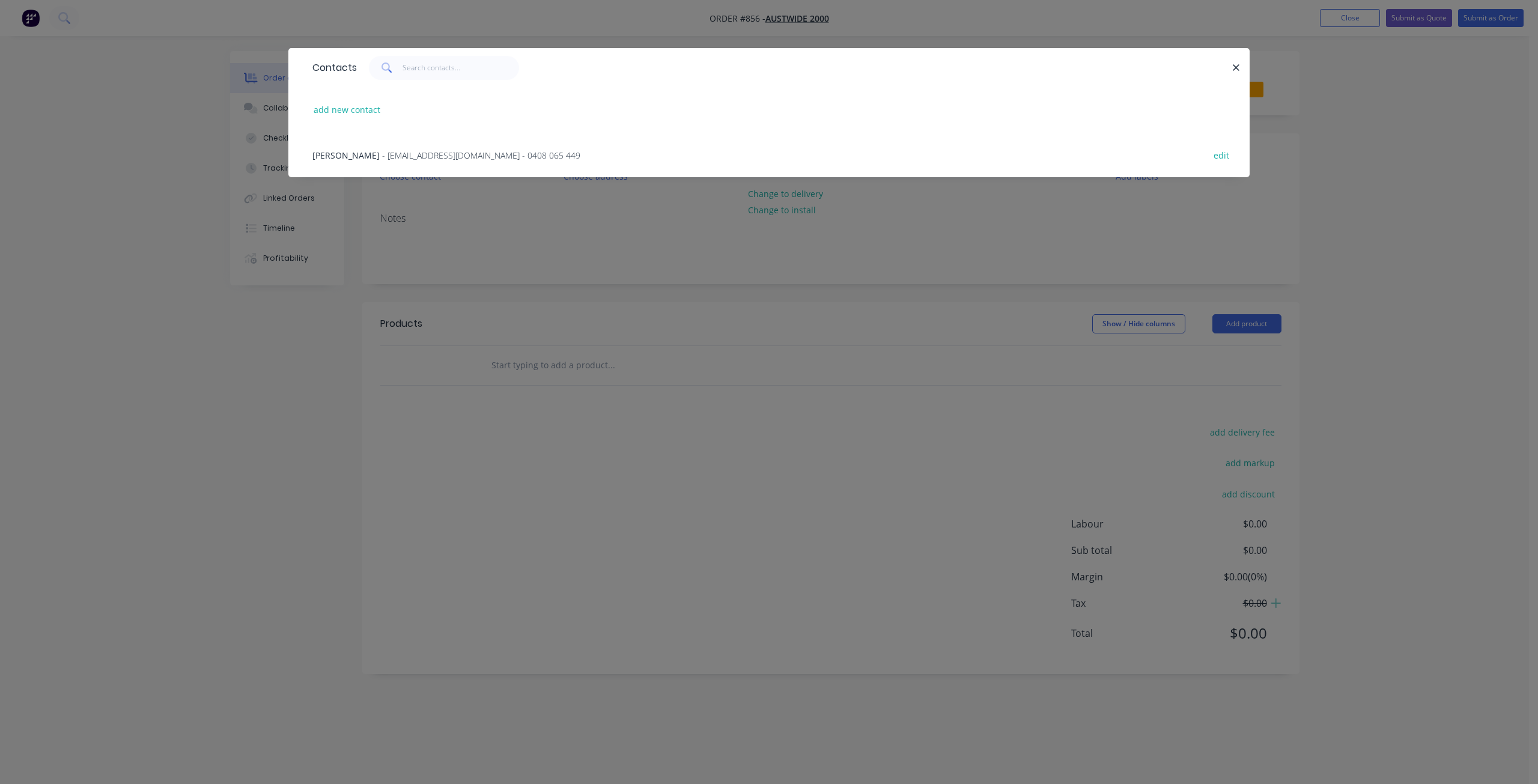
click at [382, 152] on span "- [EMAIL_ADDRESS][DOMAIN_NAME] - 0408 065 449" at bounding box center [481, 155] width 198 height 11
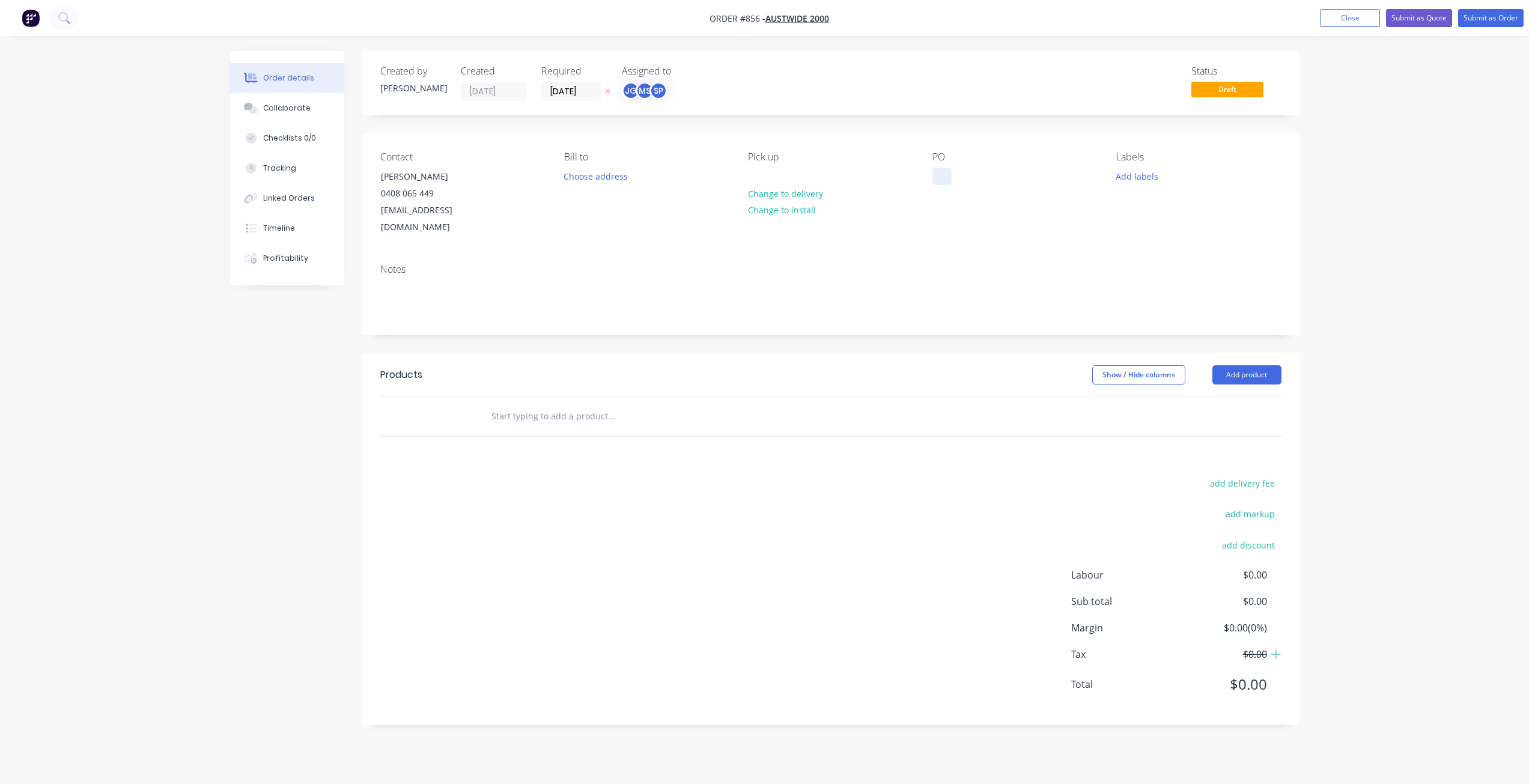
click at [941, 181] on div at bounding box center [942, 176] width 20 height 17
click at [1123, 168] on button "Add labels" at bounding box center [1138, 176] width 56 height 17
click at [1140, 272] on div at bounding box center [1138, 272] width 24 height 24
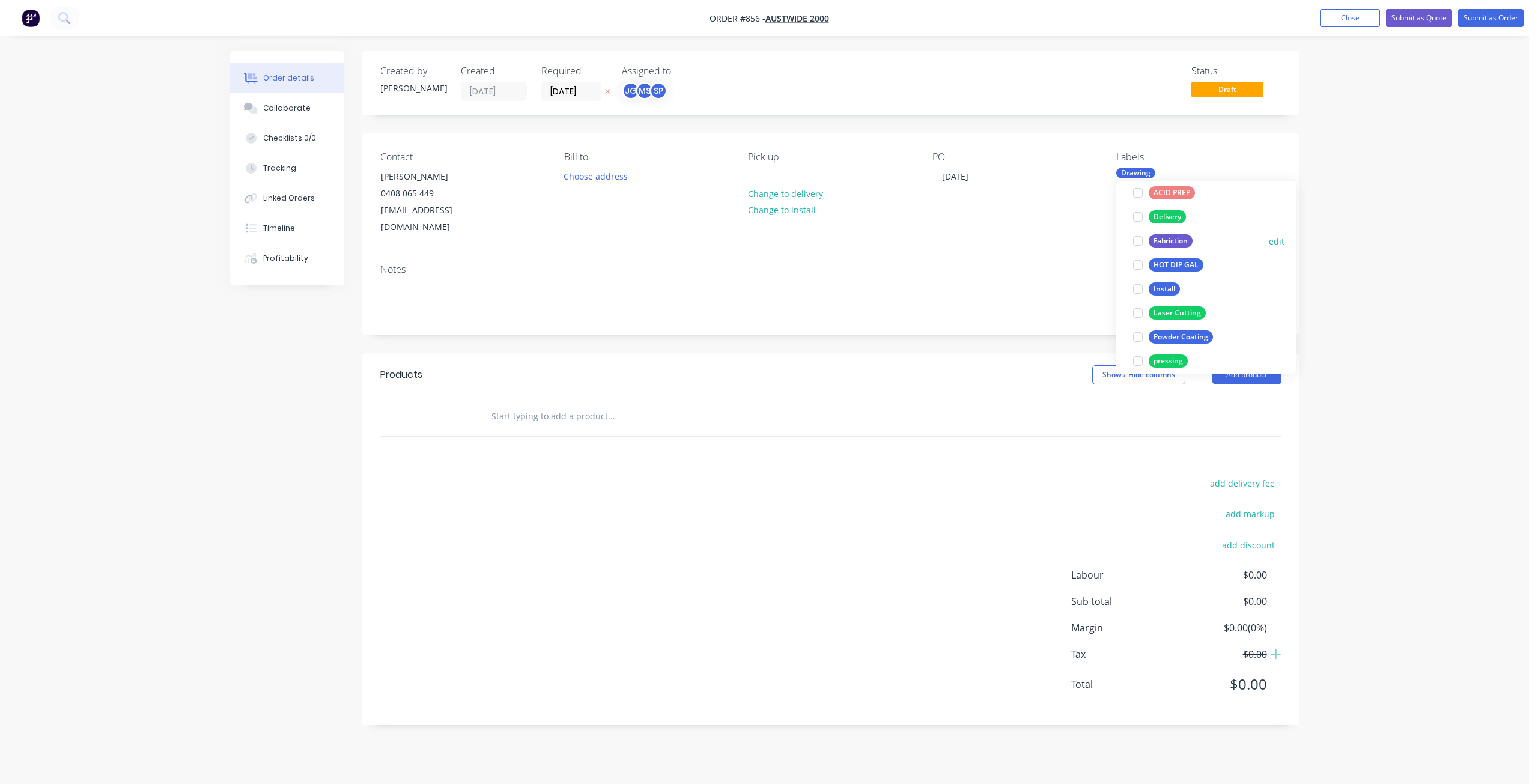
scroll to position [180, 0]
click at [1136, 242] on div at bounding box center [1138, 242] width 24 height 24
click at [1141, 288] on div at bounding box center [1138, 290] width 24 height 24
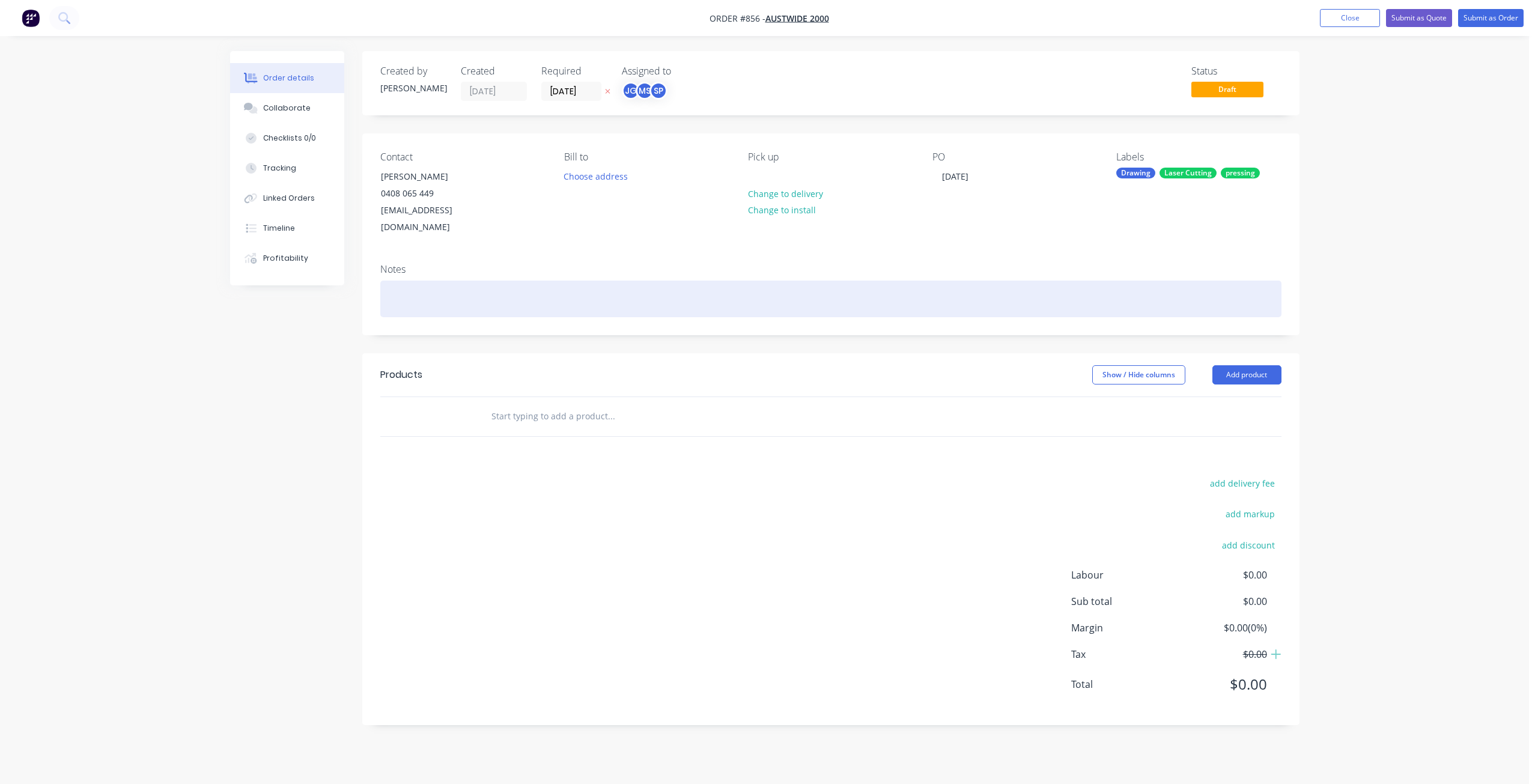
click at [395, 287] on div at bounding box center [831, 299] width 901 height 37
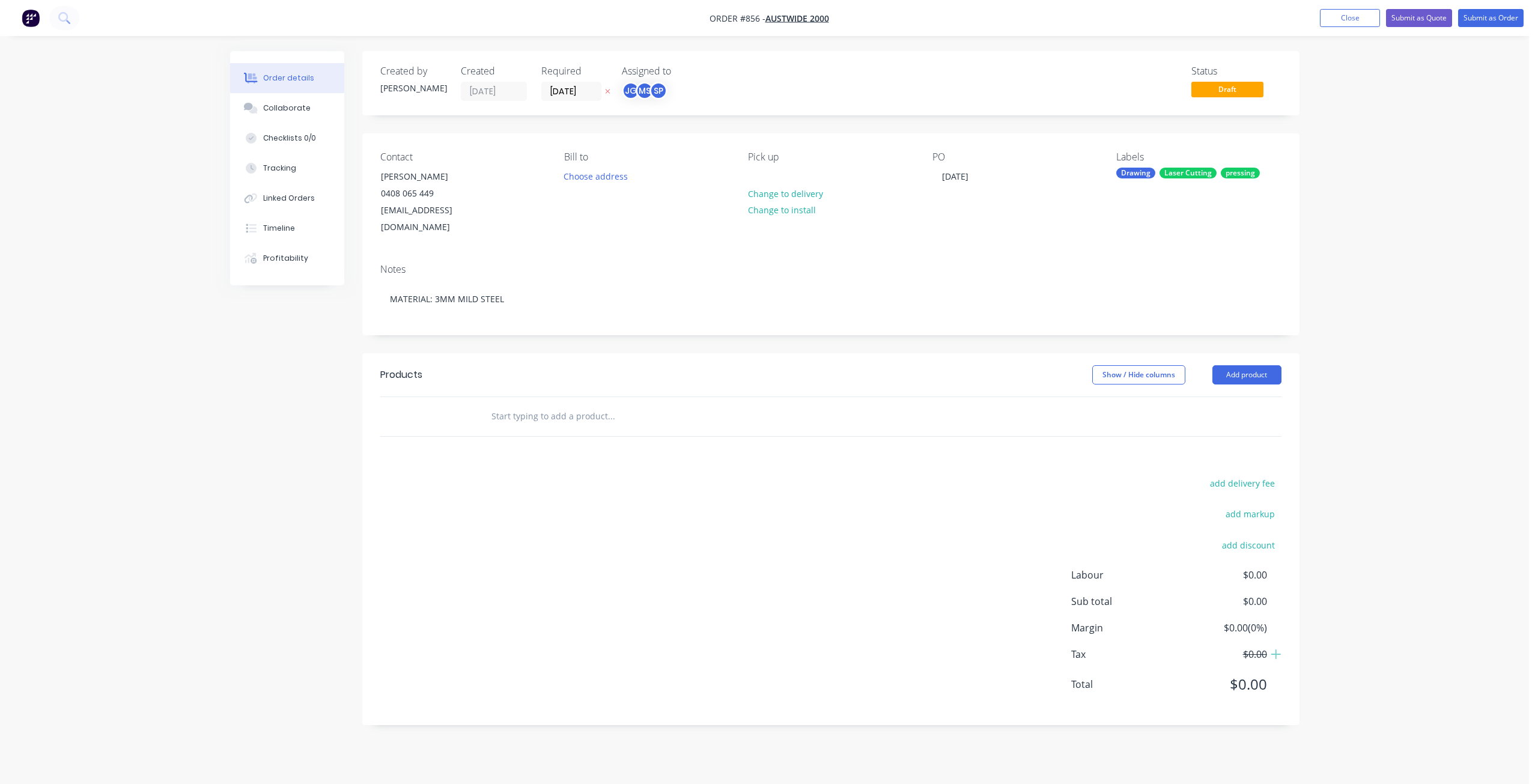
click at [507, 404] on input "text" at bounding box center [611, 416] width 240 height 24
click at [528, 404] on input "LACER" at bounding box center [611, 416] width 240 height 24
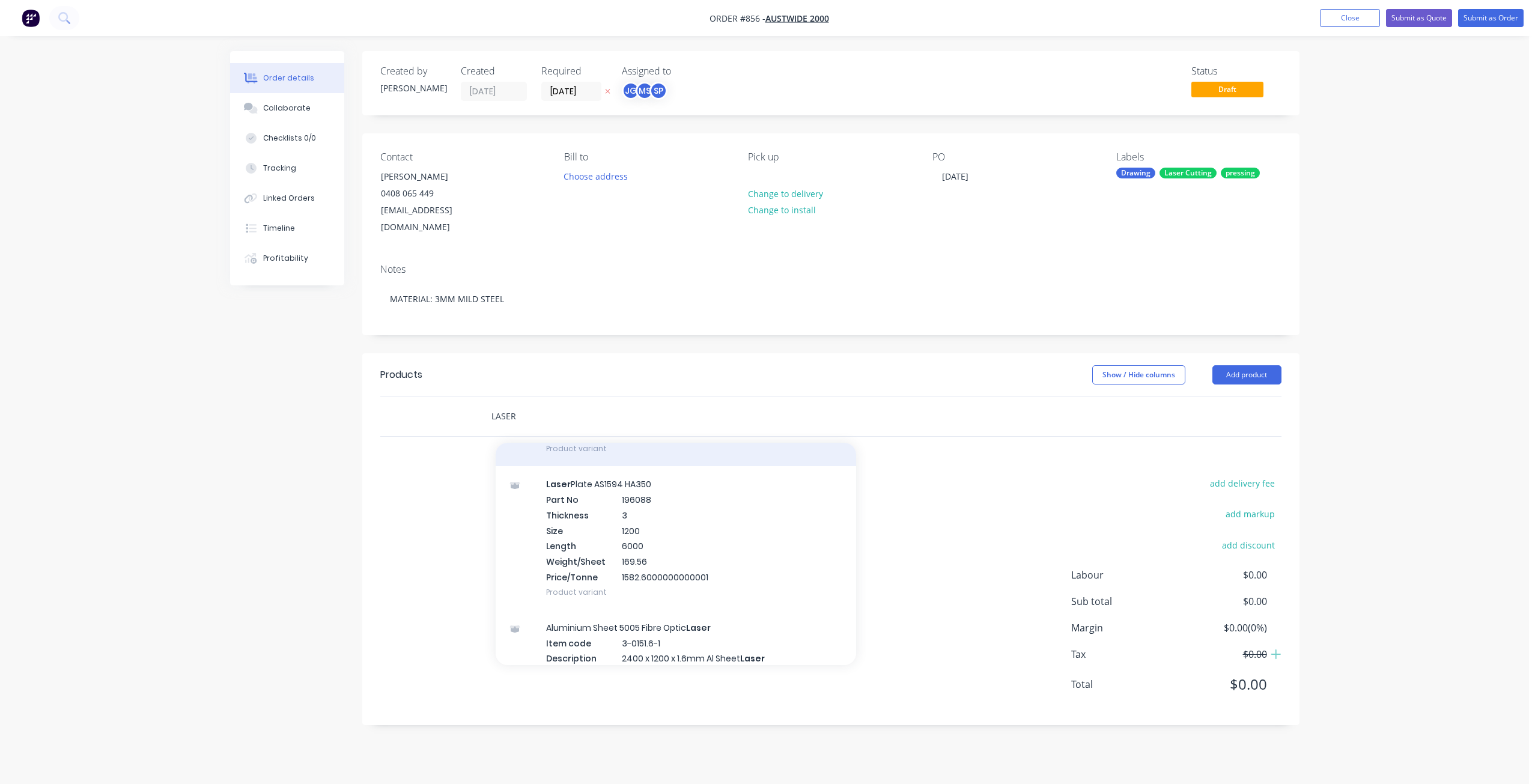
scroll to position [0, 0]
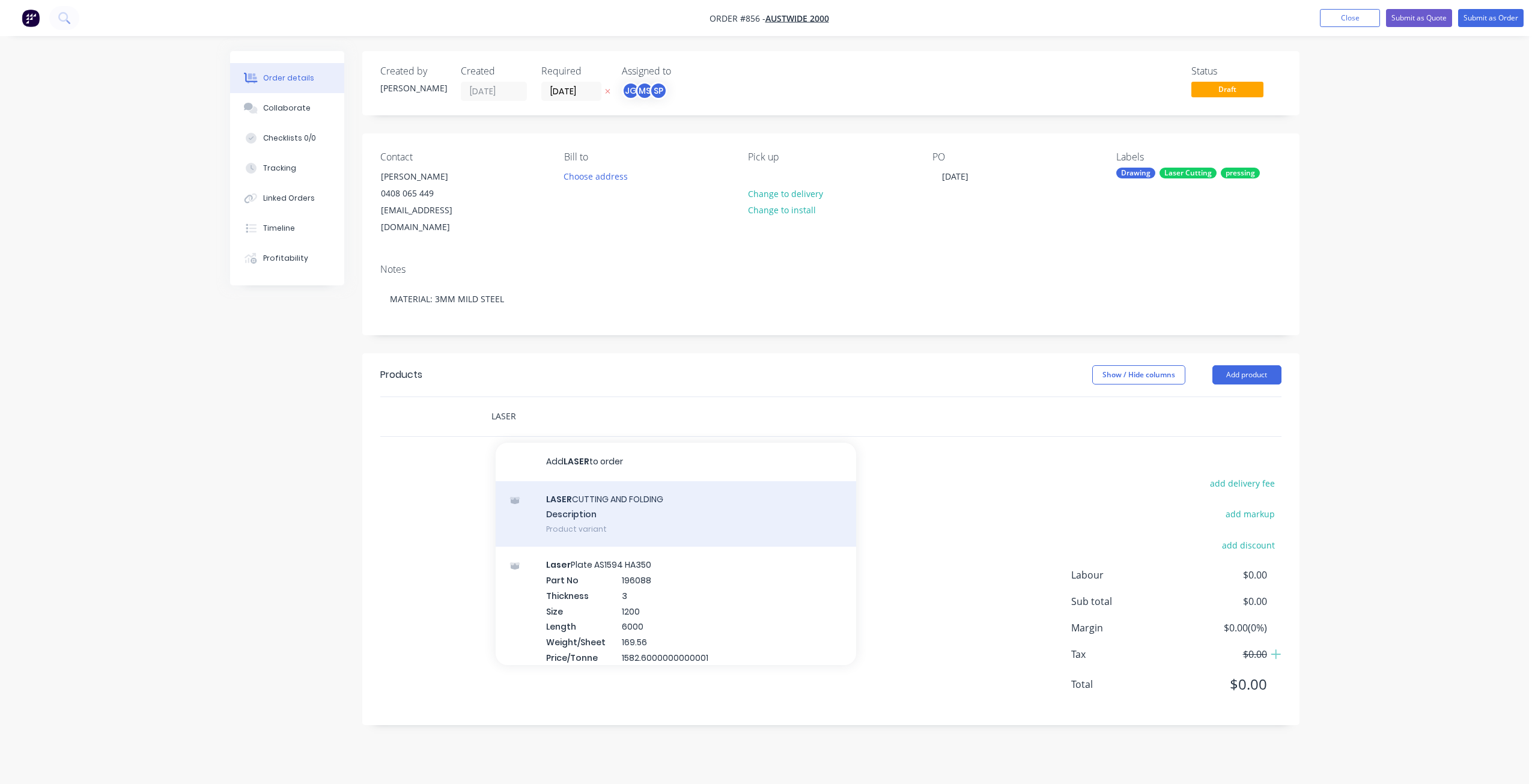
type input "LASER"
click at [612, 489] on div "LASER CUTTING AND FOLDING Description Product variant" at bounding box center [676, 514] width 360 height 66
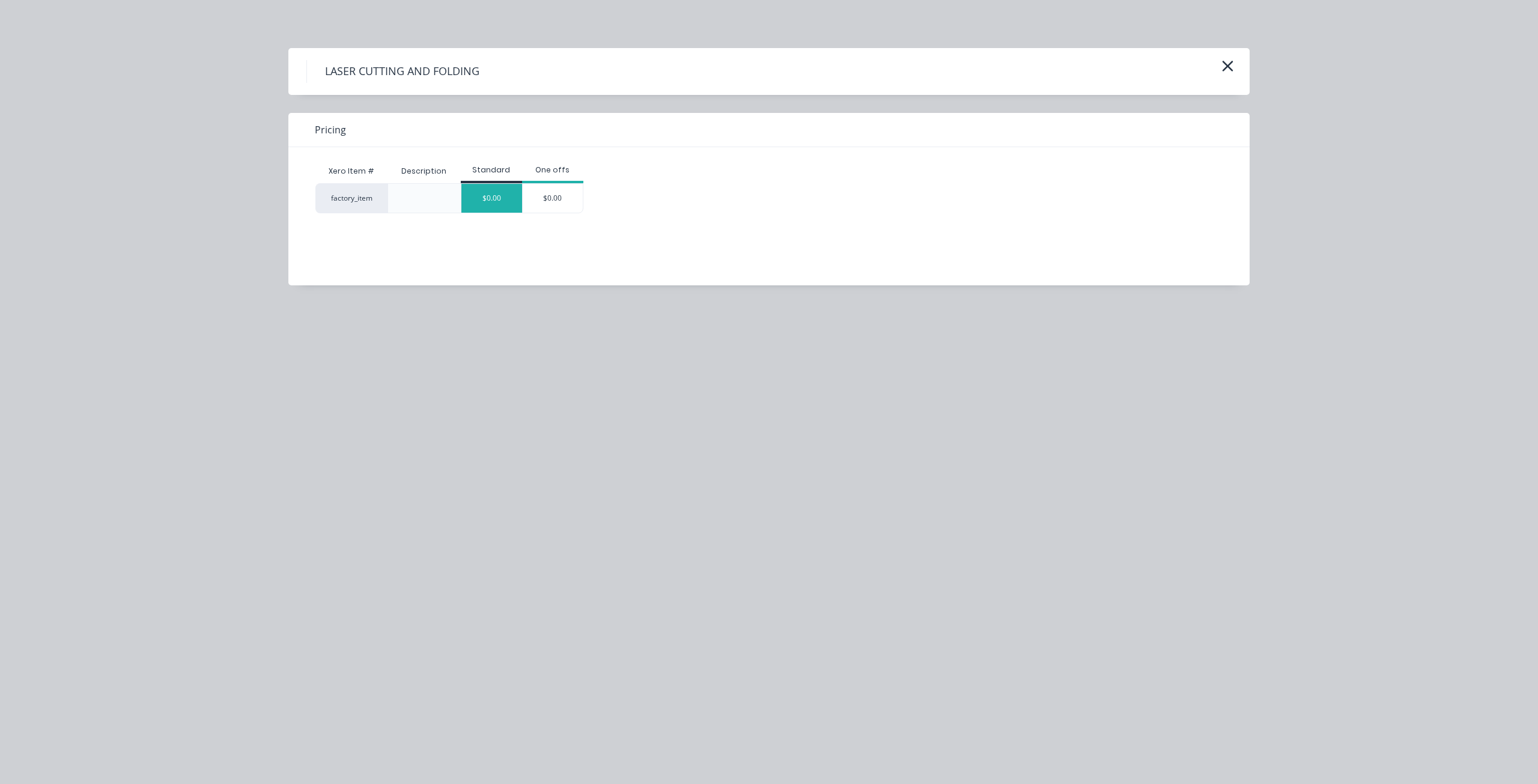
click at [508, 203] on div "$0.00" at bounding box center [492, 198] width 61 height 29
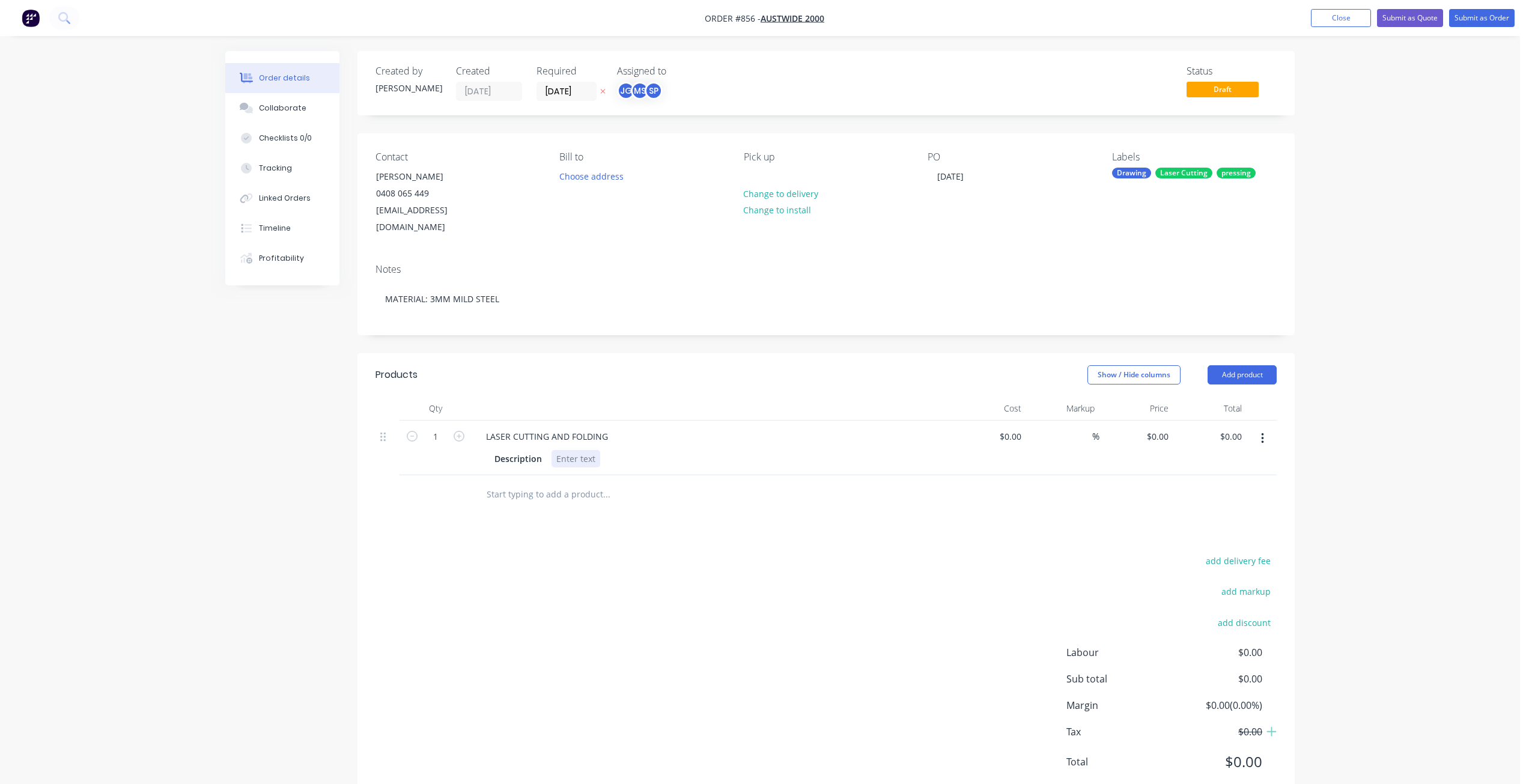
click at [567, 450] on div at bounding box center [576, 458] width 49 height 17
click at [1024, 428] on div "$0.00" at bounding box center [1012, 436] width 28 height 17
type input "7"
type input "$1,147.76"
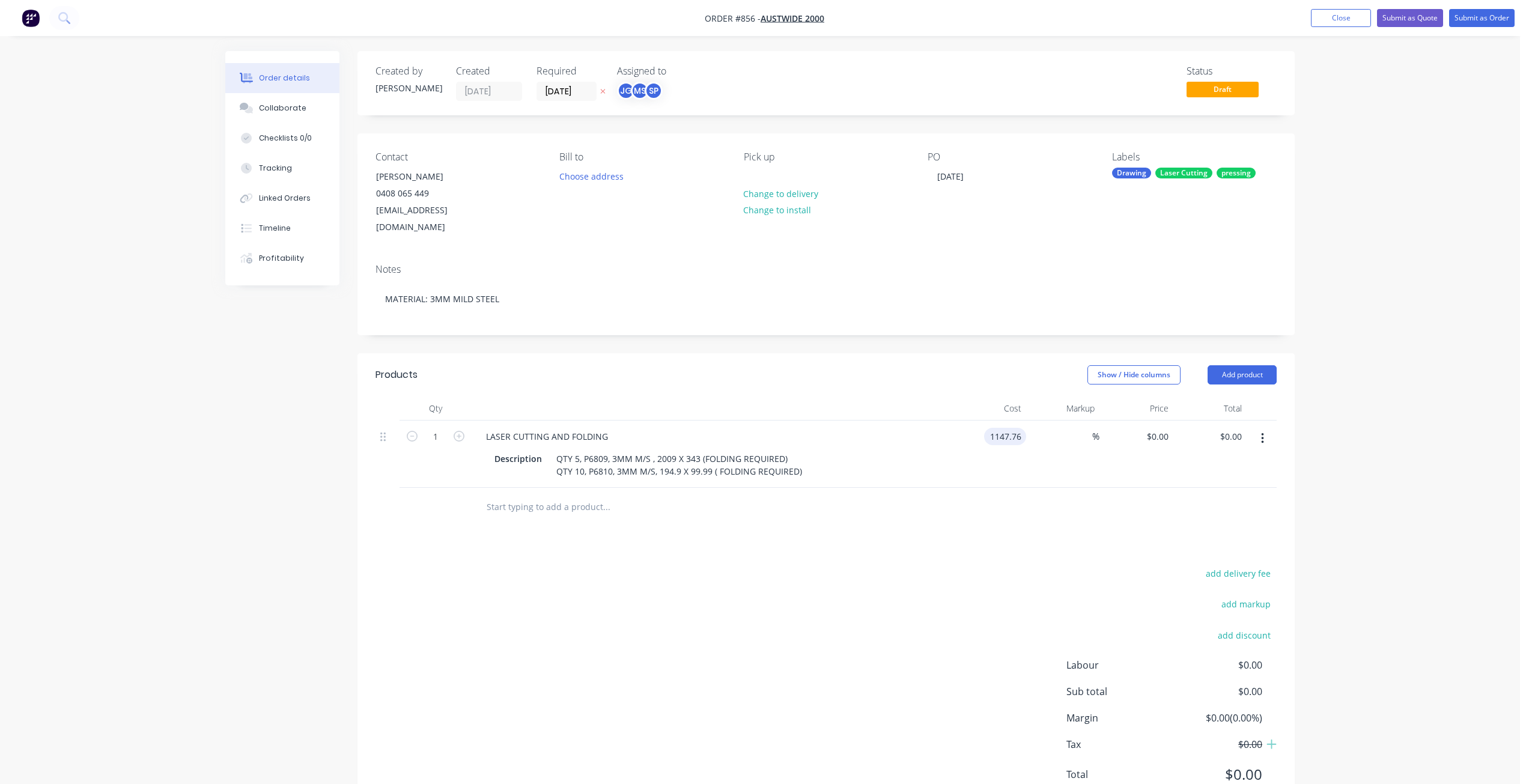
type input "$1,147.76"
click at [1023, 443] on div "$1,147.76 1147.76" at bounding box center [989, 454] width 74 height 68
click at [272, 103] on div "Collaborate" at bounding box center [282, 108] width 47 height 11
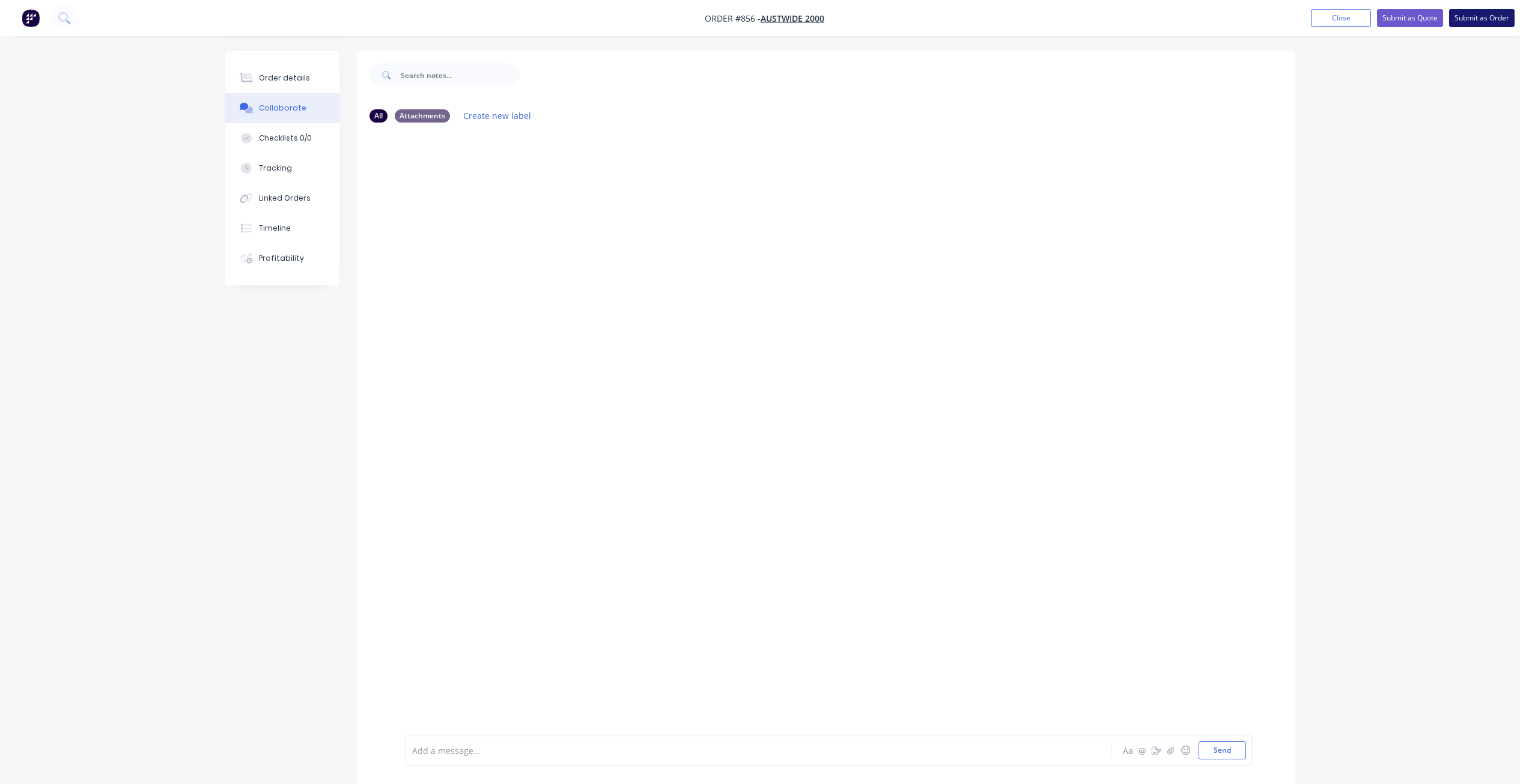
click at [1485, 17] on button "Submit as Order" at bounding box center [1482, 18] width 65 height 18
click at [1420, 20] on button "Options" at bounding box center [1419, 18] width 60 height 20
click at [1356, 142] on div "Work Order" at bounding box center [1382, 145] width 110 height 17
click at [1353, 115] on div "Without pricing" at bounding box center [1382, 121] width 110 height 17
click at [1222, 748] on button "Send" at bounding box center [1222, 750] width 47 height 18
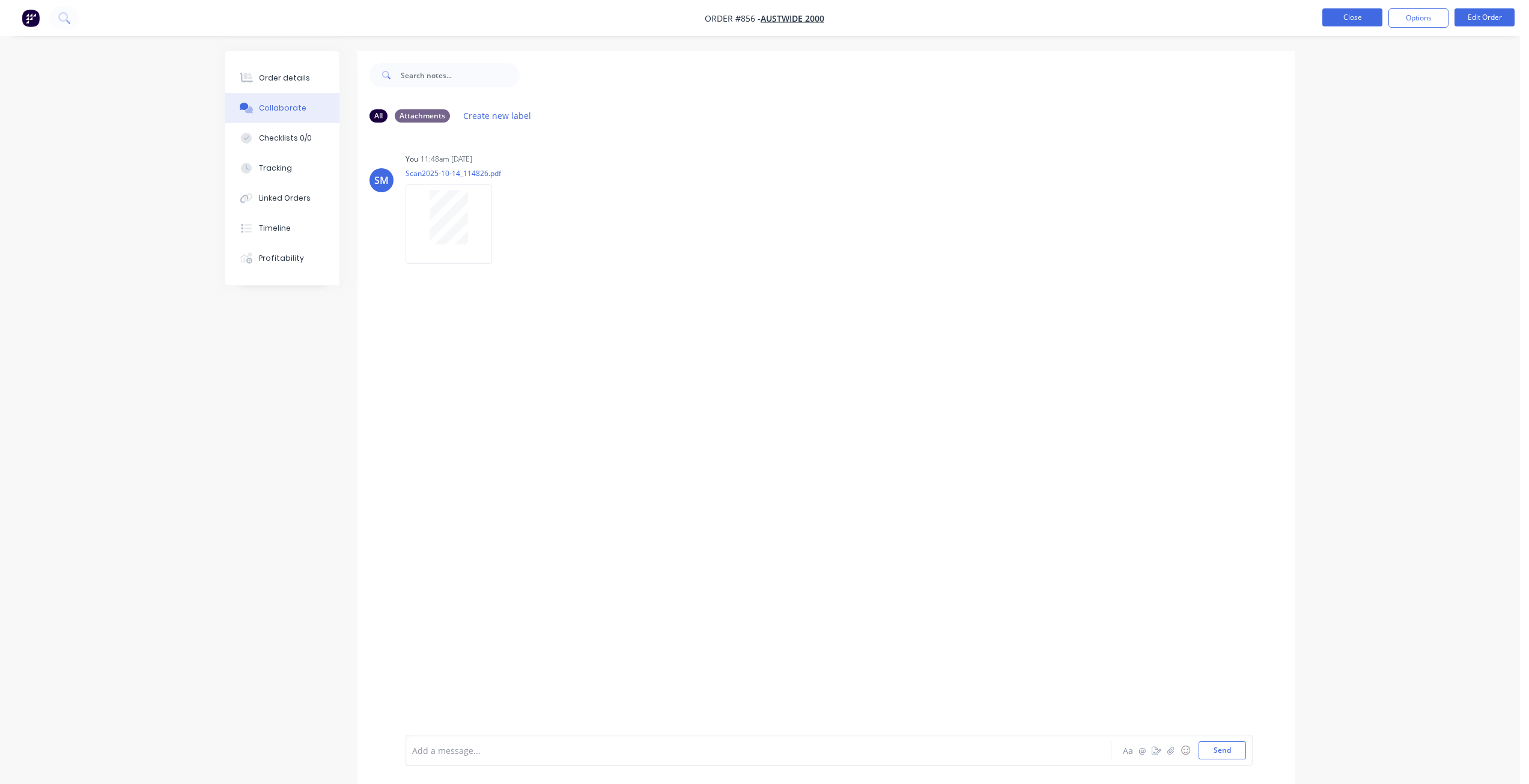
click at [1342, 18] on button "Close" at bounding box center [1353, 17] width 60 height 18
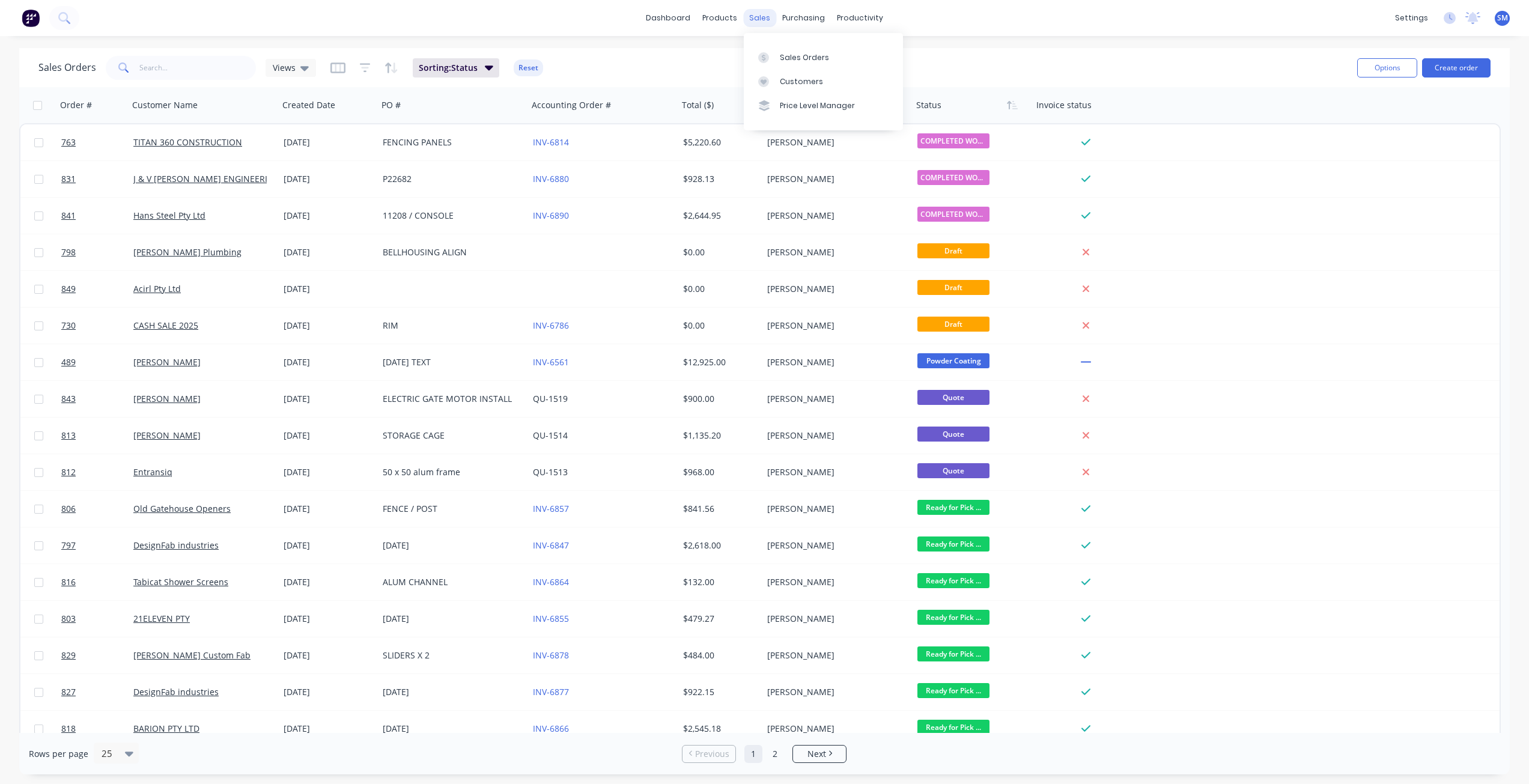
click at [760, 17] on div "sales" at bounding box center [760, 18] width 33 height 18
click at [797, 86] on div "Customers" at bounding box center [802, 82] width 44 height 11
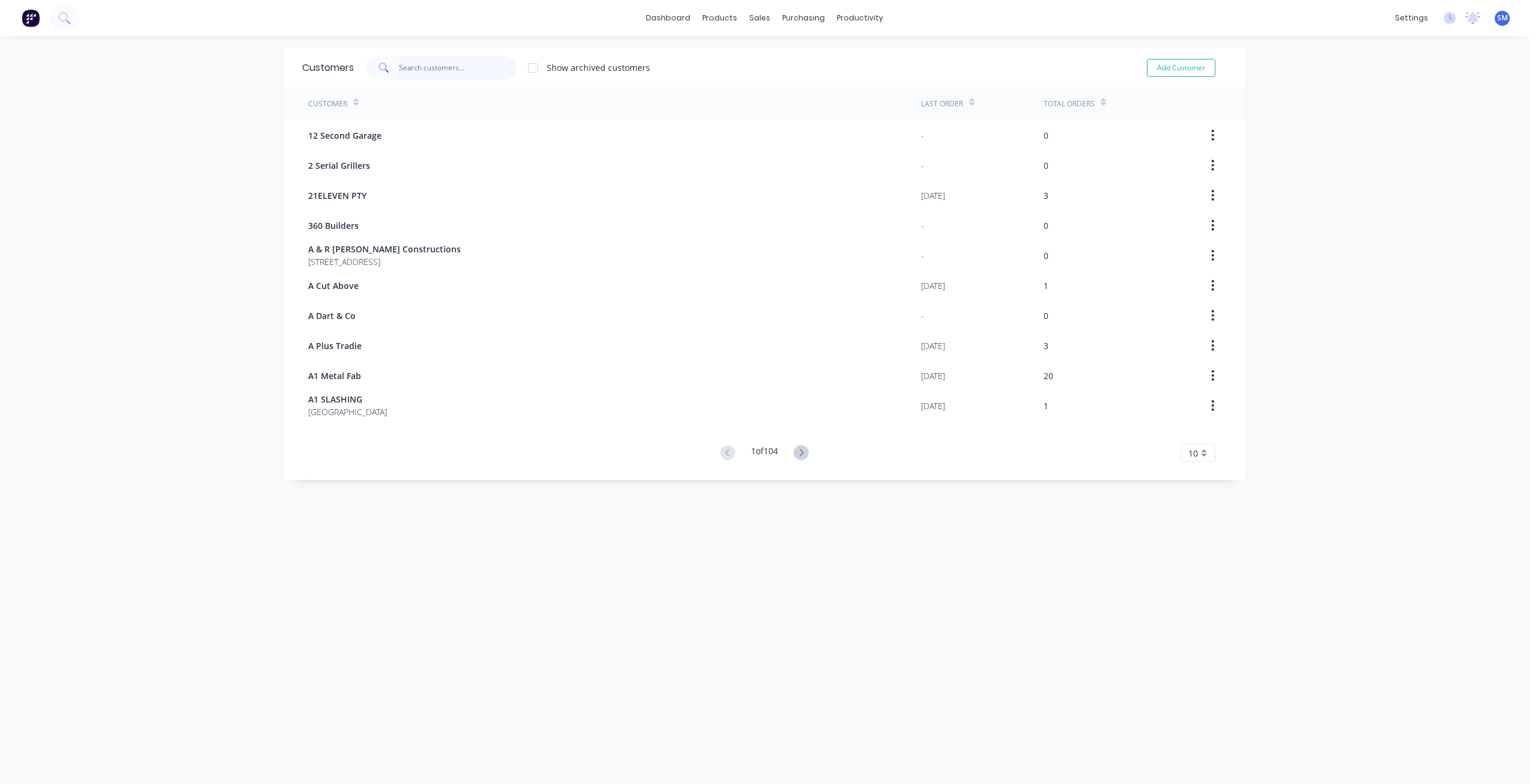
click at [412, 70] on input "text" at bounding box center [458, 68] width 117 height 24
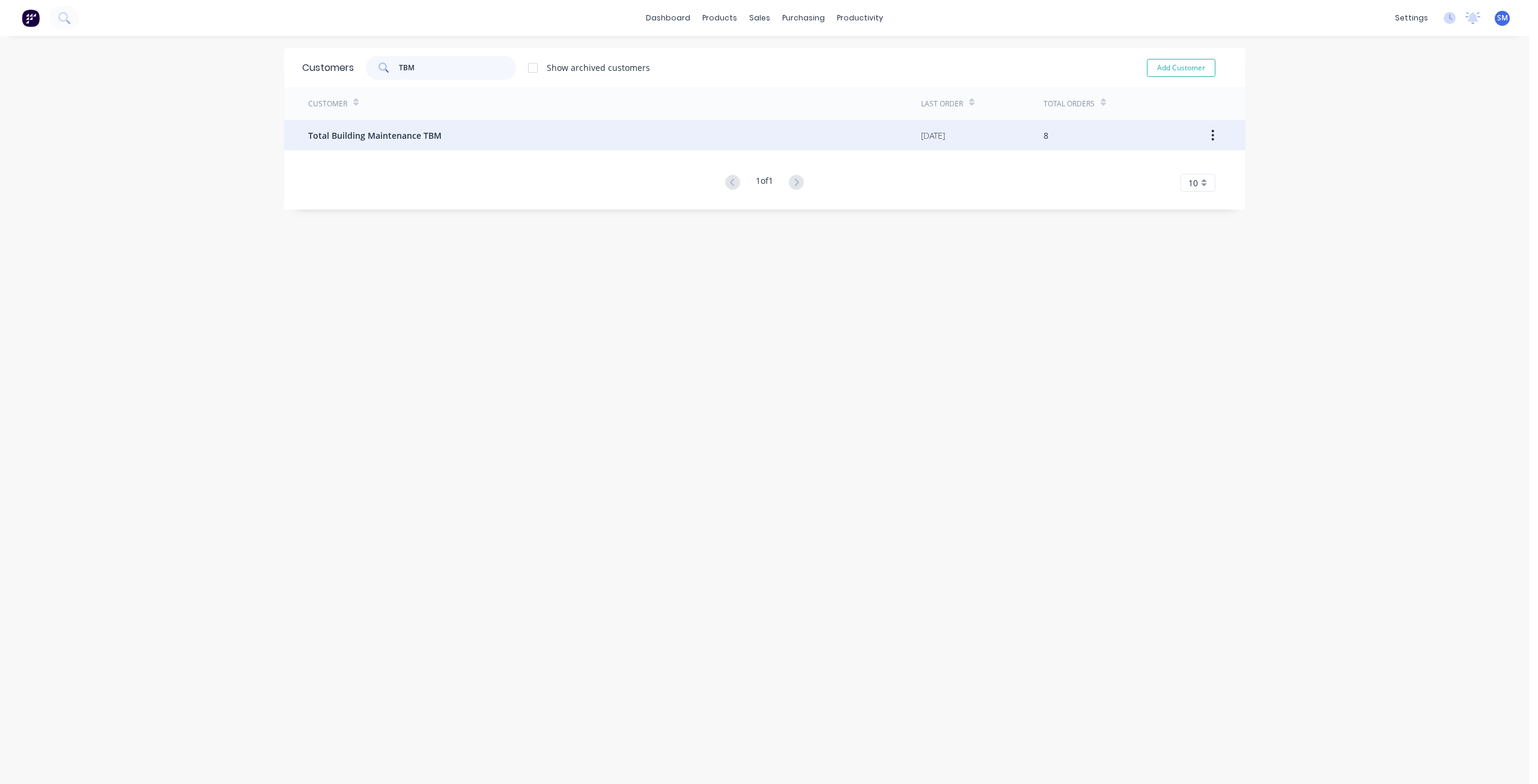
type input "TBM"
click at [372, 134] on span "Total Building Maintenance TBM" at bounding box center [375, 135] width 134 height 13
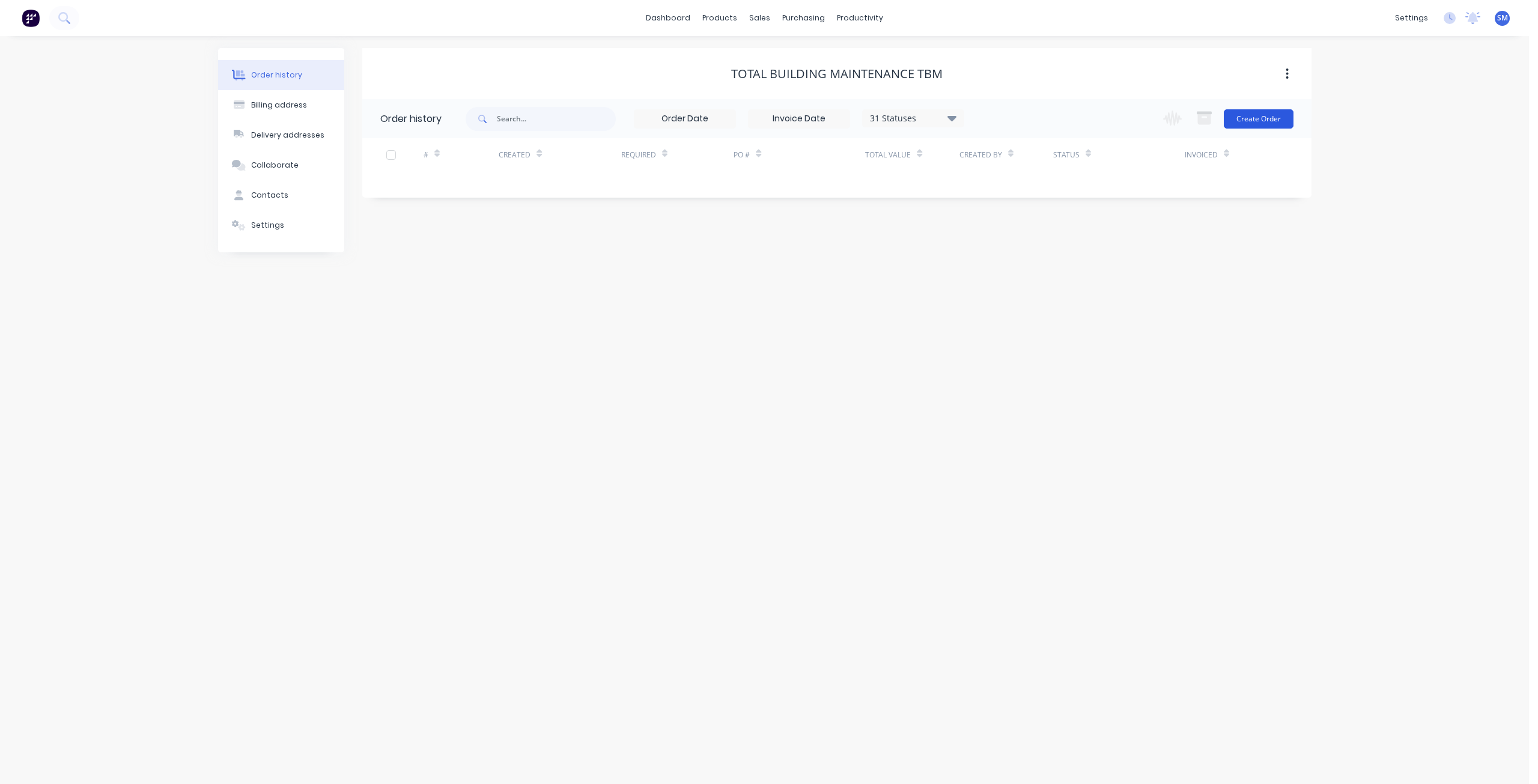
click at [1261, 122] on button "Create Order" at bounding box center [1259, 119] width 70 height 20
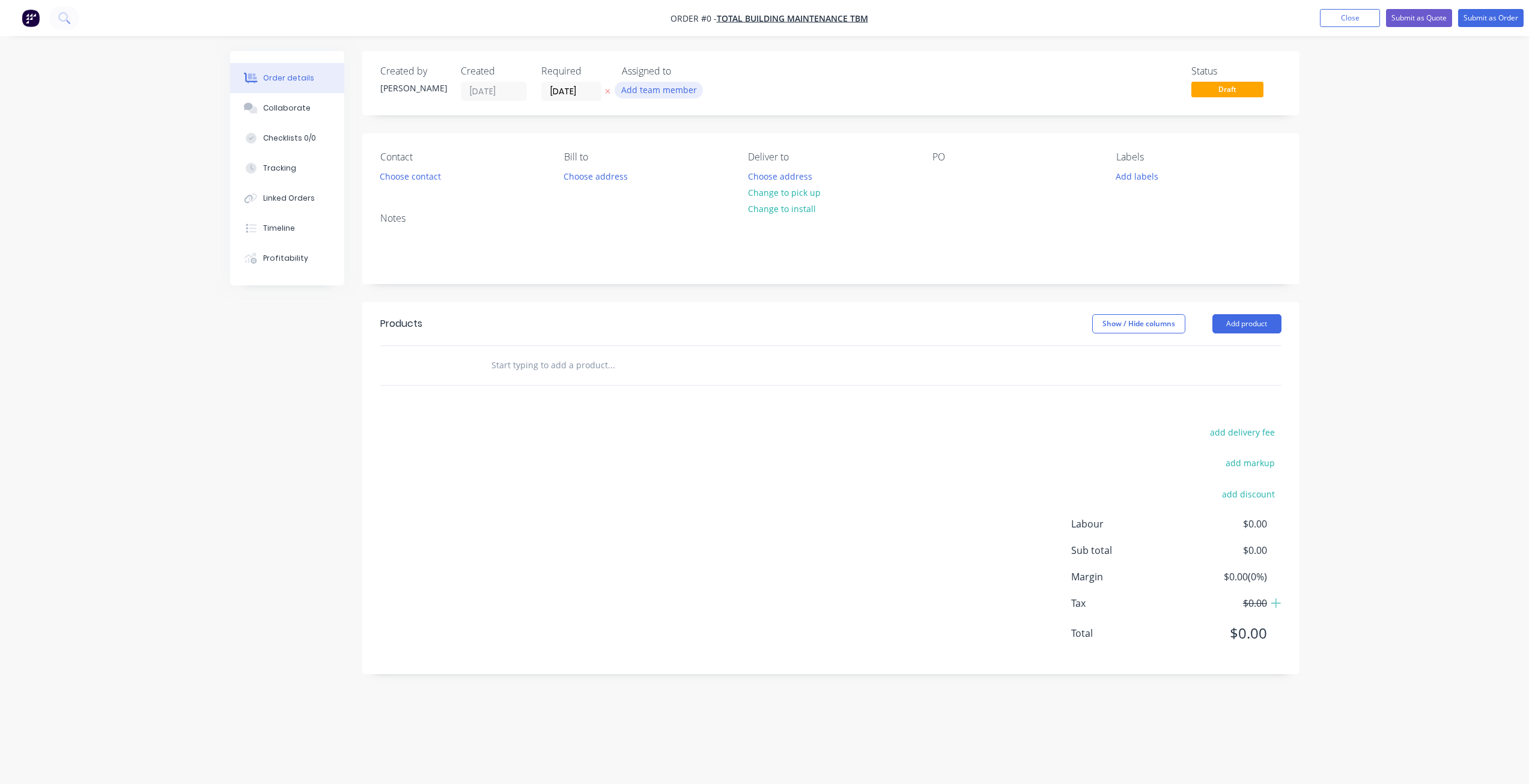
click at [646, 89] on button "Add team member" at bounding box center [659, 90] width 89 height 17
click at [417, 179] on button "Choose contact" at bounding box center [410, 176] width 74 height 17
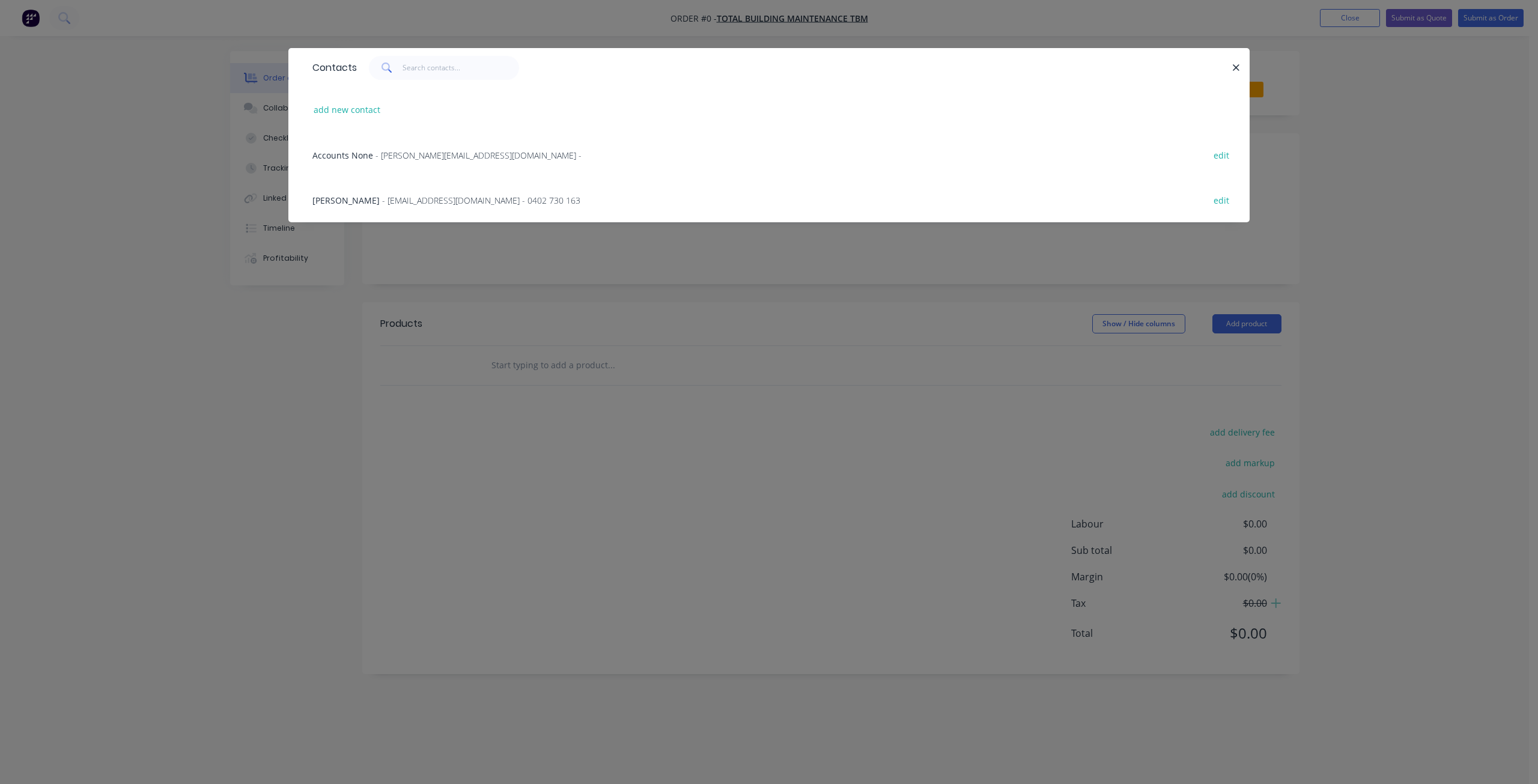
click at [401, 155] on span "- [PERSON_NAME][EMAIL_ADDRESS][DOMAIN_NAME] -" at bounding box center [478, 155] width 206 height 11
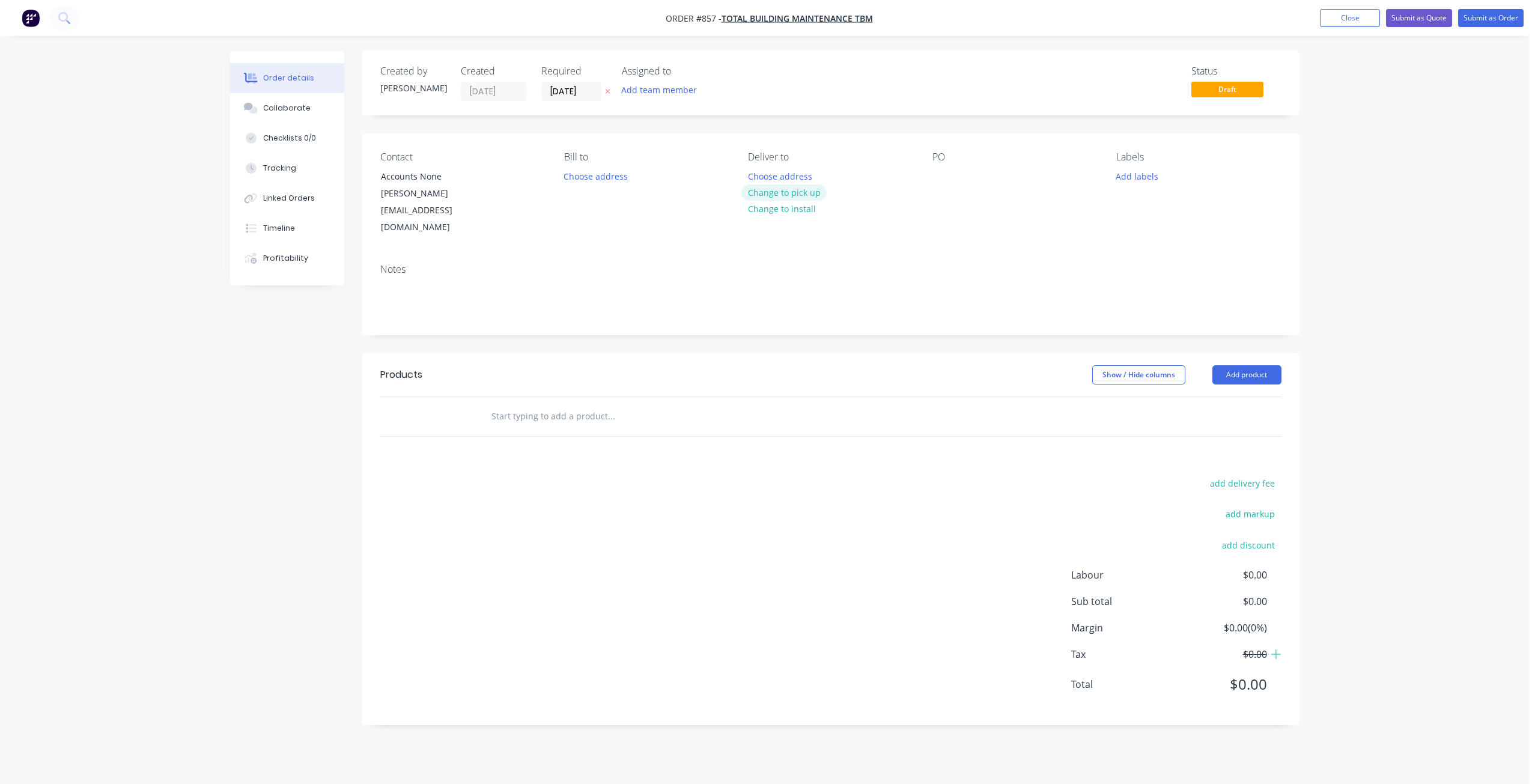
click at [800, 200] on button "Change to pick up" at bounding box center [784, 193] width 86 height 17
click at [908, 164] on div "Pick up Change to delivery Change to install" at bounding box center [830, 194] width 164 height 85
click at [943, 170] on div at bounding box center [942, 176] width 20 height 17
click at [1133, 178] on button "Add labels" at bounding box center [1138, 176] width 56 height 17
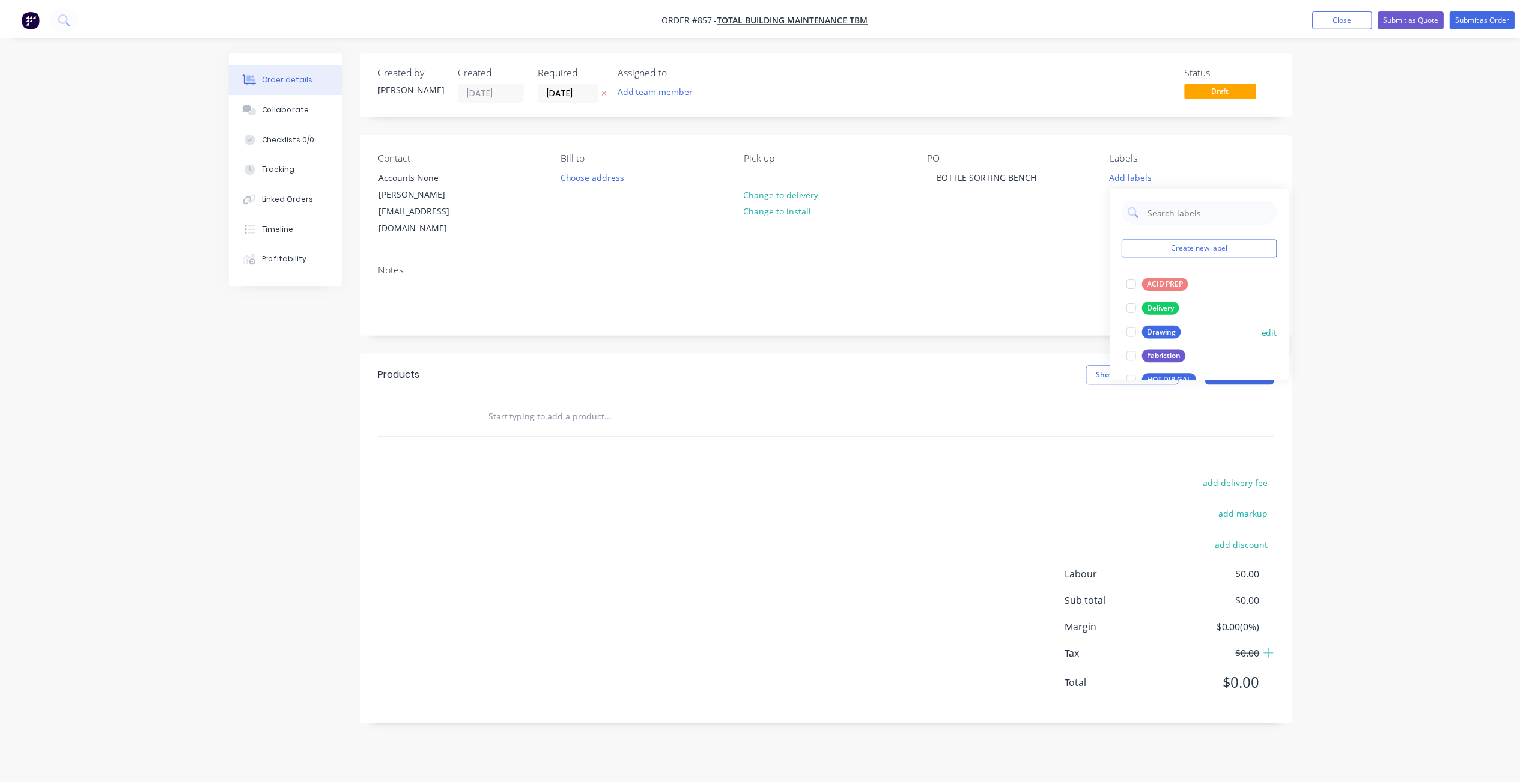
scroll to position [60, 0]
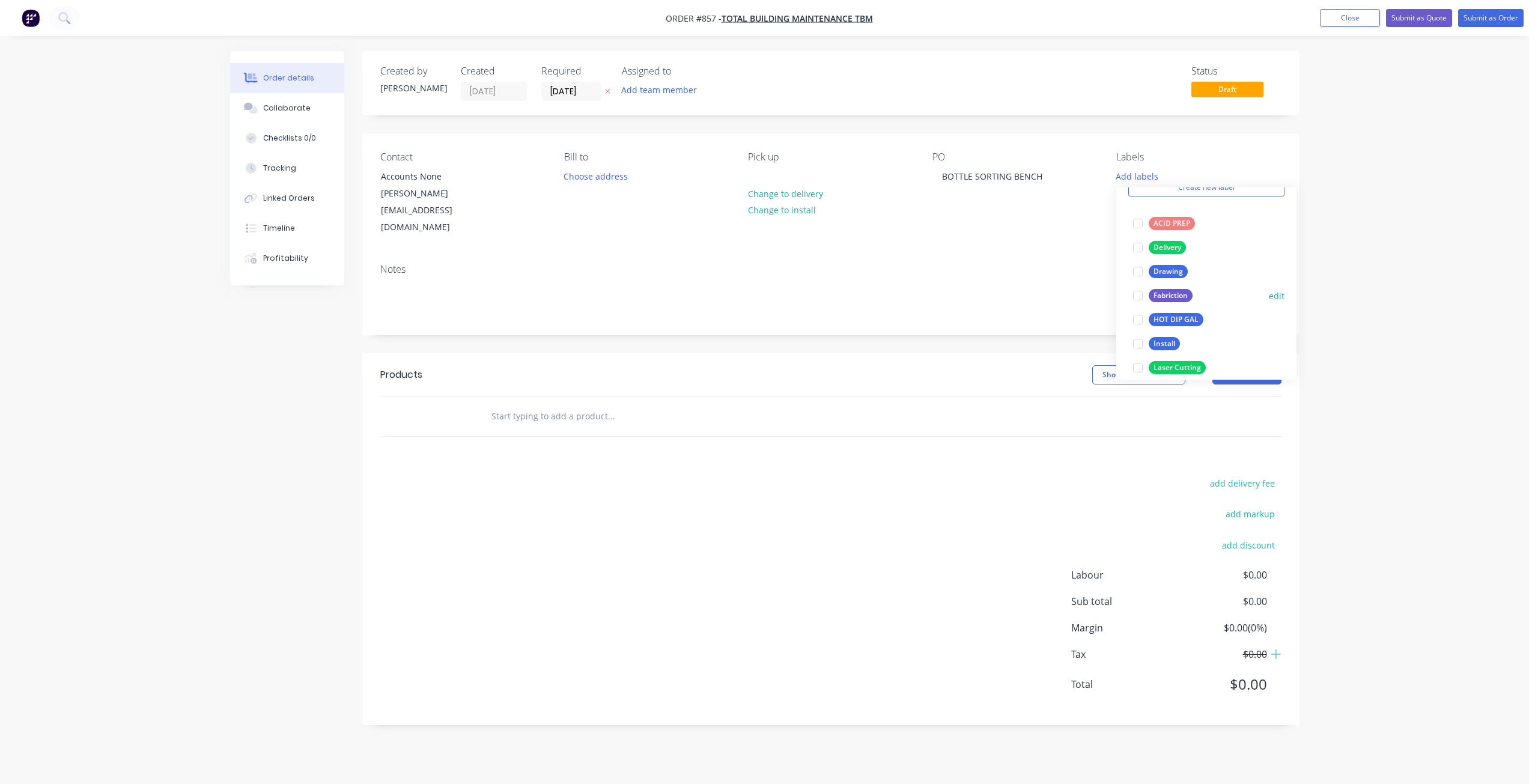
click at [1135, 294] on div at bounding box center [1138, 296] width 24 height 24
click at [504, 404] on input "text" at bounding box center [611, 416] width 240 height 24
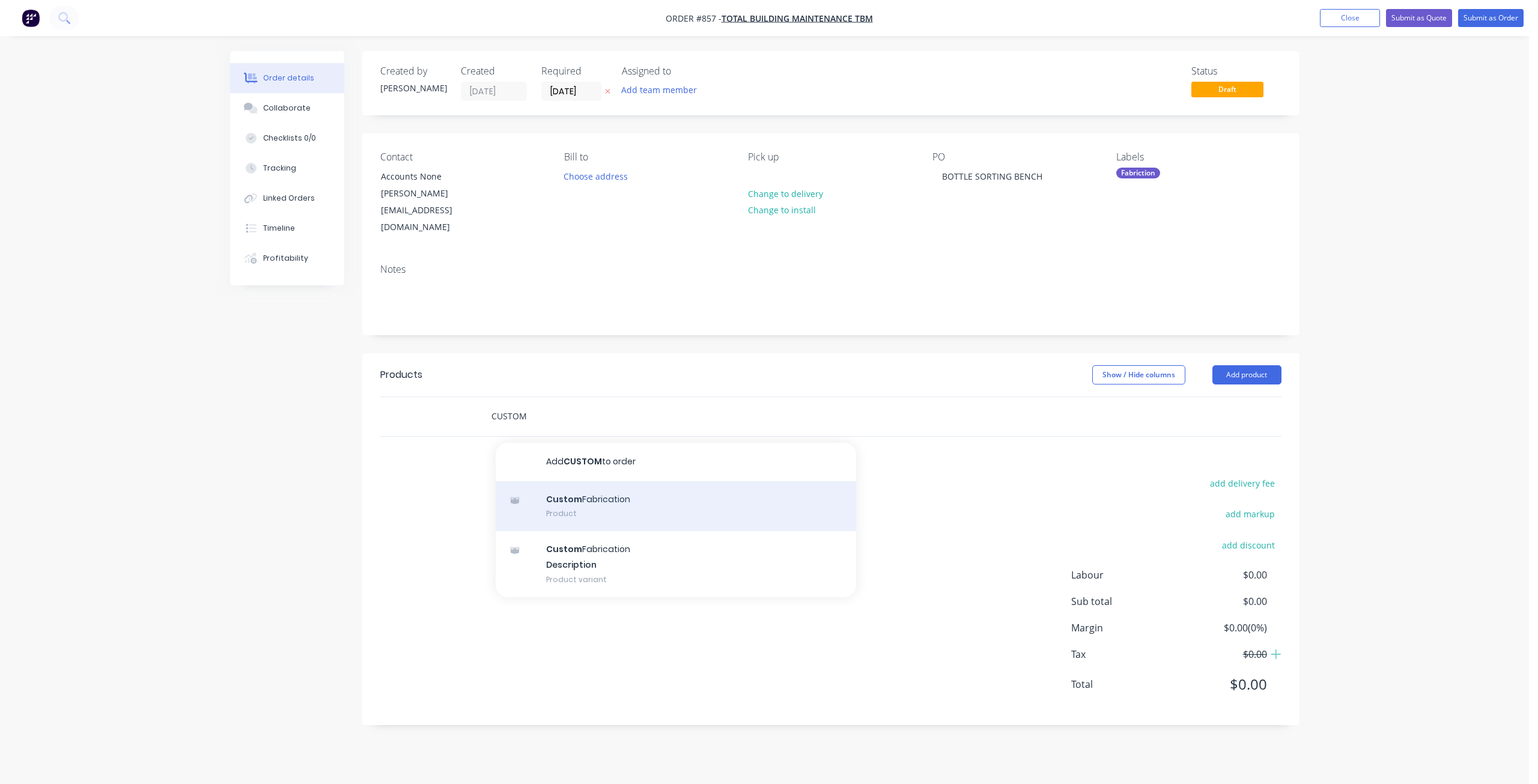
type input "CUSTOM"
click at [594, 481] on div "Custom Fabrication Product" at bounding box center [676, 506] width 360 height 50
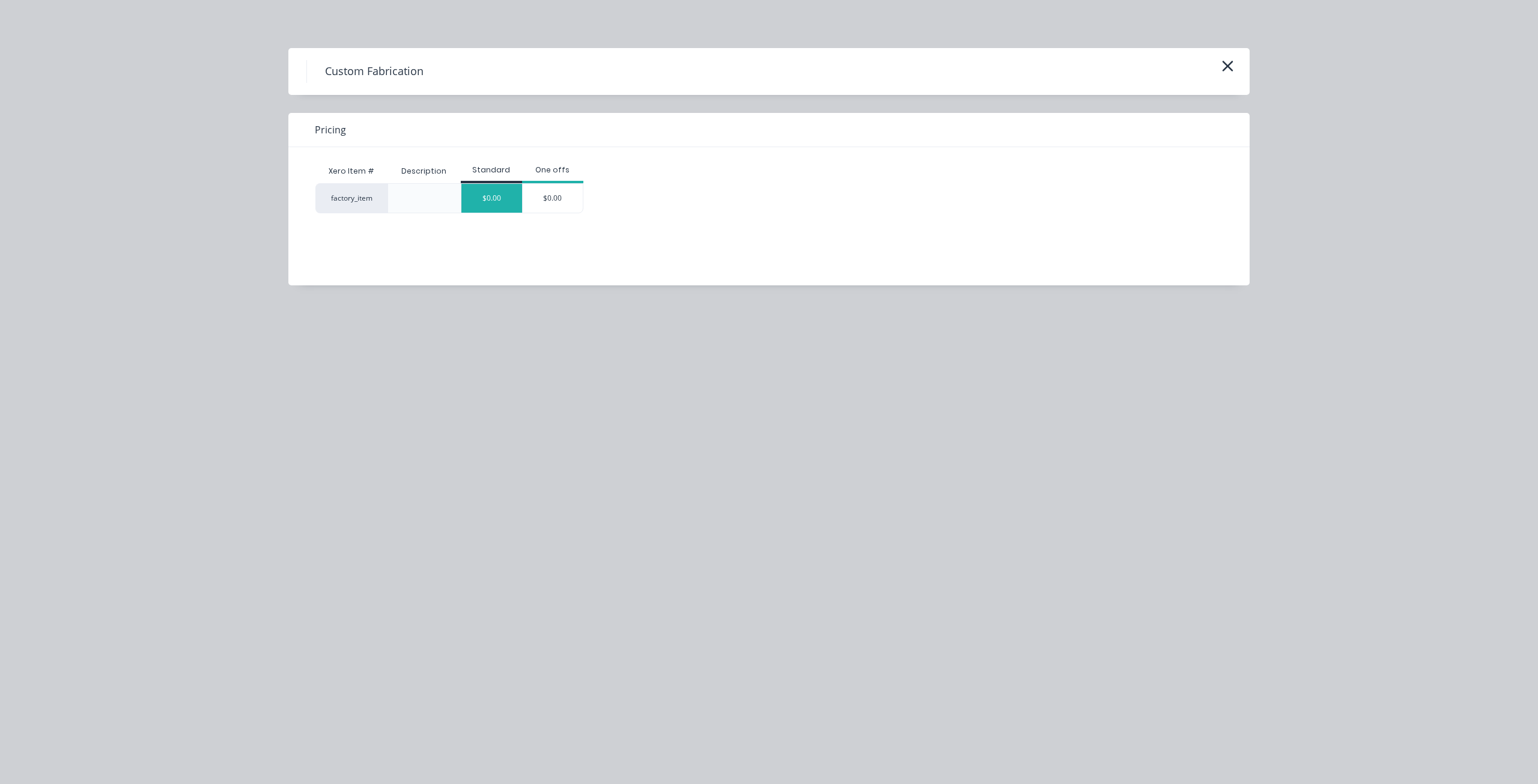
click at [486, 197] on div "$0.00" at bounding box center [492, 198] width 61 height 29
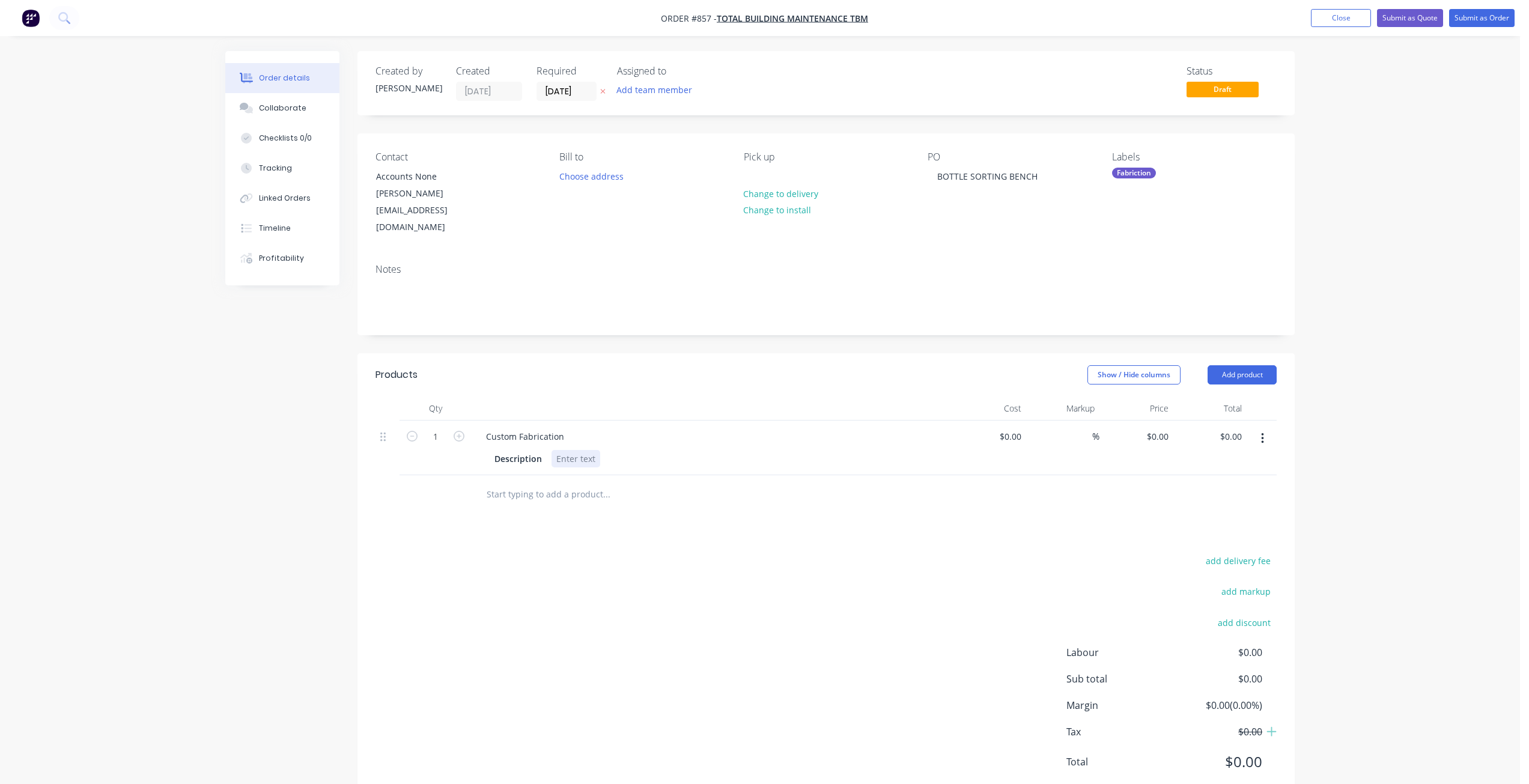
click at [568, 450] on div at bounding box center [576, 458] width 49 height 17
click at [432, 428] on input "1" at bounding box center [436, 437] width 32 height 18
type input "4"
click at [1013, 428] on input at bounding box center [1019, 436] width 14 height 17
type input "$130.00"
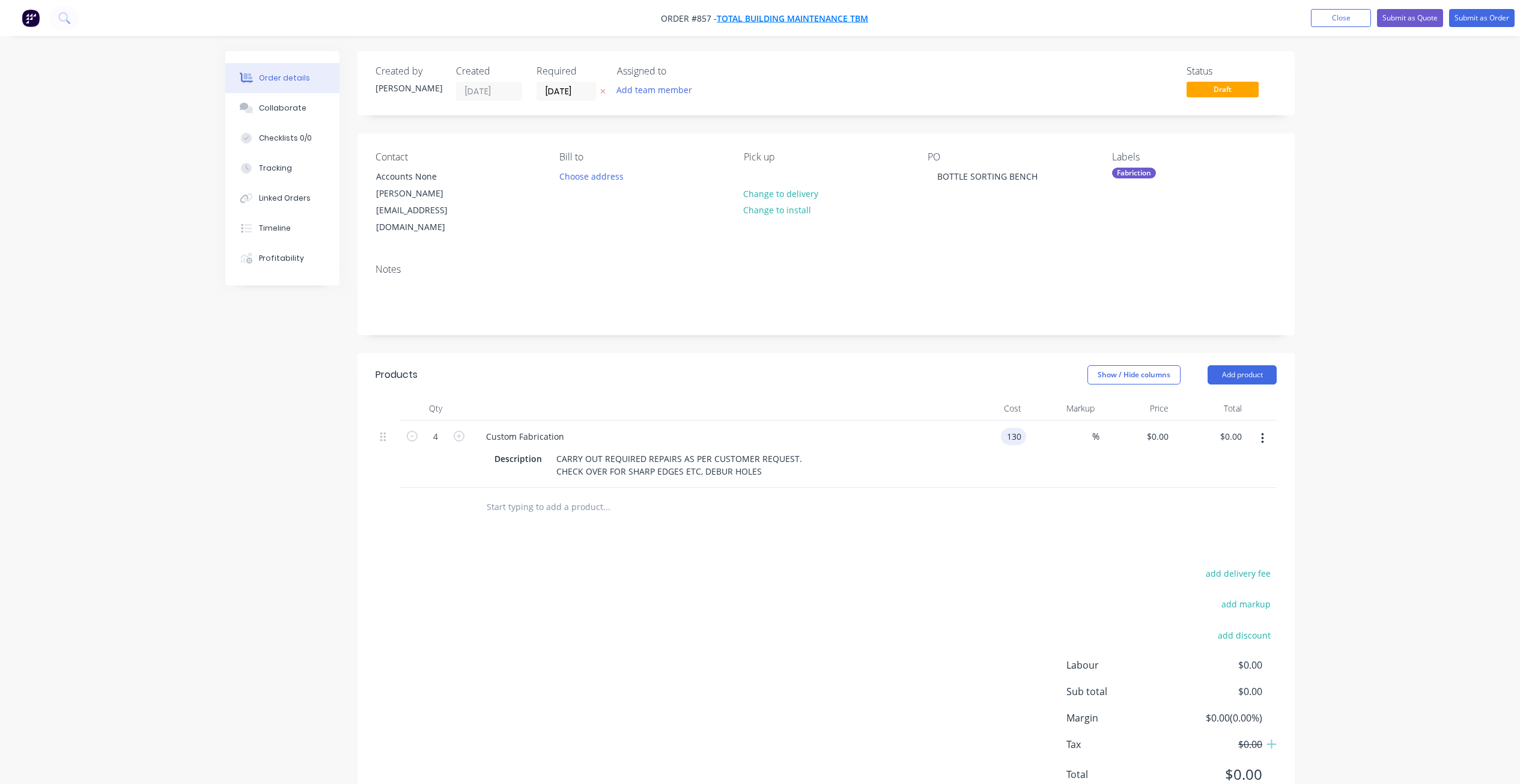
type input "$130.00"
type input "$520.00"
type input "130"
click at [286, 110] on div "Collaborate" at bounding box center [282, 108] width 47 height 11
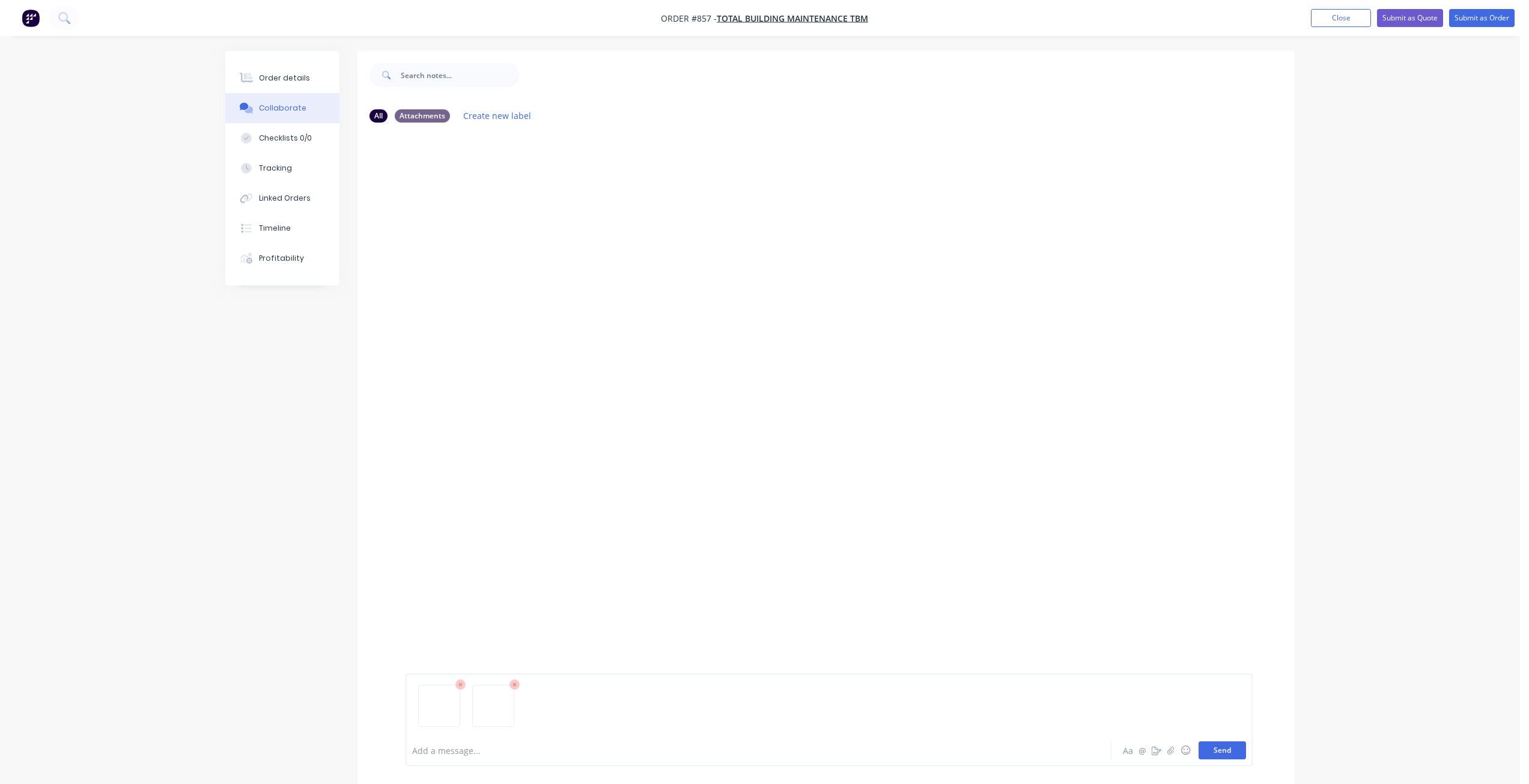
click at [1232, 750] on button "Send" at bounding box center [1222, 750] width 47 height 18
click at [1343, 17] on button "Close" at bounding box center [1341, 18] width 60 height 18
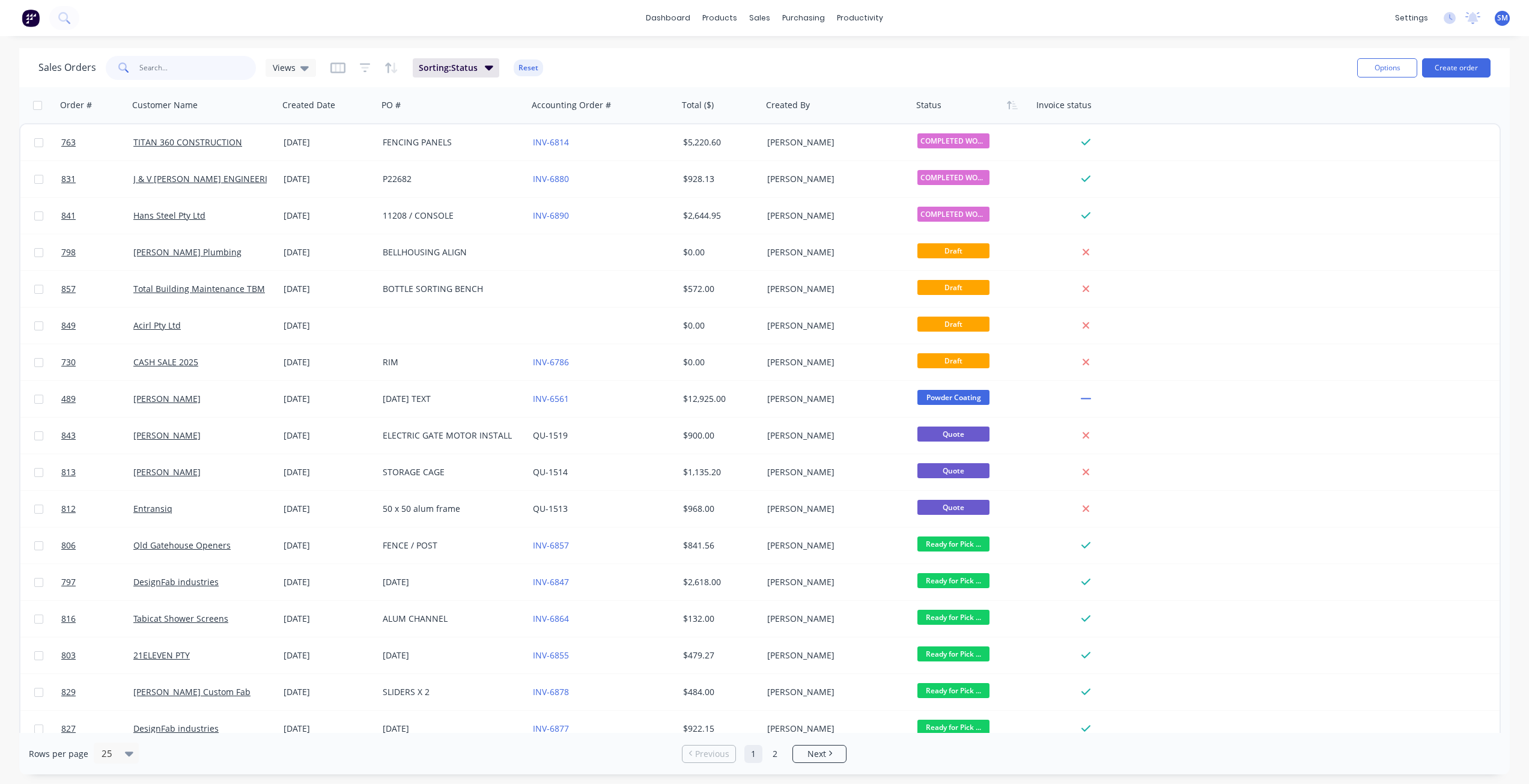
click at [182, 70] on input "text" at bounding box center [198, 68] width 117 height 24
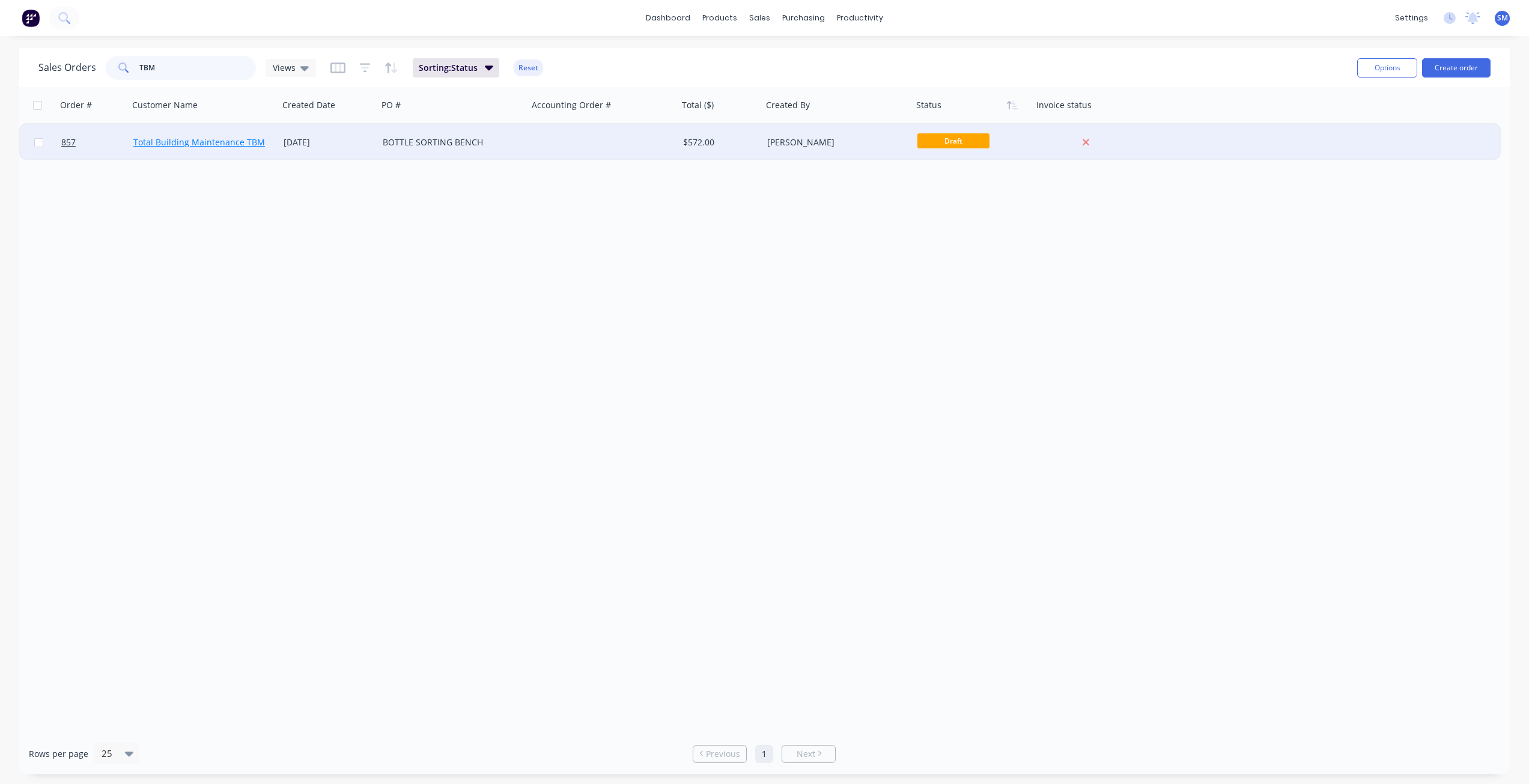
type input "TBM"
click at [250, 145] on link "Total Building Maintenance TBM" at bounding box center [199, 142] width 131 height 11
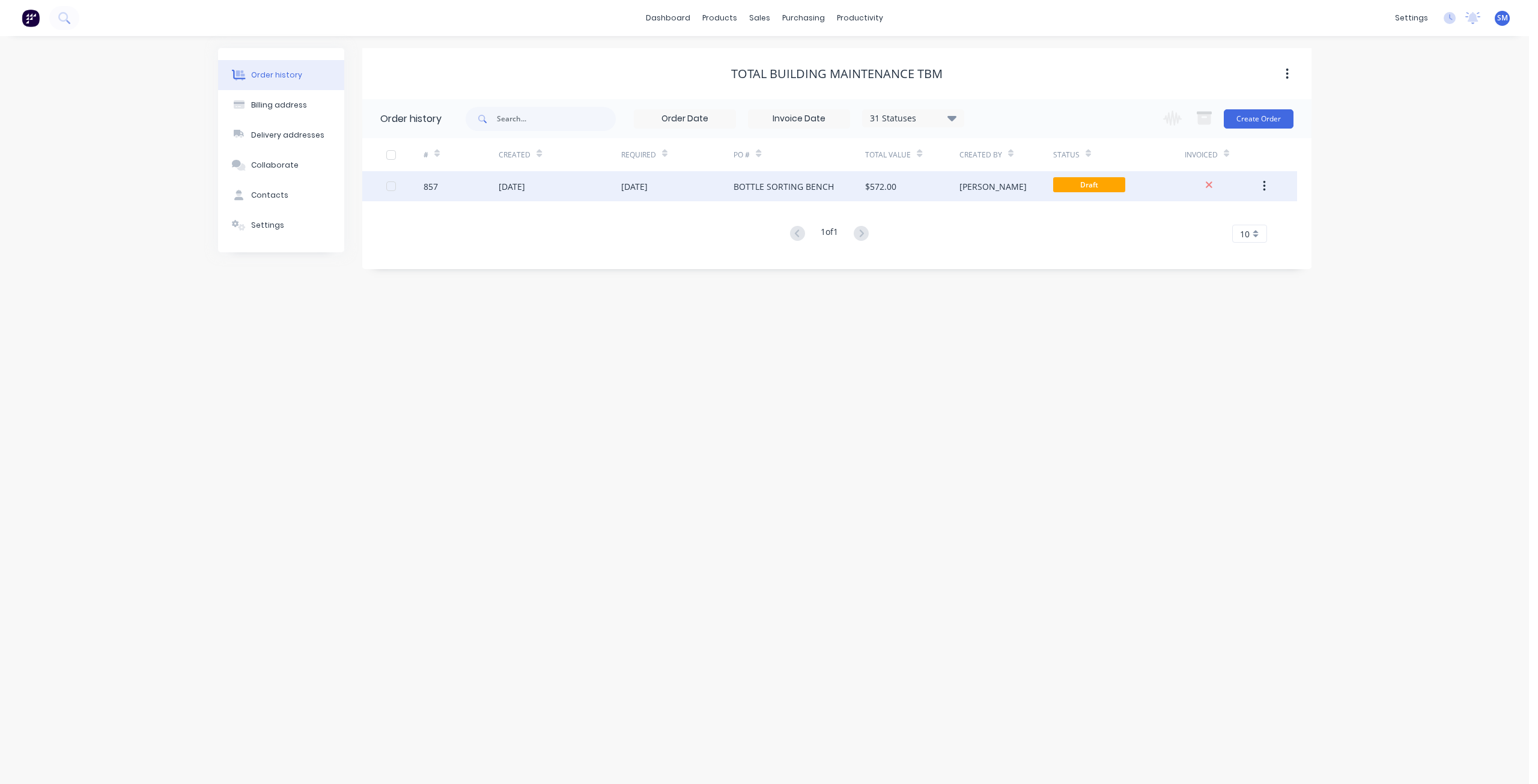
click at [1092, 185] on span "Draft" at bounding box center [1089, 185] width 72 height 15
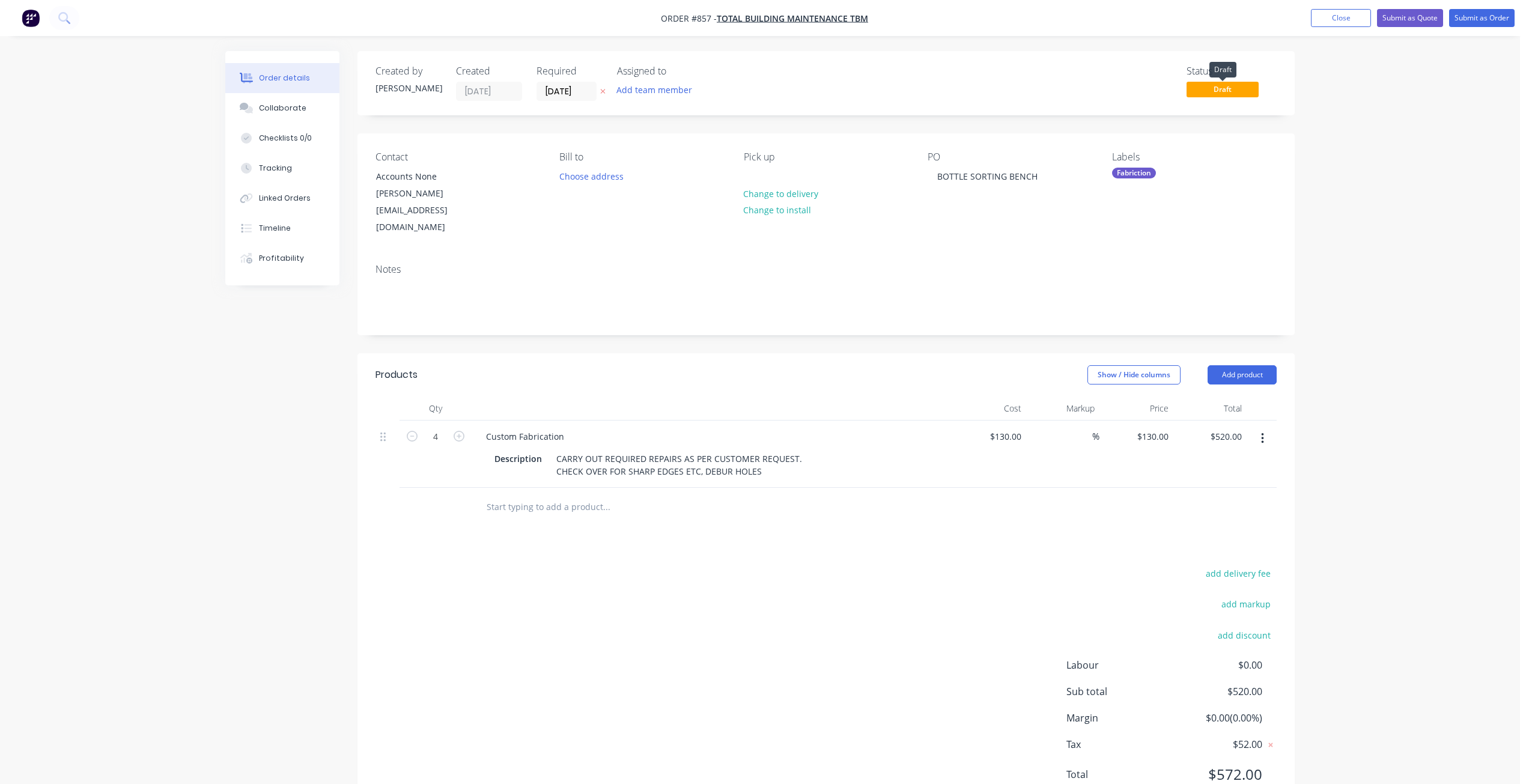
click at [1202, 91] on span "Draft" at bounding box center [1223, 89] width 72 height 15
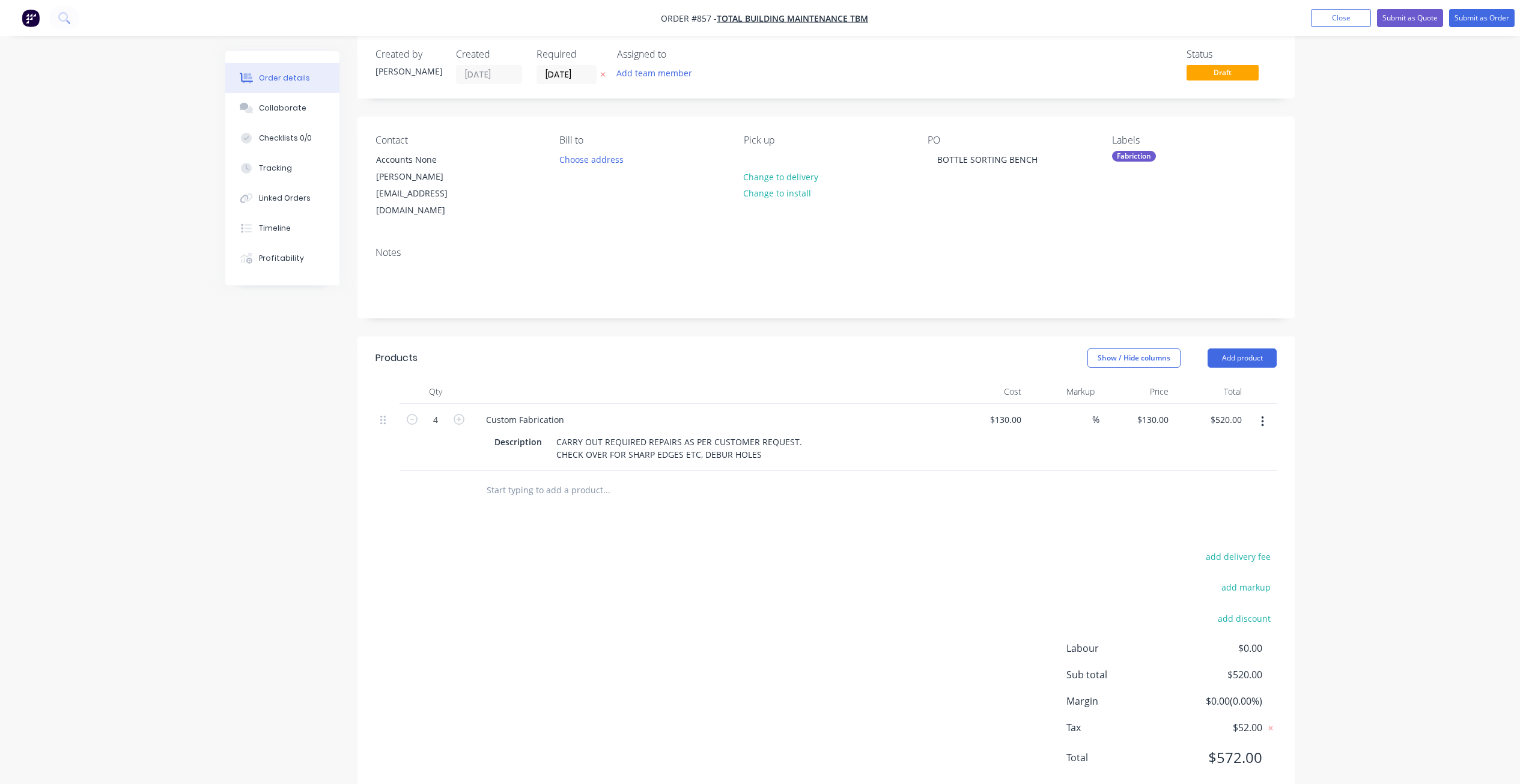
scroll to position [20, 0]
click at [1486, 18] on button "Submit as Order" at bounding box center [1482, 18] width 65 height 18
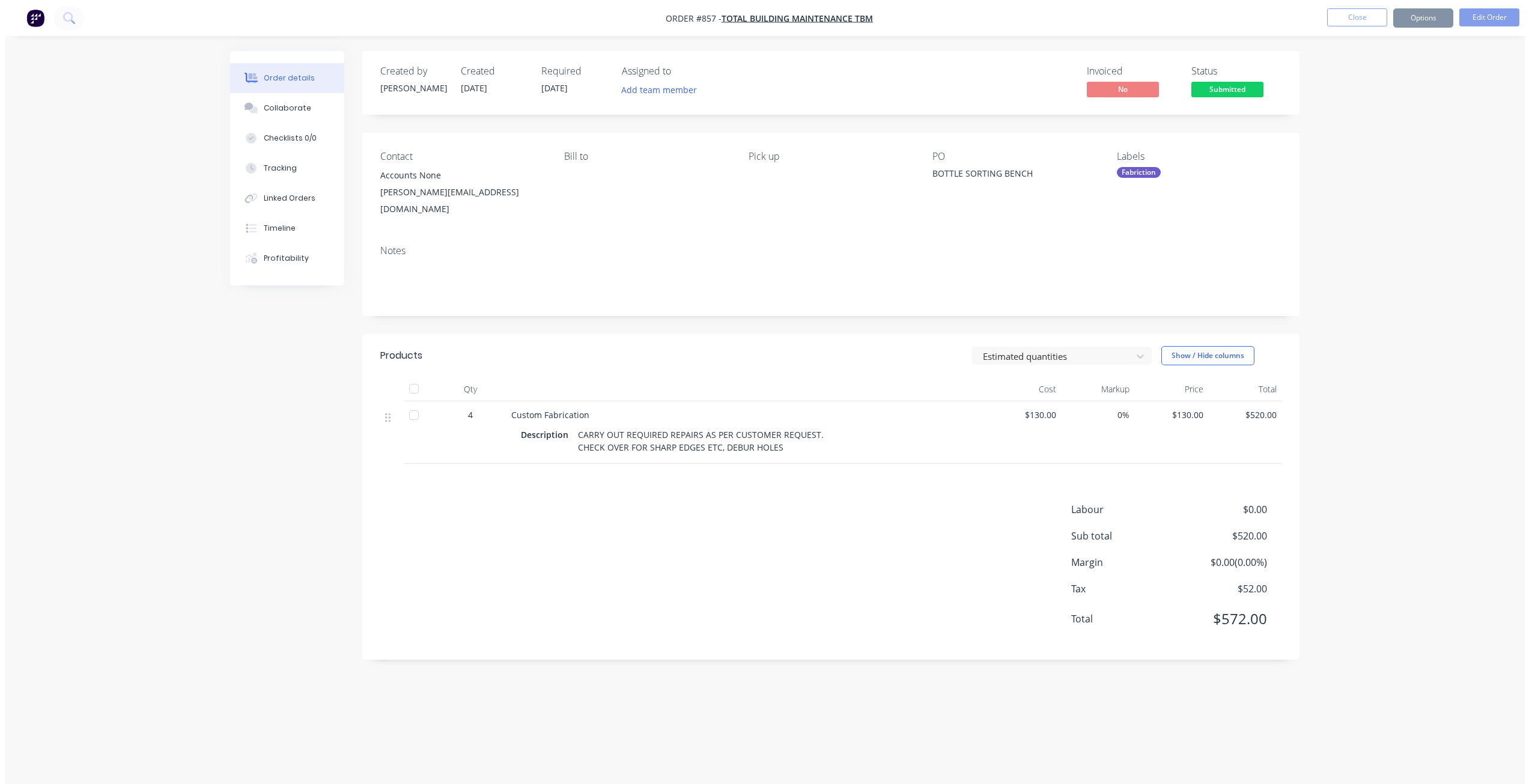
scroll to position [0, 0]
click at [1220, 95] on span "Submitted" at bounding box center [1227, 89] width 72 height 15
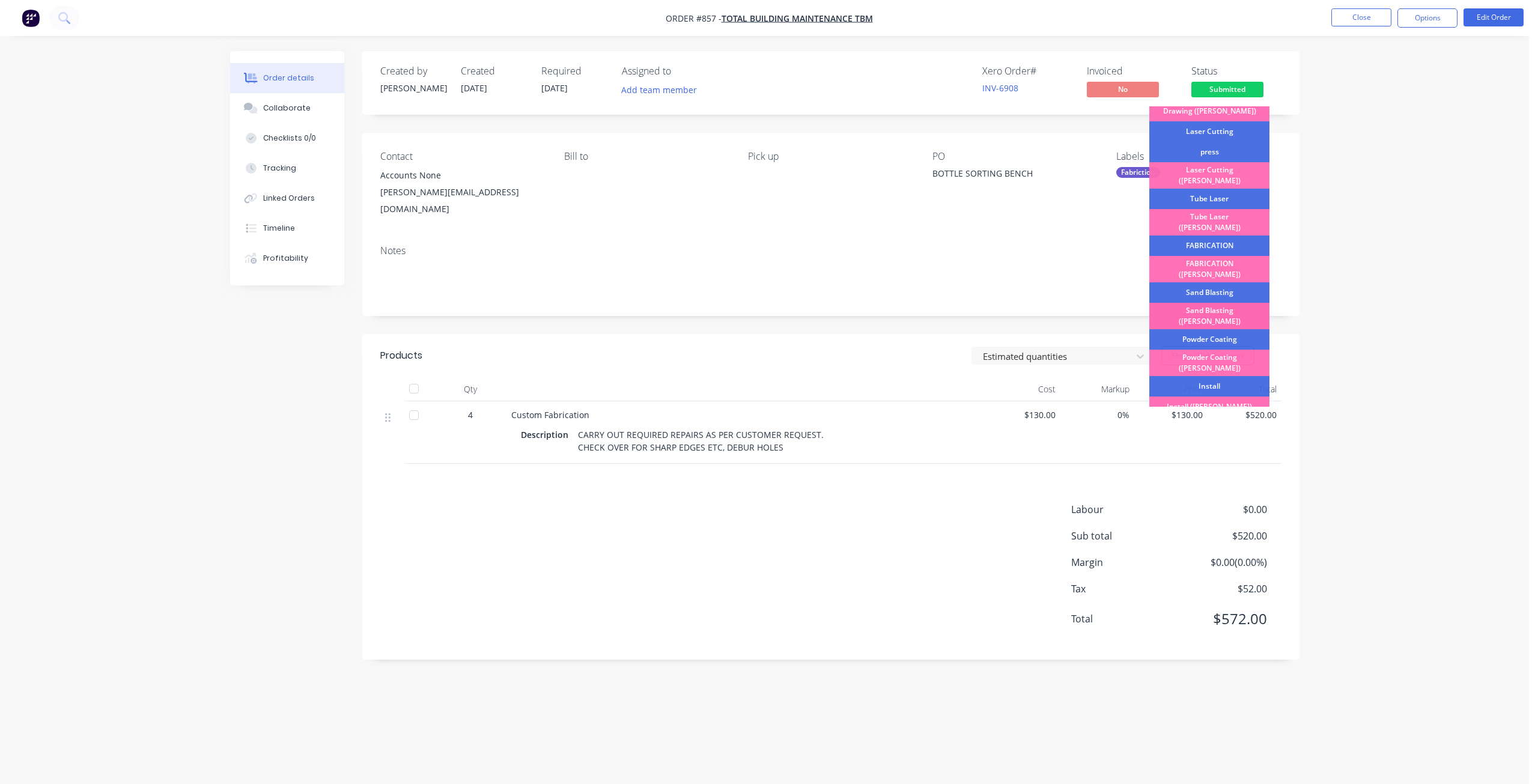
scroll to position [60, 0]
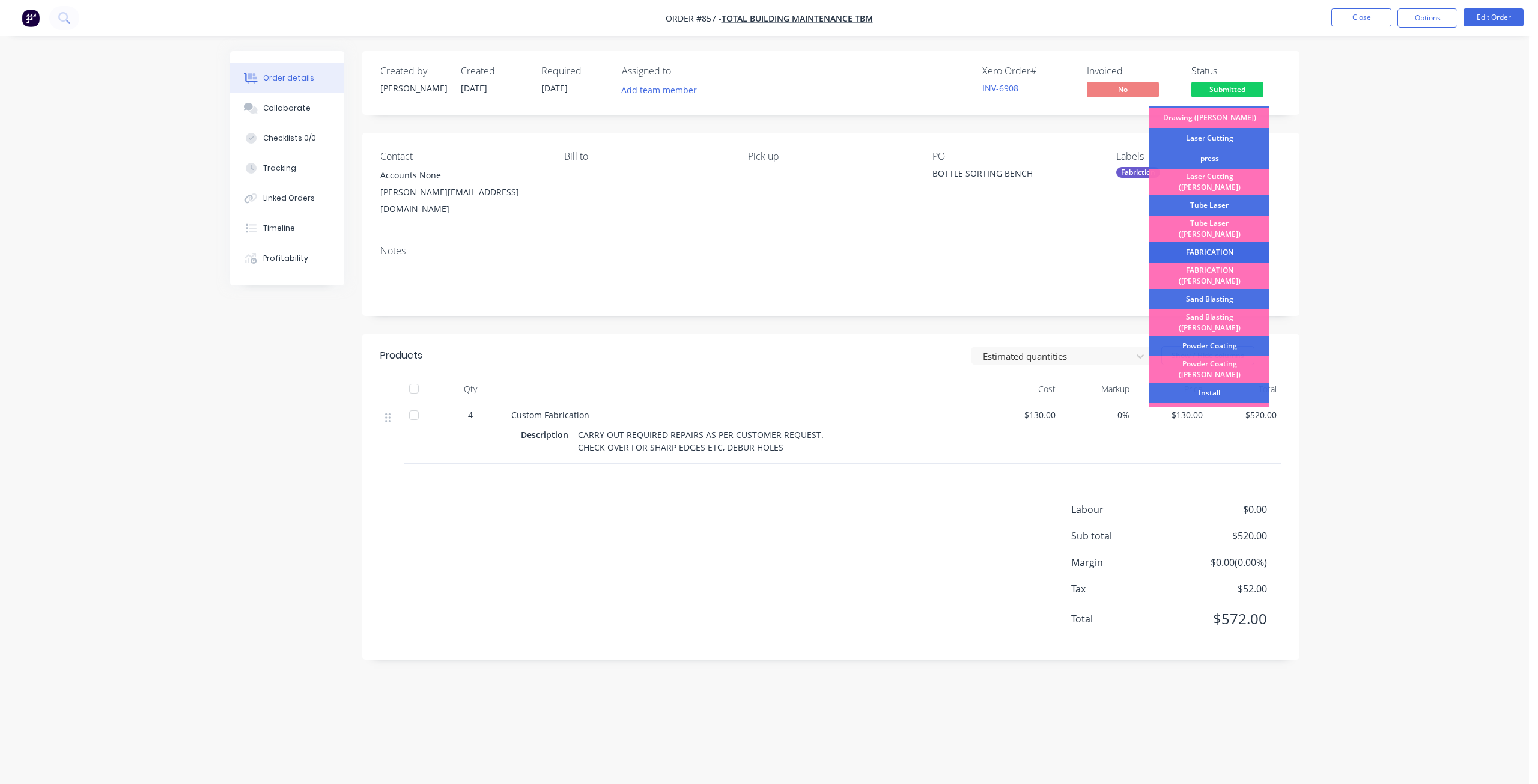
click at [1191, 242] on div "FABRICATION" at bounding box center [1209, 252] width 120 height 20
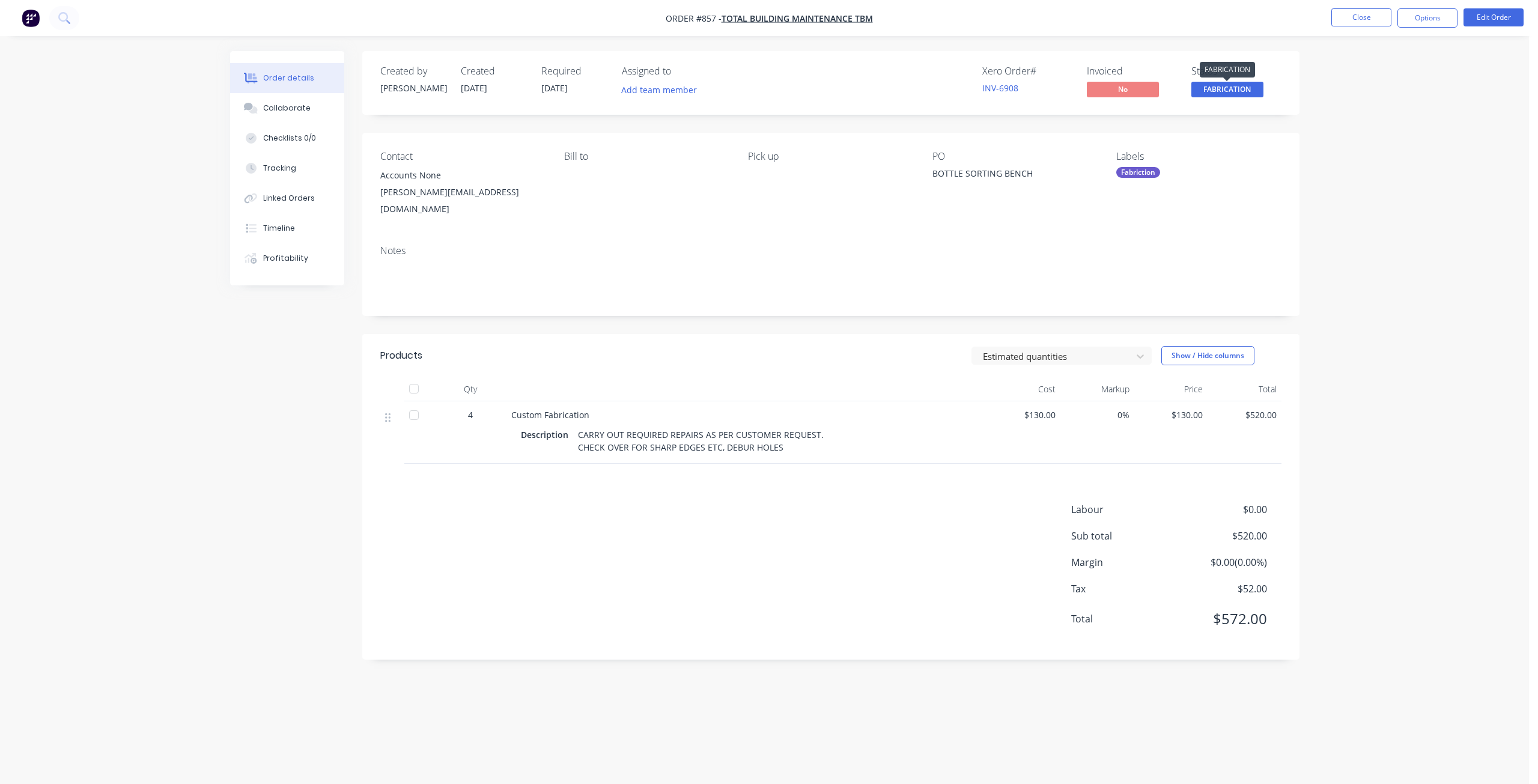
click at [1221, 86] on span "FABRICATION" at bounding box center [1227, 89] width 72 height 15
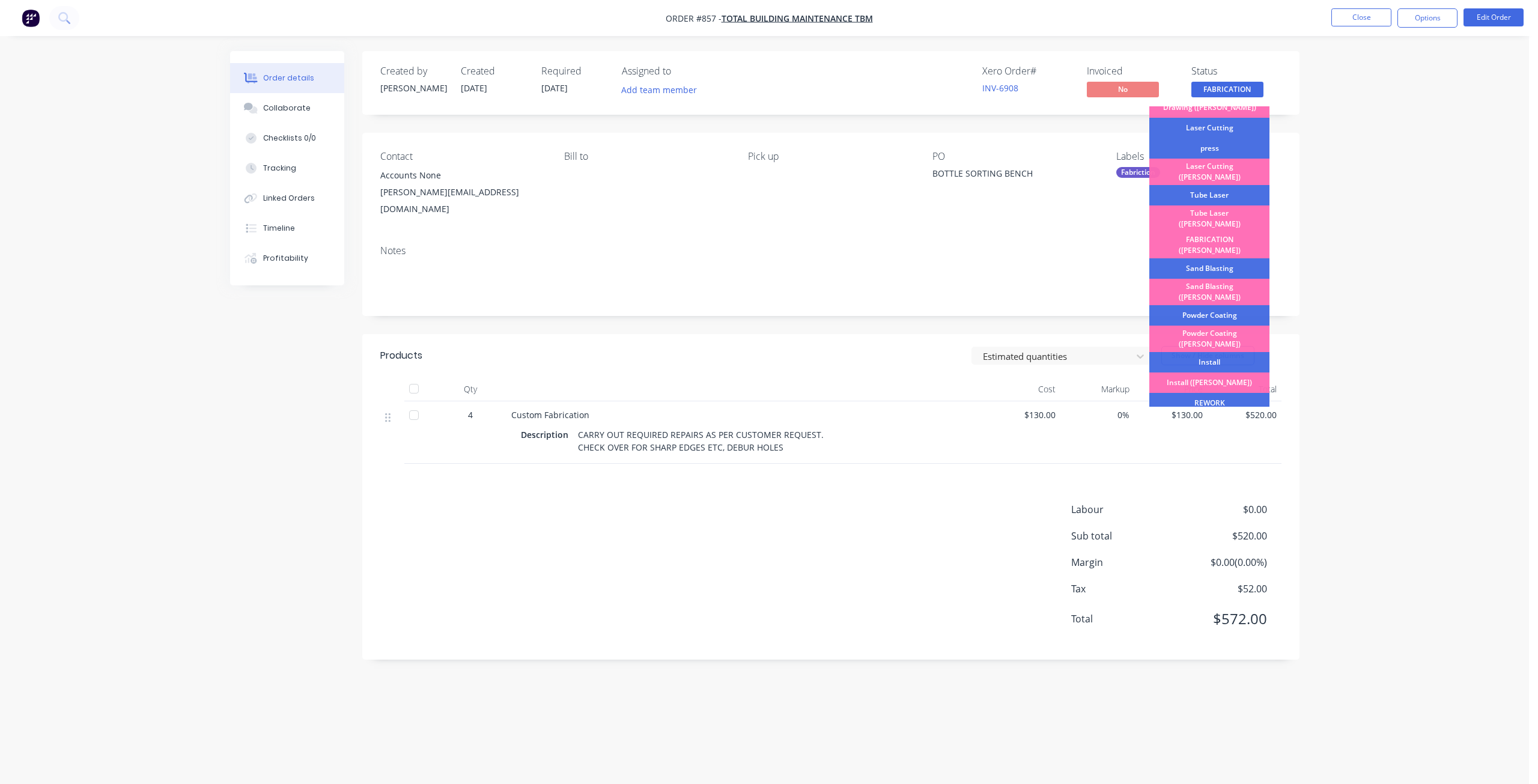
scroll to position [210, 0]
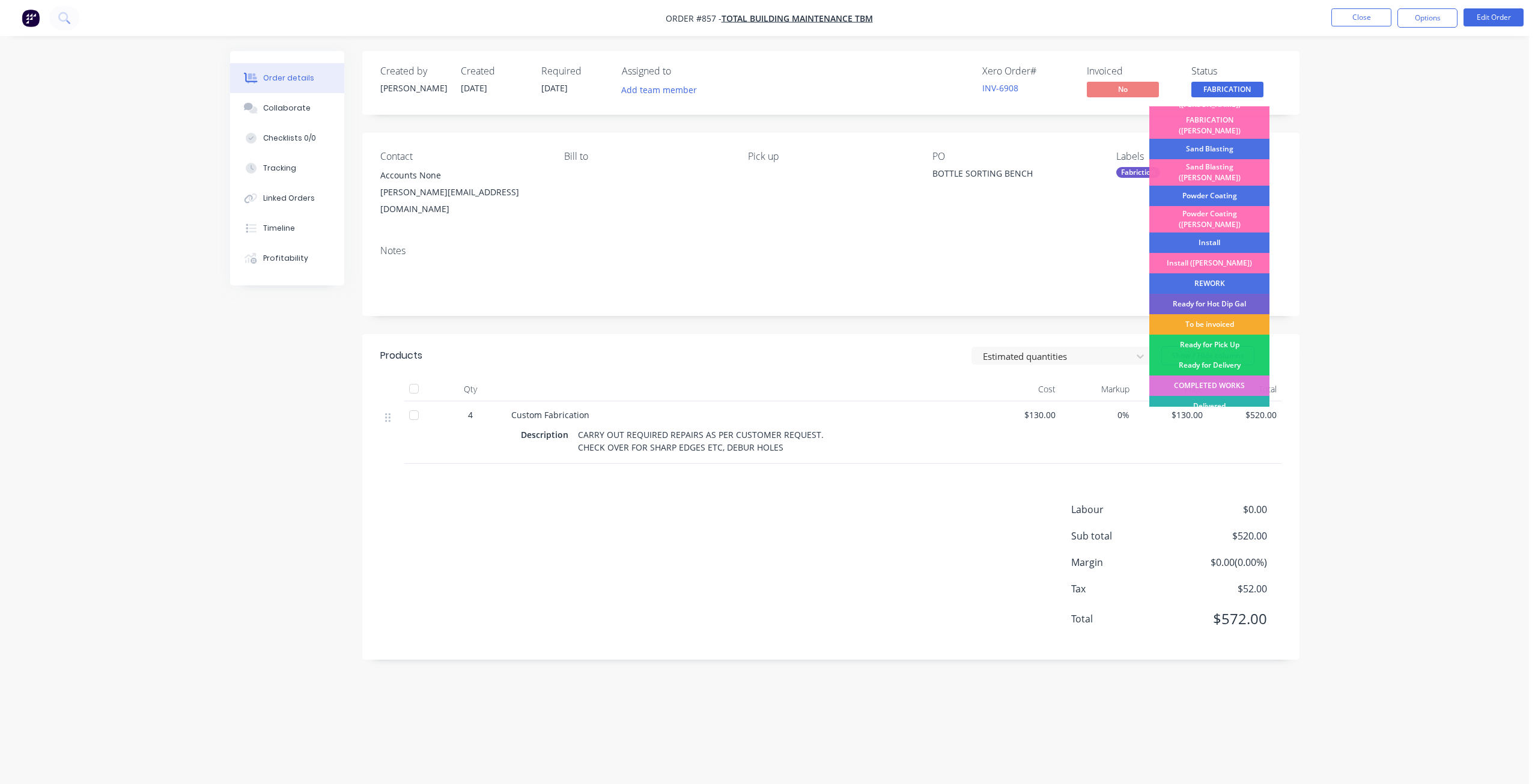
click at [1203, 314] on div "To be invoiced" at bounding box center [1209, 324] width 120 height 20
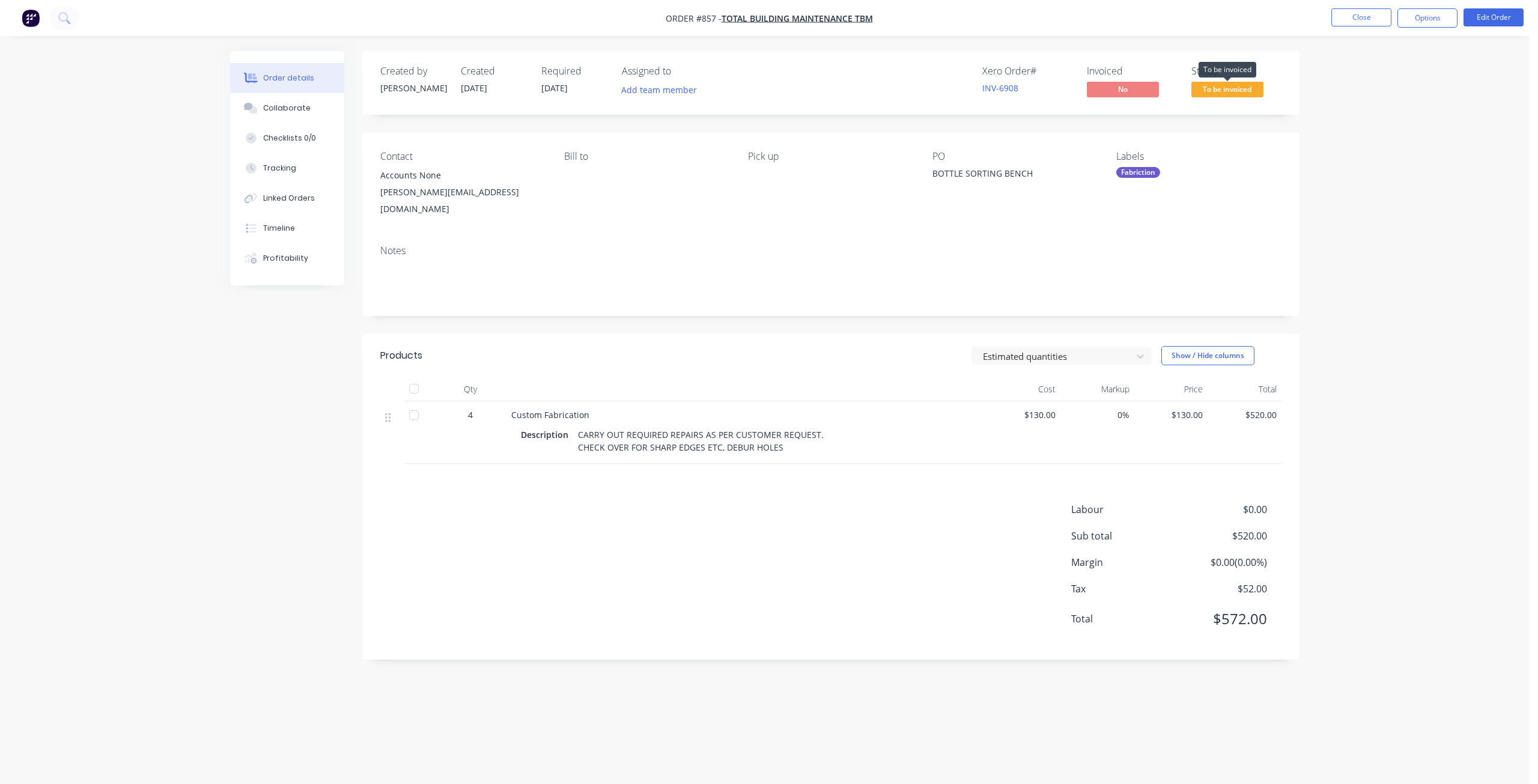
click at [1220, 93] on span "To be invoiced" at bounding box center [1227, 89] width 72 height 15
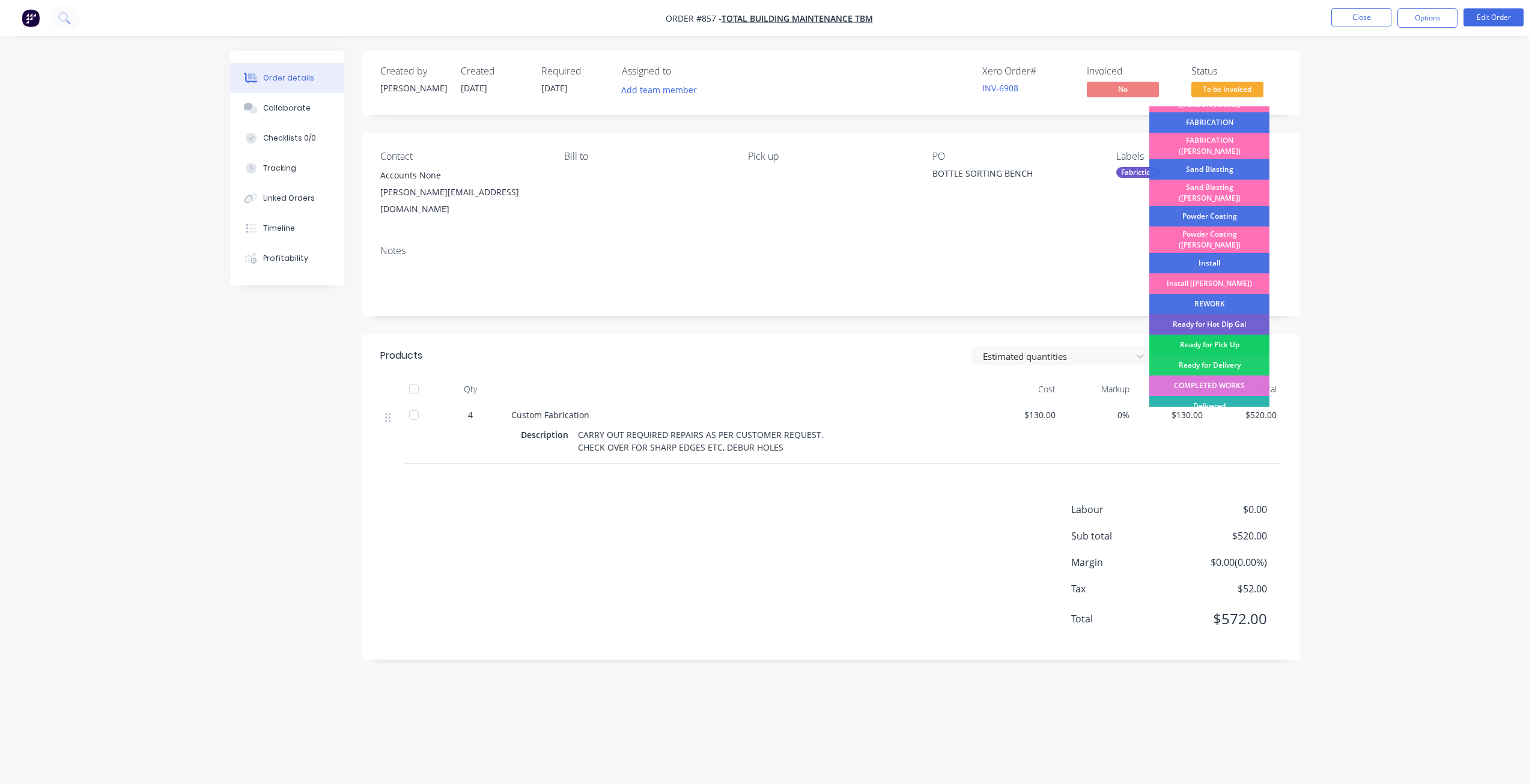
click at [1215, 335] on div "Ready for Pick Up" at bounding box center [1209, 344] width 120 height 20
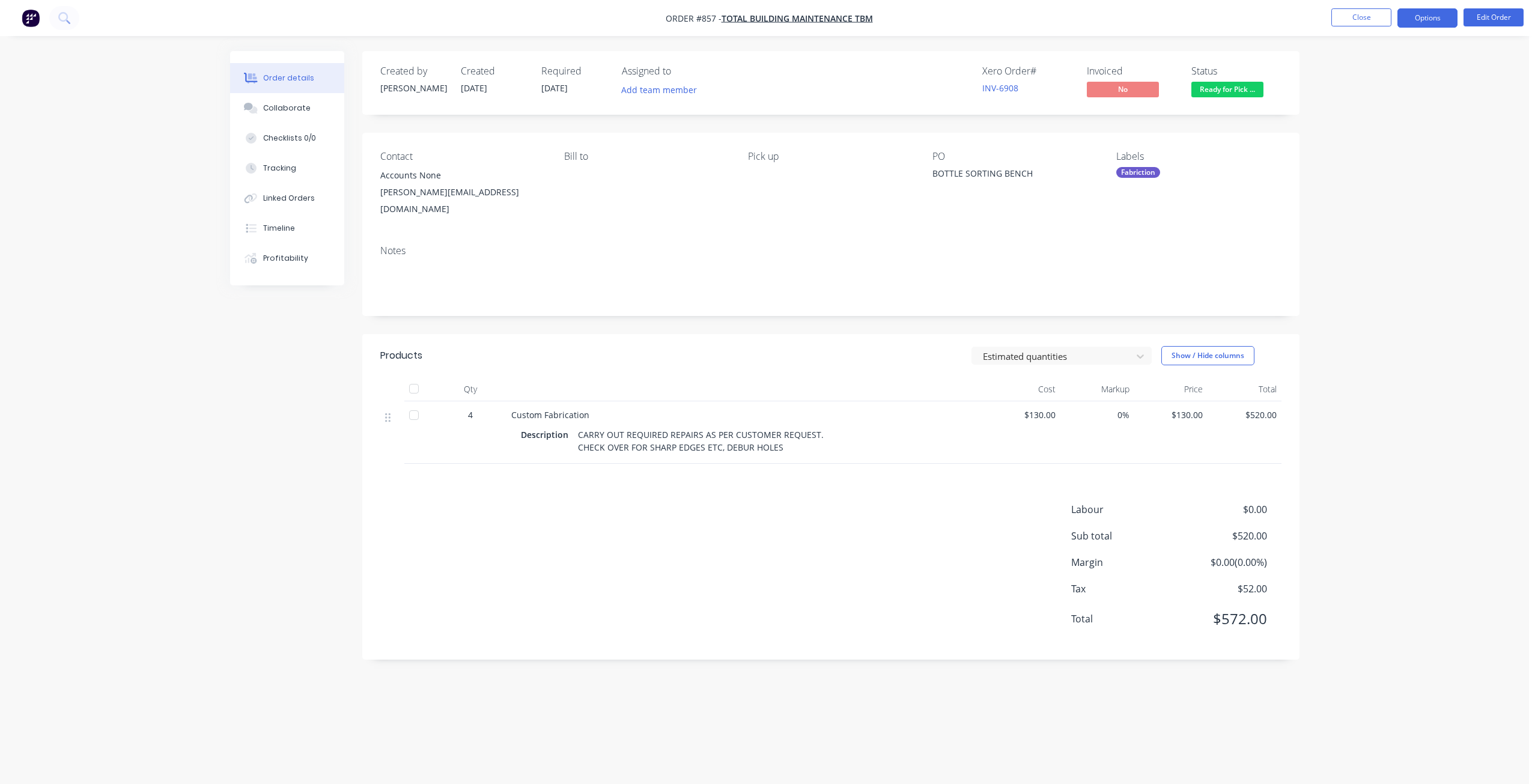
click at [1428, 18] on button "Options" at bounding box center [1428, 18] width 60 height 20
click at [1364, 72] on div "Invoice" at bounding box center [1391, 73] width 110 height 17
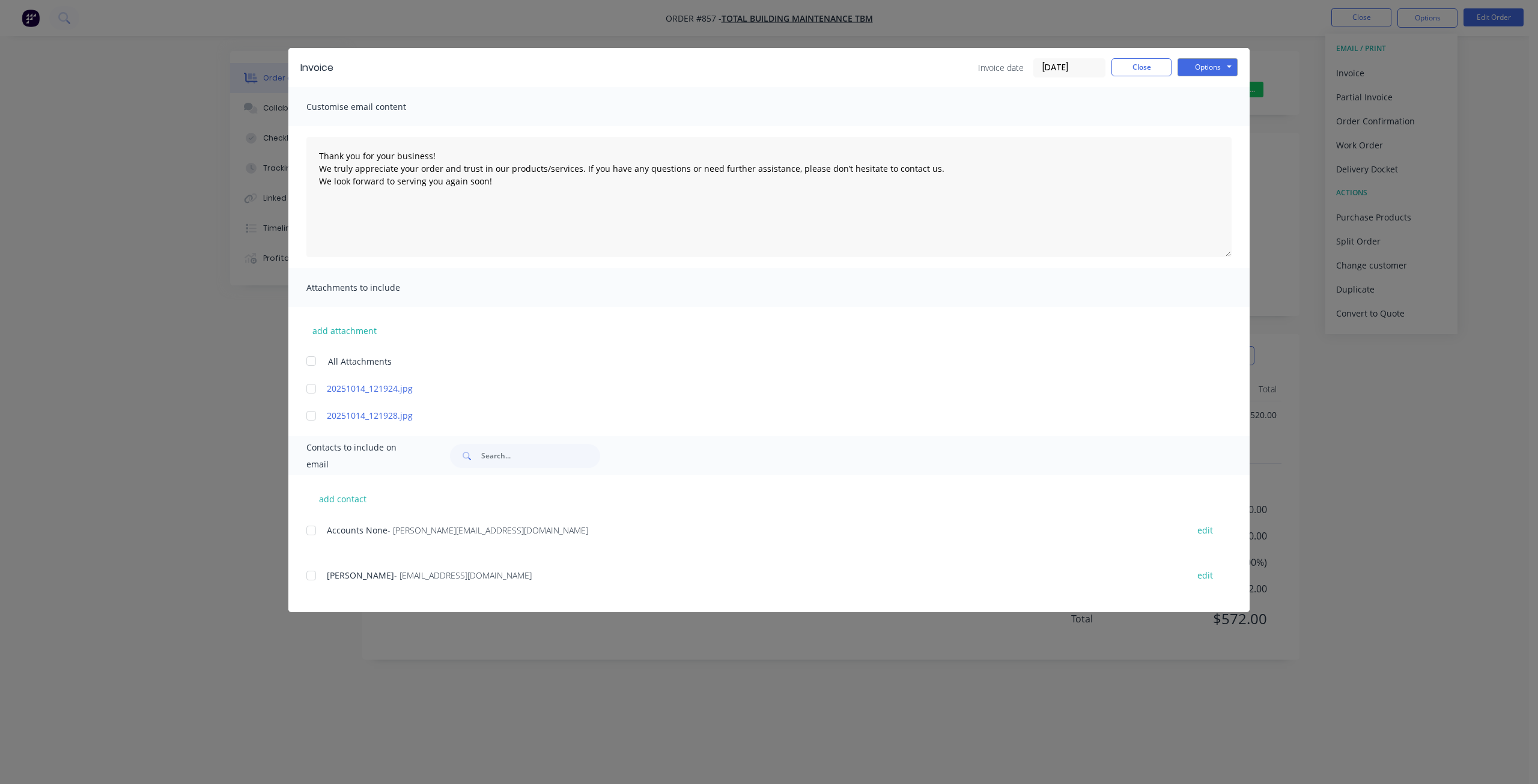
drag, startPoint x: 307, startPoint y: 532, endPoint x: 537, endPoint y: 517, distance: 230.5
click at [307, 531] on div at bounding box center [312, 530] width 24 height 24
click at [1193, 67] on button "Options" at bounding box center [1208, 68] width 60 height 18
type textarea "Thank you for your business! We truly appreciate your order and trust in our pr…"
click at [1367, 261] on div "Invoice Invoice date [DATE] Close Options Preview Print Email Customise email c…" at bounding box center [769, 392] width 1538 height 784
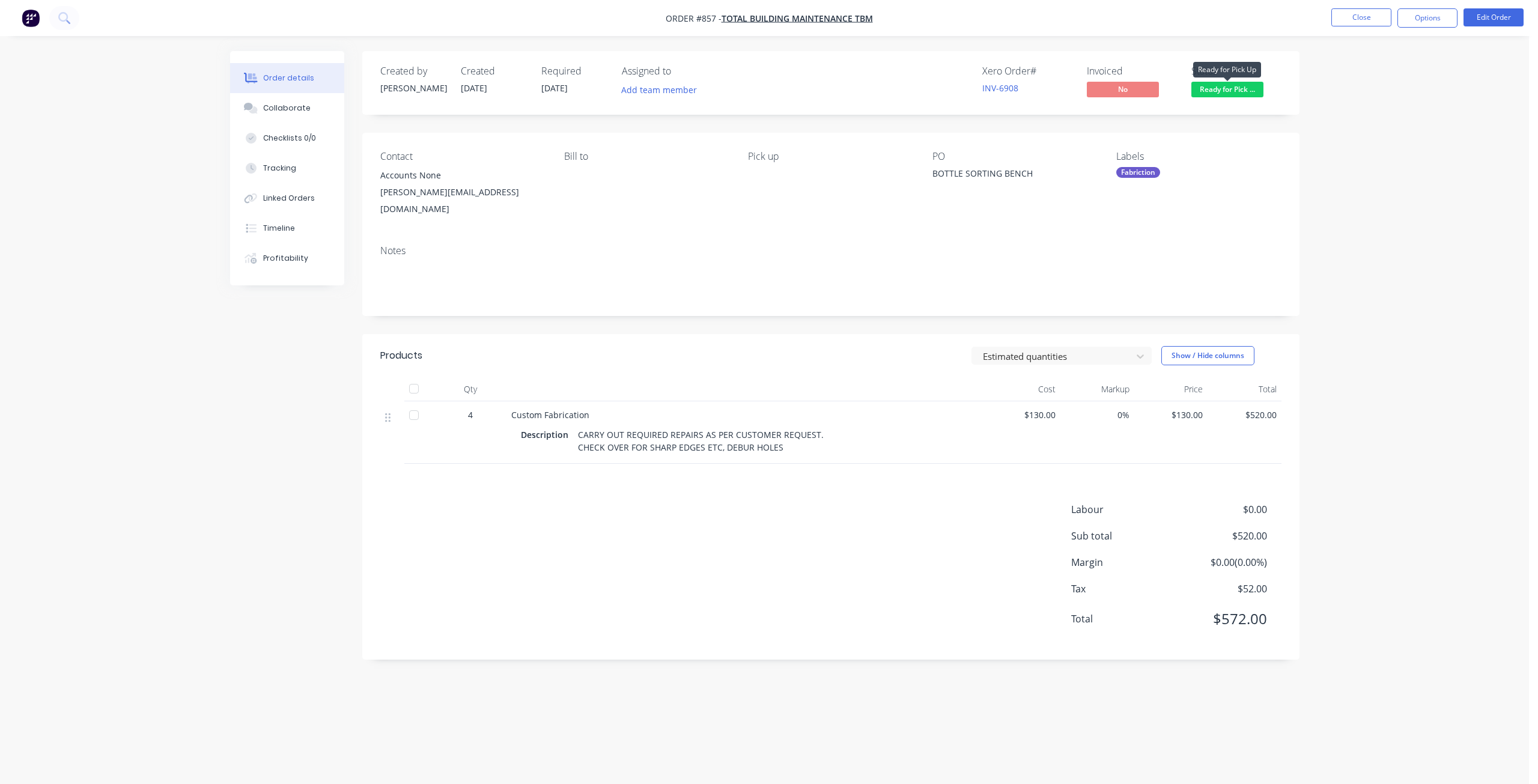
click at [1211, 93] on span "Ready for Pick ..." at bounding box center [1227, 89] width 72 height 15
click at [1447, 2] on nav "Order #857 - Total Building Maintenance TBM Close Options Edit Order" at bounding box center [769, 18] width 1538 height 36
click at [1437, 12] on button "Options" at bounding box center [1428, 18] width 60 height 20
click at [1347, 74] on div "Invoice" at bounding box center [1391, 73] width 110 height 17
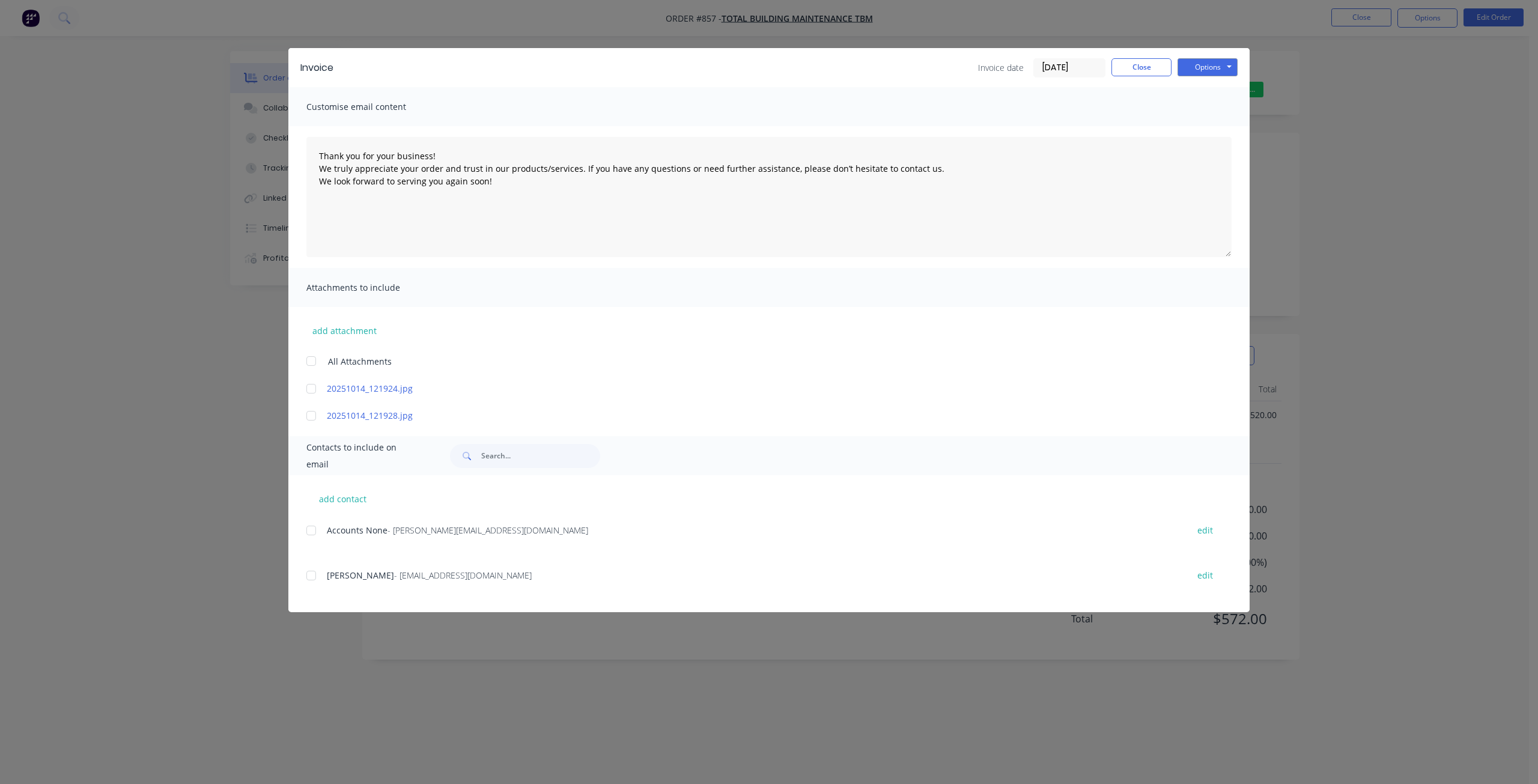
click at [306, 529] on div at bounding box center [312, 530] width 24 height 24
click at [1216, 63] on button "Options" at bounding box center [1208, 68] width 60 height 18
click at [1213, 129] on button "Email" at bounding box center [1216, 128] width 77 height 20
type textarea "Thank you for your business! We truly appreciate your order and trust in our pr…"
click at [1151, 62] on button "Close" at bounding box center [1142, 68] width 60 height 18
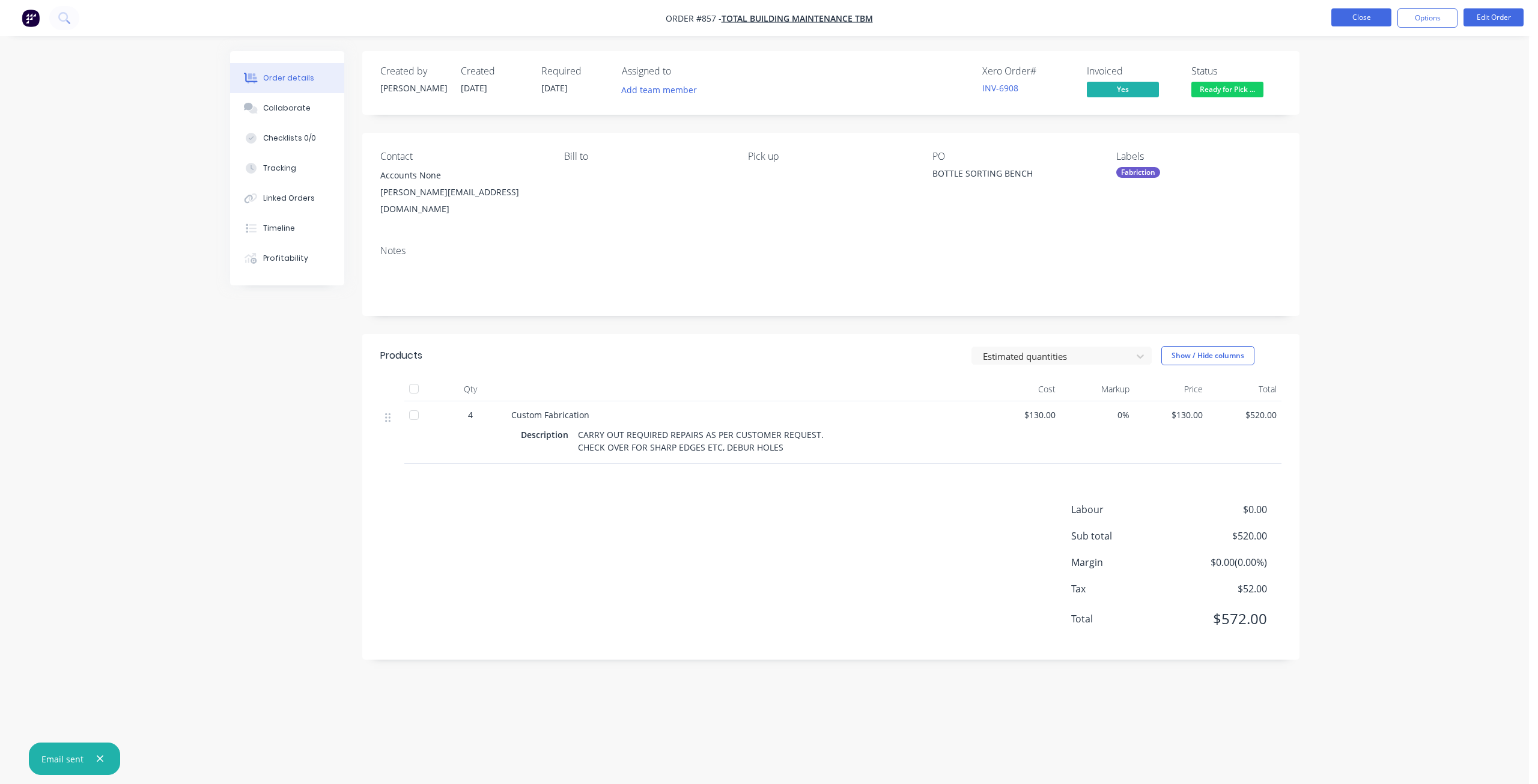
click at [1360, 14] on button "Close" at bounding box center [1362, 17] width 60 height 18
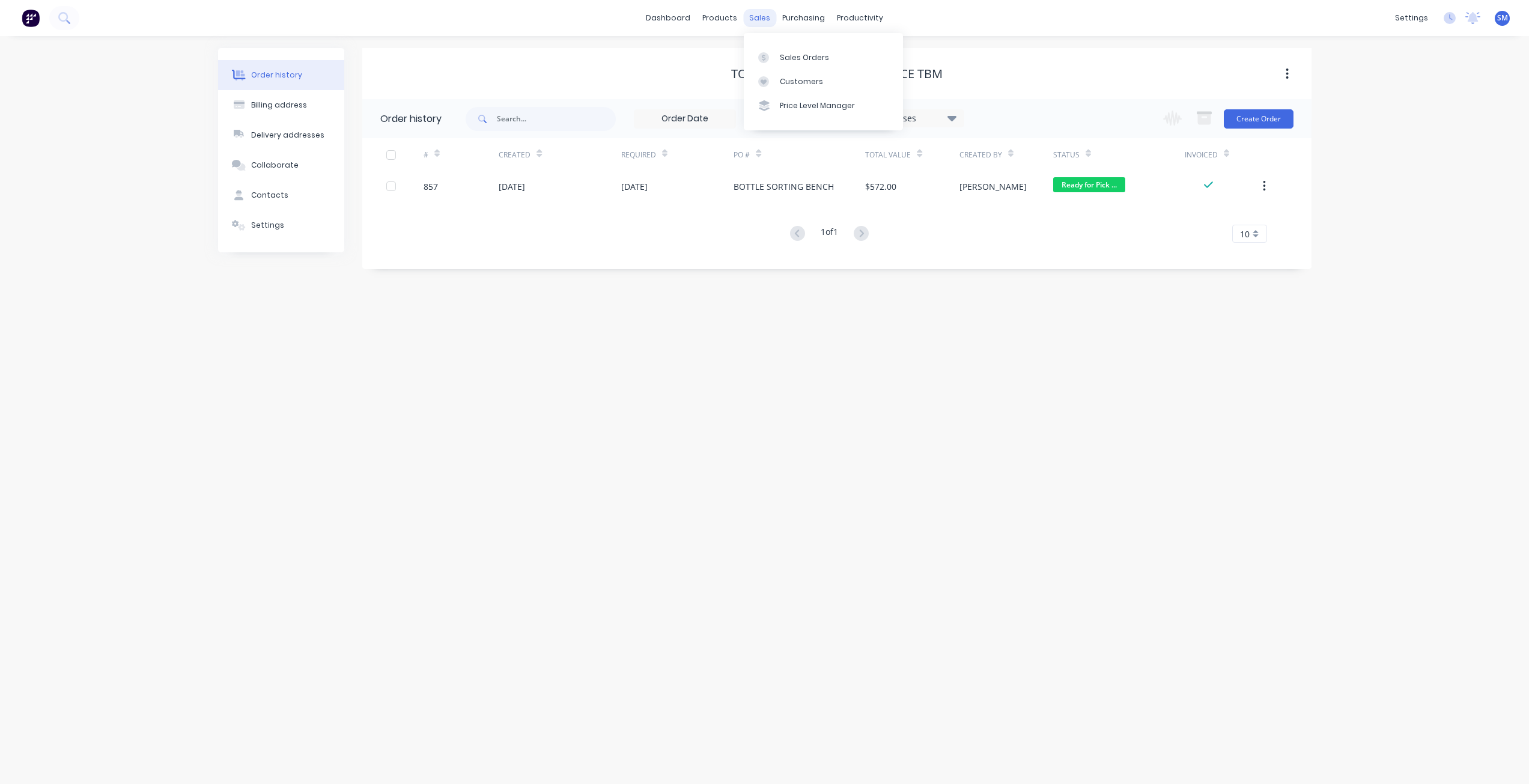
click at [760, 17] on div "sales" at bounding box center [760, 18] width 33 height 18
click at [795, 62] on div "Sales Orders" at bounding box center [805, 58] width 50 height 11
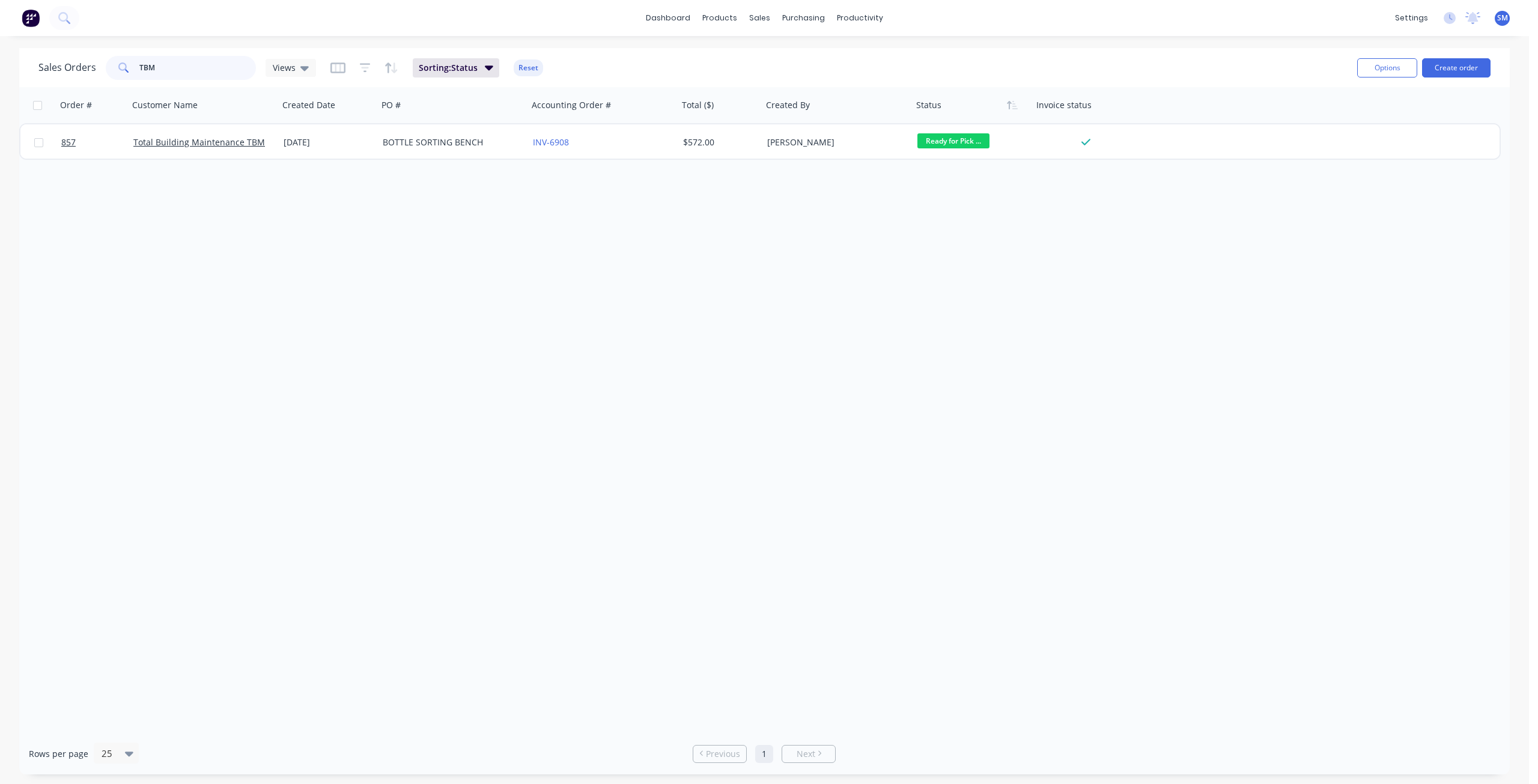
drag, startPoint x: 161, startPoint y: 63, endPoint x: 116, endPoint y: 64, distance: 45.0
click at [116, 64] on div "TBM" at bounding box center [181, 68] width 150 height 24
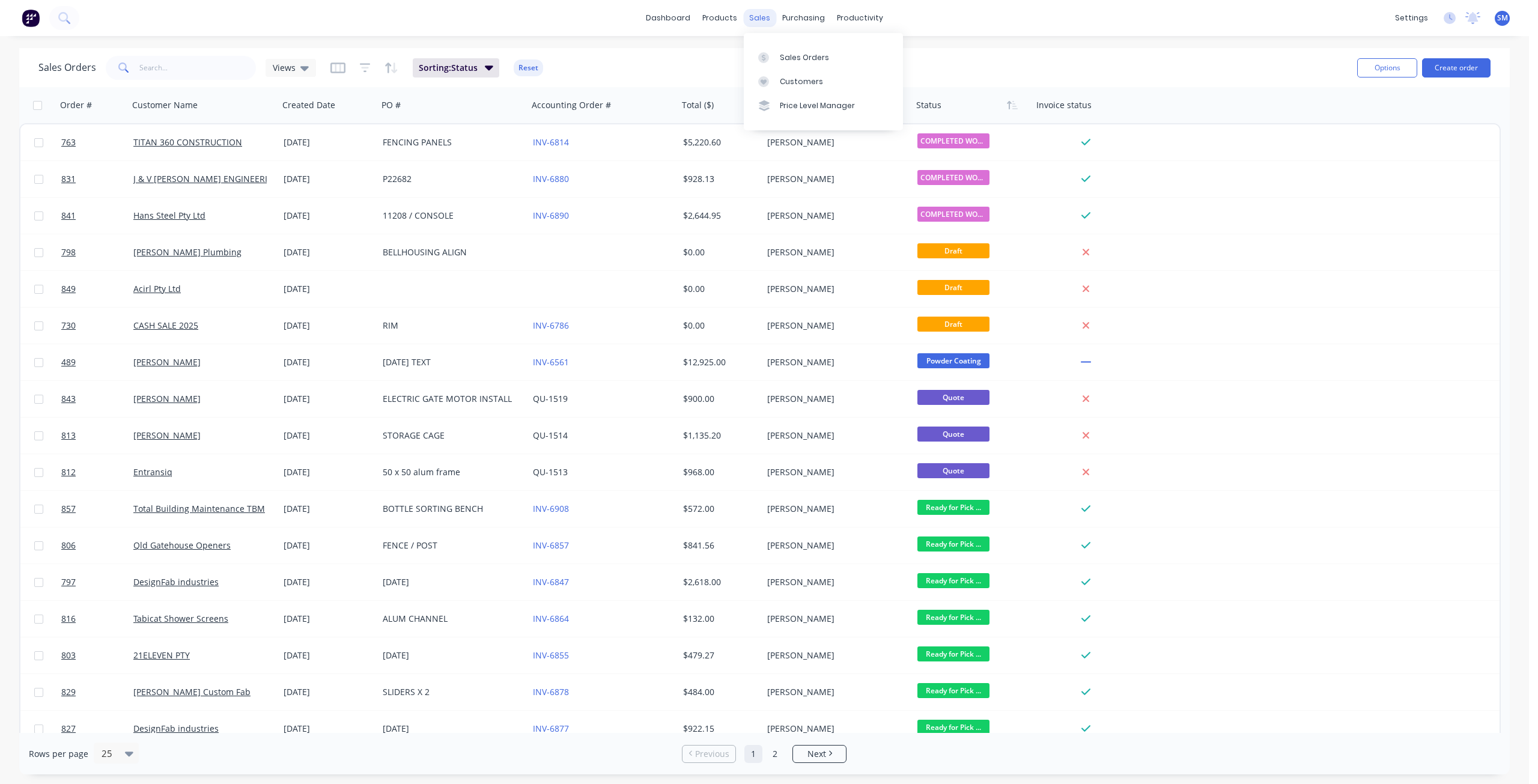
click at [757, 15] on div "sales" at bounding box center [760, 18] width 33 height 18
click at [796, 83] on div "Customers" at bounding box center [802, 82] width 44 height 11
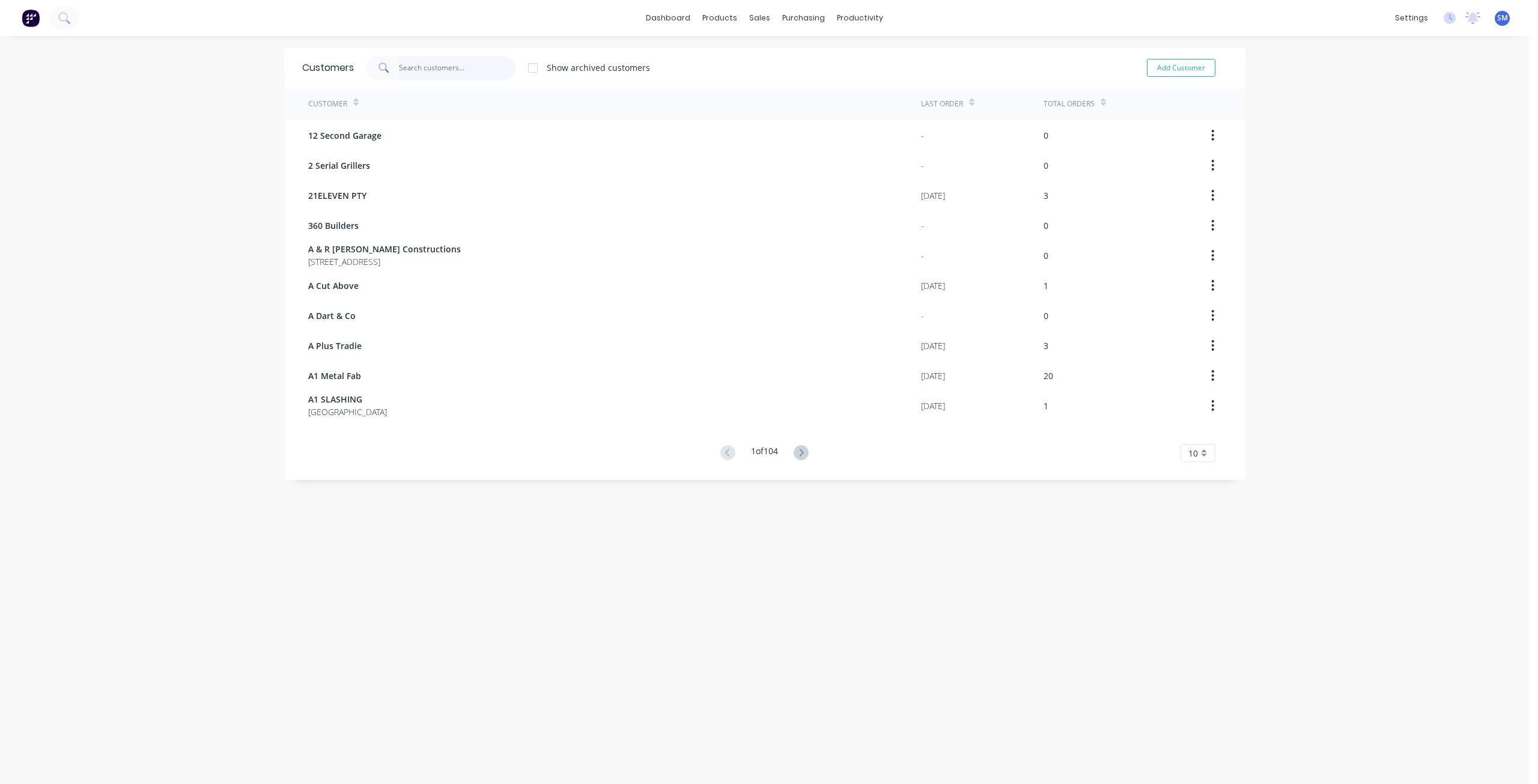
click at [423, 66] on input "text" at bounding box center [458, 68] width 117 height 24
type input "GT"
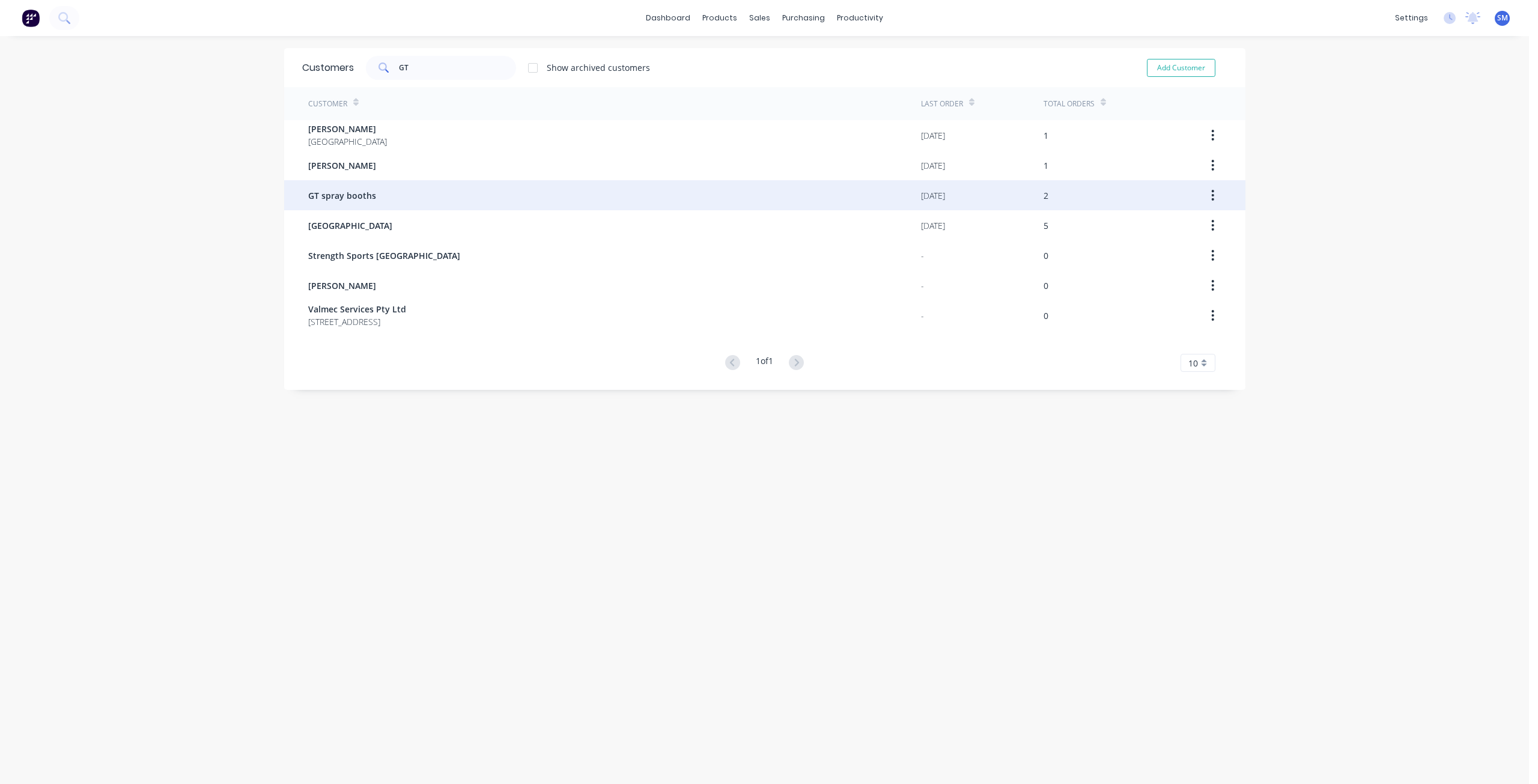
click at [351, 191] on span "GT spray booths" at bounding box center [342, 195] width 68 height 13
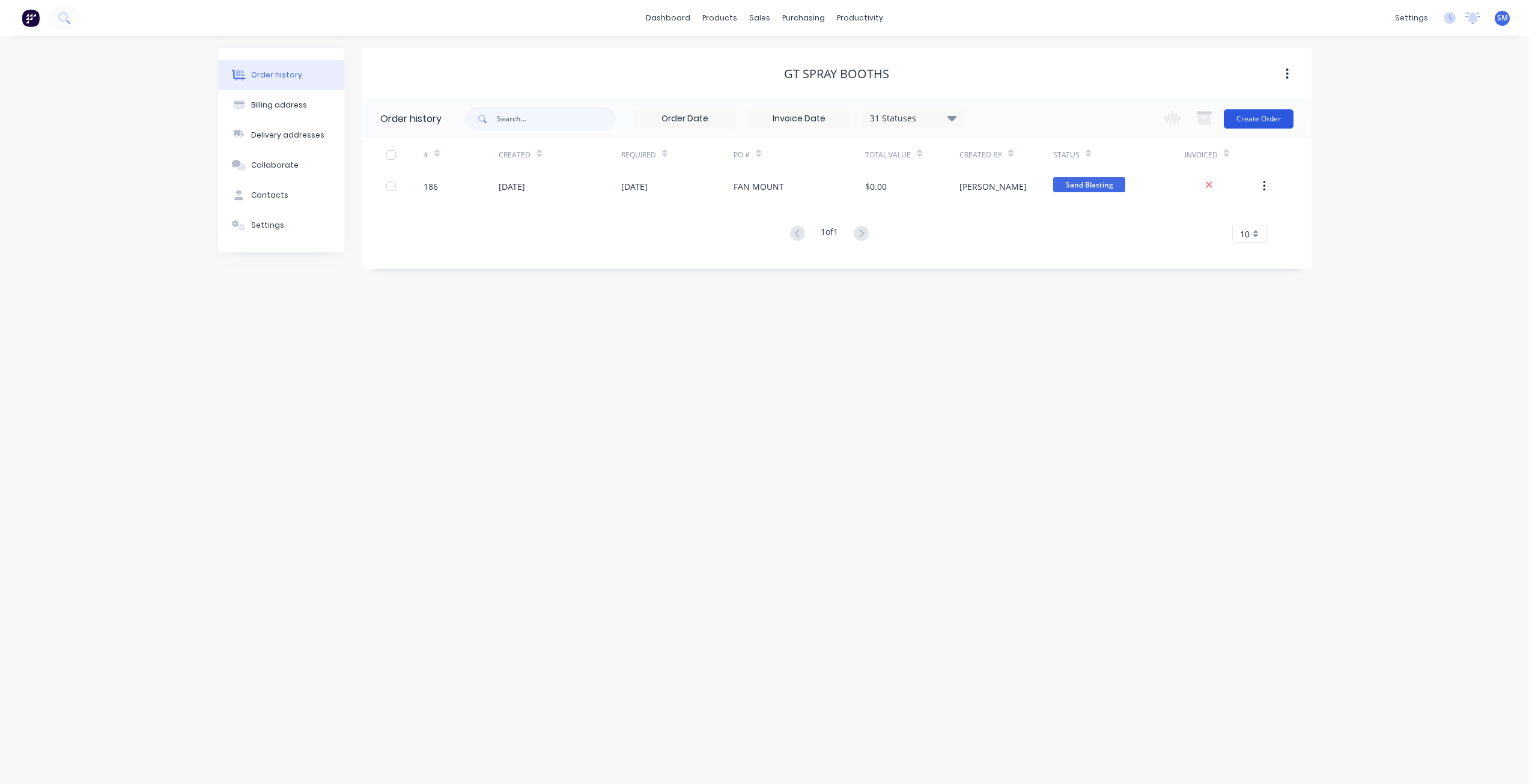
click at [1251, 117] on button "Create Order" at bounding box center [1259, 119] width 70 height 20
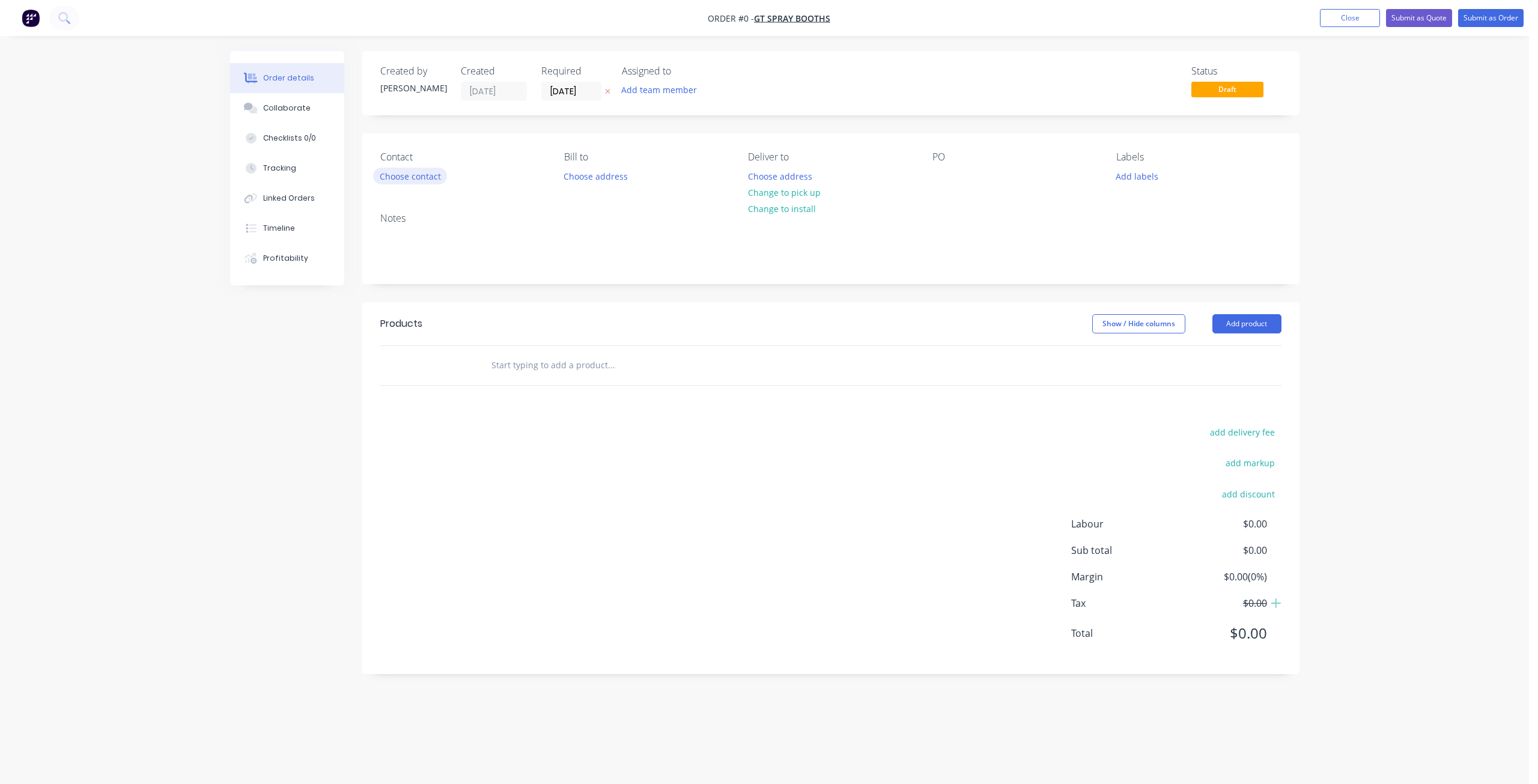
click at [411, 179] on button "Choose contact" at bounding box center [410, 176] width 74 height 17
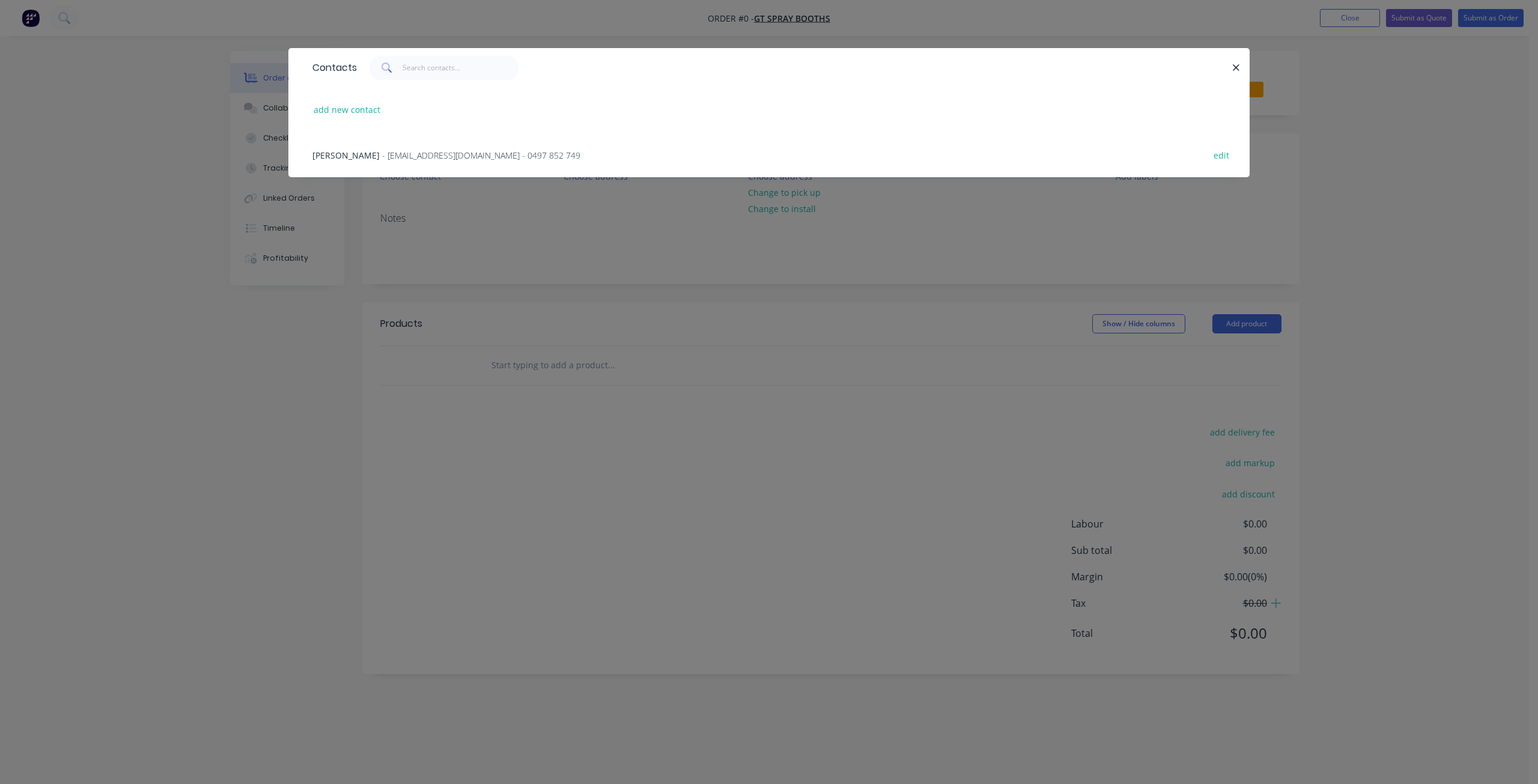
click at [382, 154] on span "- [EMAIL_ADDRESS][DOMAIN_NAME] - 0497 852 749" at bounding box center [481, 155] width 198 height 11
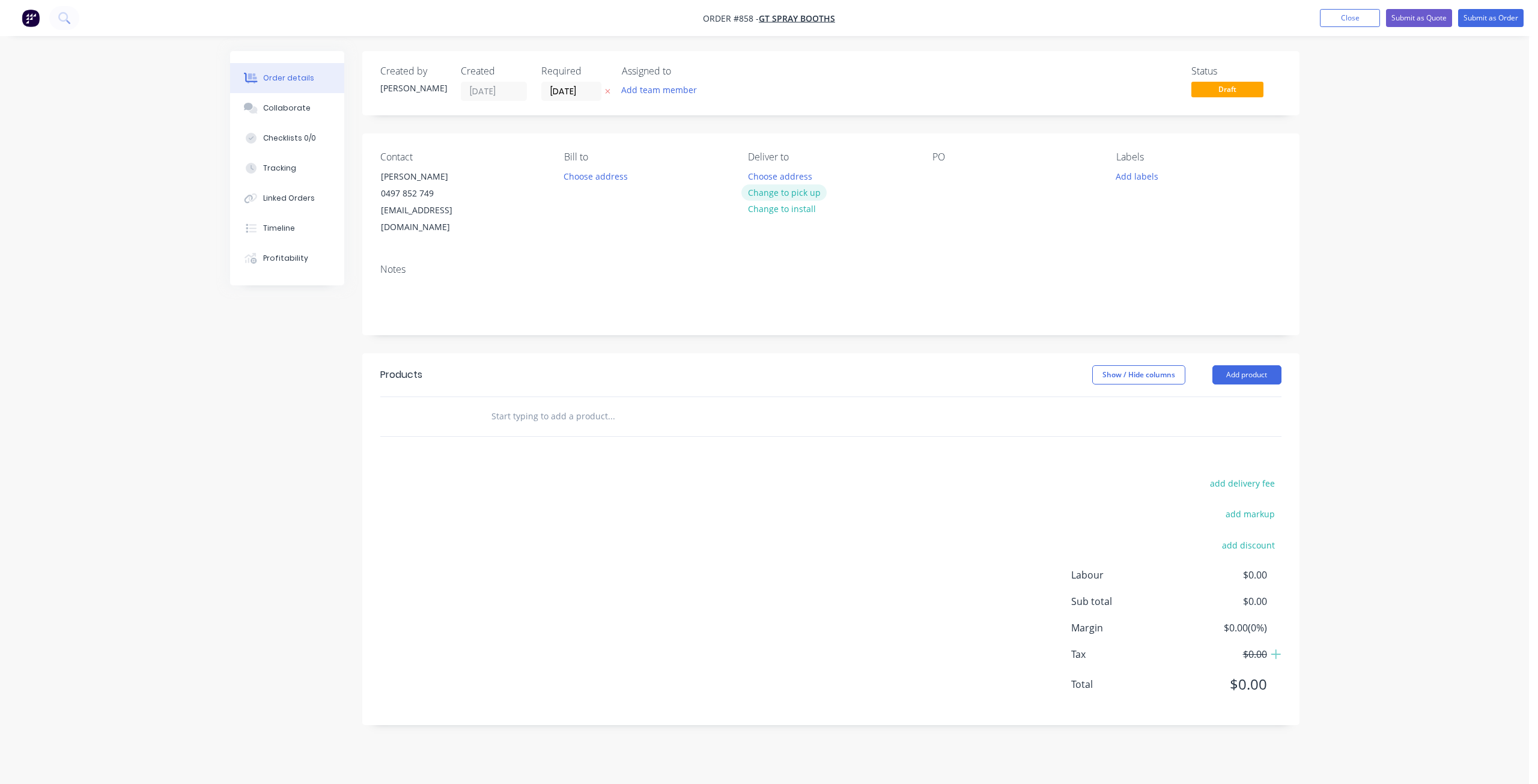
click at [772, 191] on button "Change to pick up" at bounding box center [784, 193] width 86 height 17
click at [931, 174] on div "Contact [PERSON_NAME] [PHONE_NUMBER] [EMAIL_ADDRESS][DOMAIN_NAME] [PERSON_NAME]…" at bounding box center [831, 194] width 938 height 121
click at [936, 173] on div at bounding box center [942, 176] width 20 height 17
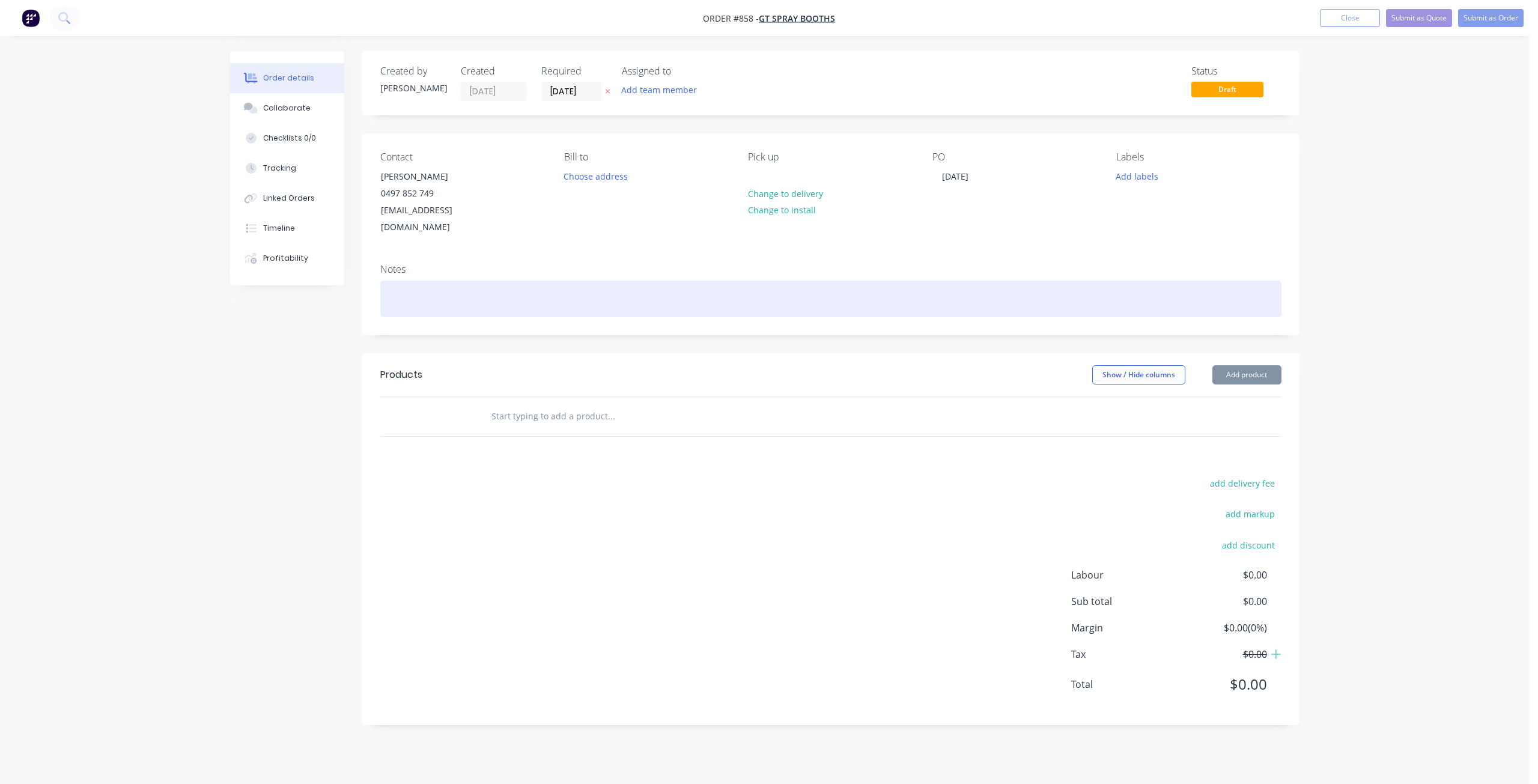
click at [414, 282] on div at bounding box center [831, 299] width 901 height 37
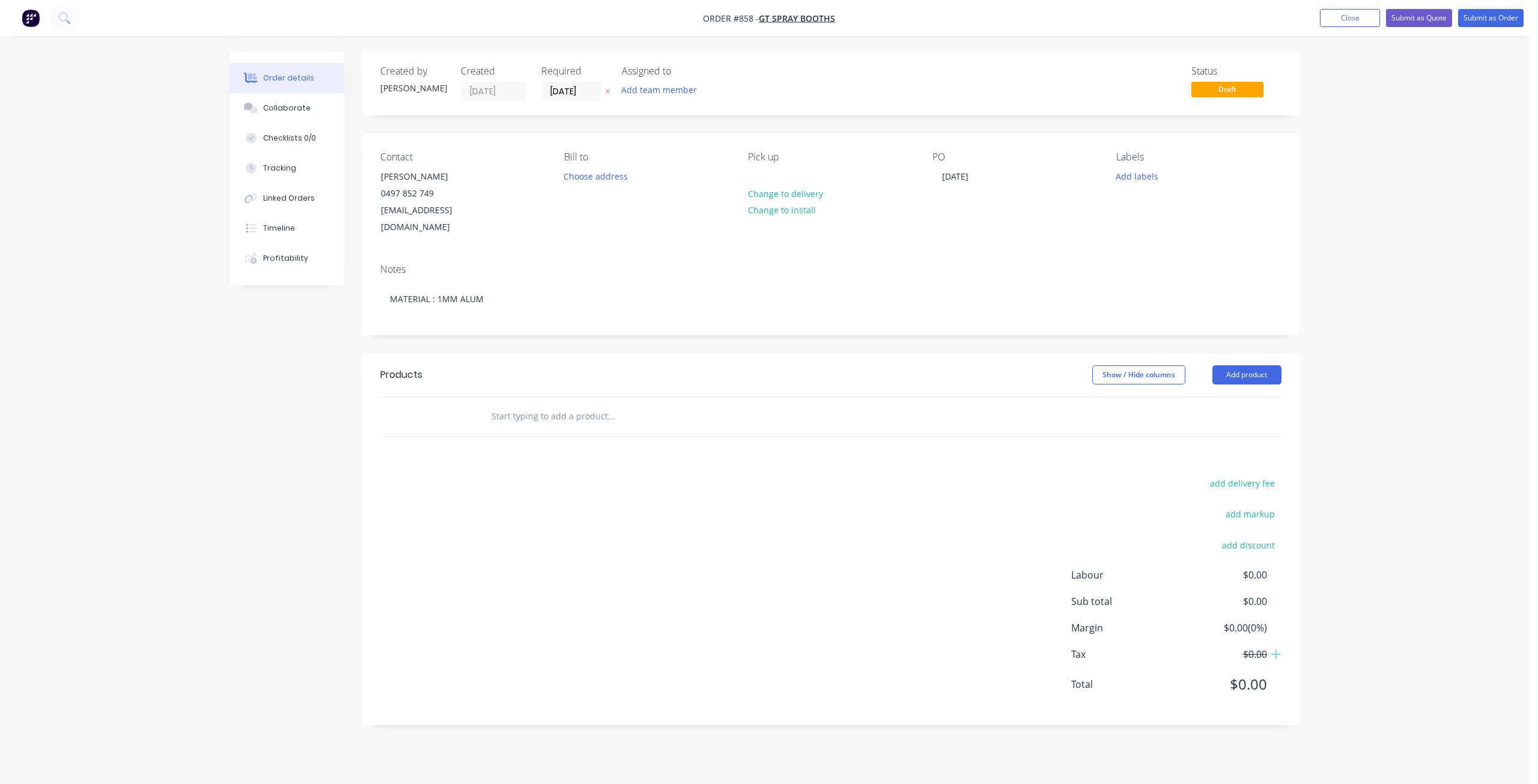
click at [494, 409] on input "text" at bounding box center [611, 416] width 240 height 24
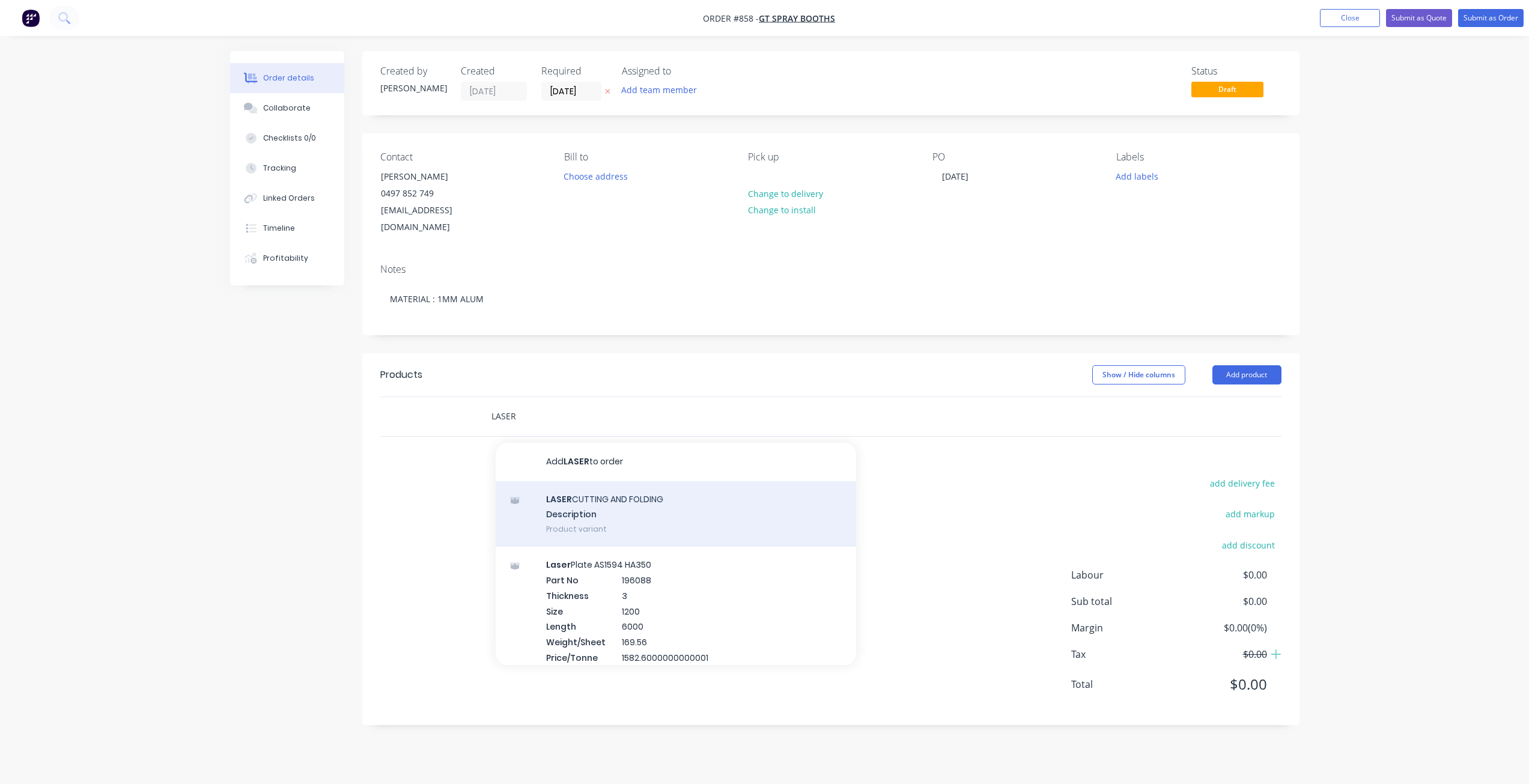
type input "LASER"
click at [591, 481] on div "LASER CUTTING AND FOLDING Description Product variant" at bounding box center [676, 514] width 360 height 66
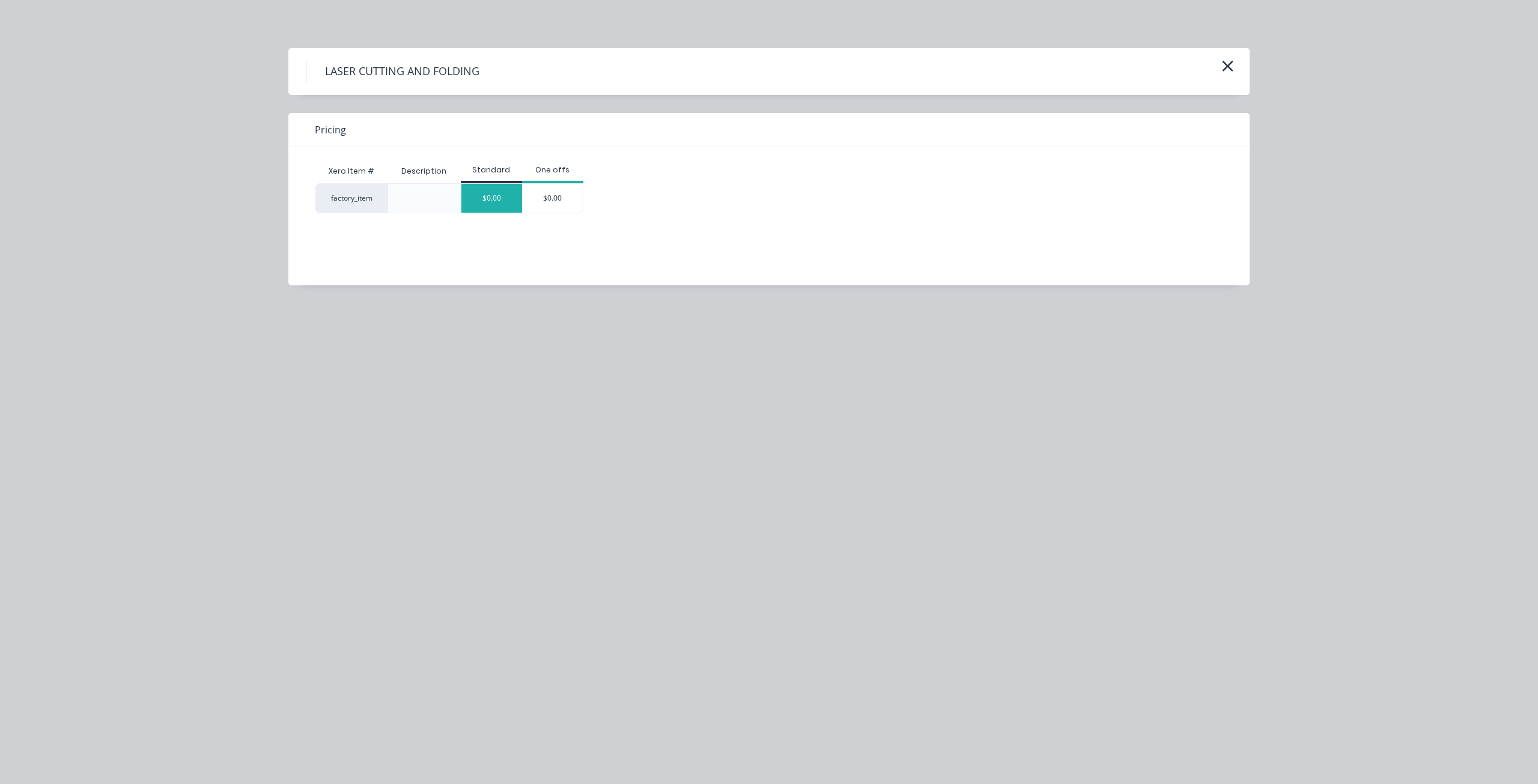
click at [494, 201] on div "$0.00" at bounding box center [492, 198] width 61 height 29
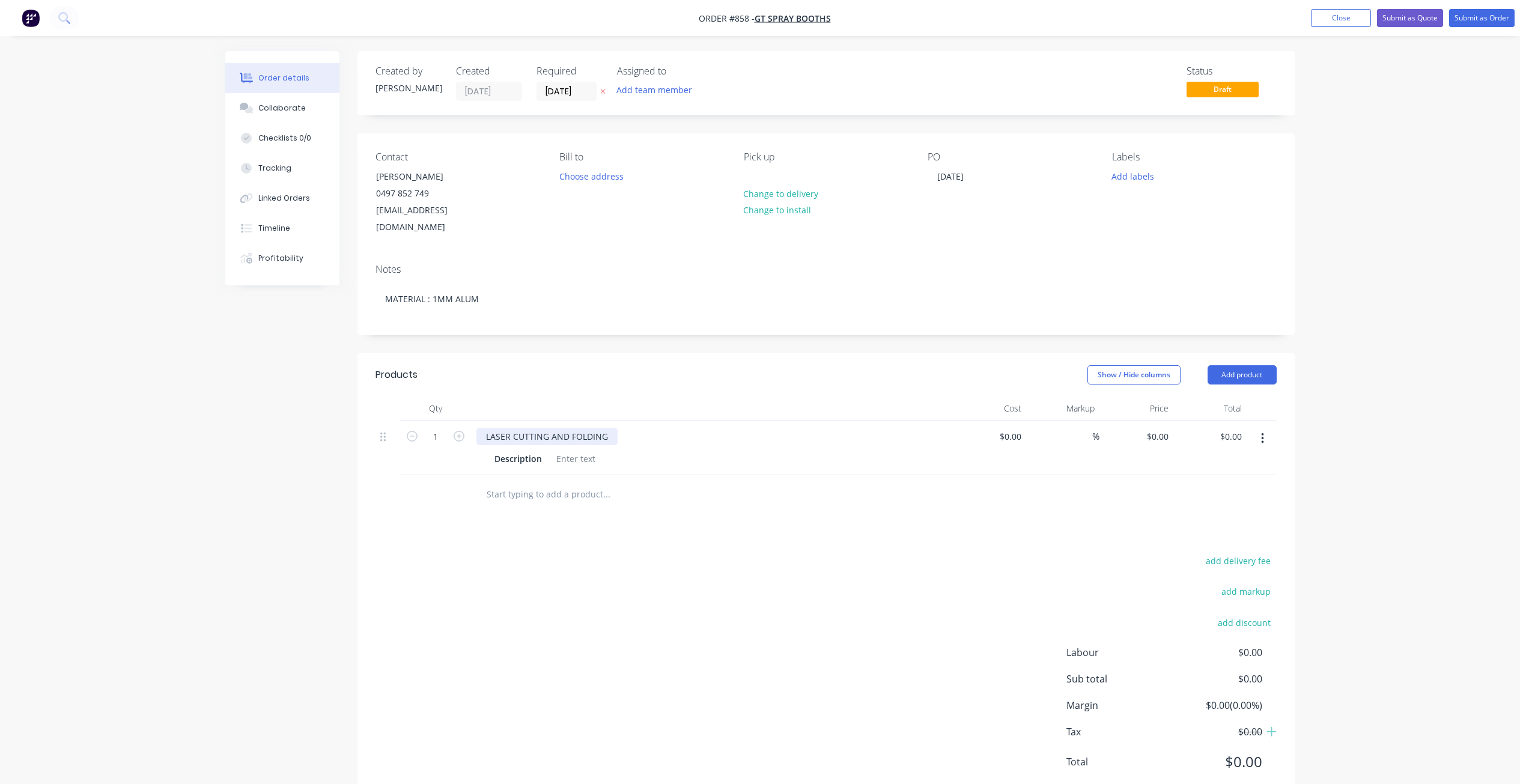
click at [616, 428] on div "LASER CUTTING AND FOLDING" at bounding box center [547, 436] width 141 height 17
click at [568, 457] on div "LASER CUTTING AND DRAW Description" at bounding box center [712, 454] width 480 height 68
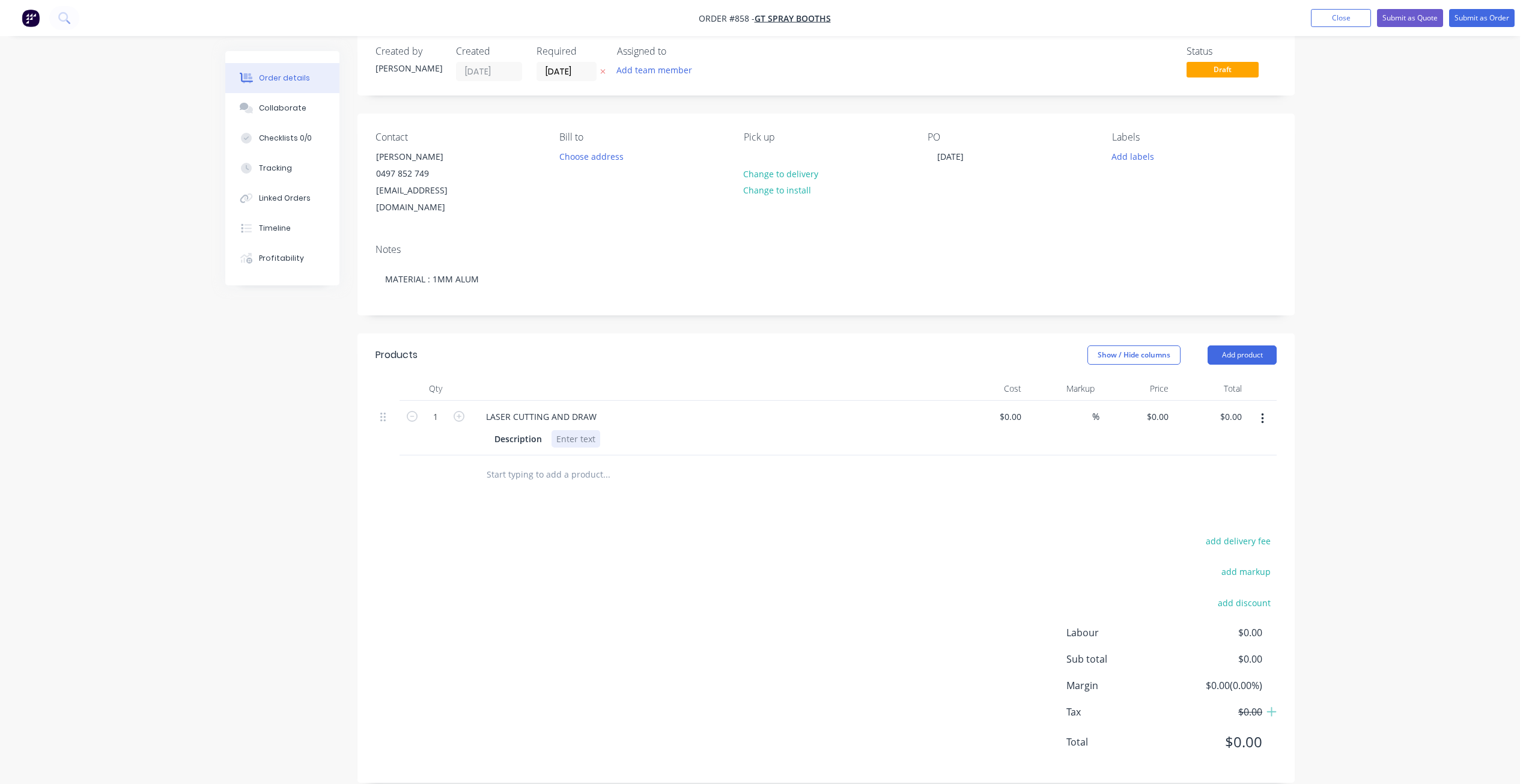
click at [552, 430] on div at bounding box center [576, 438] width 49 height 17
click at [1010, 408] on div at bounding box center [1016, 416] width 19 height 17
type input "$200.85"
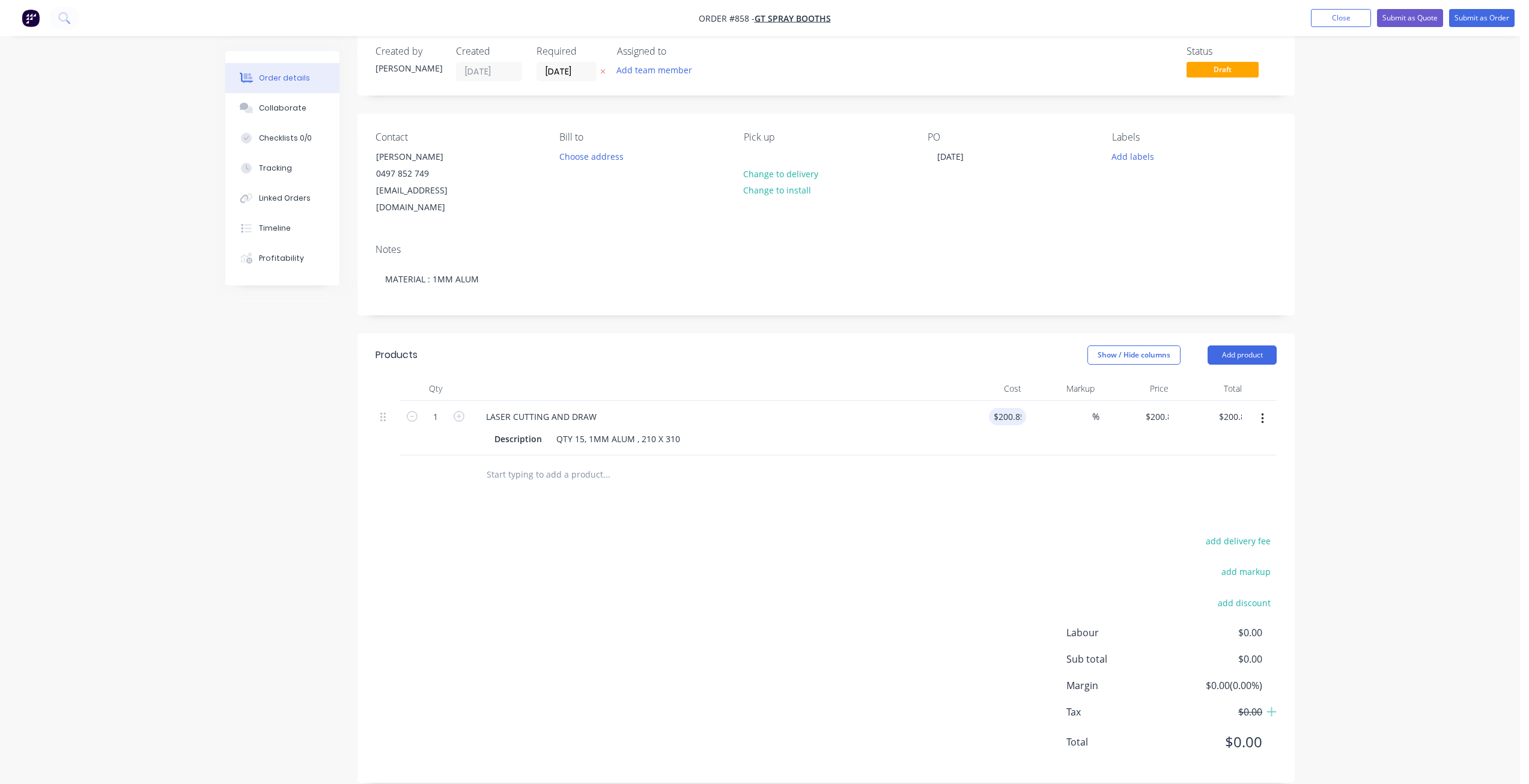
click at [989, 539] on div "add delivery fee add markup add discount Labour $0.00 Sub total $0.00 Margin $0…" at bounding box center [826, 648] width 901 height 232
click at [1109, 152] on button "Add labels" at bounding box center [1133, 156] width 56 height 17
click at [1128, 308] on div at bounding box center [1134, 311] width 24 height 24
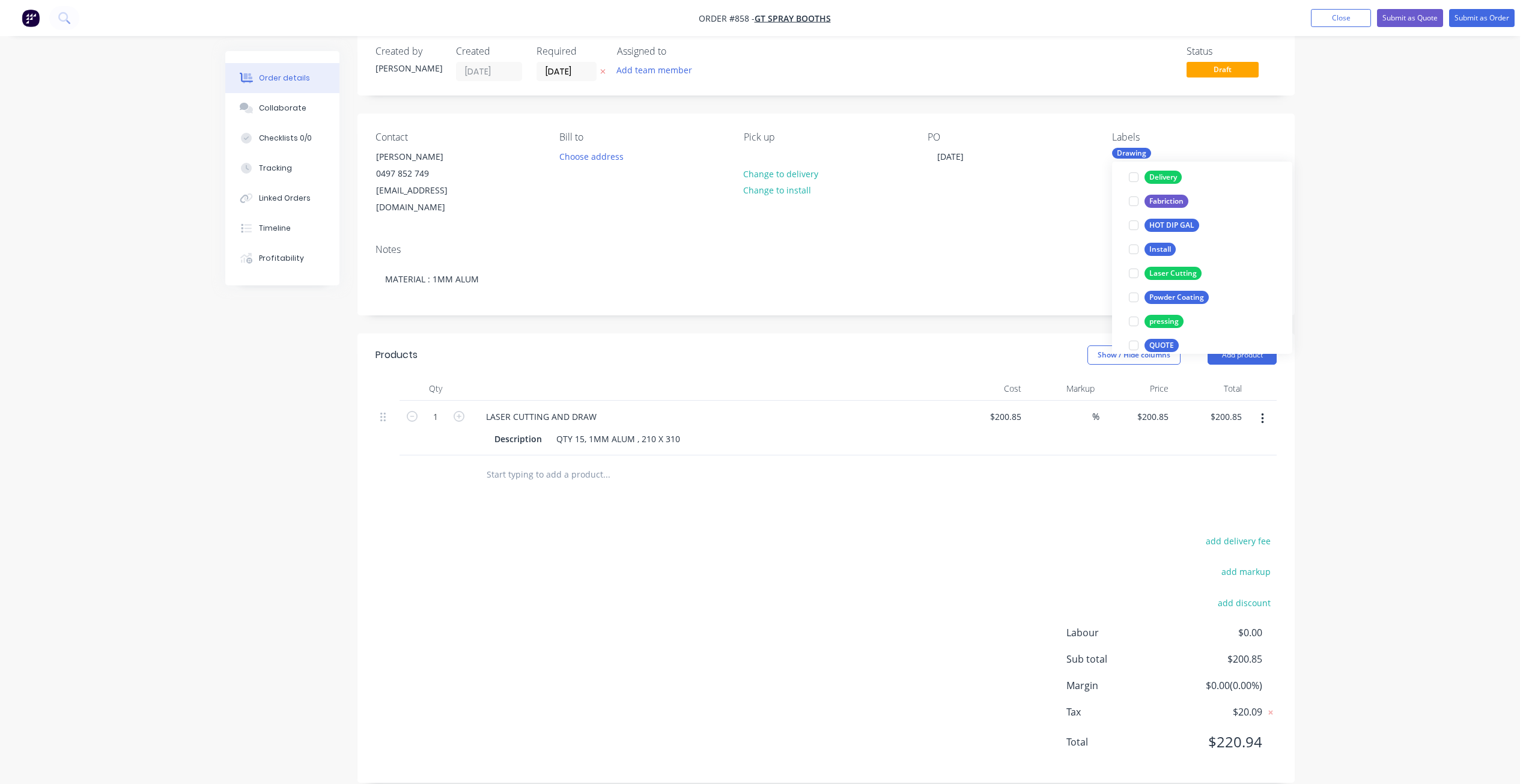
scroll to position [120, 0]
click at [1137, 282] on div at bounding box center [1134, 281] width 24 height 24
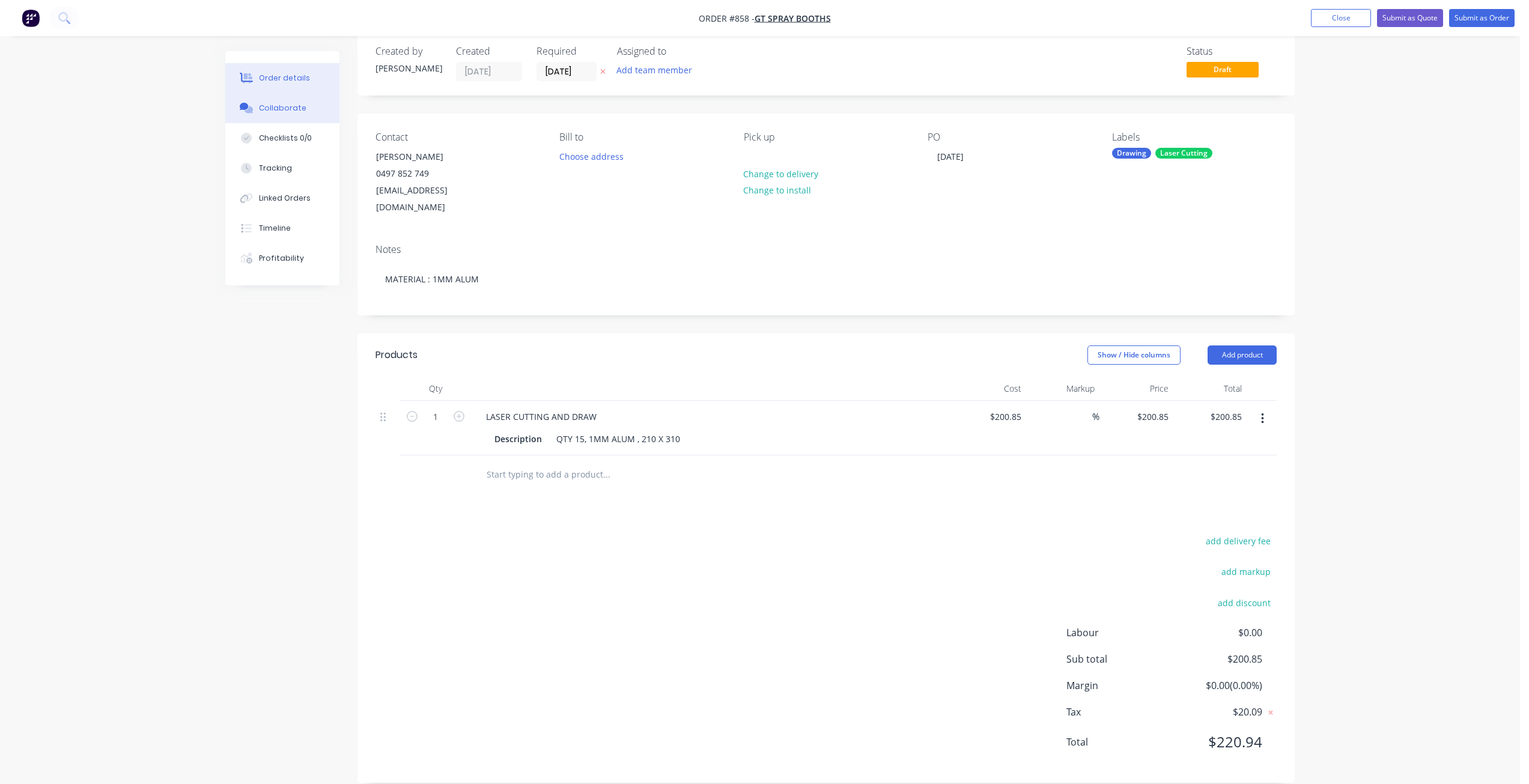
click at [278, 107] on div "Collaborate" at bounding box center [282, 108] width 47 height 11
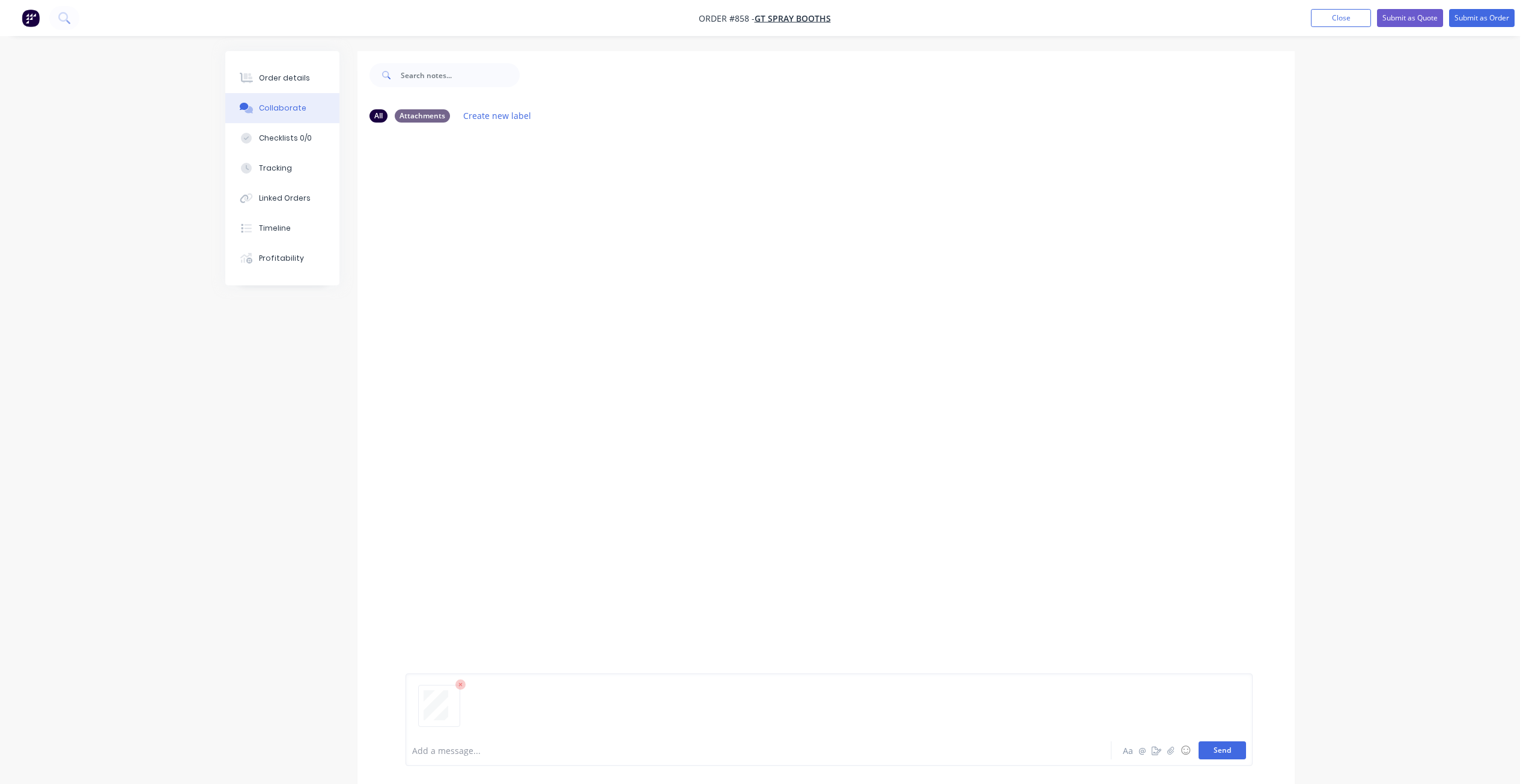
click at [1213, 755] on button "Send" at bounding box center [1222, 750] width 47 height 18
click at [1477, 20] on button "Submit as Order" at bounding box center [1482, 18] width 65 height 18
click at [1416, 23] on button "Options" at bounding box center [1419, 18] width 60 height 20
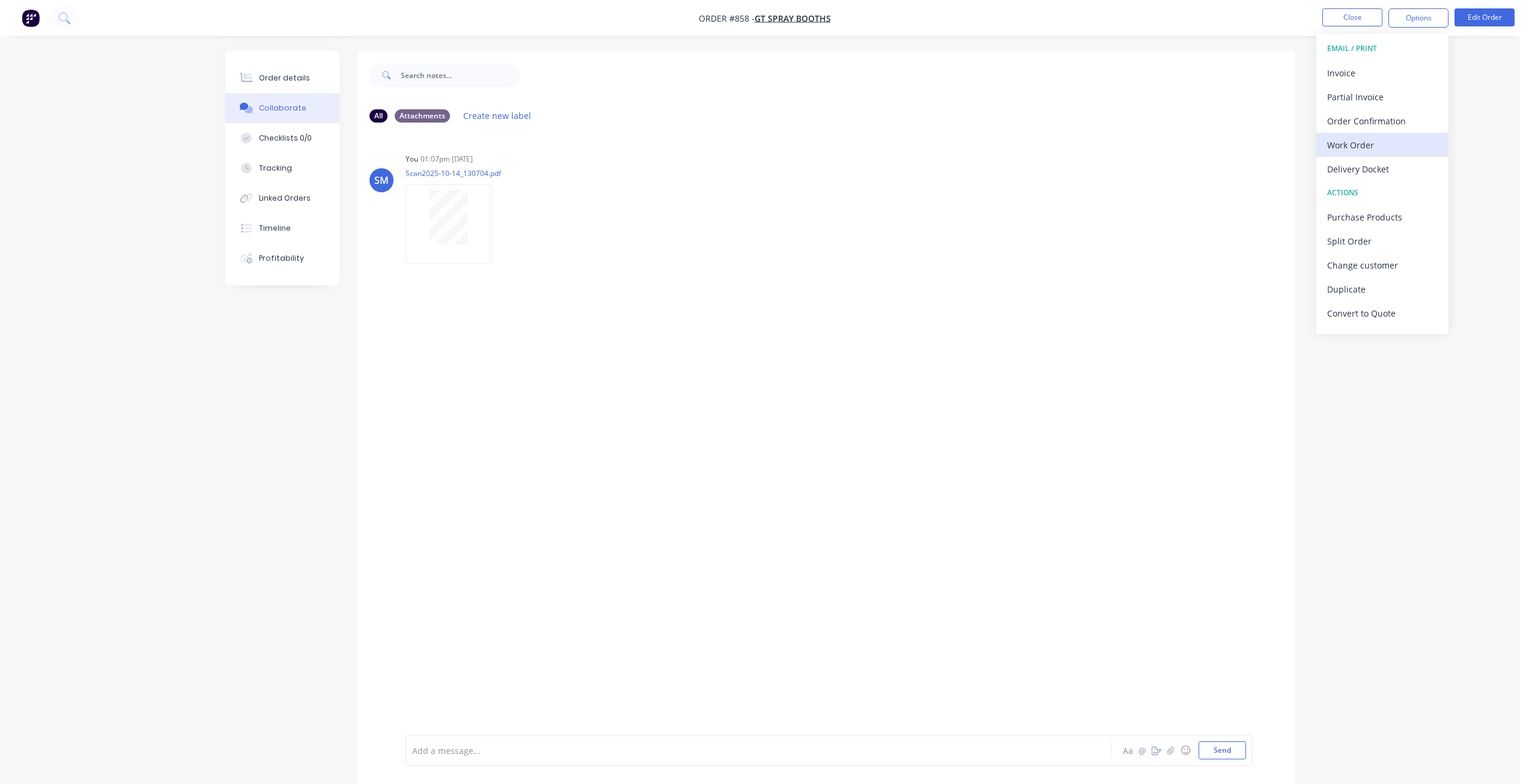
click at [1345, 146] on div "Work Order" at bounding box center [1382, 145] width 110 height 17
click at [1354, 118] on div "Without pricing" at bounding box center [1382, 121] width 110 height 17
click at [1420, 22] on button "Options" at bounding box center [1419, 18] width 60 height 20
click at [287, 80] on div "Order details" at bounding box center [284, 78] width 51 height 11
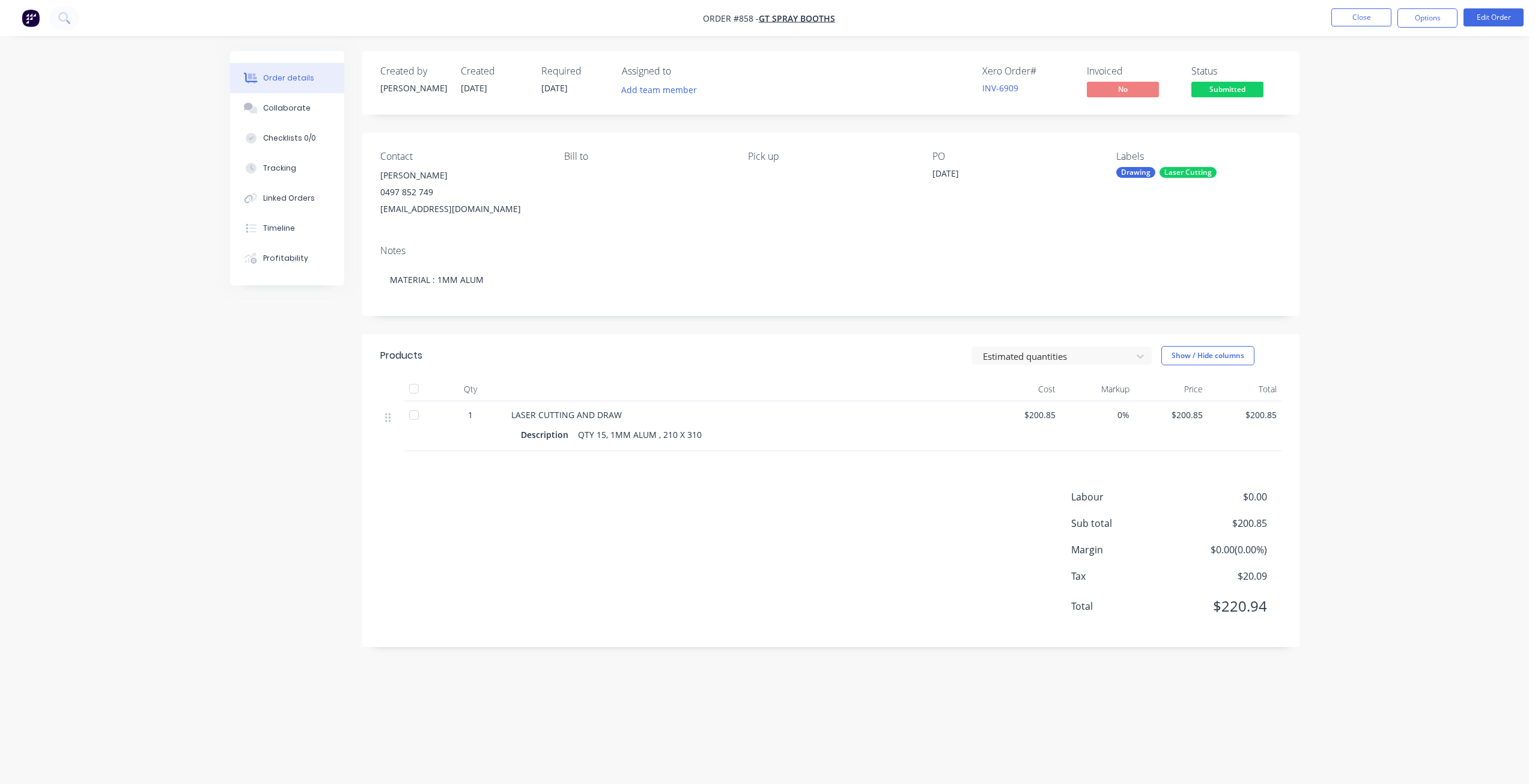
click at [1224, 97] on span "Submitted" at bounding box center [1227, 89] width 72 height 15
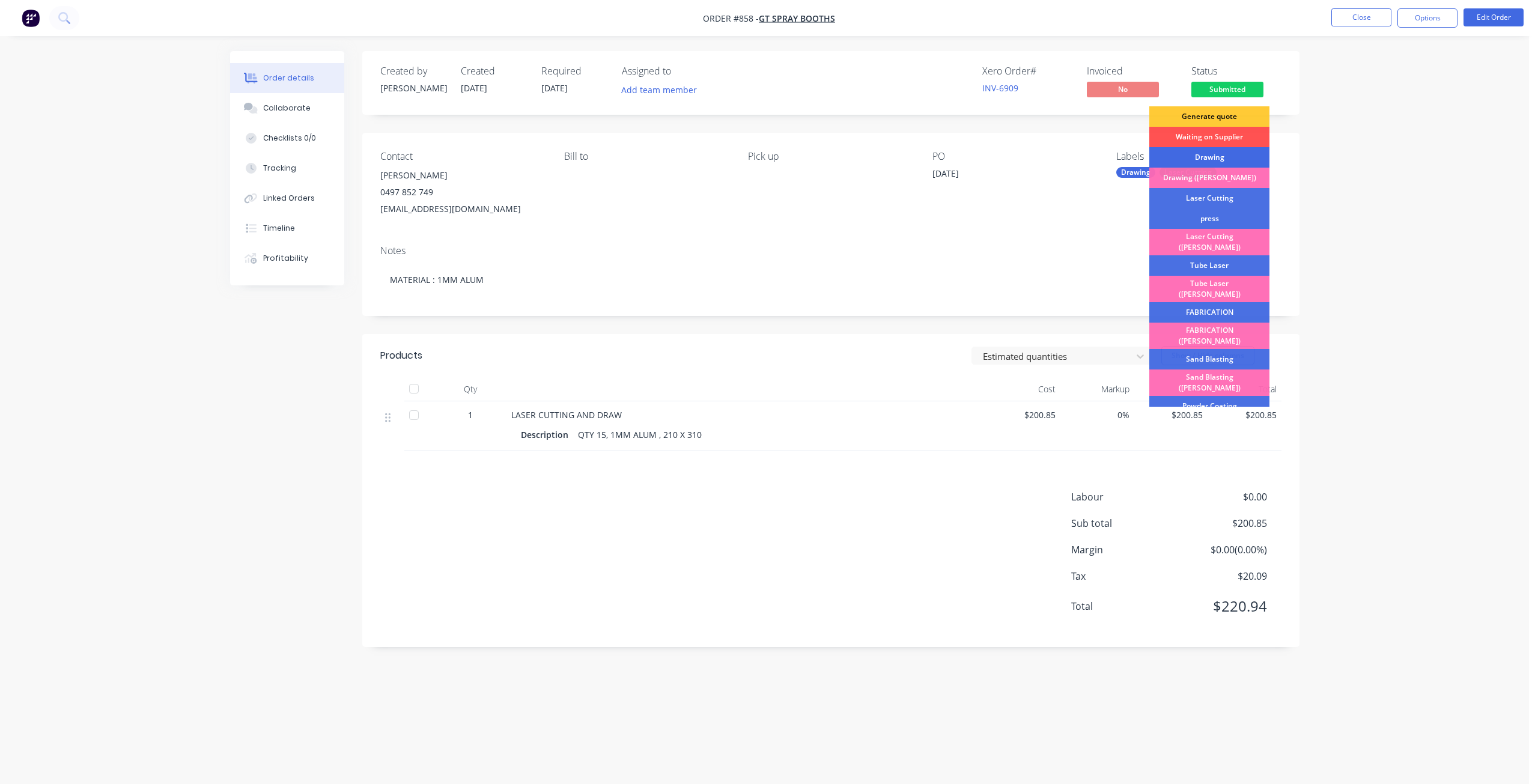
click at [1190, 155] on div "Drawing" at bounding box center [1209, 157] width 120 height 20
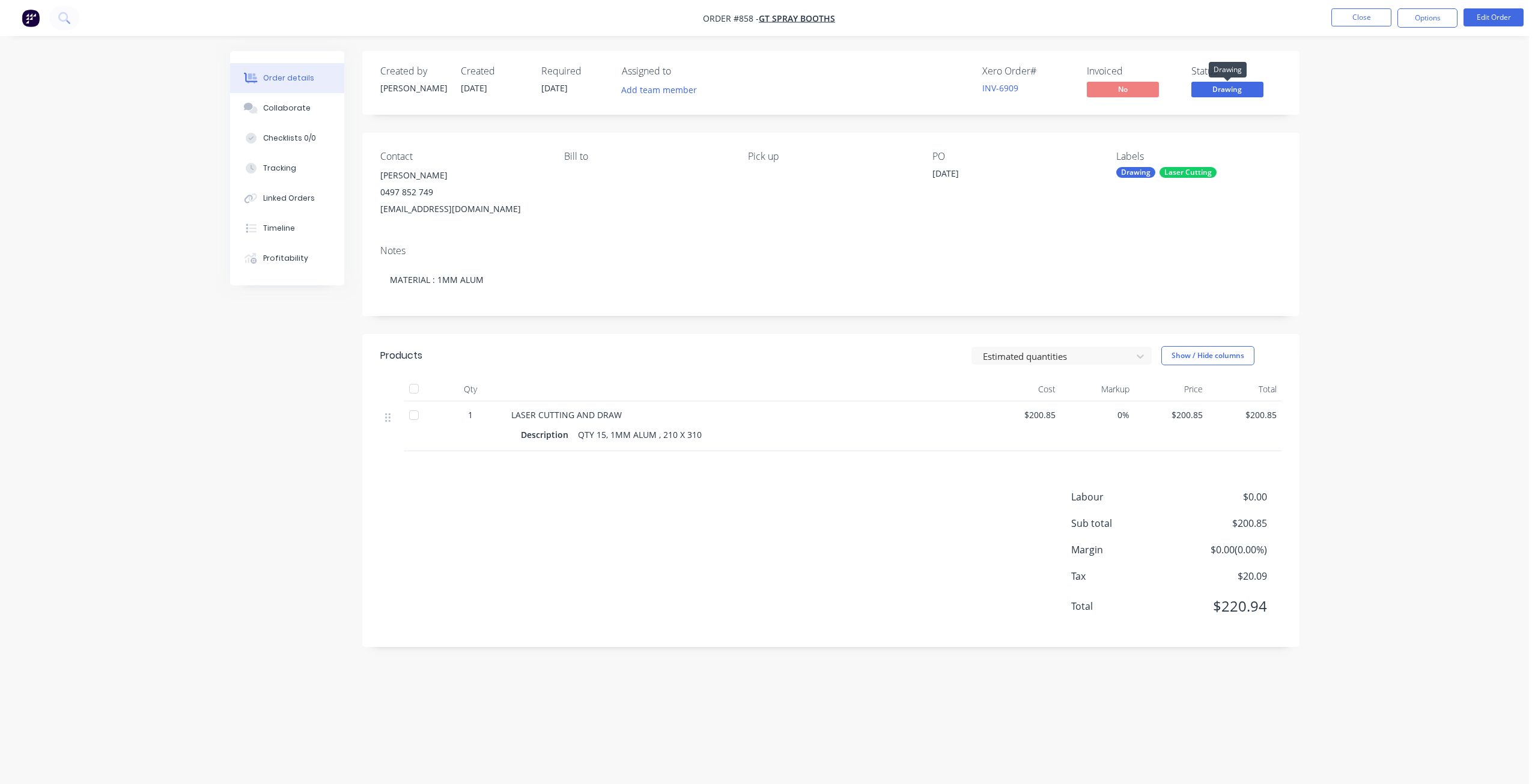
click at [1221, 89] on span "Drawing" at bounding box center [1227, 89] width 72 height 15
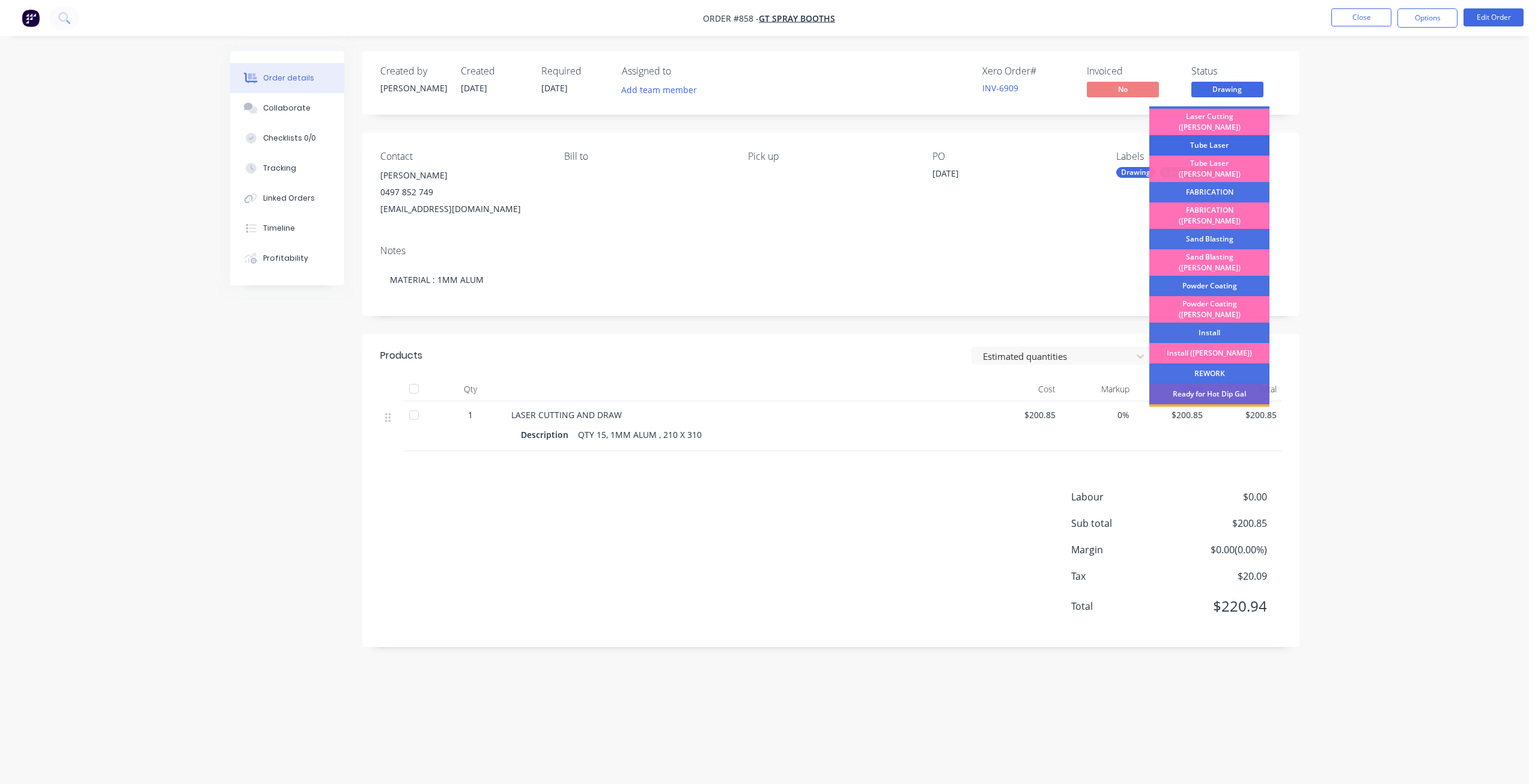
scroll to position [60, 0]
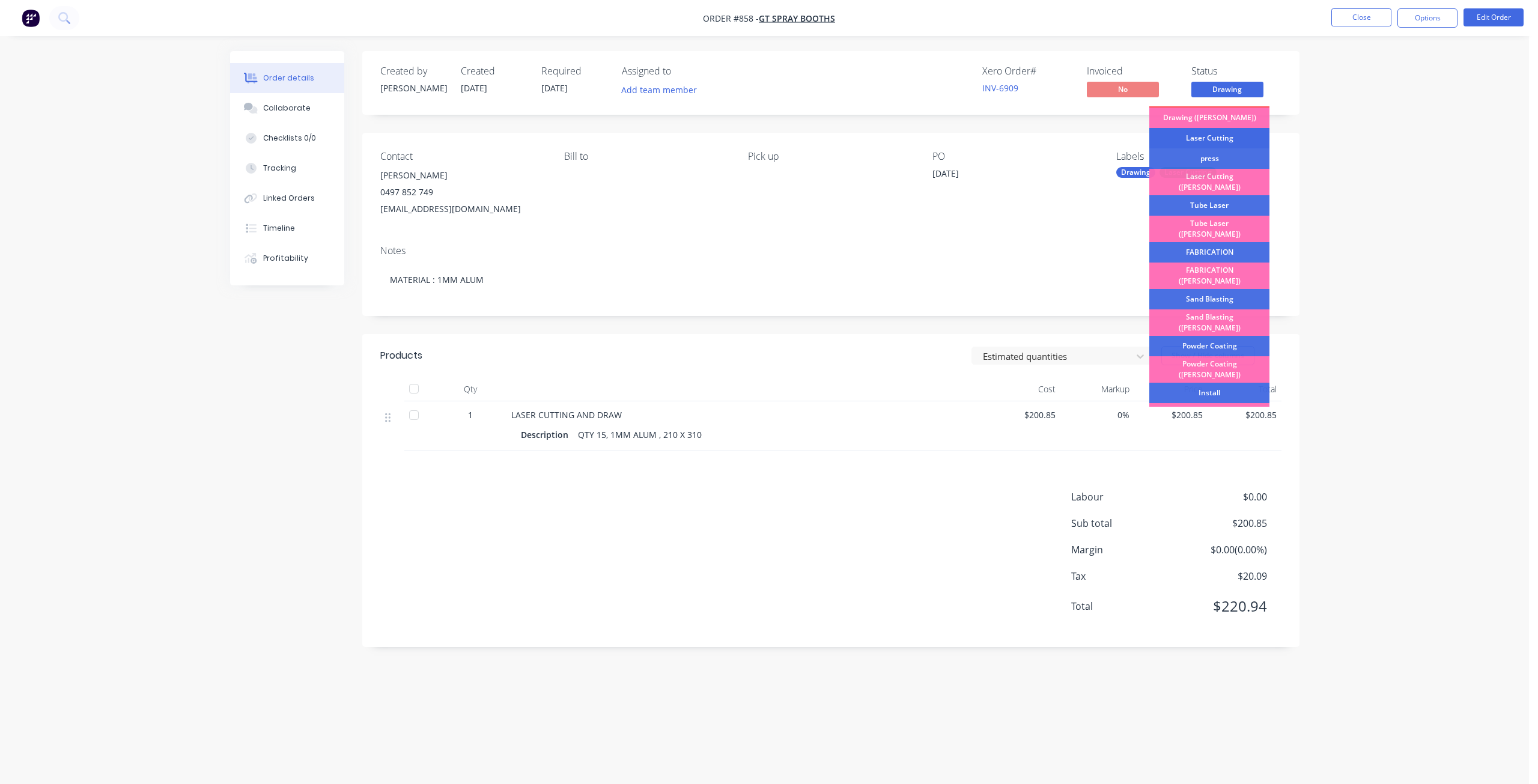
click at [1216, 137] on div "Laser Cutting" at bounding box center [1209, 138] width 120 height 20
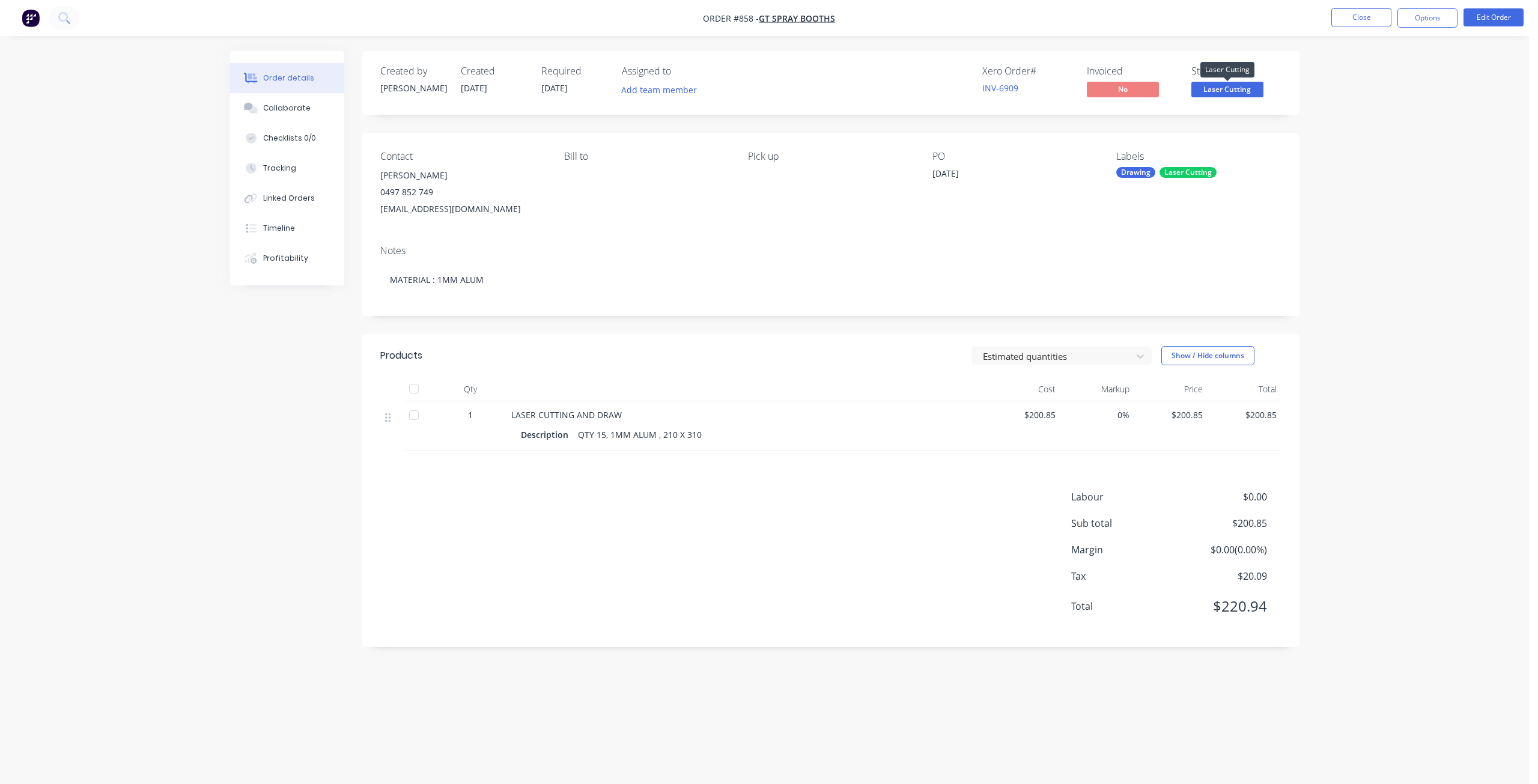
click at [1231, 86] on span "Laser Cutting" at bounding box center [1227, 89] width 72 height 15
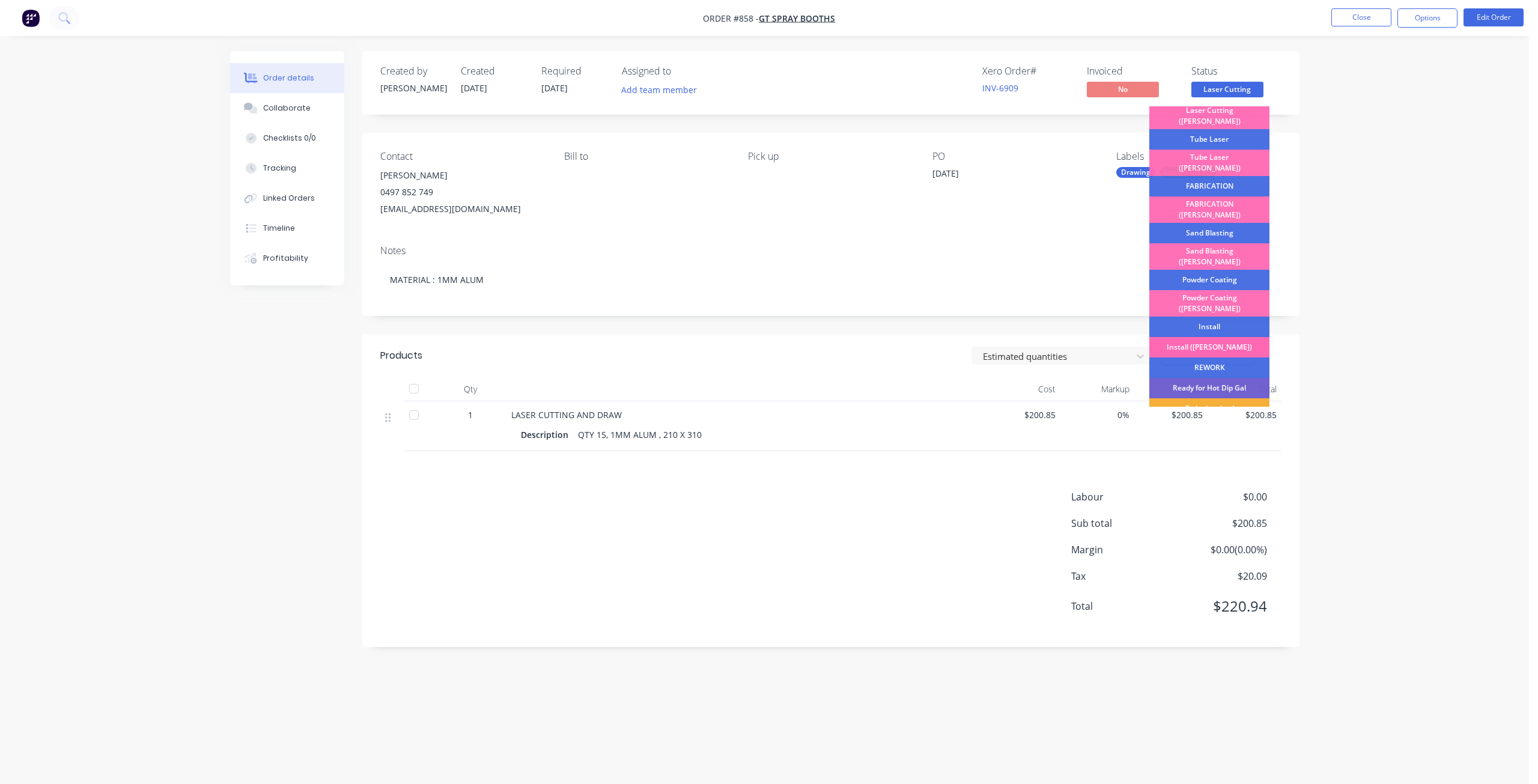
scroll to position [210, 0]
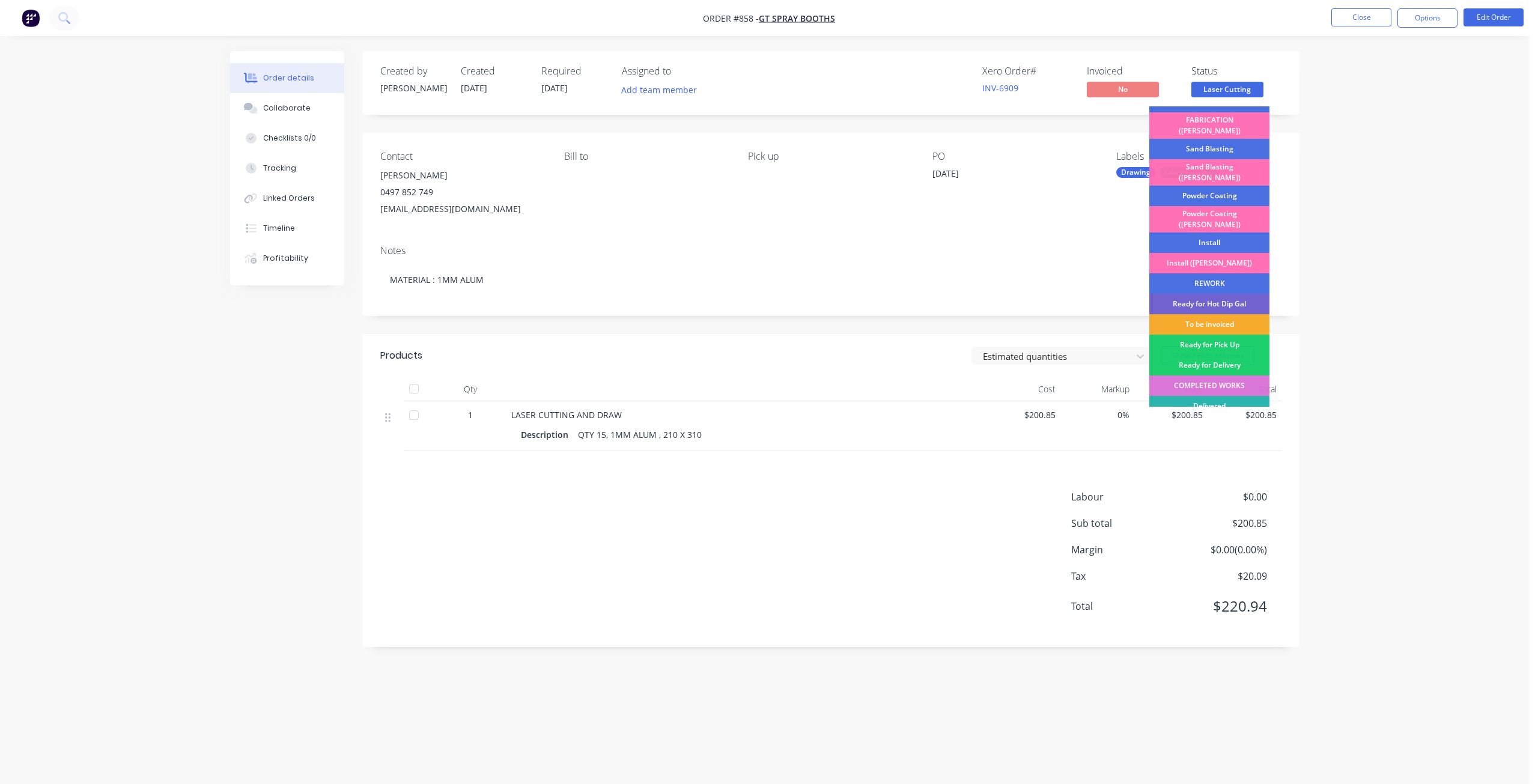
click at [1219, 314] on div "To be invoiced" at bounding box center [1209, 324] width 120 height 20
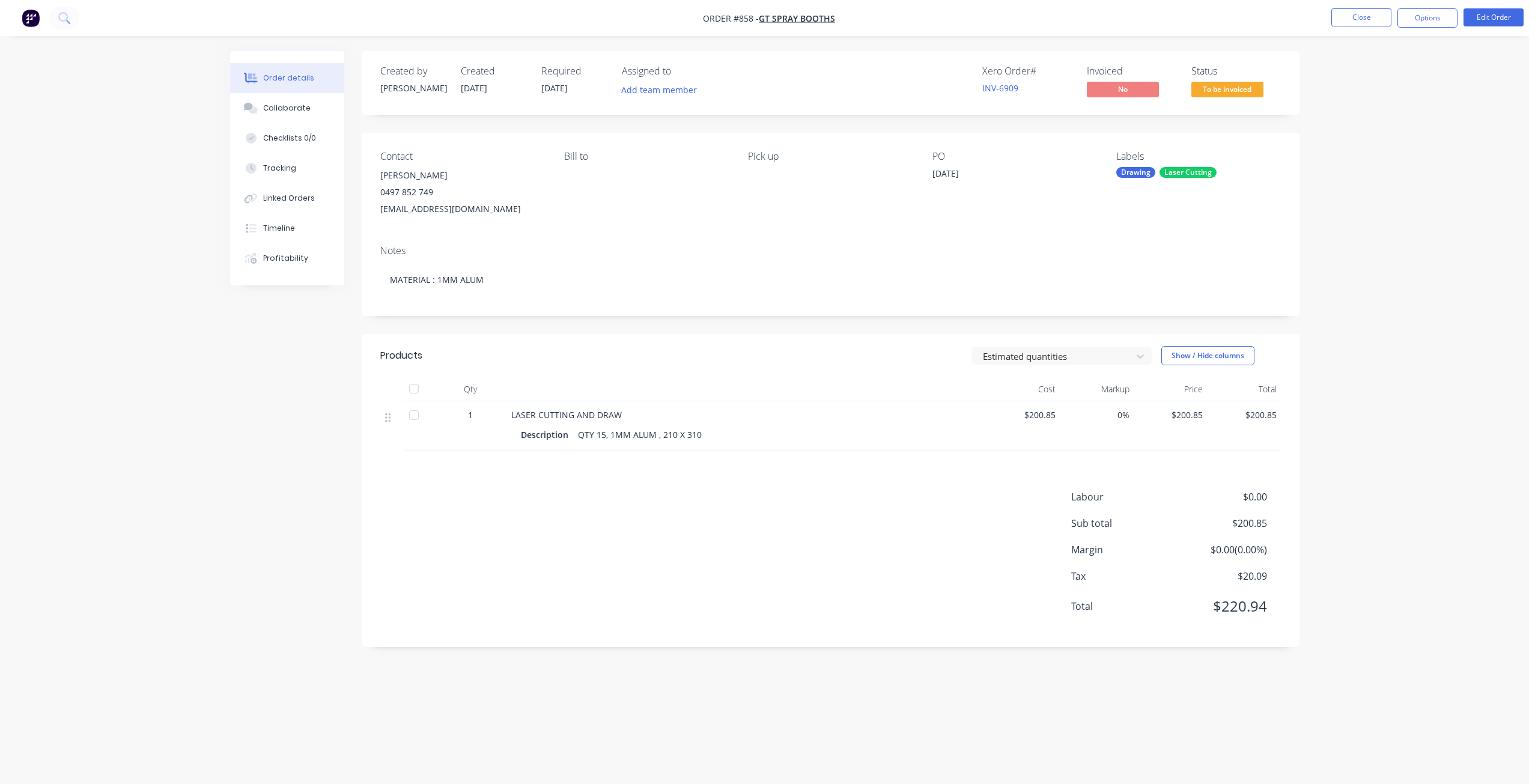
click at [1230, 89] on span "To be invoiced" at bounding box center [1227, 89] width 72 height 15
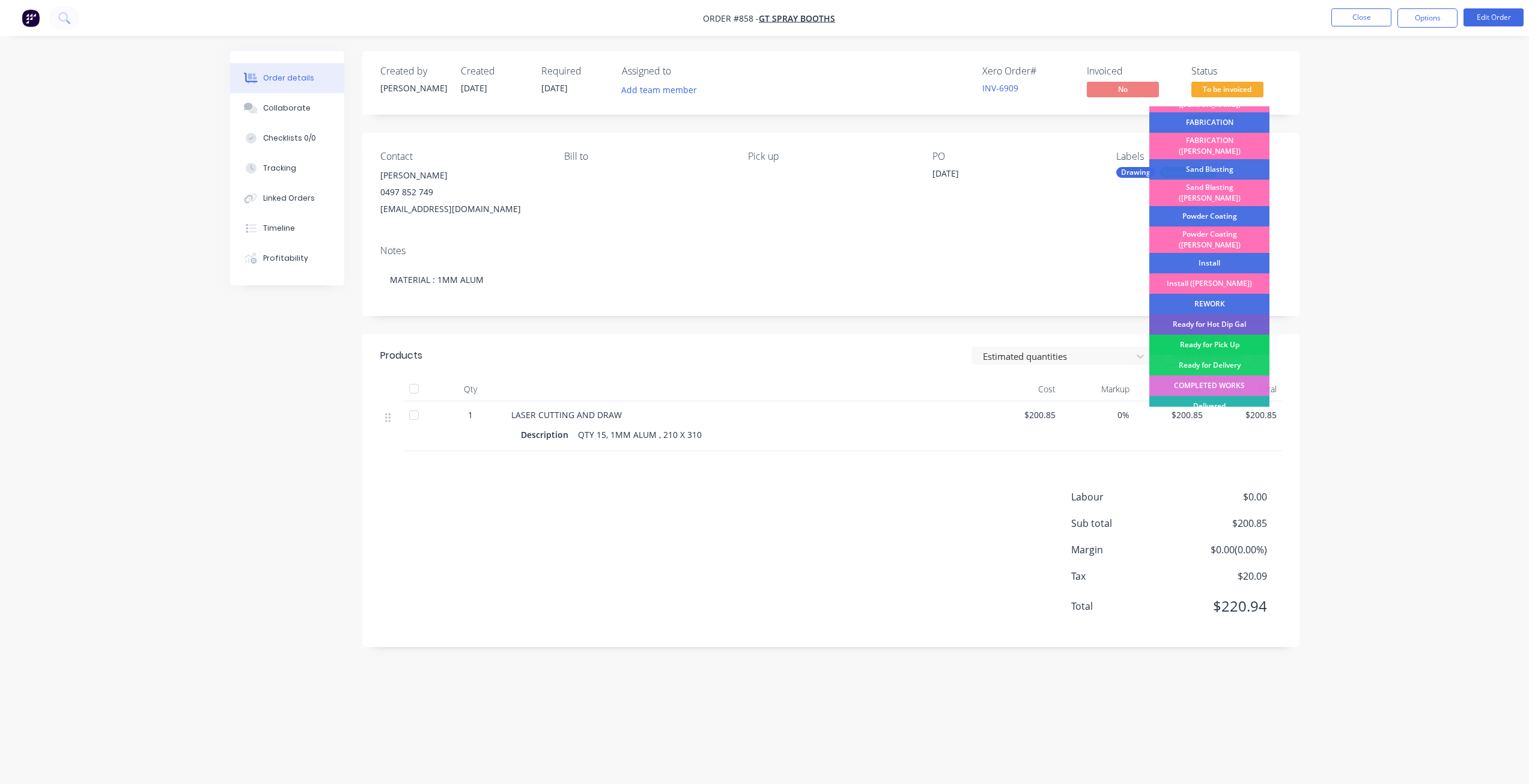
click at [1233, 335] on div "Ready for Pick Up" at bounding box center [1209, 344] width 120 height 20
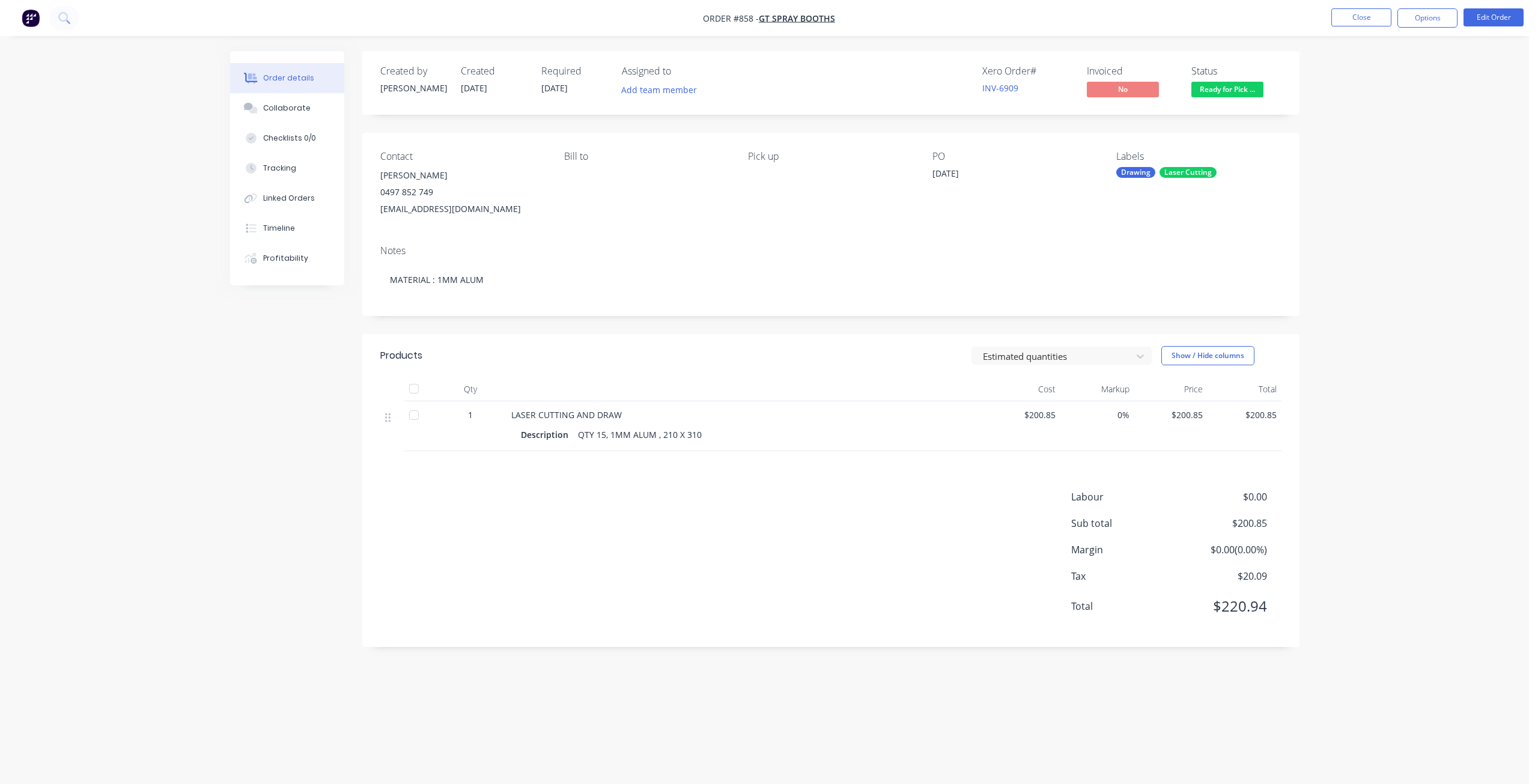
click at [1432, 2] on nav "Order #858 - GT spray booths Close Options Edit Order" at bounding box center [769, 18] width 1538 height 36
click at [1428, 18] on button "Options" at bounding box center [1428, 18] width 60 height 20
click at [1346, 73] on div "Invoice" at bounding box center [1391, 73] width 110 height 17
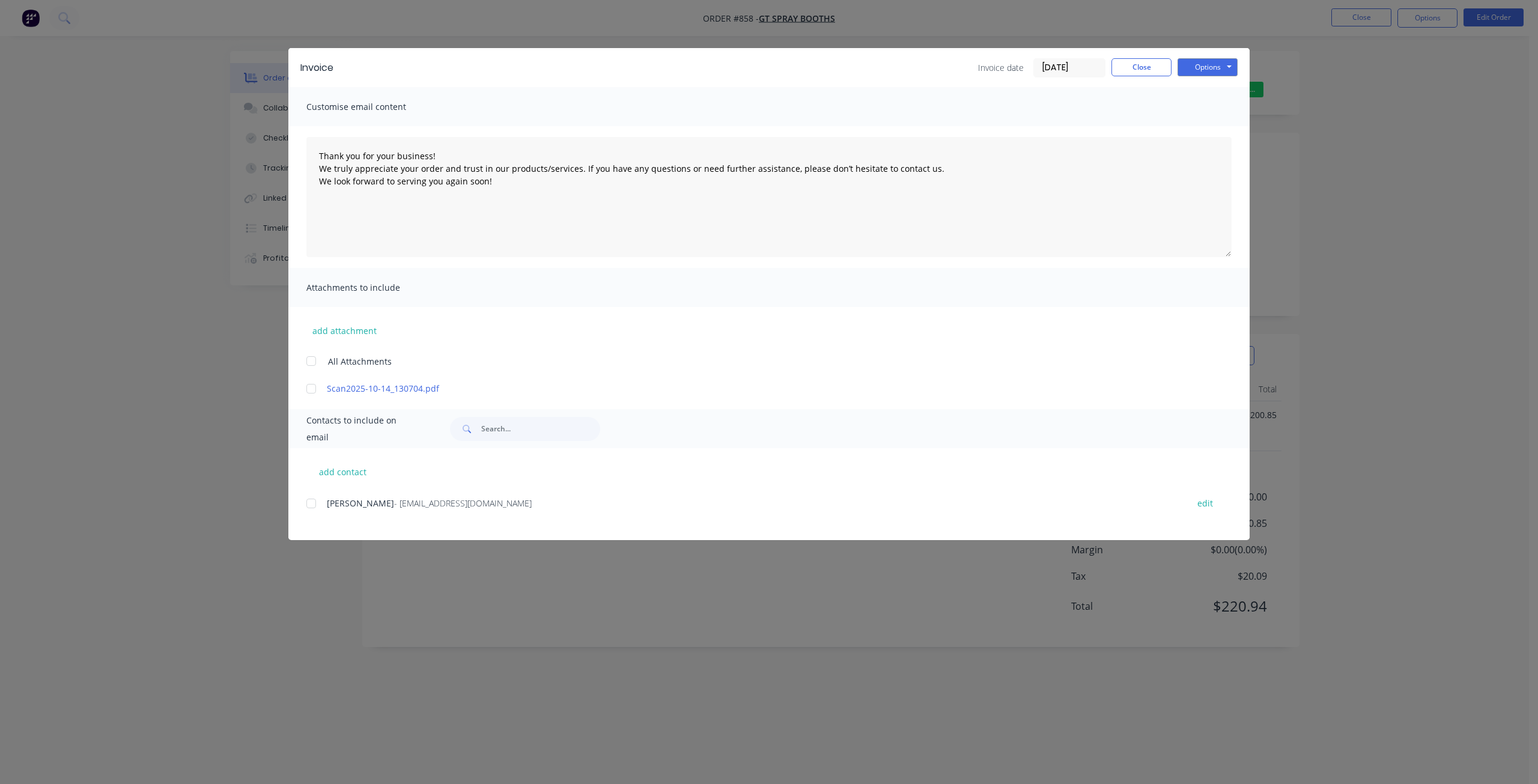
drag, startPoint x: 306, startPoint y: 506, endPoint x: 363, endPoint y: 494, distance: 58.2
click at [305, 506] on div "add contact [PERSON_NAME] - [EMAIL_ADDRESS][DOMAIN_NAME] edit" at bounding box center [769, 494] width 962 height 92
click at [307, 504] on div at bounding box center [312, 503] width 24 height 24
click at [1220, 68] on button "Options" at bounding box center [1208, 68] width 60 height 18
click at [1205, 130] on button "Email" at bounding box center [1216, 128] width 77 height 20
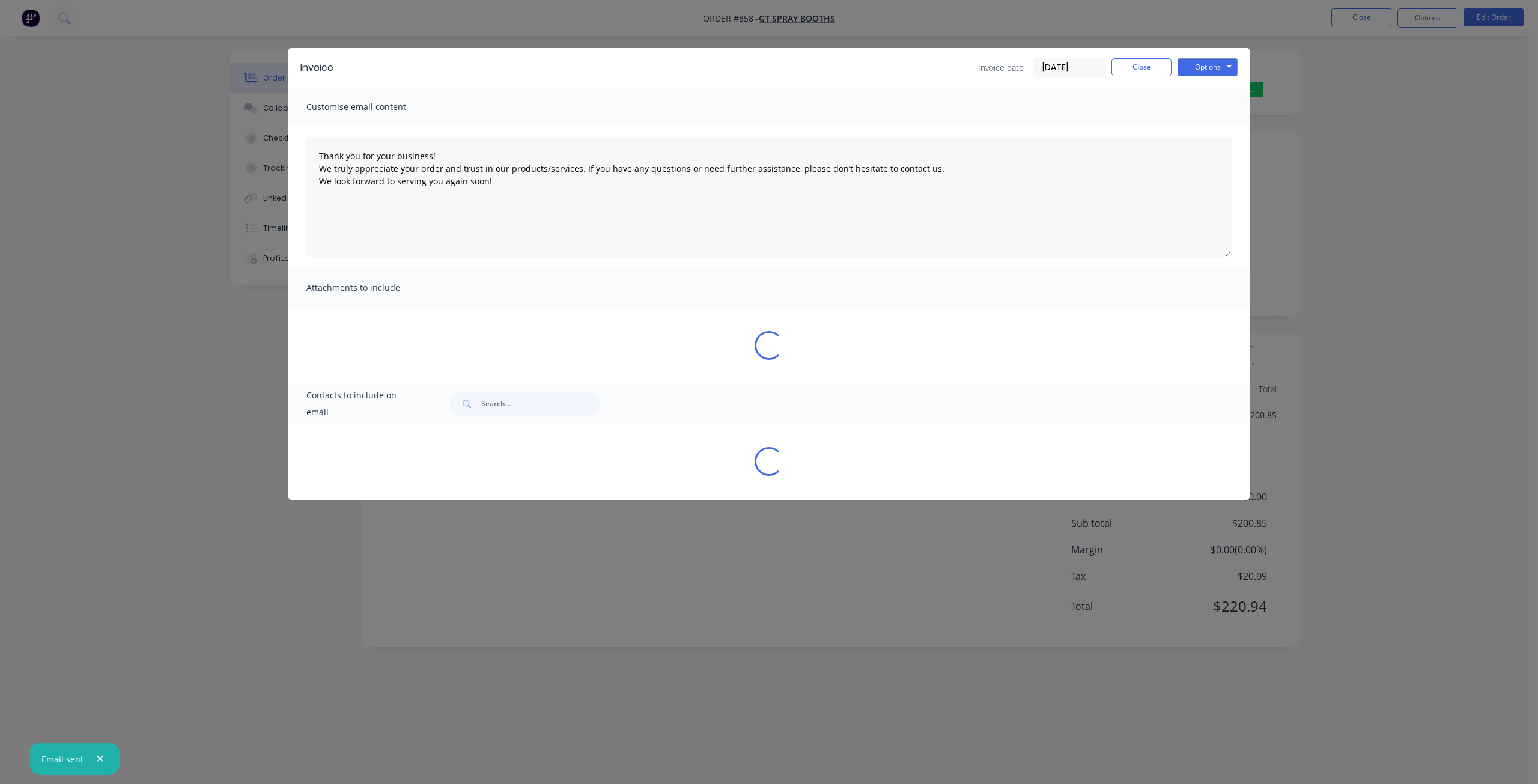
type textarea "Thank you for your business! We truly appreciate your order and trust in our pr…"
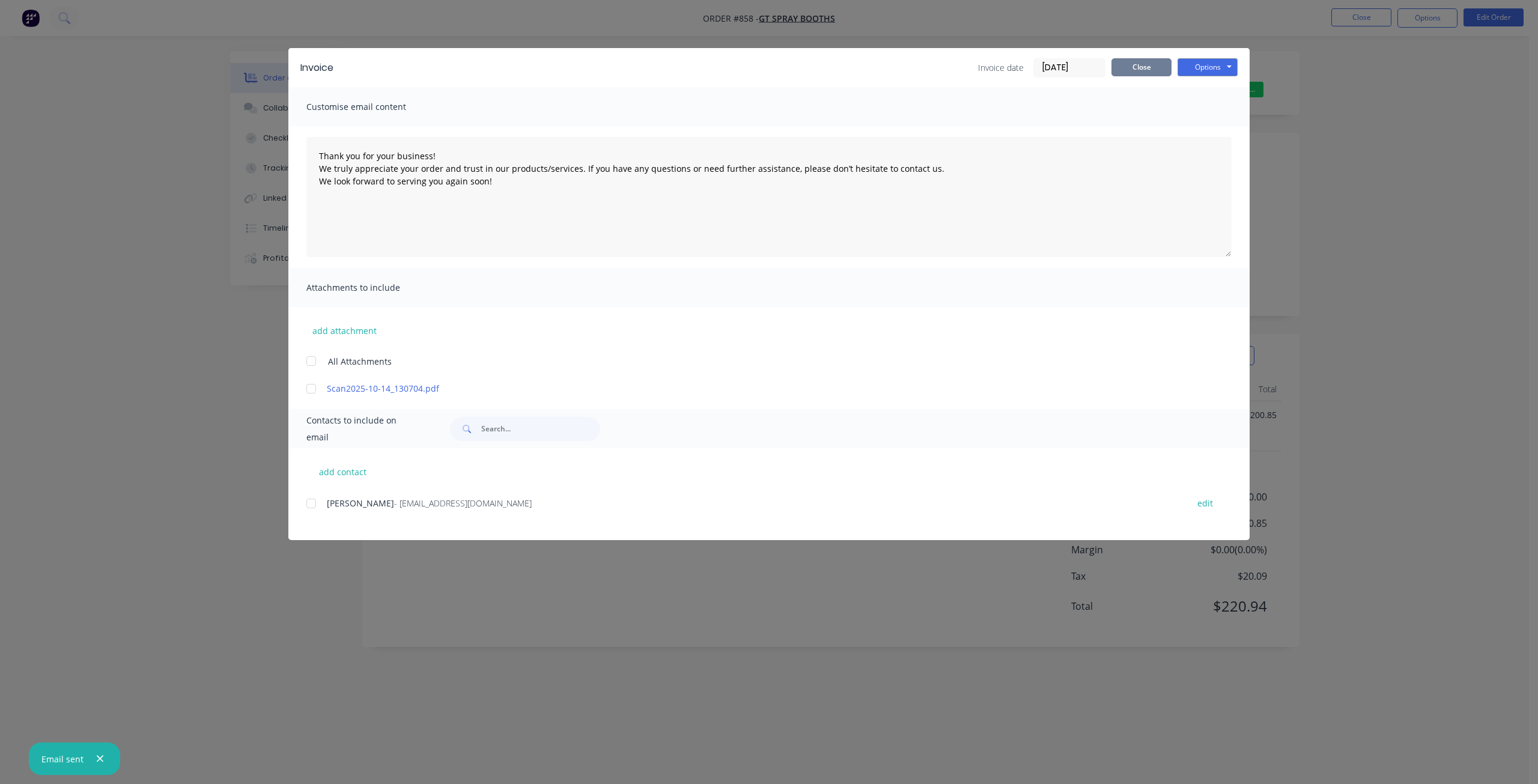
click at [1148, 67] on button "Close" at bounding box center [1142, 68] width 60 height 18
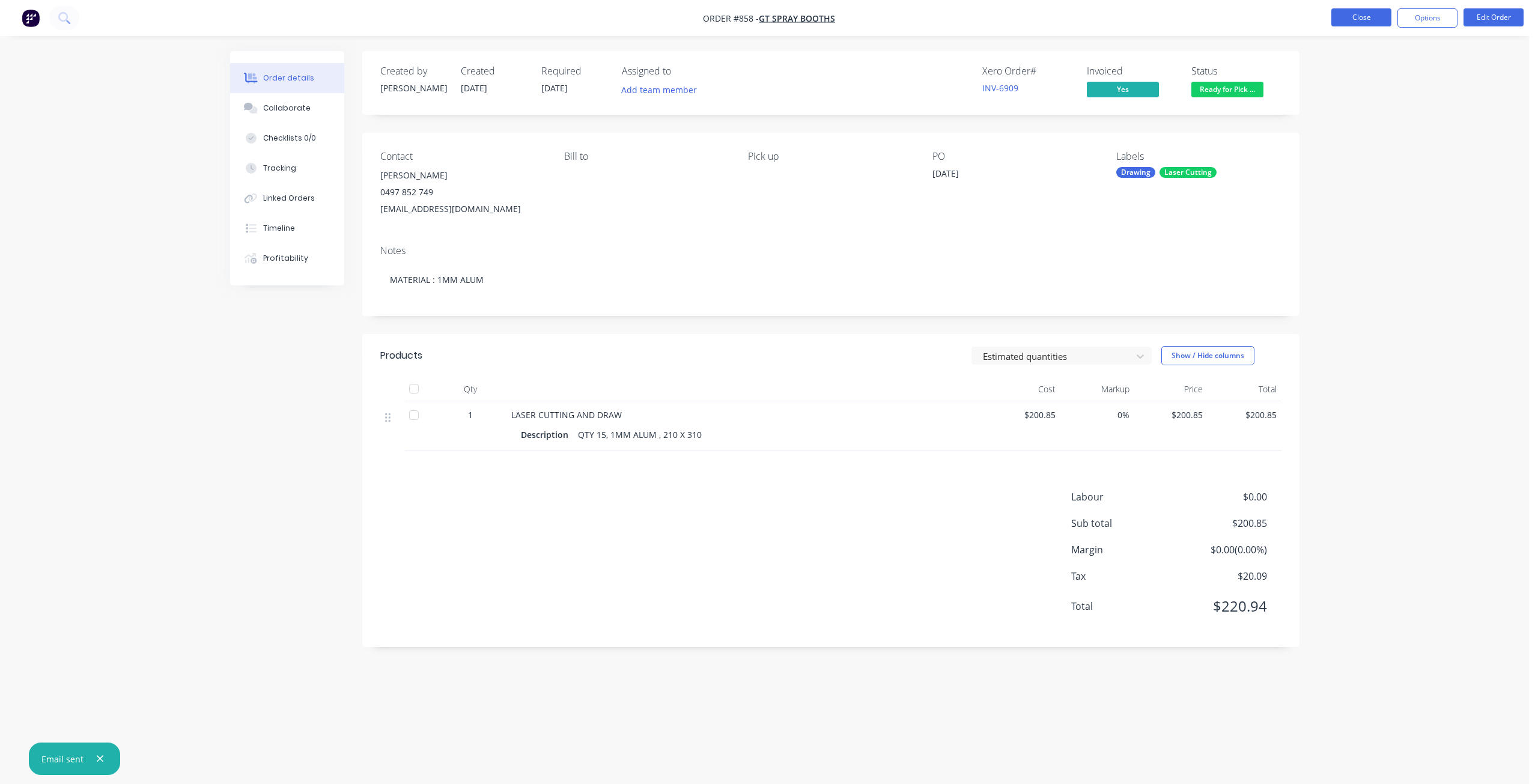
click at [1356, 20] on button "Close" at bounding box center [1362, 17] width 60 height 18
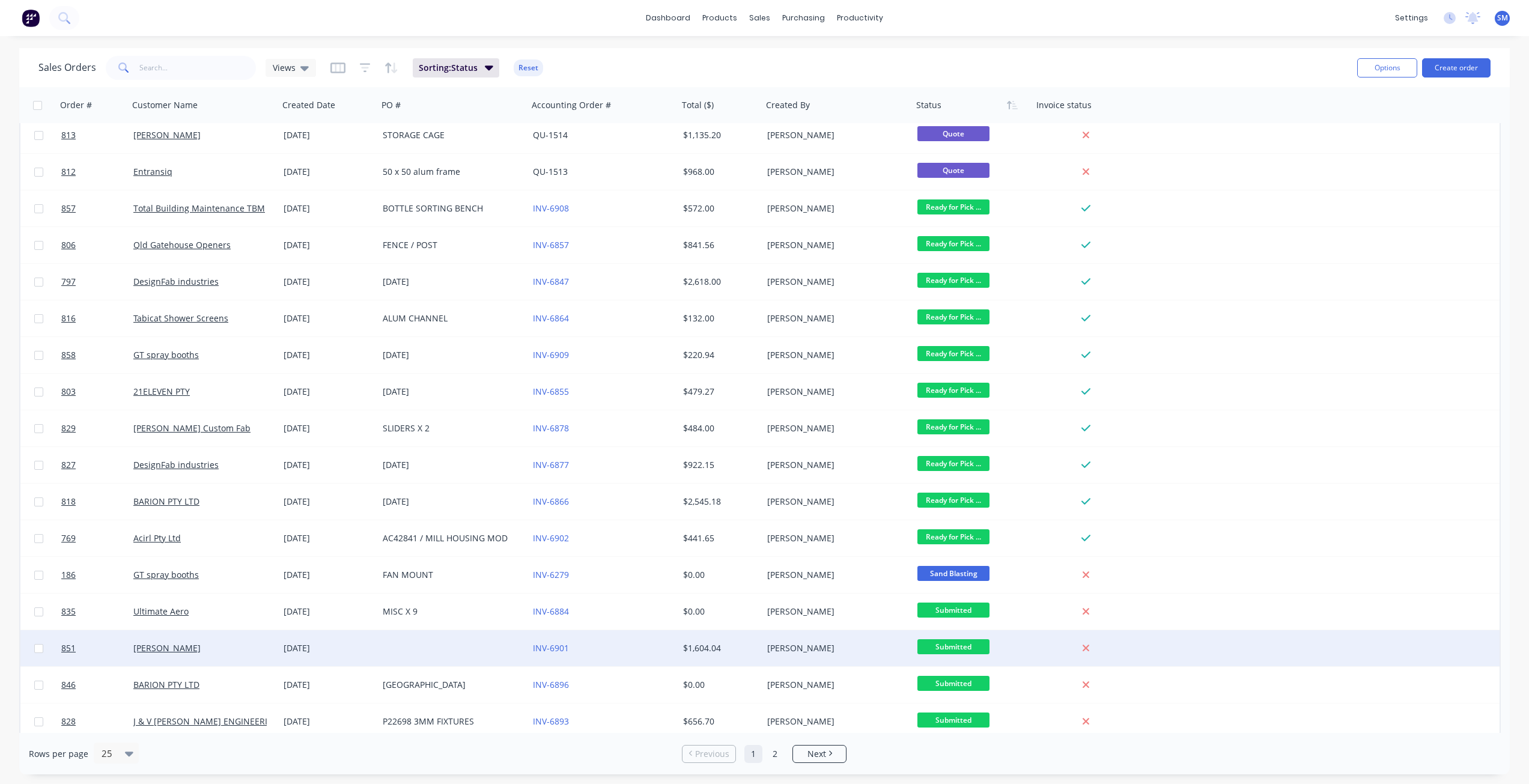
scroll to position [306, 0]
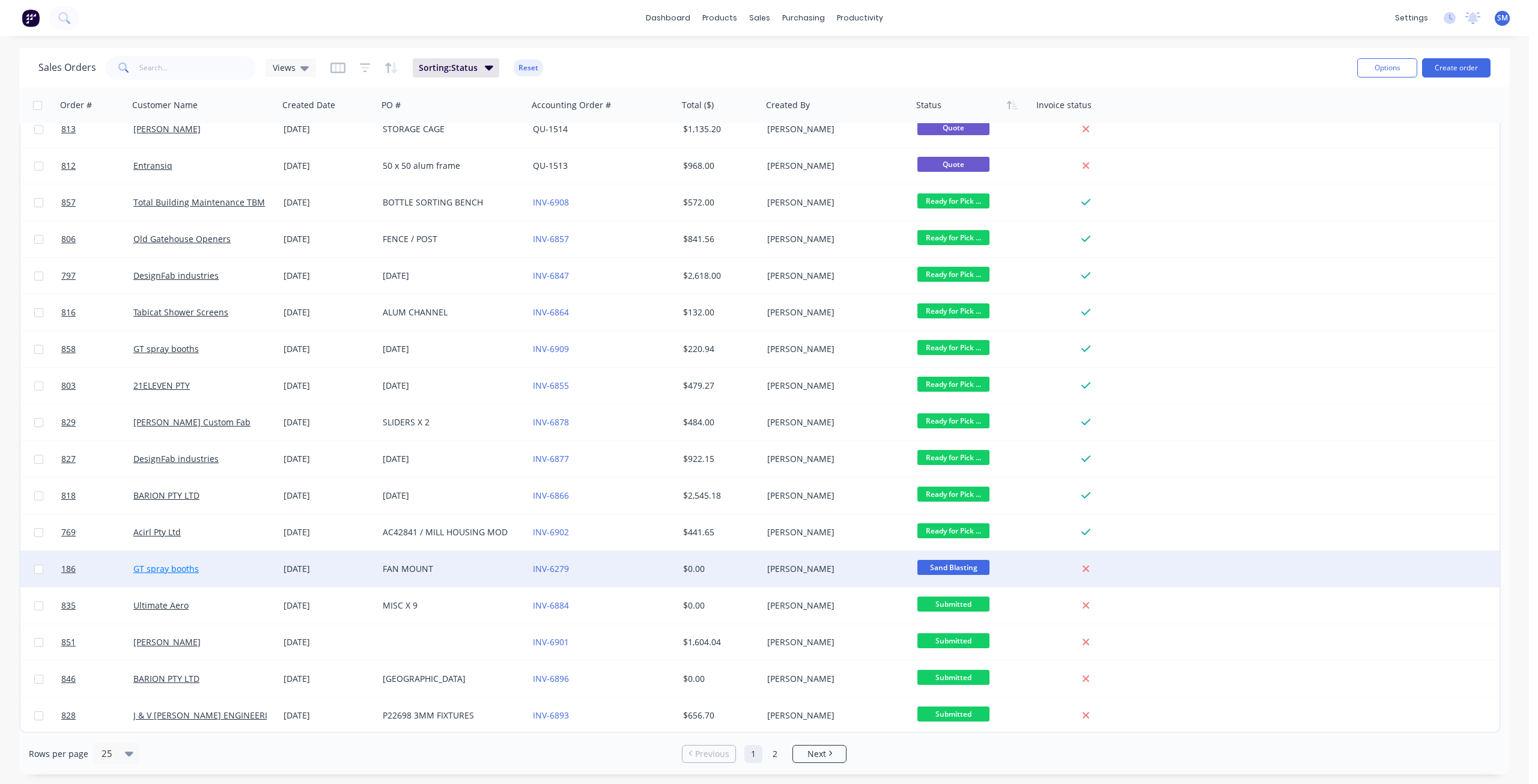
click at [183, 565] on link "GT spray booths" at bounding box center [166, 568] width 65 height 11
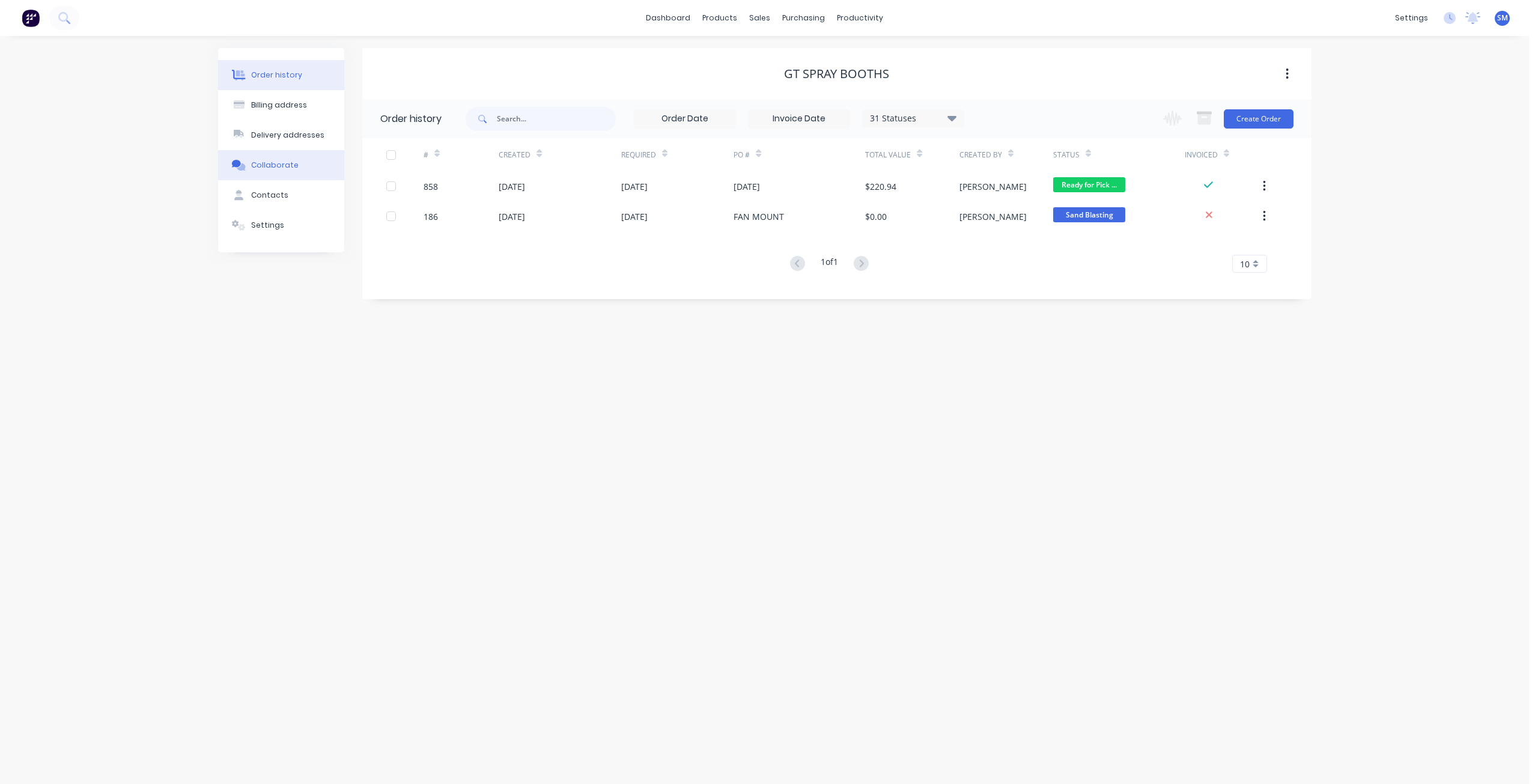
click at [272, 167] on div "Collaborate" at bounding box center [275, 165] width 47 height 11
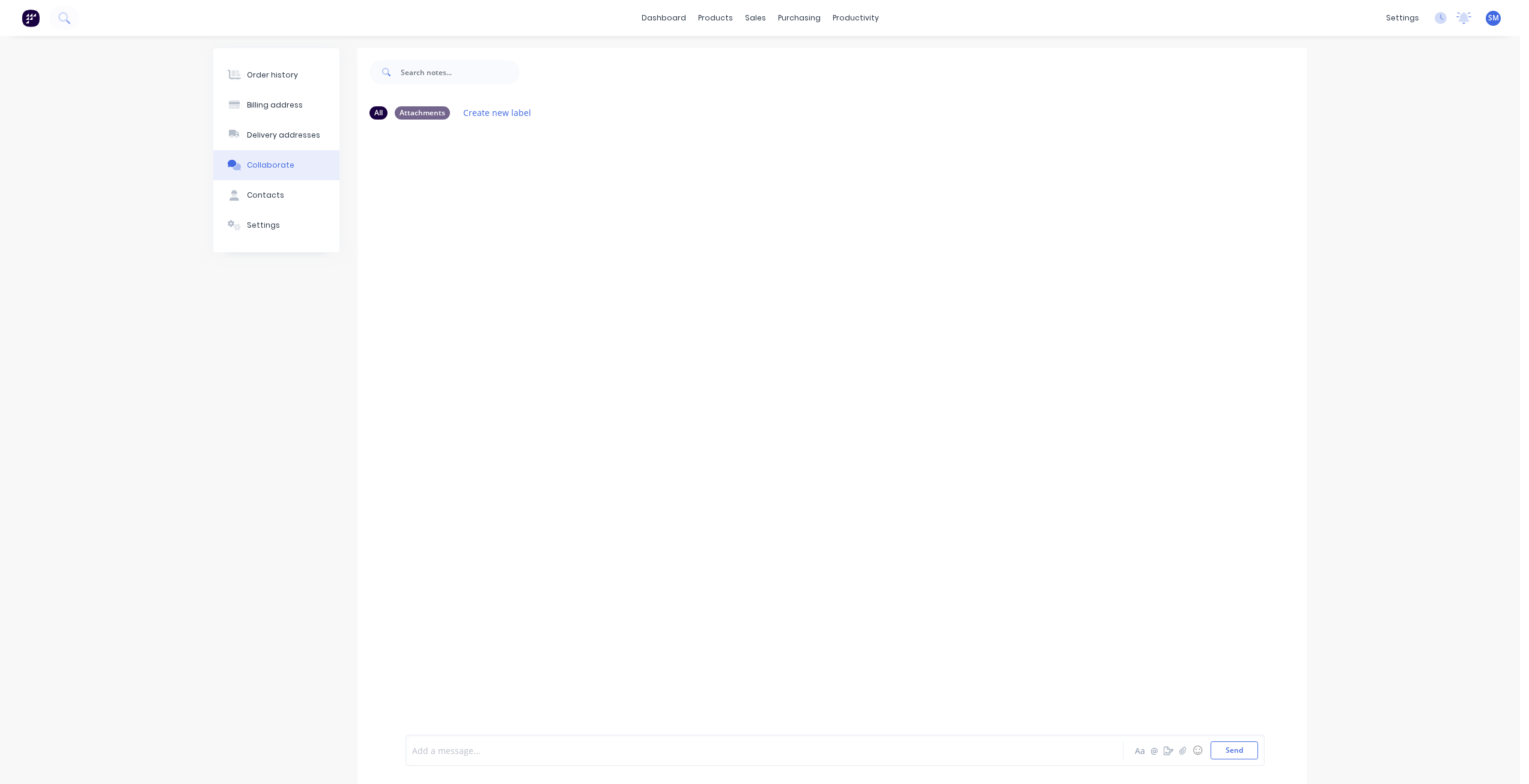
click at [471, 745] on div at bounding box center [730, 750] width 634 height 13
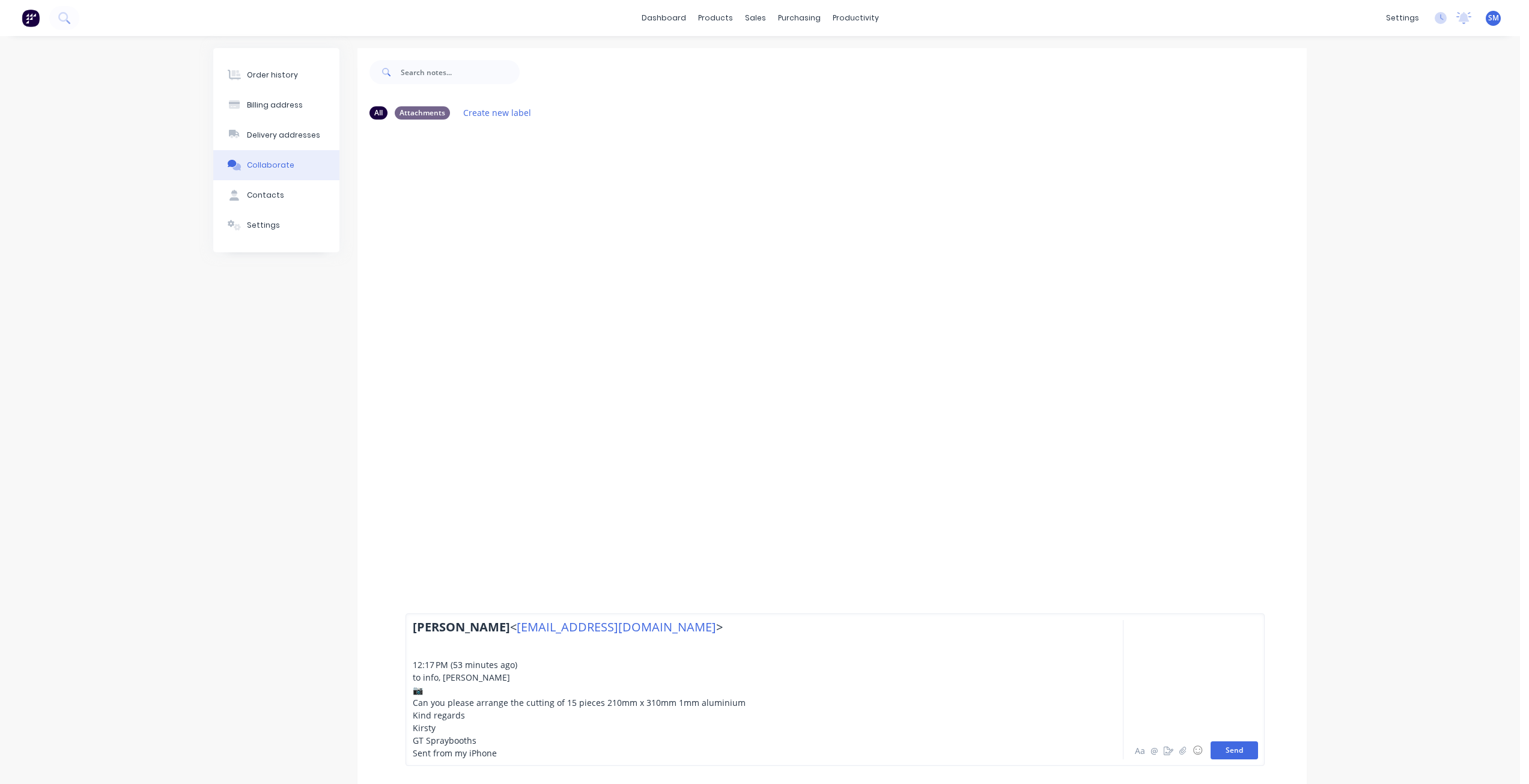
click at [1230, 749] on button "Send" at bounding box center [1234, 750] width 47 height 18
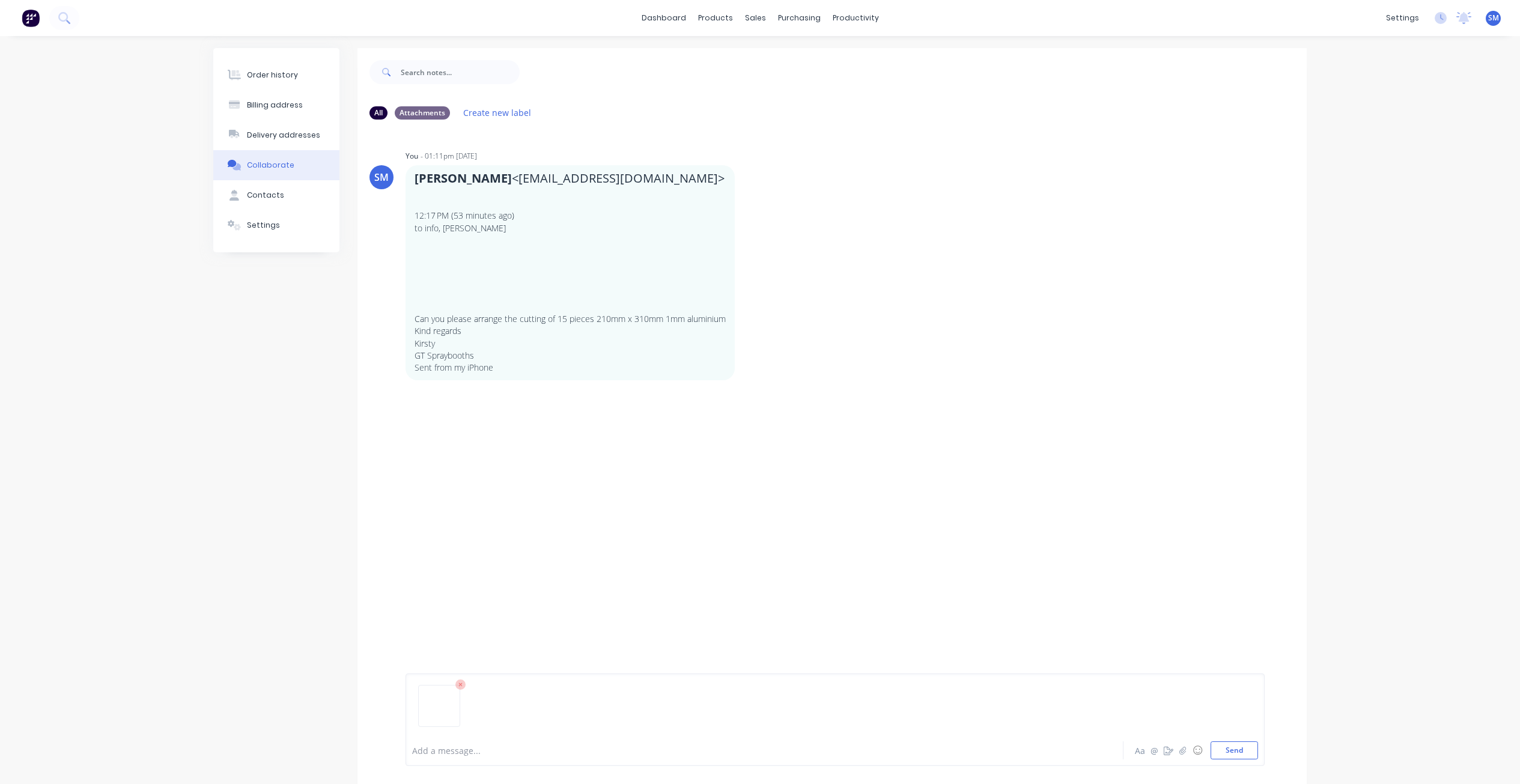
click at [462, 690] on div at bounding box center [835, 710] width 846 height 62
click at [462, 685] on icon at bounding box center [461, 684] width 11 height 11
click at [751, 14] on div "sales" at bounding box center [756, 18] width 33 height 18
click at [790, 56] on div "Sales Orders" at bounding box center [800, 58] width 50 height 11
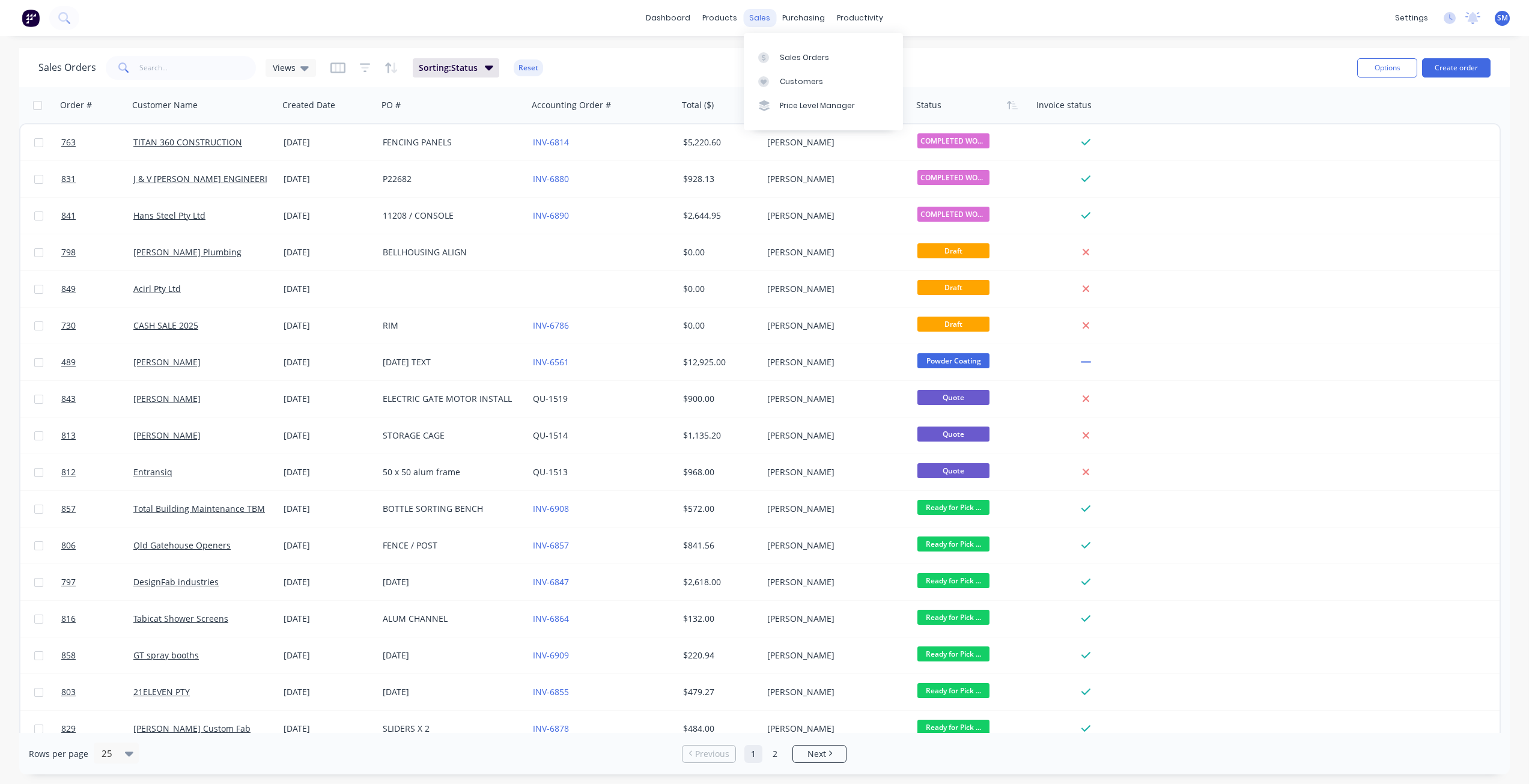
drag, startPoint x: 757, startPoint y: 17, endPoint x: 787, endPoint y: 65, distance: 56.6
click at [757, 17] on div "sales" at bounding box center [760, 18] width 33 height 18
click at [794, 85] on div "Customers" at bounding box center [802, 82] width 44 height 11
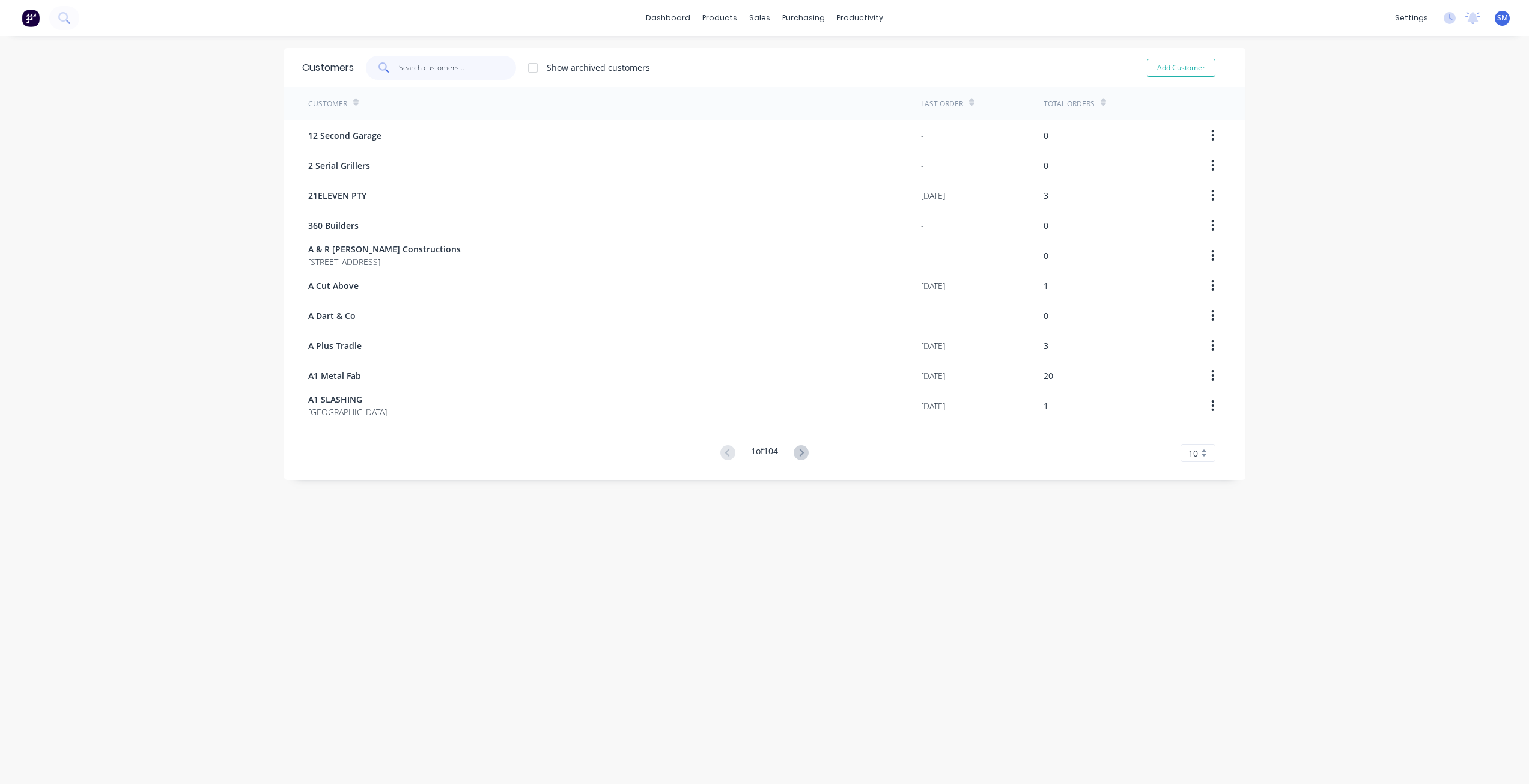
click at [420, 71] on input "text" at bounding box center [458, 68] width 117 height 24
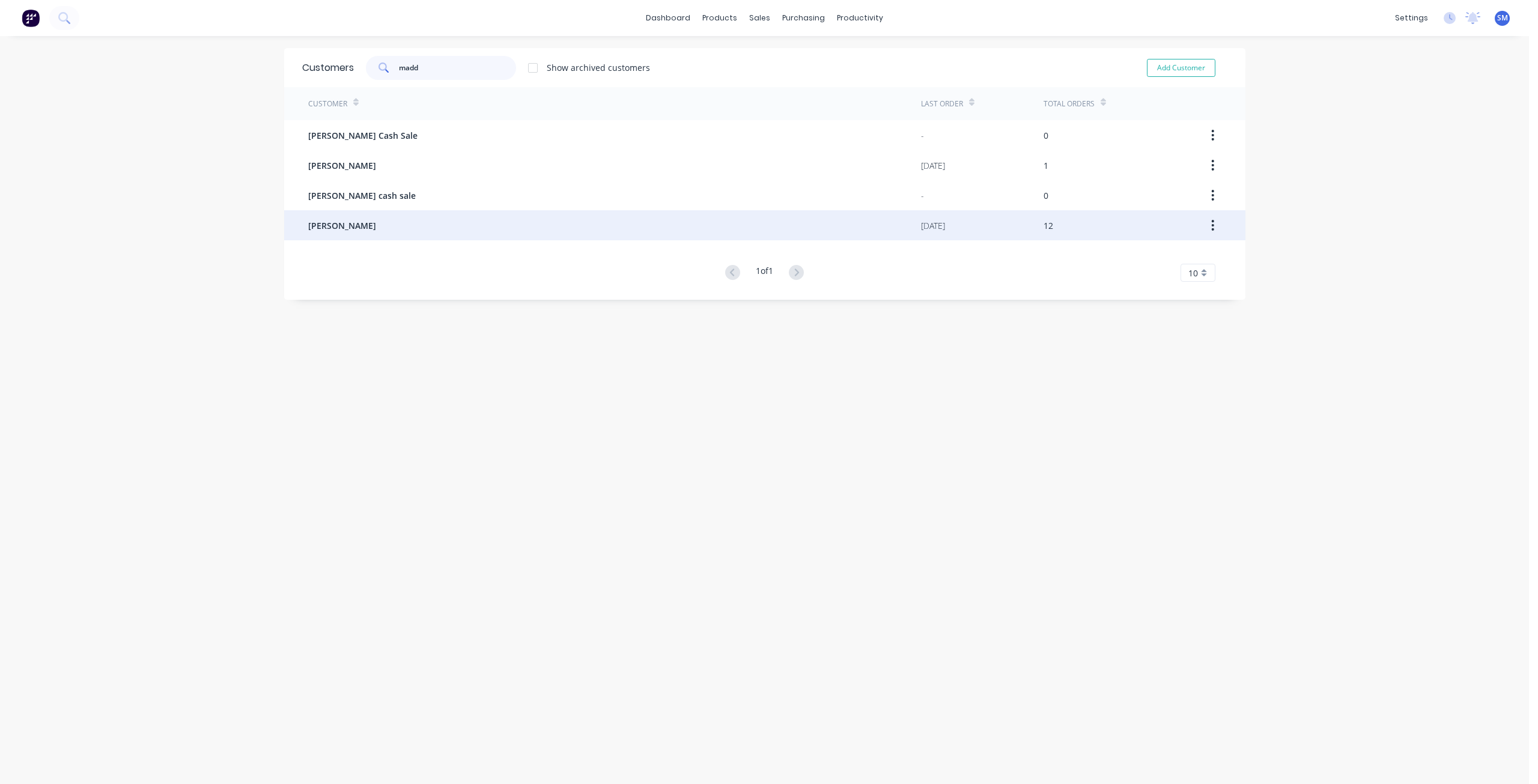
type input "madd"
click at [329, 221] on span "[PERSON_NAME]" at bounding box center [342, 225] width 68 height 13
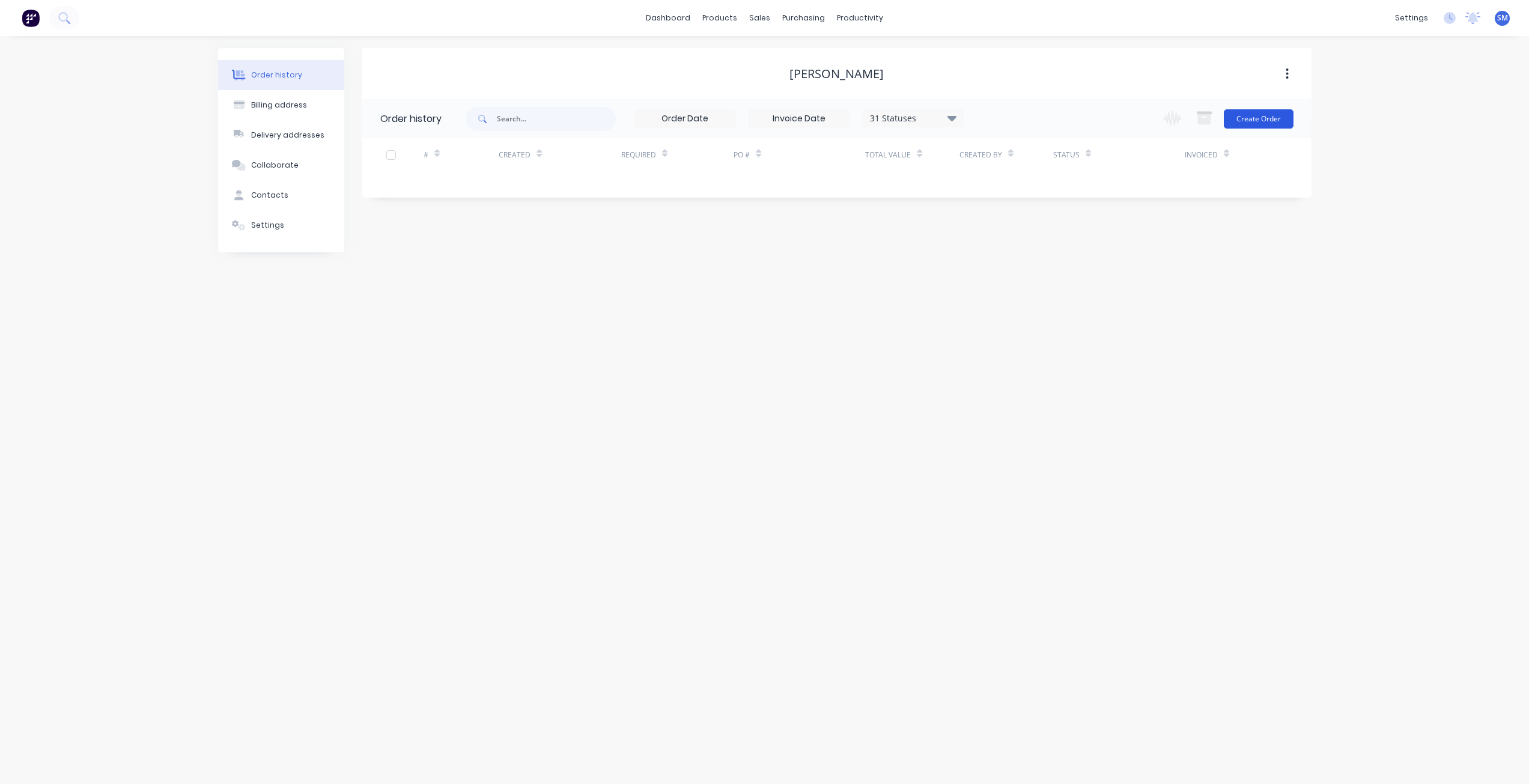
click at [1260, 120] on button "Create Order" at bounding box center [1259, 119] width 70 height 20
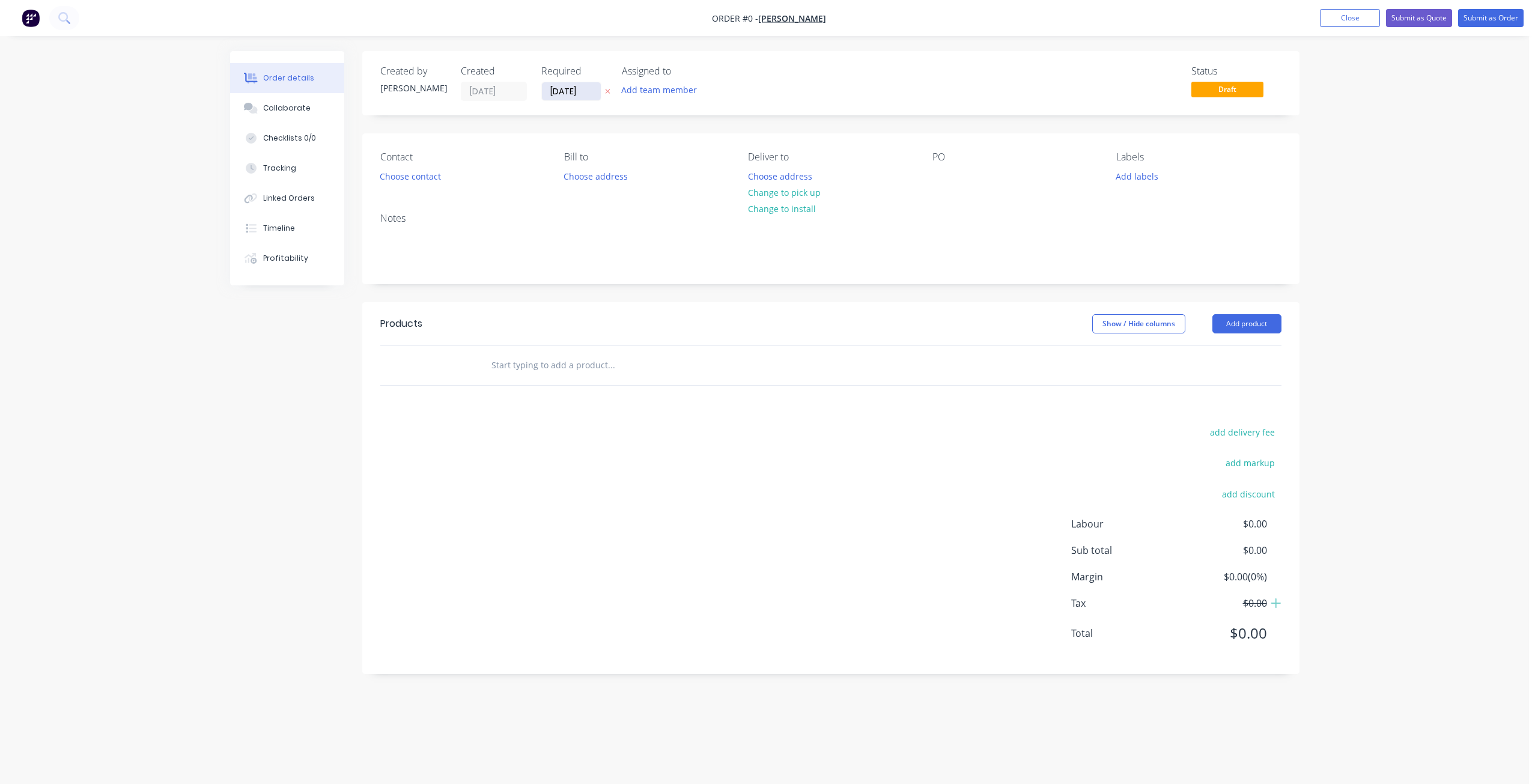
click at [569, 92] on input "[DATE]" at bounding box center [571, 92] width 59 height 18
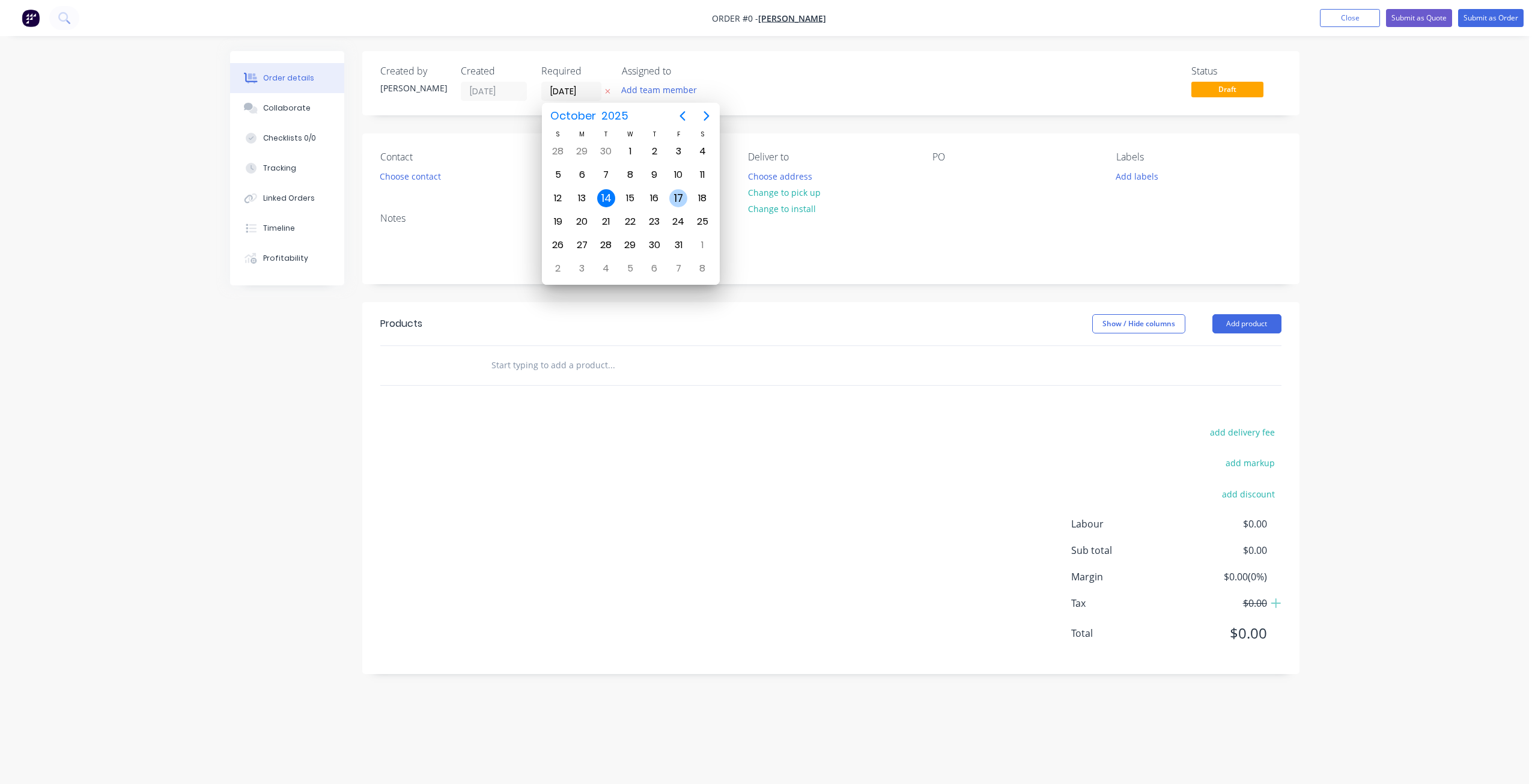
click at [669, 192] on div "17" at bounding box center [679, 198] width 24 height 23
type input "[DATE]"
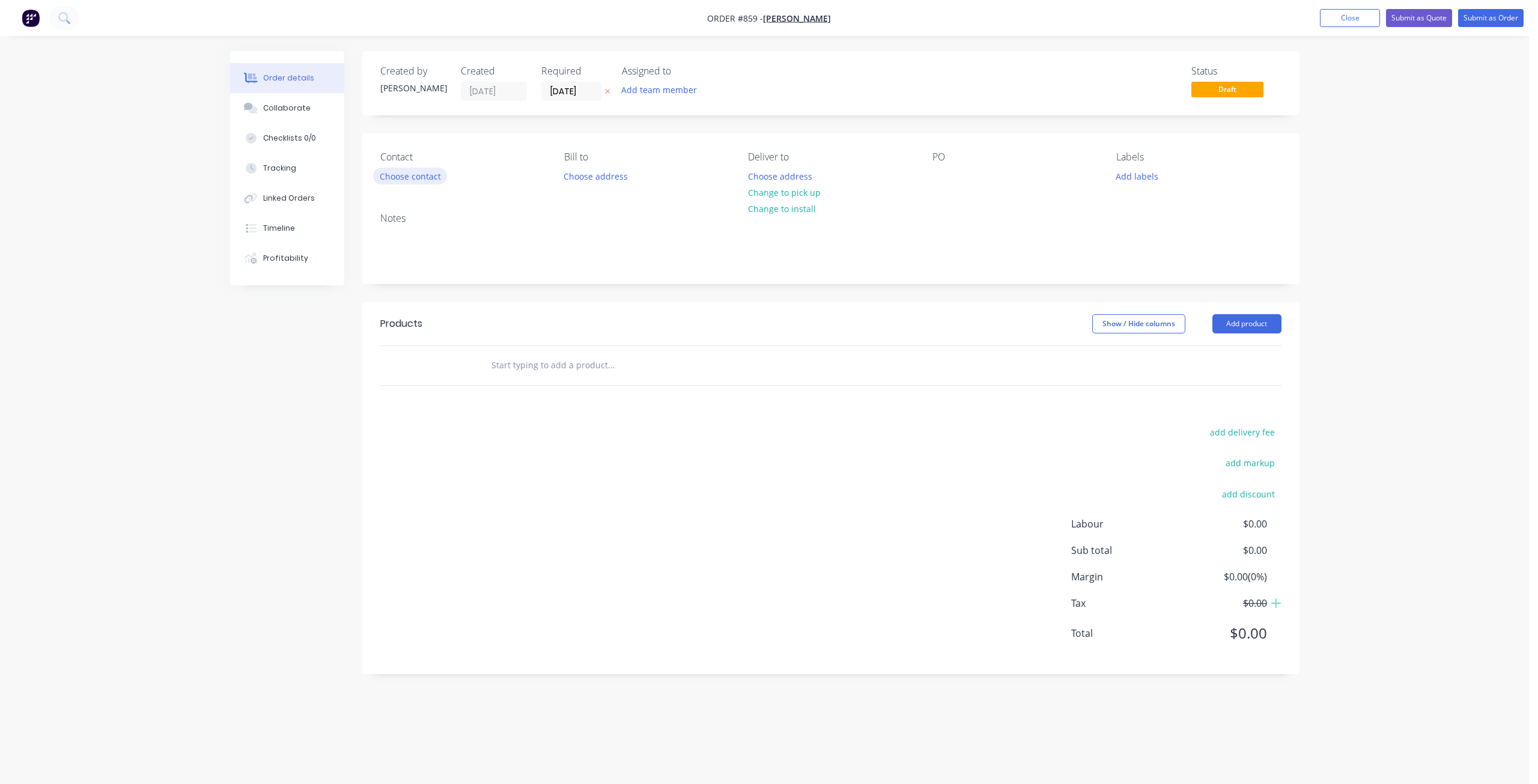
click at [418, 176] on button "Choose contact" at bounding box center [410, 176] width 74 height 17
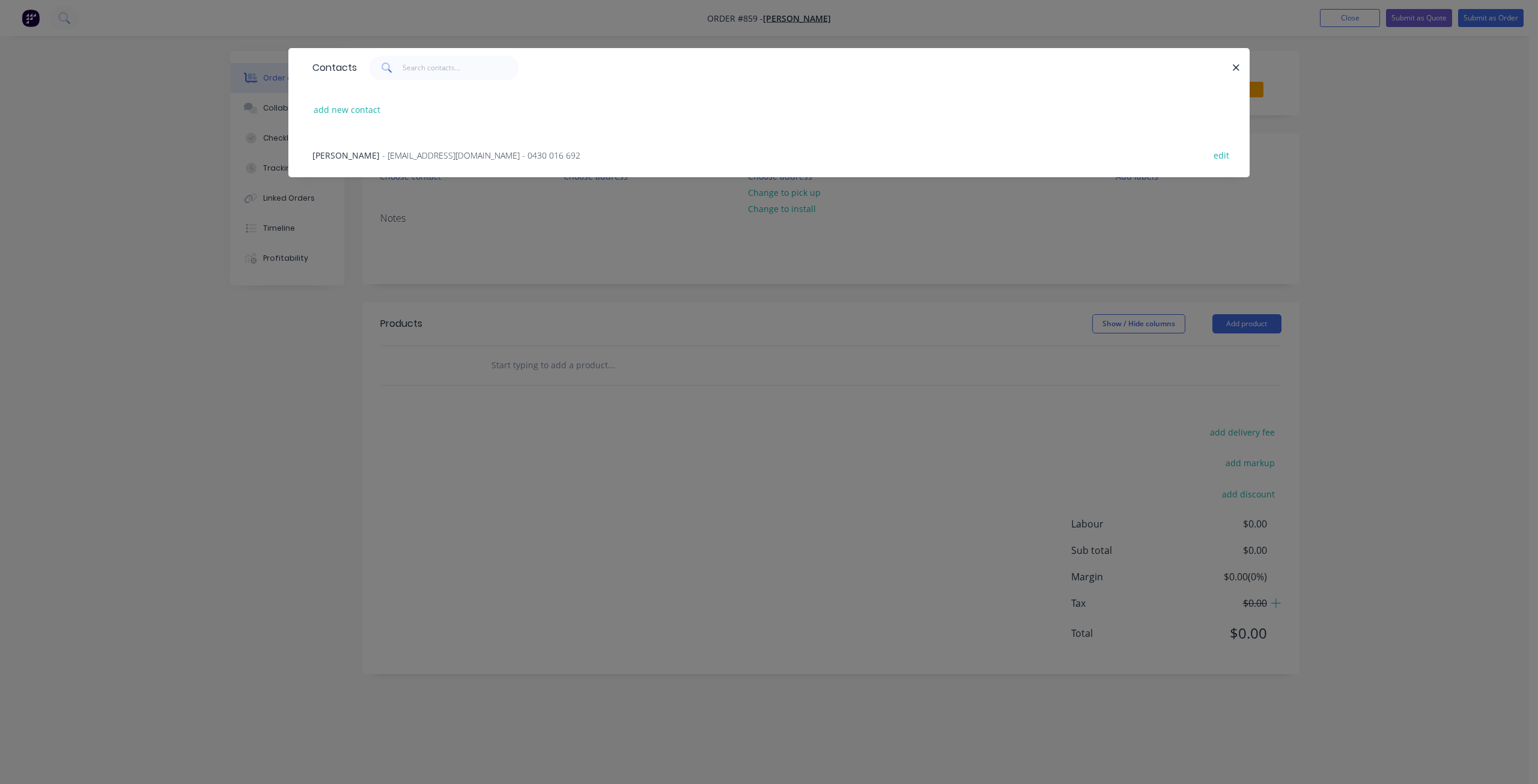
click at [382, 157] on span "- [EMAIL_ADDRESS][DOMAIN_NAME] - 0430 016 692" at bounding box center [481, 155] width 198 height 11
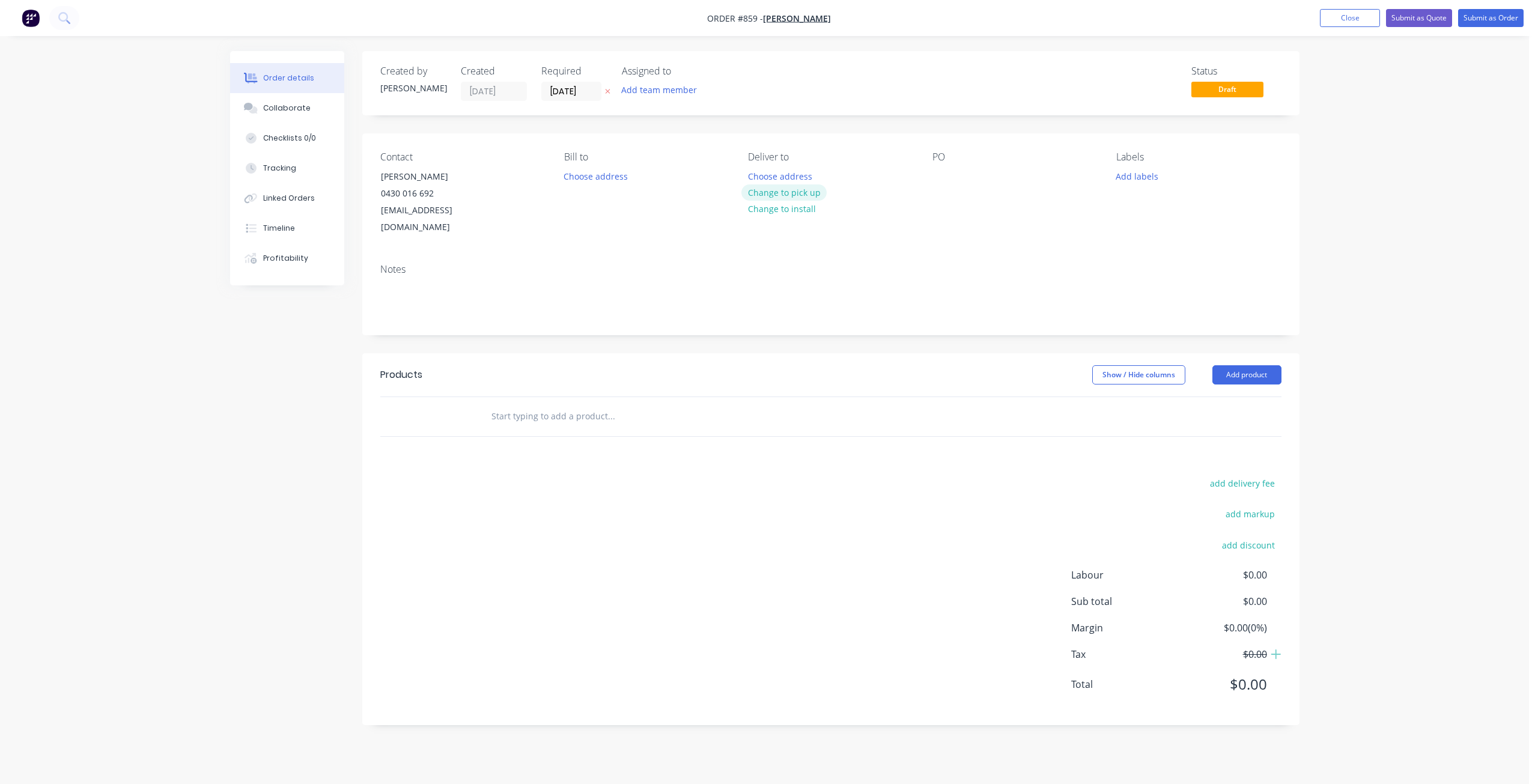
click at [793, 194] on button "Change to pick up" at bounding box center [784, 193] width 86 height 17
click at [935, 178] on div at bounding box center [942, 176] width 20 height 17
click at [1142, 174] on button "Add labels" at bounding box center [1138, 176] width 56 height 17
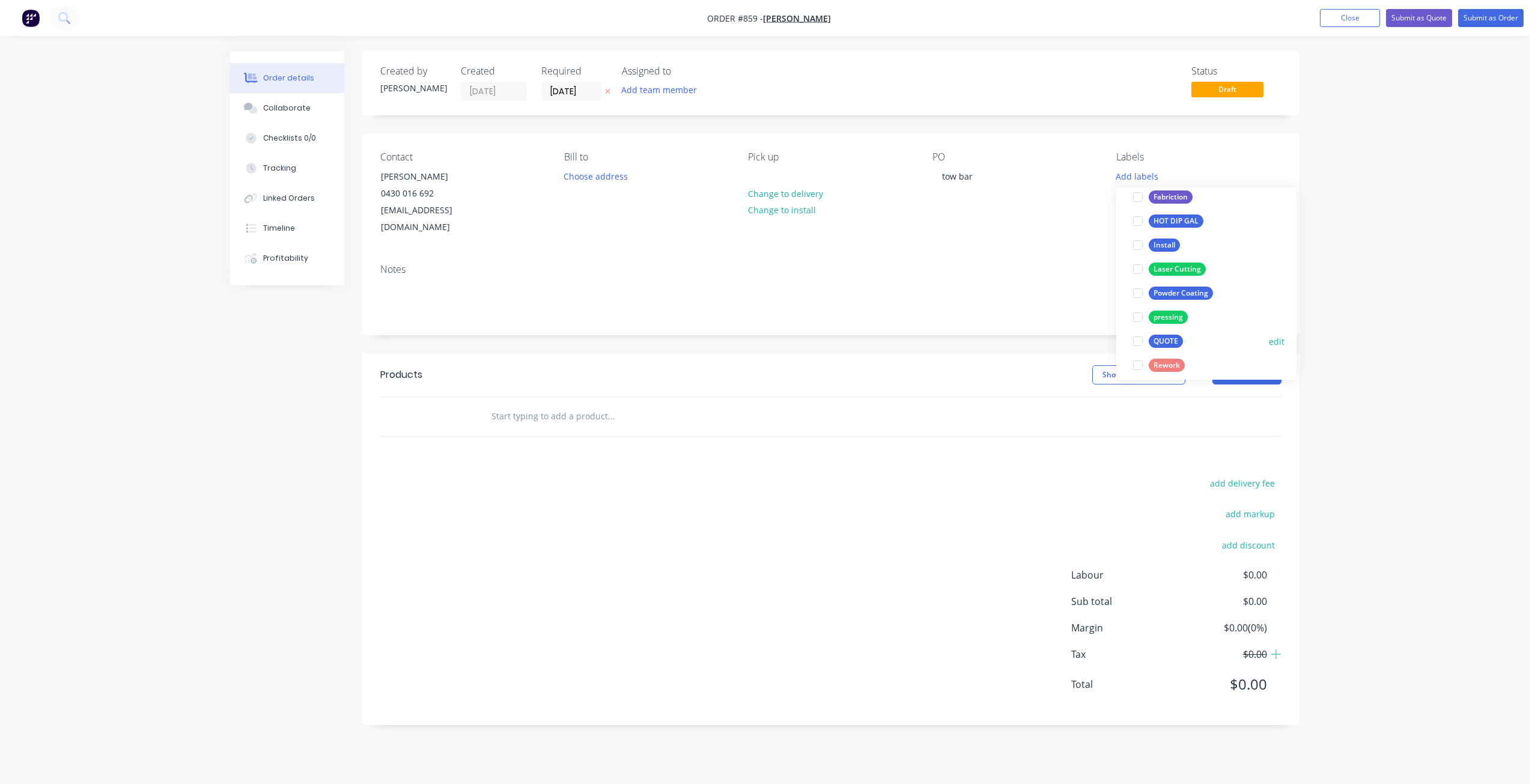
scroll to position [180, 0]
click at [1139, 272] on div at bounding box center [1138, 272] width 24 height 24
click at [1143, 299] on div at bounding box center [1138, 302] width 24 height 24
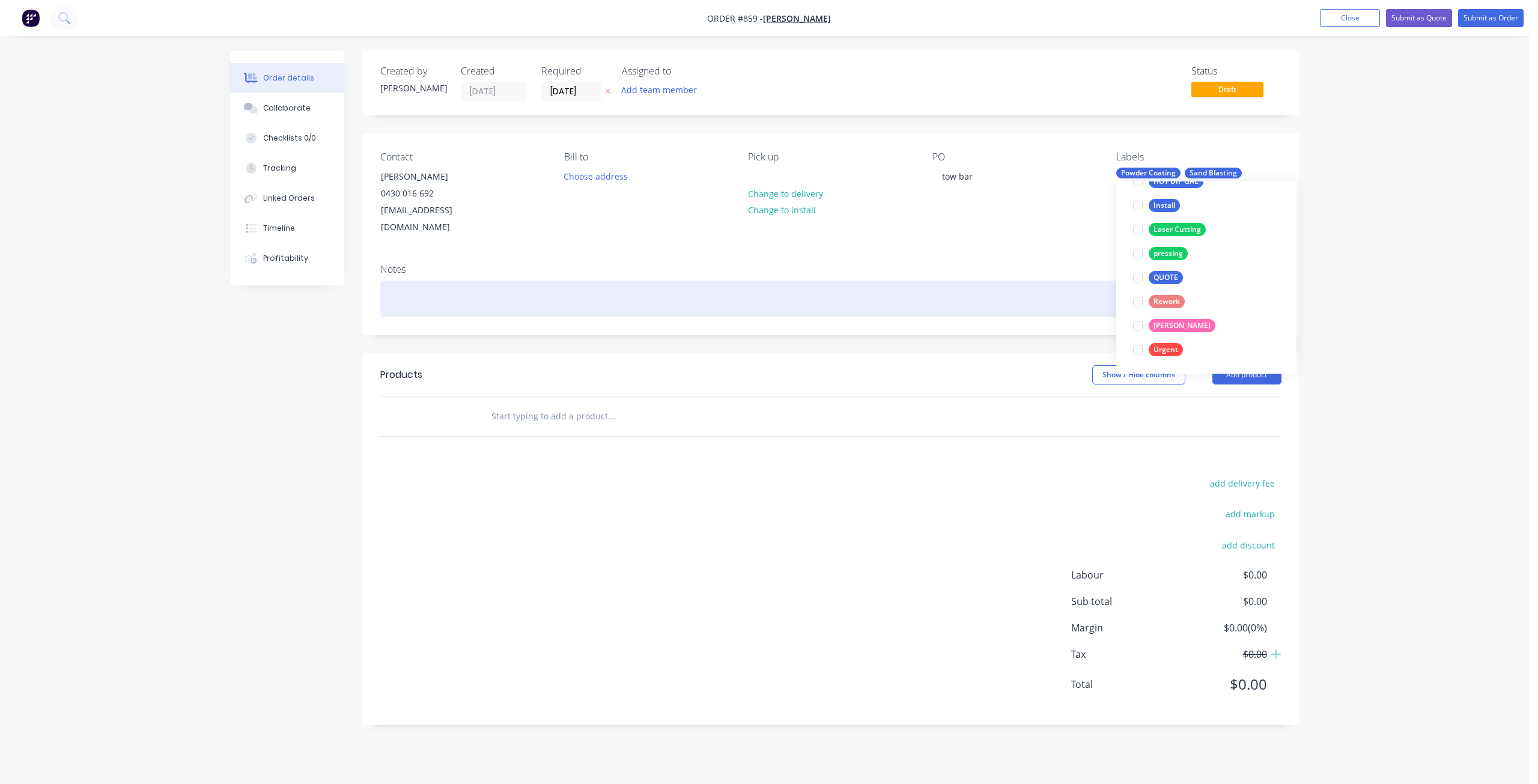
scroll to position [0, 0]
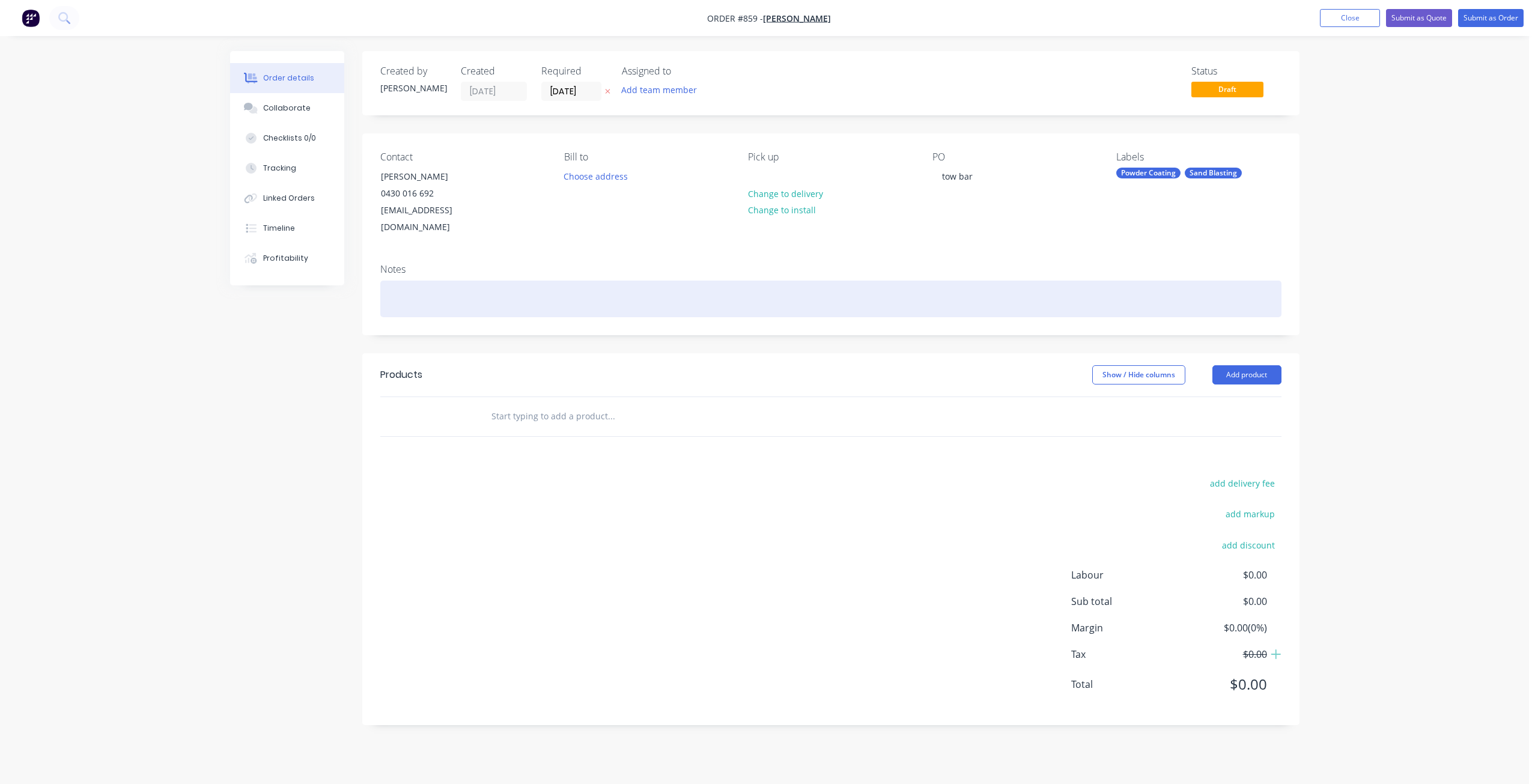
click at [386, 281] on div at bounding box center [831, 299] width 901 height 37
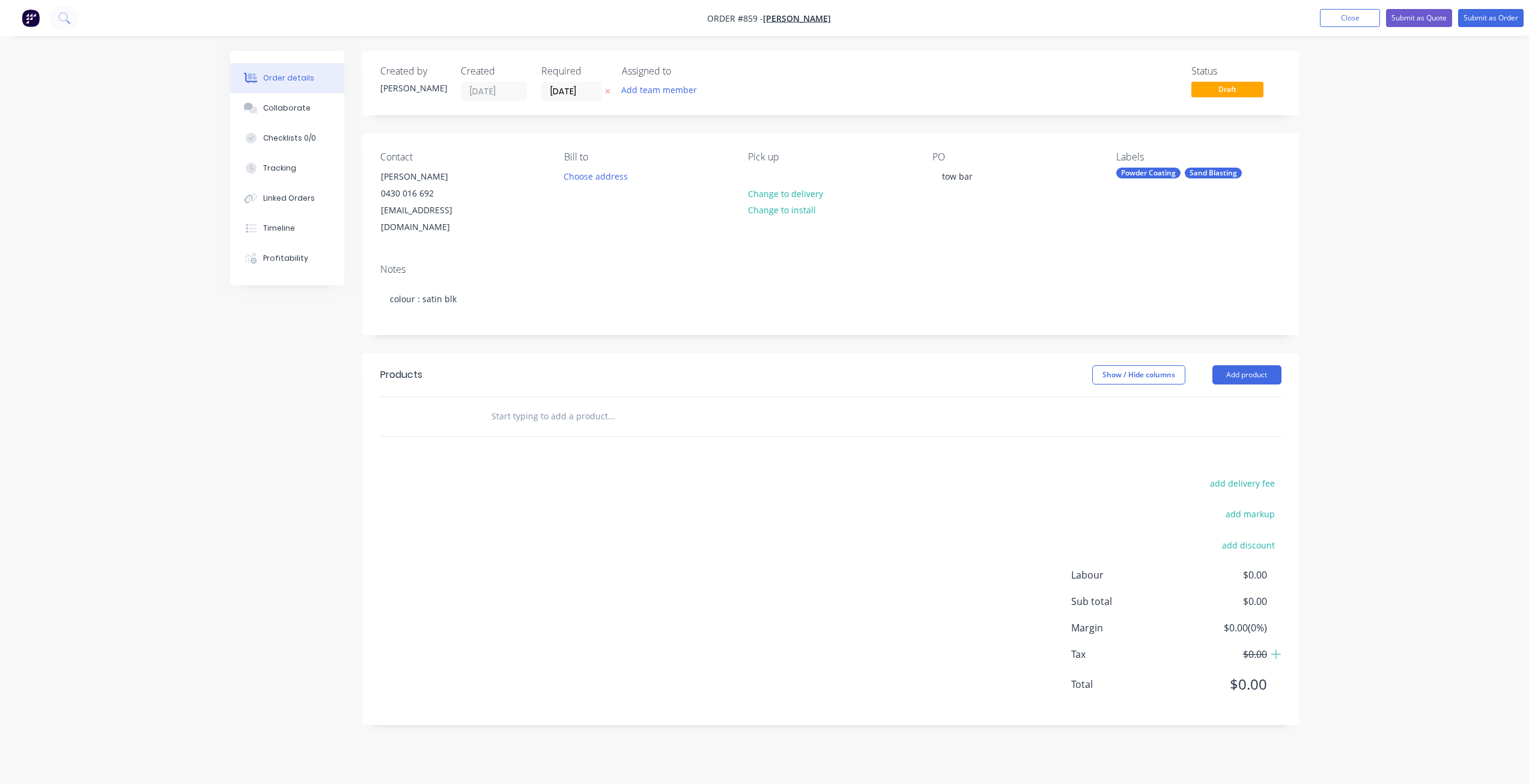
click at [504, 404] on input "text" at bounding box center [611, 416] width 240 height 24
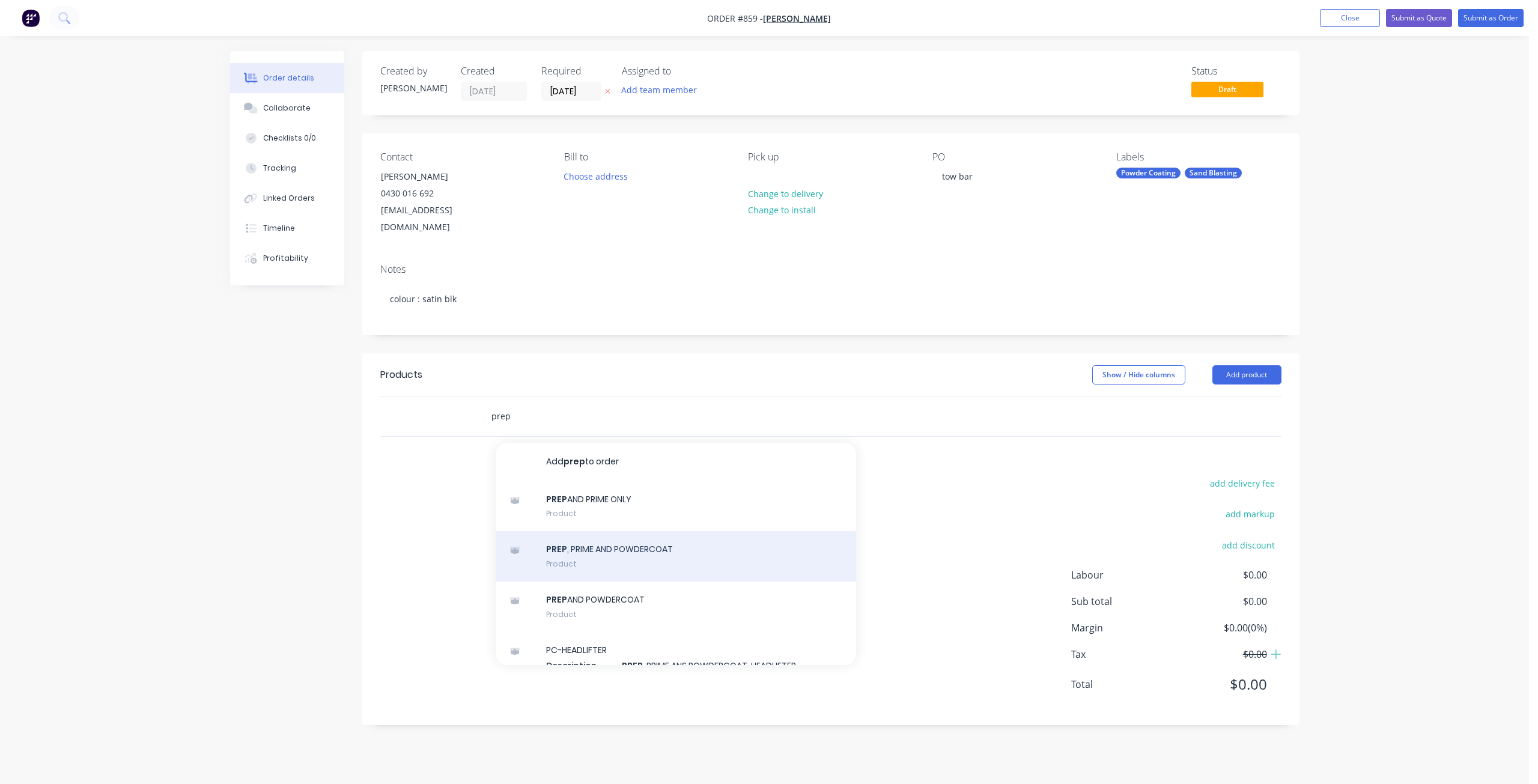
type input "prep"
click at [591, 531] on div "PREP , PRIME AND POWDERCOAT Product" at bounding box center [676, 556] width 360 height 50
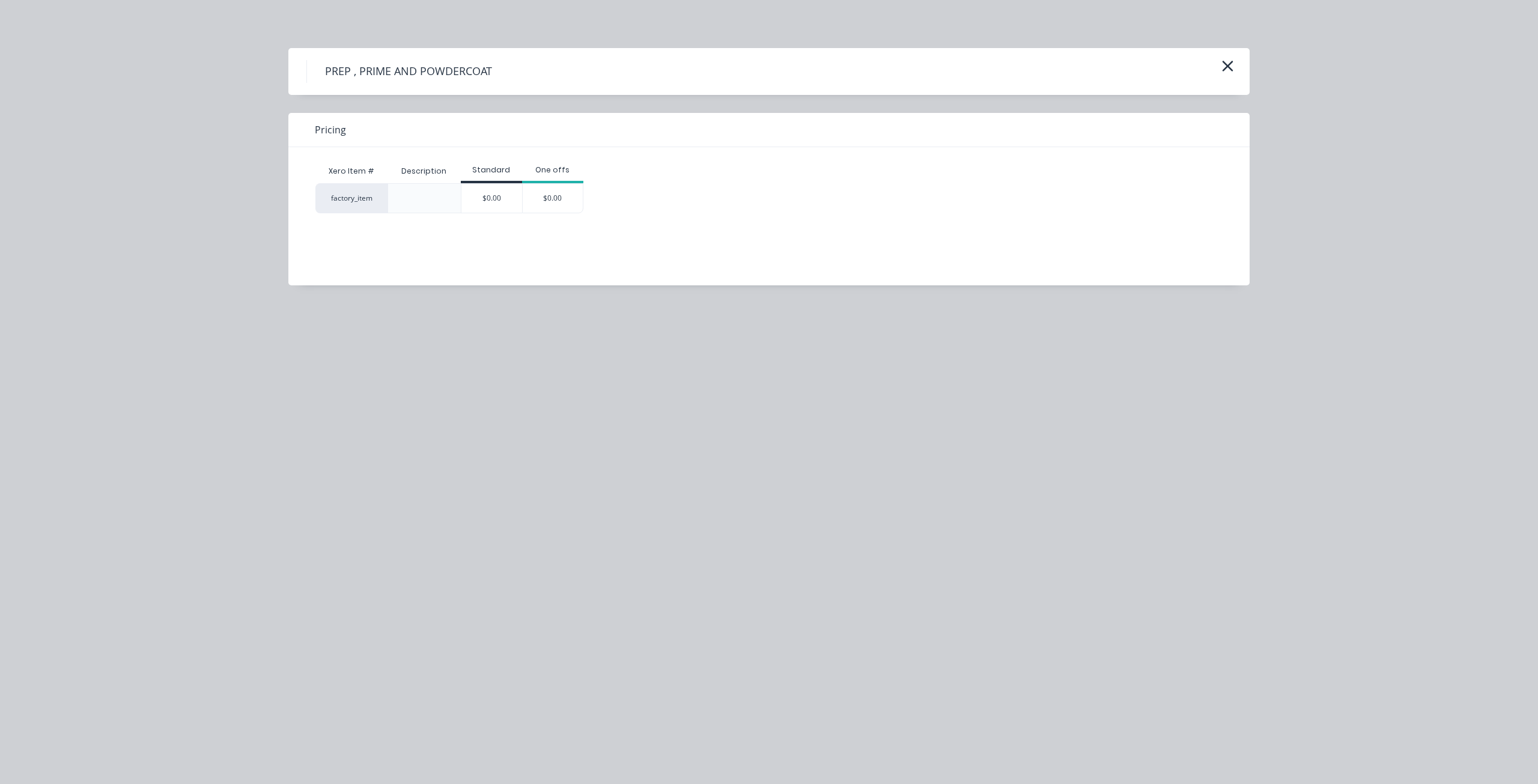
click at [503, 192] on div "$0.00" at bounding box center [492, 198] width 61 height 29
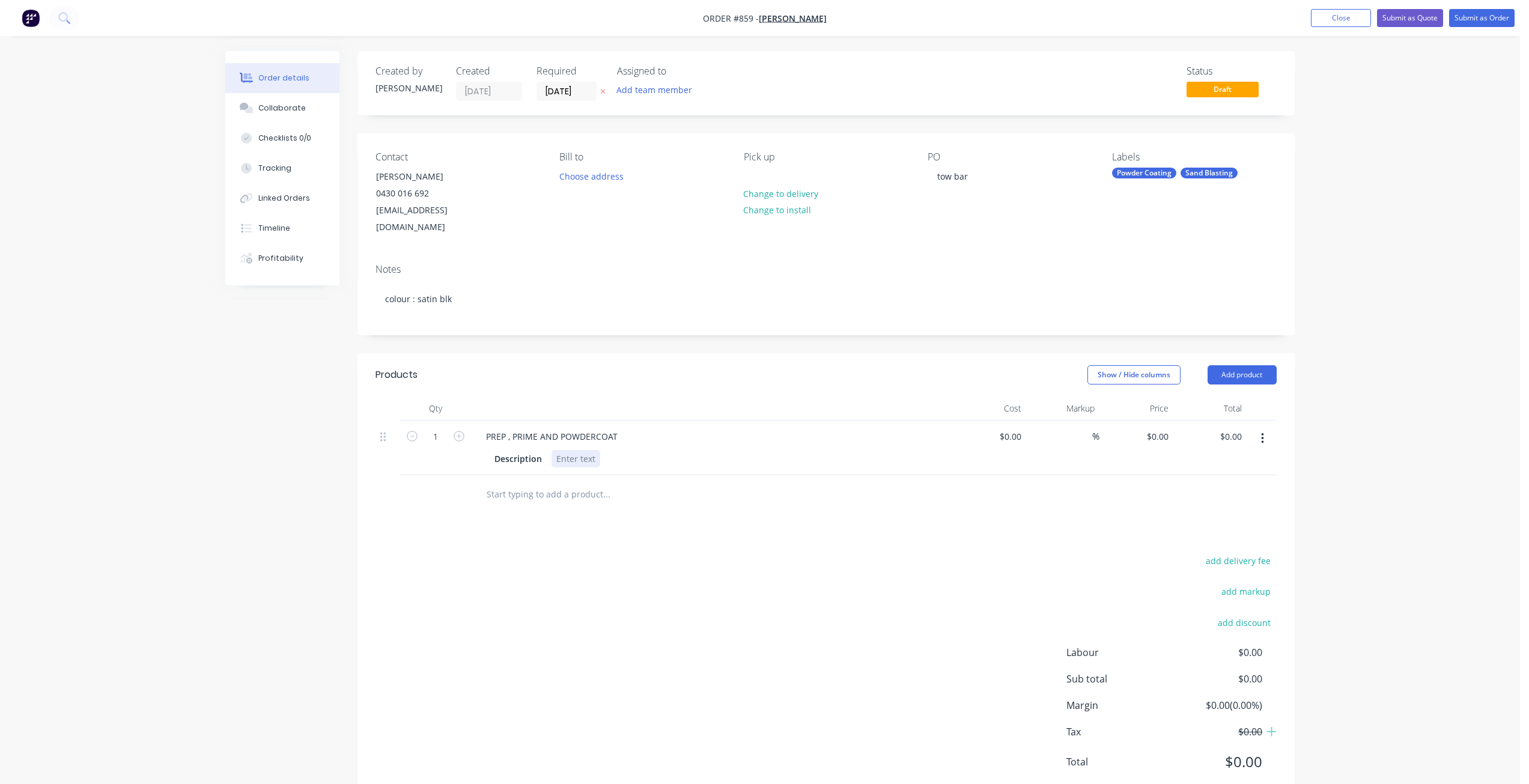
click at [567, 450] on div at bounding box center [576, 458] width 49 height 17
click at [1487, 21] on button "Submit as Order" at bounding box center [1482, 18] width 65 height 18
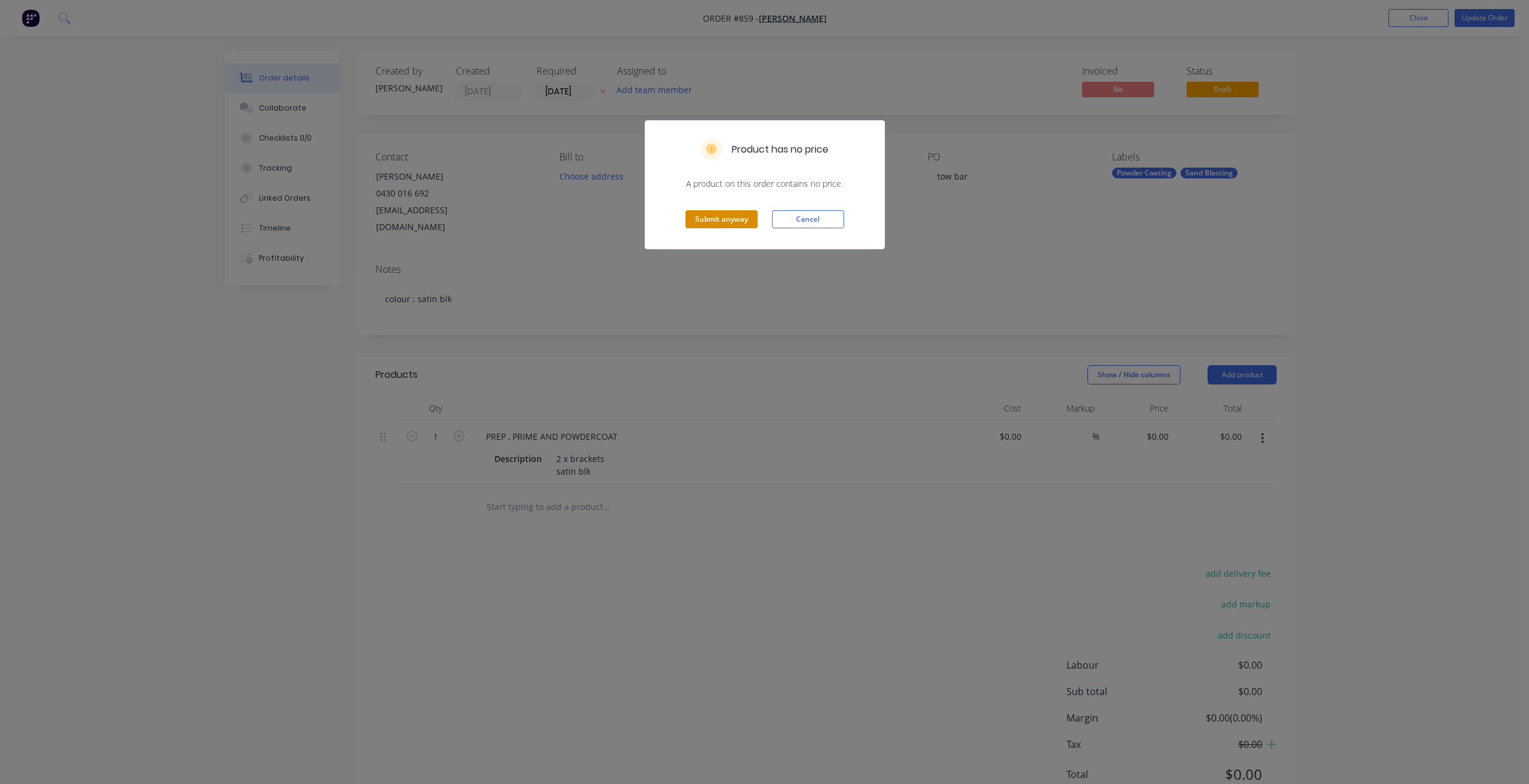
click at [718, 220] on button "Submit anyway" at bounding box center [721, 219] width 72 height 18
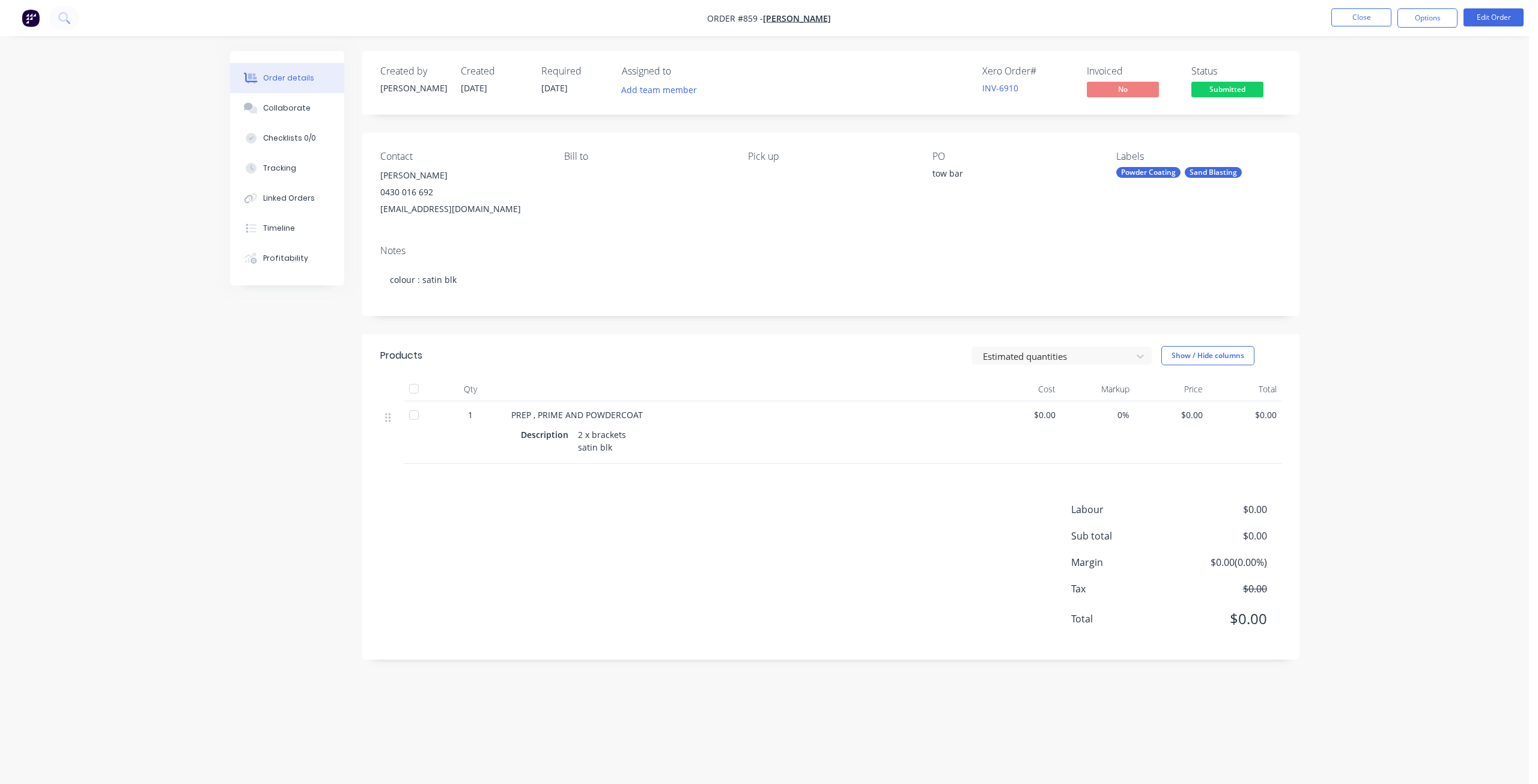
click at [1438, 20] on button "Options" at bounding box center [1428, 18] width 60 height 20
click at [1362, 146] on div "Work Order" at bounding box center [1391, 145] width 110 height 17
click at [1351, 123] on div "Without pricing" at bounding box center [1391, 121] width 110 height 17
click at [1373, 23] on button "Close" at bounding box center [1362, 17] width 60 height 18
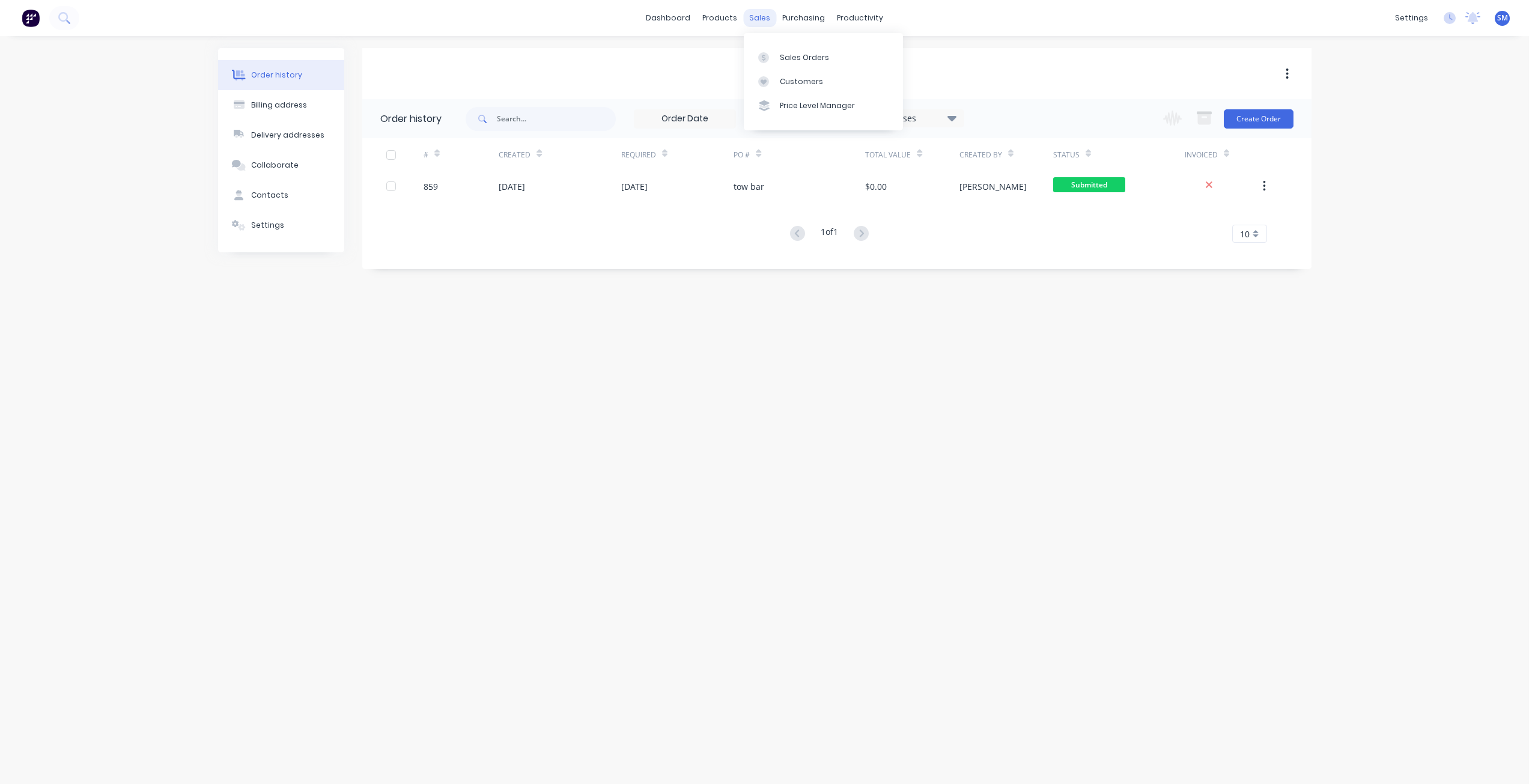
click at [757, 15] on div "sales" at bounding box center [760, 18] width 33 height 18
click at [789, 56] on div "Sales Orders" at bounding box center [805, 58] width 50 height 11
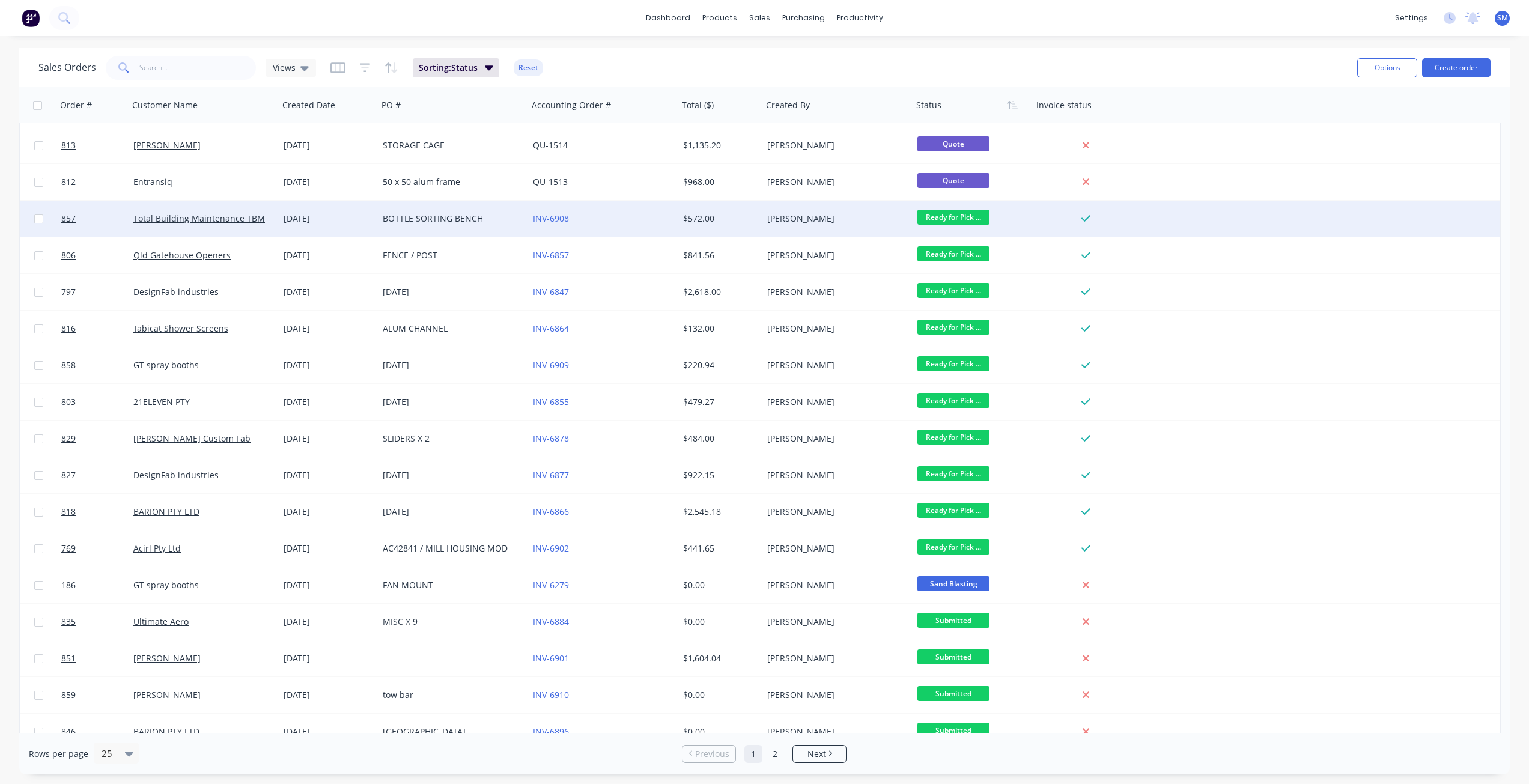
scroll to position [300, 0]
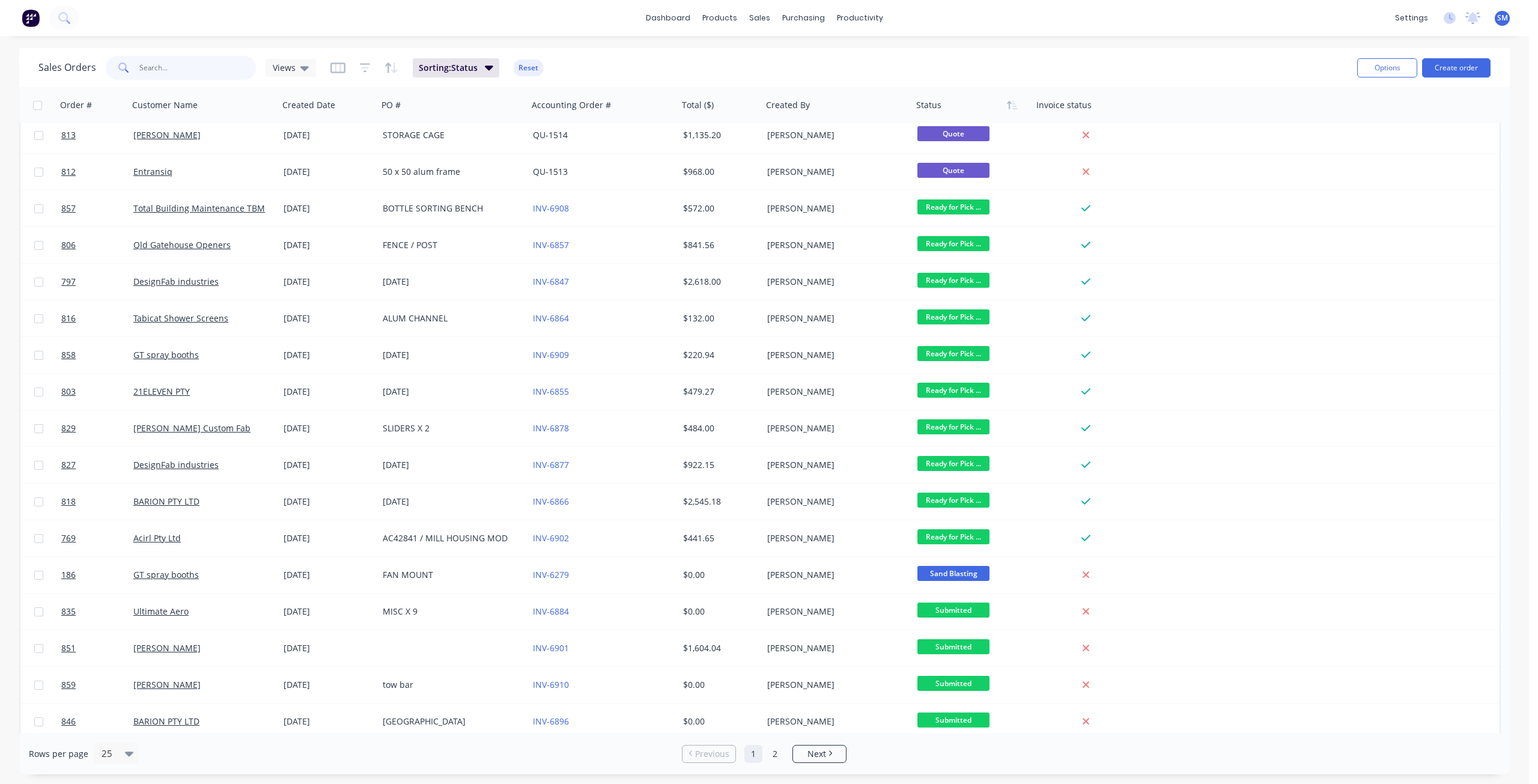
click at [157, 73] on input "text" at bounding box center [198, 68] width 117 height 24
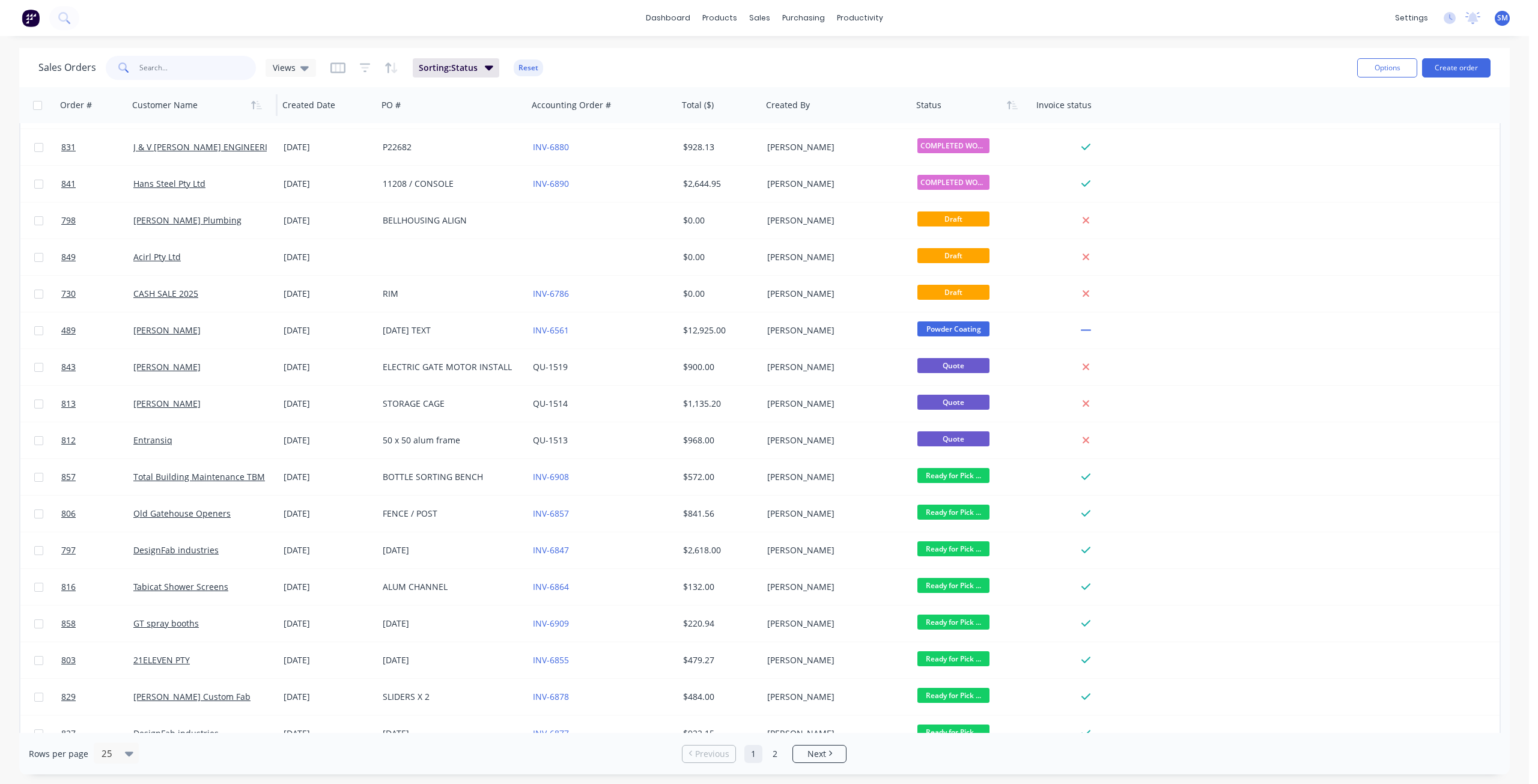
scroll to position [0, 0]
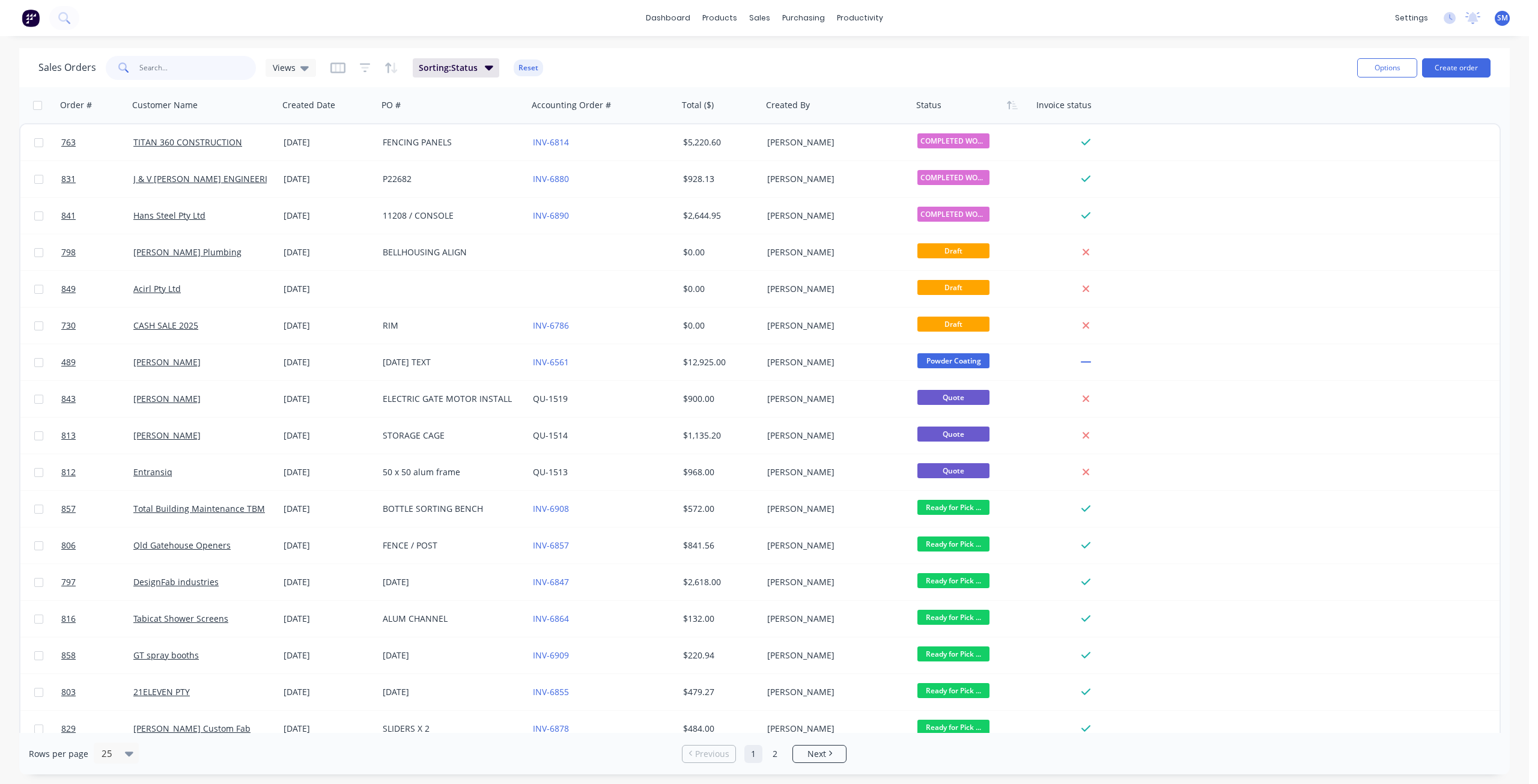
click at [161, 71] on input "text" at bounding box center [198, 68] width 117 height 24
